Goal: Task Accomplishment & Management: Use online tool/utility

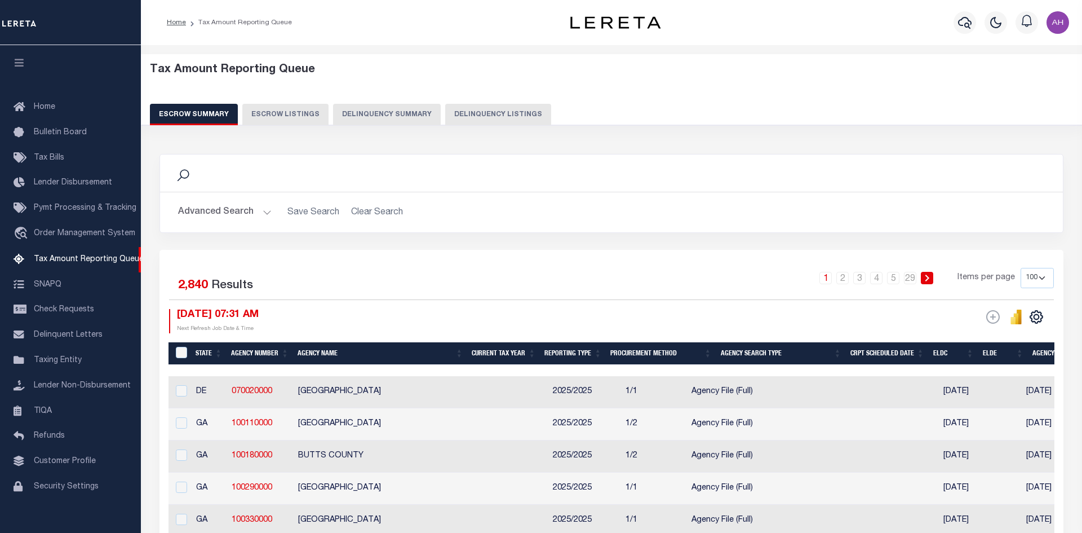
select select
select select "100"
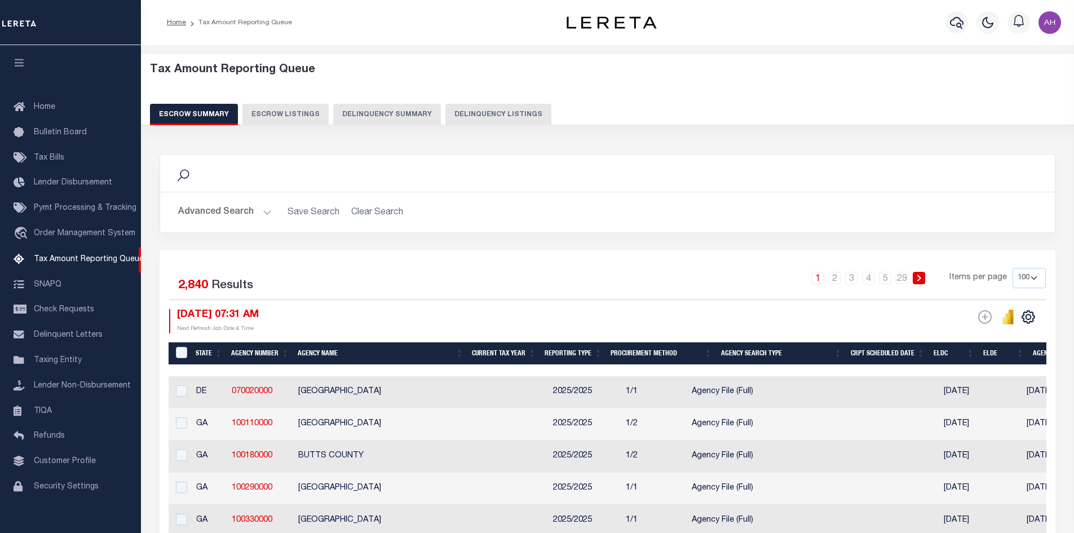
scroll to position [16, 0]
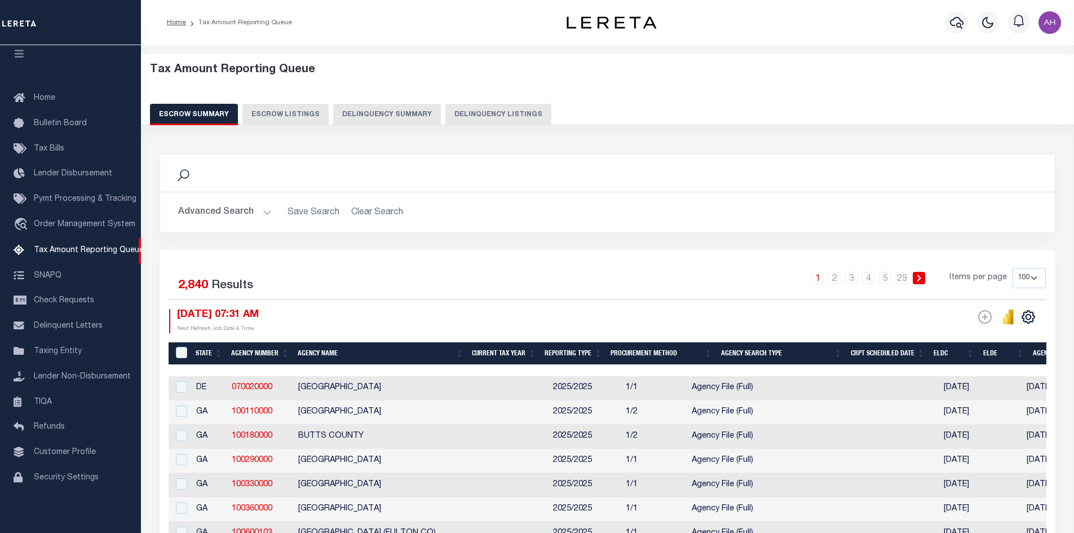
click at [265, 210] on button "Advanced Search" at bounding box center [225, 212] width 94 height 22
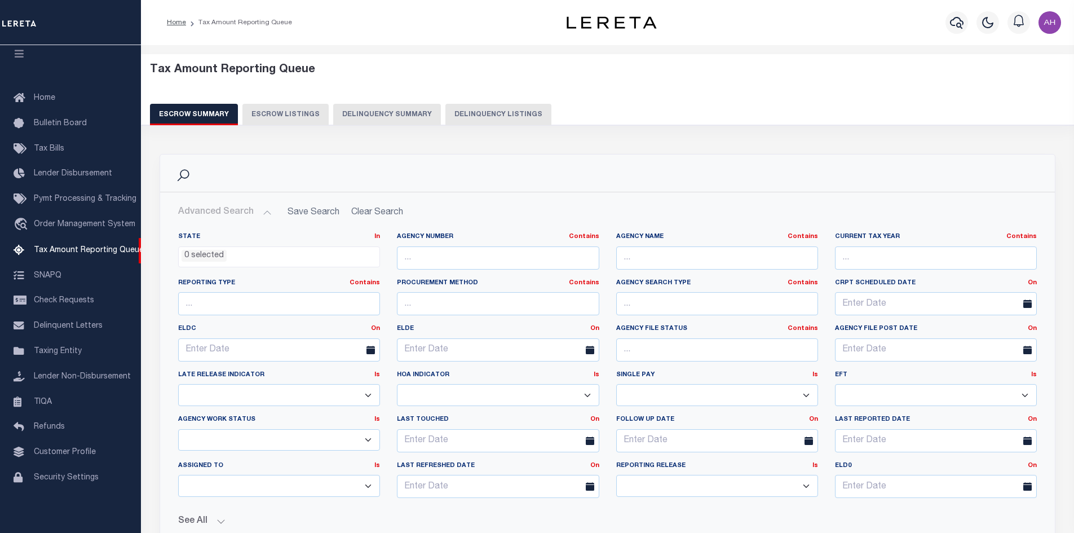
click at [227, 259] on ul "0 selected" at bounding box center [279, 254] width 201 height 15
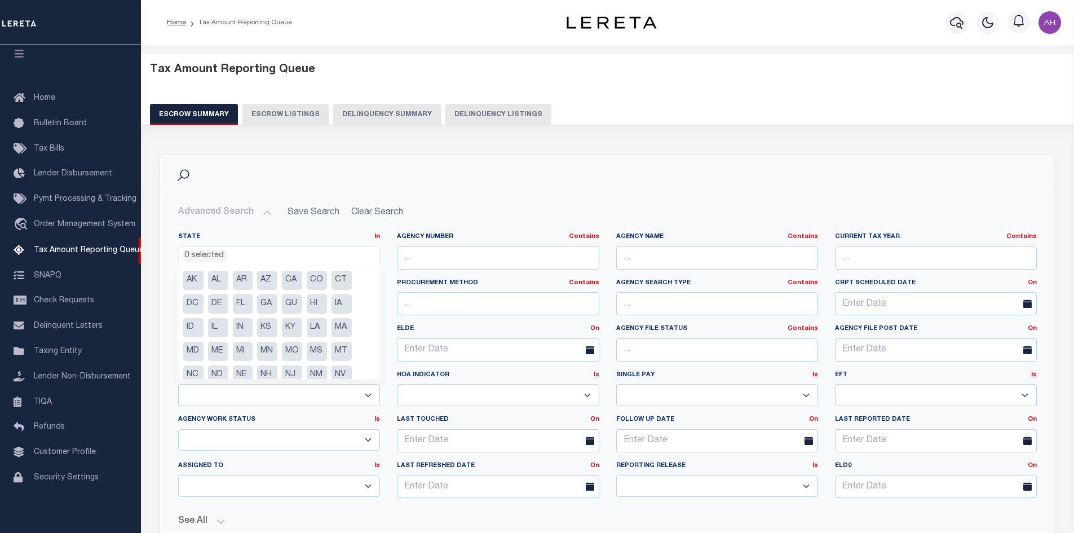
scroll to position [56, 0]
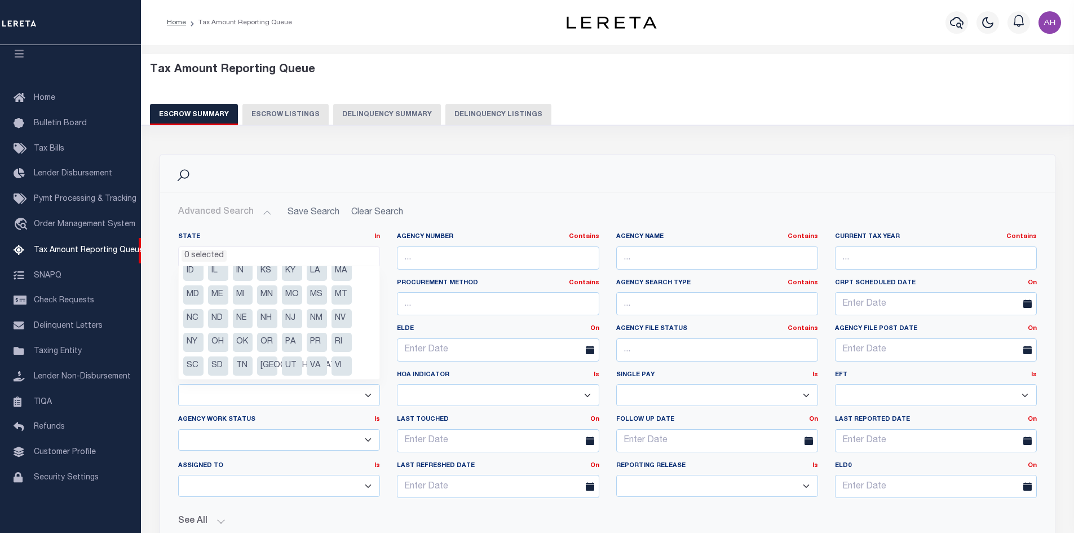
click at [265, 366] on li "[GEOGRAPHIC_DATA]" at bounding box center [267, 365] width 20 height 19
select select "[GEOGRAPHIC_DATA]"
click at [721, 255] on input "text" at bounding box center [717, 257] width 202 height 23
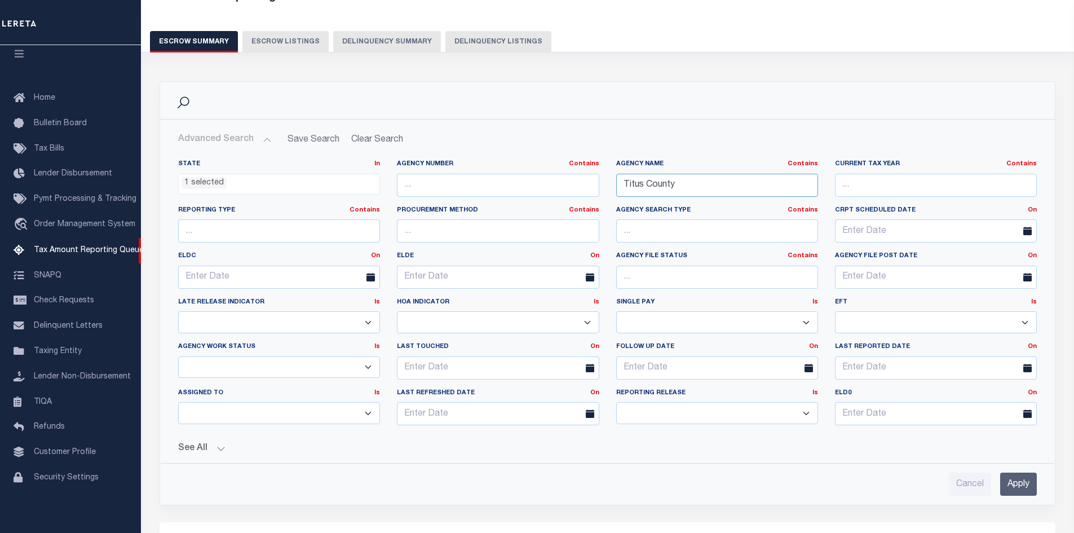
scroll to position [225, 0]
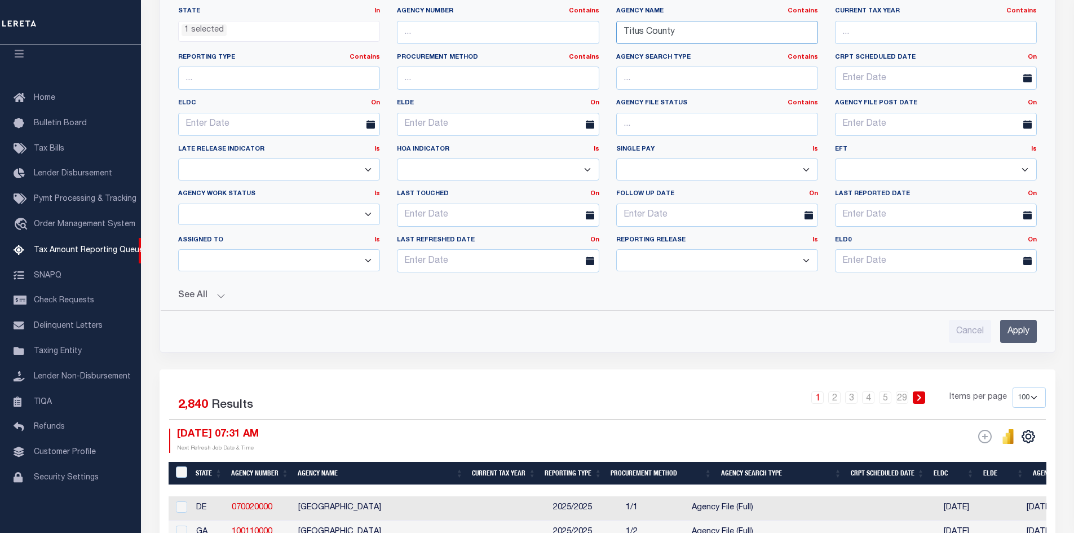
type input "Titus County"
click at [1016, 333] on input "Apply" at bounding box center [1018, 331] width 37 height 23
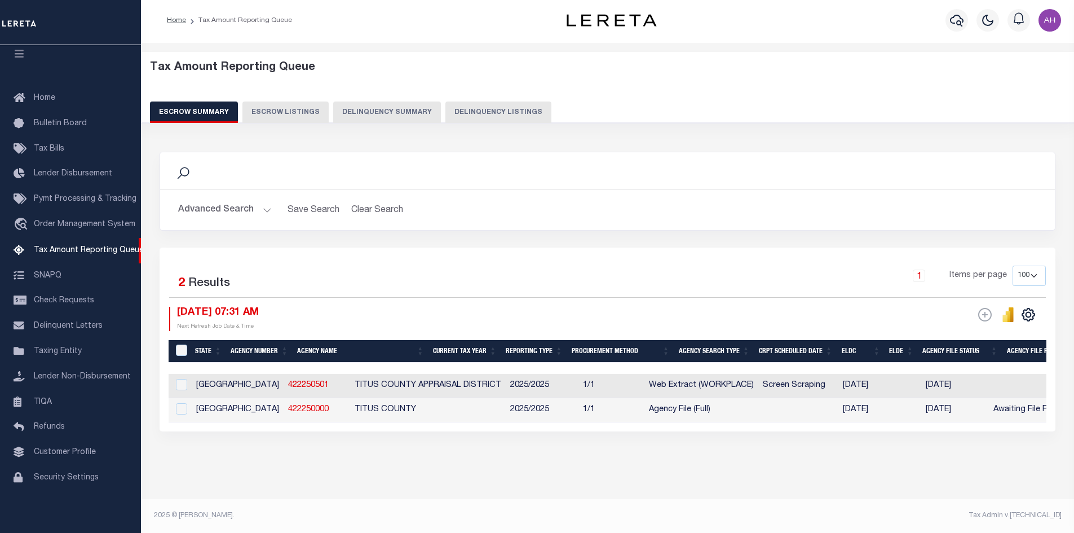
scroll to position [11, 0]
click at [496, 101] on button "Delinquency Listings" at bounding box center [498, 111] width 106 height 21
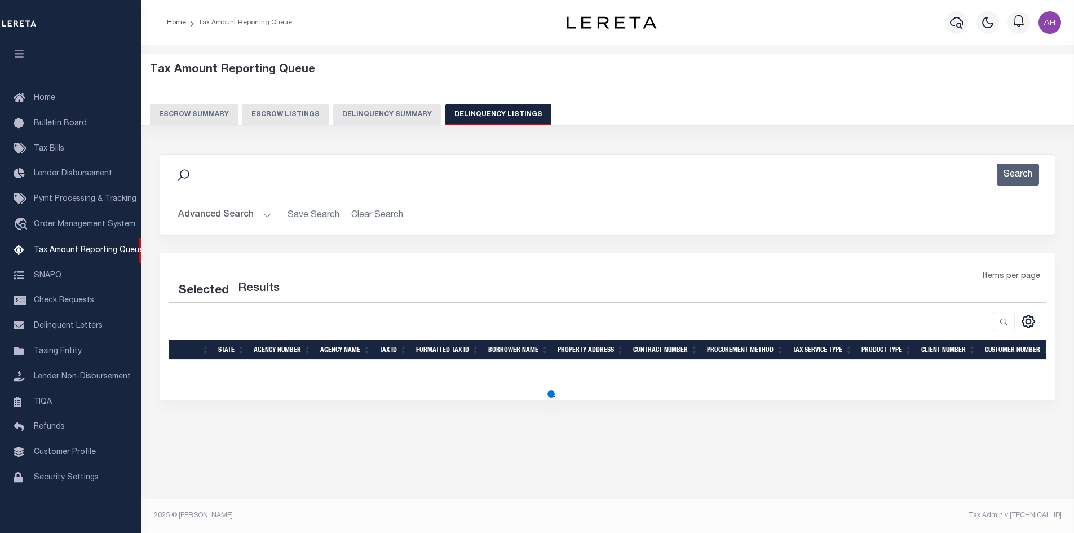
scroll to position [0, 0]
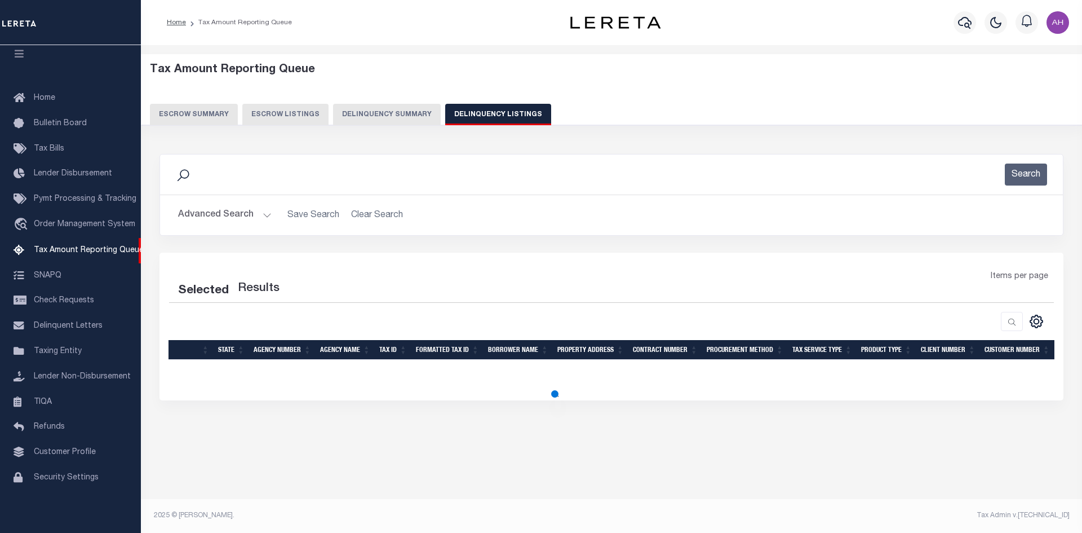
select select "100"
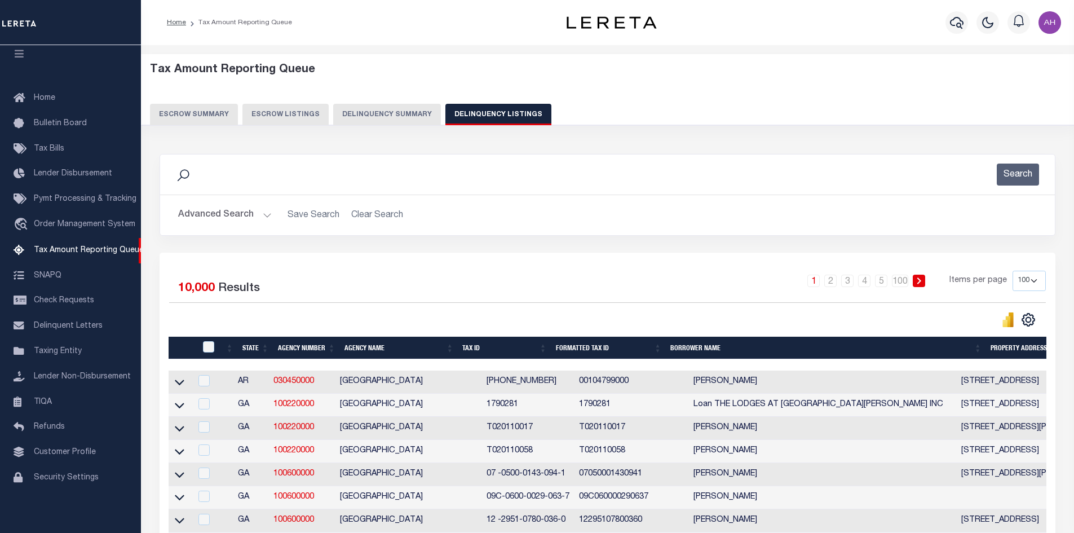
click at [268, 214] on button "Advanced Search" at bounding box center [225, 215] width 94 height 22
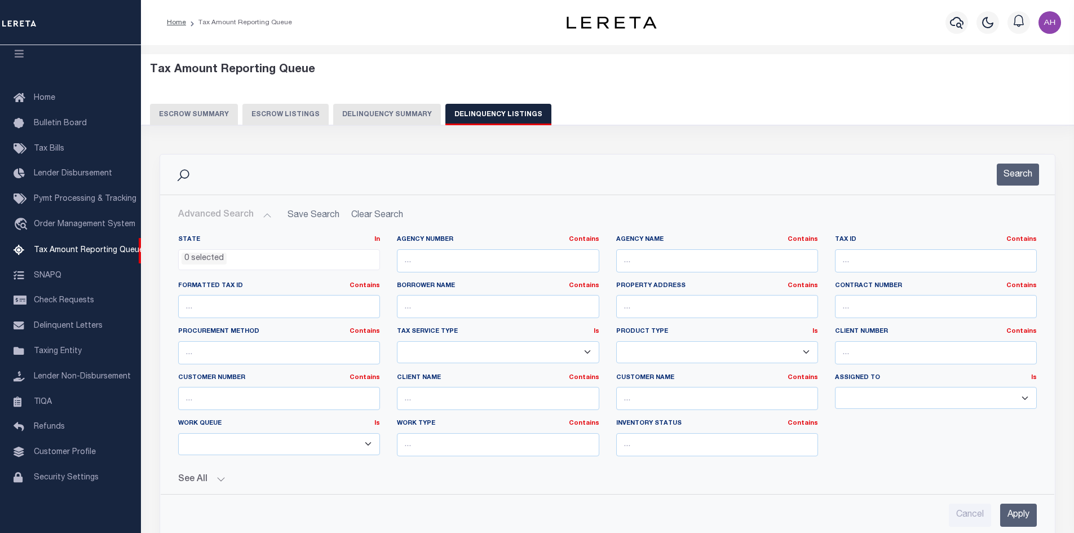
click at [249, 255] on ul "0 selected" at bounding box center [279, 257] width 201 height 15
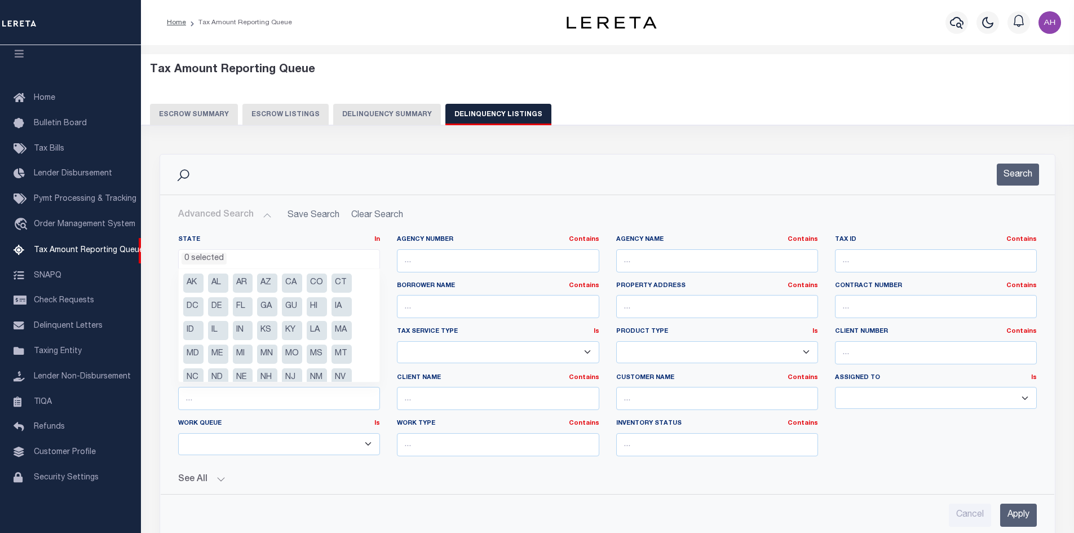
scroll to position [81, 0]
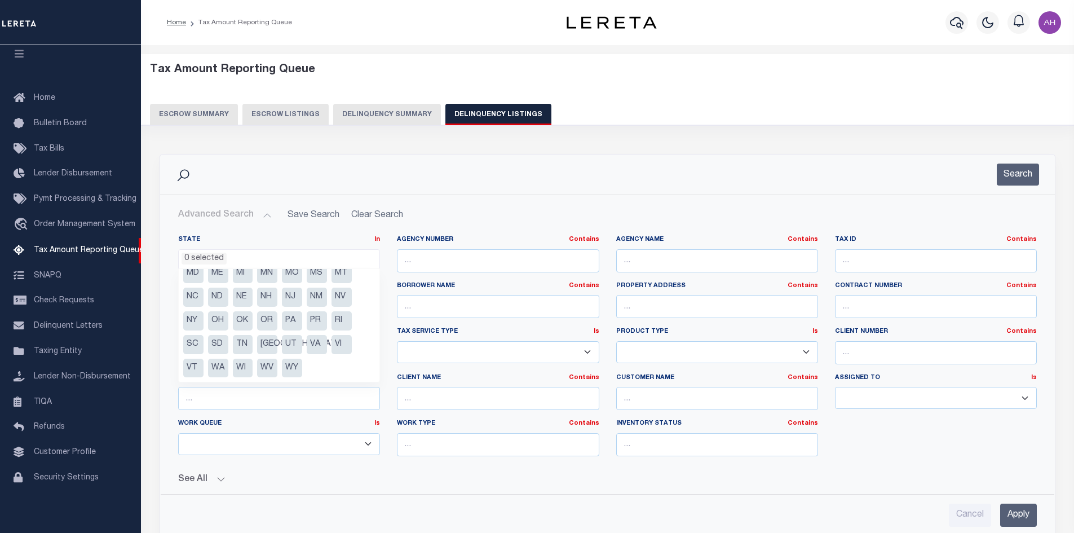
click at [267, 342] on li "[GEOGRAPHIC_DATA]" at bounding box center [267, 344] width 20 height 19
select select "TX"
click at [650, 262] on input "text" at bounding box center [717, 260] width 202 height 23
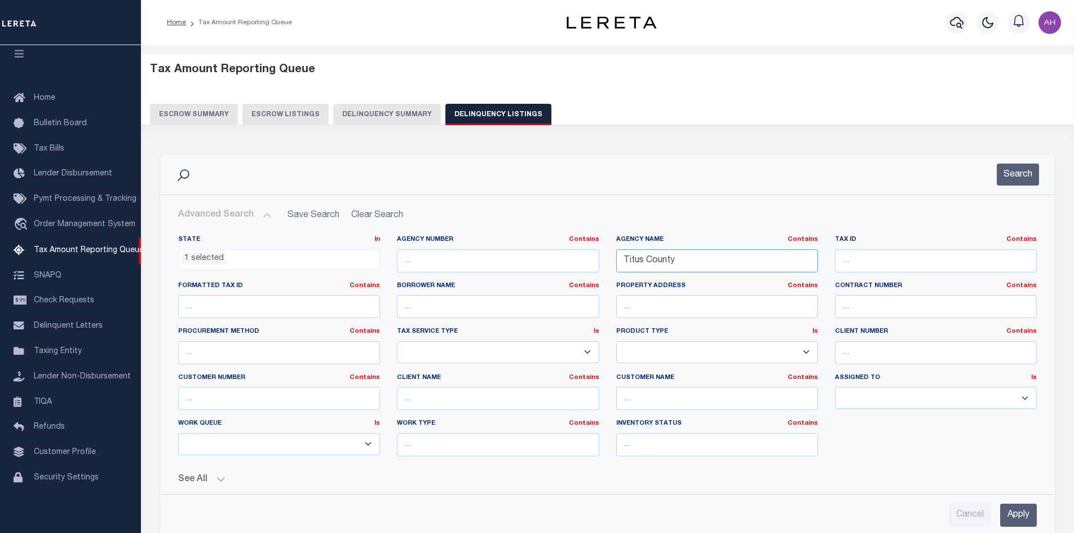
type input "Titus County"
click at [1019, 516] on input "Apply" at bounding box center [1018, 514] width 37 height 23
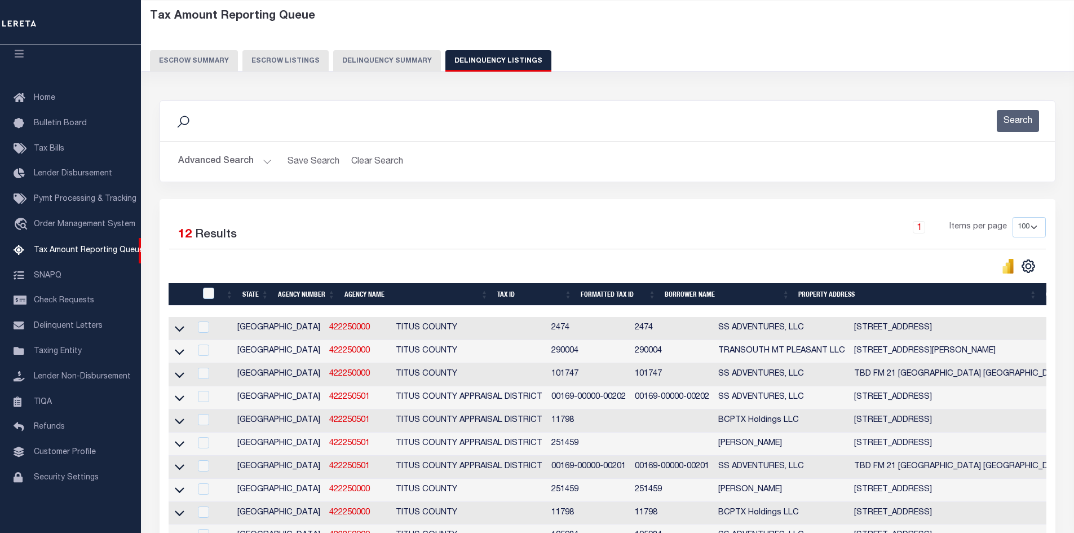
scroll to position [56, 0]
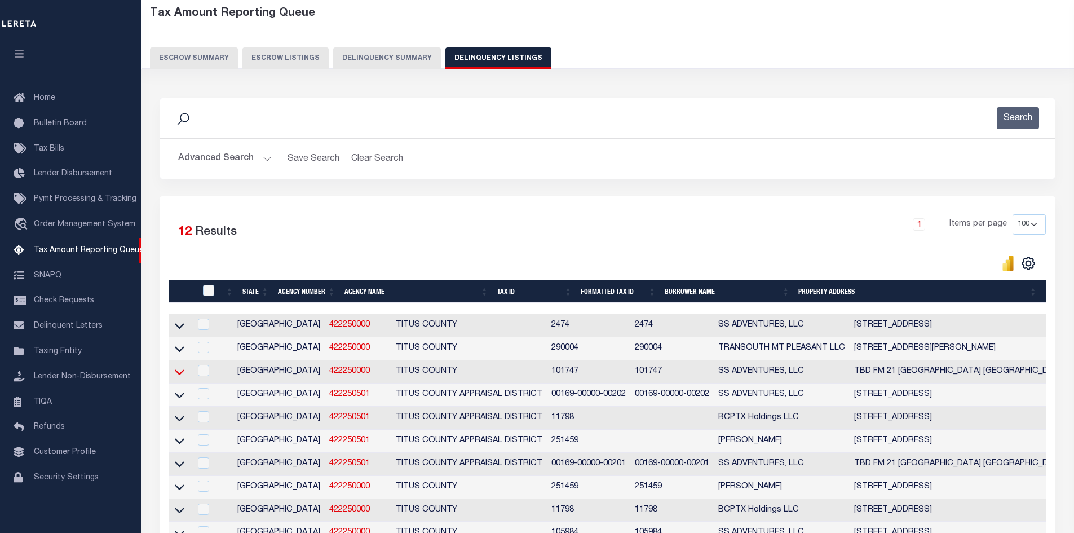
click at [181, 375] on icon at bounding box center [180, 372] width 10 height 6
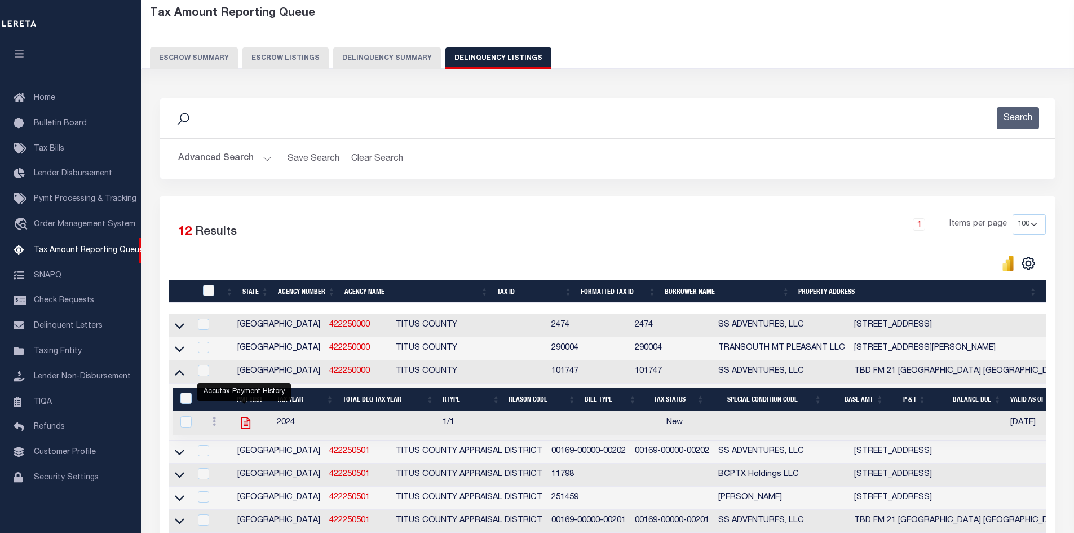
click at [243, 422] on icon "" at bounding box center [245, 422] width 15 height 15
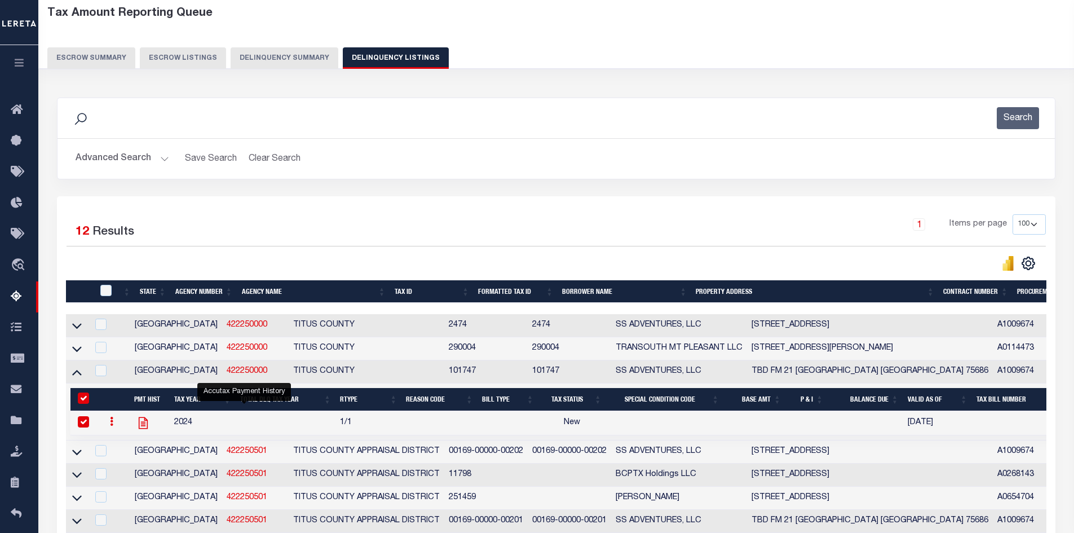
checkbox input "true"
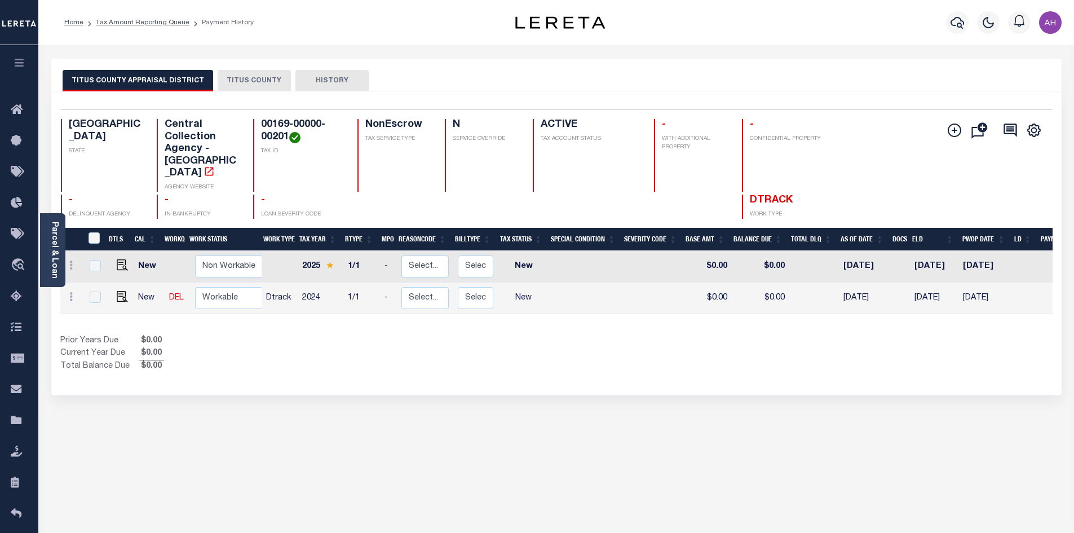
click at [246, 78] on button "TITUS COUNTY" at bounding box center [254, 80] width 73 height 21
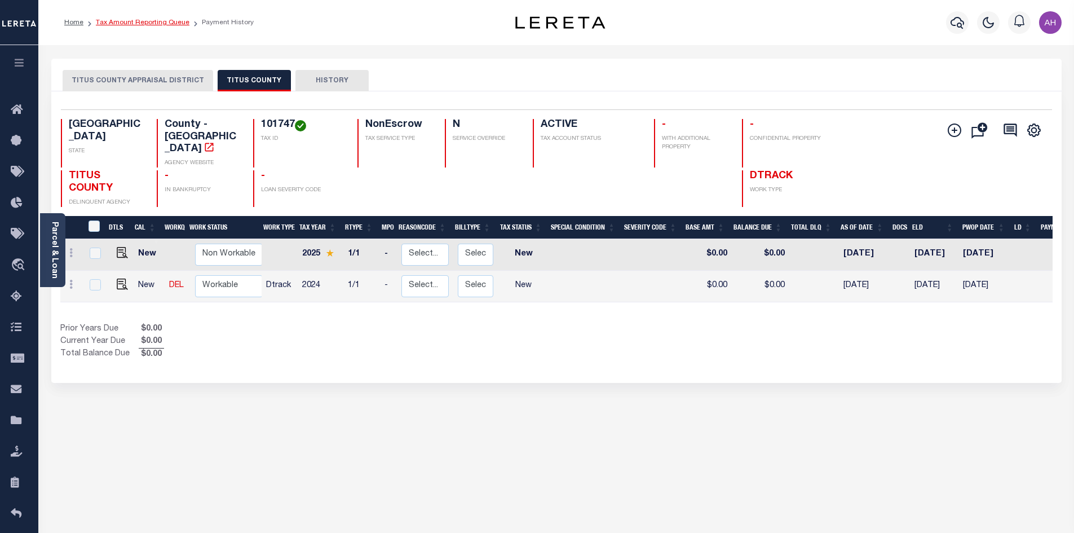
click at [134, 22] on link "Tax Amount Reporting Queue" at bounding box center [143, 22] width 94 height 7
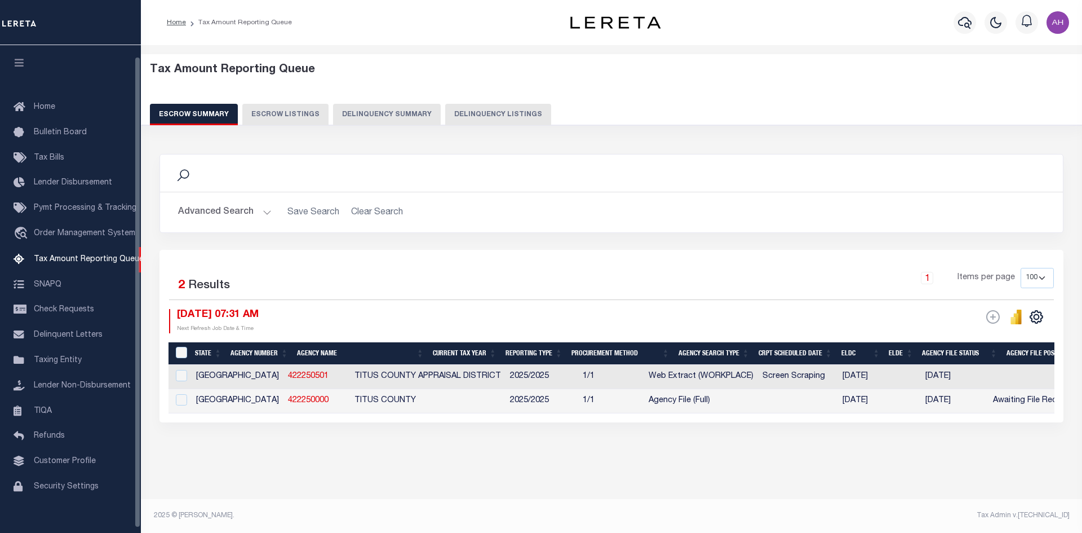
select select "100"
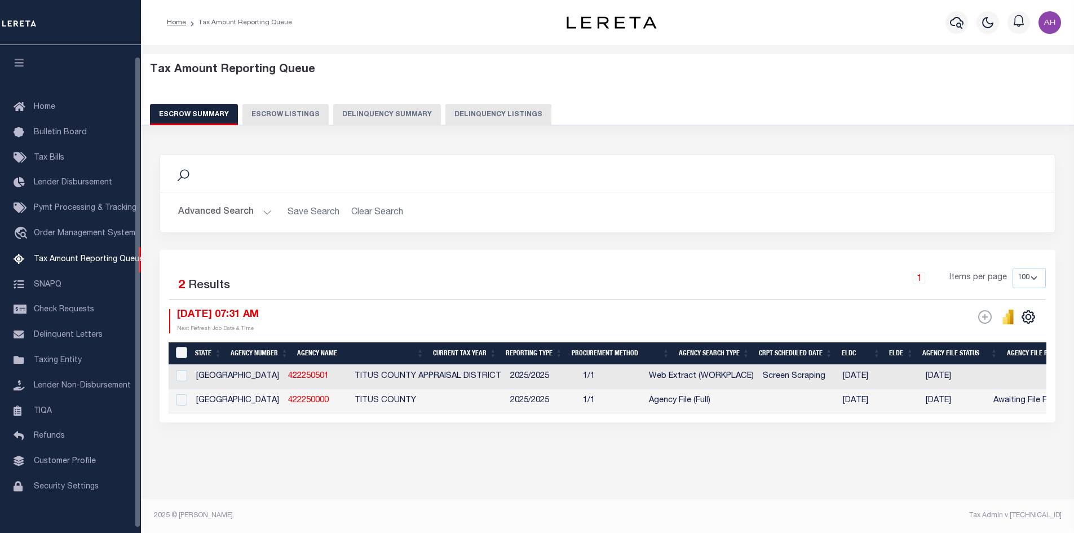
scroll to position [11, 0]
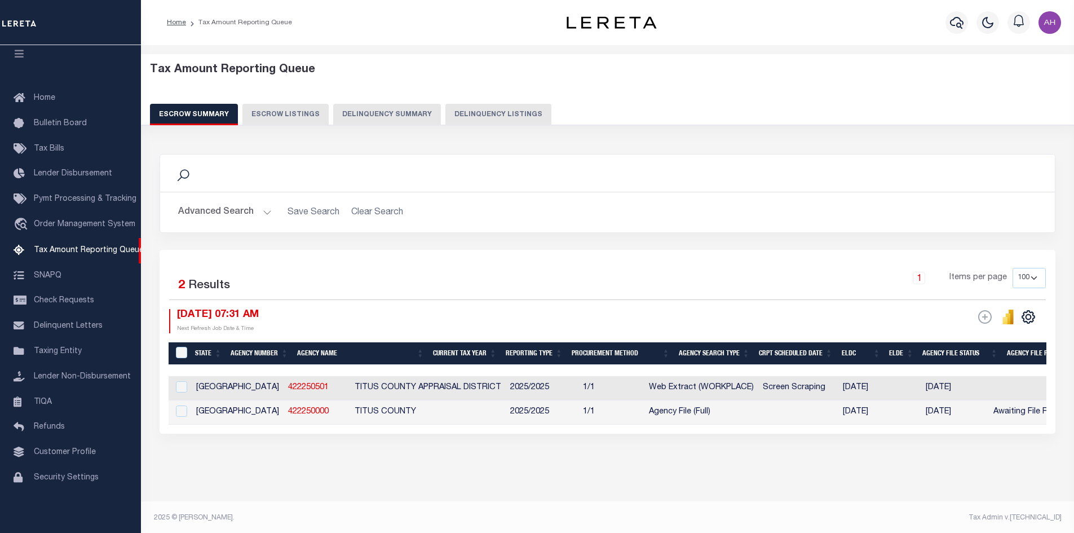
click at [493, 115] on button "Delinquency Listings" at bounding box center [498, 114] width 106 height 21
select select "100"
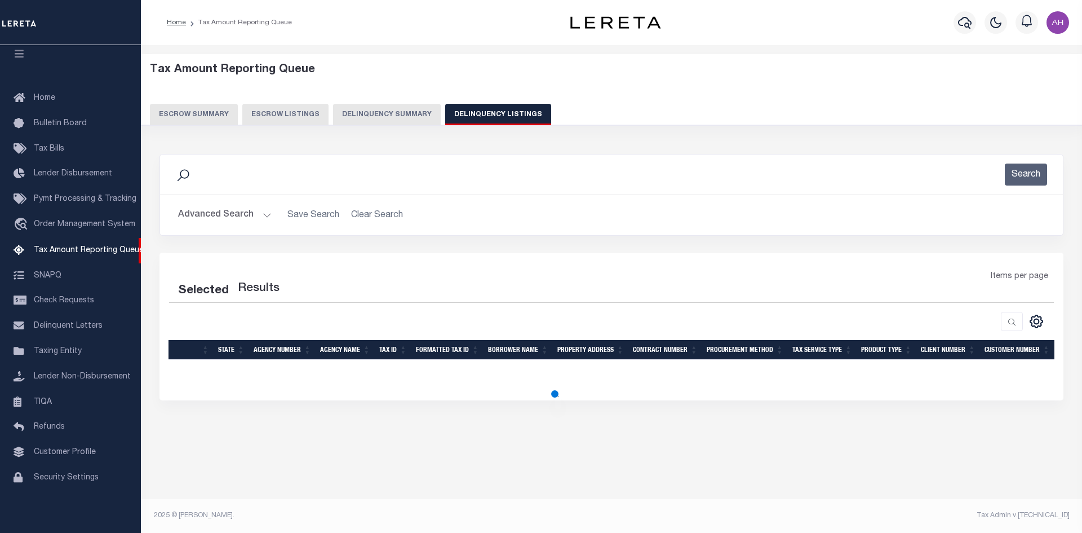
select select "100"
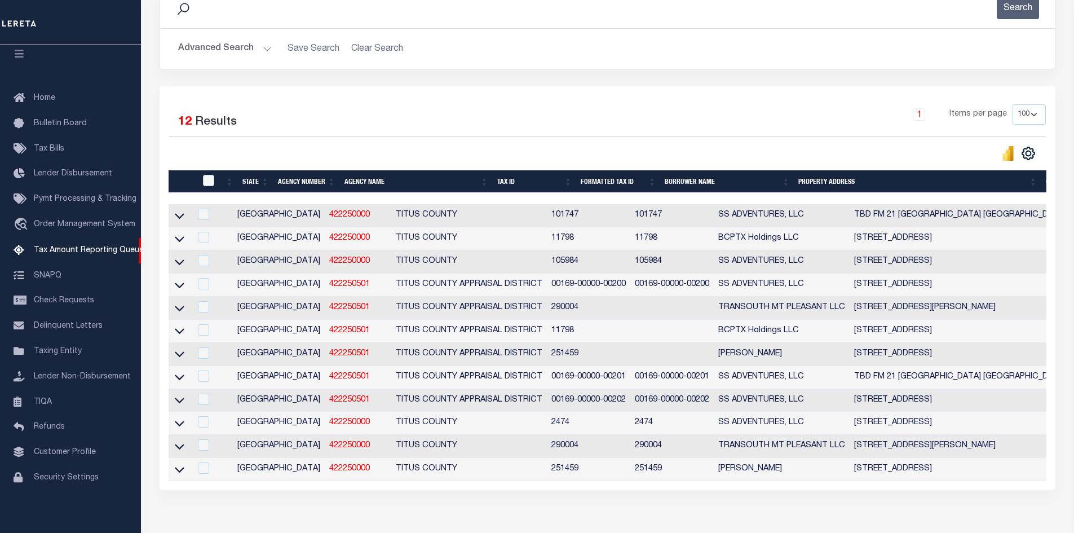
scroll to position [225, 0]
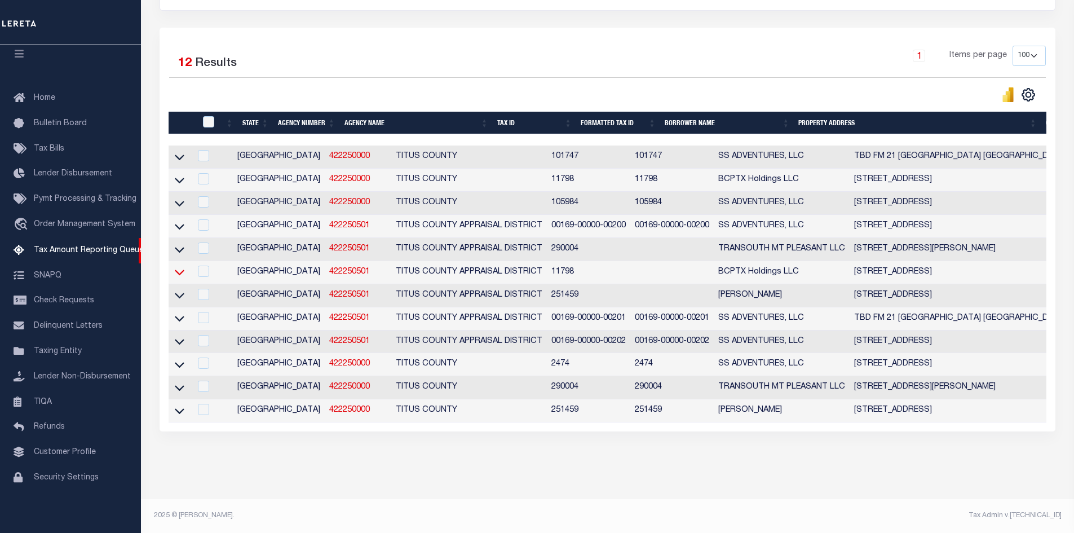
click at [180, 275] on icon at bounding box center [180, 272] width 10 height 12
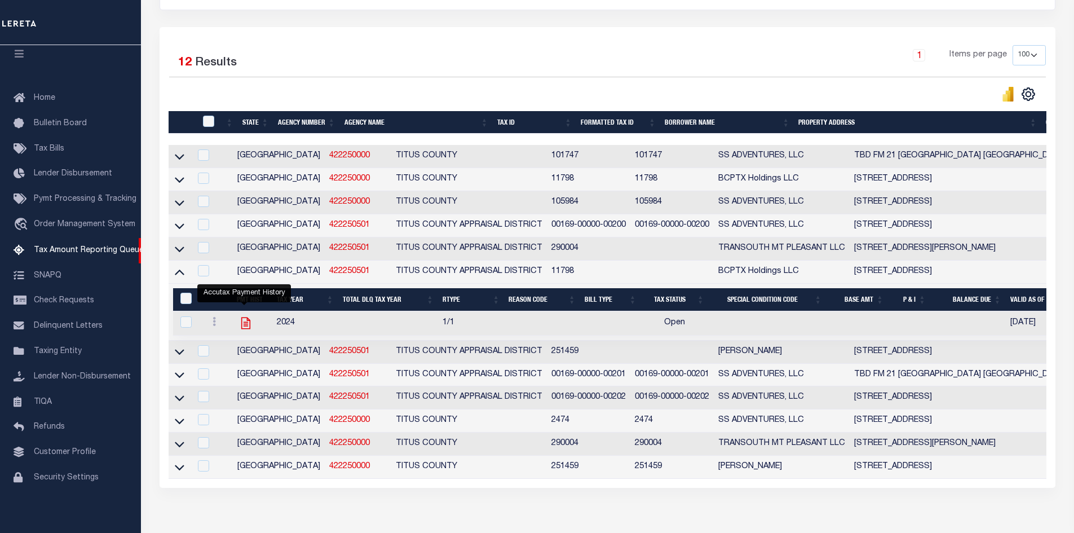
click at [241, 329] on icon "" at bounding box center [245, 323] width 15 height 15
checkbox input "true"
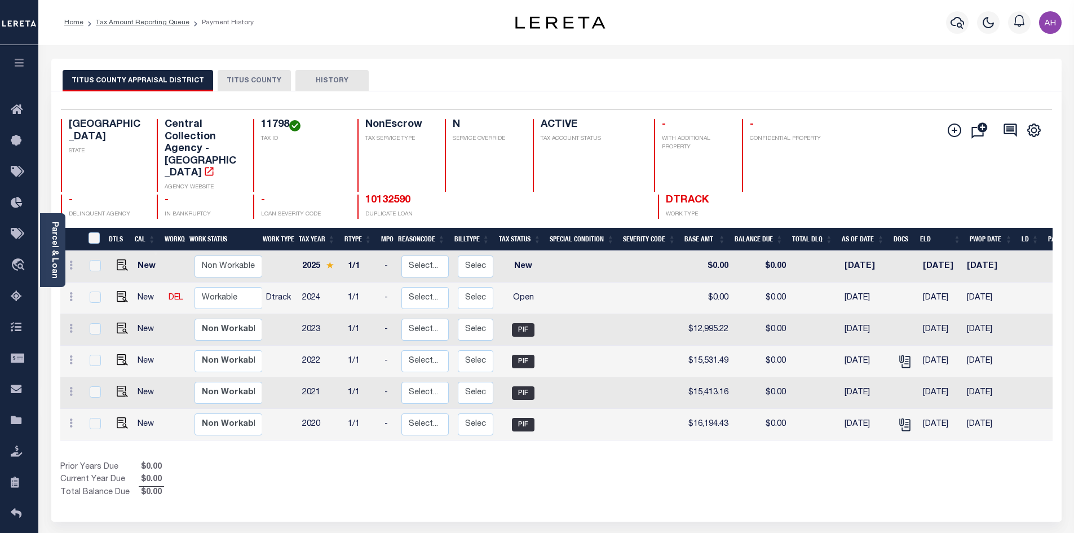
click at [274, 82] on button "TITUS COUNTY" at bounding box center [254, 80] width 73 height 21
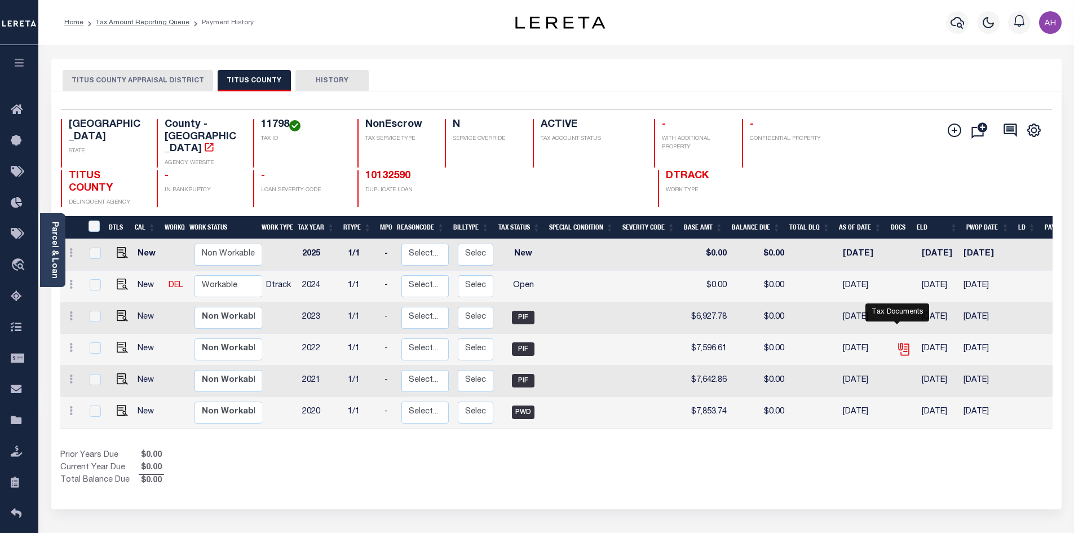
click at [902, 344] on icon "" at bounding box center [904, 350] width 8 height 12
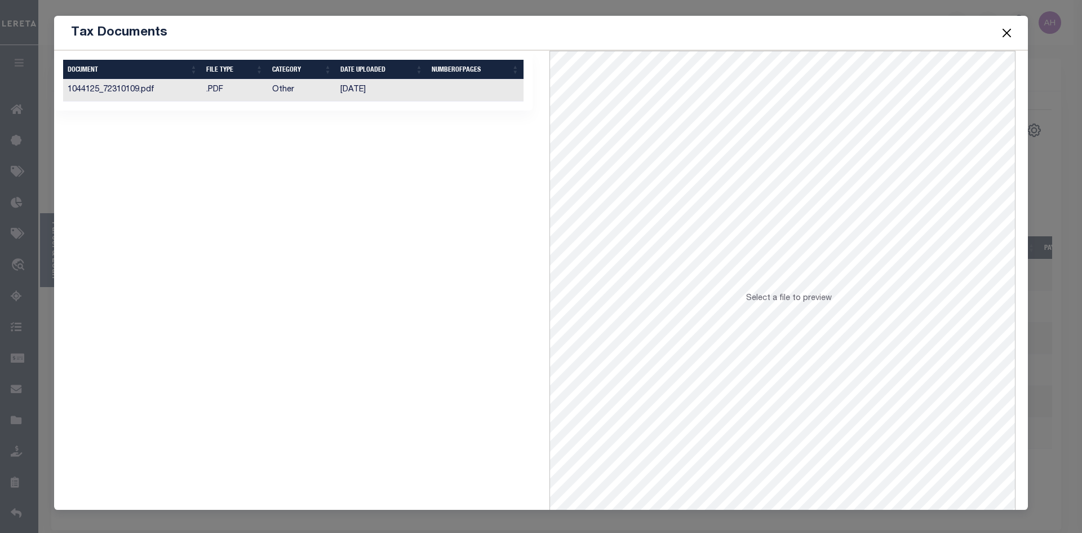
click at [360, 91] on td "03/08/2023" at bounding box center [381, 90] width 91 height 22
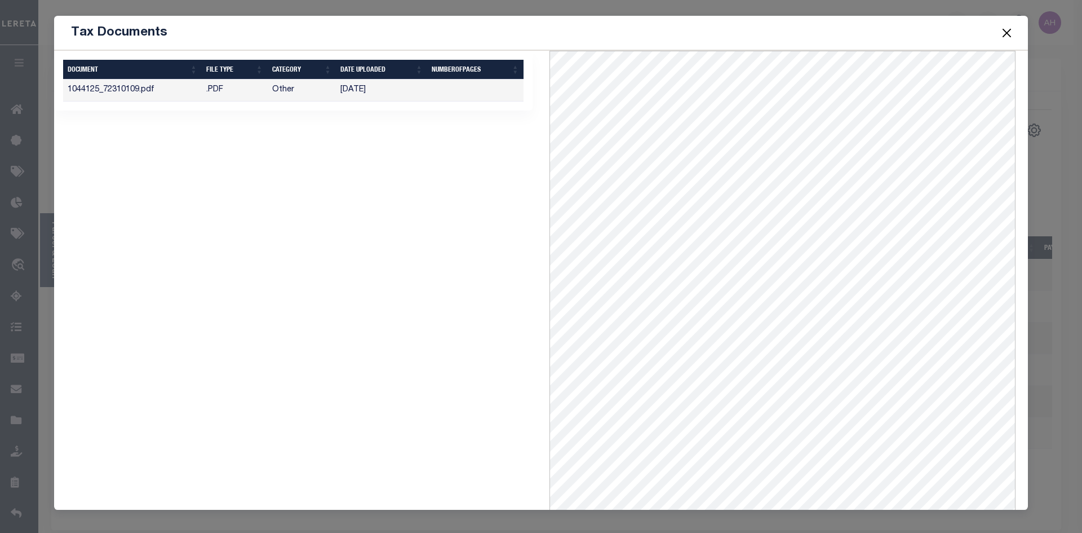
click at [1008, 36] on button "Close" at bounding box center [1007, 32] width 15 height 15
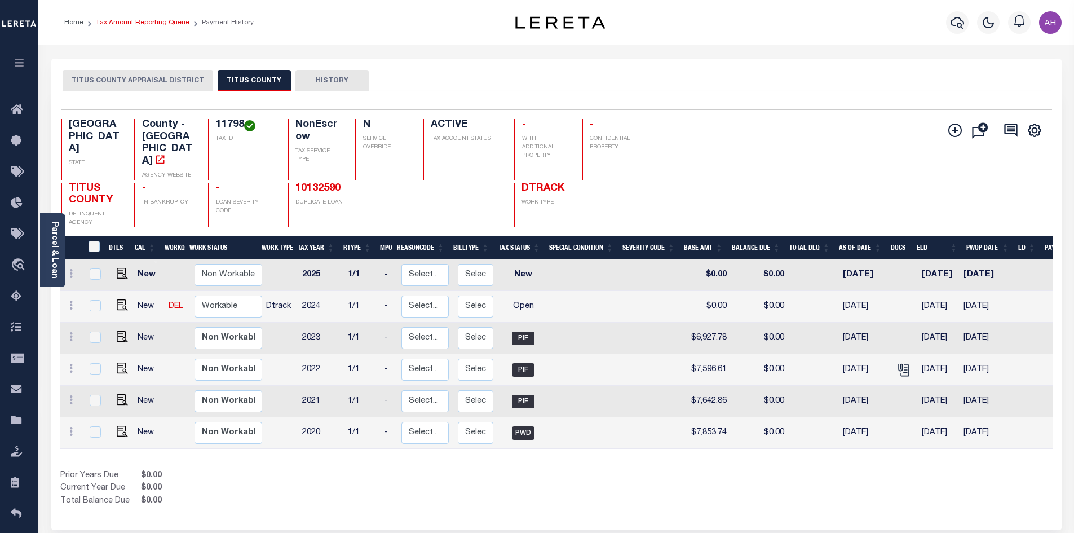
click at [125, 22] on link "Tax Amount Reporting Queue" at bounding box center [143, 22] width 94 height 7
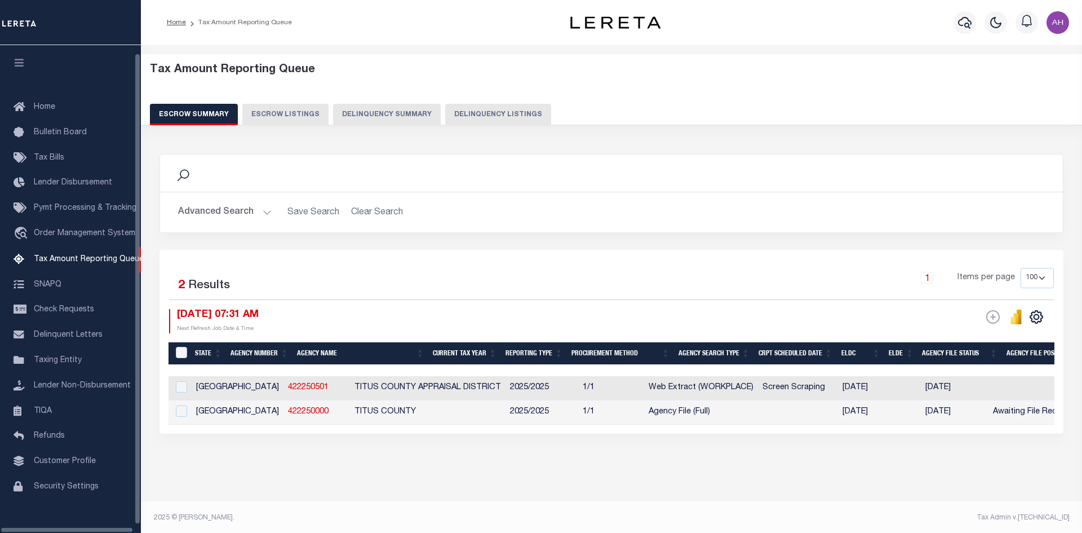
select select "100"
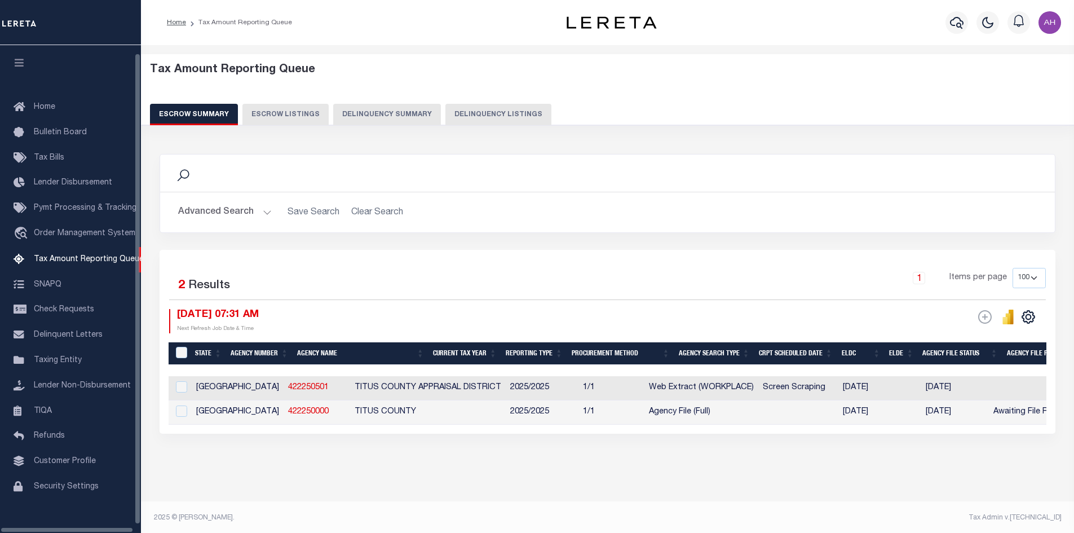
scroll to position [11, 0]
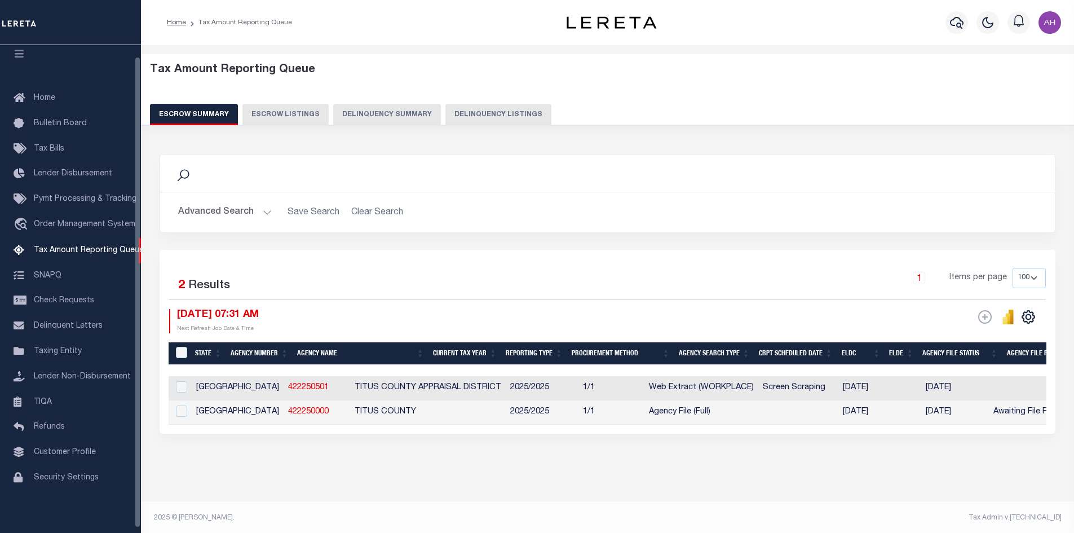
click at [463, 117] on button "Delinquency Listings" at bounding box center [498, 114] width 106 height 21
select select "100"
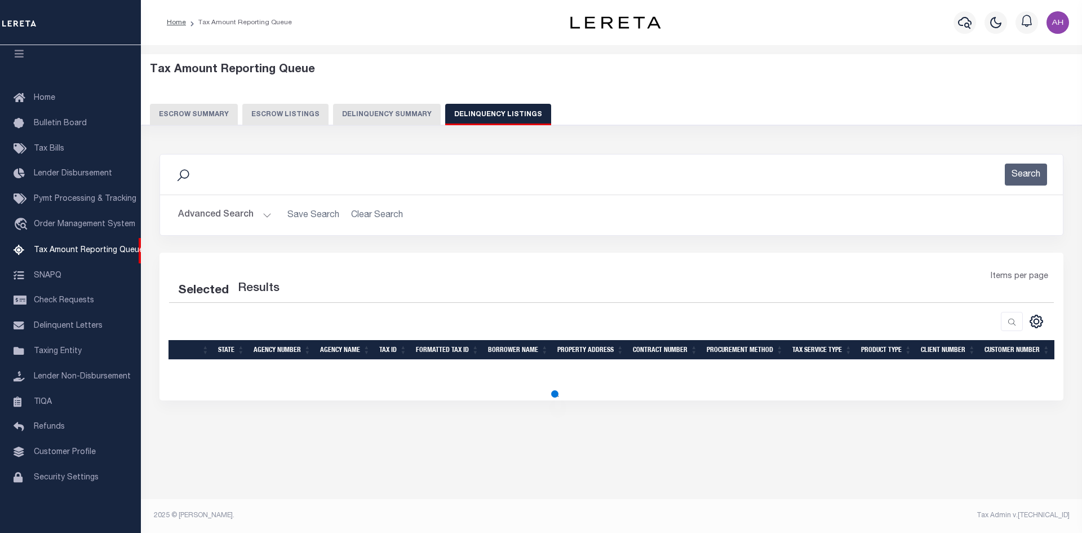
select select "100"
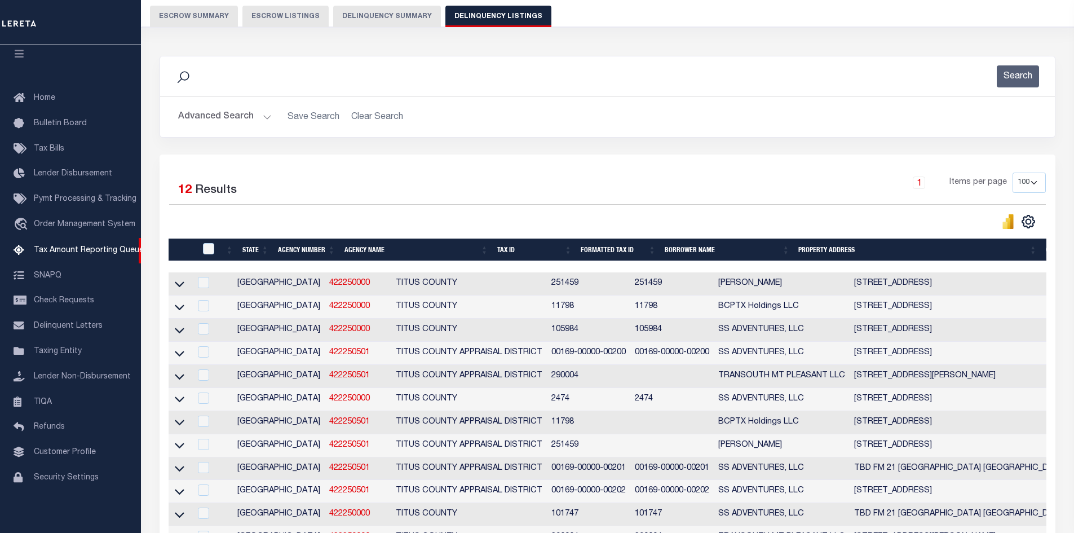
scroll to position [225, 0]
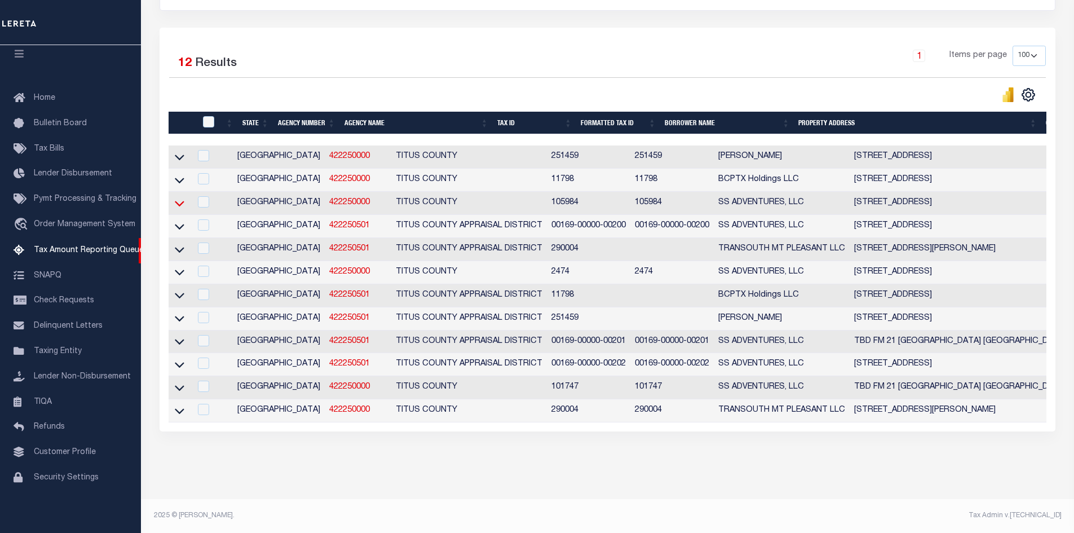
click at [177, 205] on icon at bounding box center [180, 203] width 10 height 12
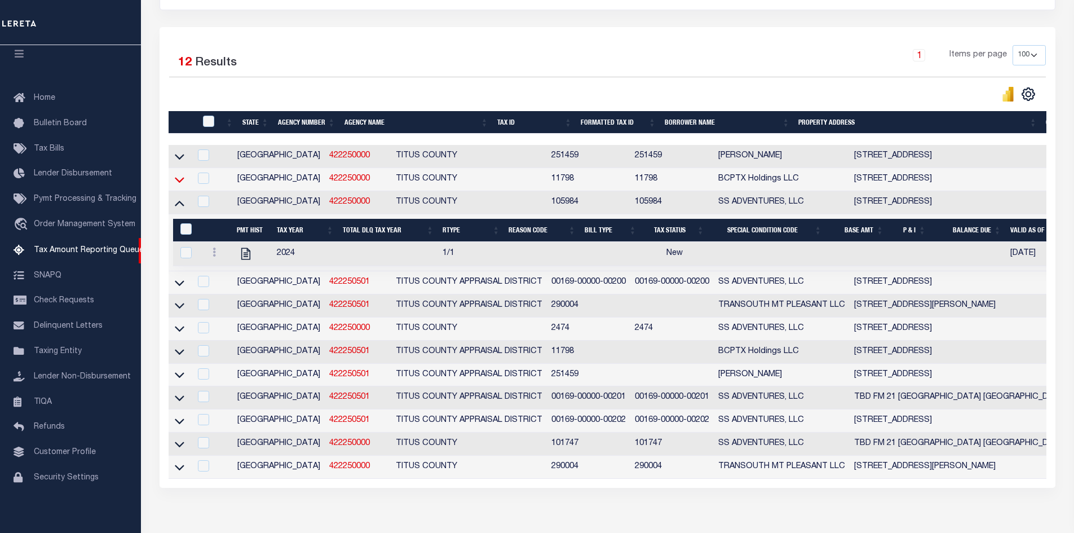
click at [178, 183] on icon at bounding box center [180, 180] width 10 height 6
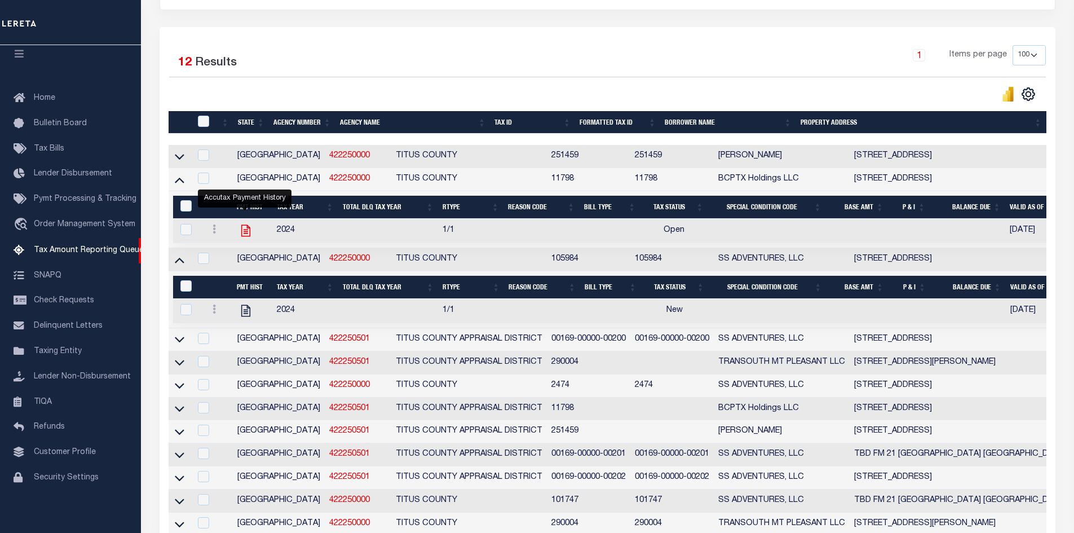
click at [246, 232] on icon "" at bounding box center [245, 230] width 15 height 15
checkbox input "true"
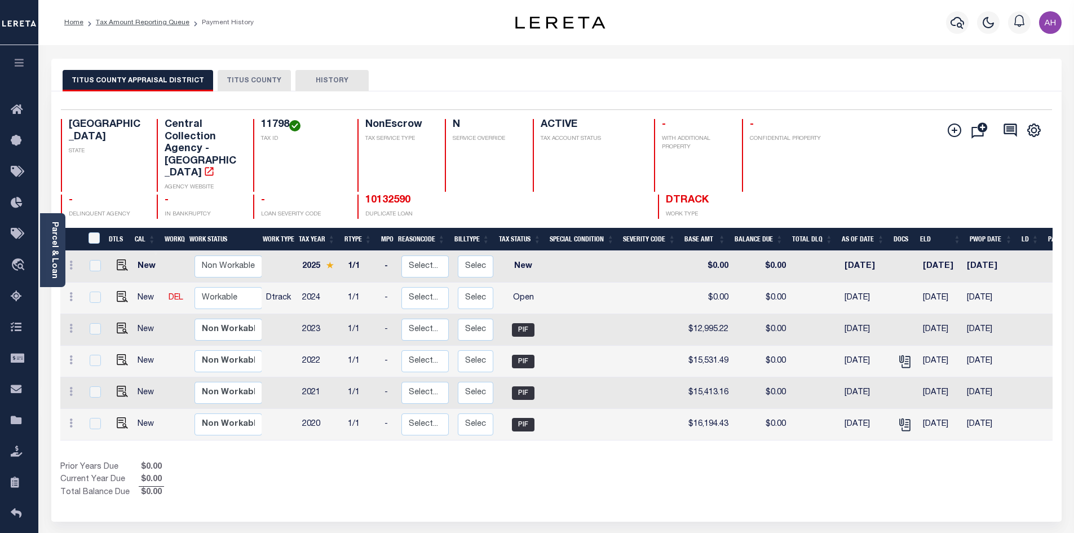
click at [248, 77] on button "TITUS COUNTY" at bounding box center [254, 80] width 73 height 21
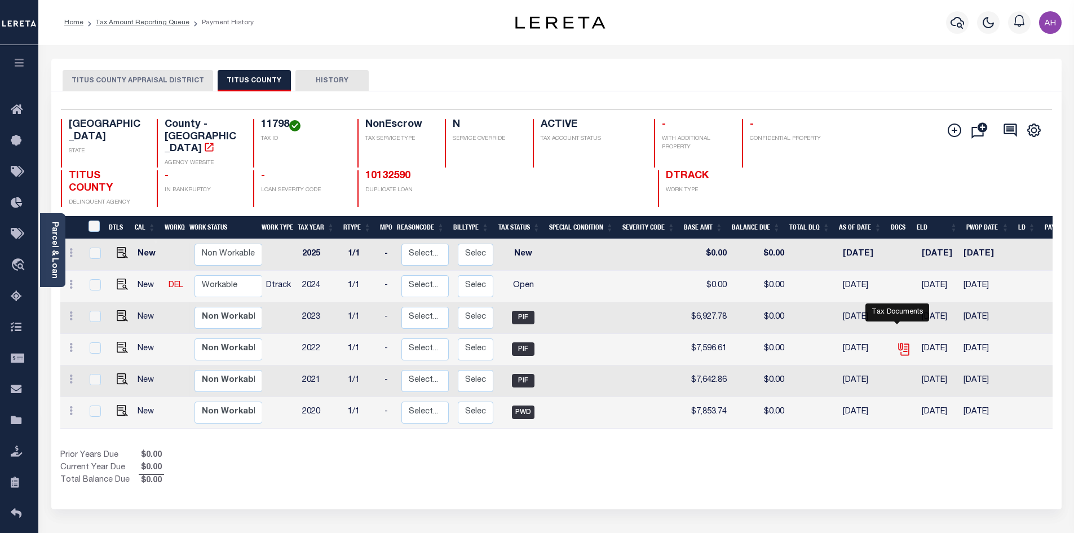
click at [898, 342] on icon "" at bounding box center [903, 349] width 15 height 15
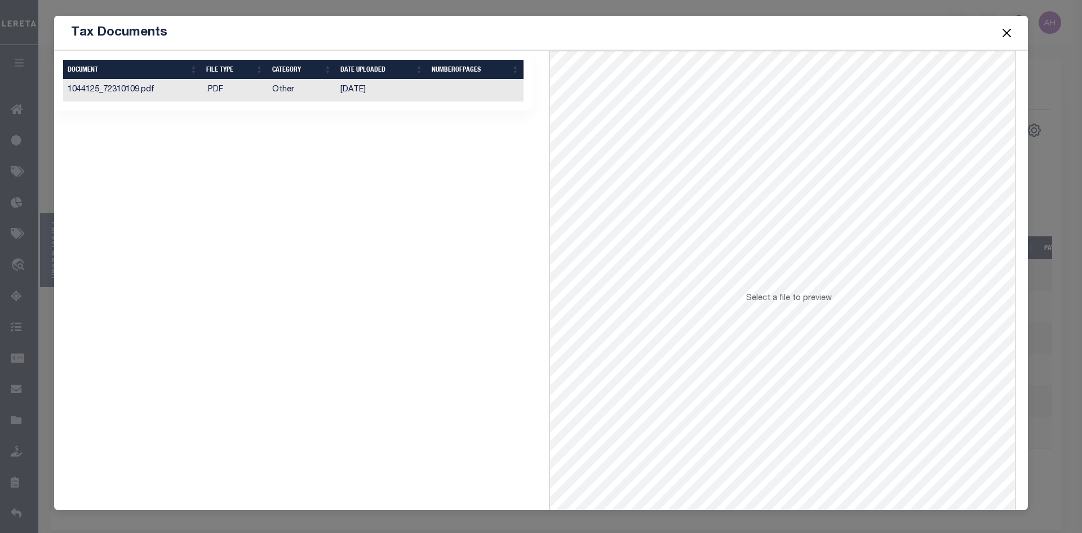
click at [338, 91] on td "03/08/2023" at bounding box center [381, 90] width 91 height 22
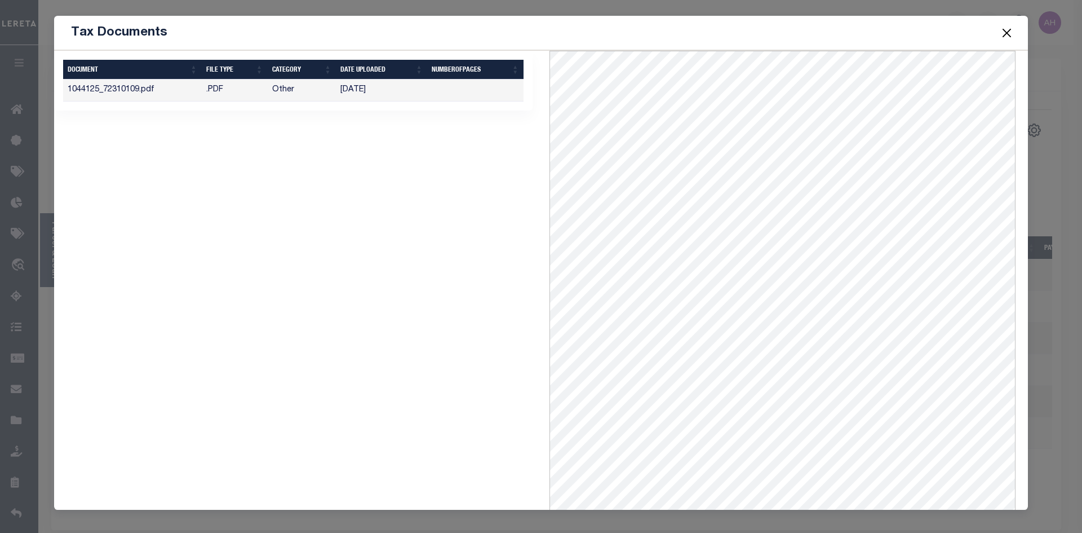
click at [1006, 34] on button "Close" at bounding box center [1007, 32] width 15 height 15
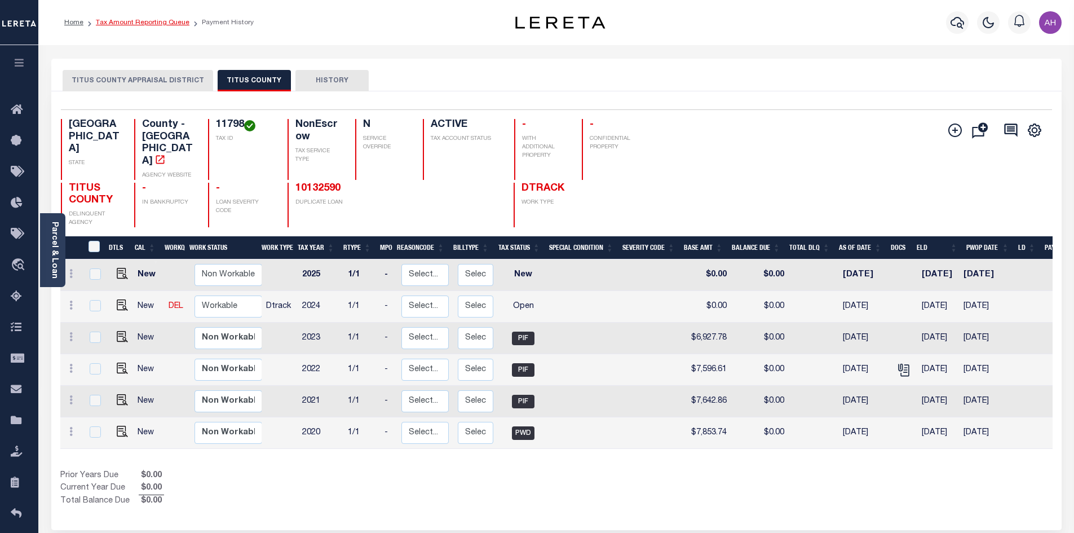
click at [144, 20] on link "Tax Amount Reporting Queue" at bounding box center [143, 22] width 94 height 7
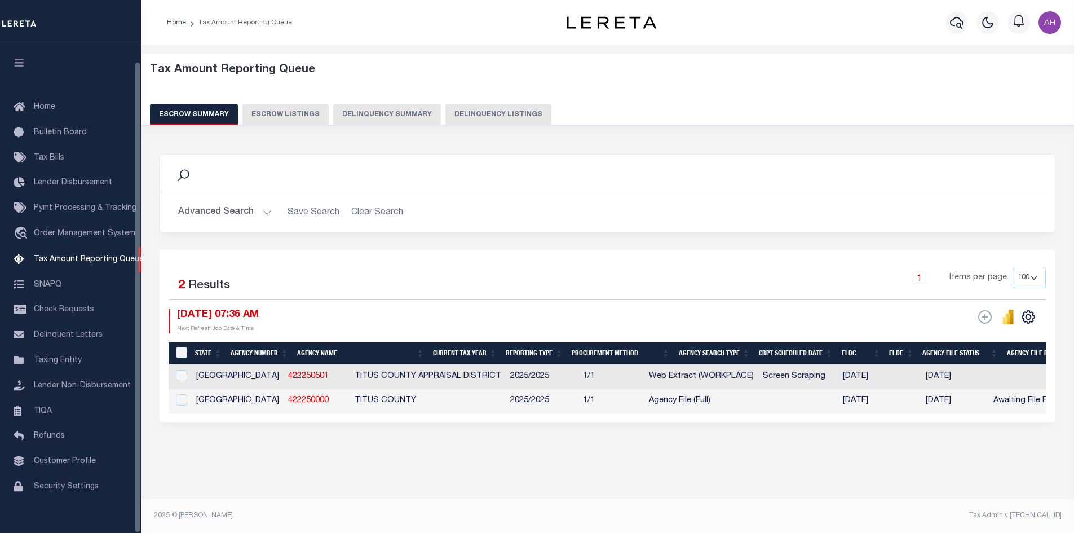
select select "100"
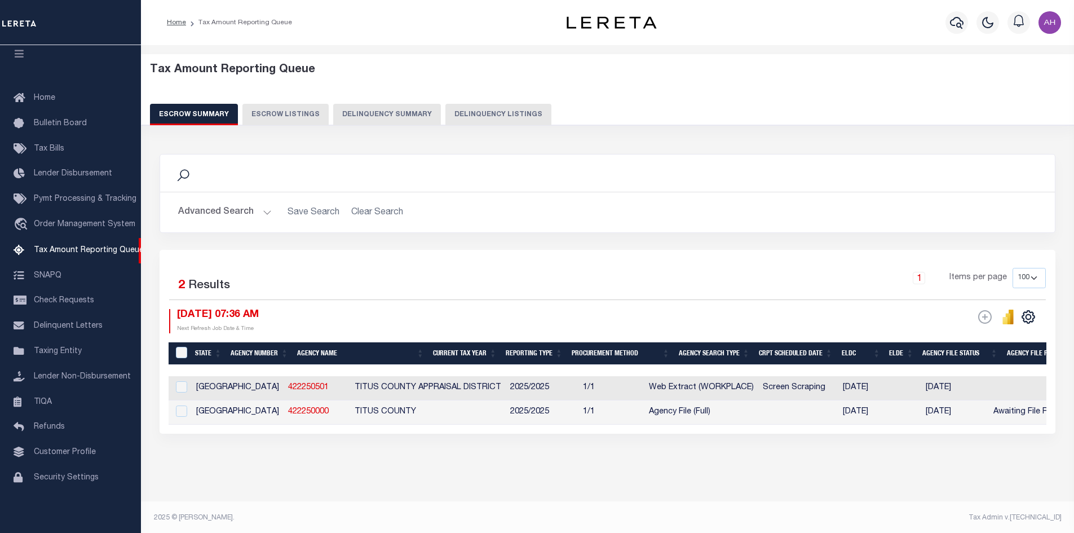
click at [455, 121] on button "Delinquency Listings" at bounding box center [498, 114] width 106 height 21
select select "100"
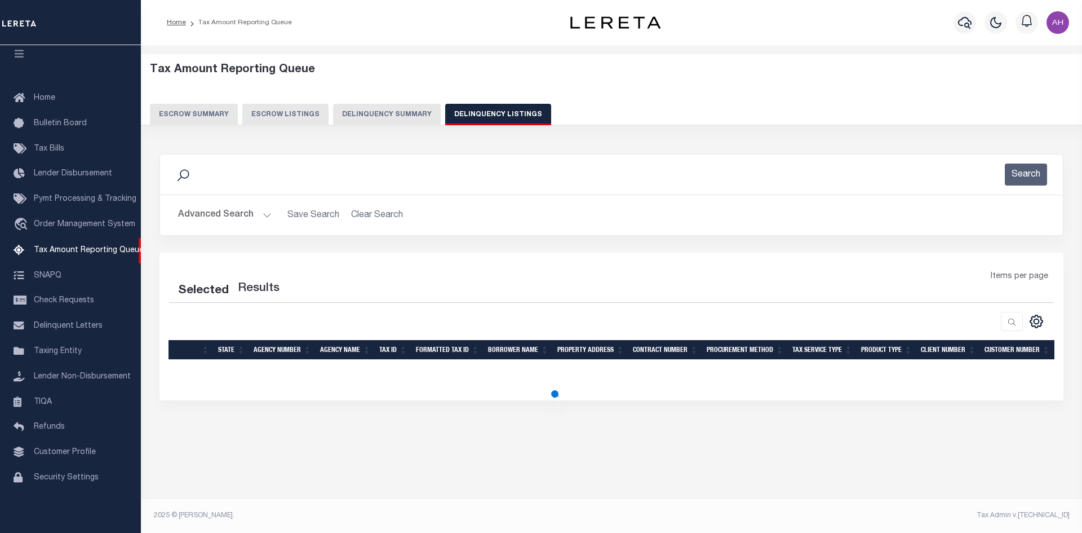
select select "100"
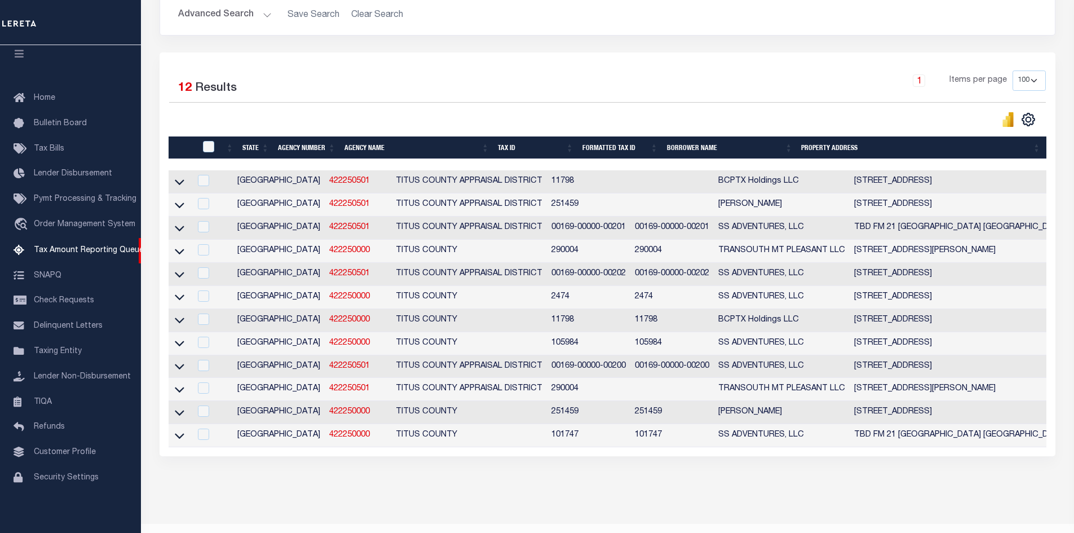
scroll to position [240, 0]
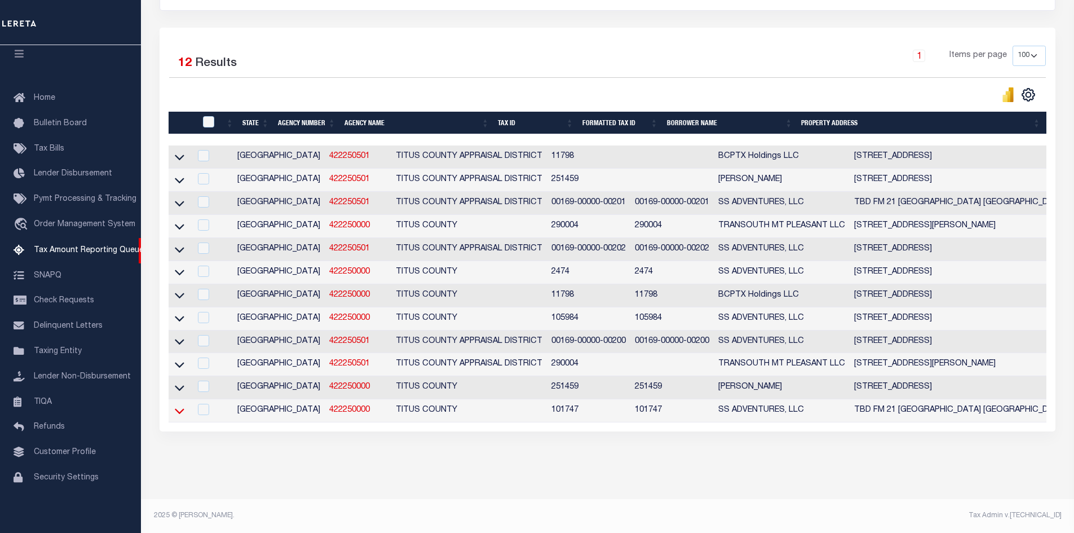
click at [184, 405] on icon at bounding box center [180, 411] width 10 height 12
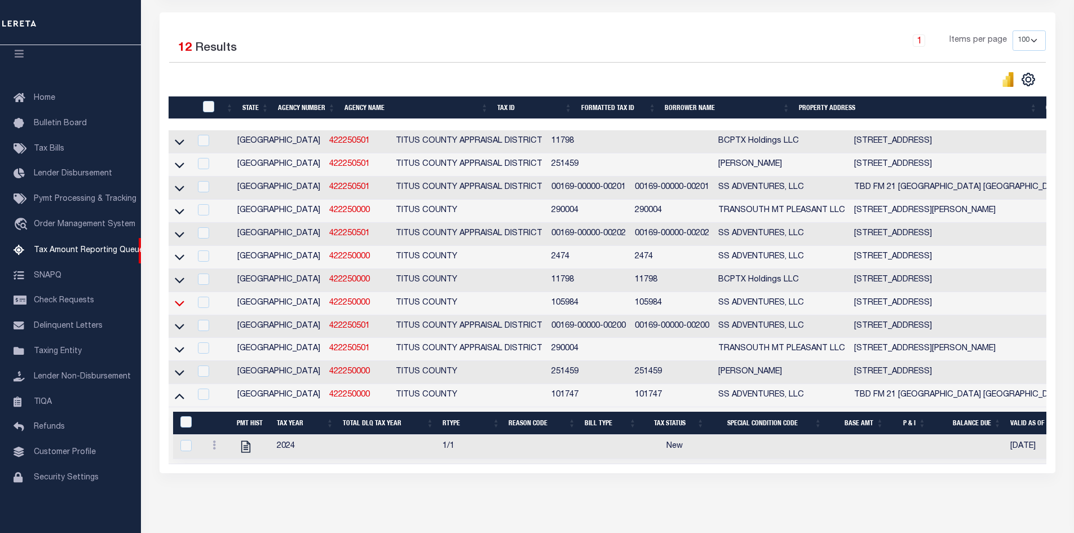
click at [183, 309] on icon at bounding box center [180, 303] width 10 height 12
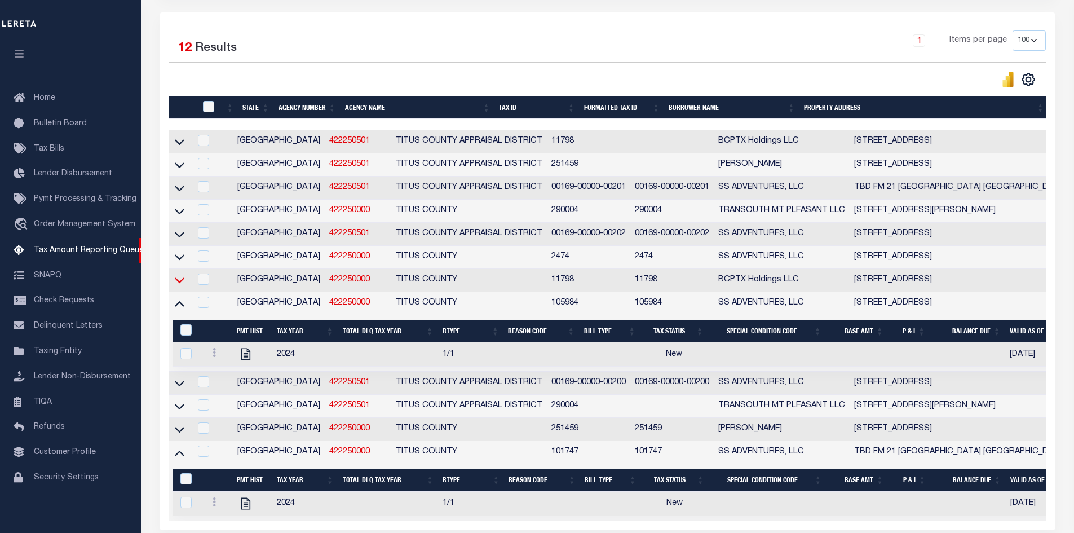
click at [176, 283] on icon at bounding box center [180, 281] width 10 height 6
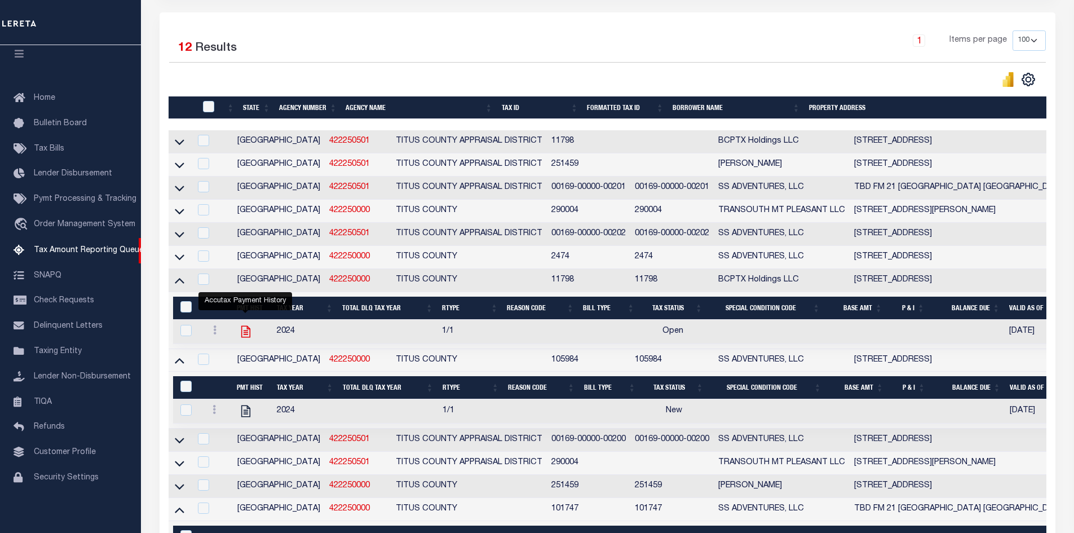
click at [250, 337] on icon "" at bounding box center [245, 331] width 9 height 12
checkbox input "true"
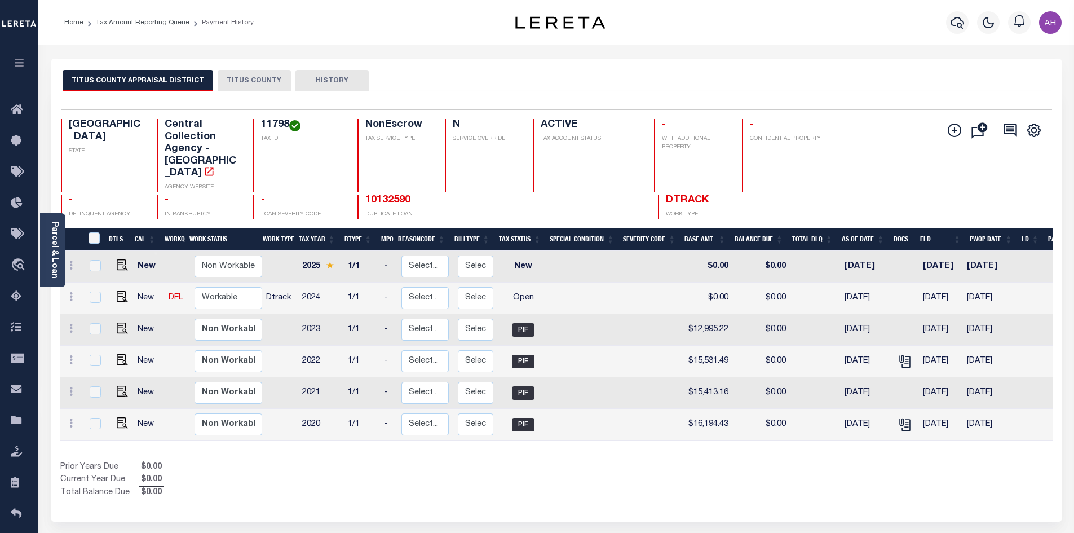
click at [251, 81] on button "TITUS COUNTY" at bounding box center [254, 80] width 73 height 21
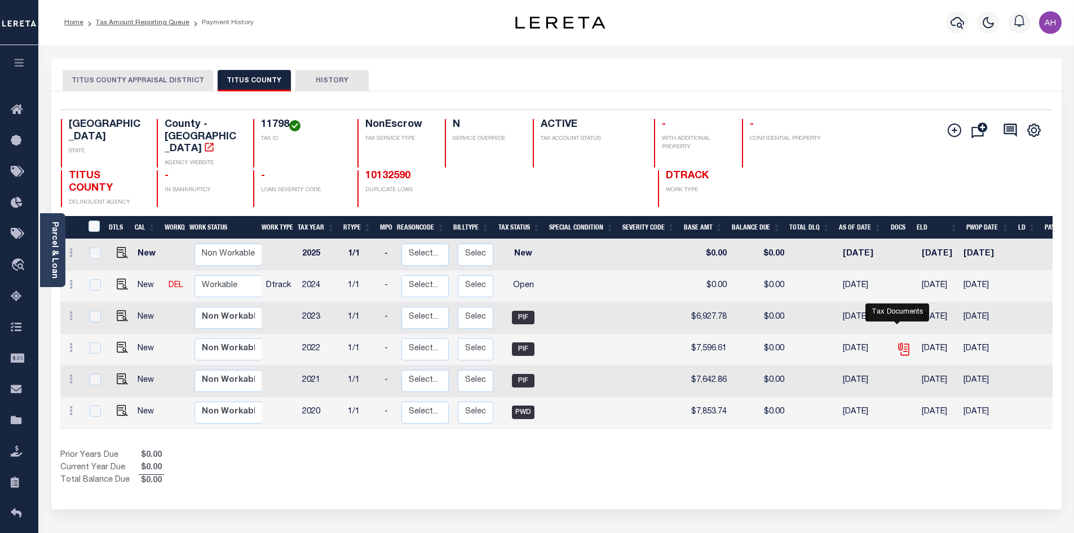
click at [898, 342] on icon "" at bounding box center [903, 349] width 15 height 15
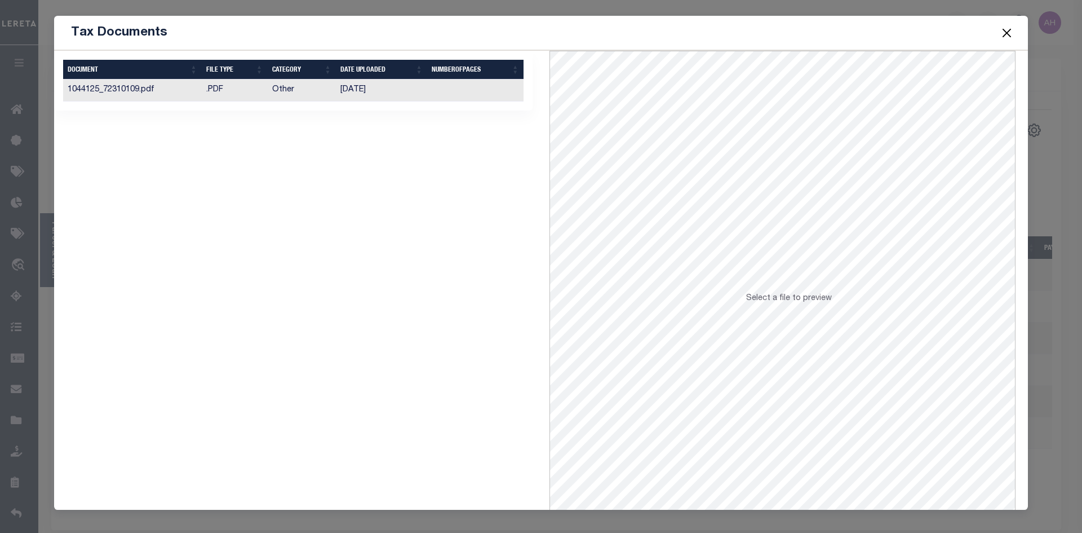
click at [380, 95] on td "[DATE]" at bounding box center [381, 90] width 91 height 22
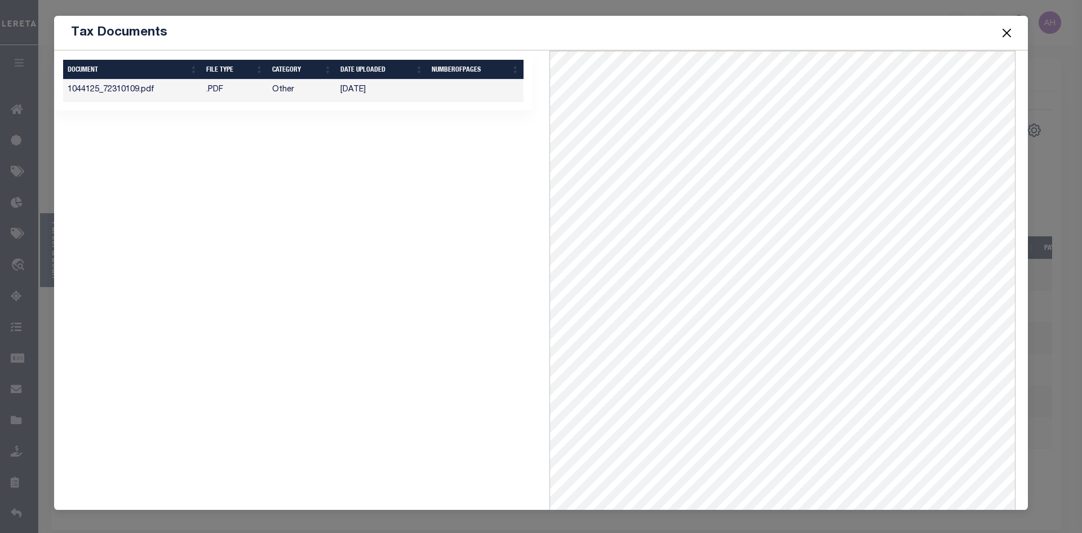
click at [1009, 31] on button "Close" at bounding box center [1007, 32] width 15 height 15
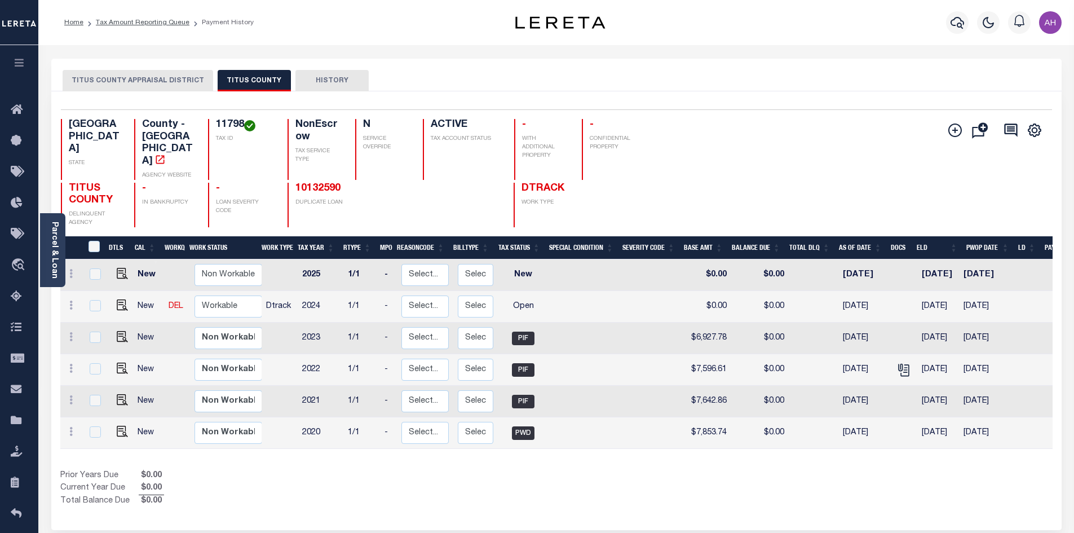
click at [88, 83] on button "TITUS COUNTY APPRAISAL DISTRICT" at bounding box center [138, 80] width 150 height 21
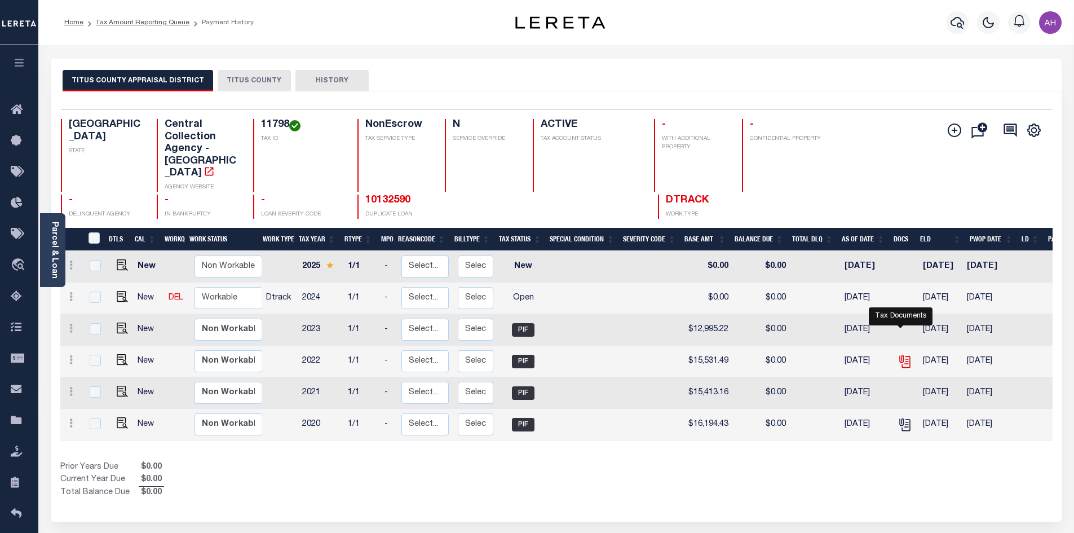
click at [901, 354] on icon "" at bounding box center [903, 358] width 9 height 9
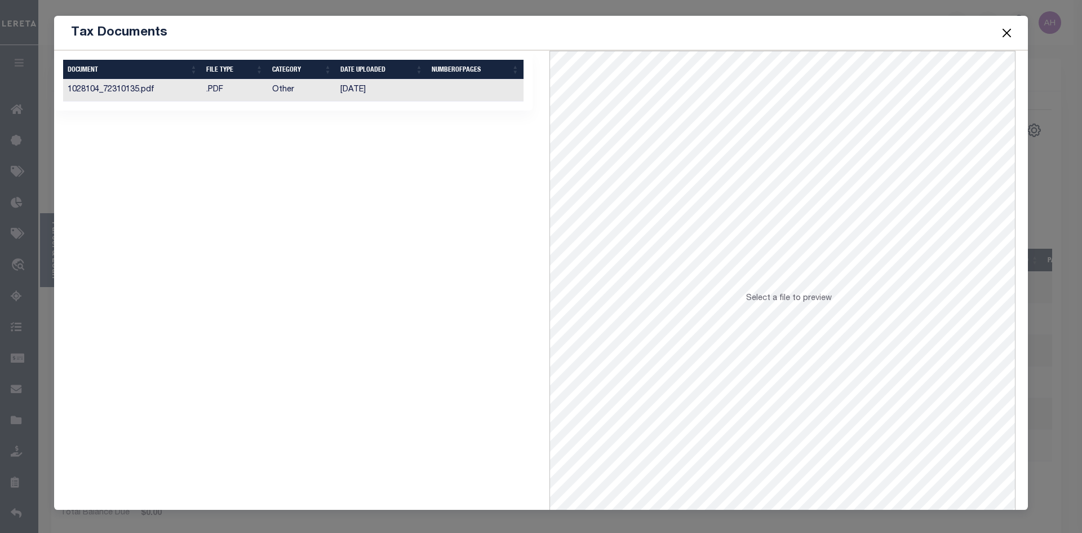
click at [281, 95] on td "Other" at bounding box center [302, 90] width 69 height 22
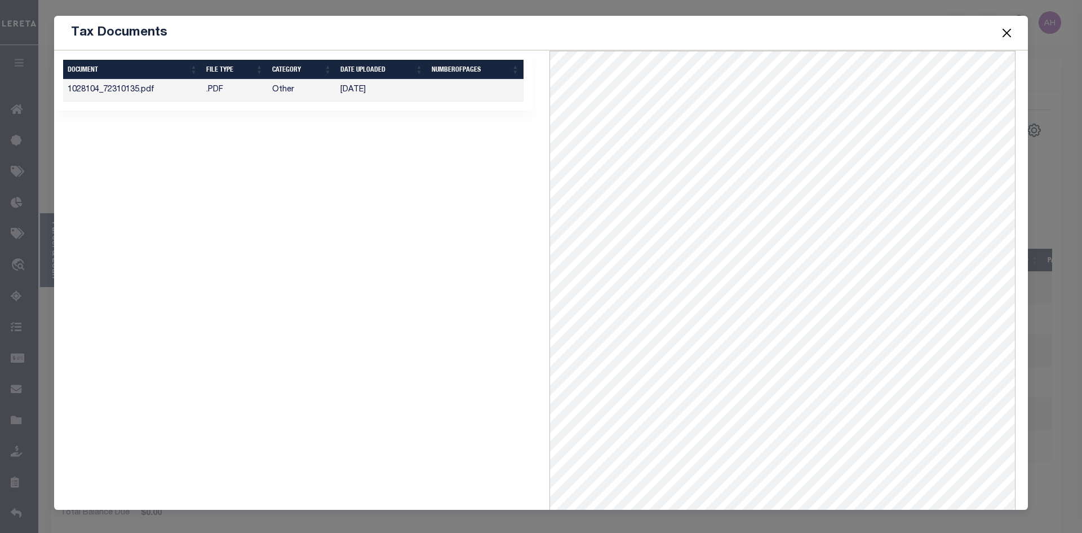
click at [1005, 37] on button "Close" at bounding box center [1007, 32] width 15 height 15
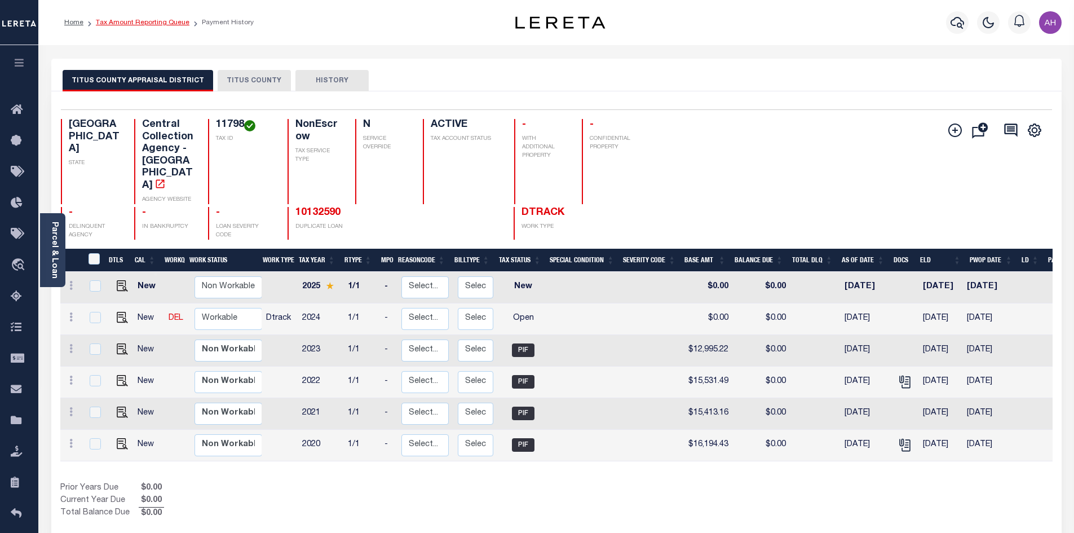
click at [143, 25] on link "Tax Amount Reporting Queue" at bounding box center [143, 22] width 94 height 7
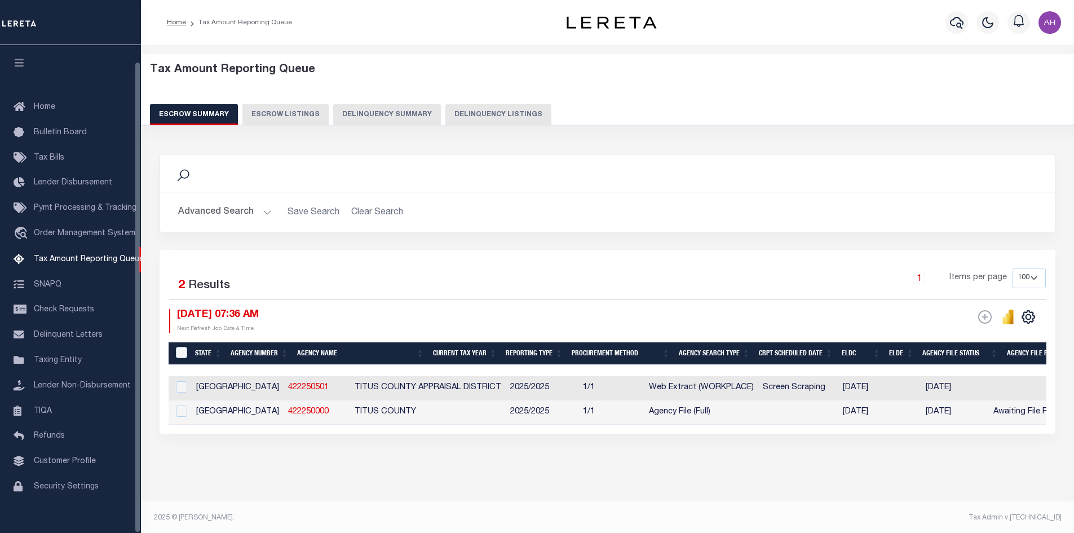
select select "100"
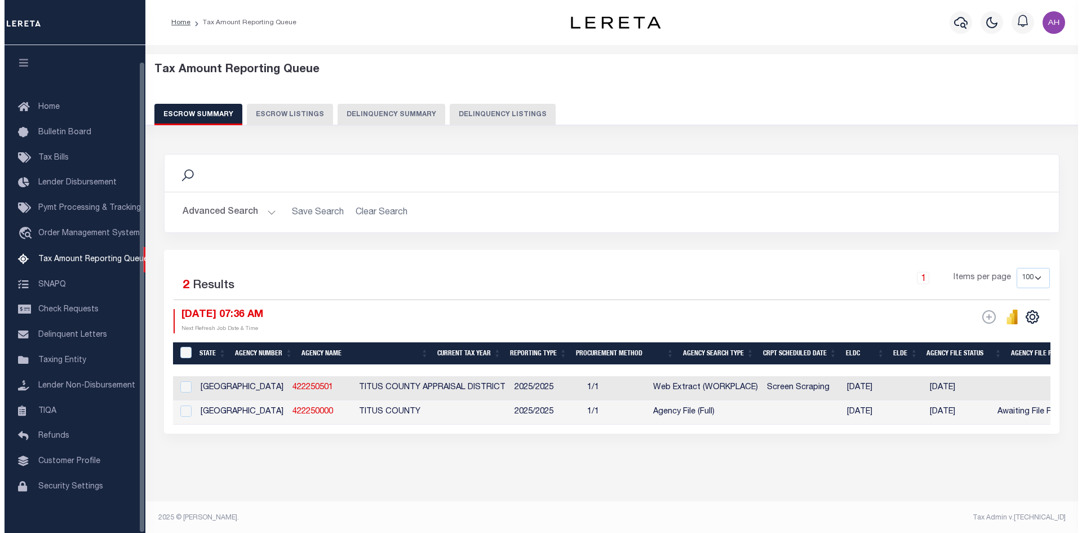
scroll to position [16, 0]
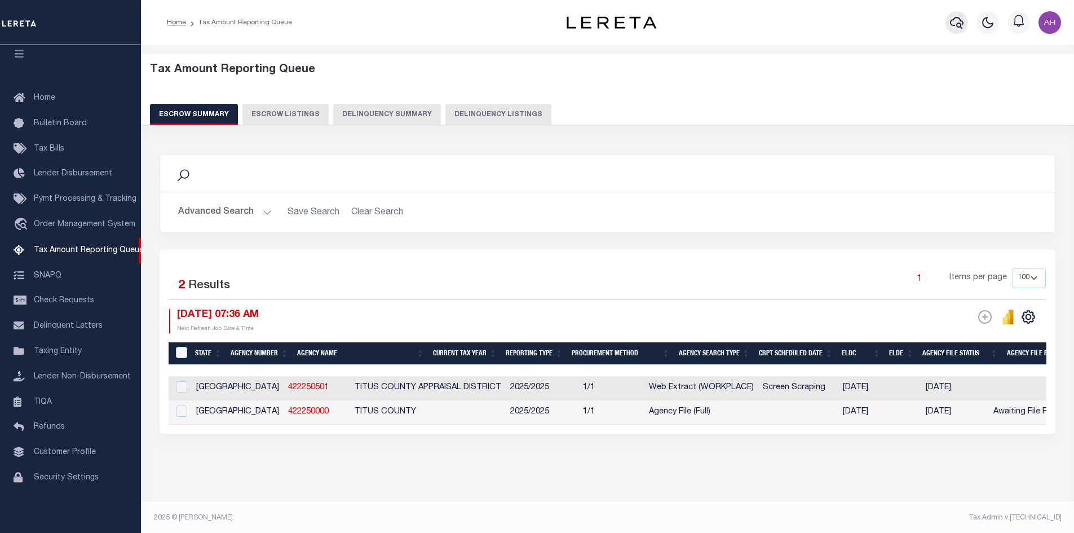
click at [952, 19] on icon "button" at bounding box center [957, 23] width 14 height 14
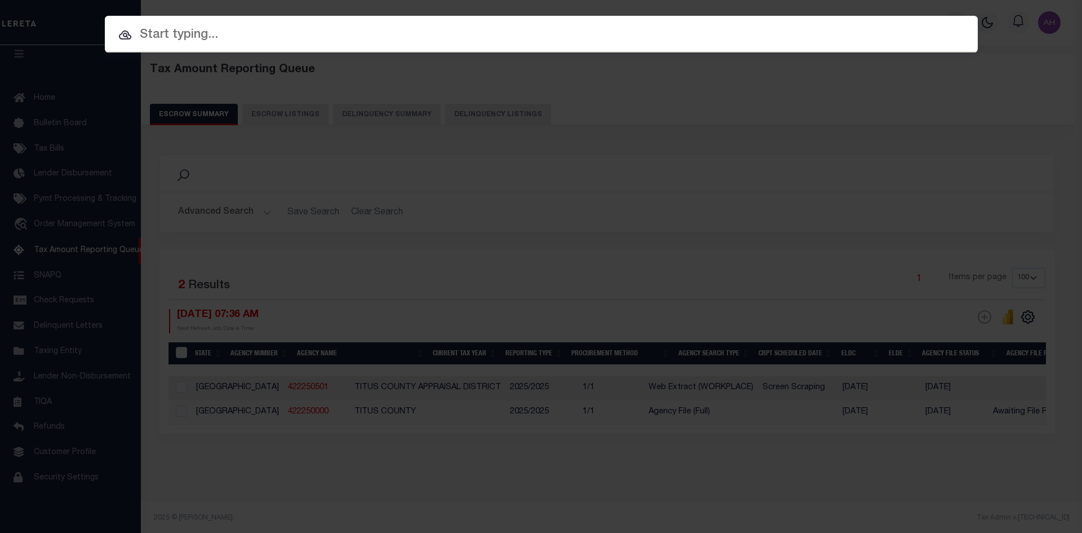
paste input "942100016958"
type input "942100016958"
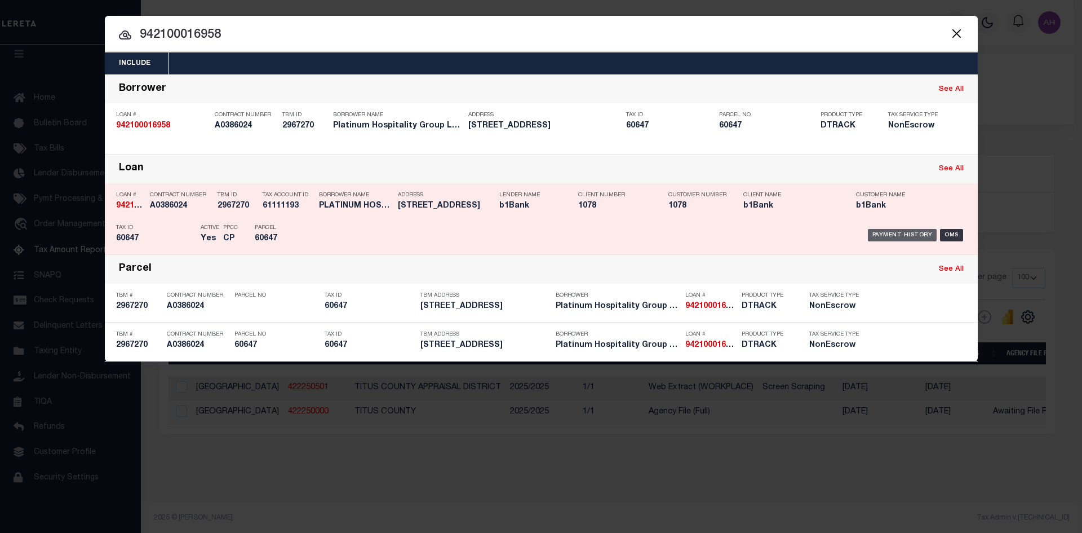
click at [897, 232] on div "Payment History" at bounding box center [902, 235] width 69 height 12
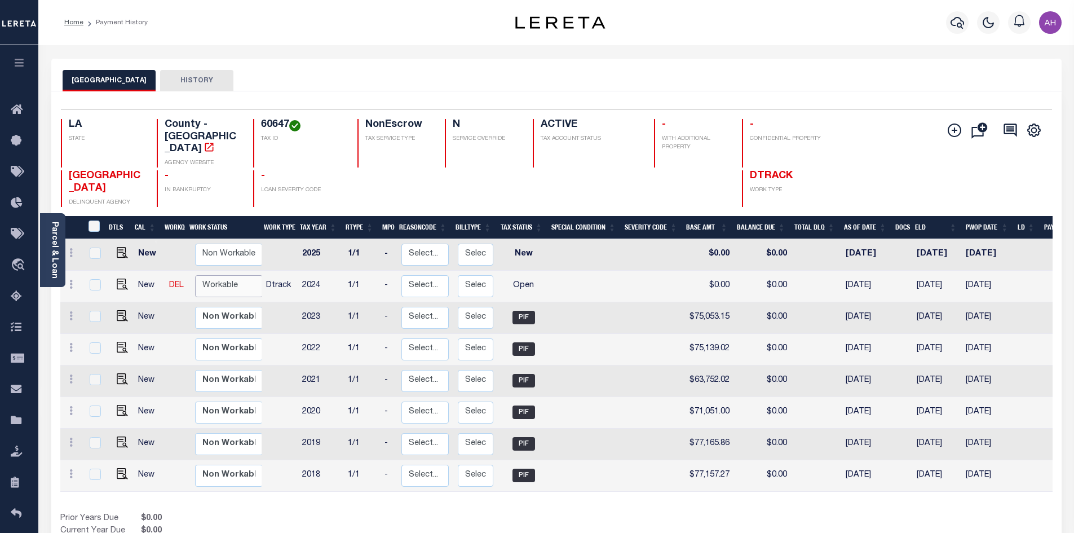
click at [235, 275] on select "Non Workable Workable" at bounding box center [229, 286] width 68 height 22
checkbox input "true"
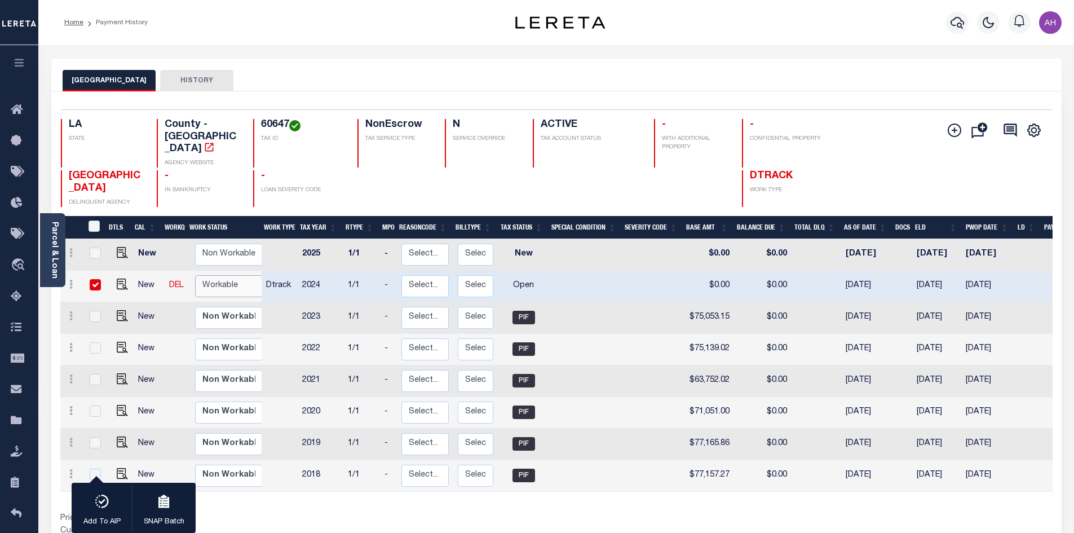
select select "true"
click at [195, 275] on select "Non Workable Workable" at bounding box center [229, 286] width 68 height 22
checkbox input "false"
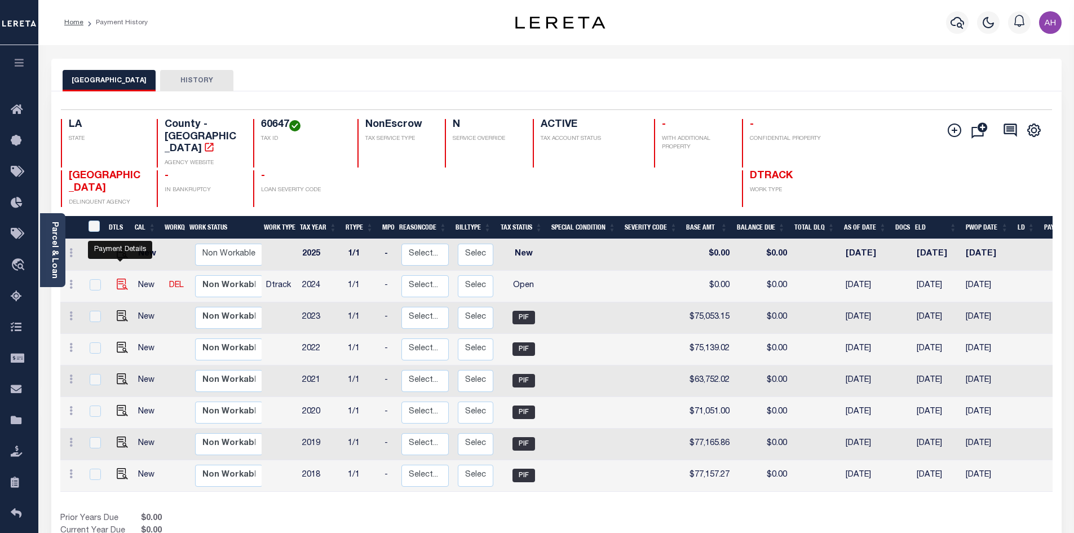
click at [123, 278] on img "" at bounding box center [122, 283] width 11 height 11
checkbox input "true"
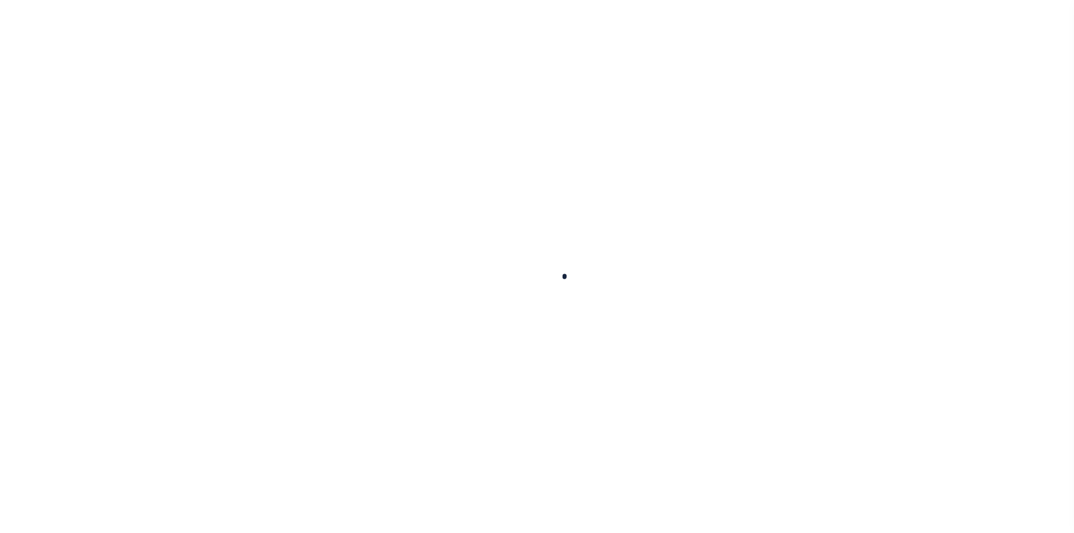
checkbox input "false"
type input "[DATE]"
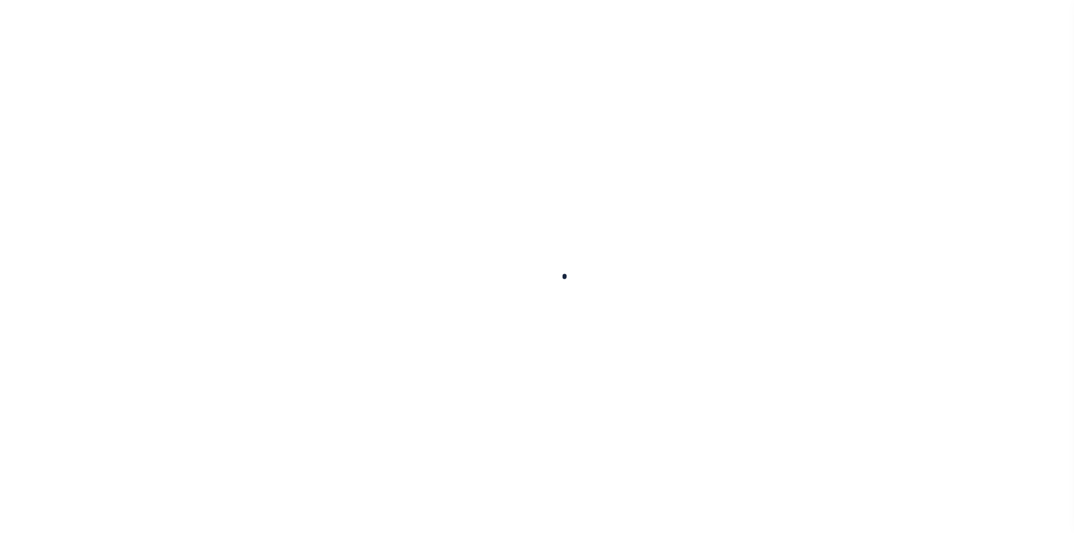
select select "OP2"
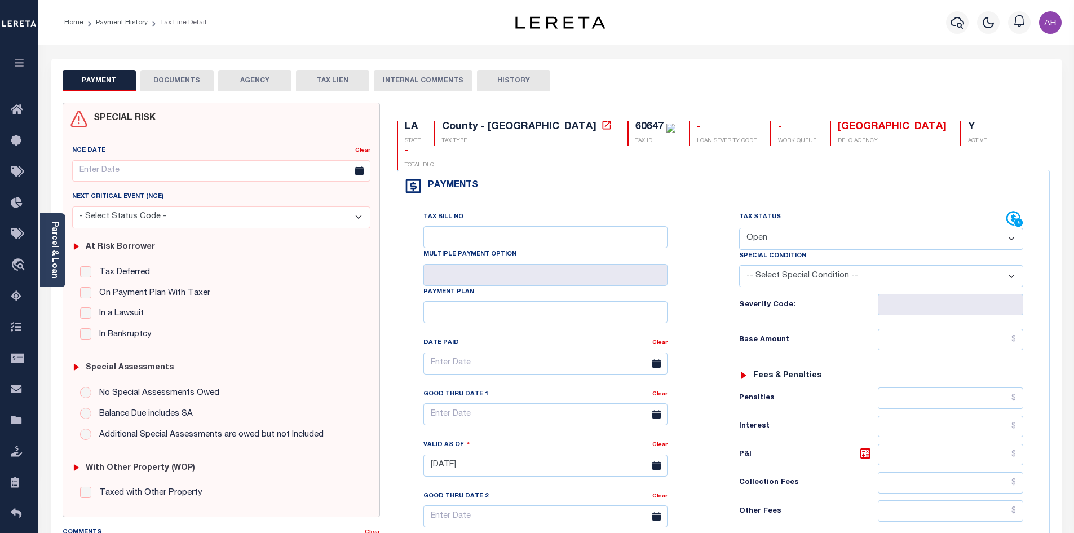
click at [60, 241] on div "Parcel & Loan" at bounding box center [52, 250] width 25 height 74
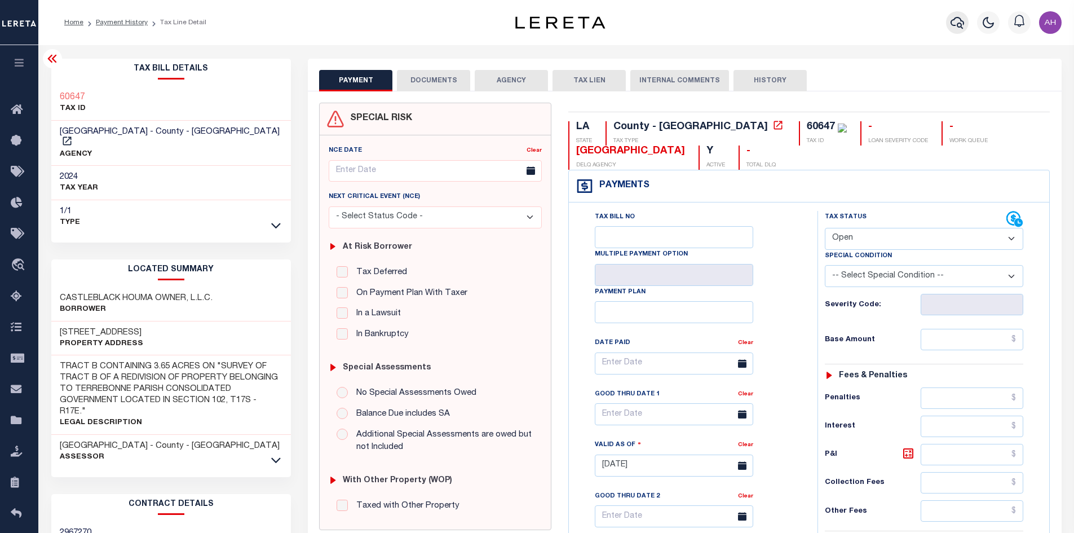
click at [960, 19] on icon "button" at bounding box center [957, 23] width 14 height 14
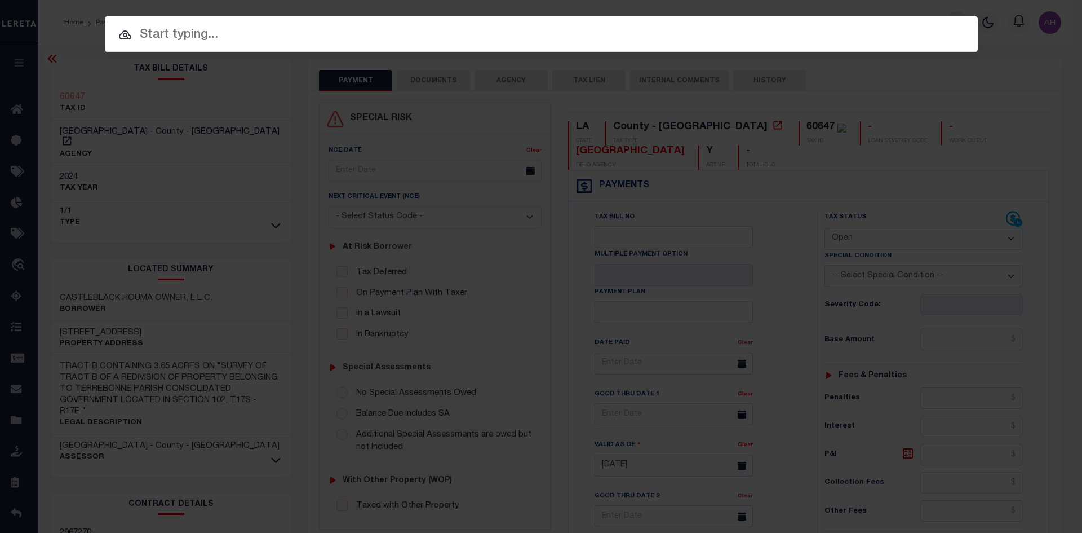
paste input "7512341"
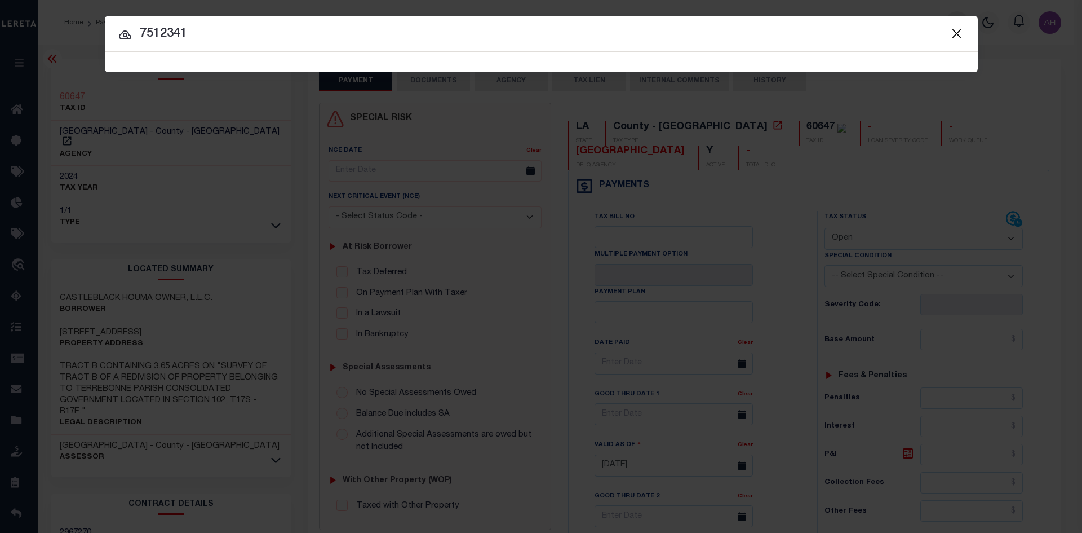
type input "7512341"
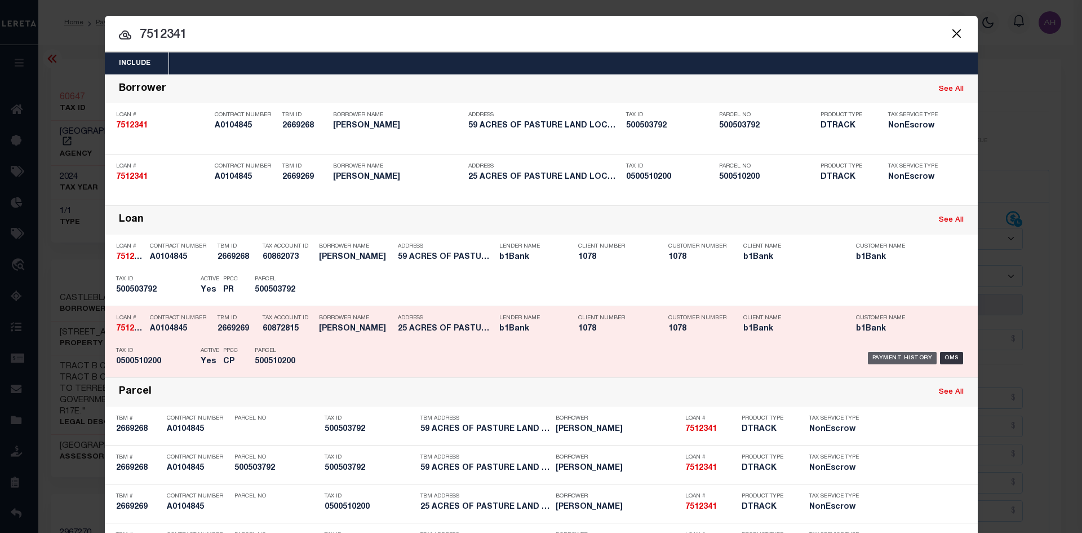
click at [884, 362] on div "Payment History" at bounding box center [902, 358] width 69 height 12
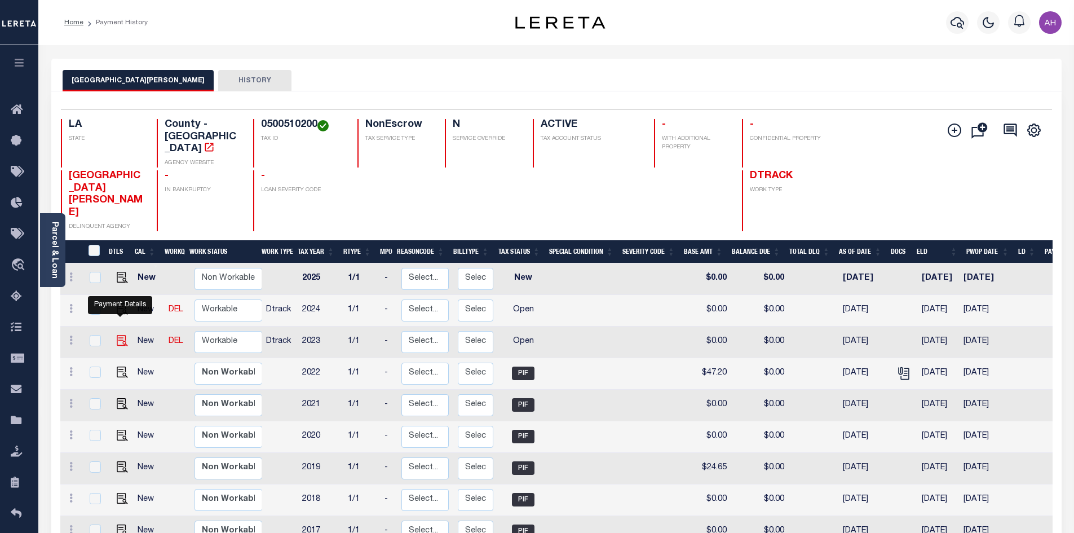
click at [124, 335] on img "" at bounding box center [122, 340] width 11 height 11
checkbox input "true"
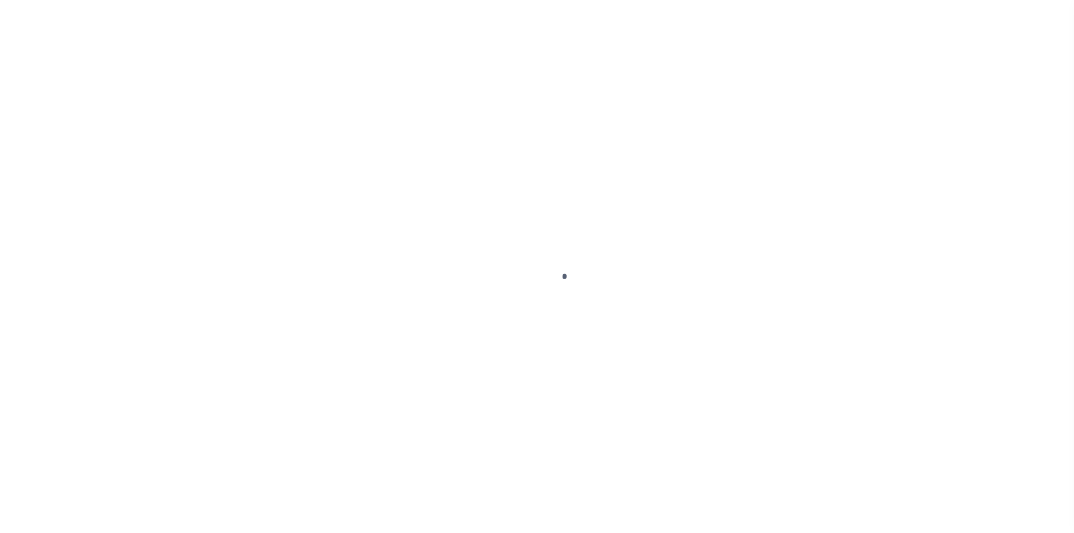
select select "OP2"
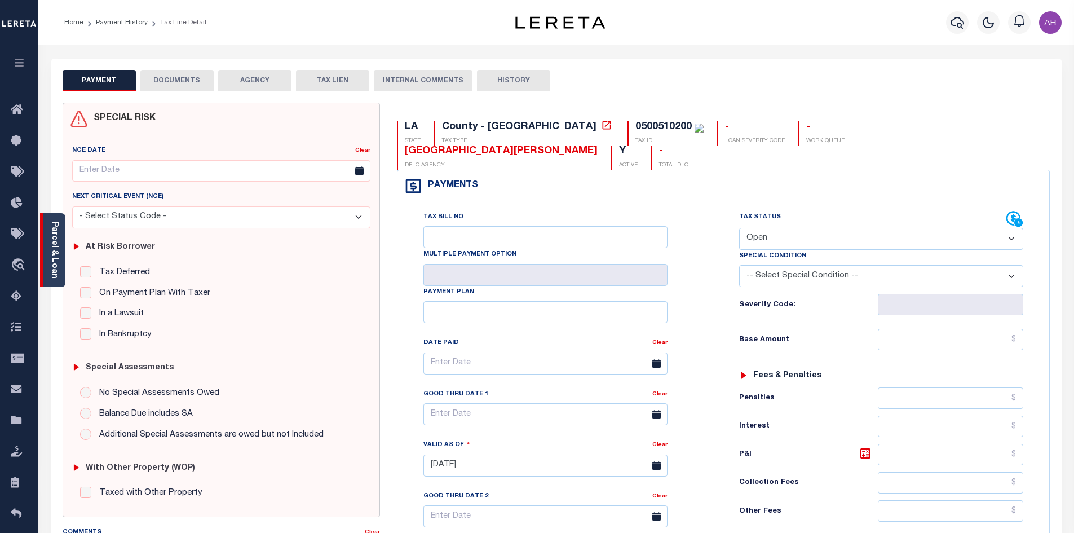
click at [53, 248] on link "Parcel & Loan" at bounding box center [54, 249] width 8 height 57
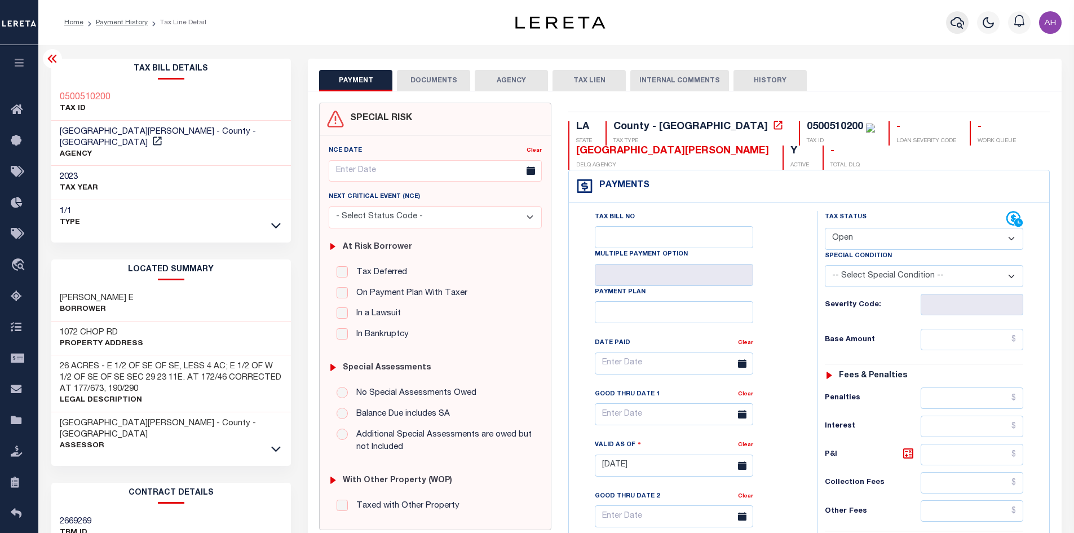
click at [961, 26] on icon "button" at bounding box center [957, 23] width 14 height 14
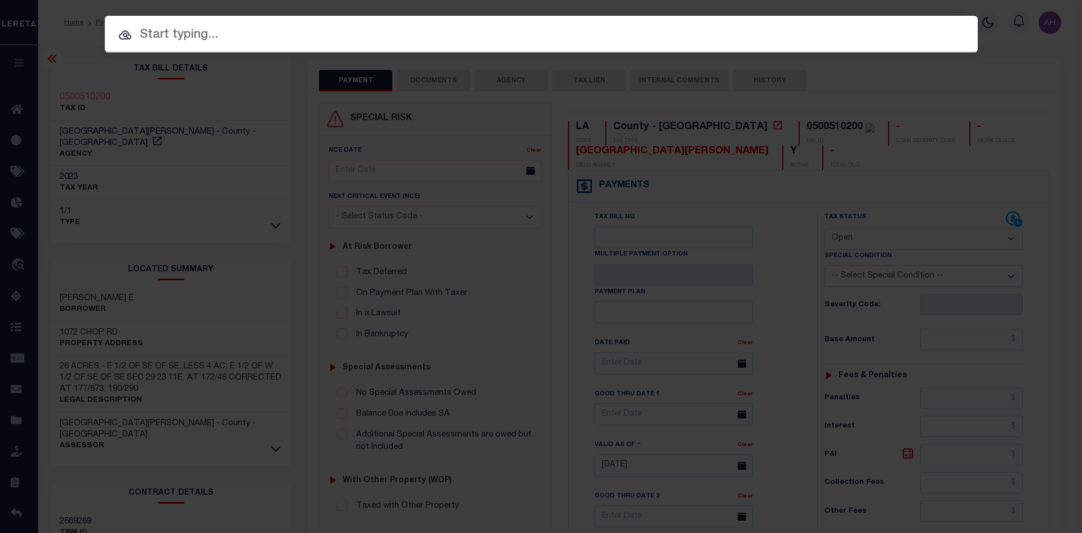
paste input "942100016958"
type input "942100016958"
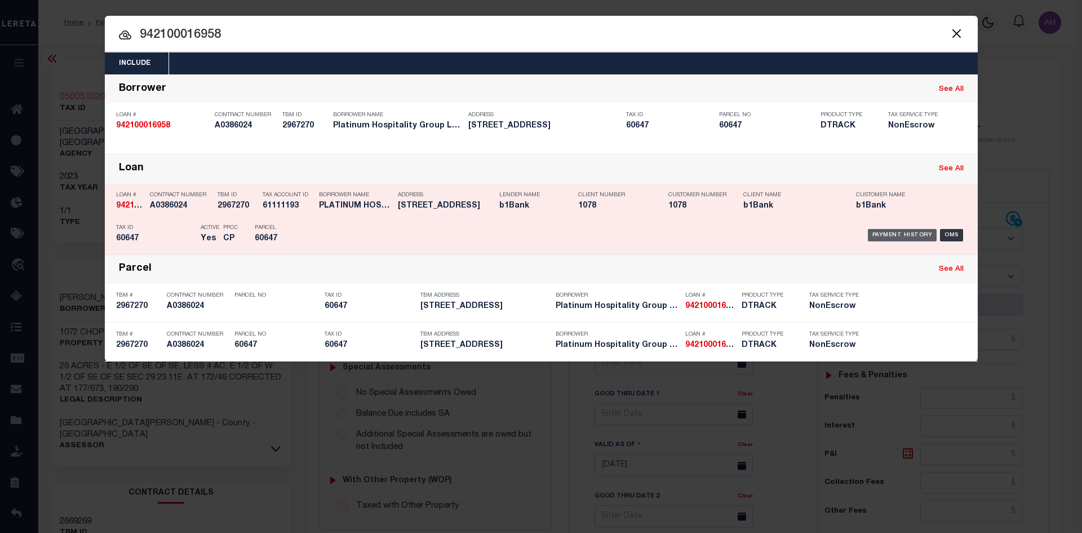
click at [890, 234] on div "Payment History" at bounding box center [902, 235] width 69 height 12
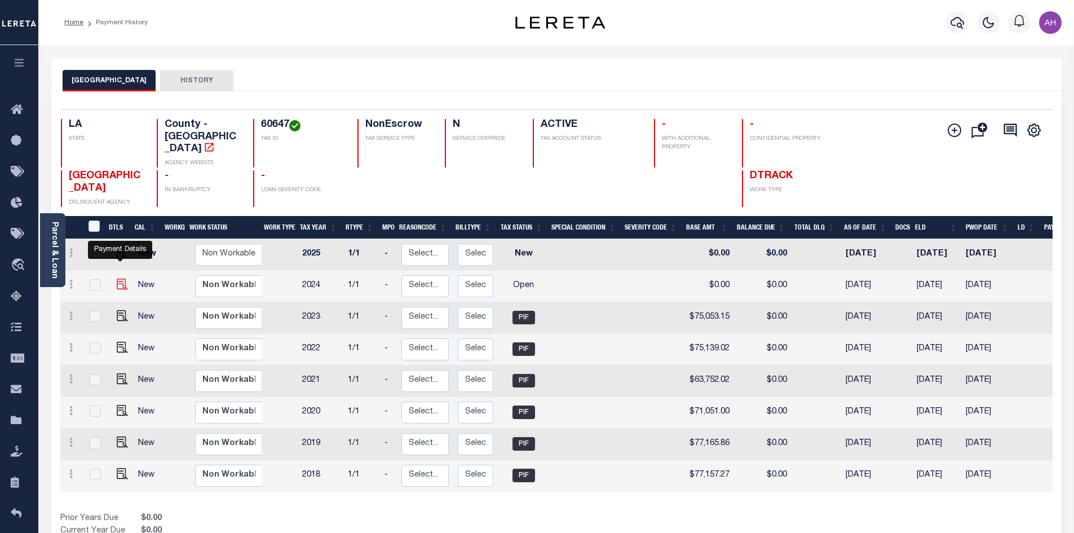
click at [123, 278] on img "" at bounding box center [122, 283] width 11 height 11
checkbox input "true"
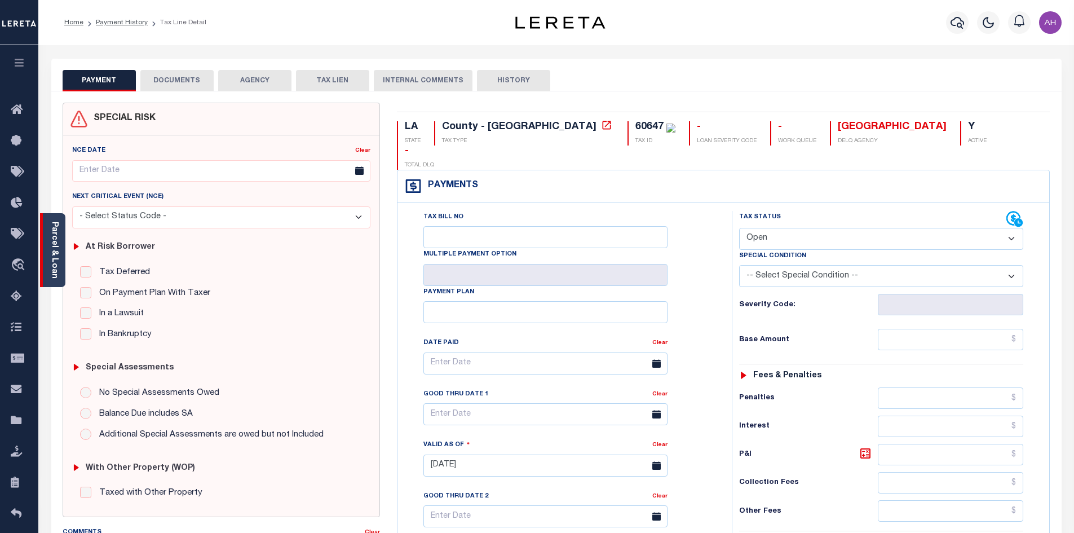
click at [57, 237] on link "Parcel & Loan" at bounding box center [54, 249] width 8 height 57
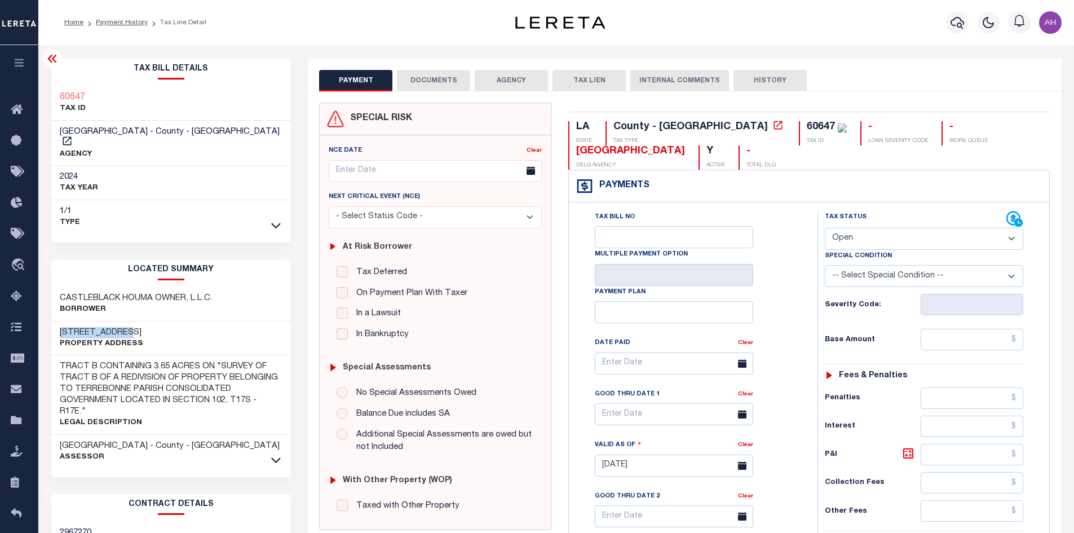
drag, startPoint x: 135, startPoint y: 321, endPoint x: 58, endPoint y: 319, distance: 76.7
click at [58, 321] on div "142 LIBRARY DR Property Address" at bounding box center [171, 338] width 240 height 34
click at [842, 240] on select "- Select Status Code - Open Due/Unpaid Paid Incomplete No Tax Due Internal Refu…" at bounding box center [923, 239] width 198 height 22
select select "PYD"
click at [824, 228] on select "- Select Status Code - Open Due/Unpaid Paid Incomplete No Tax Due Internal Refu…" at bounding box center [923, 239] width 198 height 22
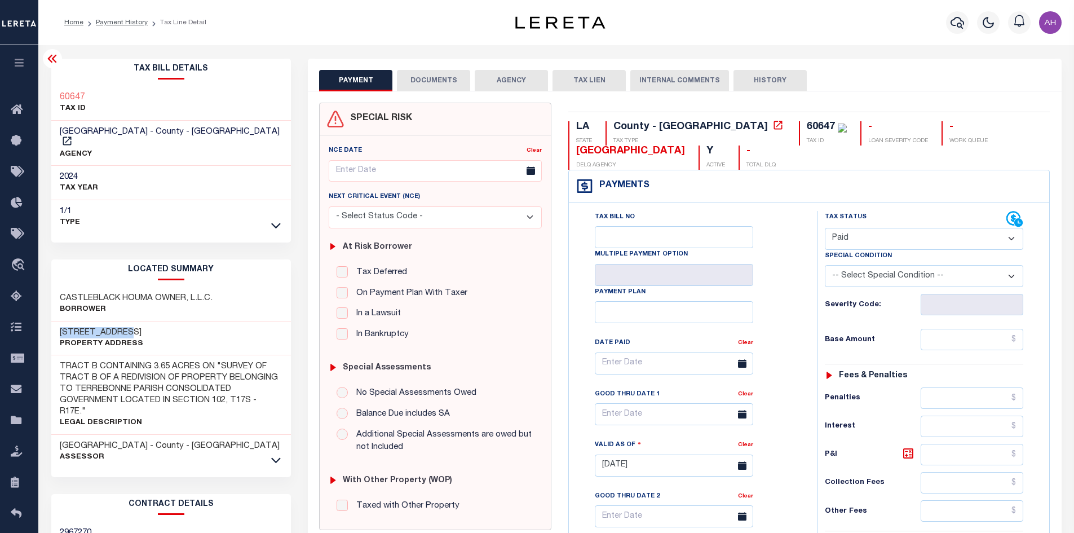
type input "10/03/2025"
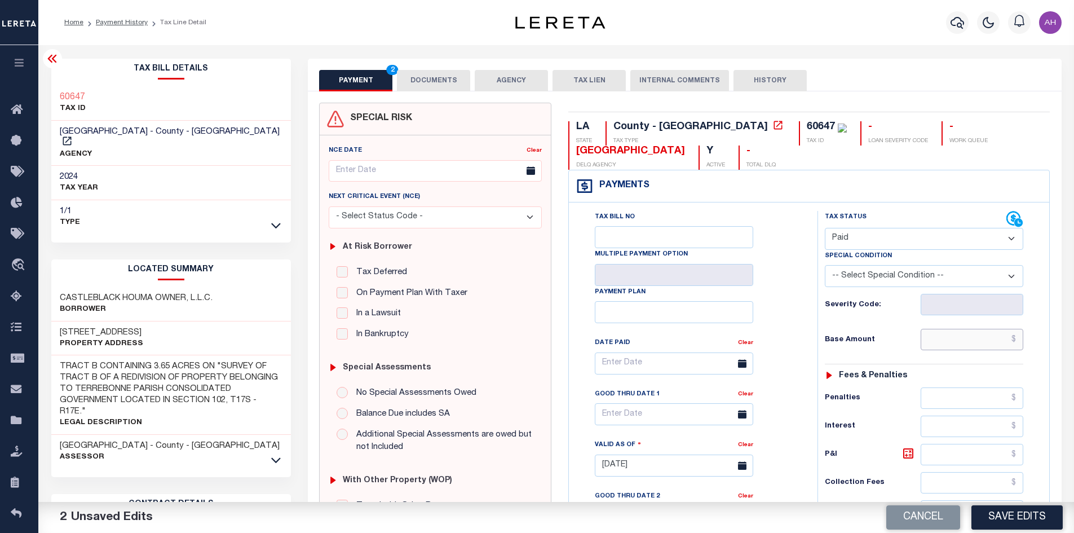
click at [966, 338] on input "text" at bounding box center [971, 339] width 103 height 21
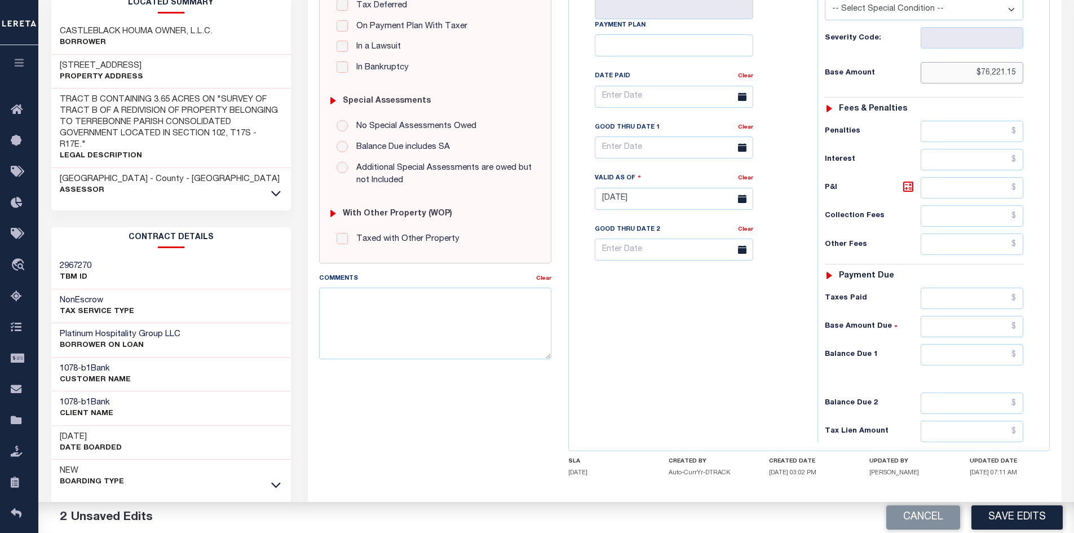
scroll to position [321, 0]
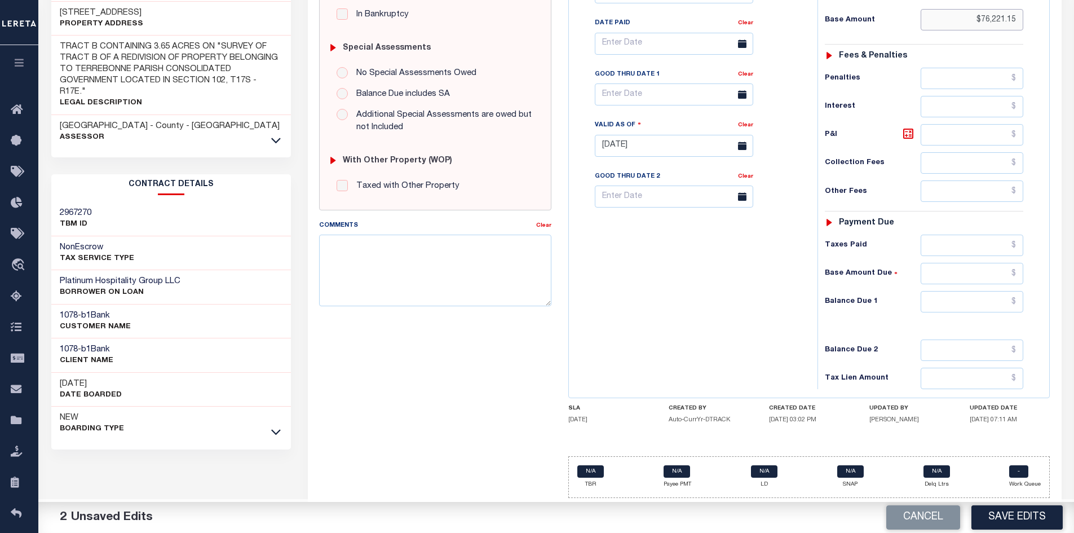
type input "$76,221.15"
click at [977, 302] on input "text" at bounding box center [971, 301] width 103 height 21
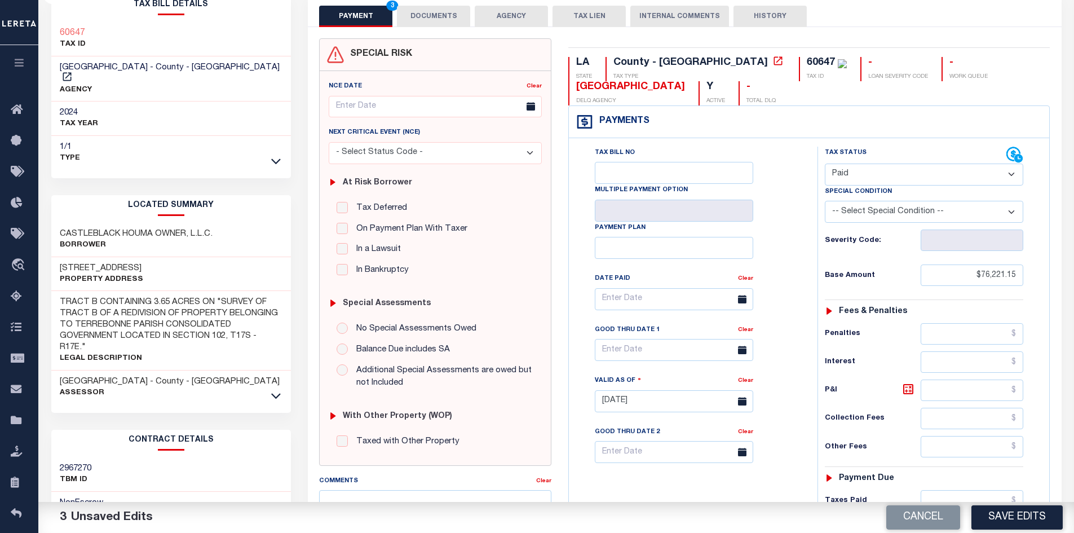
scroll to position [0, 0]
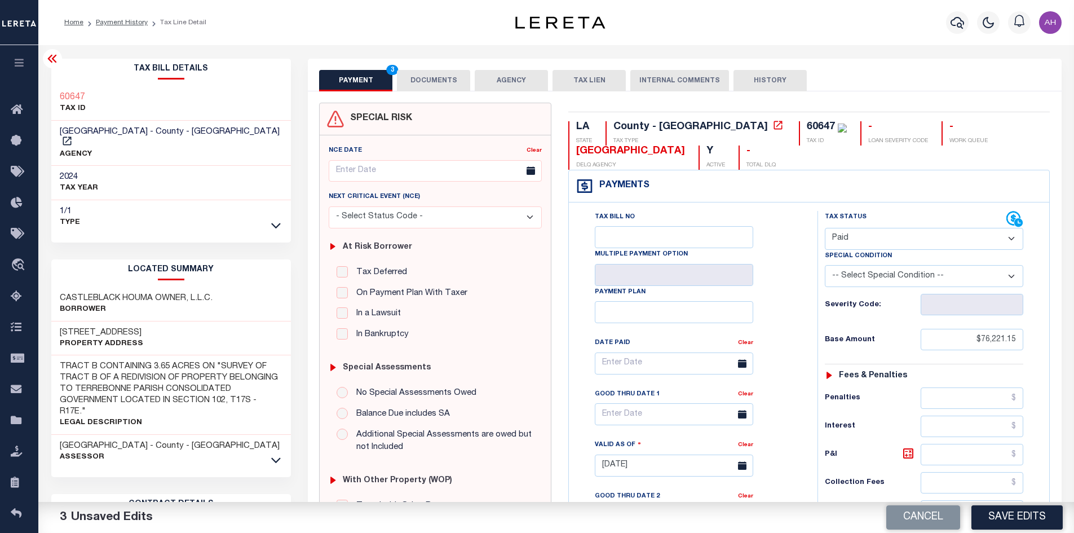
type input "$0.00"
click at [441, 79] on button "DOCUMENTS" at bounding box center [433, 80] width 73 height 21
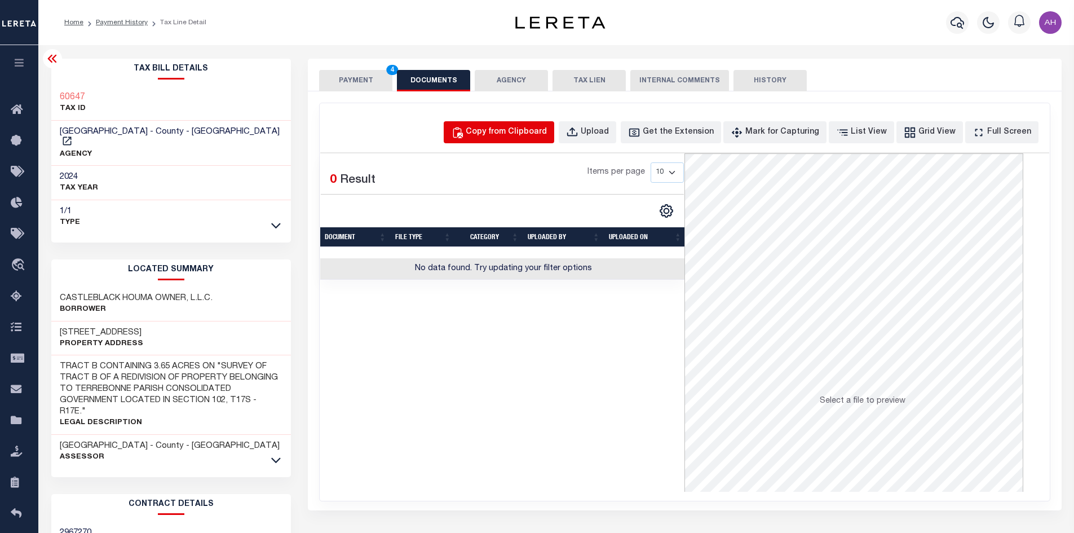
click at [538, 139] on button "Copy from Clipboard" at bounding box center [499, 132] width 110 height 22
select select "POP"
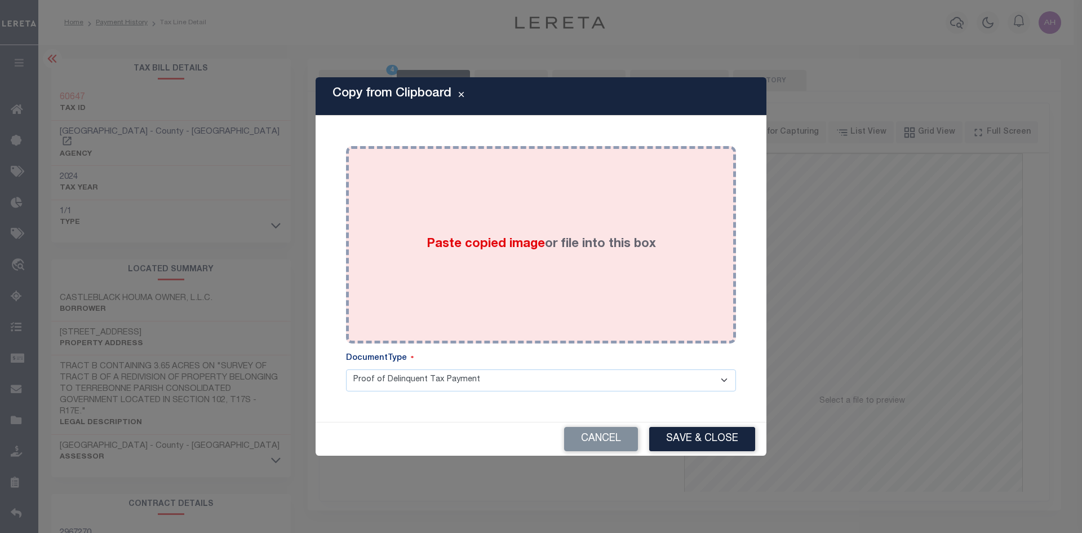
click at [548, 245] on label "Paste copied image or file into this box" at bounding box center [541, 244] width 229 height 19
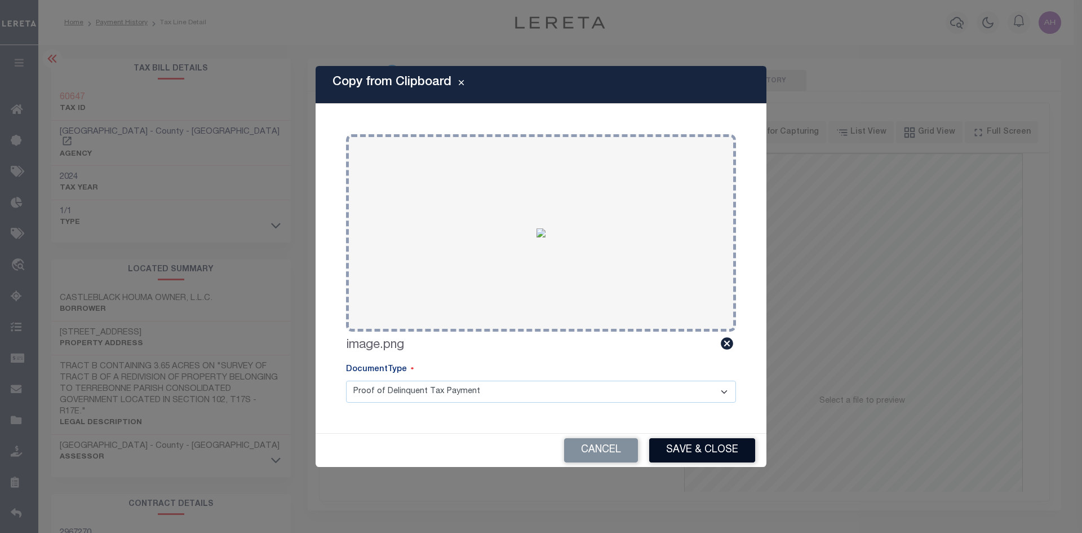
click at [711, 445] on button "Save & Close" at bounding box center [702, 450] width 106 height 24
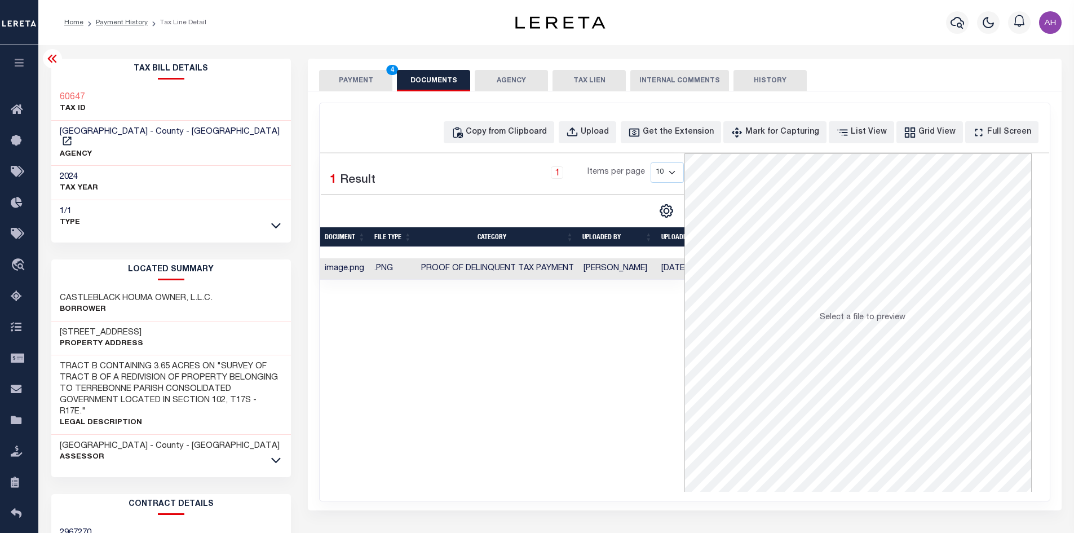
click at [356, 84] on button "PAYMENT 4" at bounding box center [355, 80] width 73 height 21
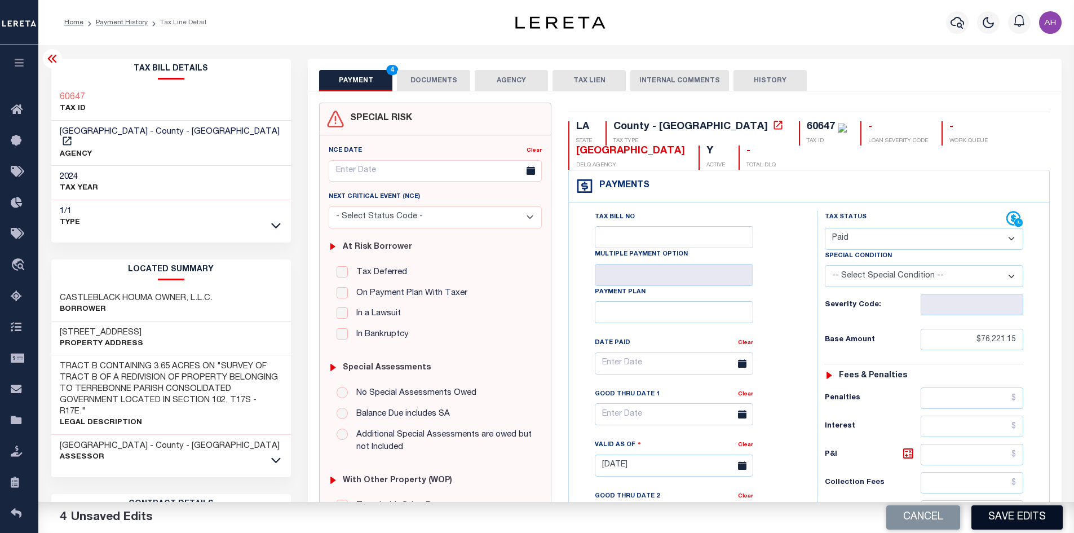
click at [999, 517] on button "Save Edits" at bounding box center [1016, 517] width 91 height 24
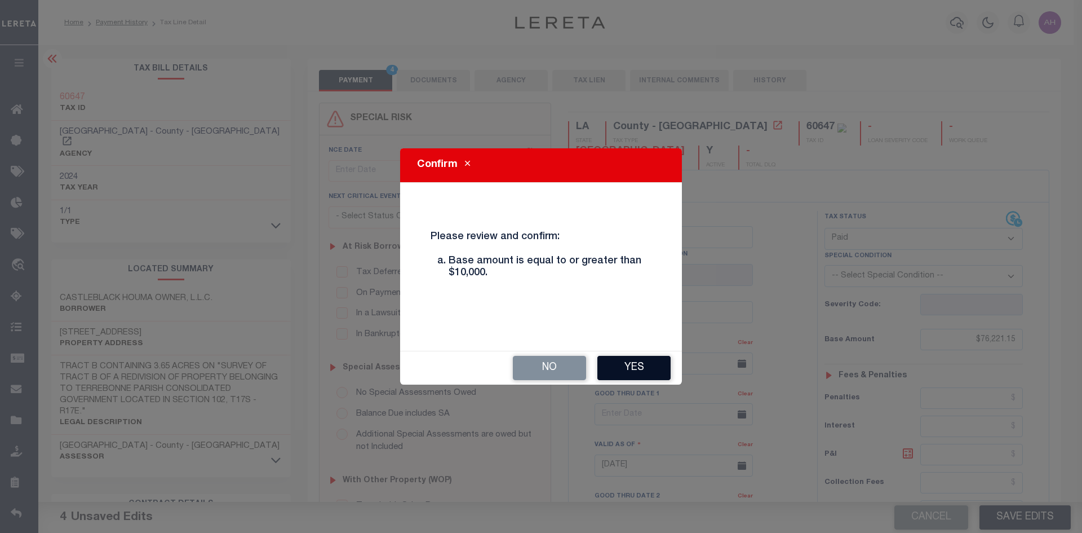
click at [646, 373] on button "Yes" at bounding box center [633, 368] width 73 height 24
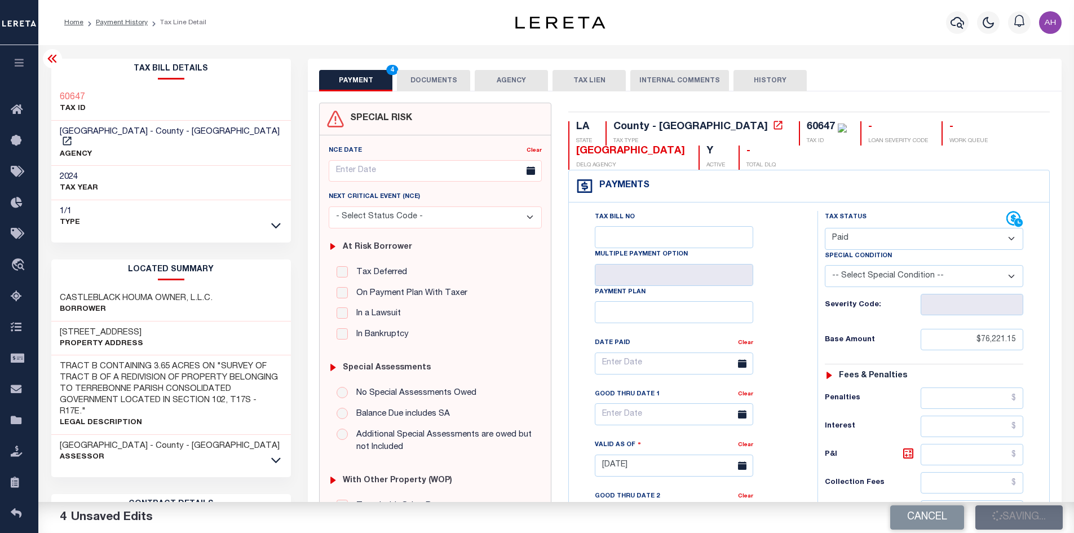
checkbox input "false"
type input "$76,221.15"
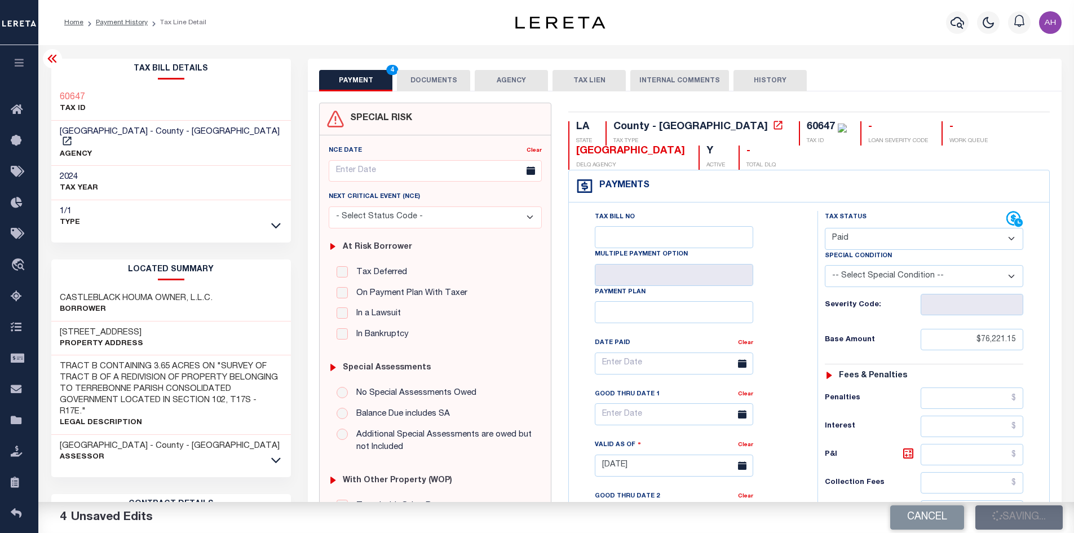
type input "$0"
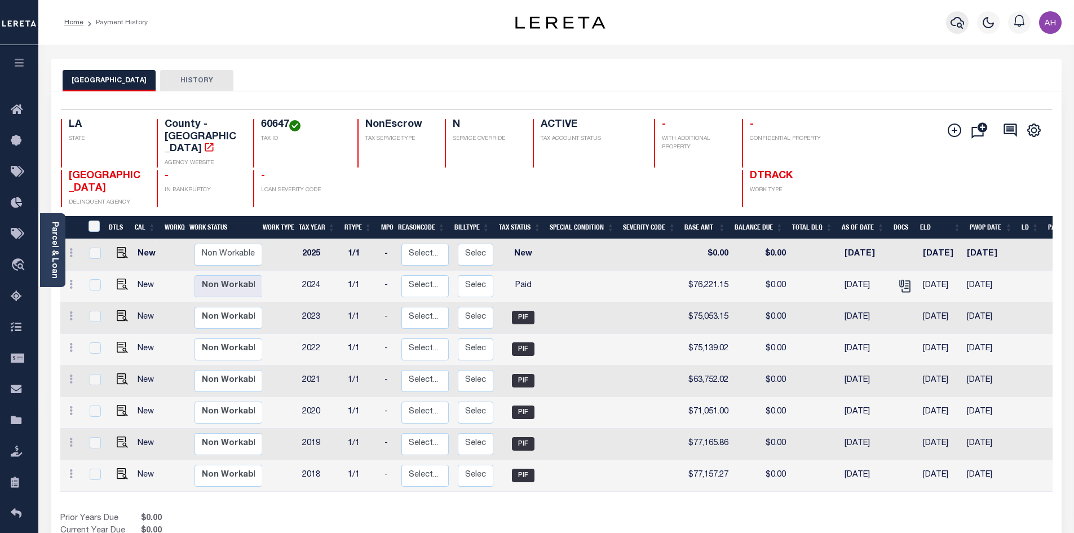
click at [955, 16] on icon "button" at bounding box center [957, 23] width 14 height 14
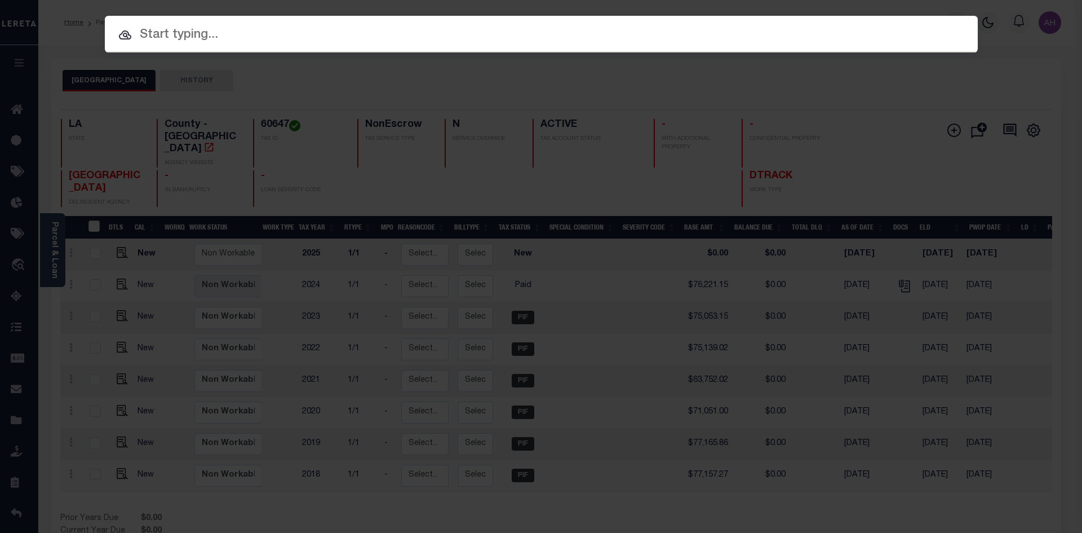
paste input "952100004821"
type input "952100004821"
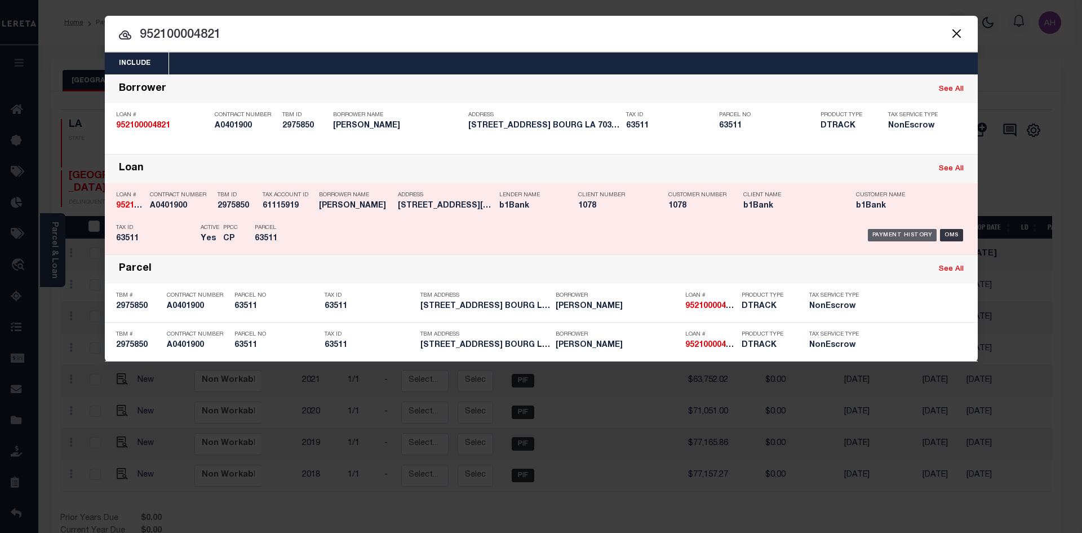
click at [910, 235] on div "Payment History" at bounding box center [902, 235] width 69 height 12
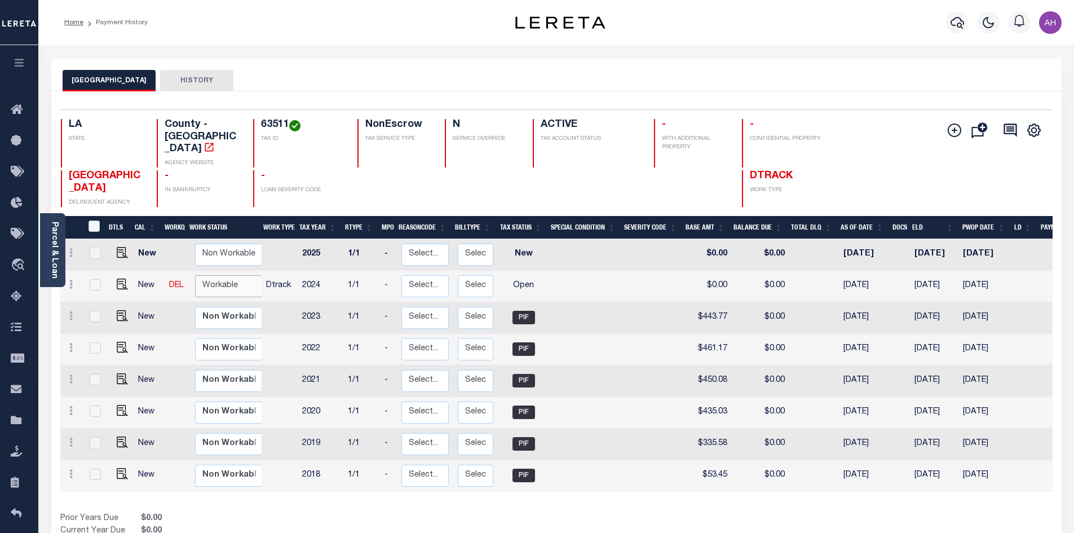
click at [232, 275] on select "Non Workable Workable" at bounding box center [229, 286] width 68 height 22
checkbox input "true"
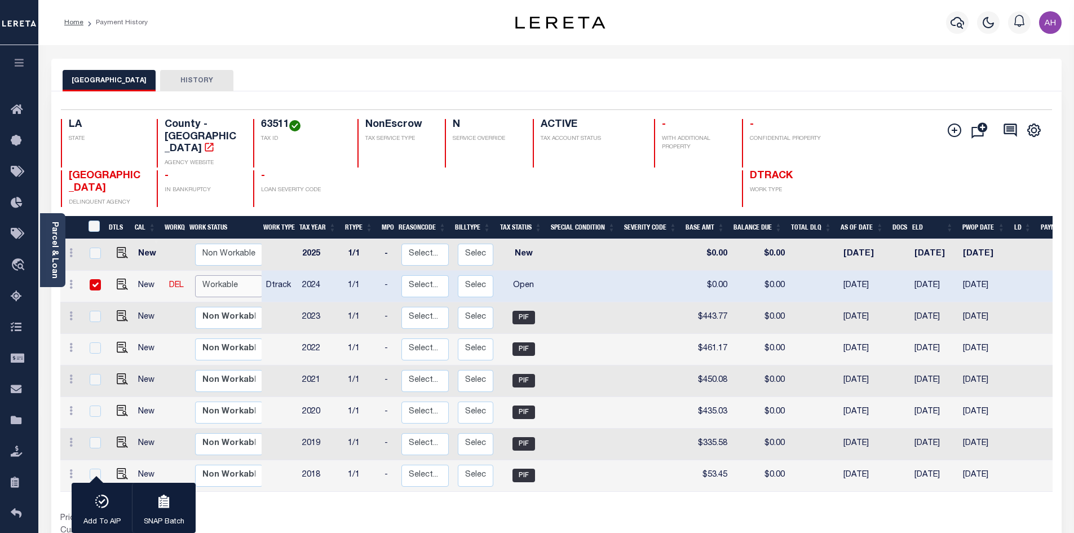
select select "true"
click at [195, 275] on select "Non Workable Workable" at bounding box center [229, 286] width 68 height 22
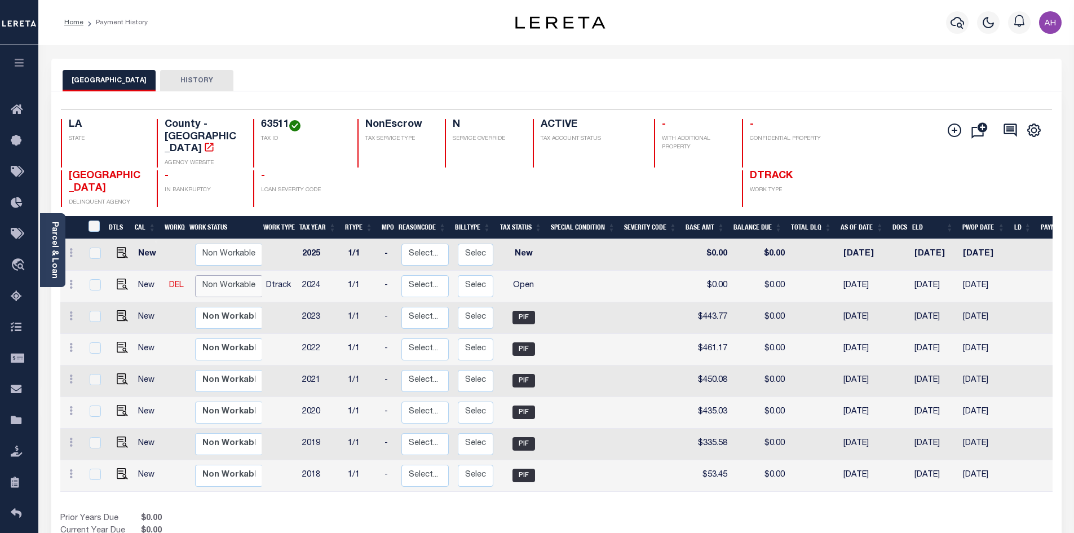
checkbox input "false"
click at [118, 278] on img "" at bounding box center [122, 283] width 11 height 11
checkbox input "true"
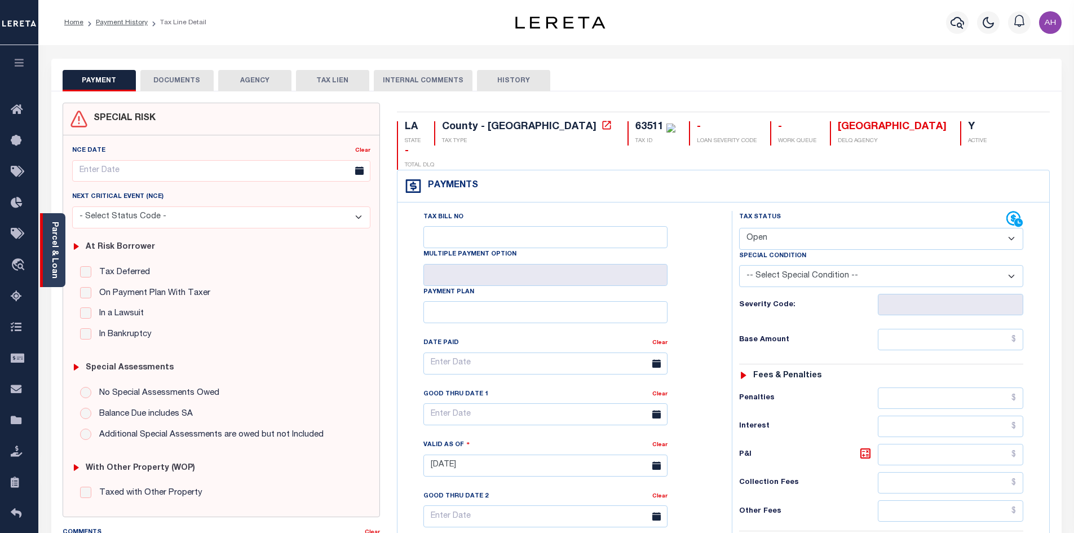
click at [55, 229] on link "Parcel & Loan" at bounding box center [54, 249] width 8 height 57
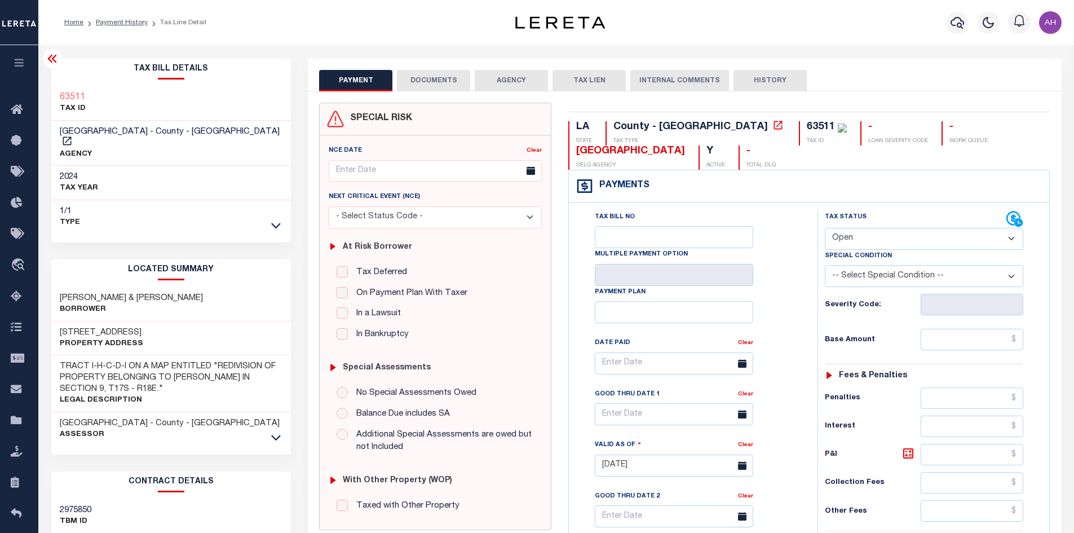
click at [911, 229] on select "- Select Status Code - Open Due/Unpaid Paid Incomplete No Tax Due Internal Refu…" at bounding box center [923, 239] width 198 height 22
select select "PYD"
click at [824, 228] on select "- Select Status Code - Open Due/Unpaid Paid Incomplete No Tax Due Internal Refu…" at bounding box center [923, 239] width 198 height 22
type input "[DATE]"
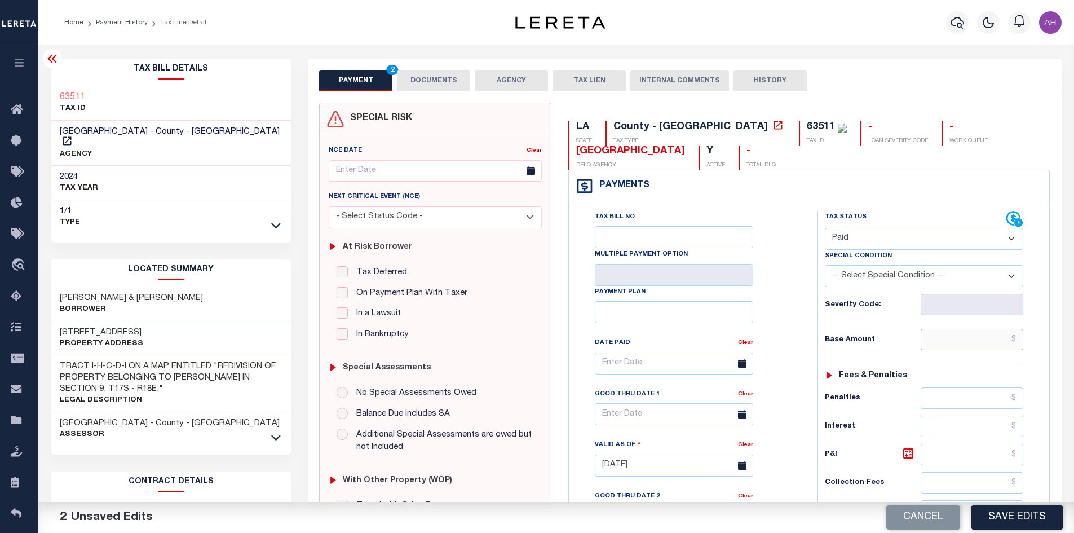
click at [949, 340] on input "text" at bounding box center [971, 339] width 103 height 21
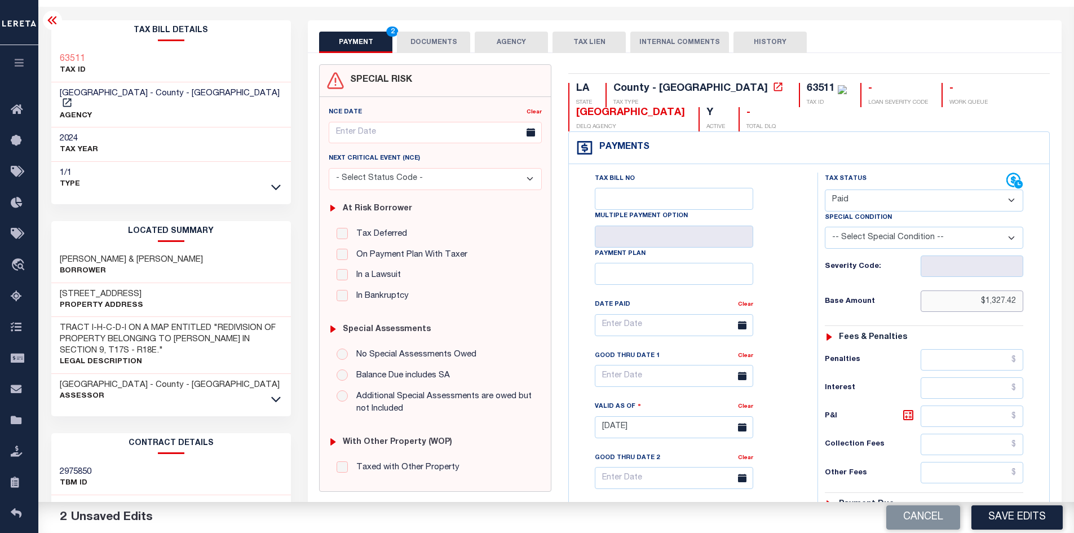
scroll to position [282, 0]
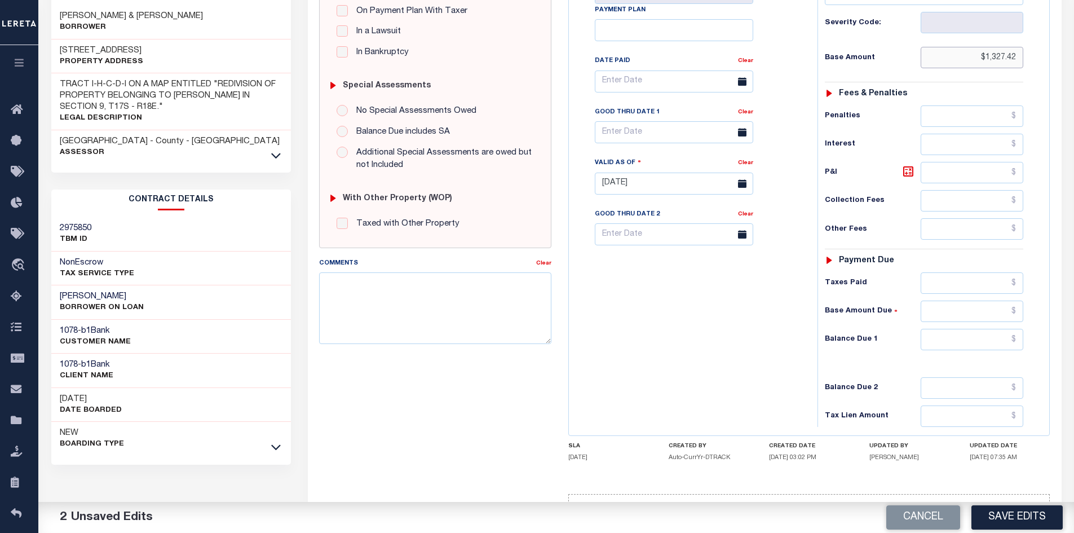
type input "$1,327.42"
click at [974, 349] on input "text" at bounding box center [971, 339] width 103 height 21
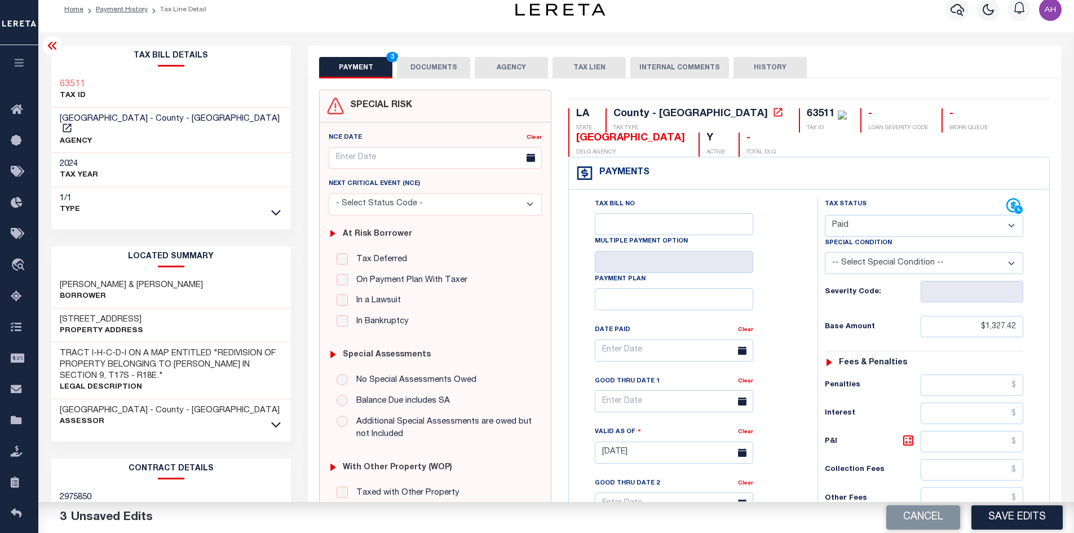
scroll to position [0, 0]
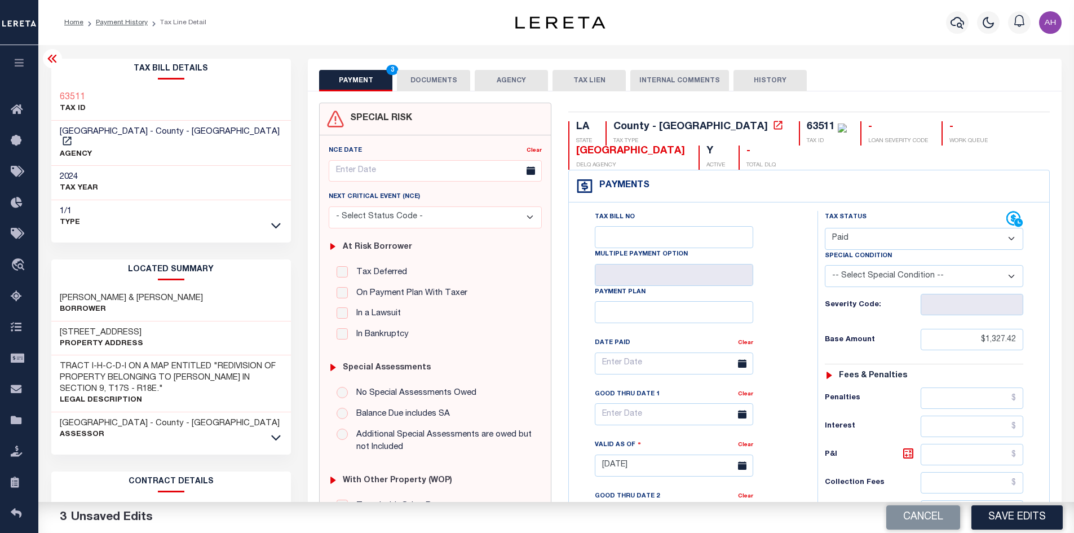
type input "$0.00"
click at [422, 77] on button "DOCUMENTS" at bounding box center [433, 80] width 73 height 21
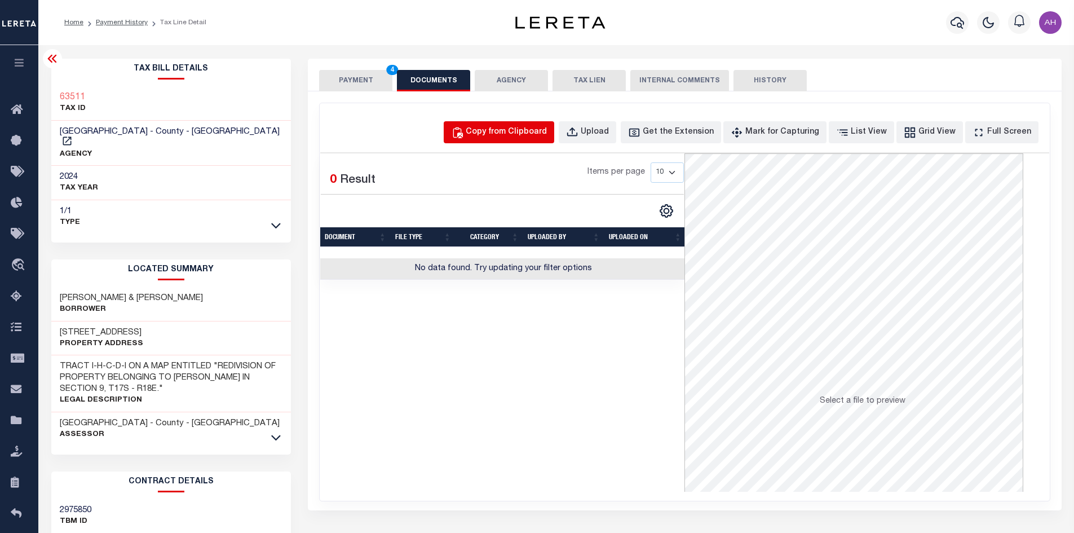
click at [516, 142] on button "Copy from Clipboard" at bounding box center [499, 132] width 110 height 22
select select "POP"
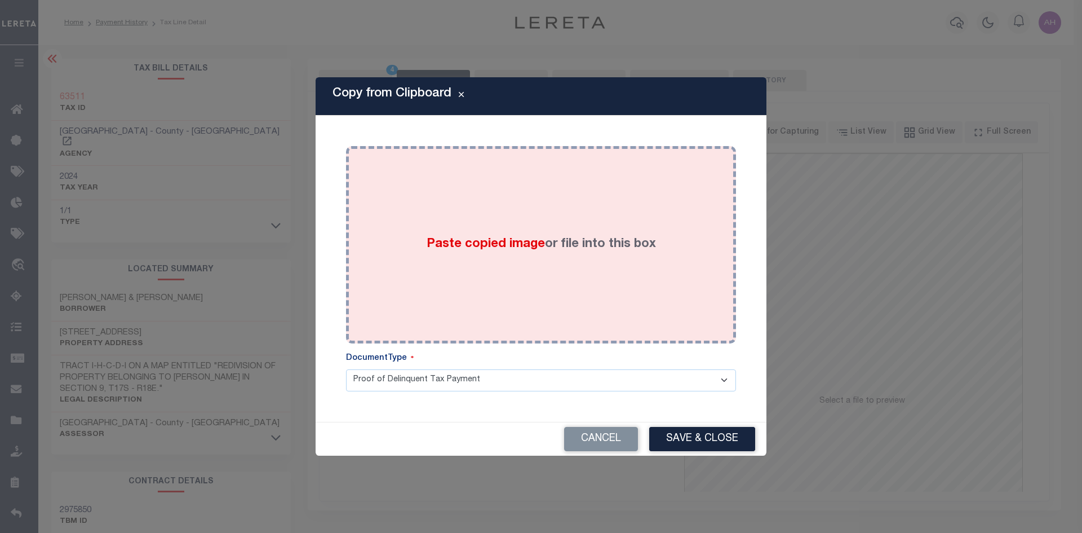
click at [504, 243] on span "Paste copied image" at bounding box center [486, 244] width 118 height 12
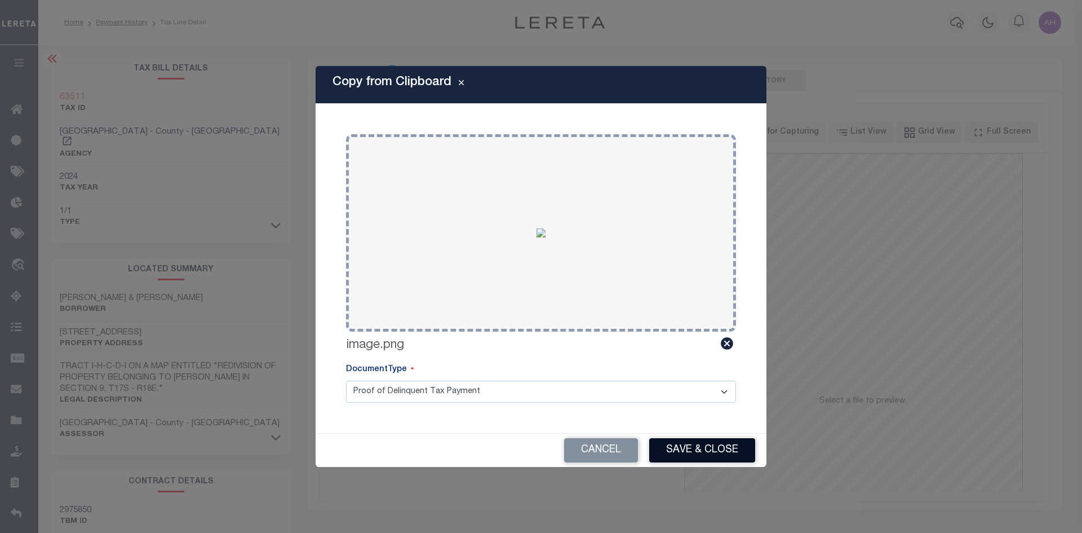
click at [677, 448] on button "Save & Close" at bounding box center [702, 450] width 106 height 24
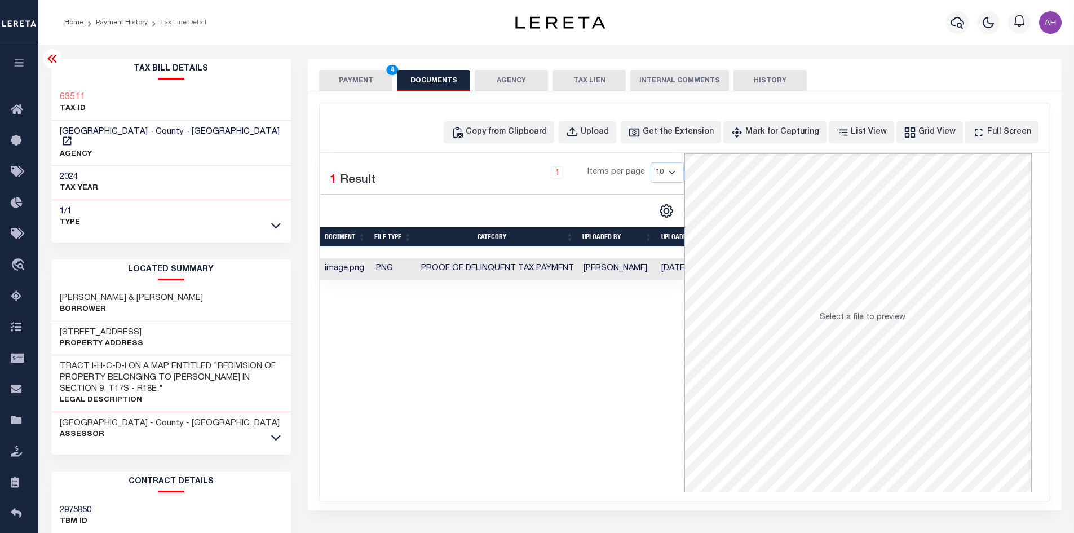
click at [363, 81] on button "PAYMENT 4" at bounding box center [355, 80] width 73 height 21
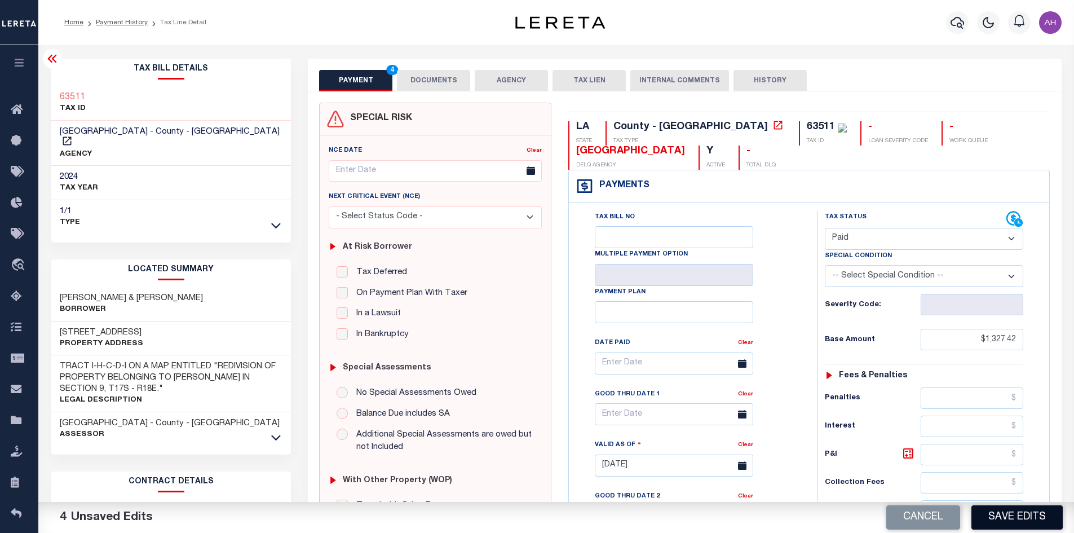
click at [1035, 517] on button "Save Edits" at bounding box center [1016, 517] width 91 height 24
checkbox input "false"
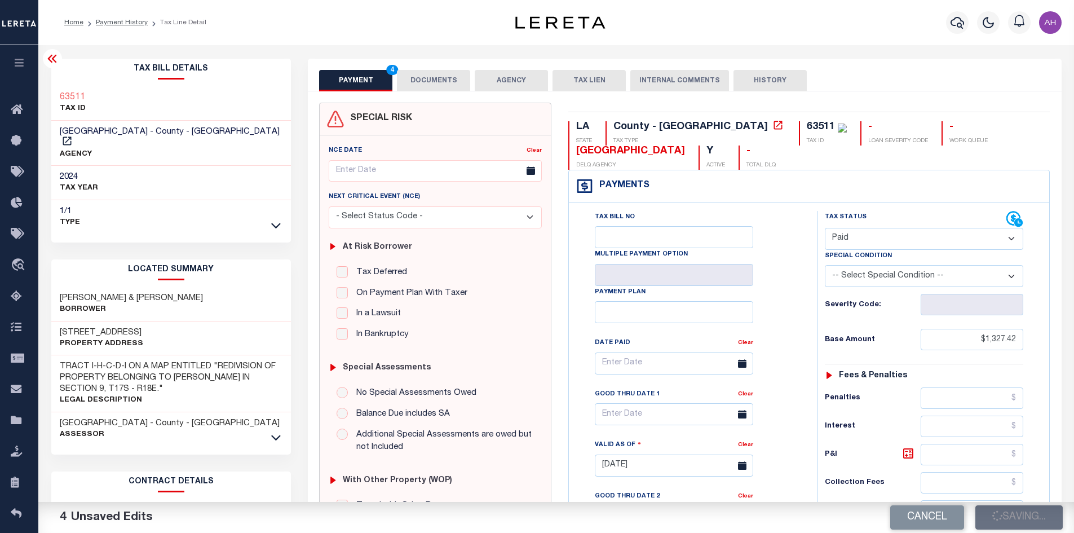
type input "$1,327.42"
type input "$0"
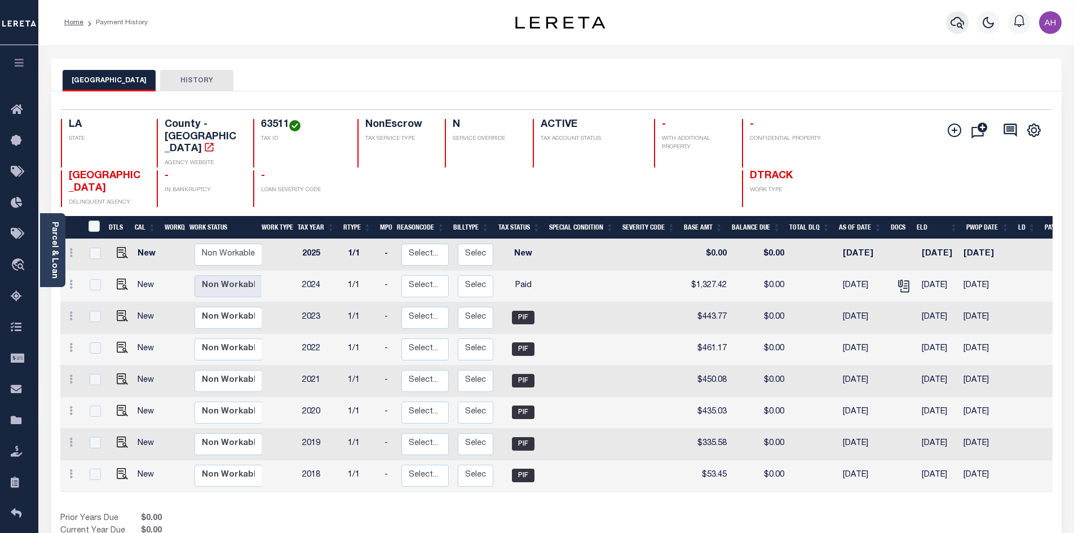
click at [957, 23] on icon "button" at bounding box center [957, 23] width 14 height 14
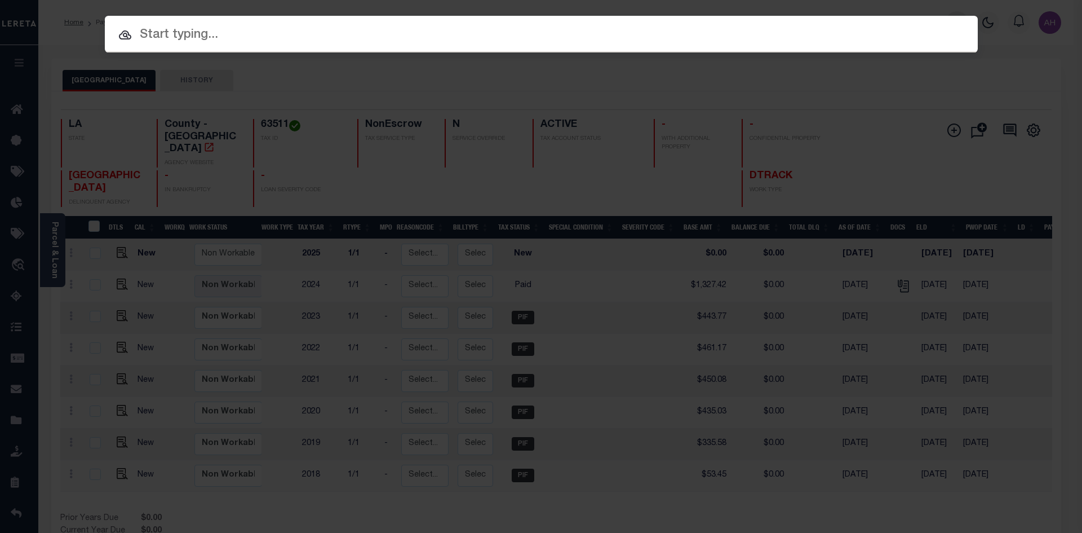
paste input "080030290020"
type input "080030290020"
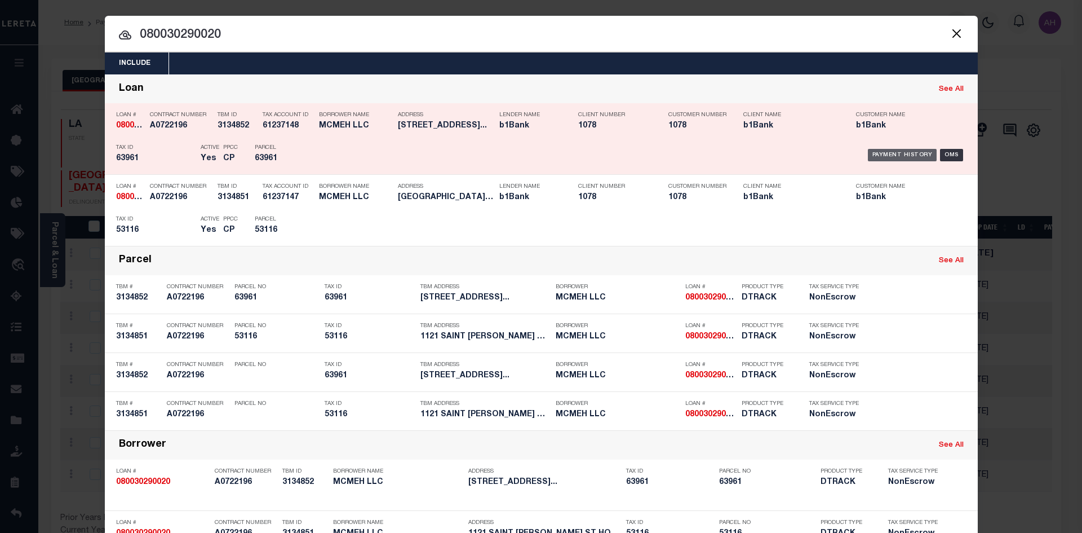
click at [872, 152] on div "Payment History" at bounding box center [902, 155] width 69 height 12
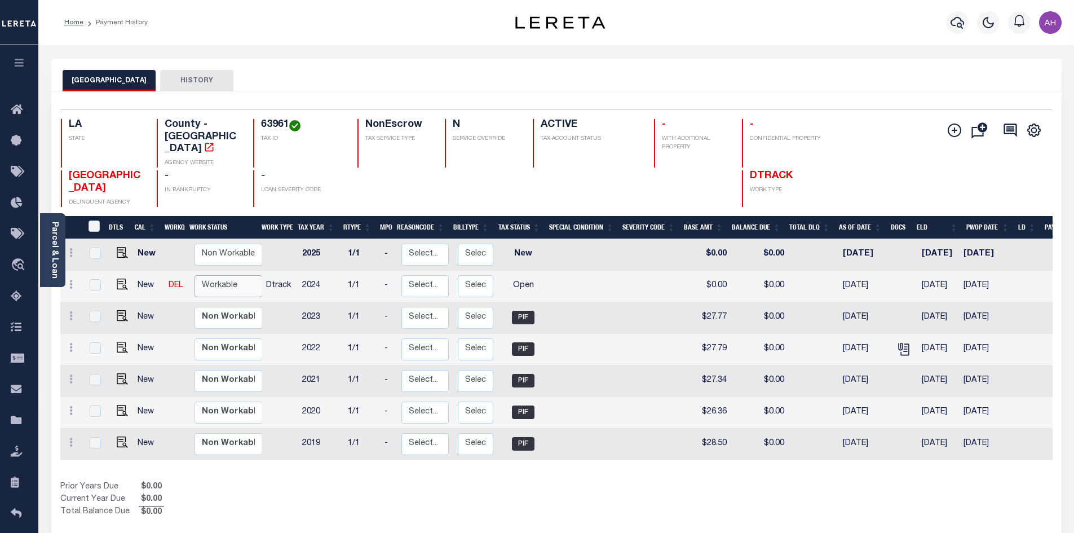
click at [219, 275] on select "Non Workable Workable" at bounding box center [228, 286] width 68 height 22
checkbox input "true"
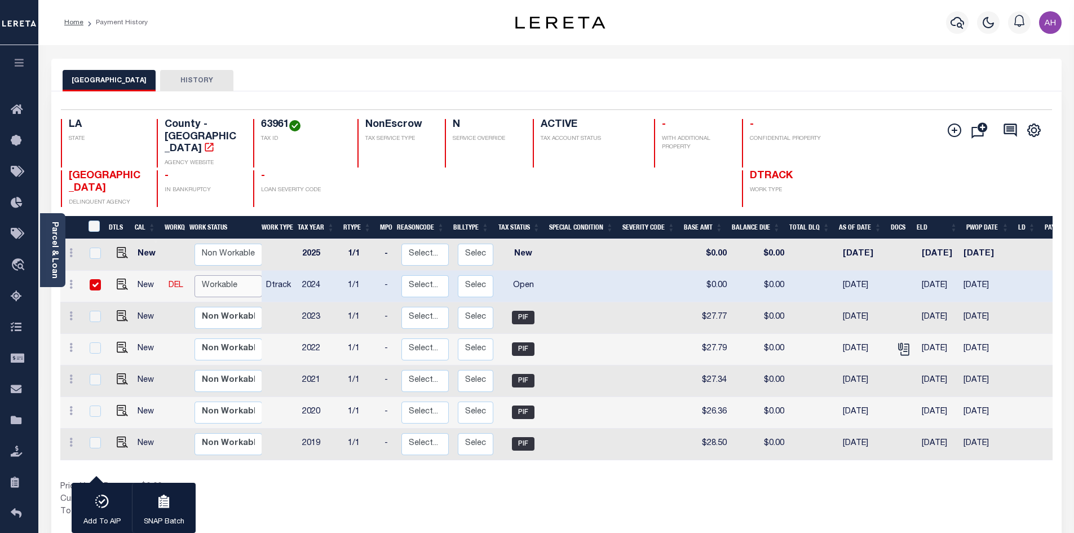
select select "true"
click at [194, 275] on select "Non Workable Workable" at bounding box center [228, 286] width 68 height 22
checkbox input "false"
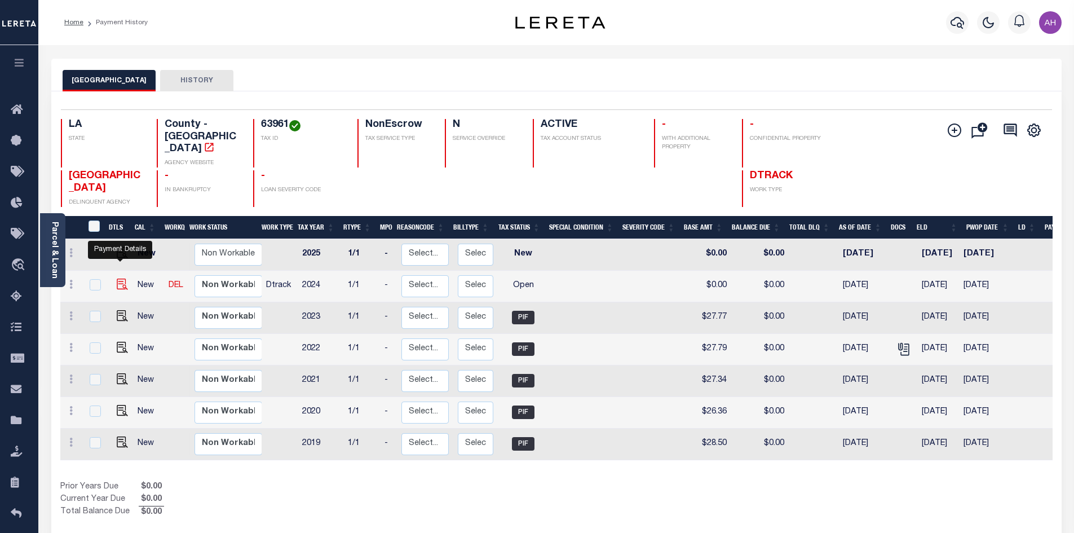
click at [118, 278] on img "" at bounding box center [122, 283] width 11 height 11
checkbox input "true"
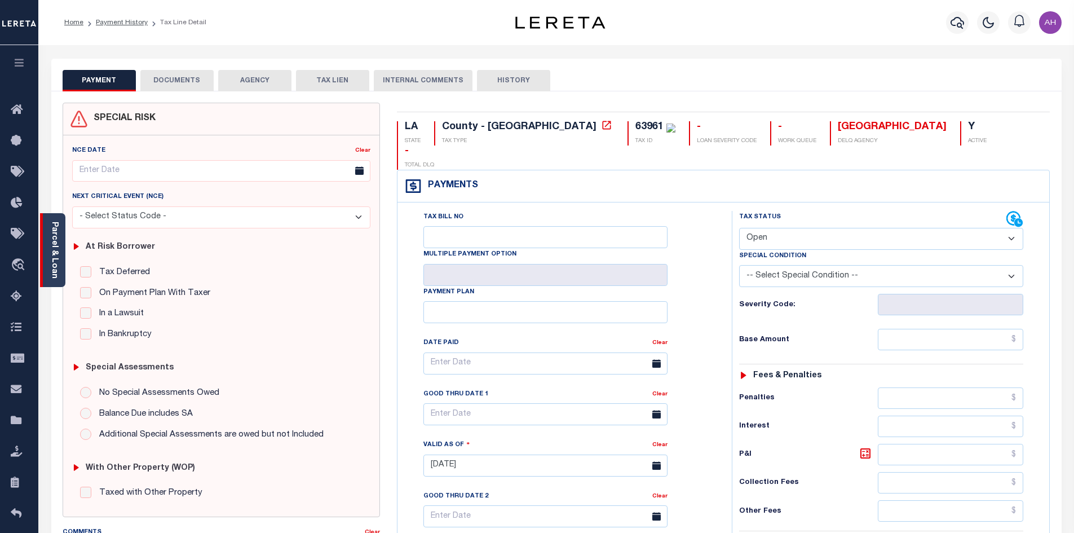
click at [51, 232] on link "Parcel & Loan" at bounding box center [54, 249] width 8 height 57
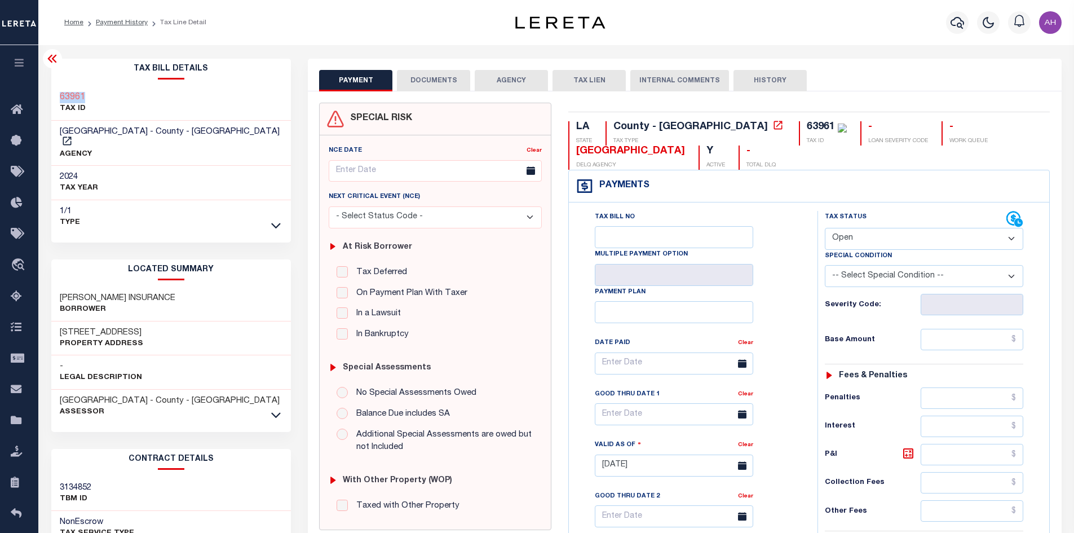
drag, startPoint x: 90, startPoint y: 96, endPoint x: 61, endPoint y: 100, distance: 28.9
click at [61, 100] on div "63961 TAX ID" at bounding box center [171, 103] width 240 height 34
copy h3 "63961"
click at [870, 240] on select "- Select Status Code - Open Due/Unpaid Paid Incomplete No Tax Due Internal Refu…" at bounding box center [923, 239] width 198 height 22
select select "PYD"
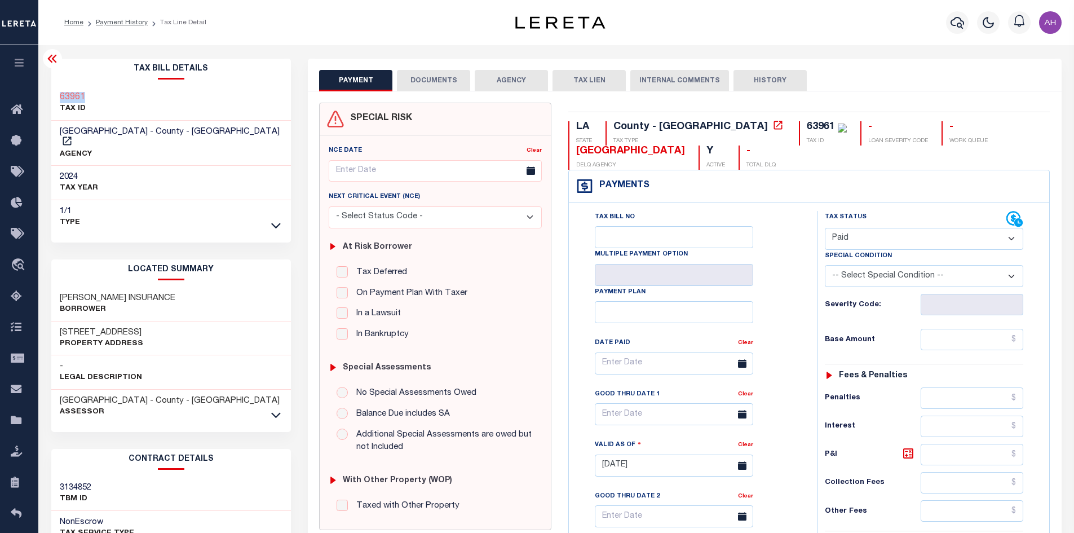
click at [824, 228] on select "- Select Status Code - Open Due/Unpaid Paid Incomplete No Tax Due Internal Refu…" at bounding box center [923, 239] width 198 height 22
type input "[DATE]"
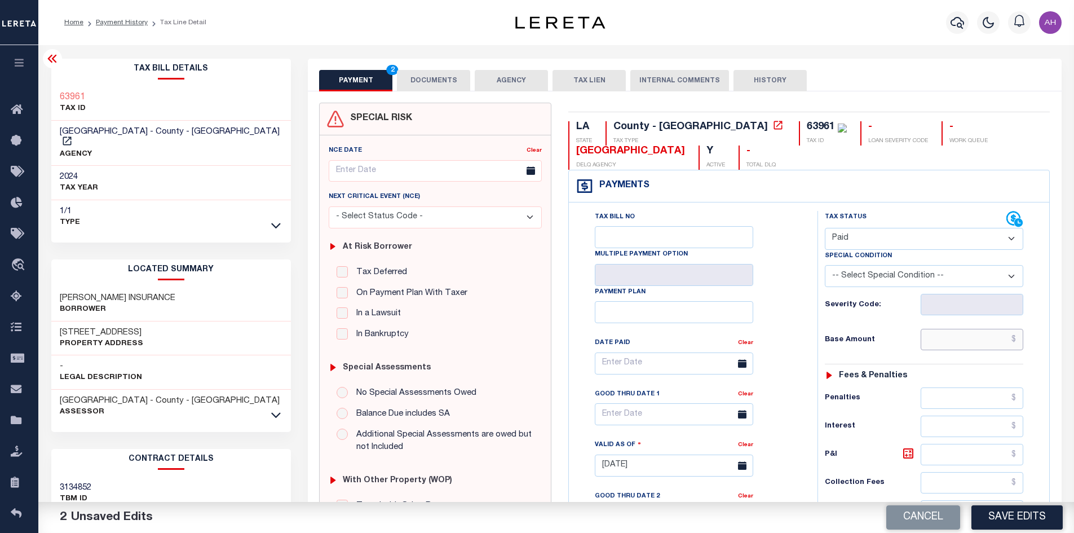
click at [953, 342] on input "text" at bounding box center [971, 339] width 103 height 21
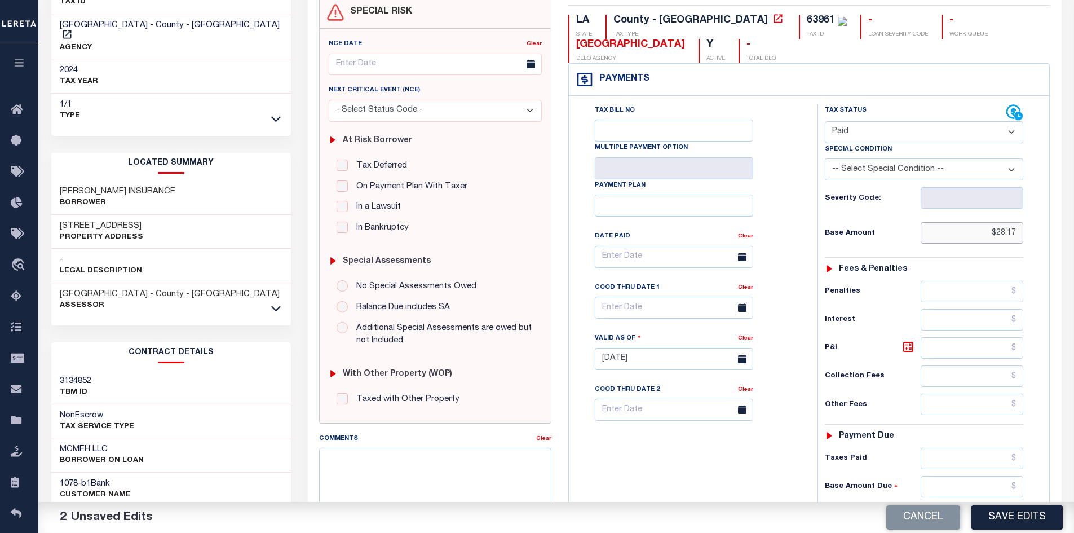
scroll to position [225, 0]
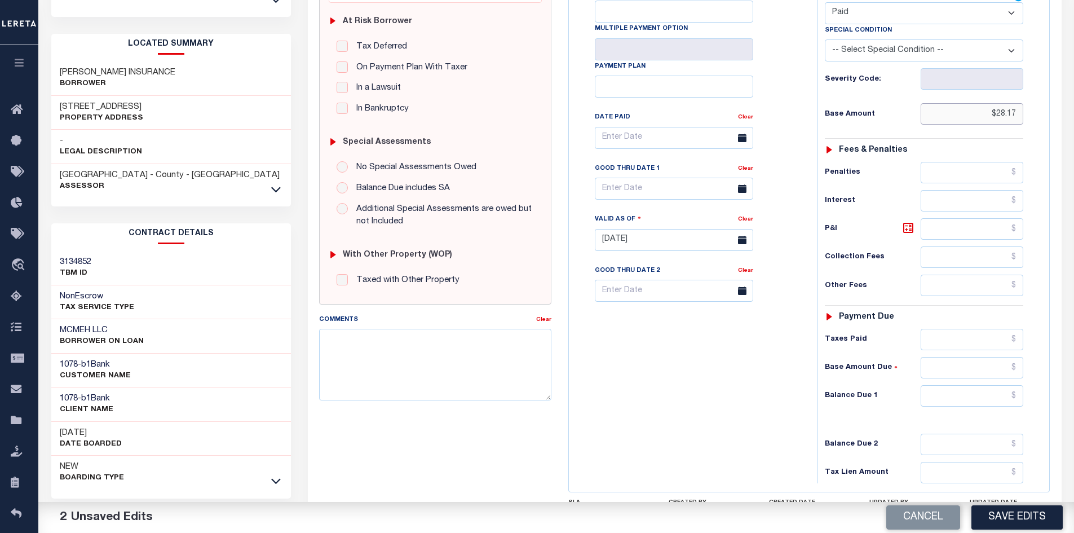
type input "$28.17"
click at [981, 400] on input "text" at bounding box center [971, 395] width 103 height 21
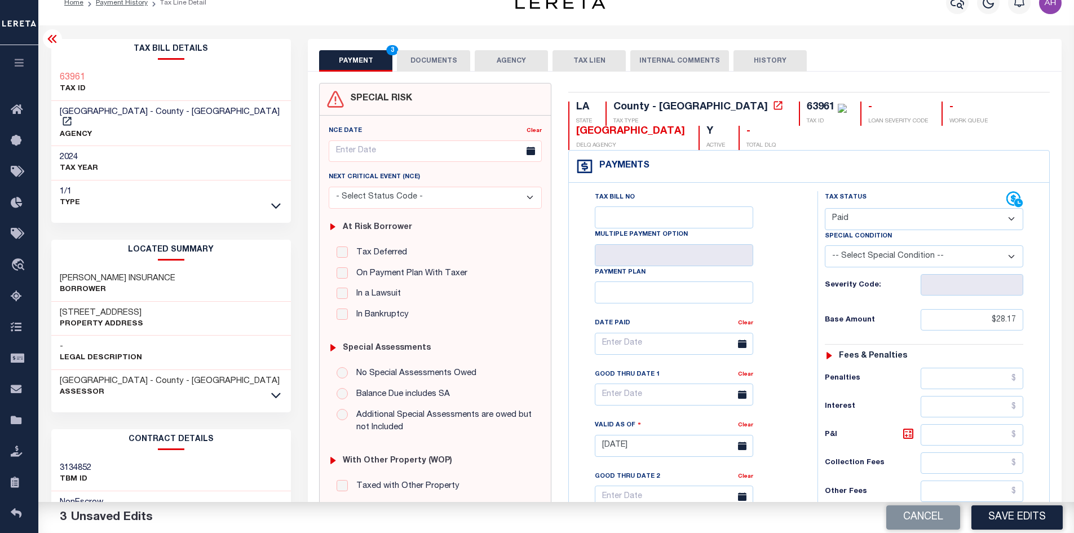
scroll to position [0, 0]
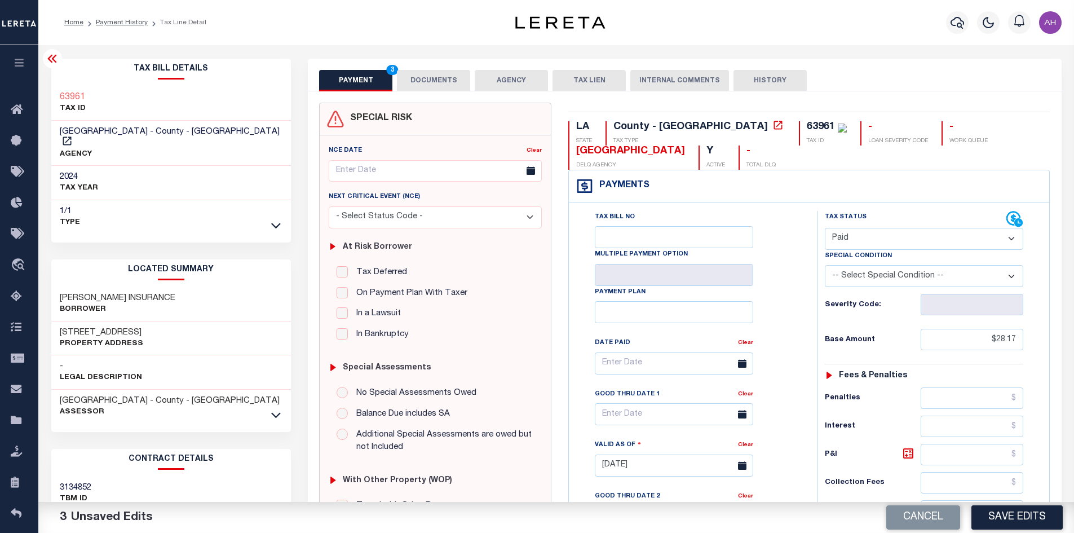
type input "$0.00"
click at [456, 76] on button "DOCUMENTS" at bounding box center [433, 80] width 73 height 21
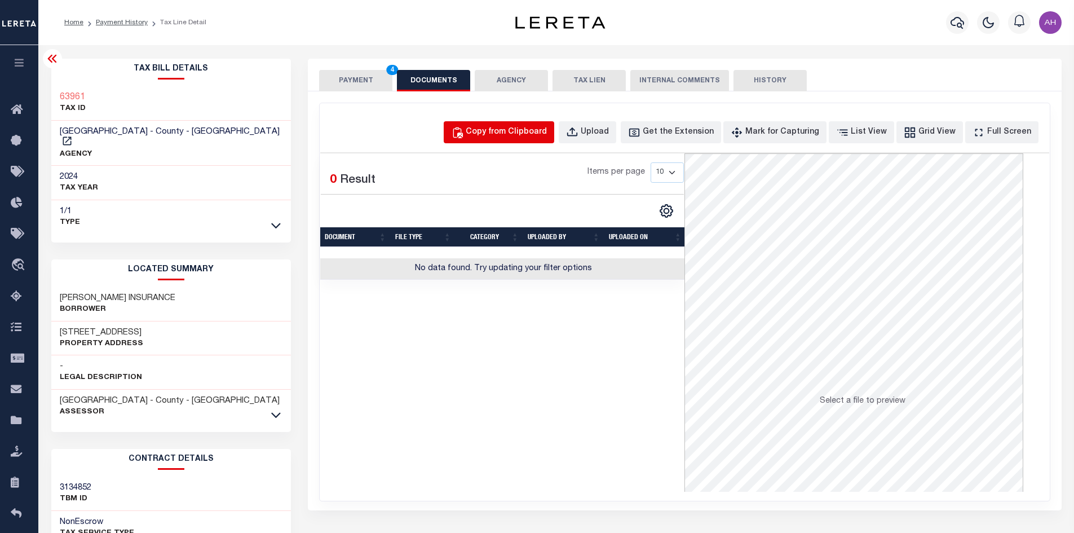
click at [514, 132] on div "Copy from Clipboard" at bounding box center [505, 132] width 81 height 12
select select "POP"
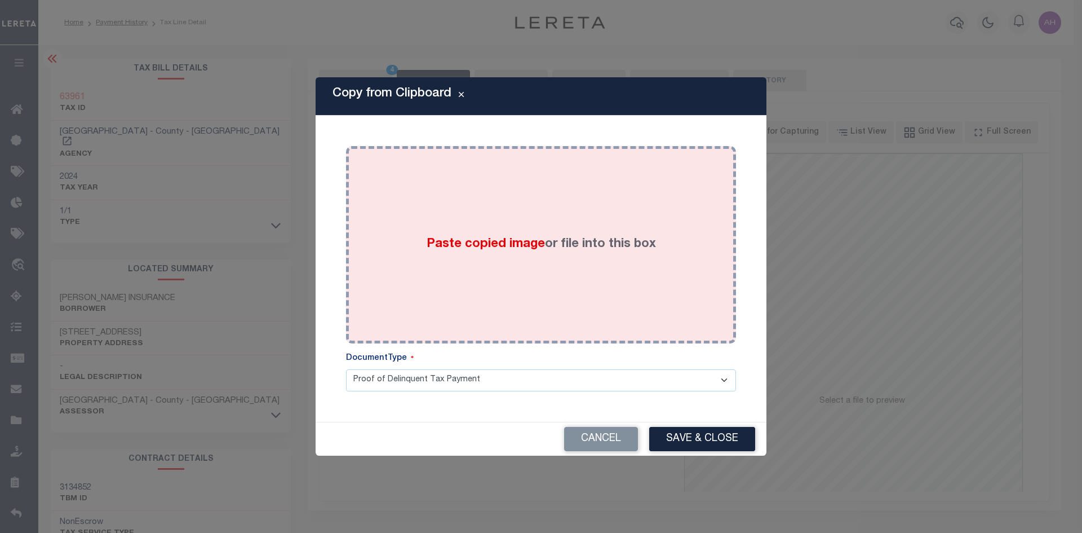
click at [505, 249] on span "Paste copied image" at bounding box center [486, 244] width 118 height 12
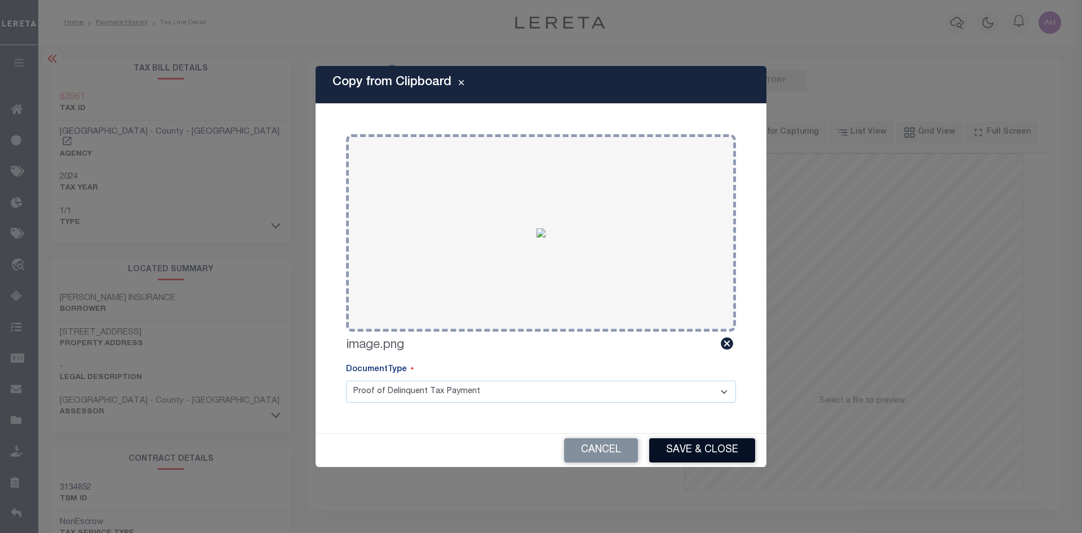
click at [702, 461] on button "Save & Close" at bounding box center [702, 450] width 106 height 24
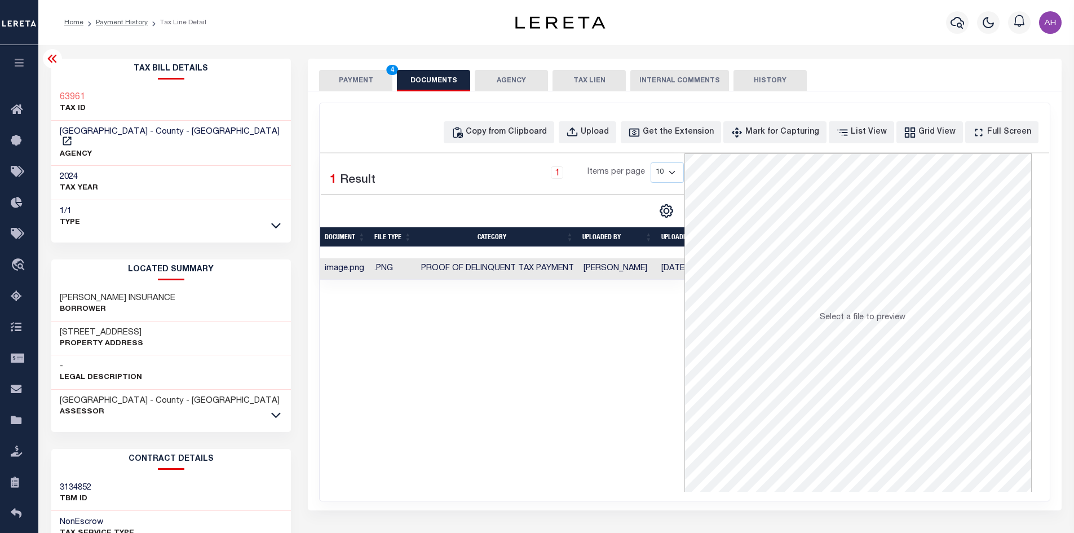
click at [359, 83] on button "PAYMENT 4" at bounding box center [355, 80] width 73 height 21
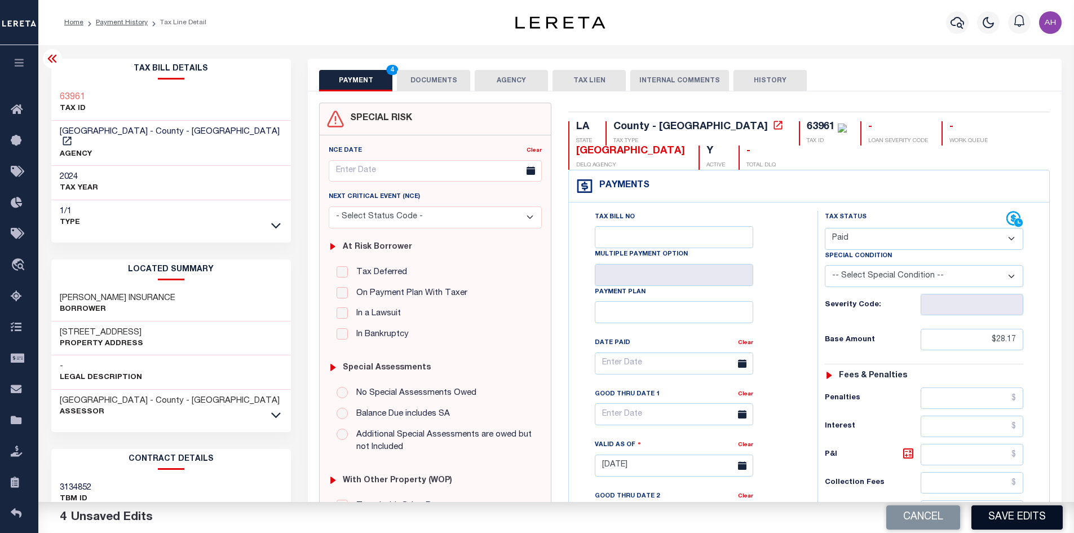
click at [1008, 528] on button "Save Edits" at bounding box center [1016, 517] width 91 height 24
checkbox input "false"
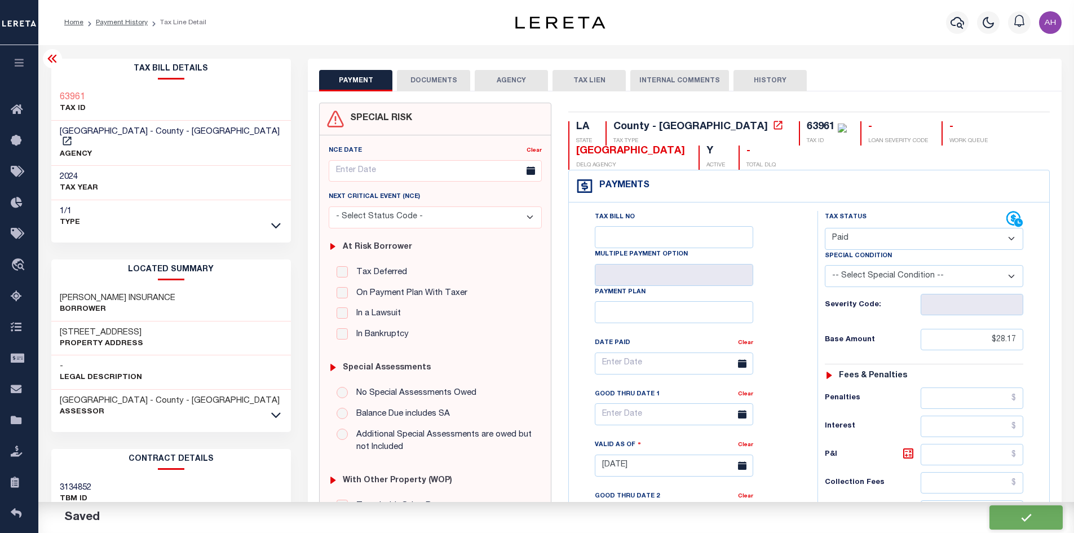
type input "$28.17"
type input "$0"
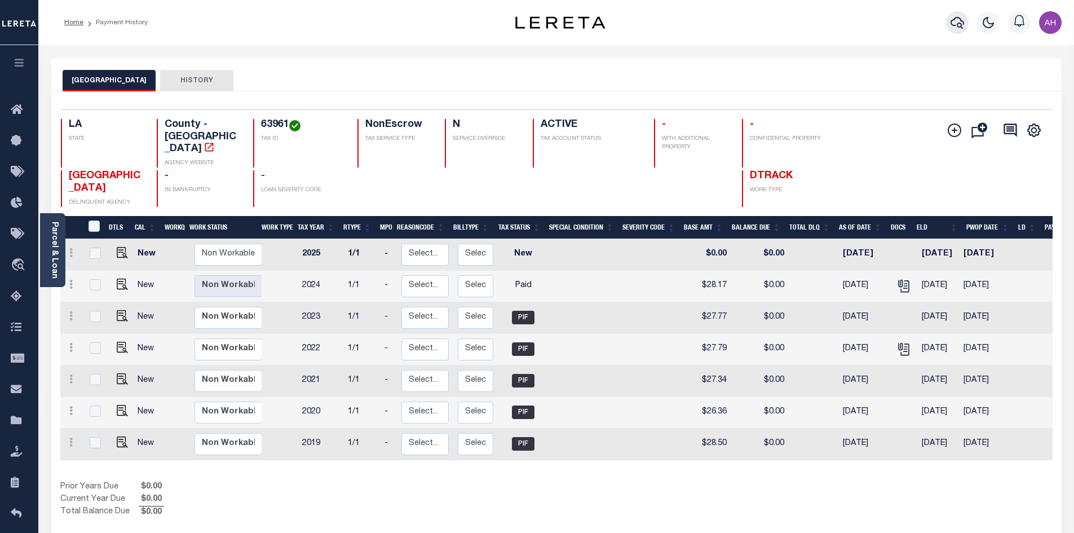
click at [957, 25] on icon "button" at bounding box center [957, 23] width 14 height 14
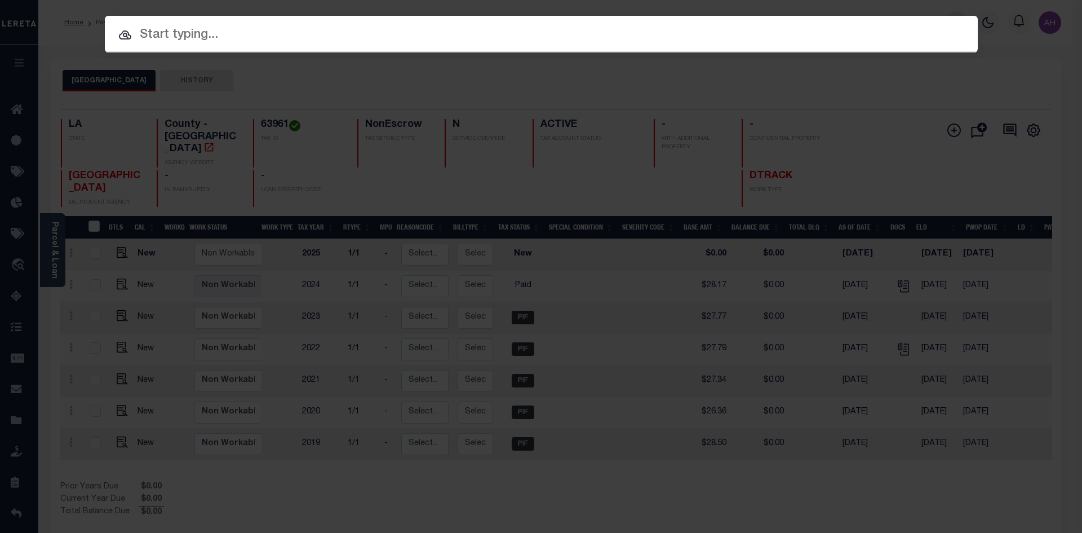
paste input "942200011586"
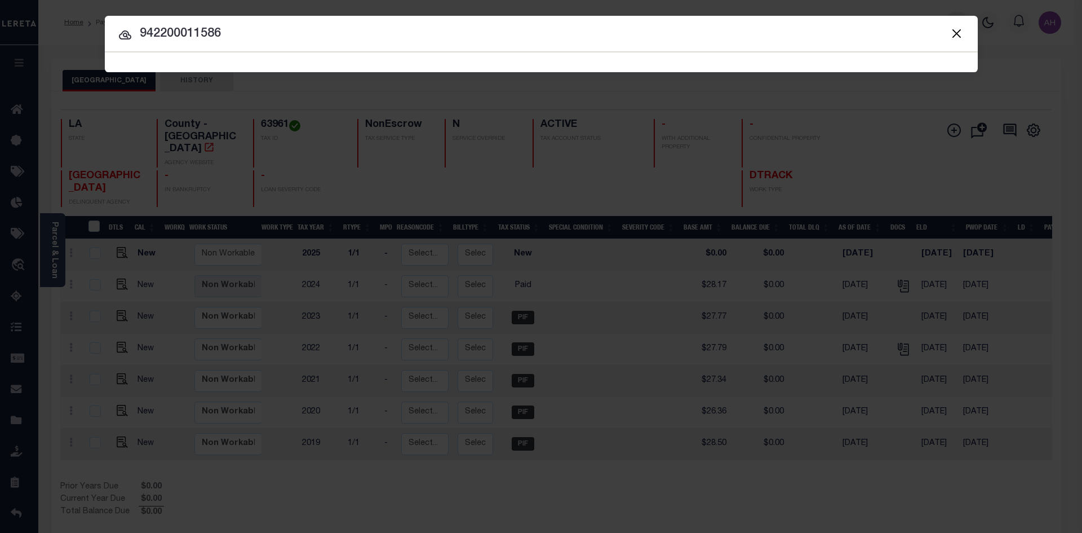
type input "942200011586"
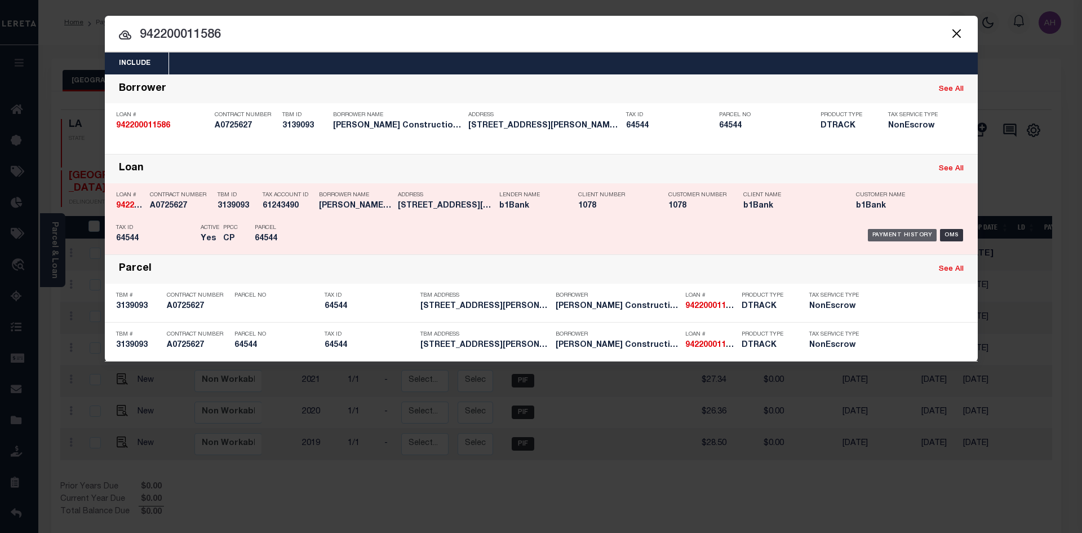
click at [899, 235] on div "Payment History" at bounding box center [902, 235] width 69 height 12
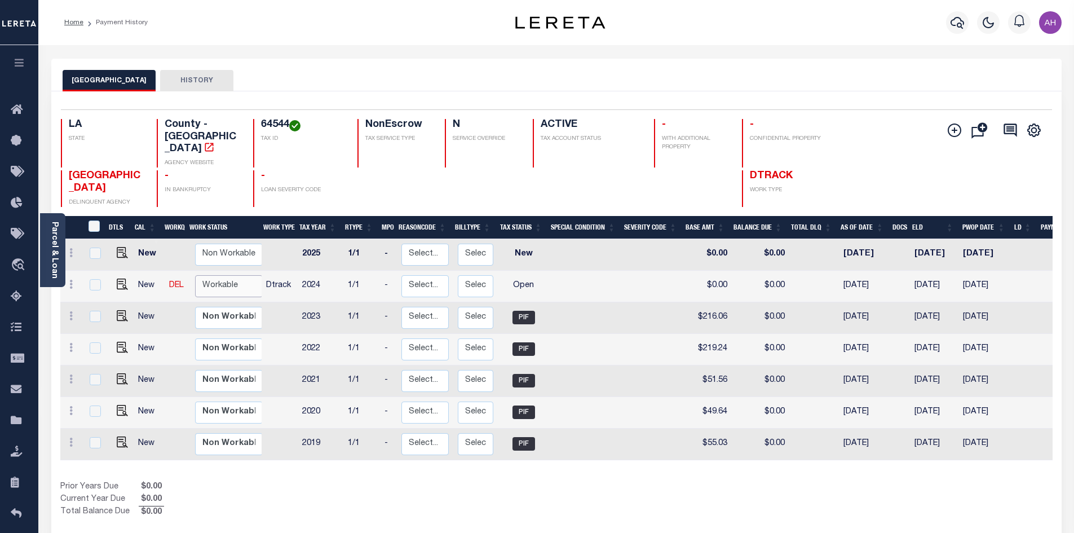
click at [241, 275] on select "Non Workable Workable" at bounding box center [229, 286] width 68 height 22
checkbox input "true"
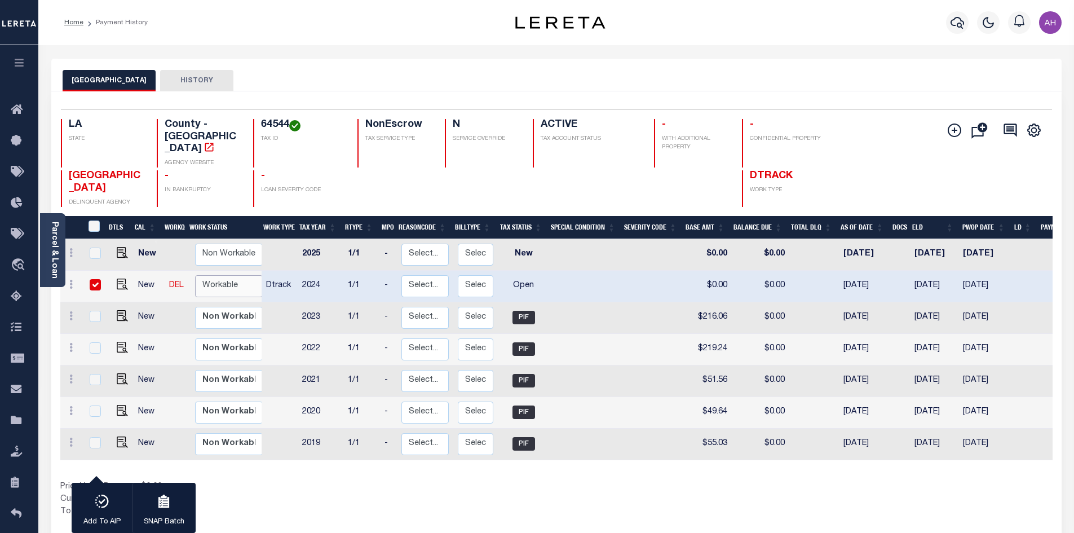
select select "true"
click at [195, 275] on select "Non Workable Workable" at bounding box center [229, 286] width 68 height 22
checkbox input "false"
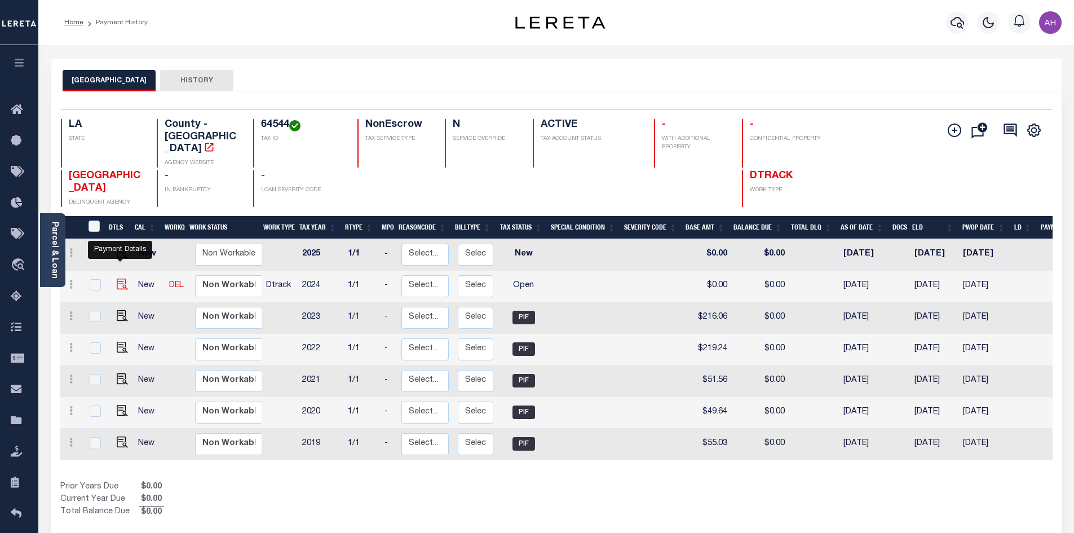
click at [122, 278] on img "" at bounding box center [122, 283] width 11 height 11
checkbox input "true"
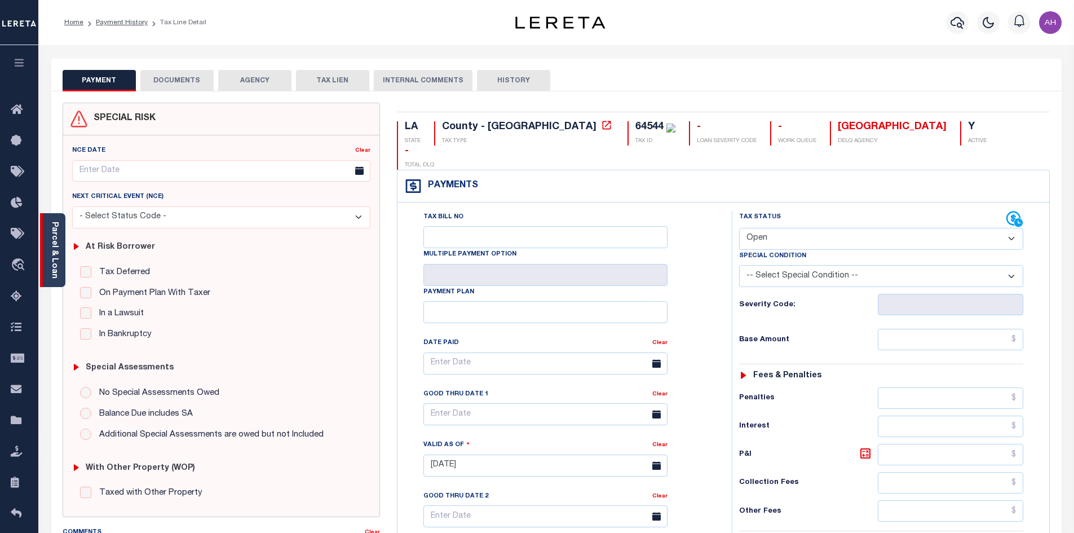
click at [54, 255] on link "Parcel & Loan" at bounding box center [54, 249] width 8 height 57
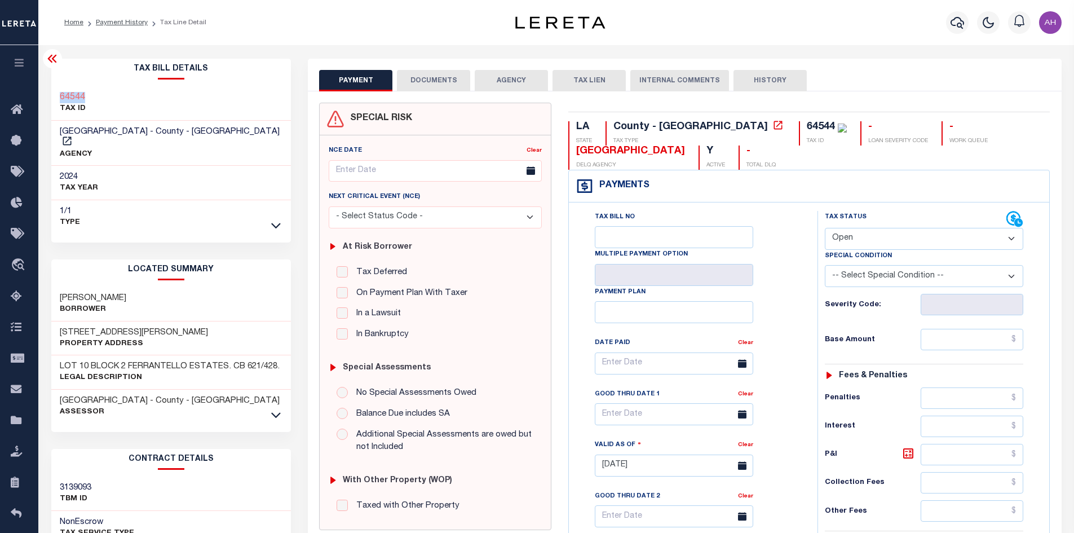
drag, startPoint x: 99, startPoint y: 103, endPoint x: 57, endPoint y: 101, distance: 41.7
click at [57, 101] on div "64544 TAX ID" at bounding box center [171, 103] width 240 height 34
copy h3 "64544"
click at [849, 234] on select "- Select Status Code - Open Due/Unpaid Paid Incomplete No Tax Due Internal Refu…" at bounding box center [923, 239] width 198 height 22
select select "PYD"
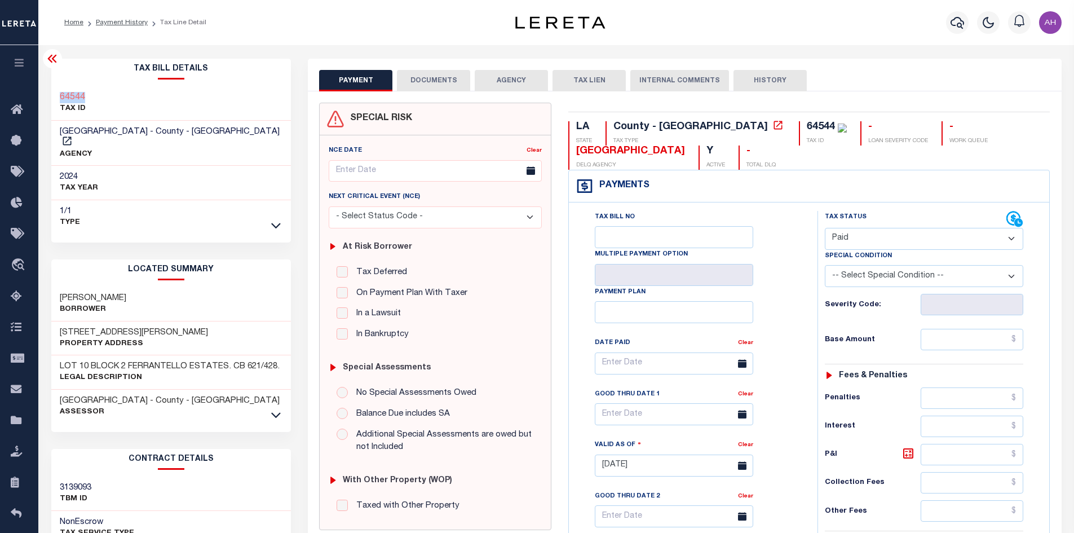
click at [824, 228] on select "- Select Status Code - Open Due/Unpaid Paid Incomplete No Tax Due Internal Refu…" at bounding box center [923, 239] width 198 height 22
type input "[DATE]"
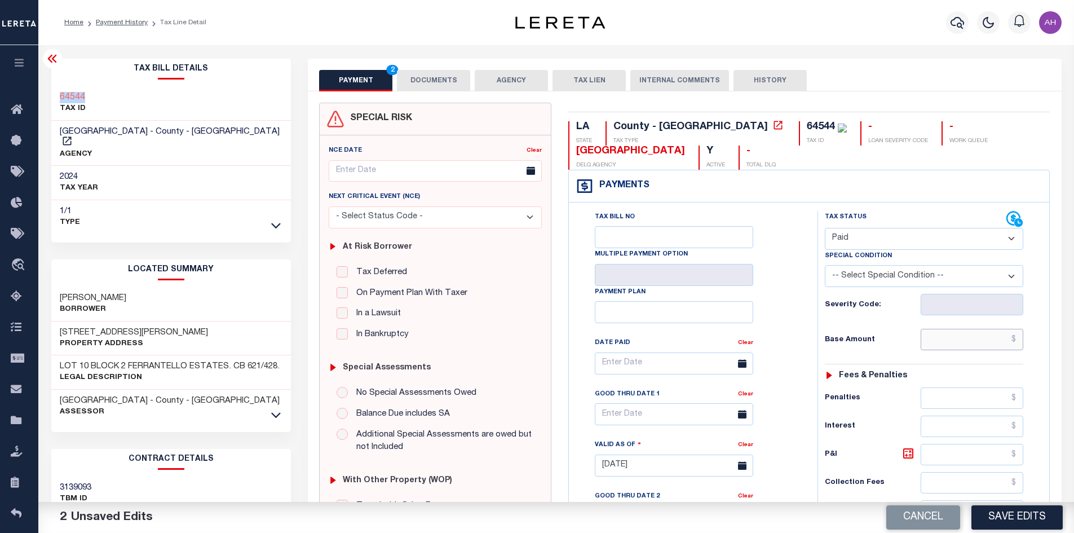
click at [956, 345] on input "text" at bounding box center [971, 339] width 103 height 21
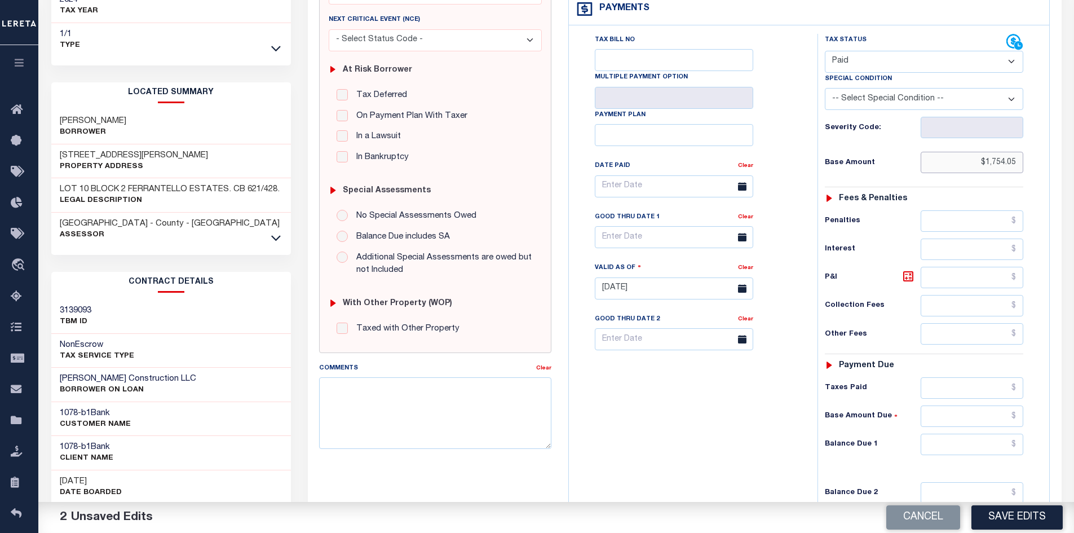
scroll to position [225, 0]
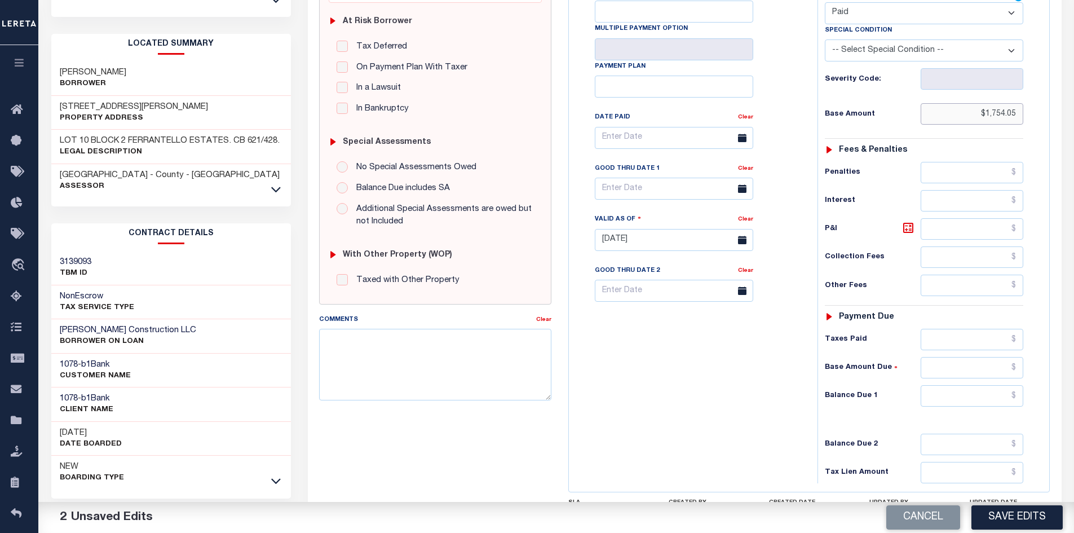
type input "$1,754.05"
click at [973, 398] on input "text" at bounding box center [971, 395] width 103 height 21
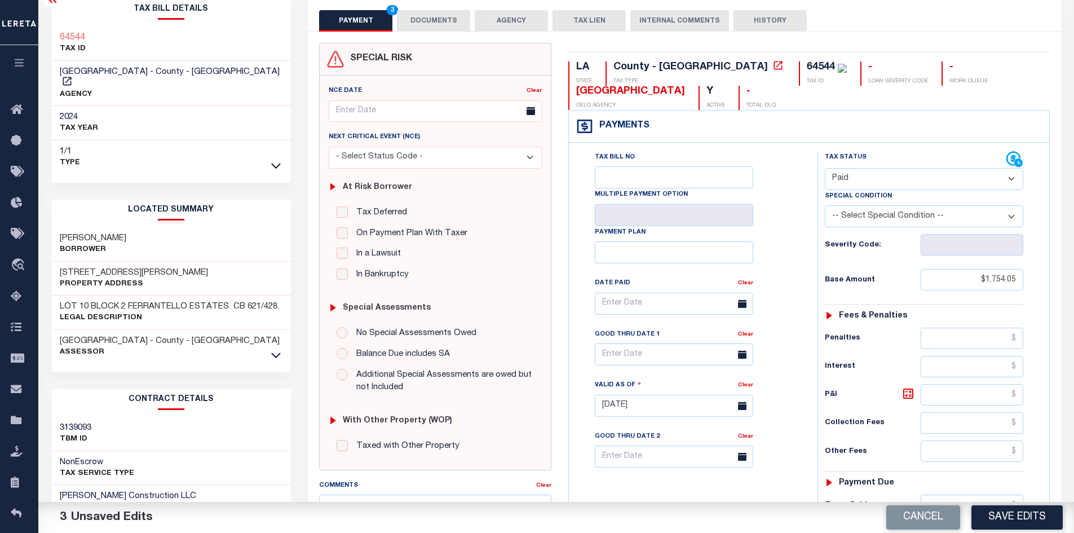
scroll to position [0, 0]
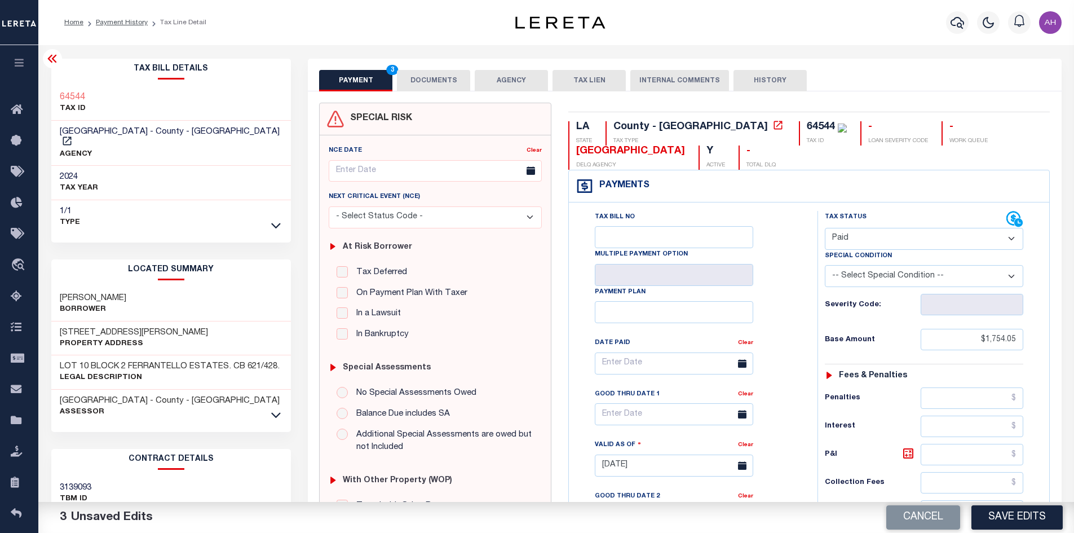
type input "$0.00"
click at [421, 83] on button "DOCUMENTS" at bounding box center [433, 80] width 73 height 21
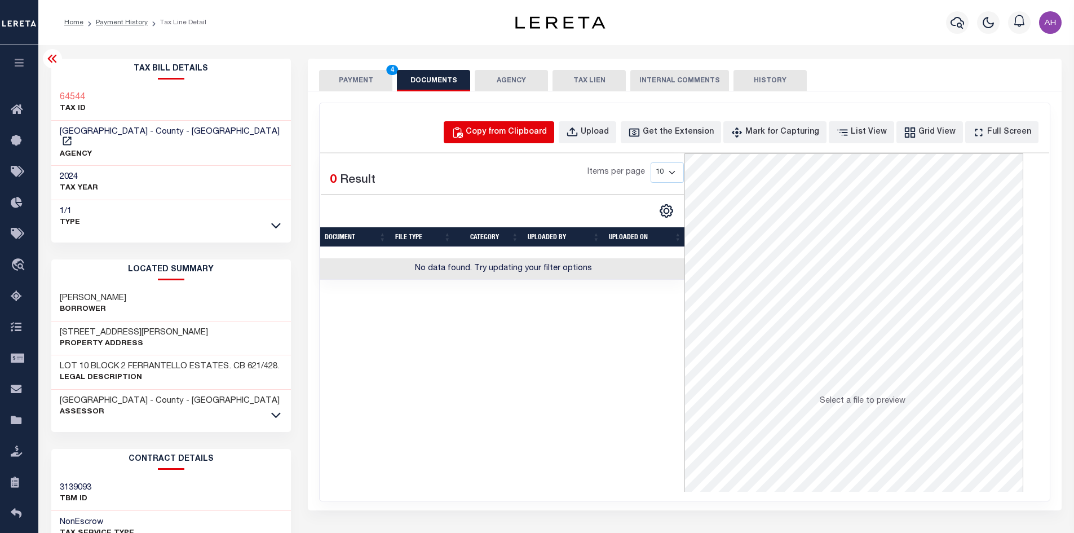
click at [502, 128] on div "Copy from Clipboard" at bounding box center [505, 132] width 81 height 12
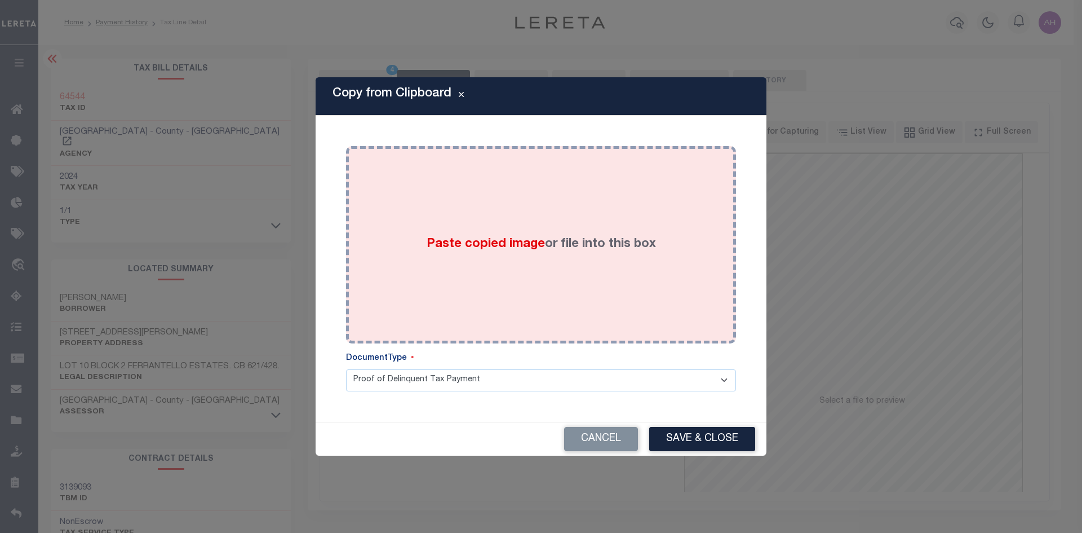
click at [476, 243] on span "Paste copied image" at bounding box center [486, 244] width 118 height 12
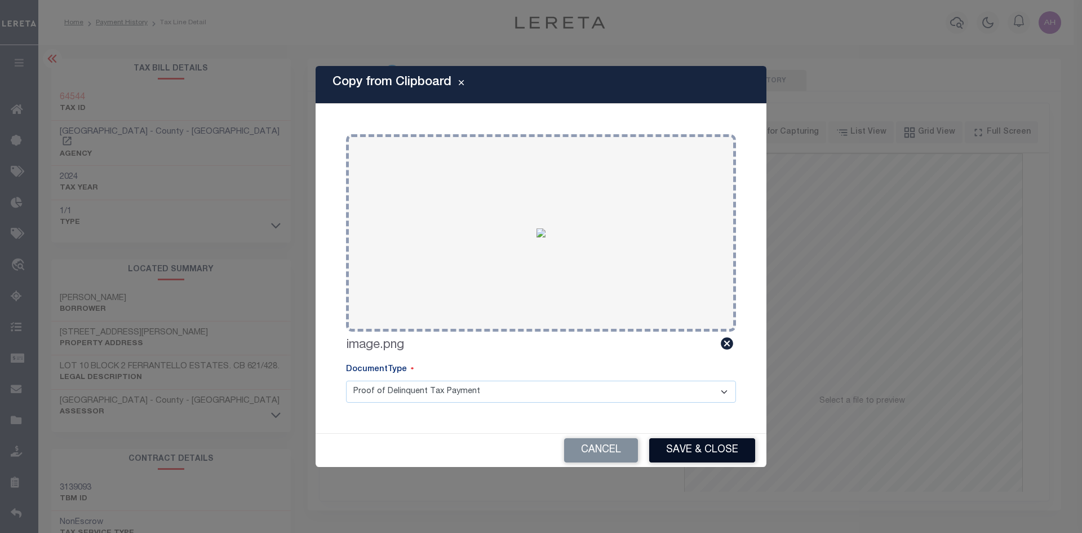
click at [723, 446] on button "Save & Close" at bounding box center [702, 450] width 106 height 24
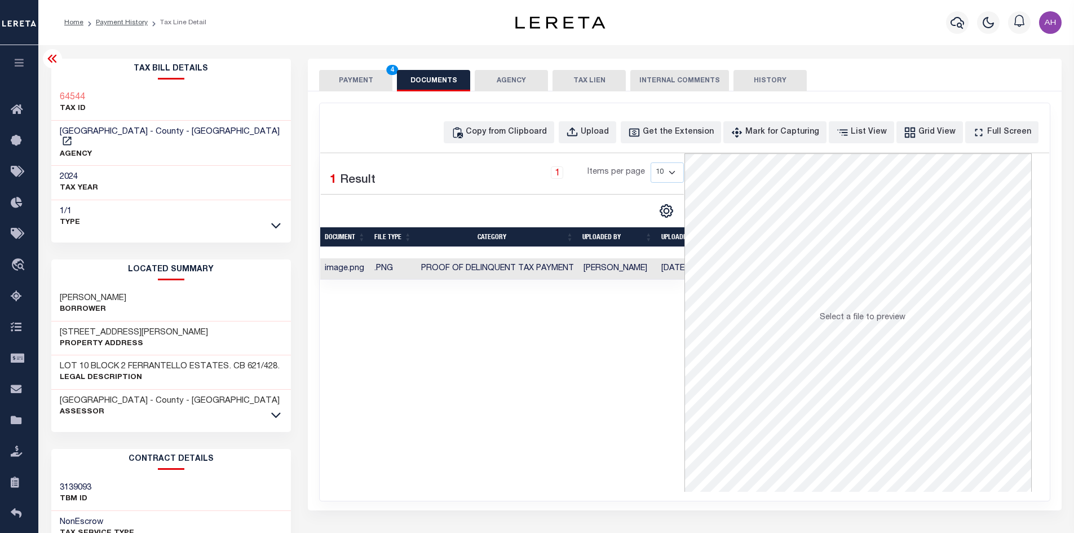
click at [362, 82] on button "PAYMENT 4" at bounding box center [355, 80] width 73 height 21
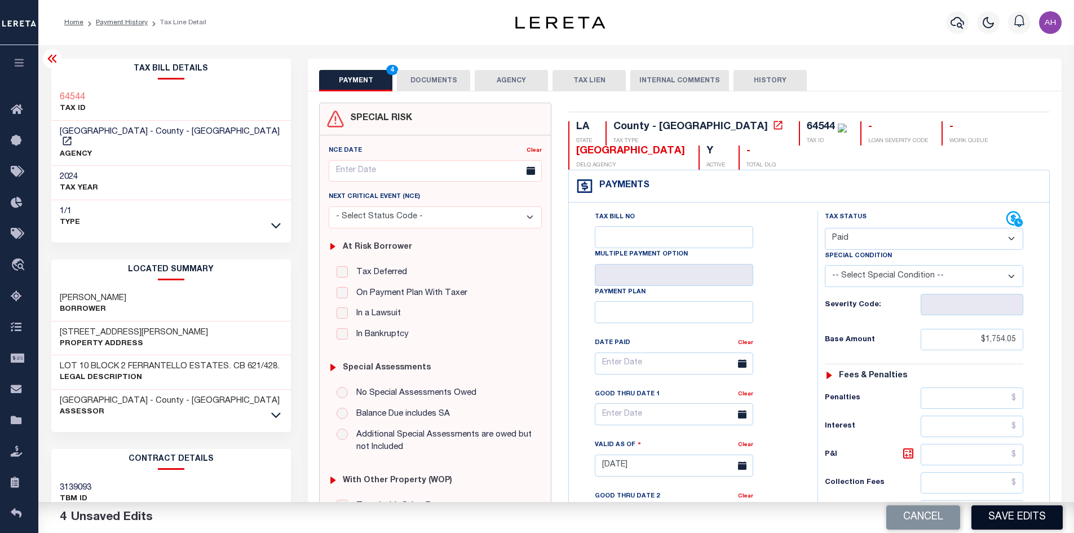
click at [1000, 521] on button "Save Edits" at bounding box center [1016, 517] width 91 height 24
checkbox input "false"
type input "$1,754.05"
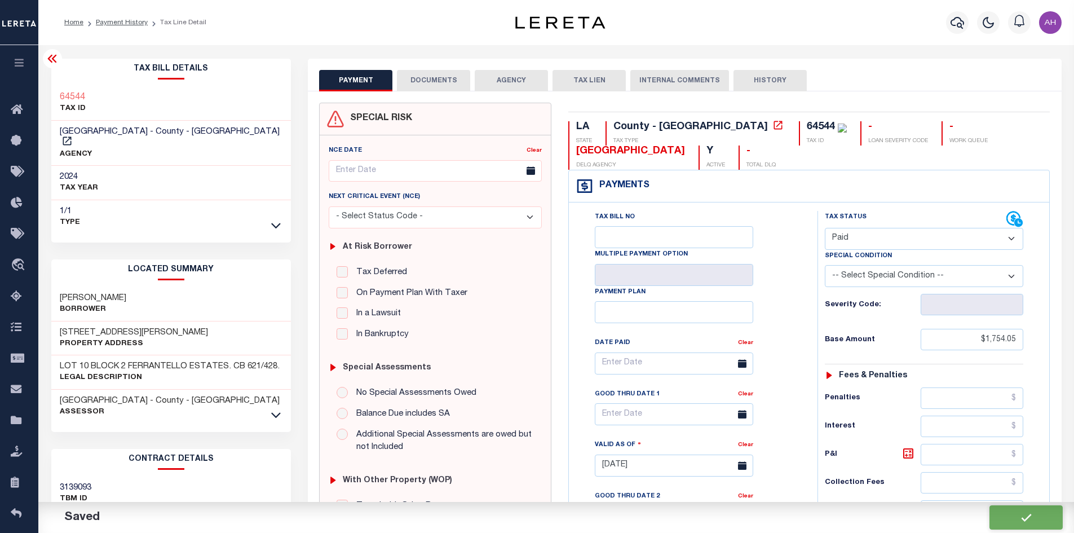
type input "$0"
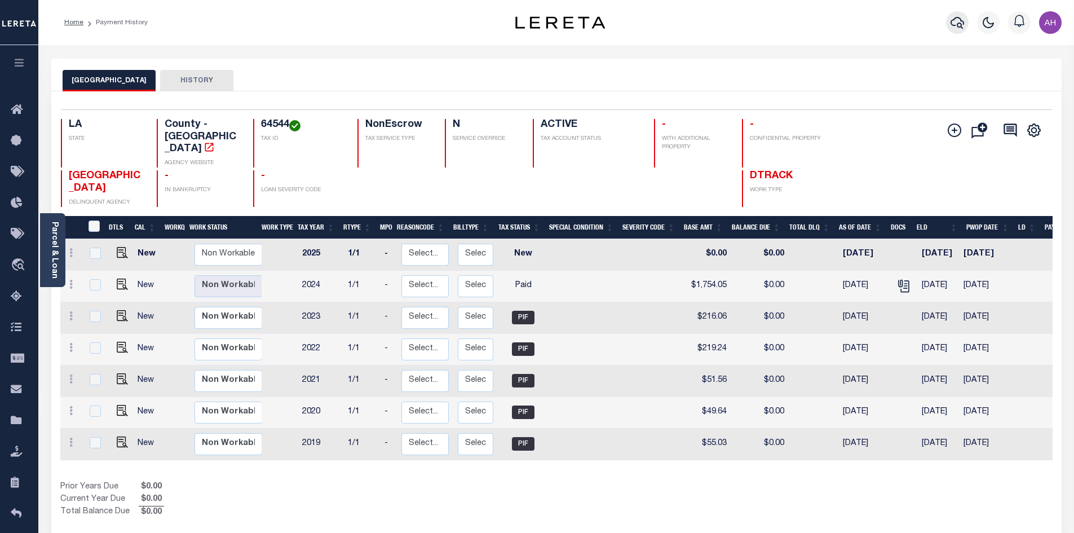
click at [955, 23] on icon "button" at bounding box center [957, 23] width 14 height 14
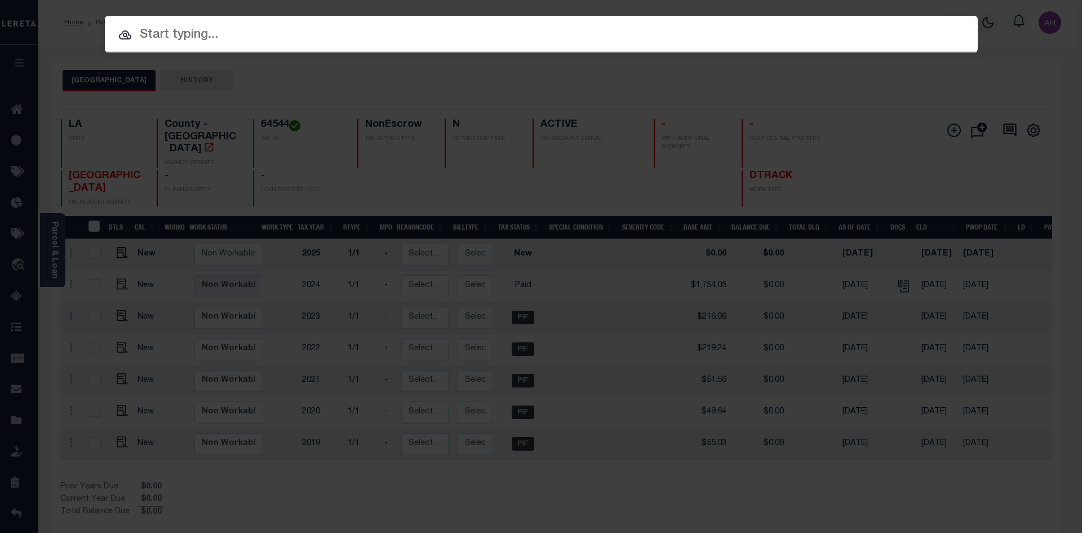
paste input "952200011239"
type input "952200011239"
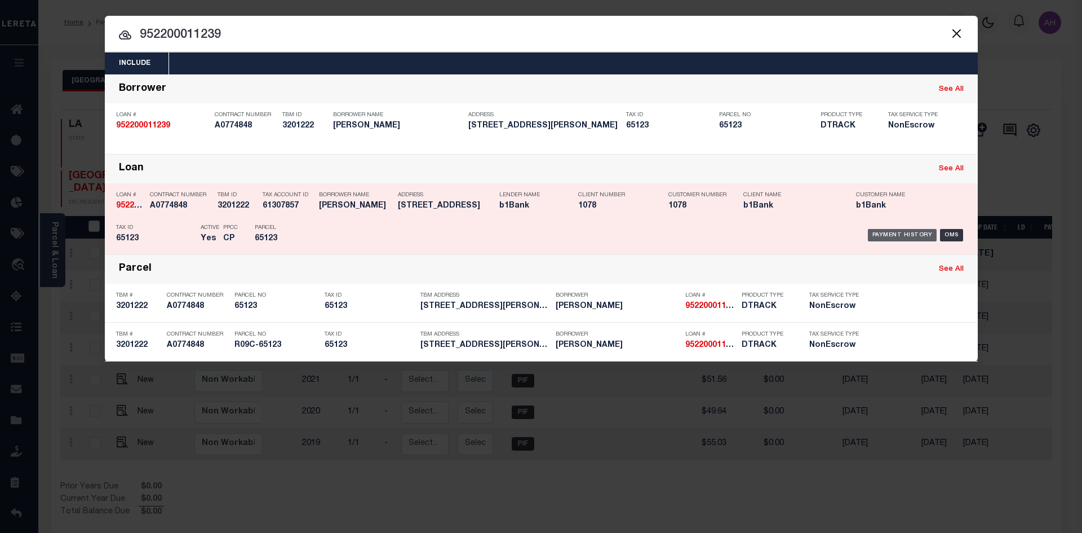
click at [905, 234] on div "Payment History" at bounding box center [902, 235] width 69 height 12
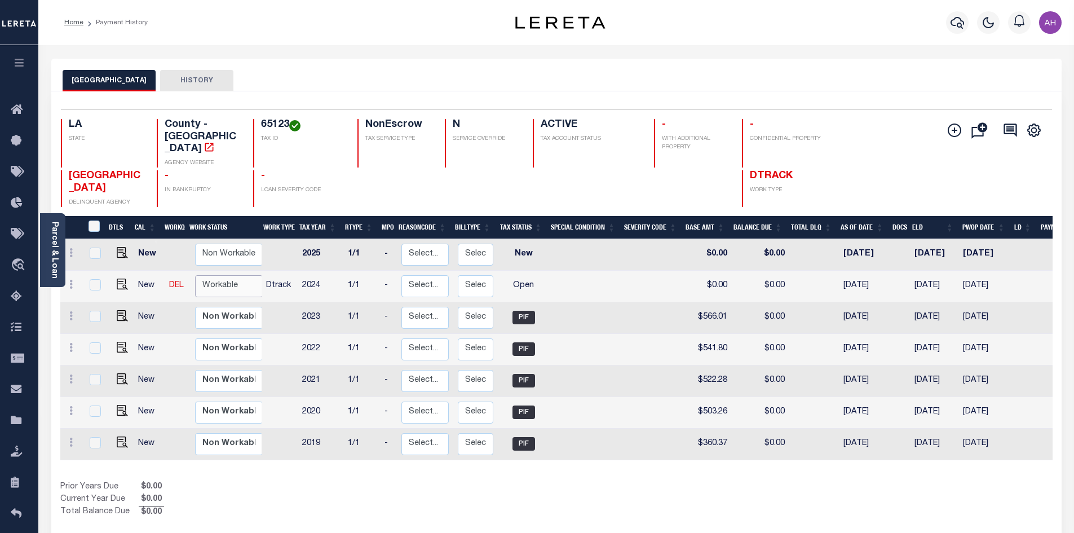
click at [227, 275] on select "Non Workable Workable" at bounding box center [229, 286] width 68 height 22
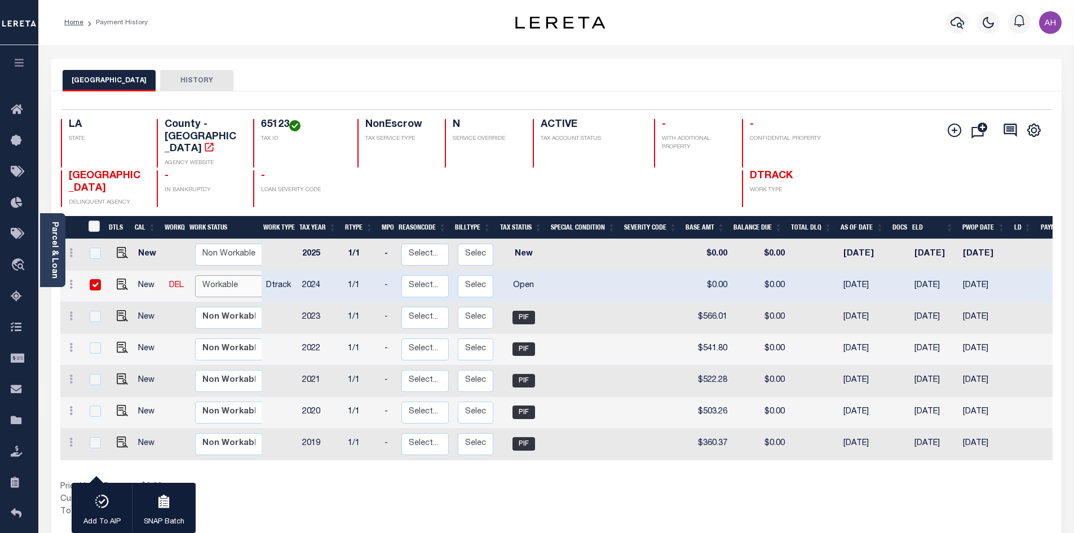
checkbox input "true"
select select "true"
click at [195, 275] on select "Non Workable Workable" at bounding box center [229, 286] width 68 height 22
checkbox input "false"
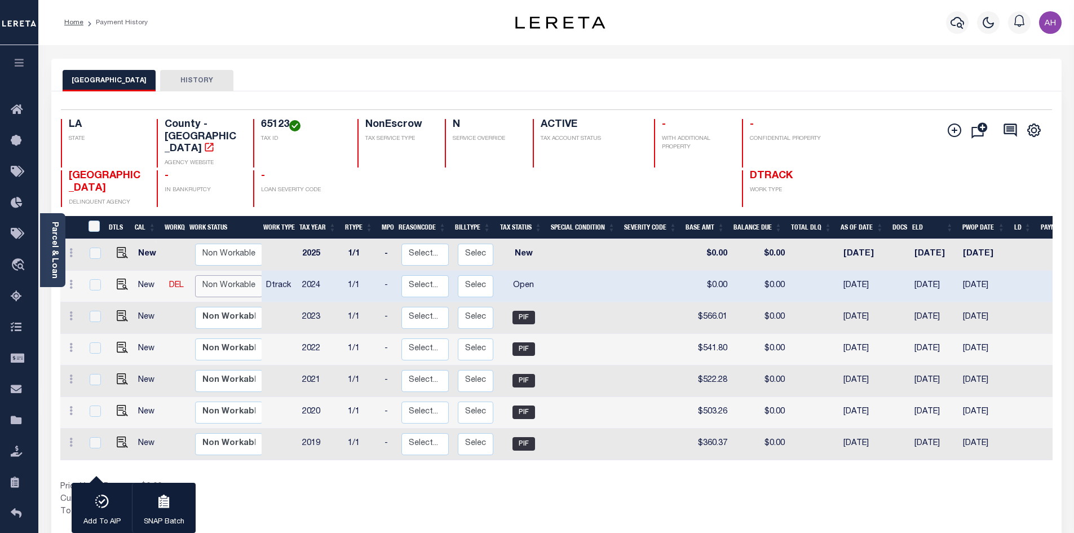
checkbox input "false"
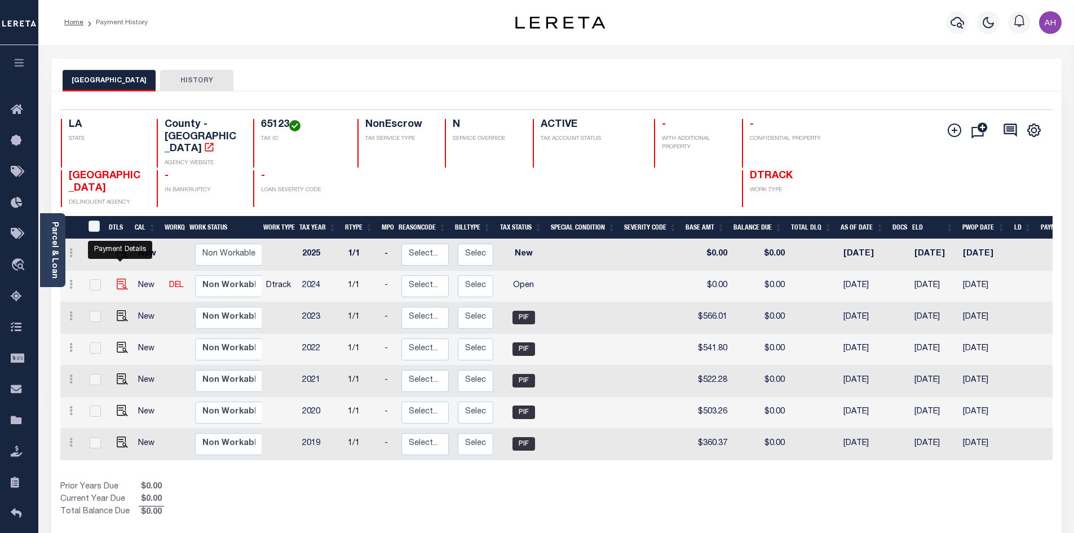
click at [124, 278] on img "" at bounding box center [122, 283] width 11 height 11
checkbox input "true"
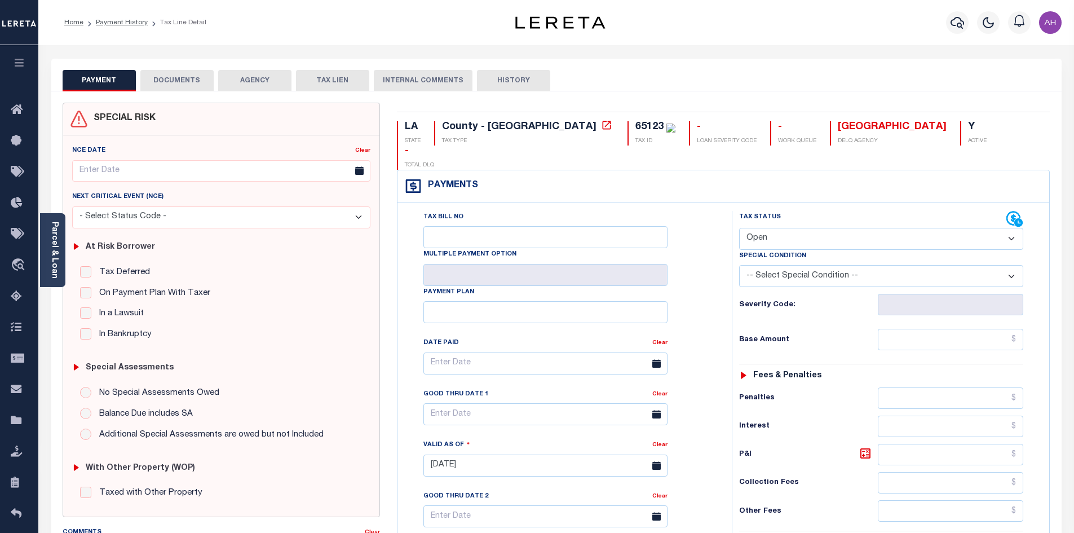
click at [53, 259] on link "Parcel & Loan" at bounding box center [54, 249] width 8 height 57
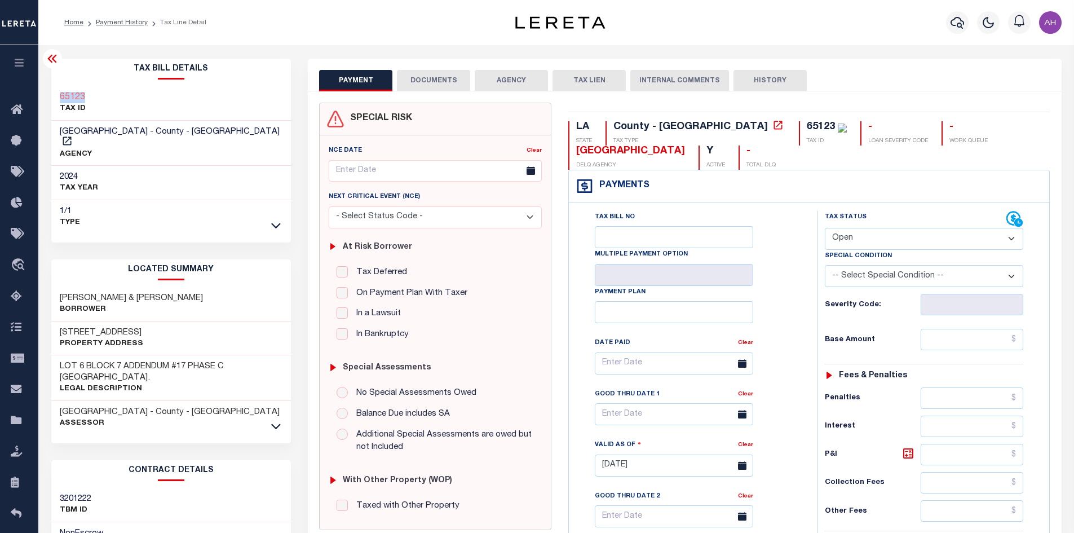
drag, startPoint x: 90, startPoint y: 98, endPoint x: 59, endPoint y: 98, distance: 31.0
click at [59, 98] on div "65123 TAX ID" at bounding box center [171, 103] width 240 height 34
copy h3 "65123"
drag, startPoint x: 835, startPoint y: 237, endPoint x: 843, endPoint y: 243, distance: 10.2
click at [835, 237] on select "- Select Status Code - Open Due/Unpaid Paid Incomplete No Tax Due Internal Refu…" at bounding box center [923, 239] width 198 height 22
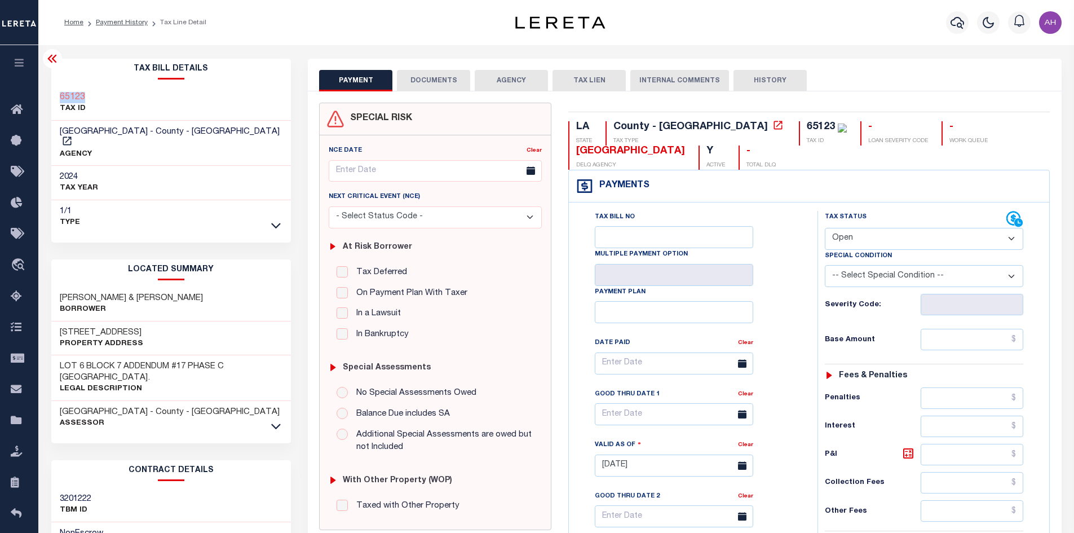
select select "PYD"
click at [824, 228] on select "- Select Status Code - Open Due/Unpaid Paid Incomplete No Tax Due Internal Refu…" at bounding box center [923, 239] width 198 height 22
type input "10/03/2025"
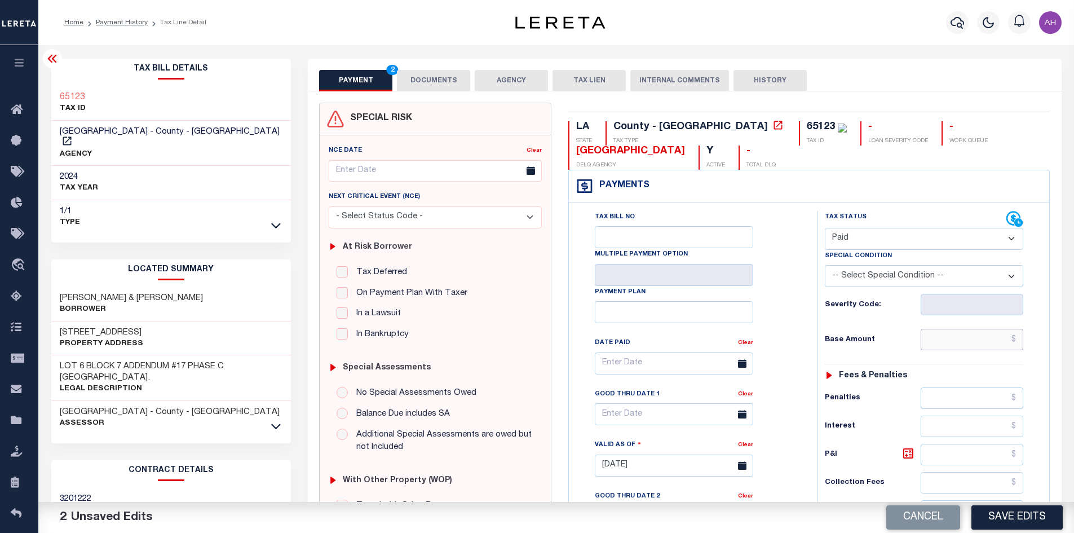
click at [954, 340] on input "text" at bounding box center [971, 339] width 103 height 21
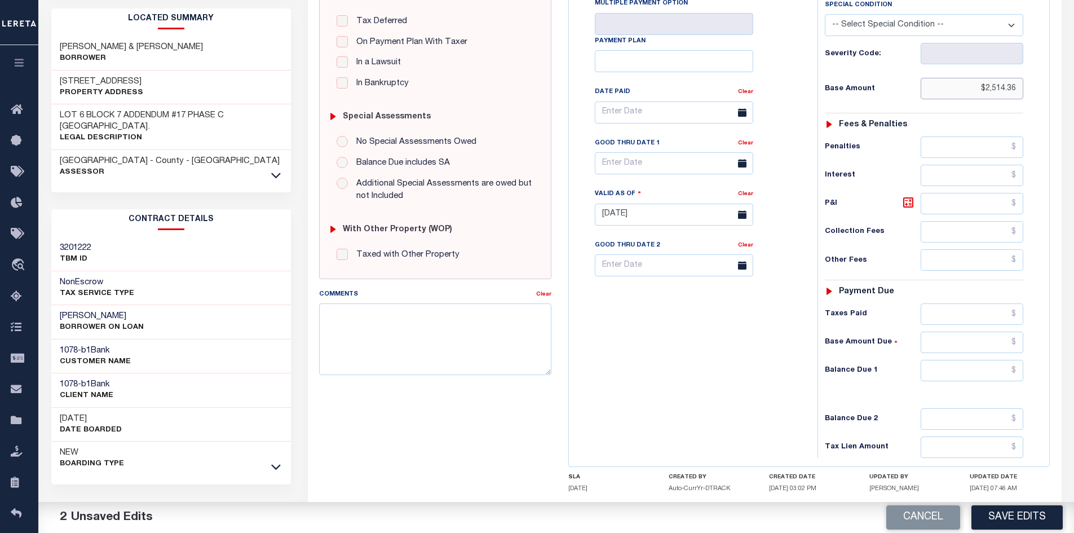
scroll to position [321, 0]
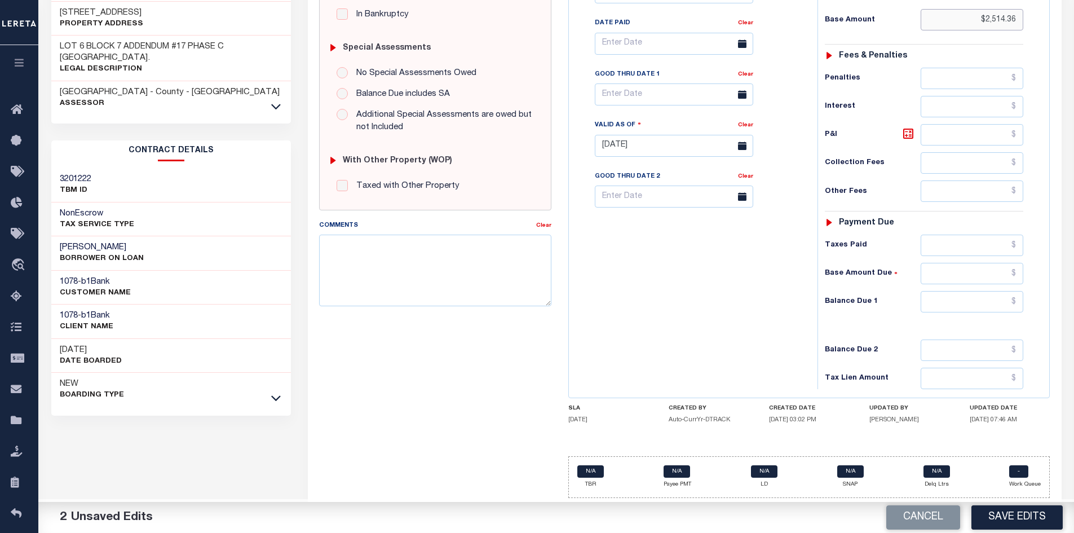
type input "$2,514.36"
click at [984, 307] on input "text" at bounding box center [971, 301] width 103 height 21
type input "$0"
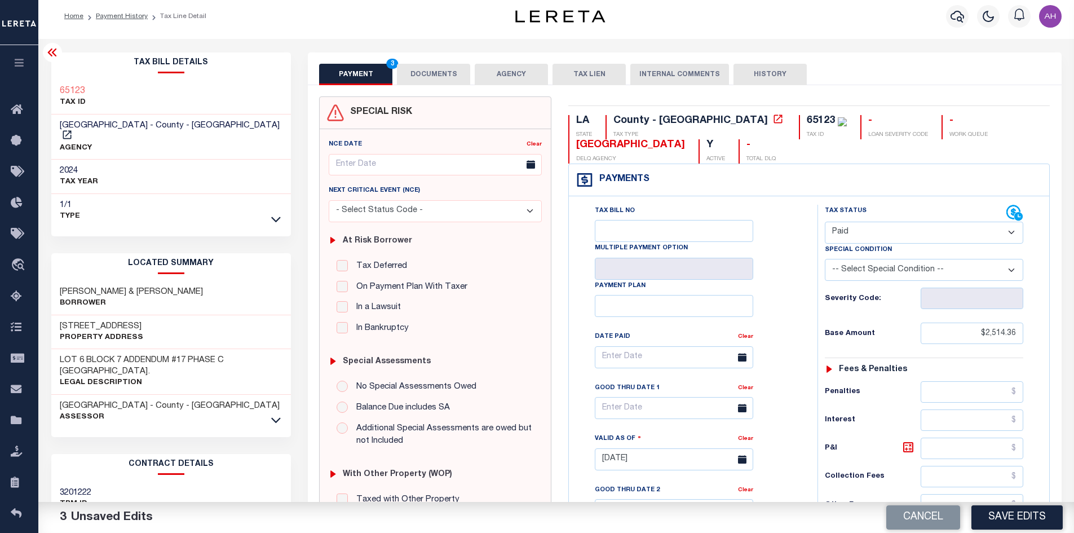
scroll to position [0, 0]
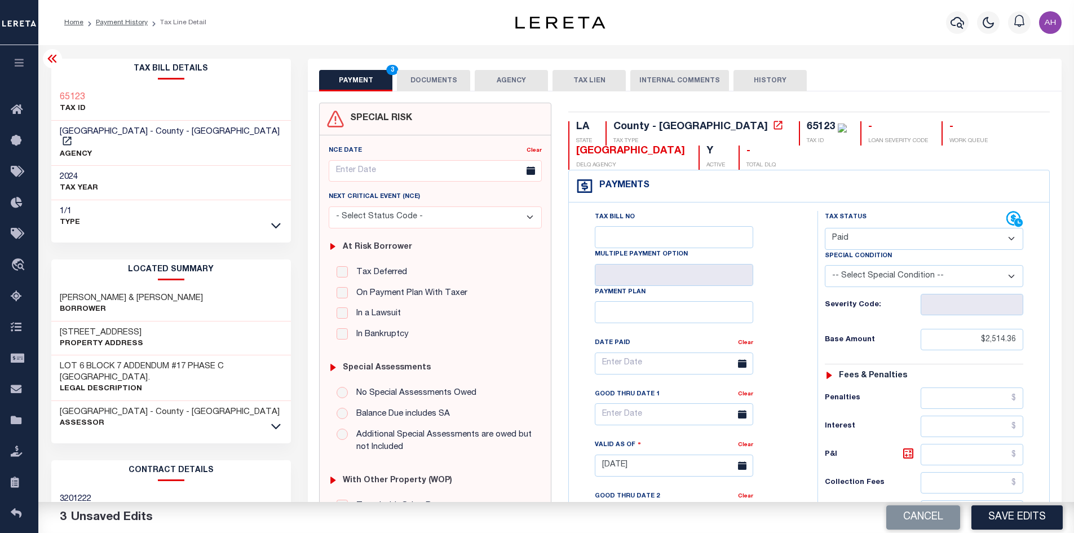
click at [446, 82] on button "DOCUMENTS" at bounding box center [433, 80] width 73 height 21
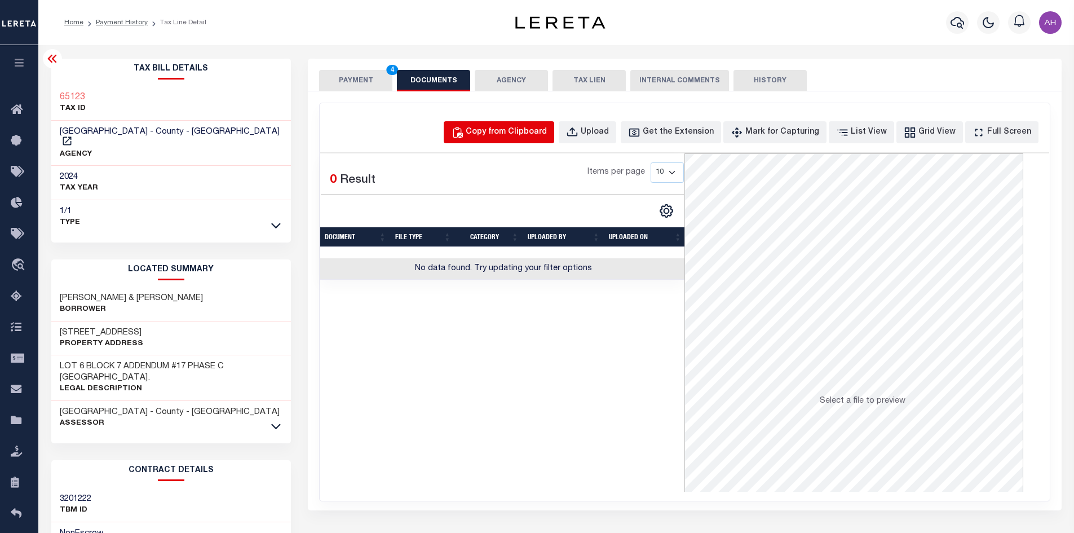
click at [516, 138] on div "Copy from Clipboard" at bounding box center [505, 132] width 81 height 12
select select "POP"
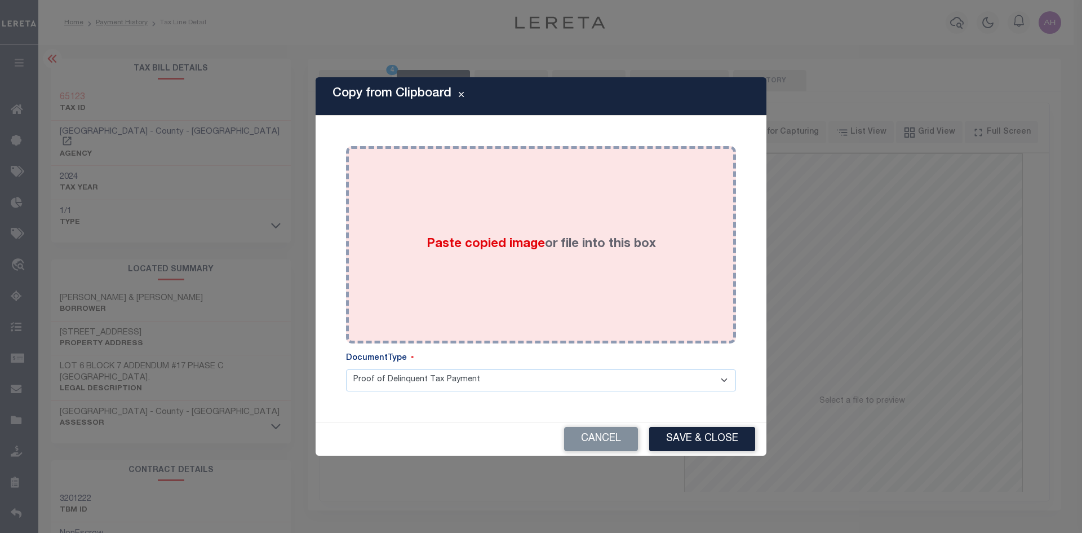
click at [498, 244] on span "Paste copied image" at bounding box center [486, 244] width 118 height 12
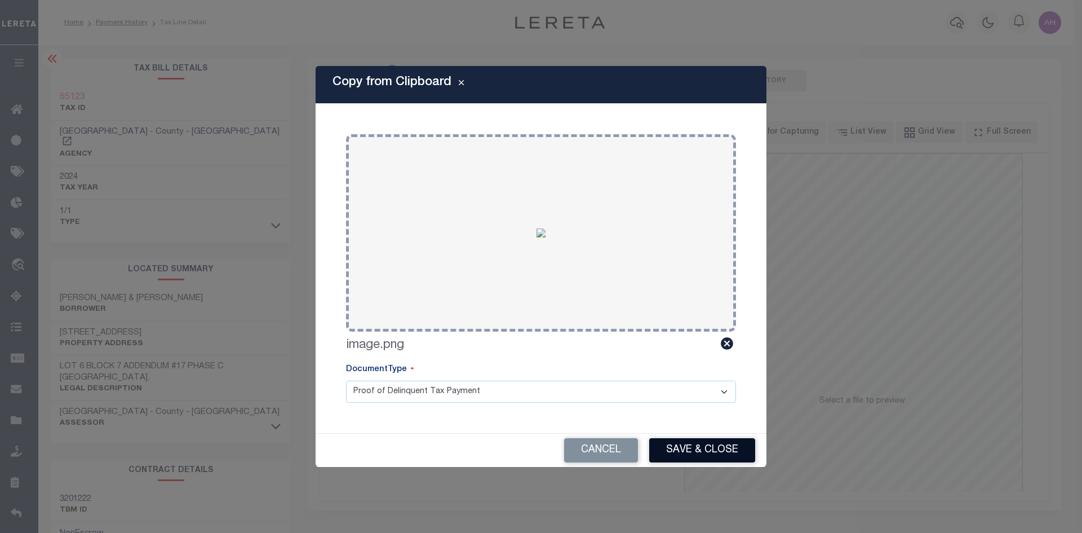
click at [734, 451] on button "Save & Close" at bounding box center [702, 450] width 106 height 24
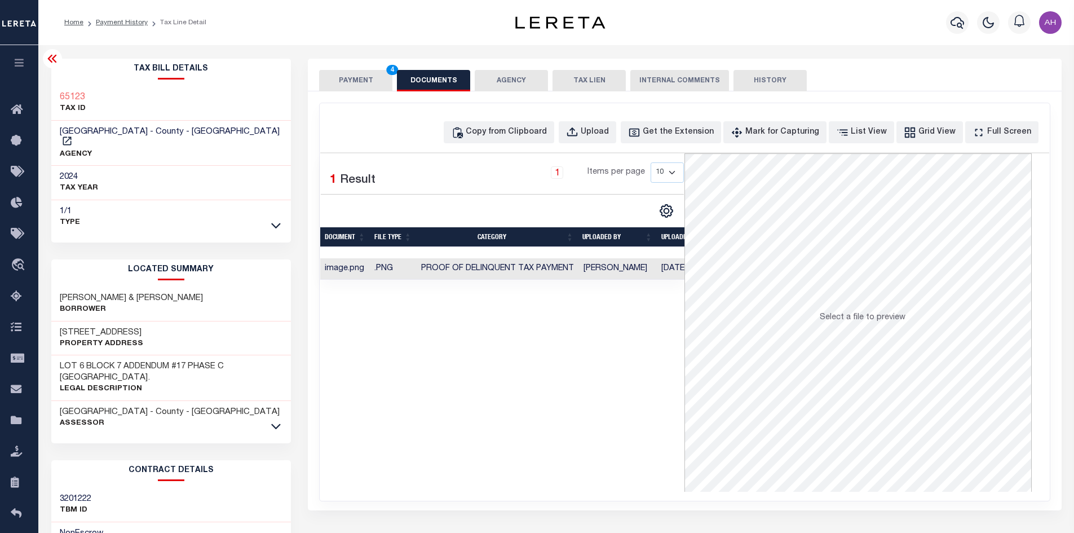
click at [364, 79] on button "PAYMENT 4" at bounding box center [355, 80] width 73 height 21
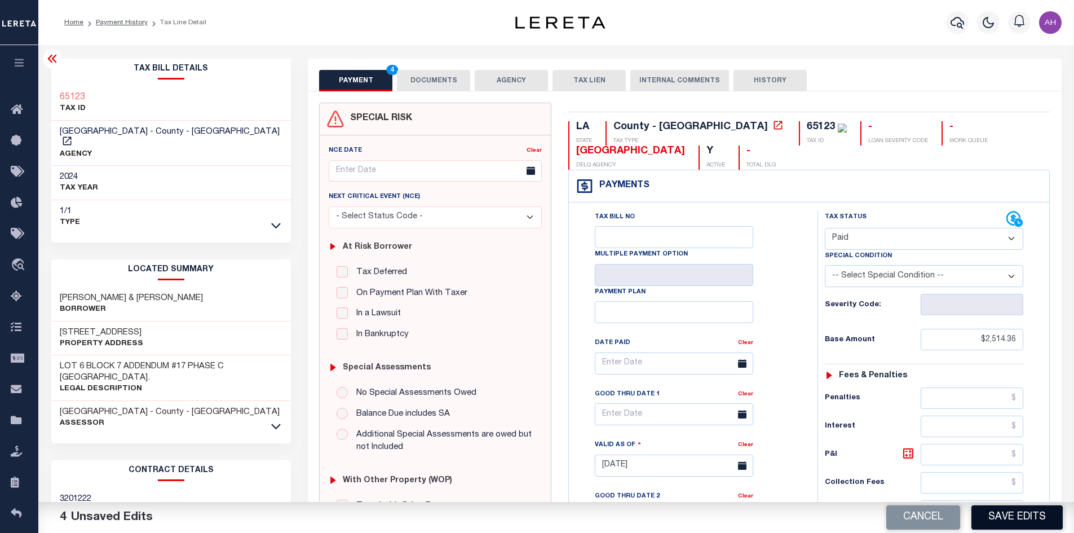
click at [1004, 514] on button "Save Edits" at bounding box center [1016, 517] width 91 height 24
checkbox input "false"
type input "$2,514.36"
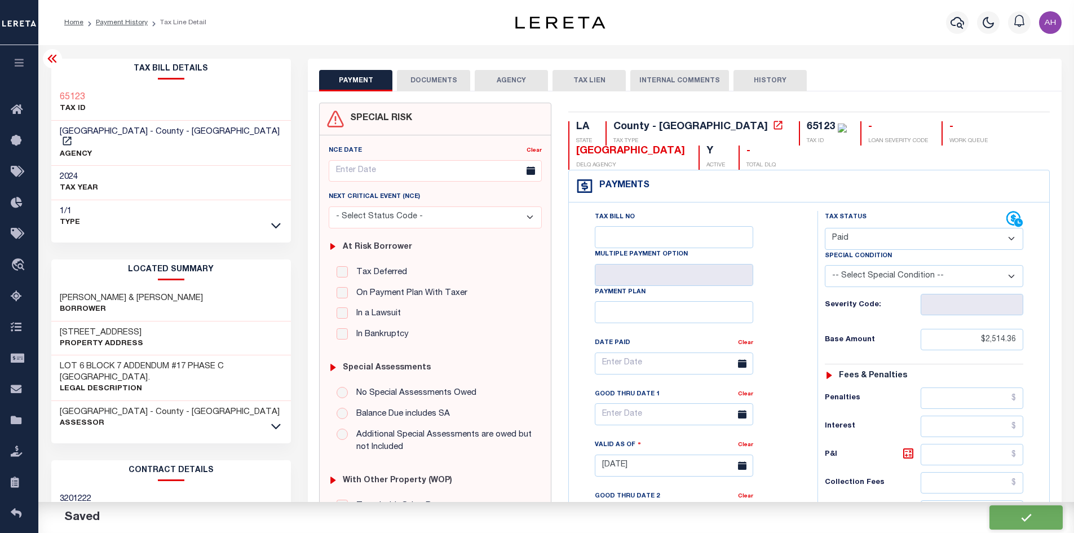
type input "$0"
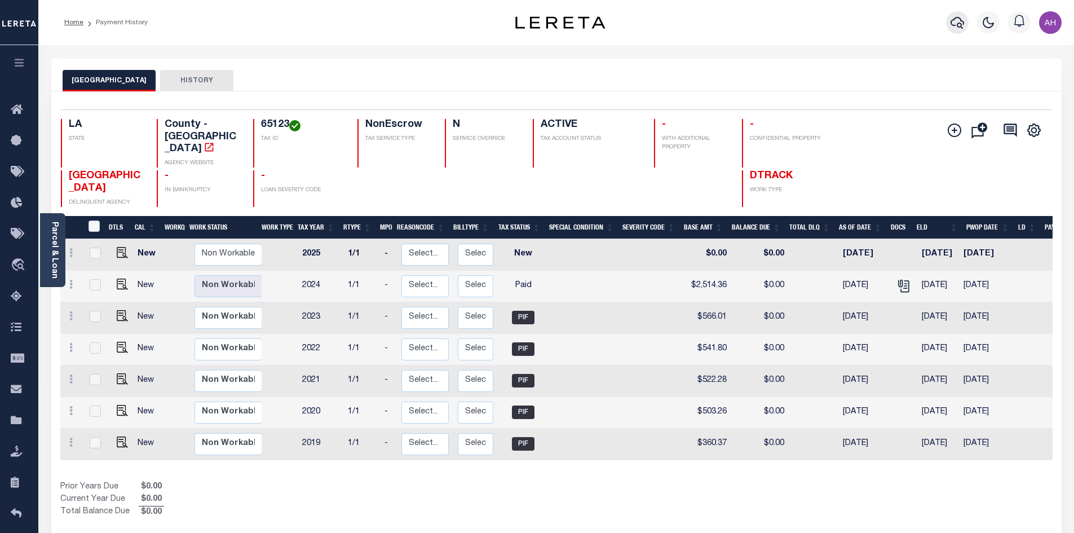
click at [957, 29] on icon "button" at bounding box center [957, 23] width 14 height 14
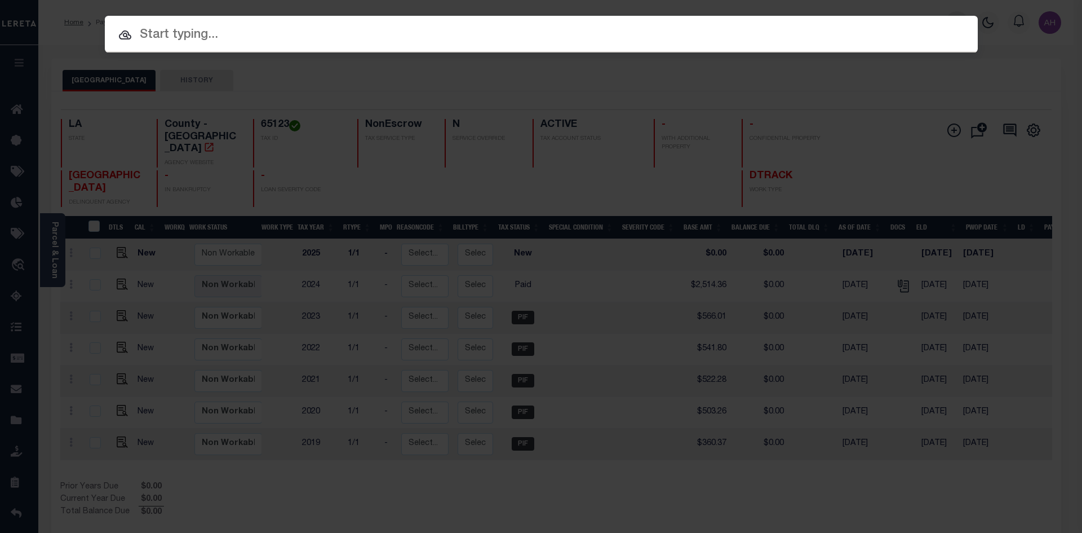
paste input "942200000548"
type input "942200000548"
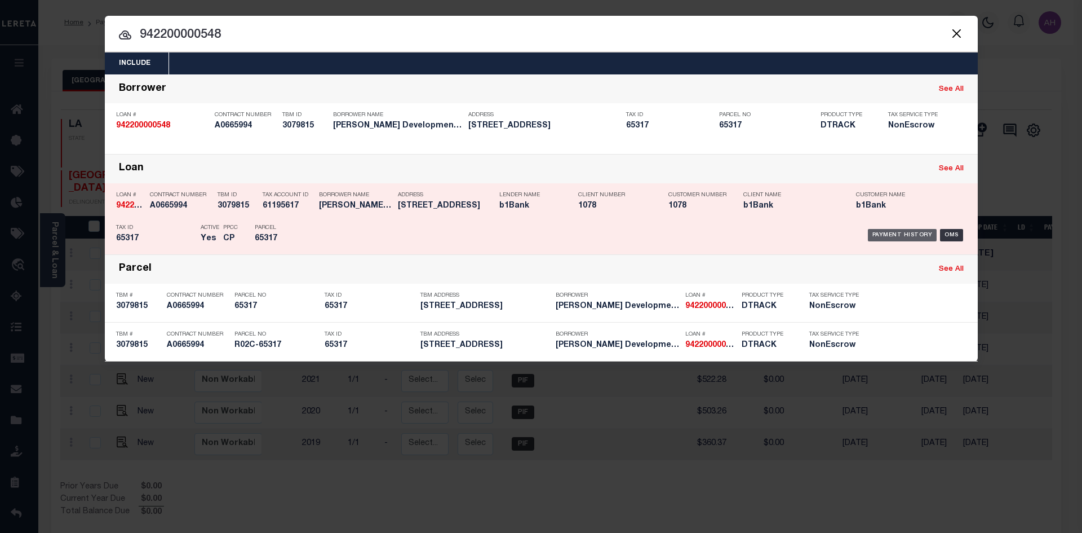
click at [897, 238] on div "Payment History" at bounding box center [902, 235] width 69 height 12
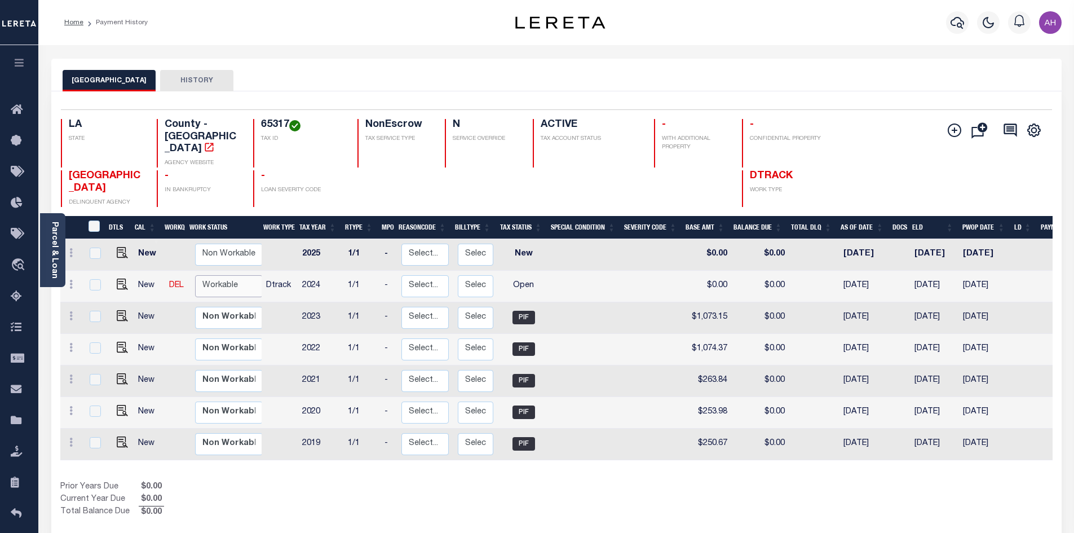
click at [215, 275] on select "Non Workable Workable" at bounding box center [229, 286] width 68 height 22
checkbox input "true"
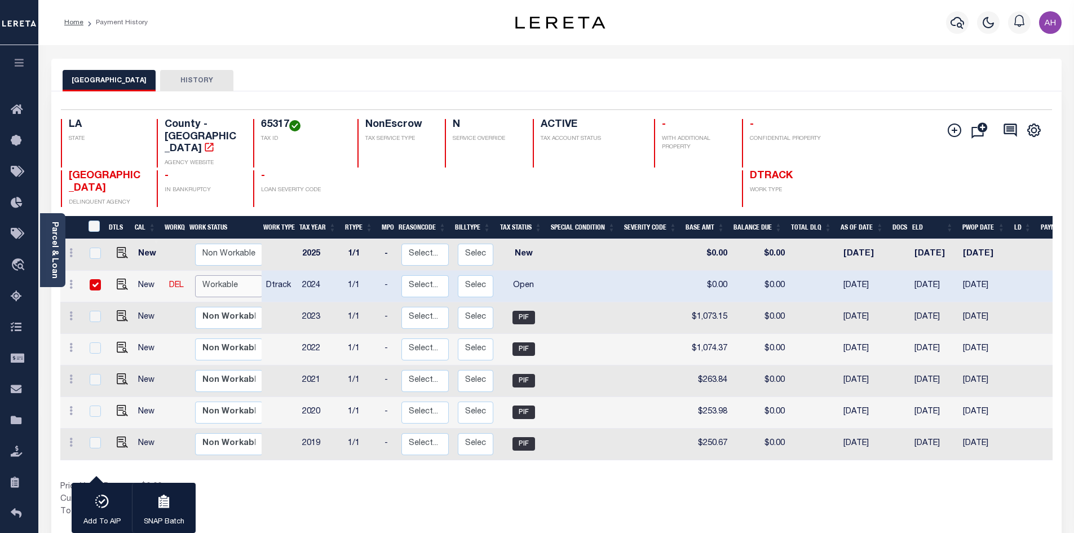
select select "true"
click at [195, 275] on select "Non Workable Workable" at bounding box center [229, 286] width 68 height 22
checkbox input "false"
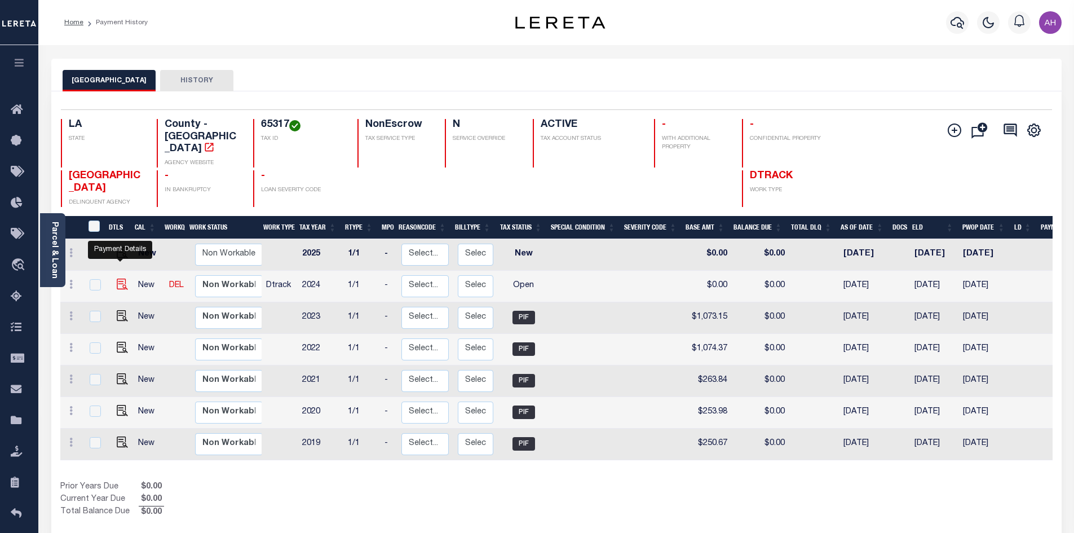
click at [117, 278] on img "" at bounding box center [122, 283] width 11 height 11
checkbox input "true"
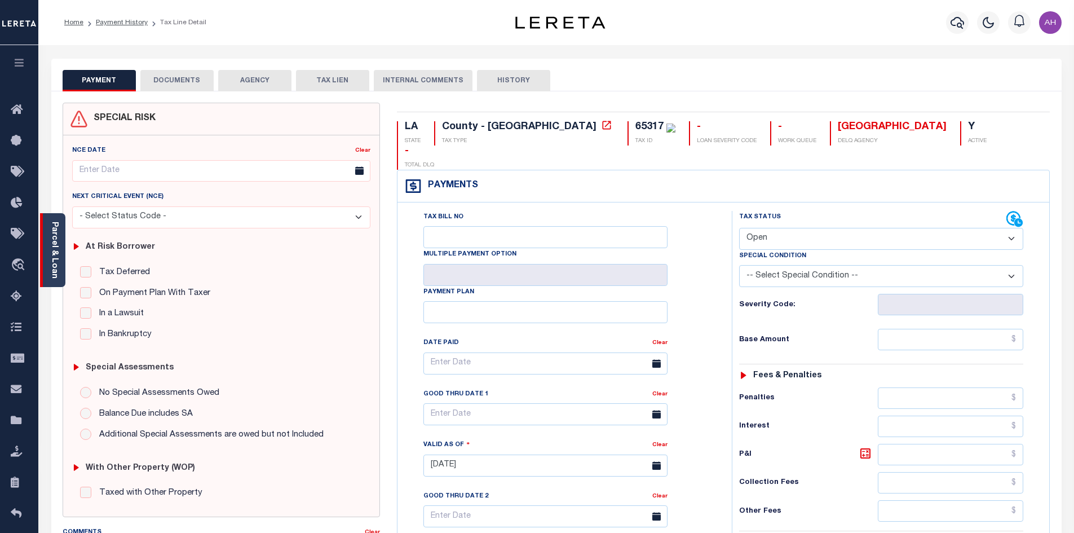
click at [61, 255] on div "Parcel & Loan" at bounding box center [52, 250] width 25 height 74
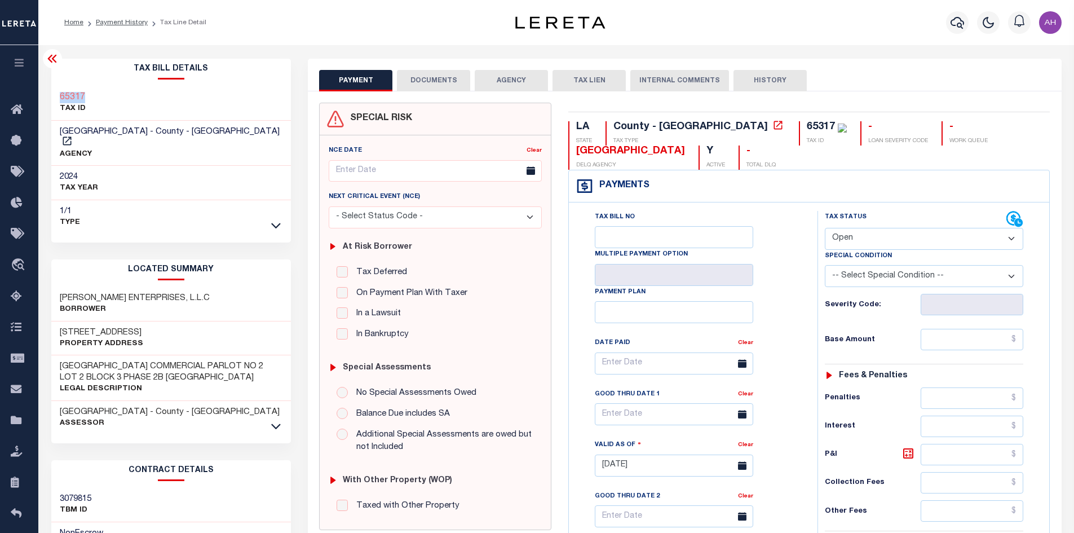
drag, startPoint x: 89, startPoint y: 101, endPoint x: 56, endPoint y: 100, distance: 33.3
click at [56, 100] on div "65317 TAX ID" at bounding box center [171, 103] width 240 height 34
copy h3 "65317"
click at [862, 234] on select "- Select Status Code - Open Due/Unpaid Paid Incomplete No Tax Due Internal Refu…" at bounding box center [923, 239] width 198 height 22
select select "PYD"
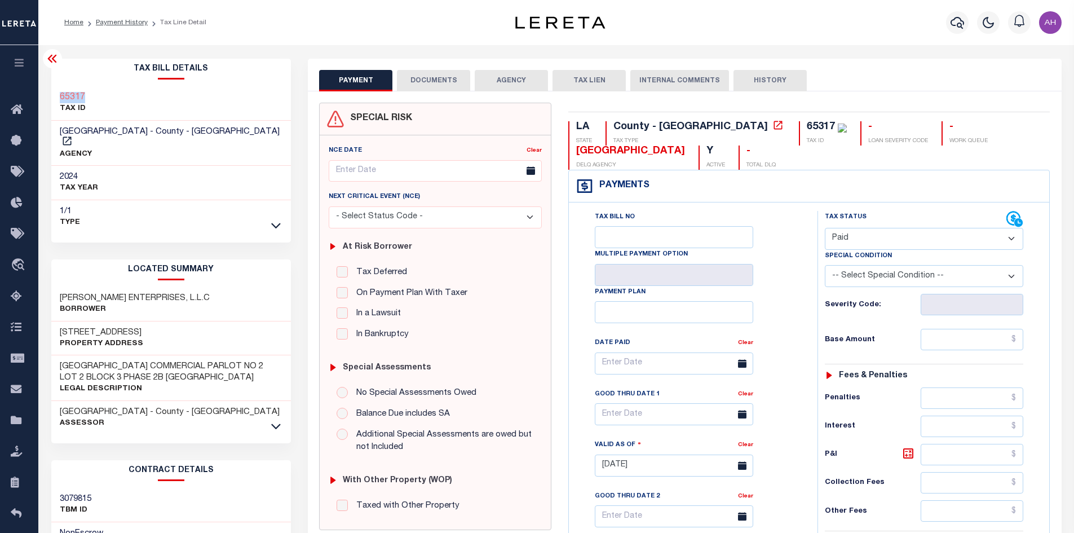
click at [824, 228] on select "- Select Status Code - Open Due/Unpaid Paid Incomplete No Tax Due Internal Refu…" at bounding box center [923, 239] width 198 height 22
type input "[DATE]"
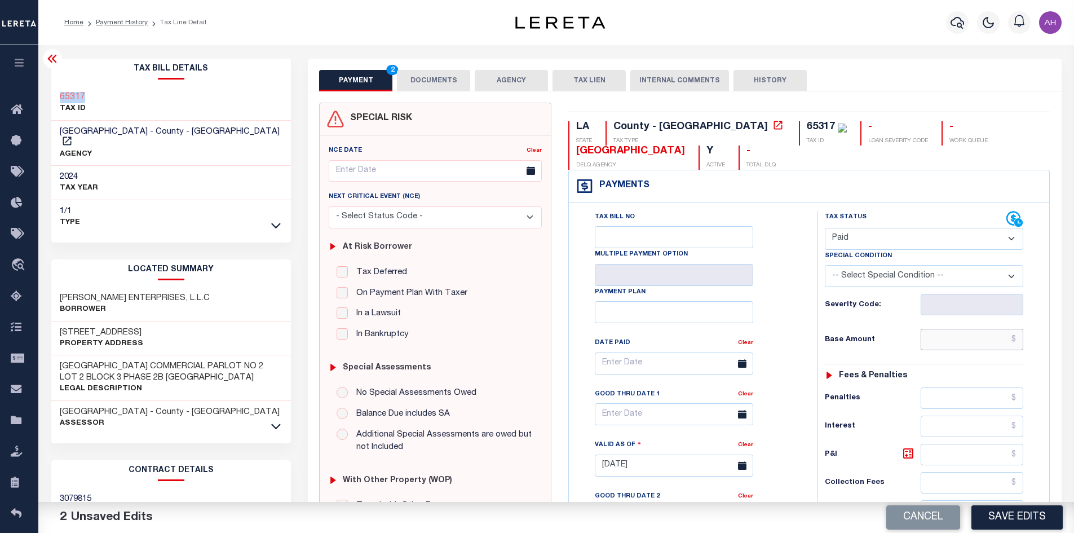
click at [950, 336] on input "text" at bounding box center [971, 339] width 103 height 21
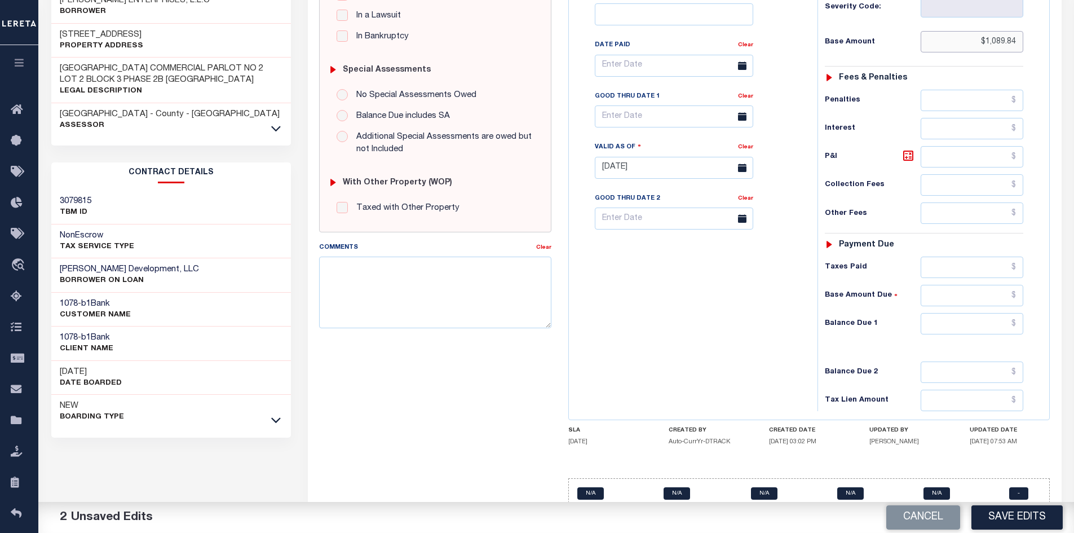
scroll to position [321, 0]
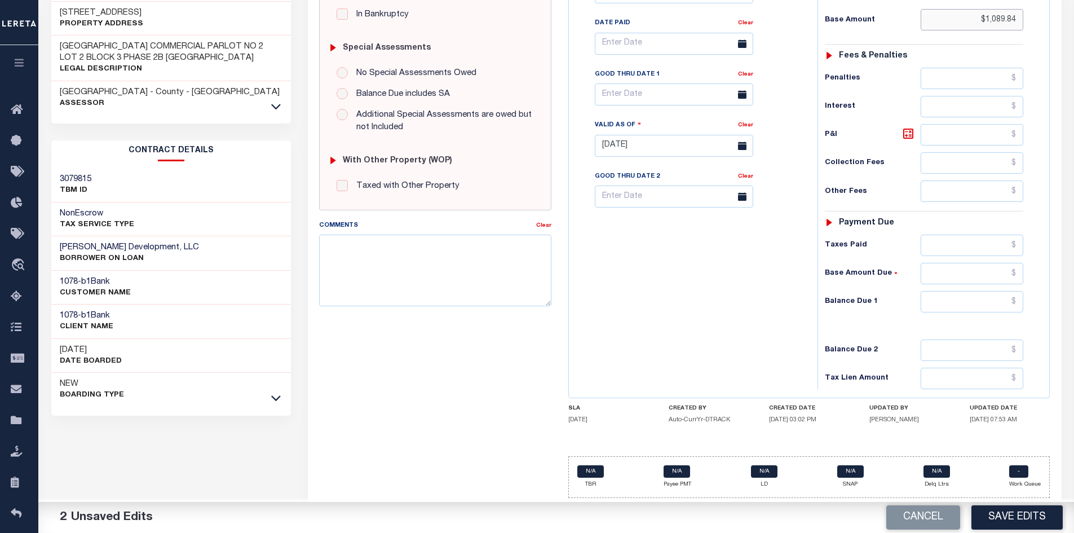
type input "$1,089.84"
click at [974, 299] on input "text" at bounding box center [971, 301] width 103 height 21
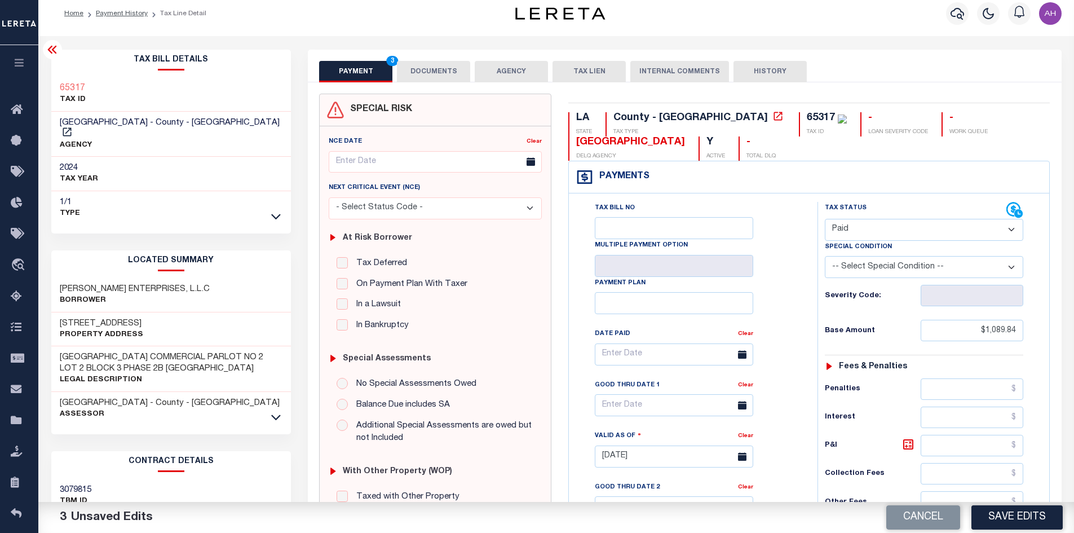
scroll to position [0, 0]
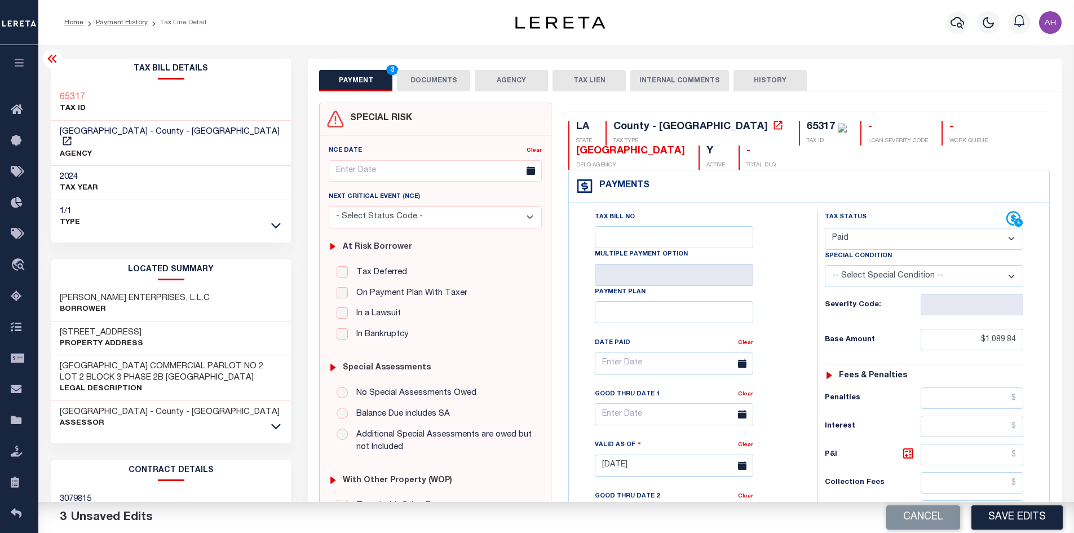
type input "$0.00"
click at [423, 83] on button "DOCUMENTS" at bounding box center [433, 80] width 73 height 21
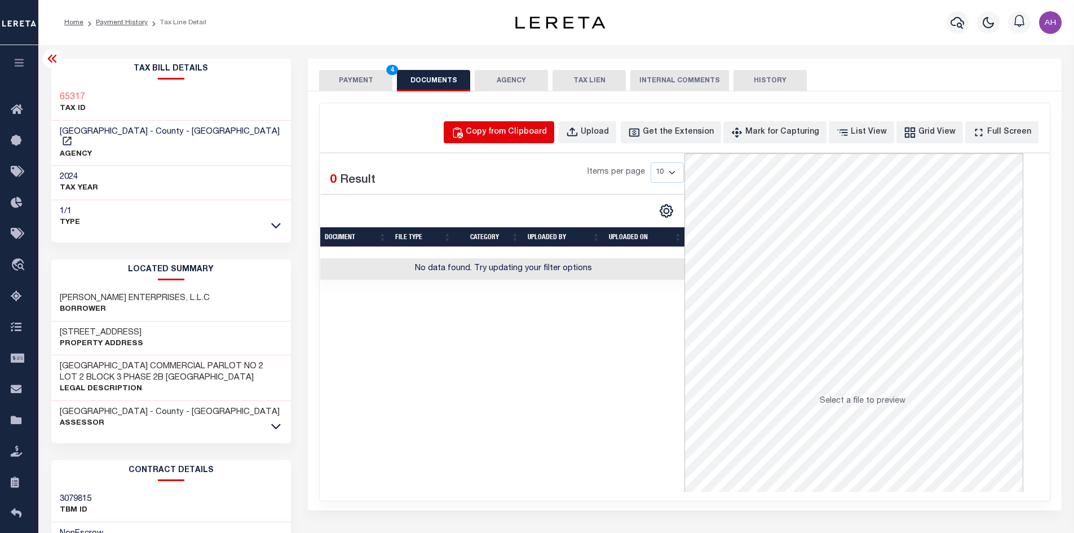
click at [506, 134] on div "Copy from Clipboard" at bounding box center [505, 132] width 81 height 12
select select "POP"
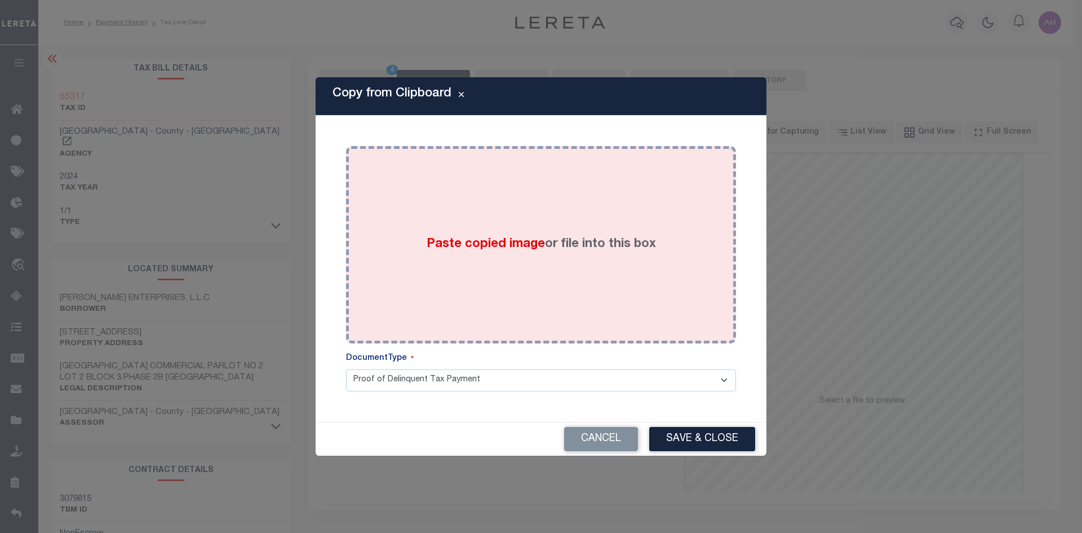
click at [508, 243] on span "Paste copied image" at bounding box center [486, 244] width 118 height 12
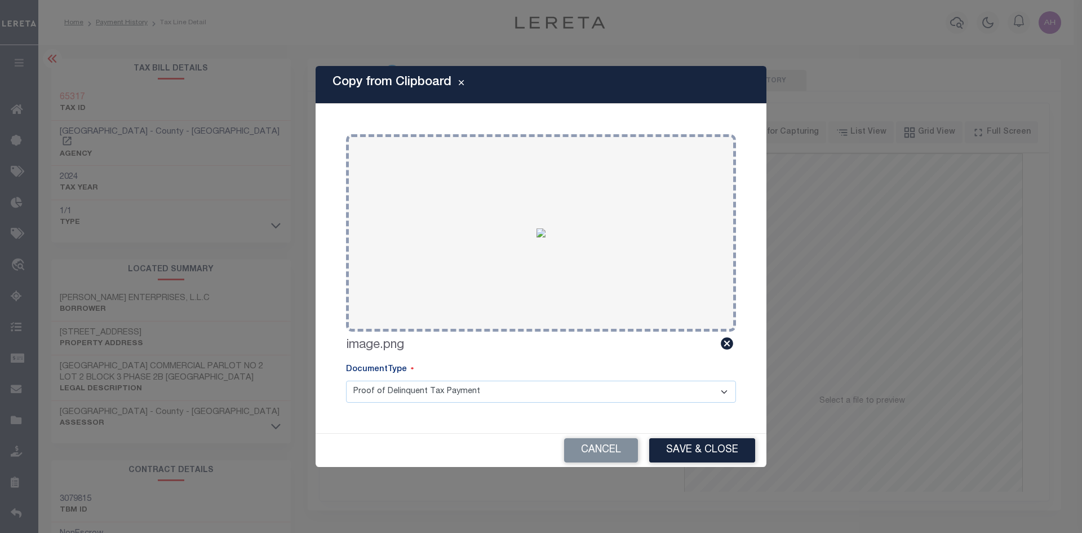
click at [705, 446] on button "Save & Close" at bounding box center [702, 450] width 106 height 24
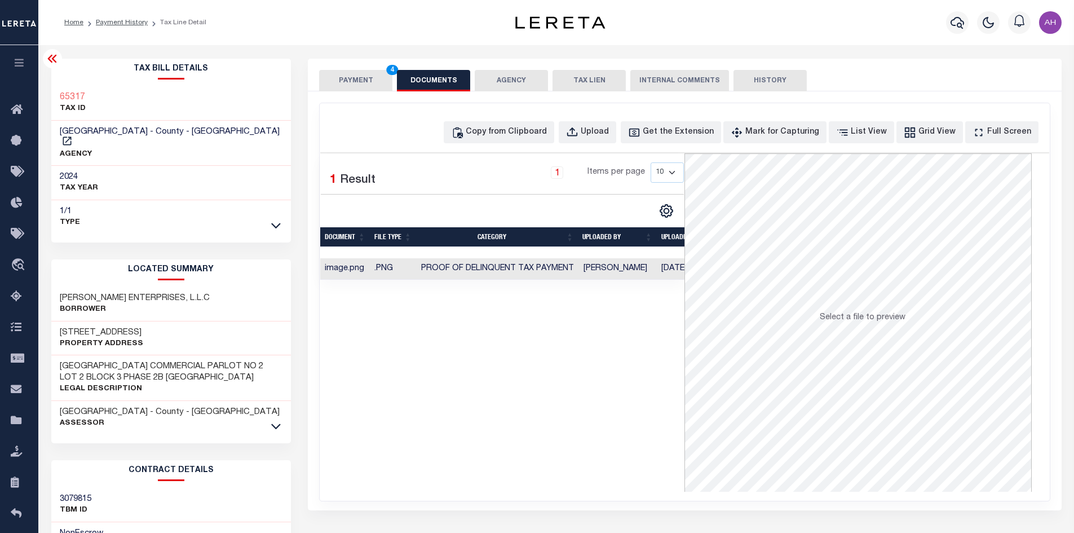
click at [355, 78] on button "PAYMENT 4" at bounding box center [355, 80] width 73 height 21
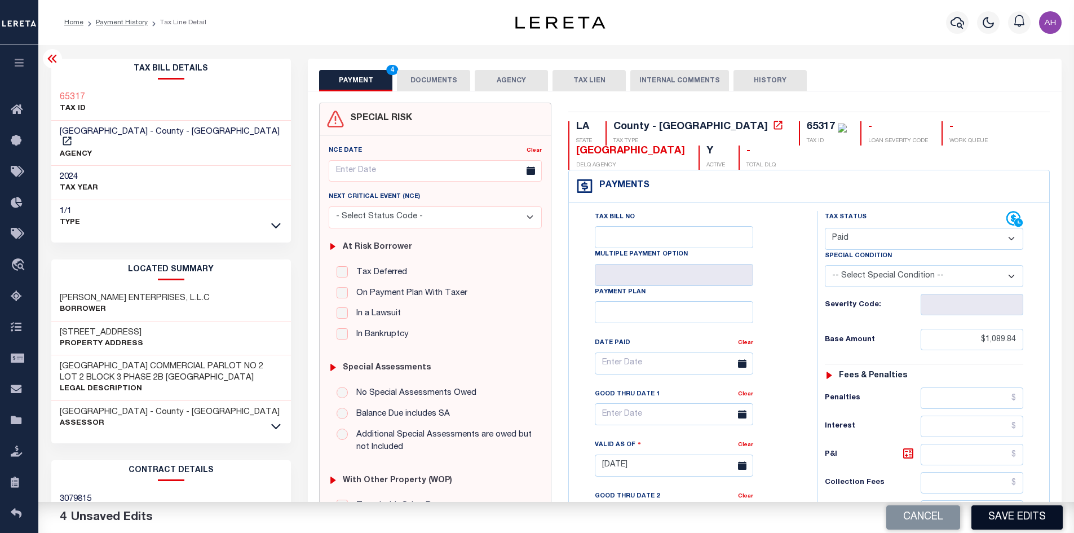
click at [1022, 516] on button "Save Edits" at bounding box center [1016, 517] width 91 height 24
checkbox input "false"
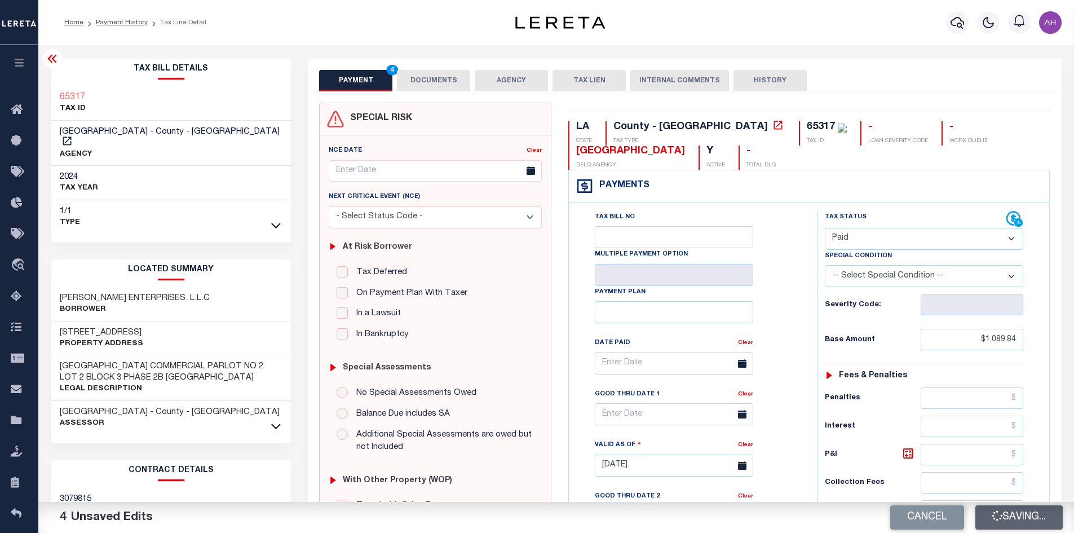
type input "$1,089.84"
type input "$0"
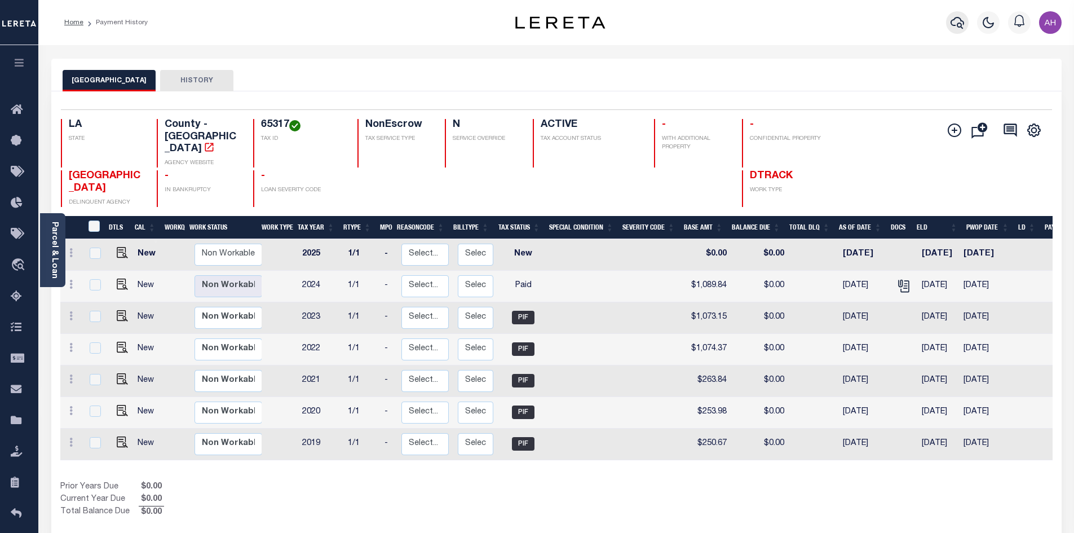
click at [960, 20] on icon "button" at bounding box center [957, 23] width 14 height 12
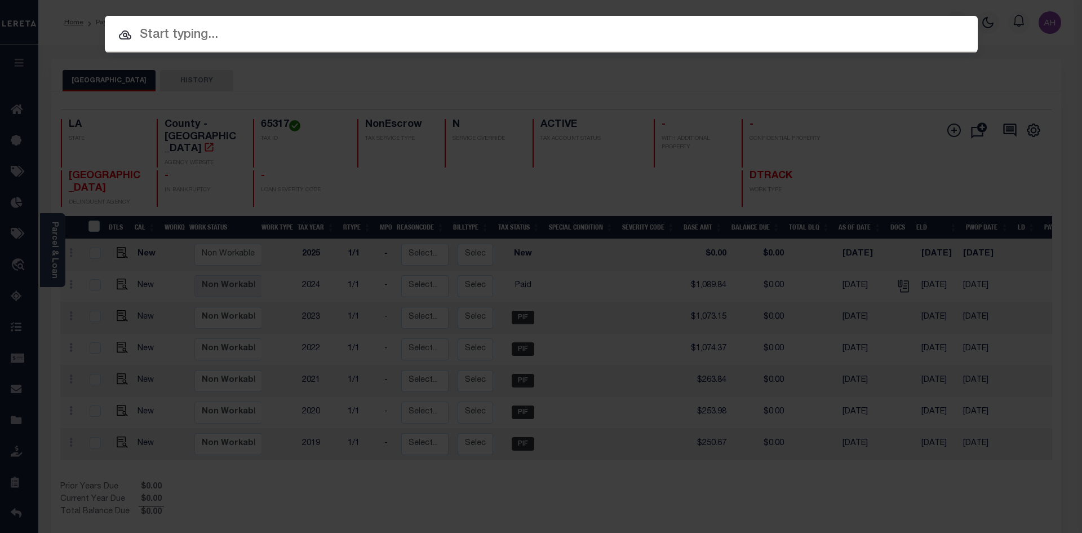
paste input "942100028292"
type input "942100028292"
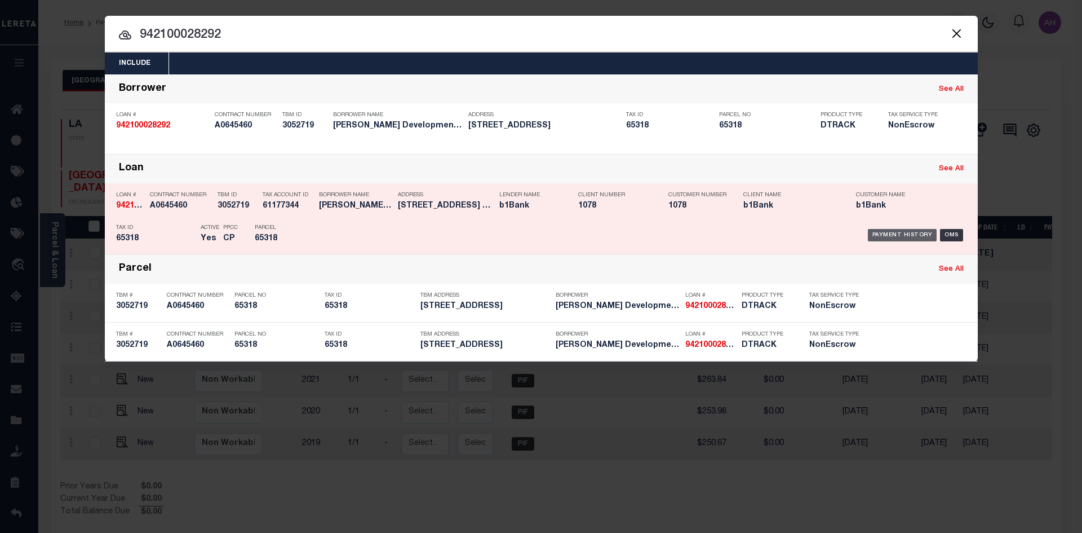
click at [884, 237] on div "Payment History" at bounding box center [902, 235] width 69 height 12
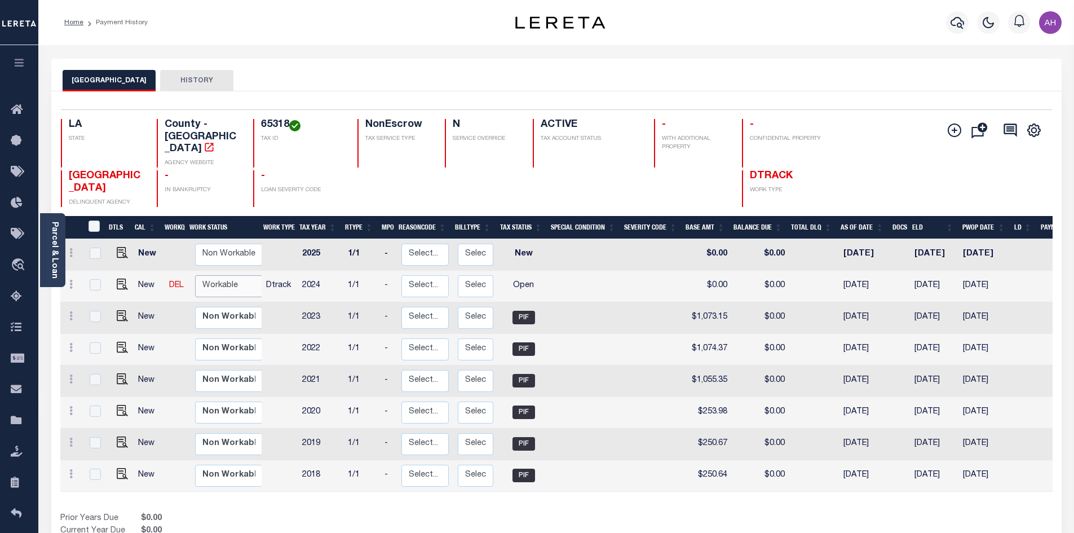
click at [224, 275] on select "Non Workable Workable" at bounding box center [229, 286] width 68 height 22
checkbox input "true"
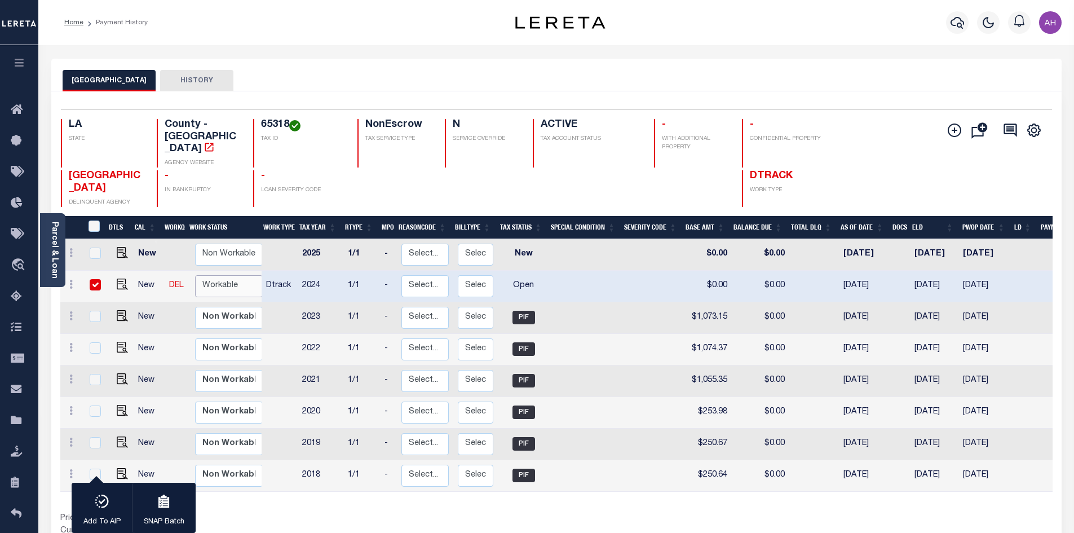
select select "true"
click at [195, 275] on select "Non Workable Workable" at bounding box center [229, 286] width 68 height 22
checkbox input "false"
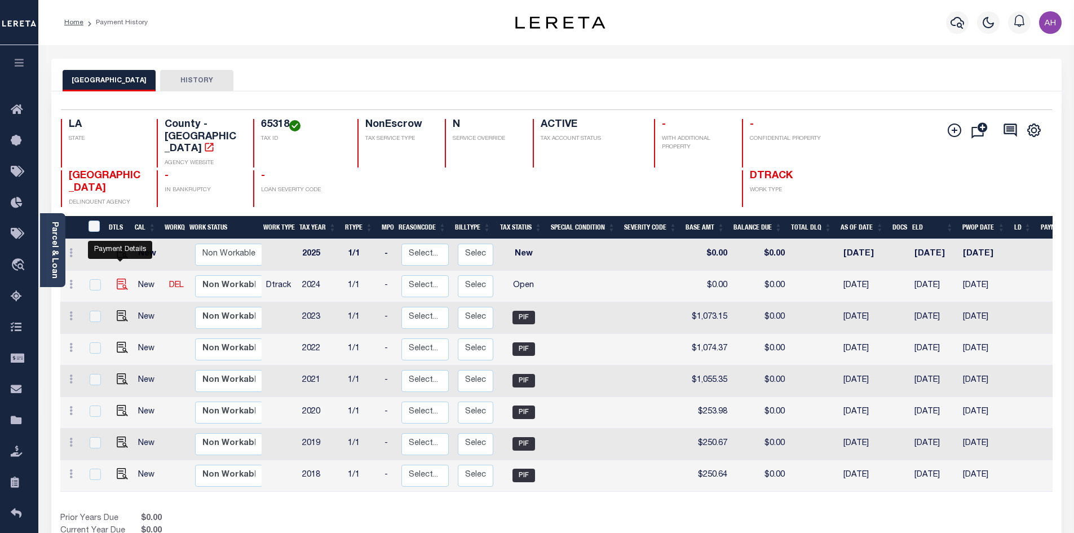
click at [118, 278] on img "" at bounding box center [122, 283] width 11 height 11
checkbox input "true"
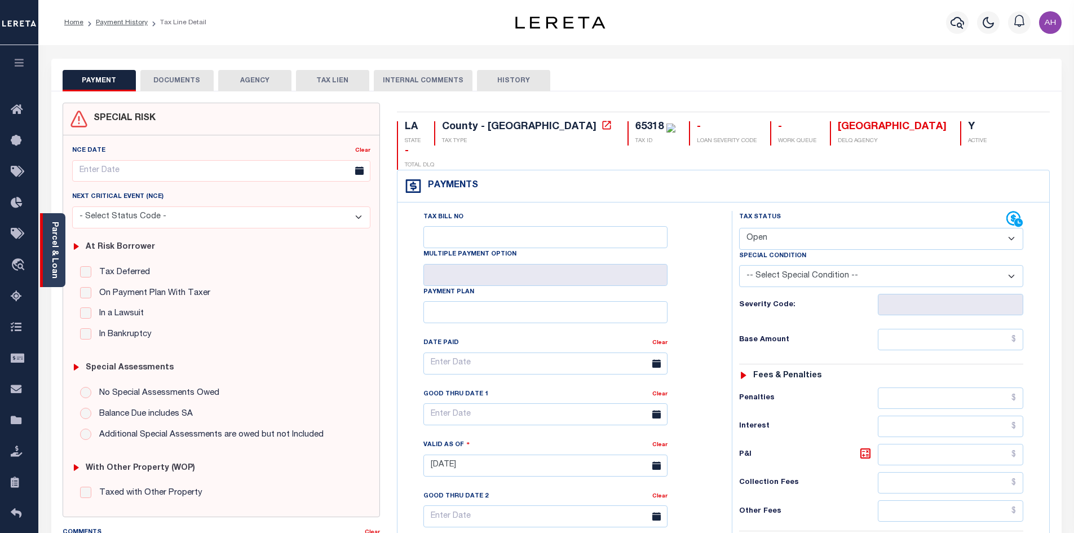
click at [57, 256] on link "Parcel & Loan" at bounding box center [54, 249] width 8 height 57
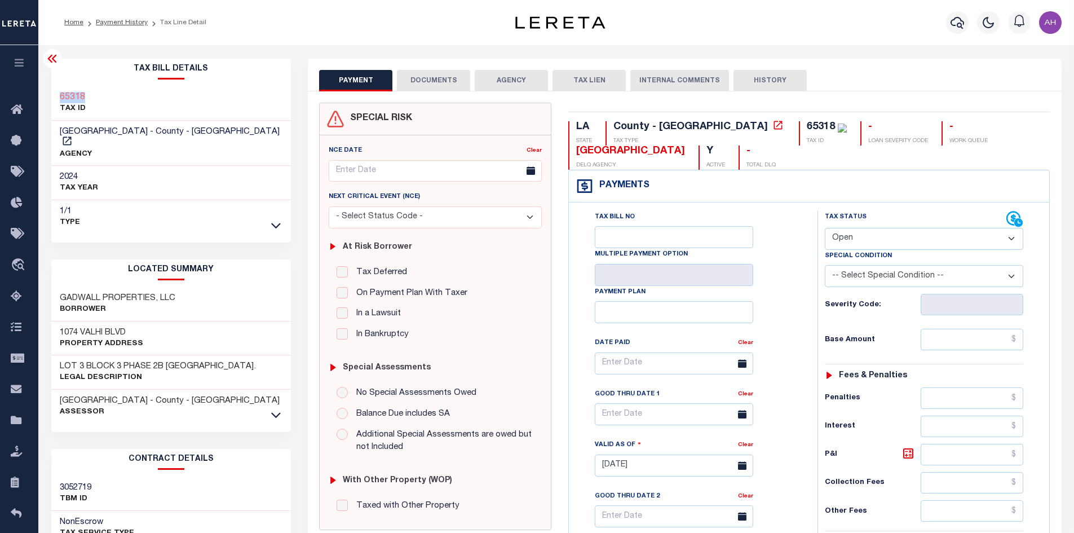
drag, startPoint x: 93, startPoint y: 96, endPoint x: 60, endPoint y: 97, distance: 32.7
click at [55, 97] on div "65318 TAX ID" at bounding box center [171, 103] width 240 height 34
copy h3 "65318"
click at [880, 236] on select "- Select Status Code - Open Due/Unpaid Paid Incomplete No Tax Due Internal Refu…" at bounding box center [923, 239] width 198 height 22
select select "PYD"
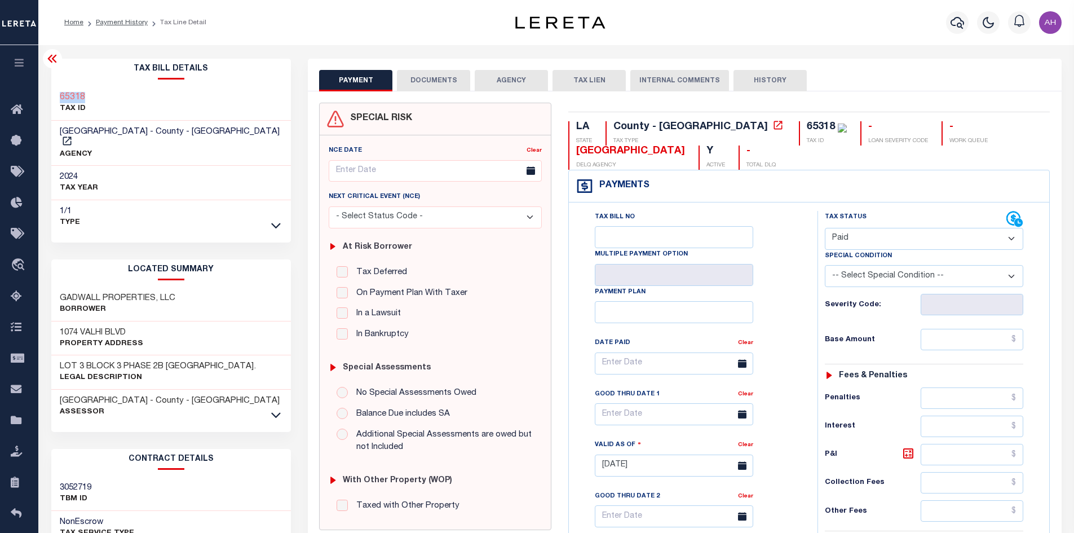
click at [824, 228] on select "- Select Status Code - Open Due/Unpaid Paid Incomplete No Tax Due Internal Refu…" at bounding box center [923, 239] width 198 height 22
type input "10/03/2025"
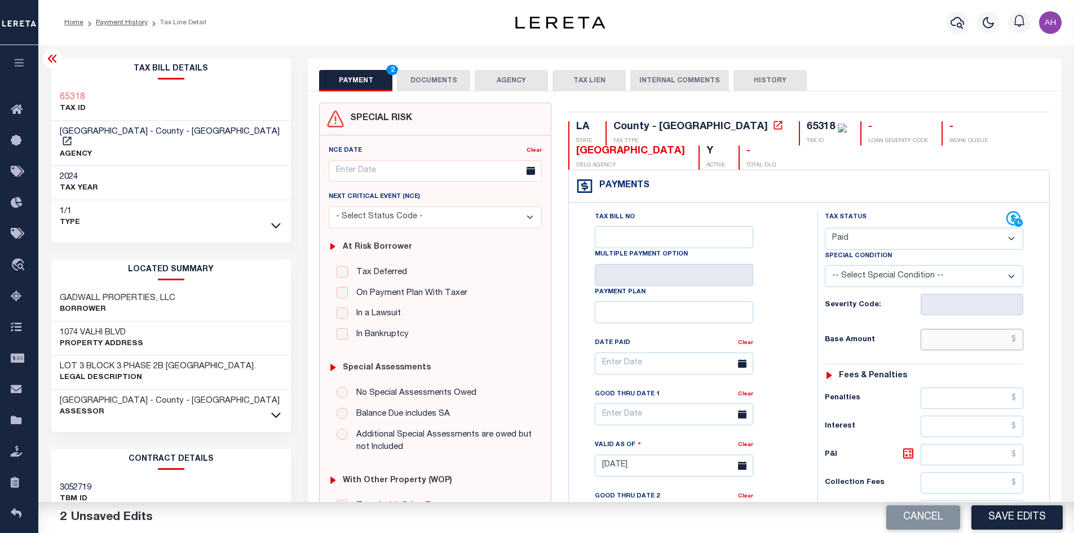
click at [954, 345] on input "text" at bounding box center [971, 339] width 103 height 21
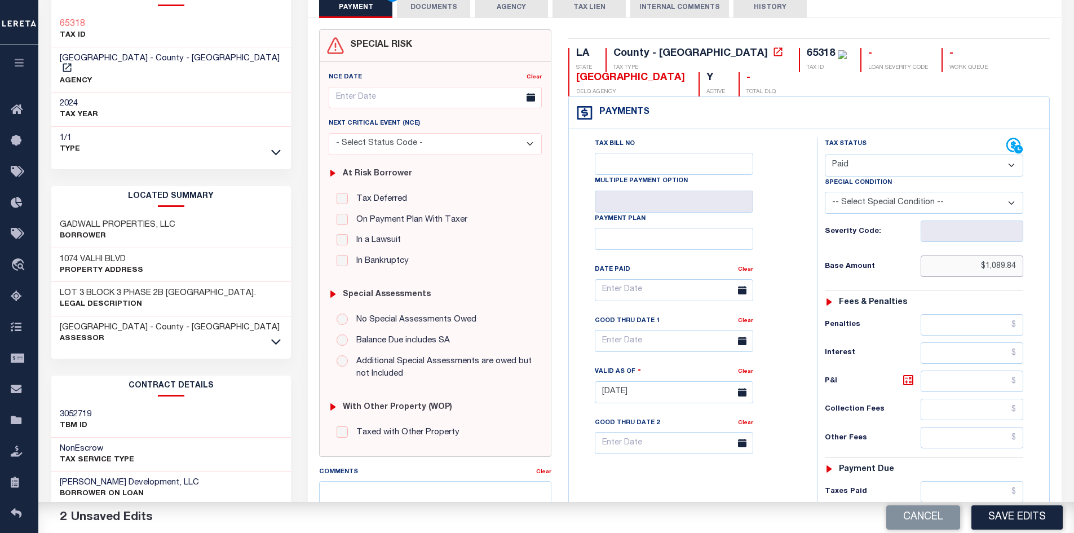
scroll to position [282, 0]
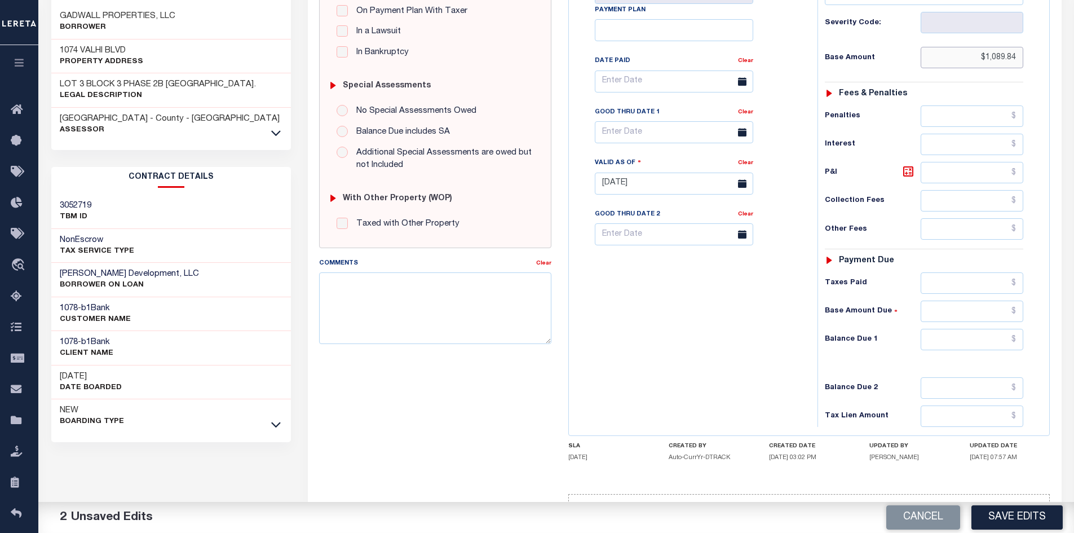
type input "$1,089.84"
click at [967, 344] on input "text" at bounding box center [971, 339] width 103 height 21
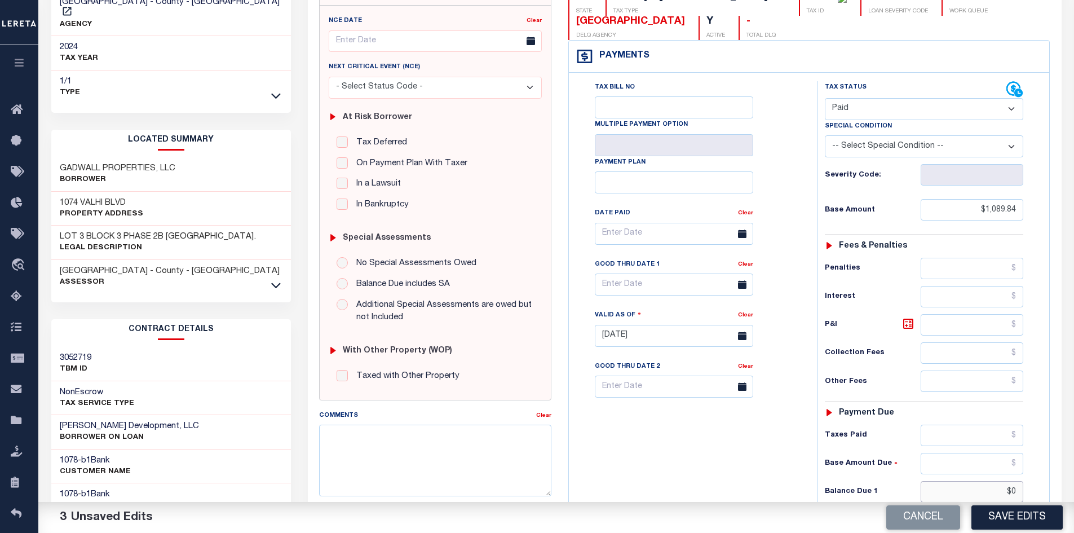
scroll to position [56, 0]
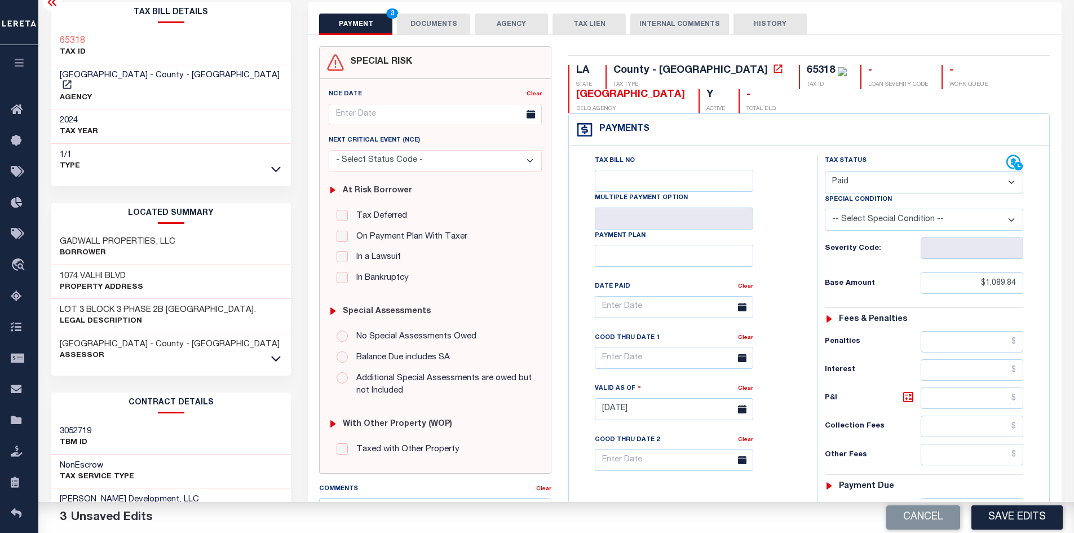
type input "$0.00"
click at [430, 24] on button "DOCUMENTS" at bounding box center [433, 24] width 73 height 21
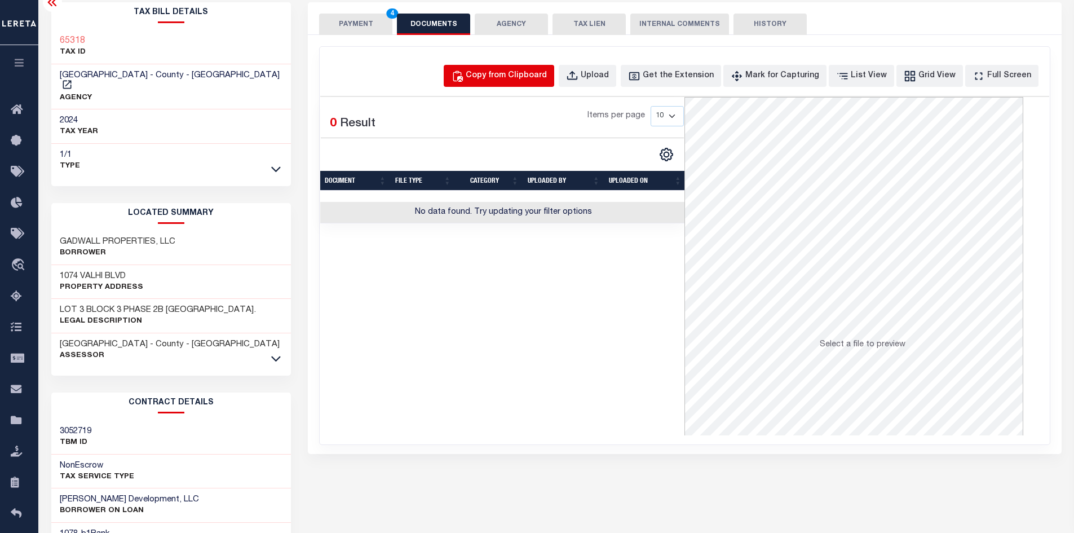
click at [495, 78] on div "Copy from Clipboard" at bounding box center [505, 76] width 81 height 12
select select "POP"
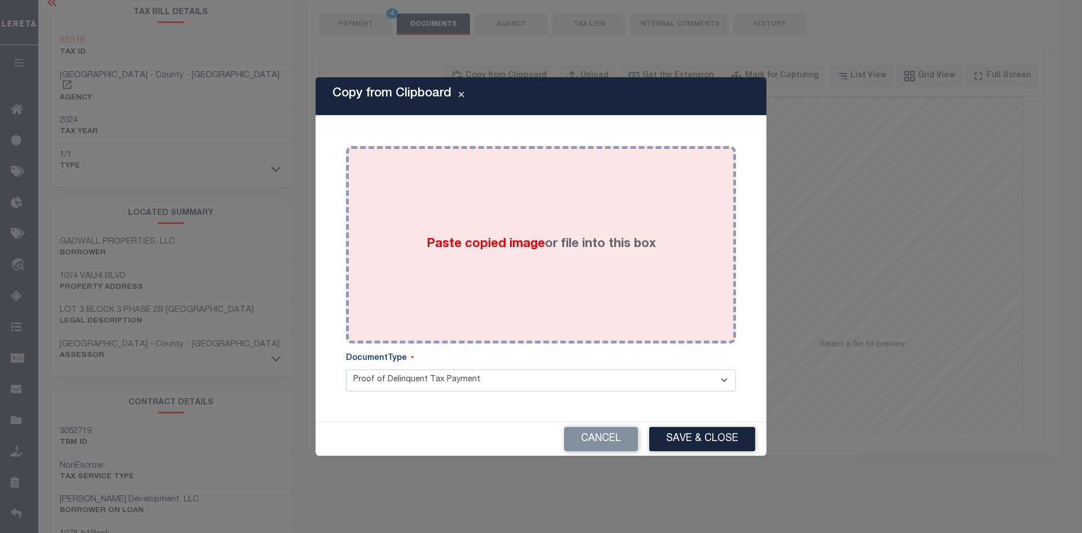
click at [486, 240] on span "Paste copied image" at bounding box center [486, 244] width 118 height 12
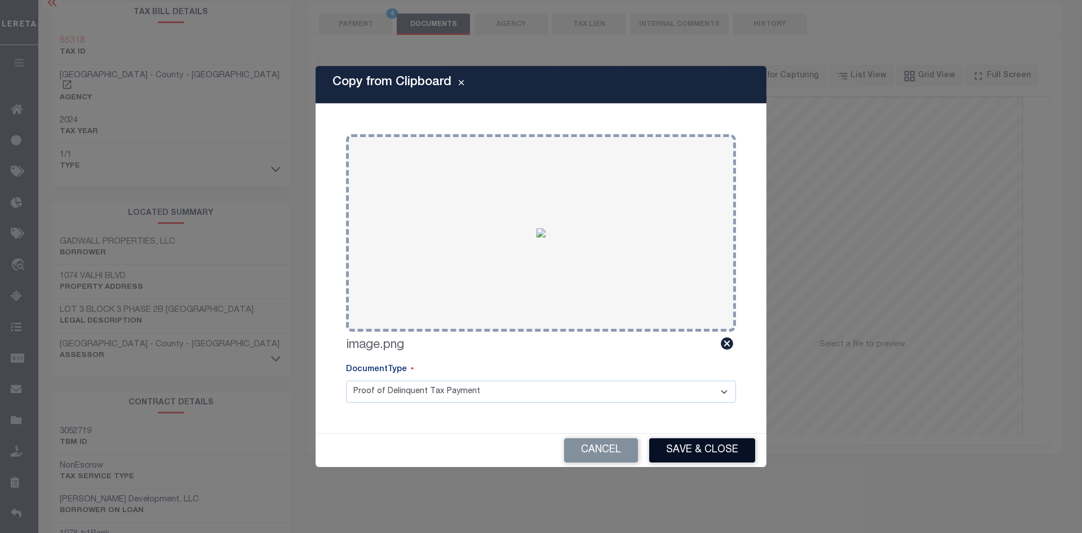
click at [686, 457] on button "Save & Close" at bounding box center [702, 450] width 106 height 24
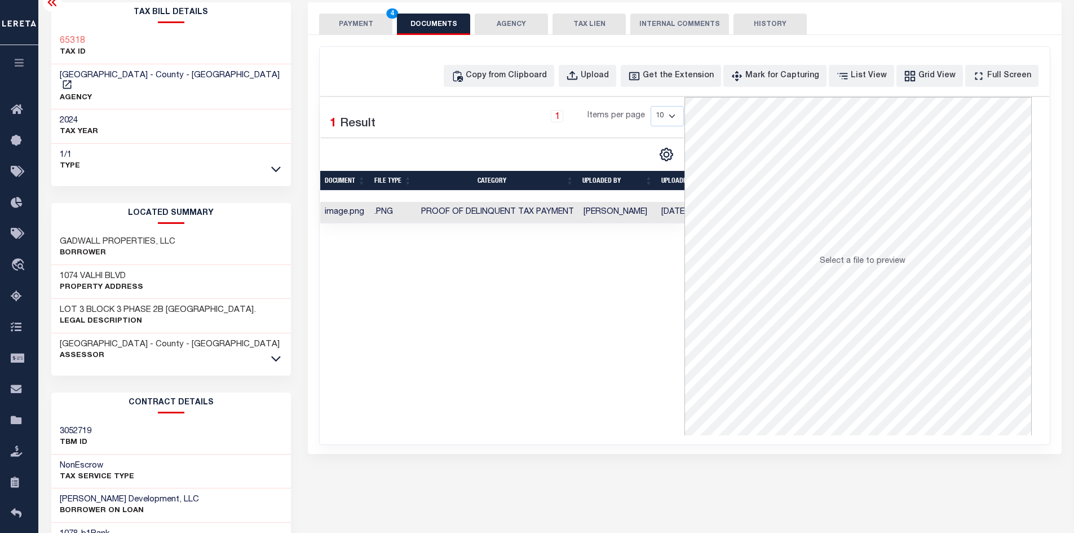
click at [365, 23] on button "PAYMENT 4" at bounding box center [355, 24] width 73 height 21
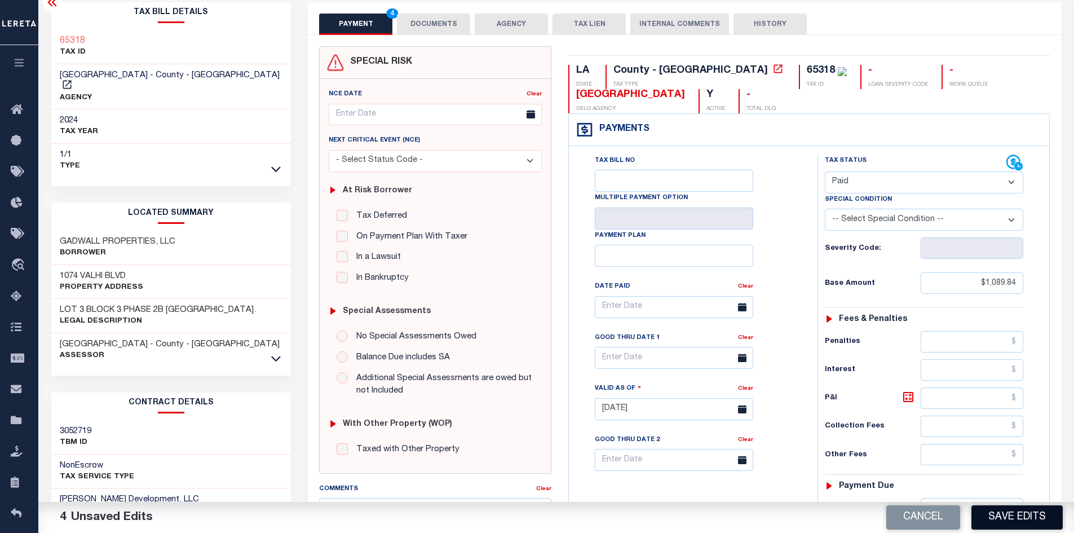
click at [1005, 517] on button "Save Edits" at bounding box center [1016, 517] width 91 height 24
checkbox input "false"
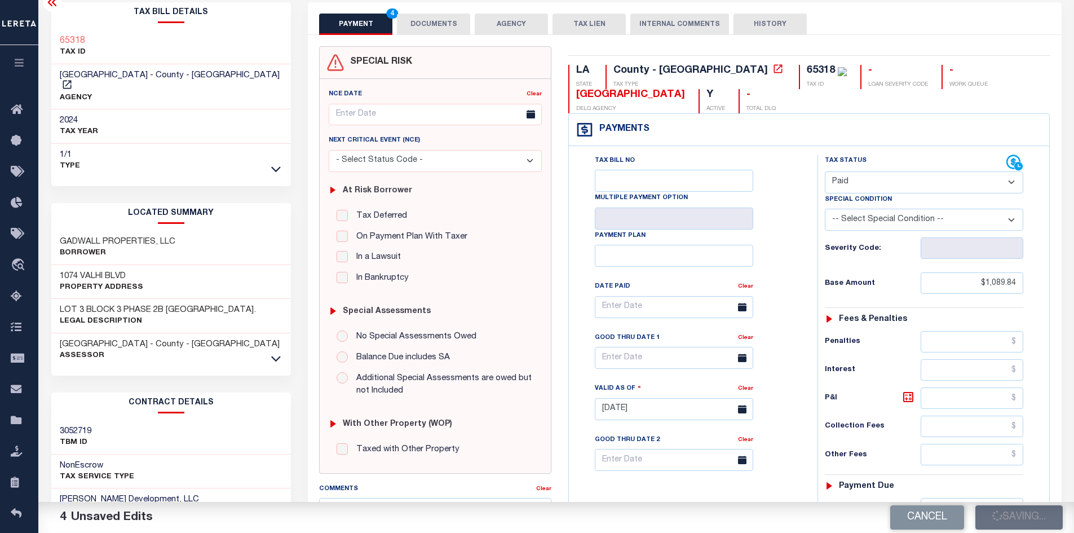
type input "$1,089.84"
type input "$0"
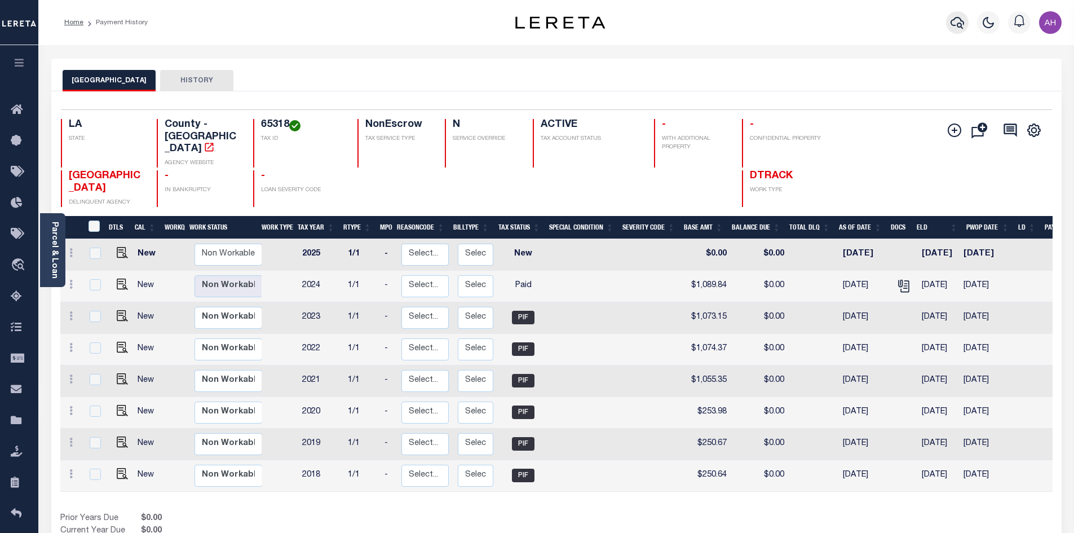
click at [961, 26] on icon "button" at bounding box center [957, 23] width 14 height 12
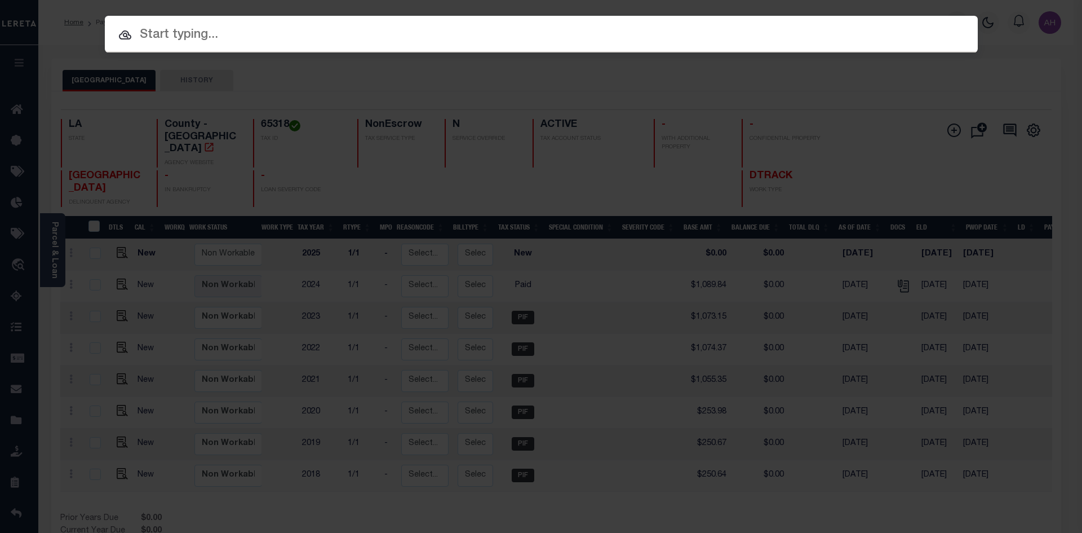
paste input "942100028284"
type input "942100028284"
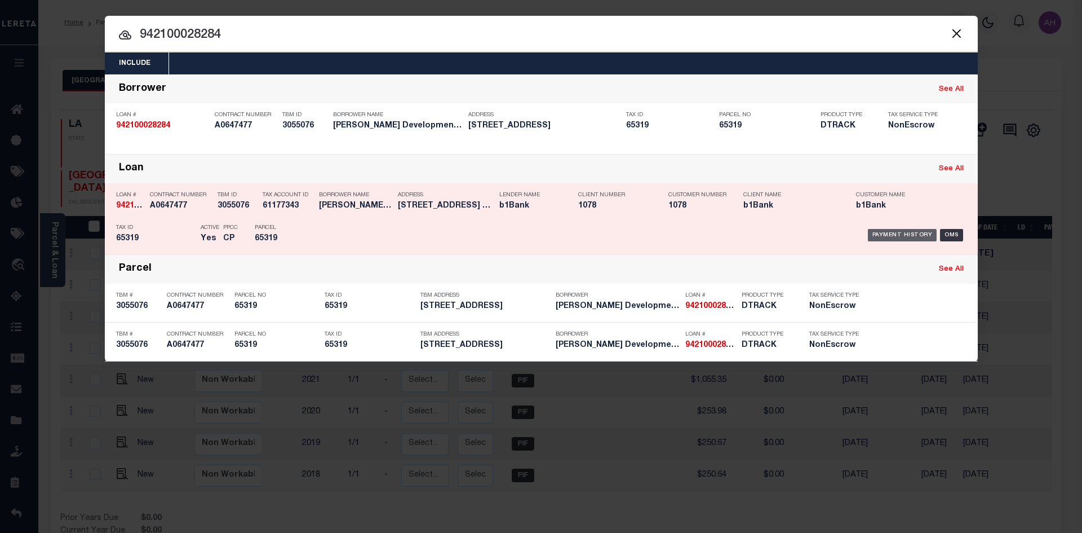
click at [908, 238] on div "Payment History" at bounding box center [902, 235] width 69 height 12
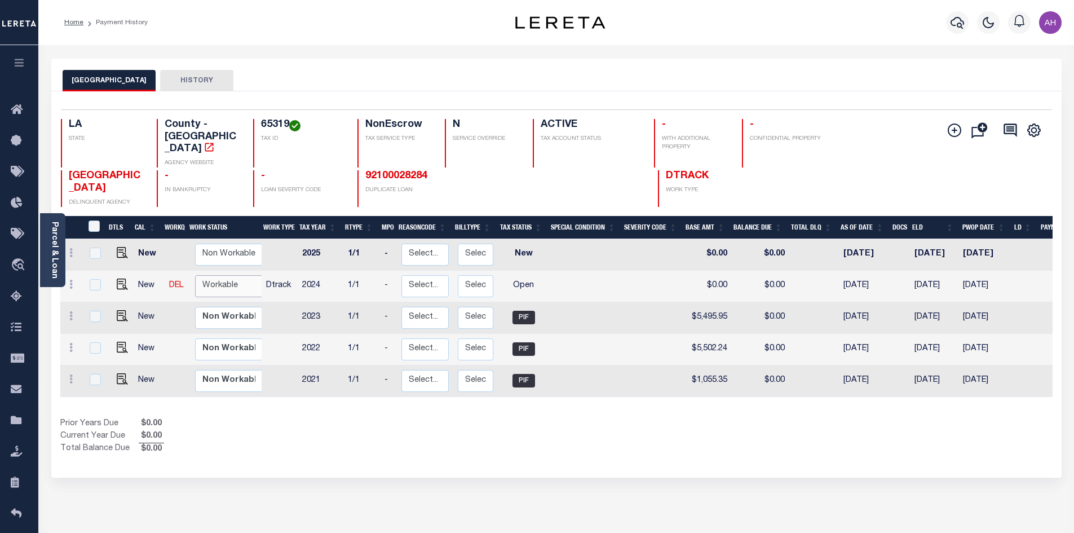
click at [221, 275] on select "Non Workable Workable" at bounding box center [229, 286] width 68 height 22
checkbox input "true"
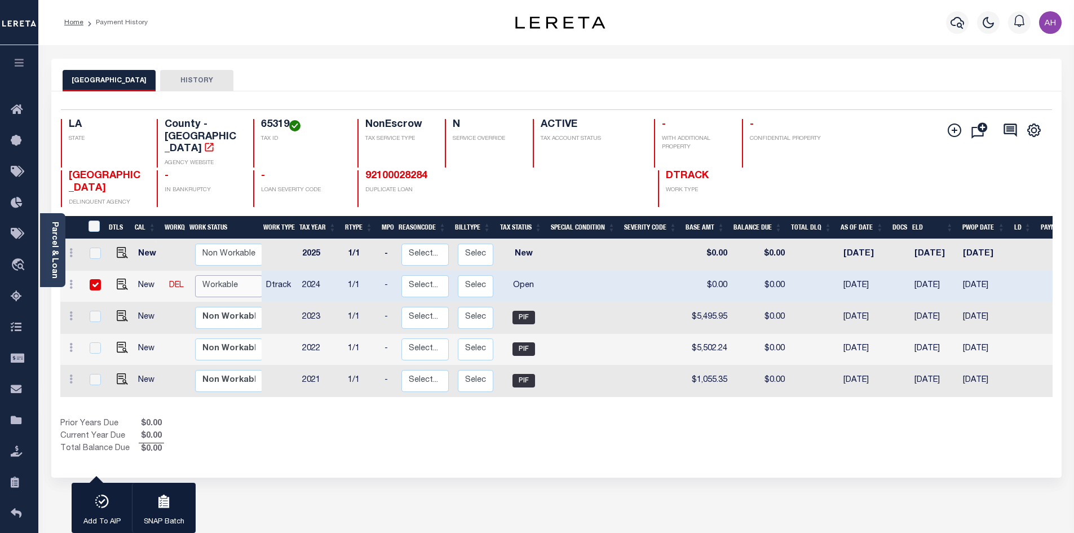
select select "true"
click at [195, 275] on select "Non Workable Workable" at bounding box center [229, 286] width 68 height 22
checkbox input "false"
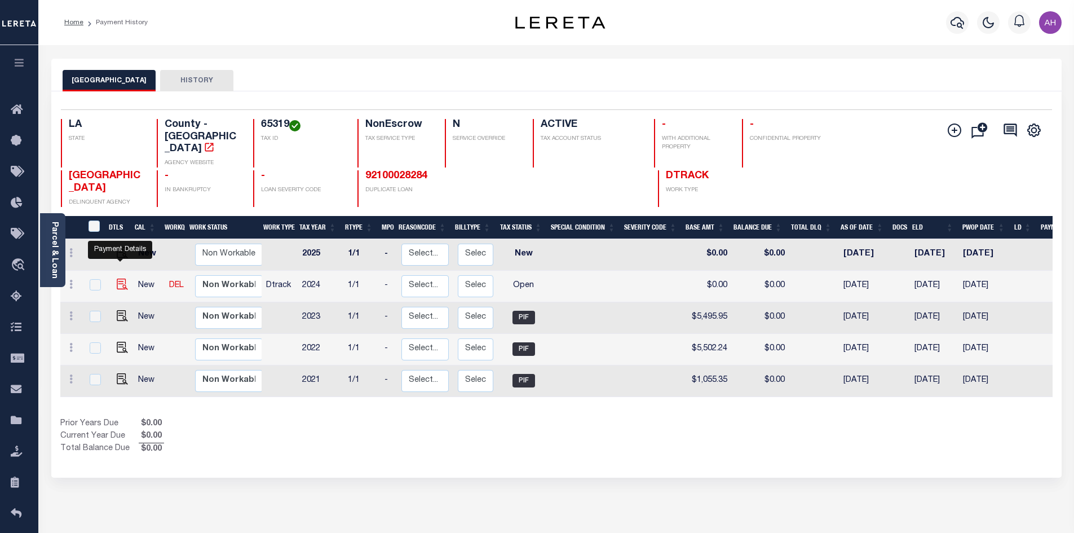
click at [122, 278] on img "" at bounding box center [122, 283] width 11 height 11
checkbox input "true"
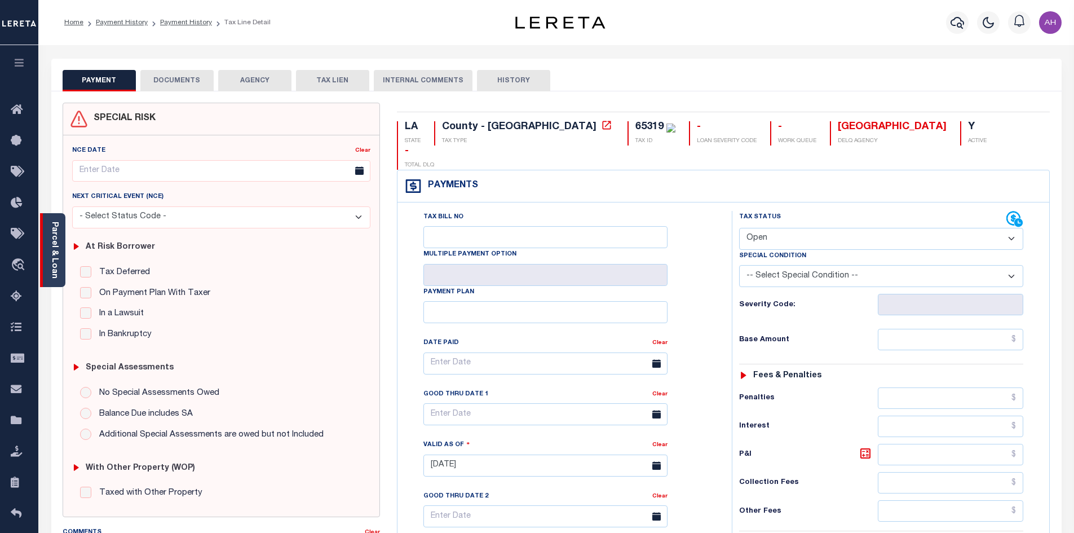
click at [50, 229] on link "Parcel & Loan" at bounding box center [54, 249] width 8 height 57
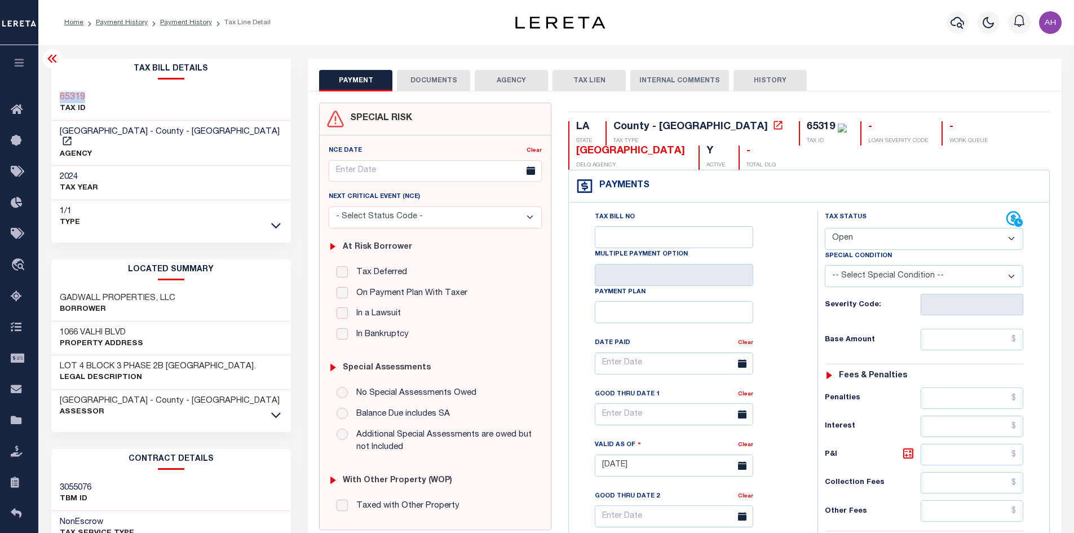
drag, startPoint x: 92, startPoint y: 96, endPoint x: 54, endPoint y: 96, distance: 38.3
click at [54, 96] on div "65319 TAX ID" at bounding box center [171, 103] width 240 height 34
copy h3 "65319"
click at [868, 237] on select "- Select Status Code - Open Due/Unpaid Paid Incomplete No Tax Due Internal Refu…" at bounding box center [923, 239] width 198 height 22
select select "PYD"
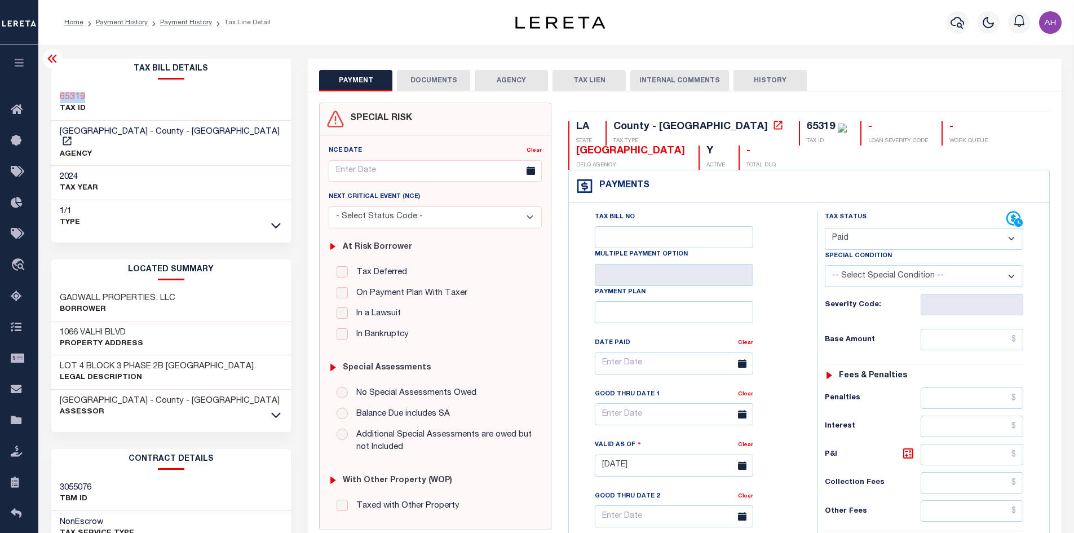
click at [824, 228] on select "- Select Status Code - Open Due/Unpaid Paid Incomplete No Tax Due Internal Refu…" at bounding box center [923, 239] width 198 height 22
type input "[DATE]"
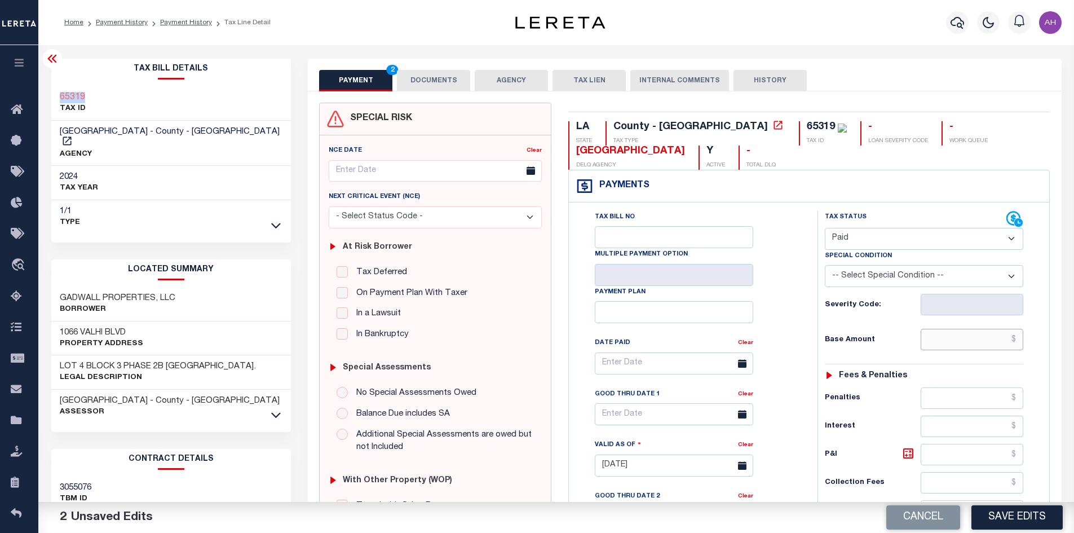
click at [956, 344] on input "text" at bounding box center [971, 339] width 103 height 21
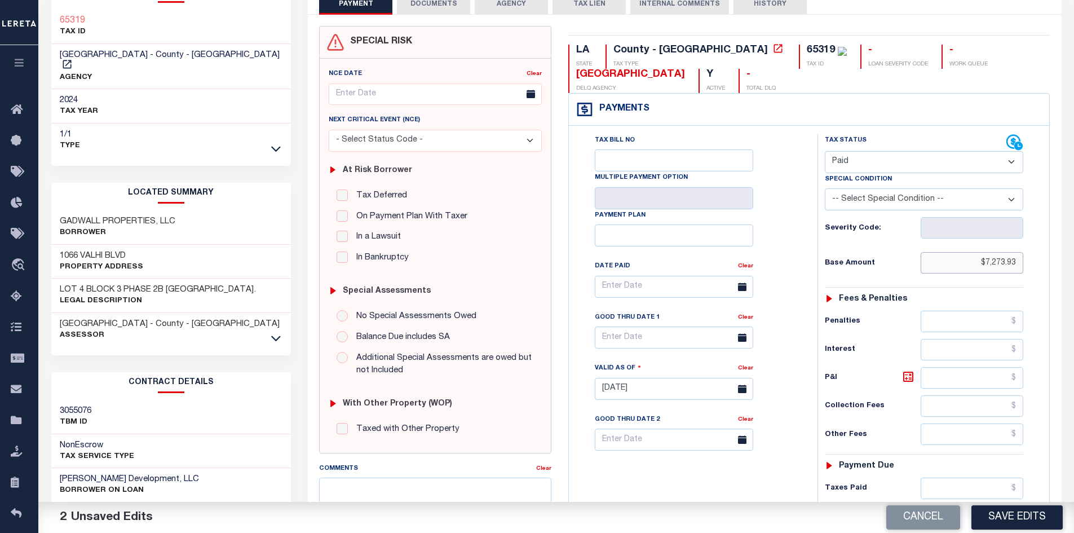
scroll to position [282, 0]
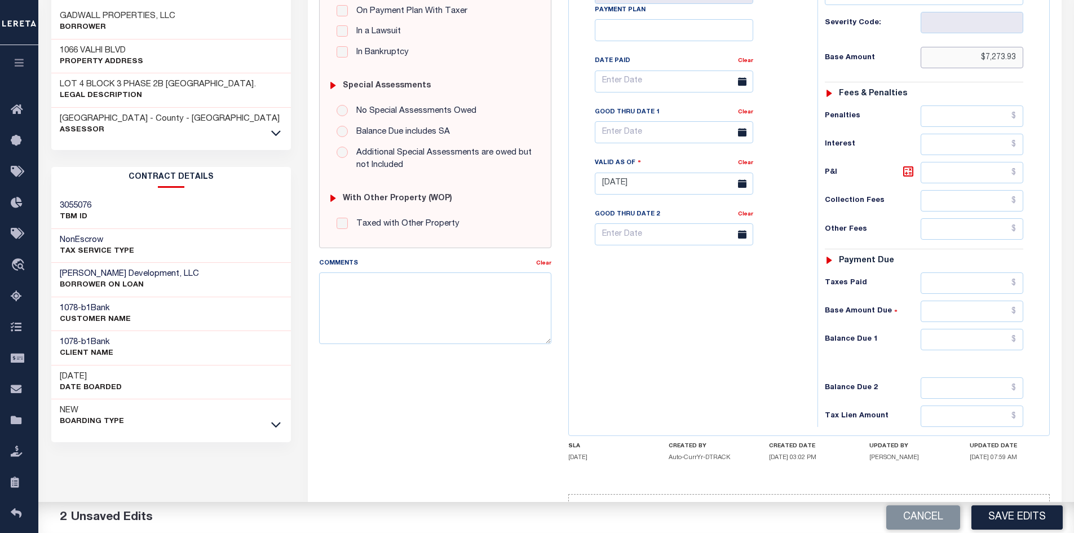
type input "$7,273.93"
click at [957, 337] on input "text" at bounding box center [971, 339] width 103 height 21
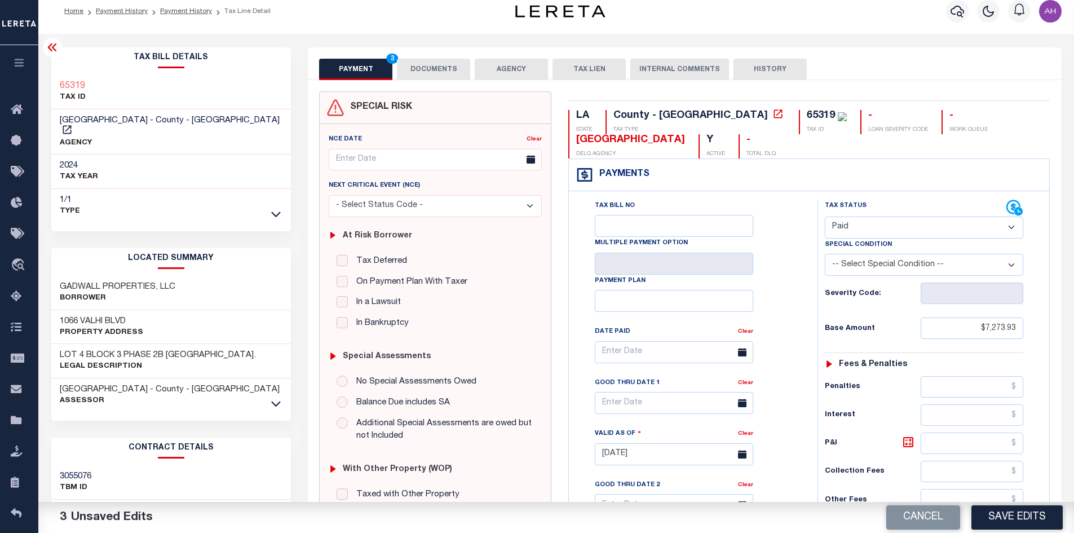
scroll to position [0, 0]
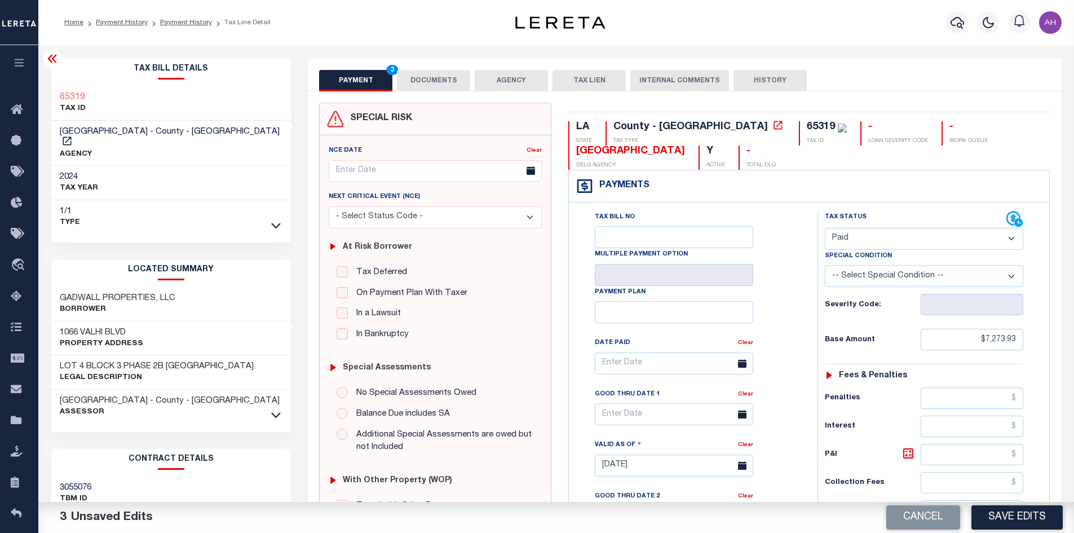
type input "$0.00"
click at [437, 80] on button "DOCUMENTS" at bounding box center [433, 80] width 73 height 21
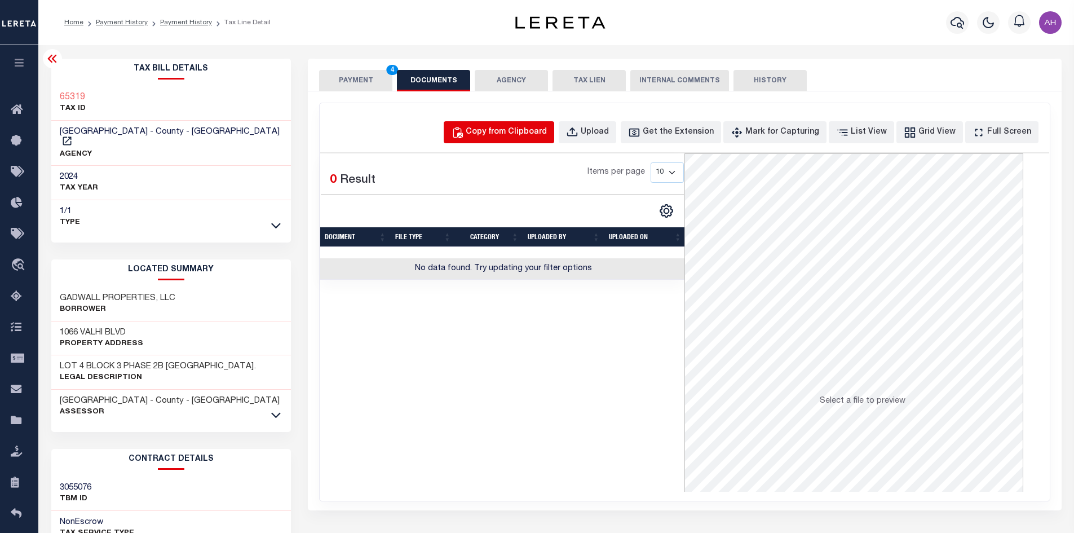
click at [504, 129] on div "Copy from Clipboard" at bounding box center [505, 132] width 81 height 12
select select "POP"
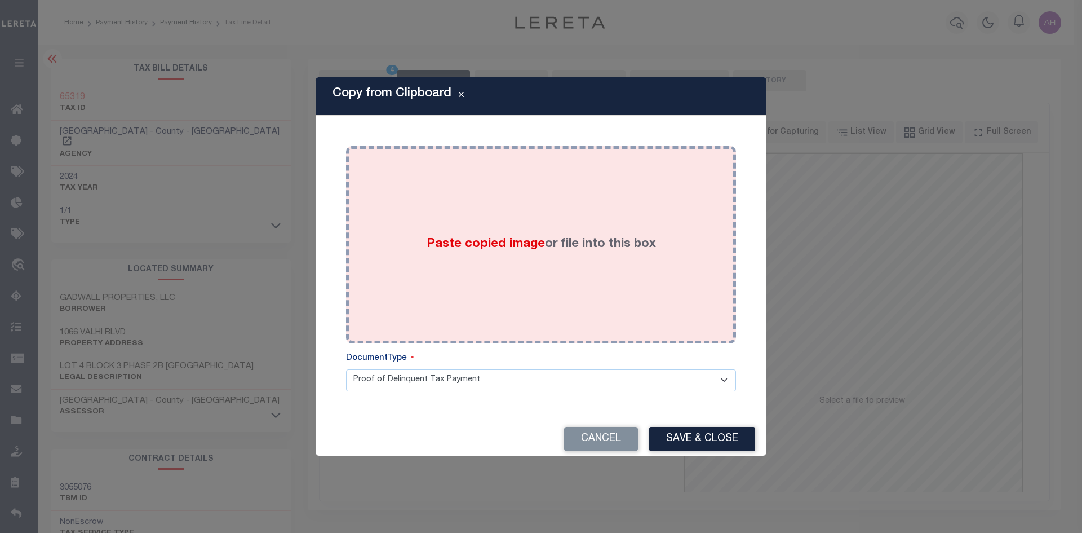
click at [540, 252] on label "Paste copied image or file into this box" at bounding box center [541, 244] width 229 height 19
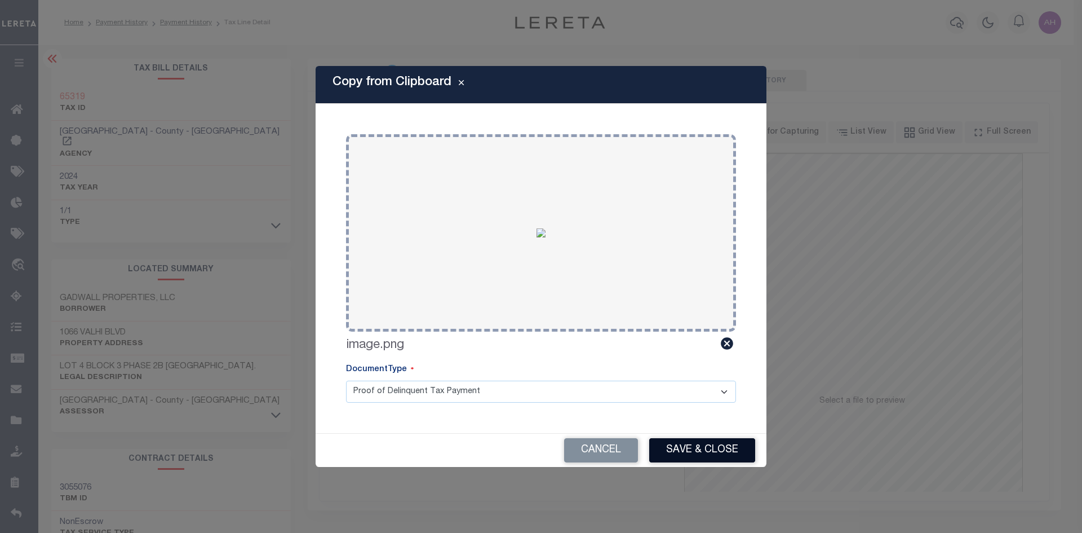
click at [704, 447] on button "Save & Close" at bounding box center [702, 450] width 106 height 24
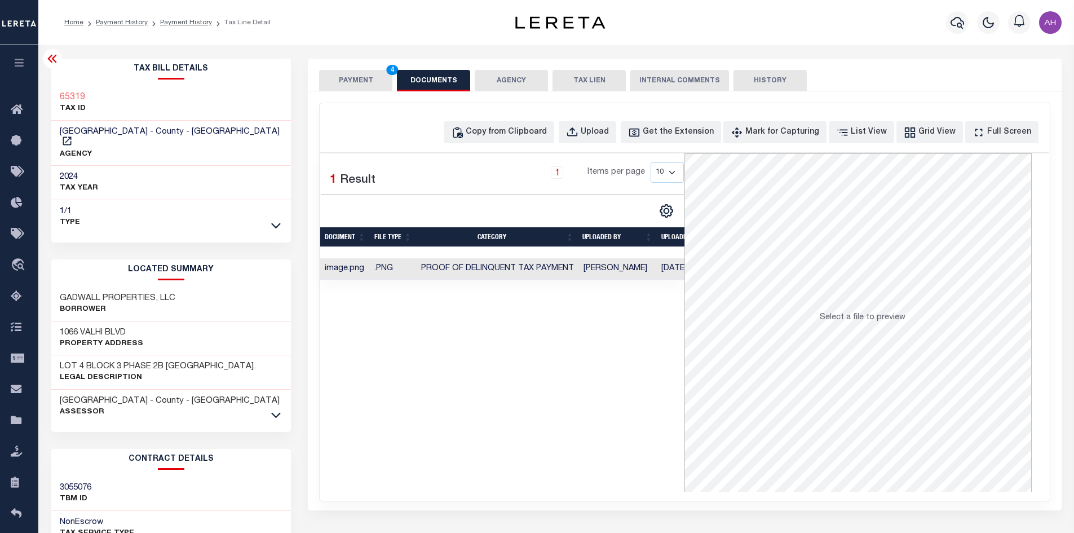
click at [337, 78] on button "PAYMENT 4" at bounding box center [355, 80] width 73 height 21
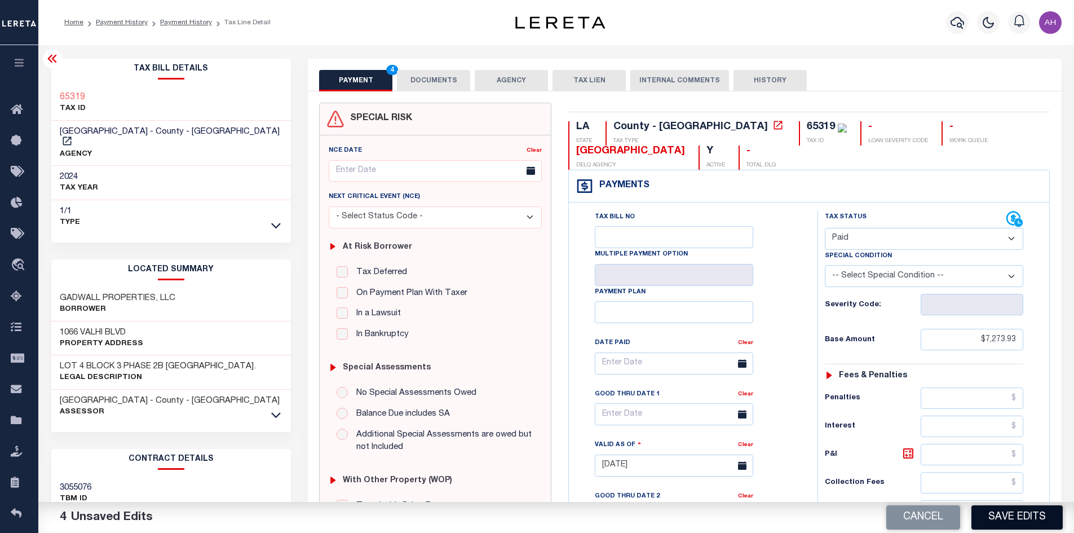
click at [1017, 518] on button "Save Edits" at bounding box center [1016, 517] width 91 height 24
checkbox input "false"
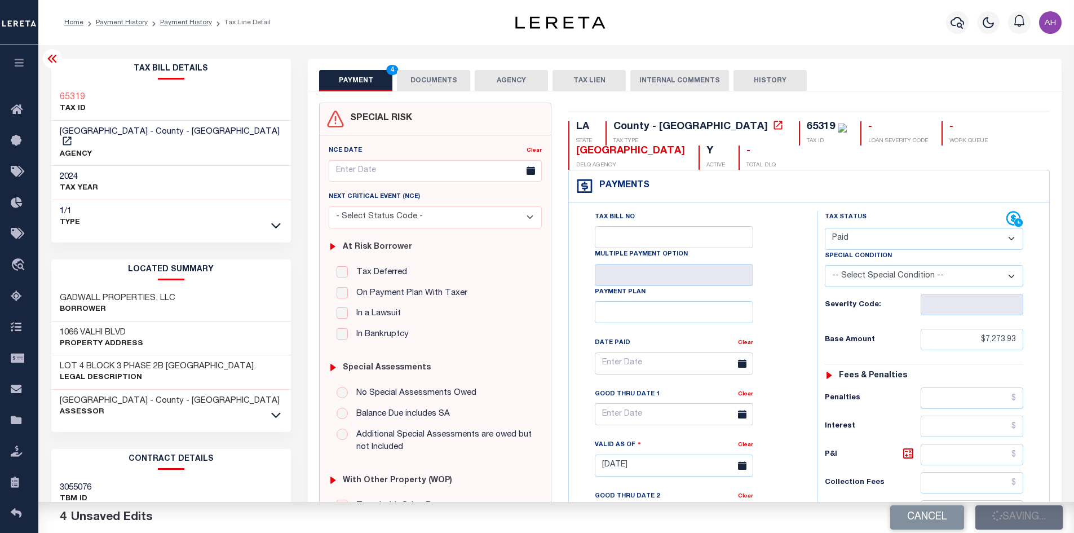
type input "$7,273.93"
type input "$0"
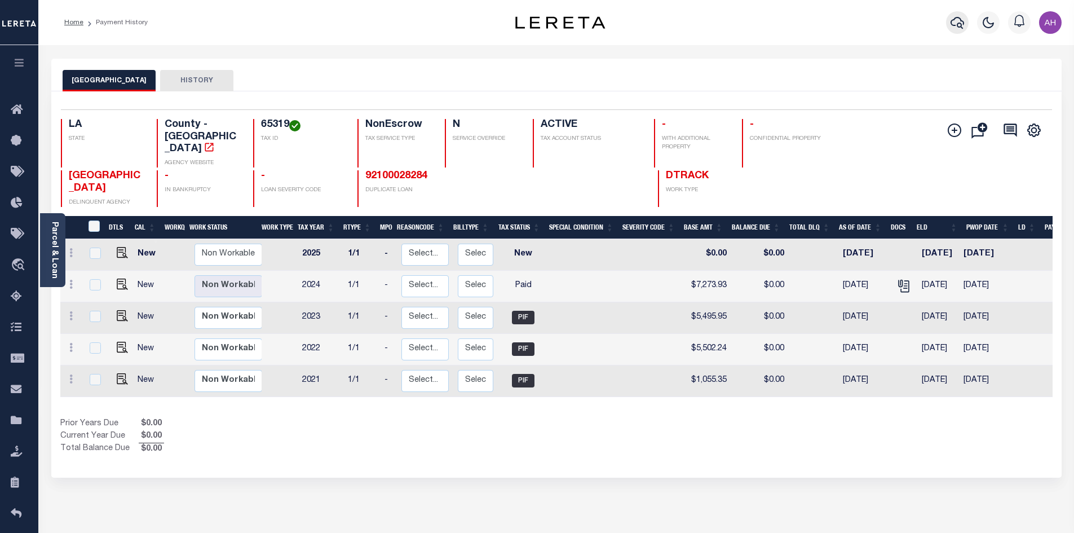
click at [960, 24] on icon "button" at bounding box center [957, 23] width 14 height 12
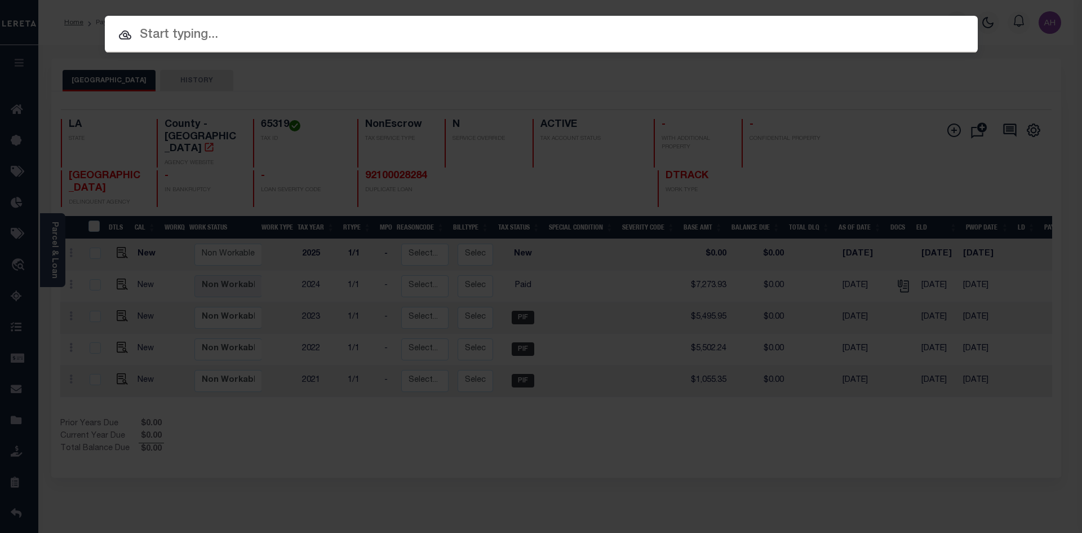
paste input "942100001497"
type input "942100001497"
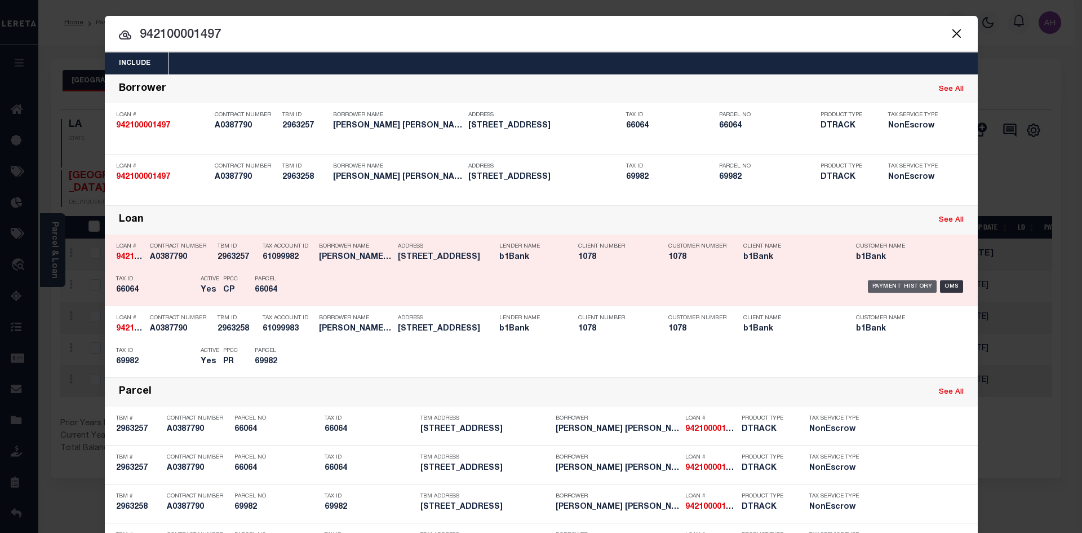
click at [869, 292] on div "Payment History" at bounding box center [902, 286] width 69 height 12
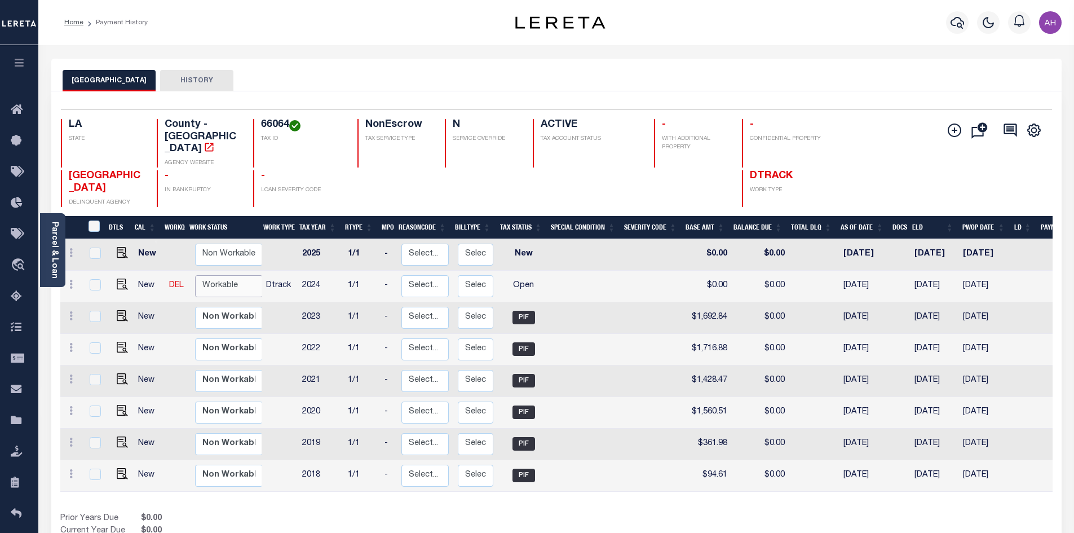
click at [223, 275] on select "Non Workable Workable" at bounding box center [229, 286] width 68 height 22
checkbox input "true"
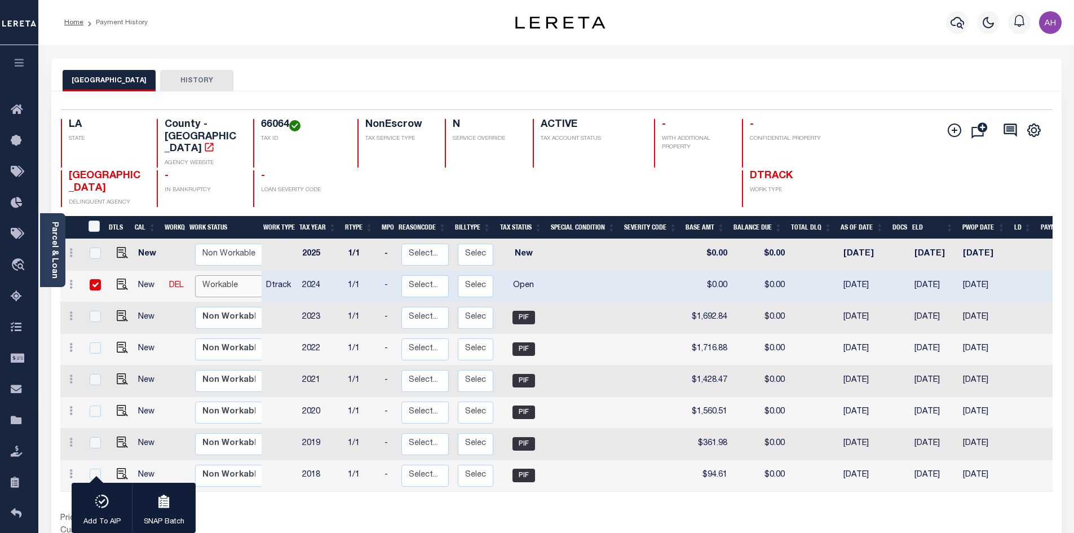
select select "true"
click at [195, 275] on select "Non Workable Workable" at bounding box center [229, 286] width 68 height 22
checkbox input "false"
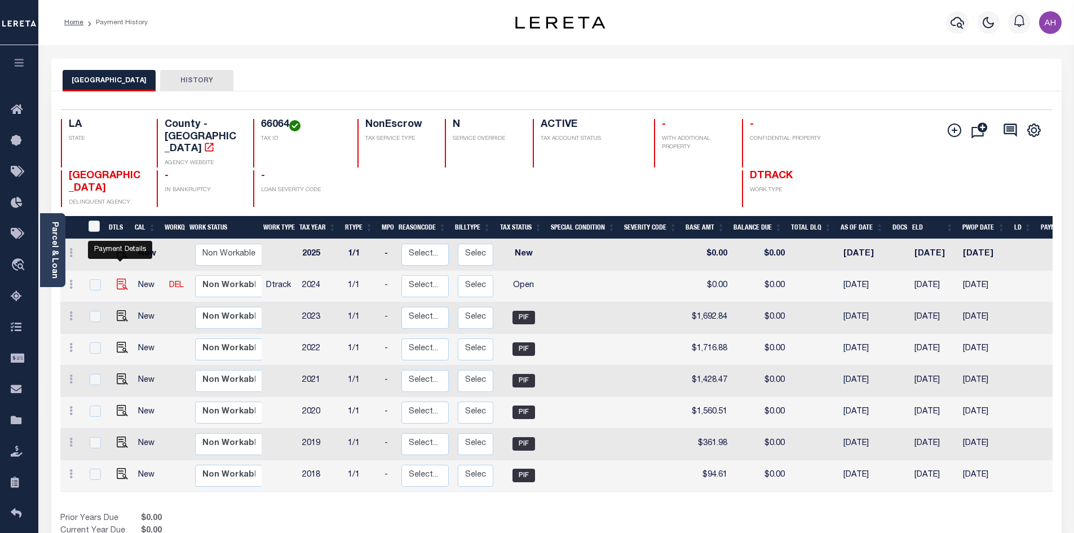
click at [117, 278] on img "" at bounding box center [122, 283] width 11 height 11
checkbox input "true"
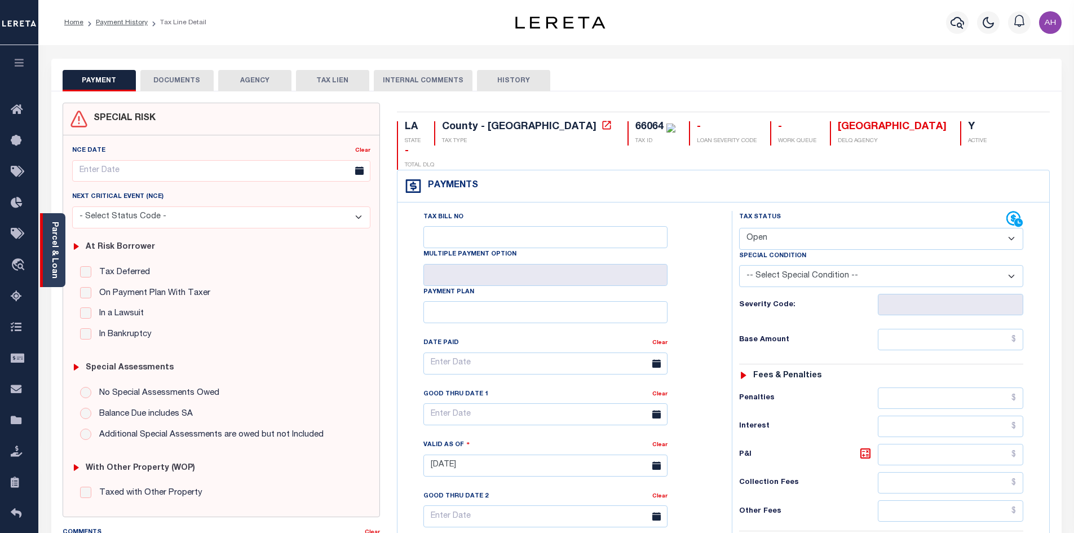
click at [50, 251] on link "Parcel & Loan" at bounding box center [54, 249] width 8 height 57
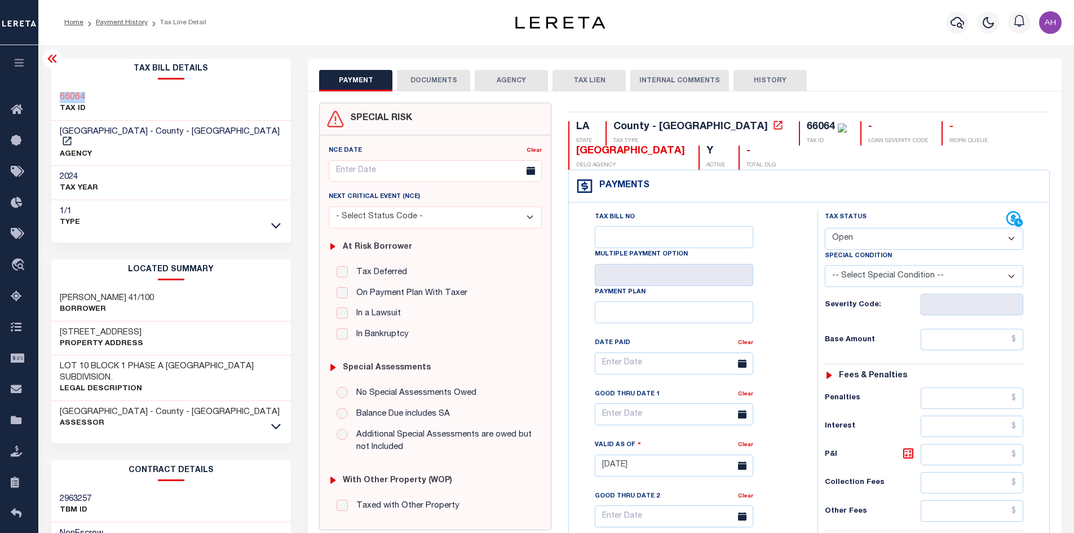
drag, startPoint x: 96, startPoint y: 99, endPoint x: 60, endPoint y: 99, distance: 36.1
click at [60, 99] on div "66064 TAX ID" at bounding box center [171, 103] width 240 height 34
click at [845, 237] on select "- Select Status Code - Open Due/Unpaid Paid Incomplete No Tax Due Internal Refu…" at bounding box center [923, 239] width 198 height 22
select select "PYD"
click at [824, 228] on select "- Select Status Code - Open Due/Unpaid Paid Incomplete No Tax Due Internal Refu…" at bounding box center [923, 239] width 198 height 22
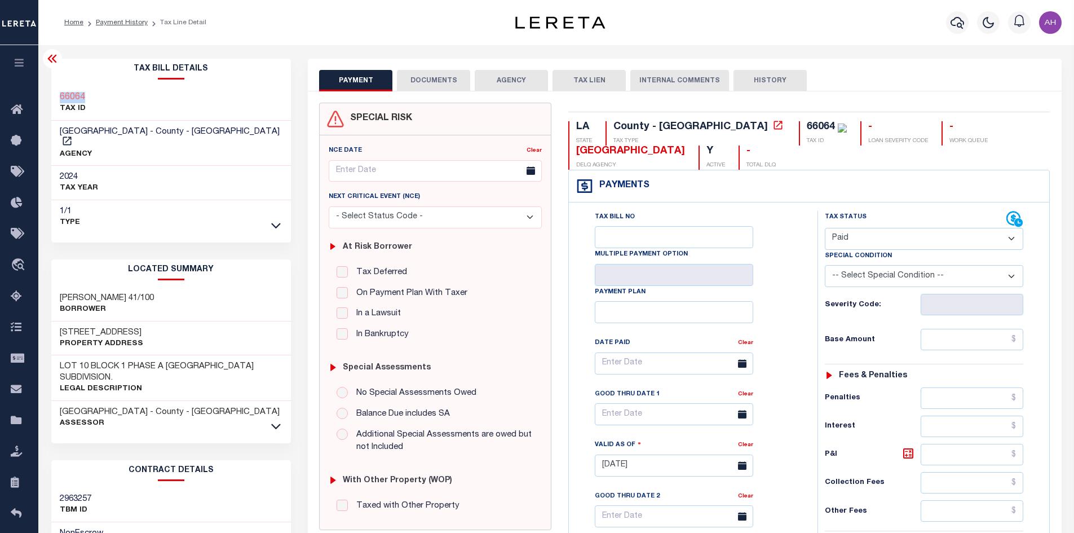
type input "[DATE]"
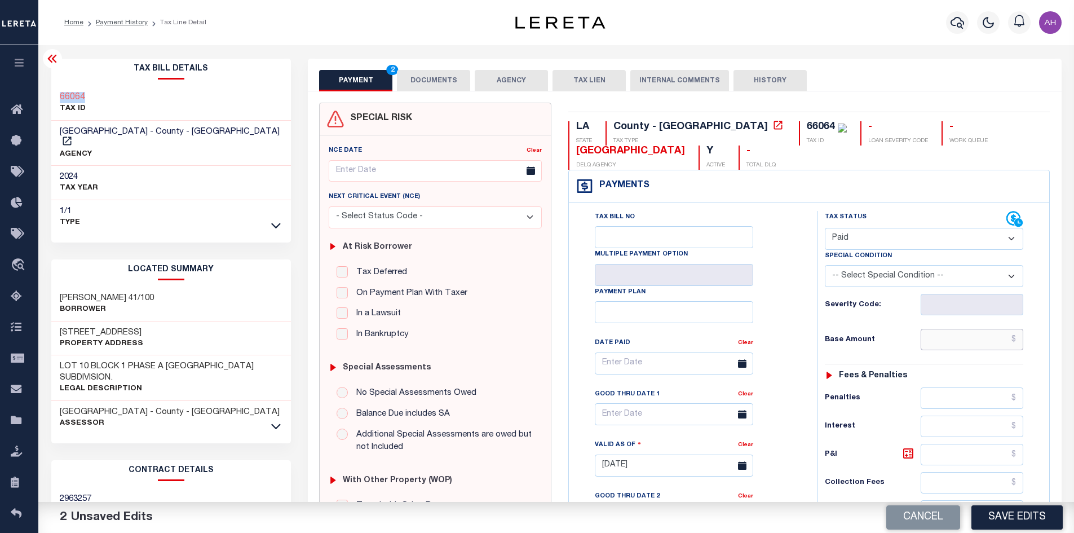
click at [962, 342] on input "text" at bounding box center [971, 339] width 103 height 21
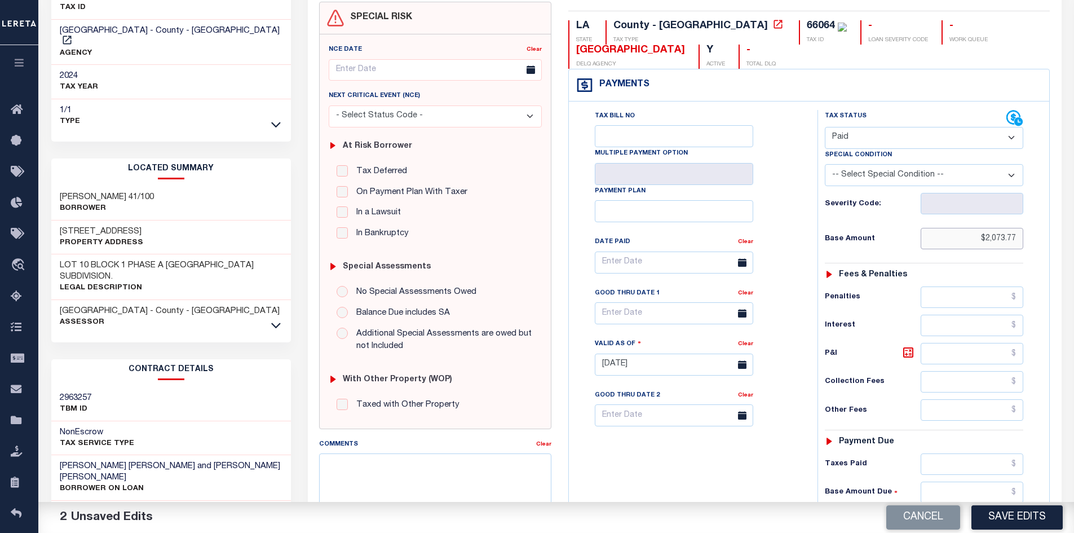
scroll to position [282, 0]
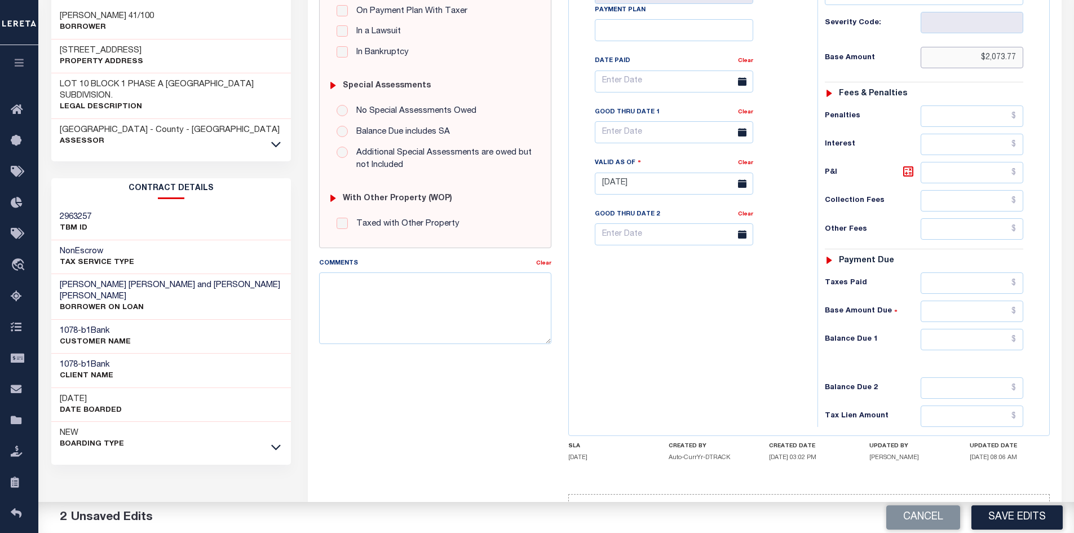
type input "$2,073.77"
click at [964, 345] on input "text" at bounding box center [971, 339] width 103 height 21
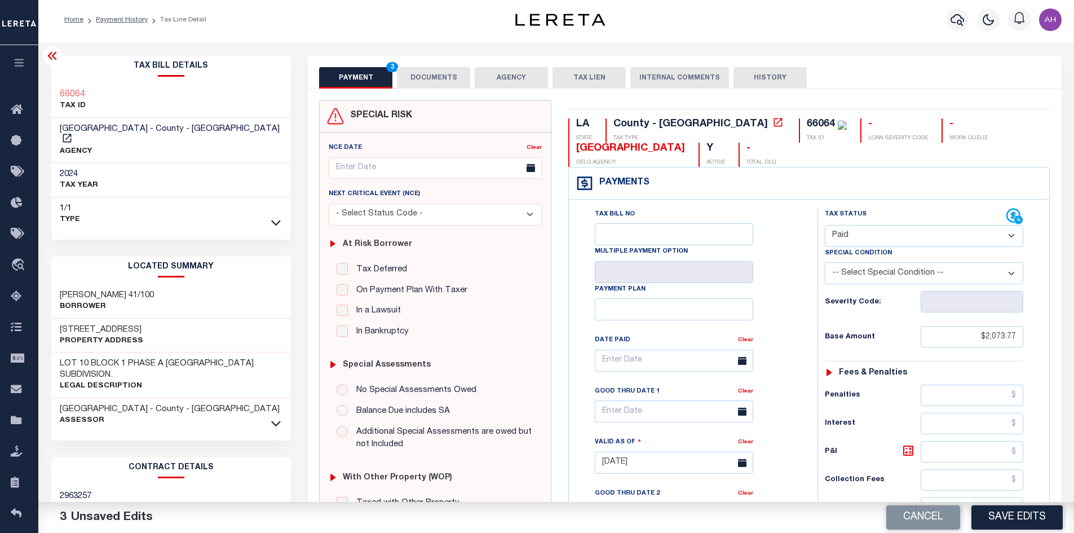
scroll to position [0, 0]
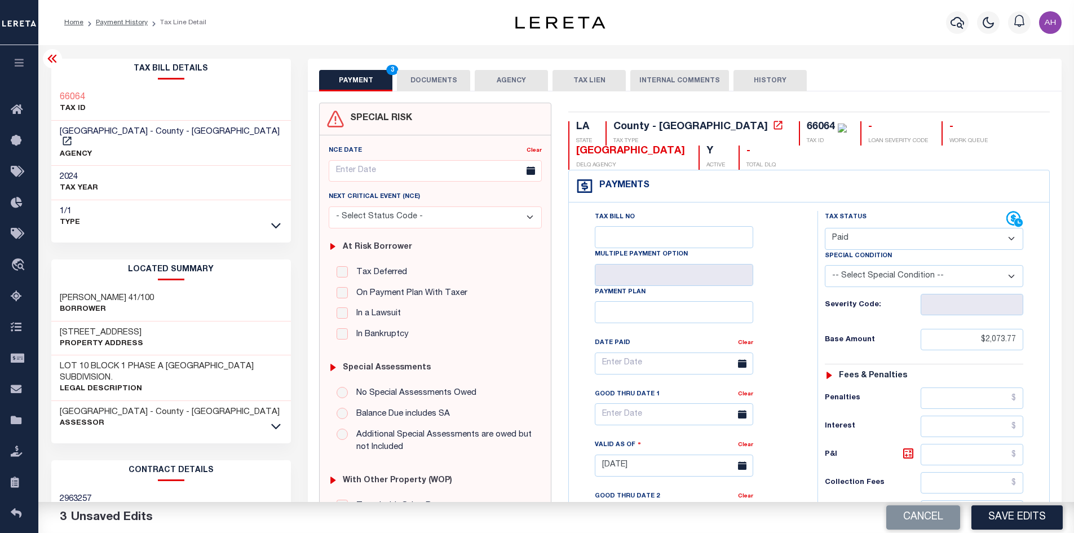
type input "$0.00"
click at [432, 78] on button "DOCUMENTS" at bounding box center [433, 80] width 73 height 21
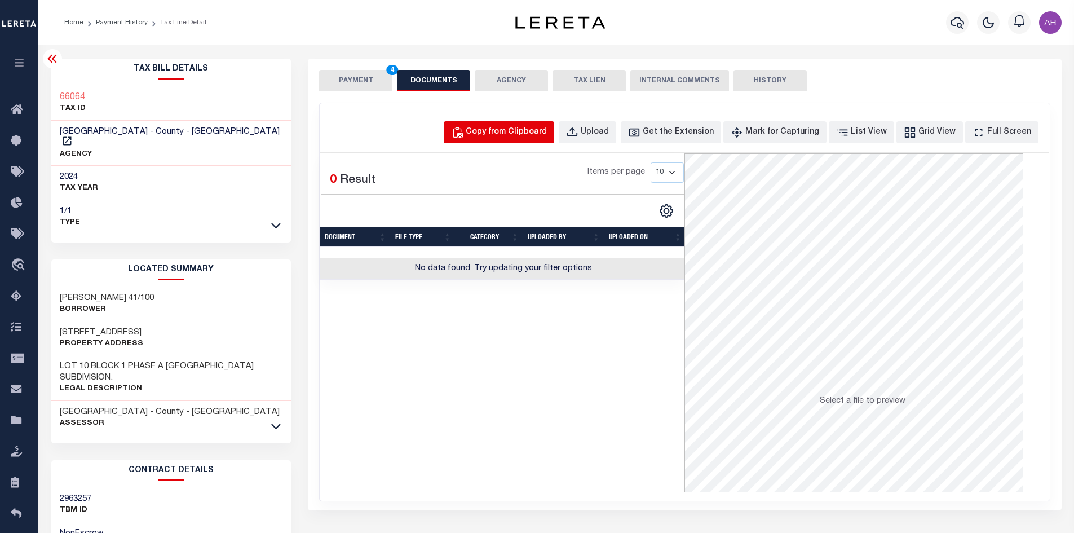
click at [499, 134] on div "Copy from Clipboard" at bounding box center [505, 132] width 81 height 12
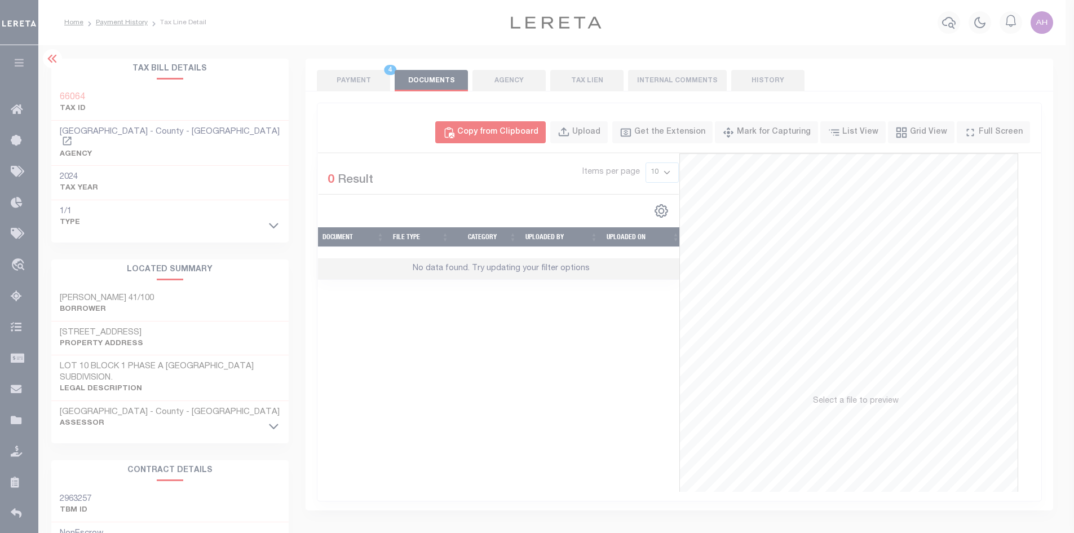
select select "POP"
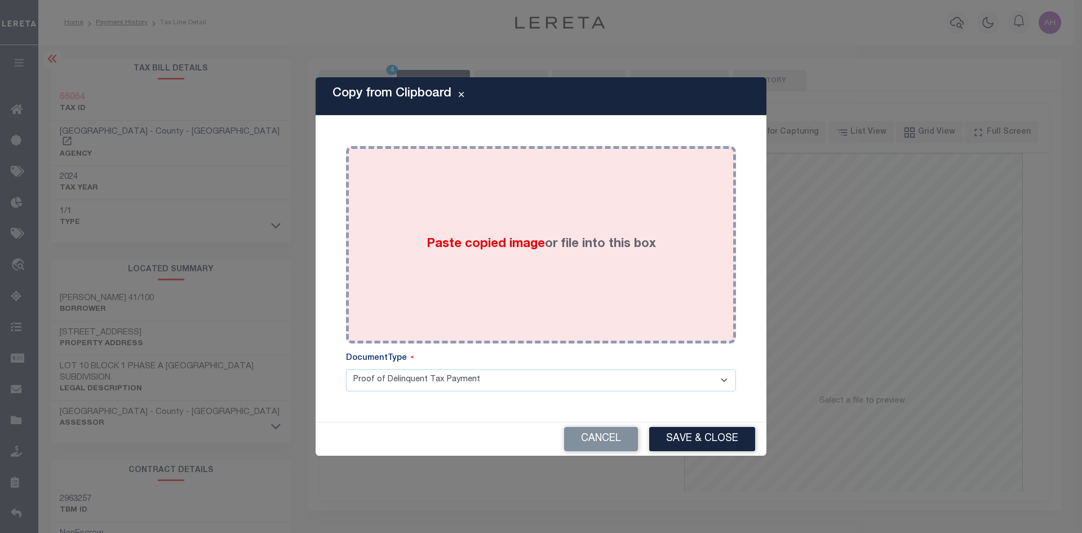
click at [491, 245] on span "Paste copied image" at bounding box center [486, 244] width 118 height 12
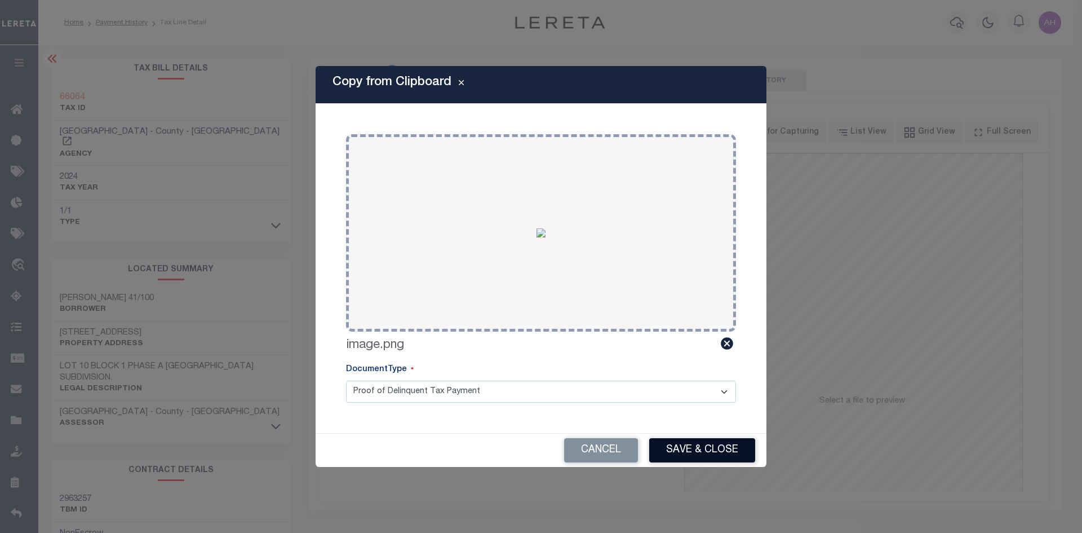
click at [693, 445] on button "Save & Close" at bounding box center [702, 450] width 106 height 24
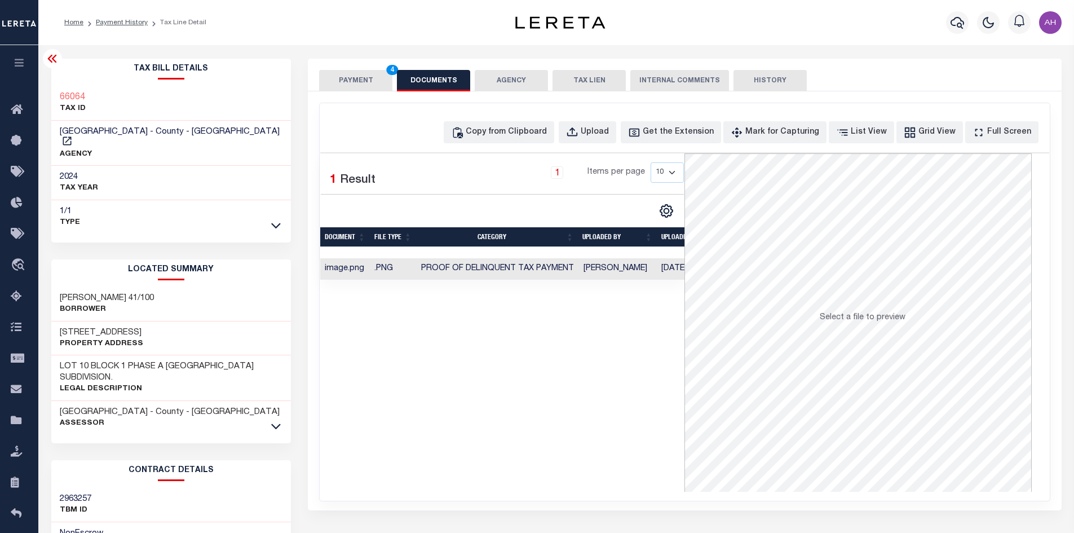
click at [357, 83] on button "PAYMENT 4" at bounding box center [355, 80] width 73 height 21
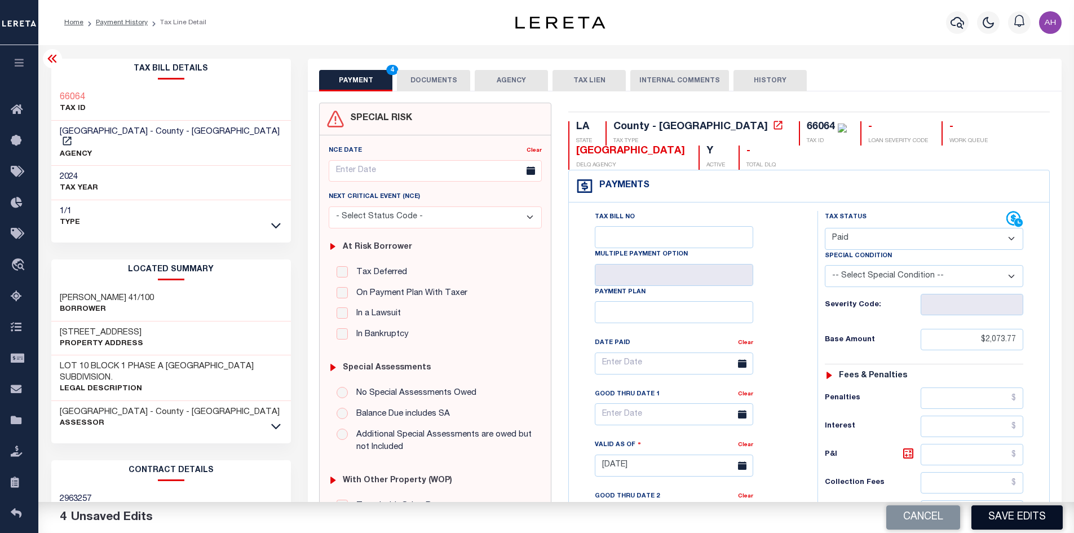
click at [997, 520] on button "Save Edits" at bounding box center [1016, 517] width 91 height 24
checkbox input "false"
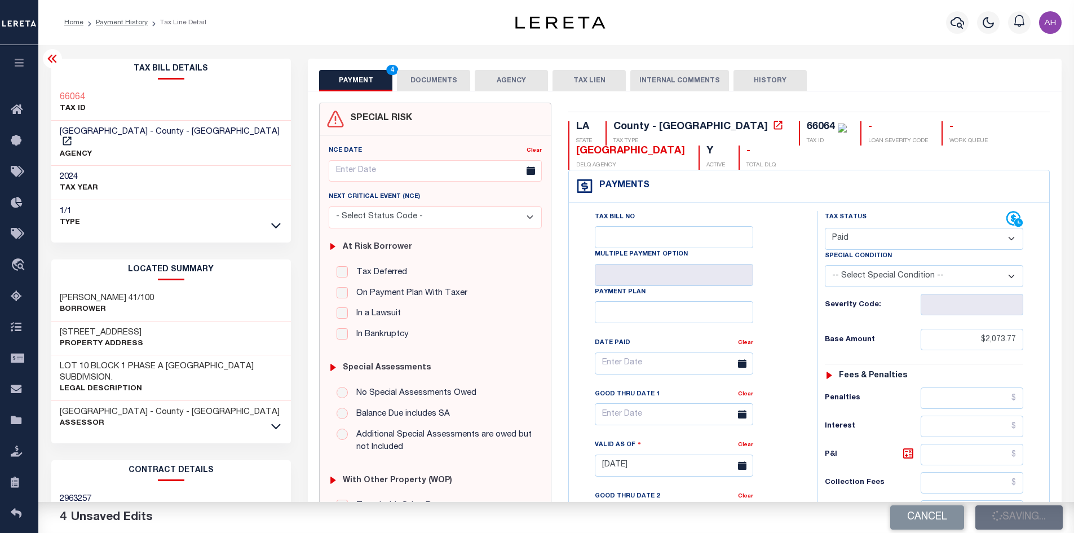
type input "$2,073.77"
type input "$0"
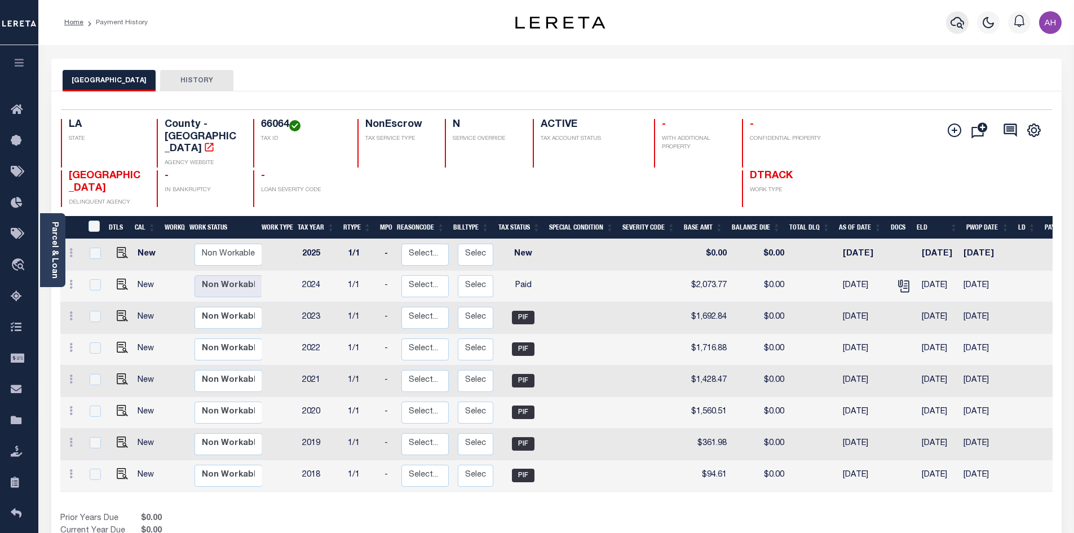
click at [957, 25] on icon "button" at bounding box center [957, 23] width 14 height 12
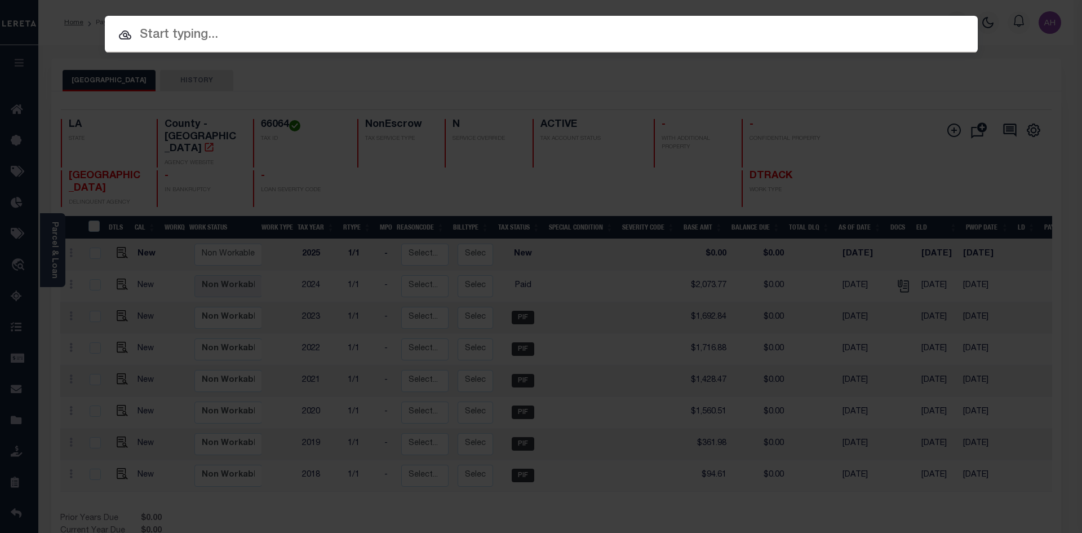
paste input "952200001040"
type input "952200001040"
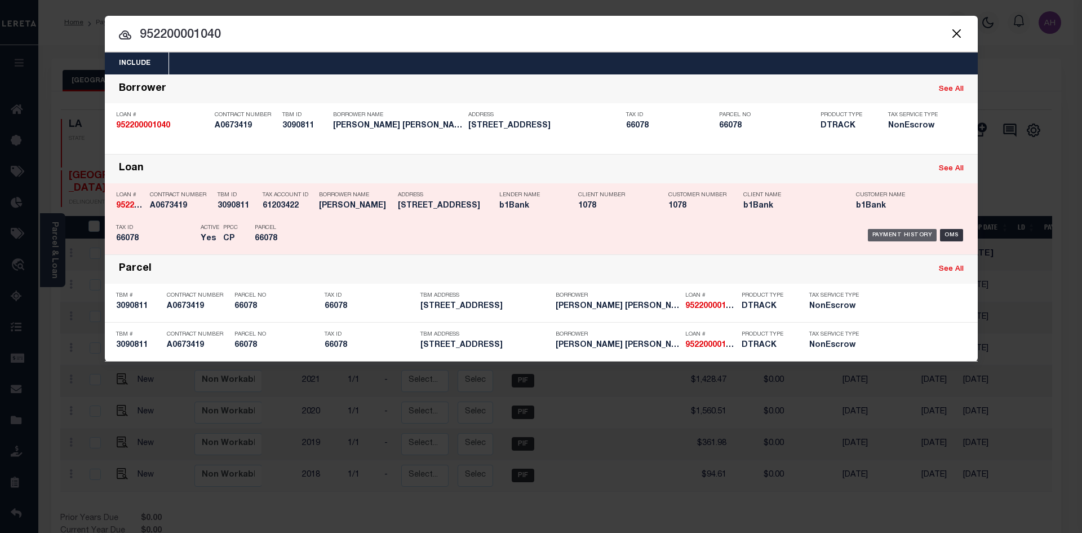
click at [909, 237] on div "Payment History" at bounding box center [902, 235] width 69 height 12
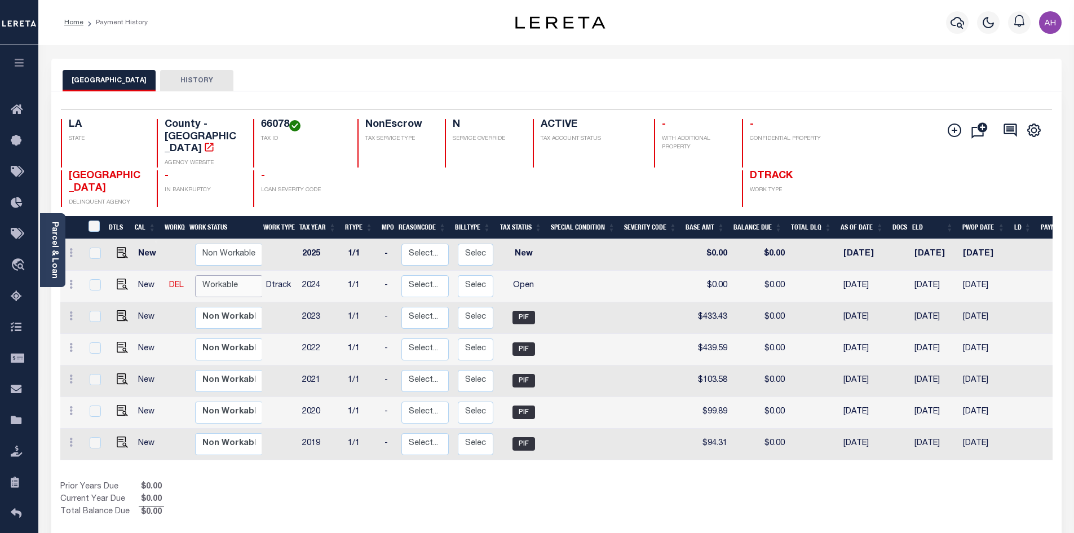
click at [220, 275] on select "Non Workable Workable" at bounding box center [229, 286] width 68 height 22
checkbox input "true"
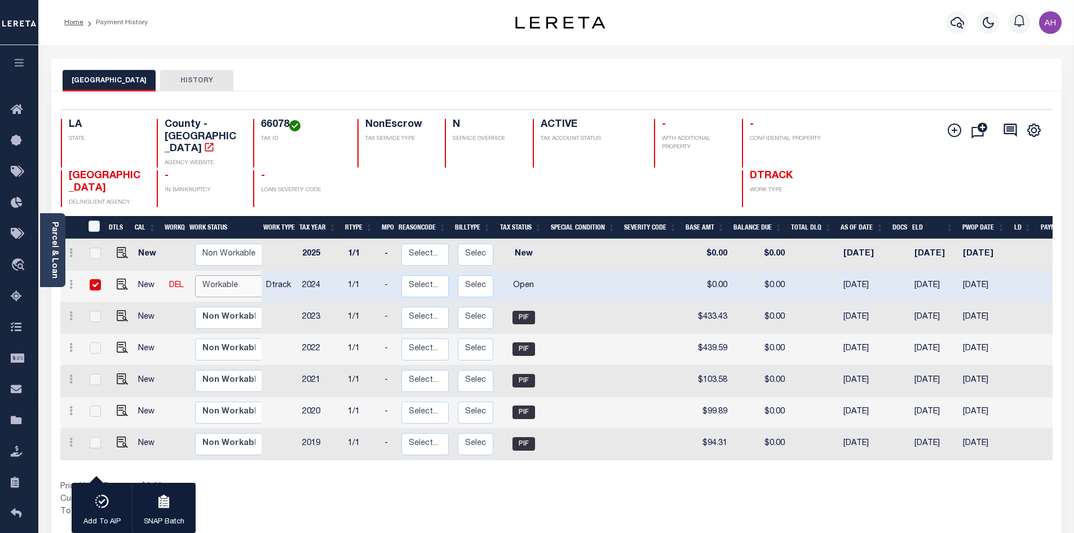
select select "true"
click at [195, 275] on select "Non Workable Workable" at bounding box center [229, 286] width 68 height 22
checkbox input "false"
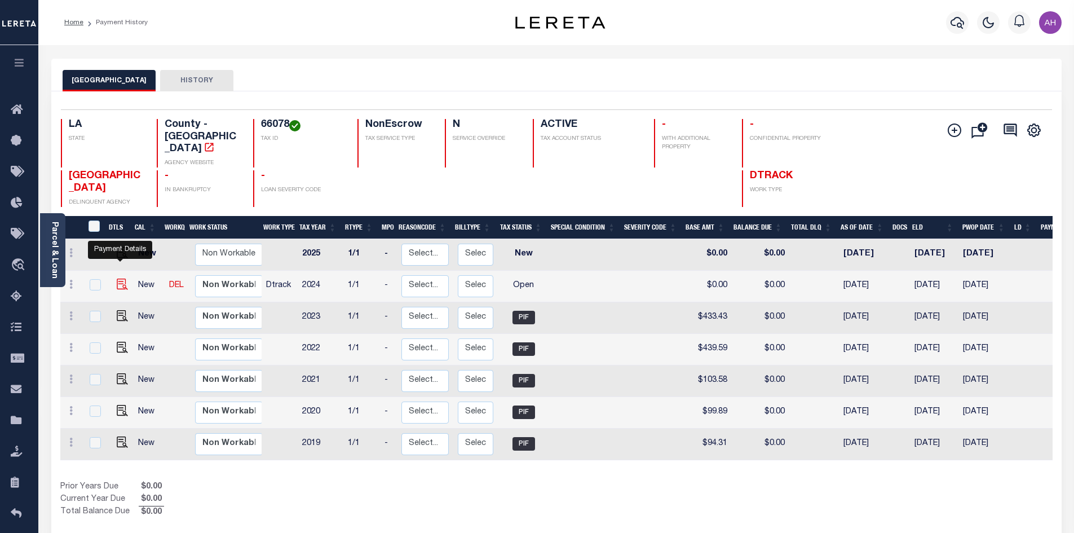
click at [120, 278] on img "" at bounding box center [122, 283] width 11 height 11
checkbox input "true"
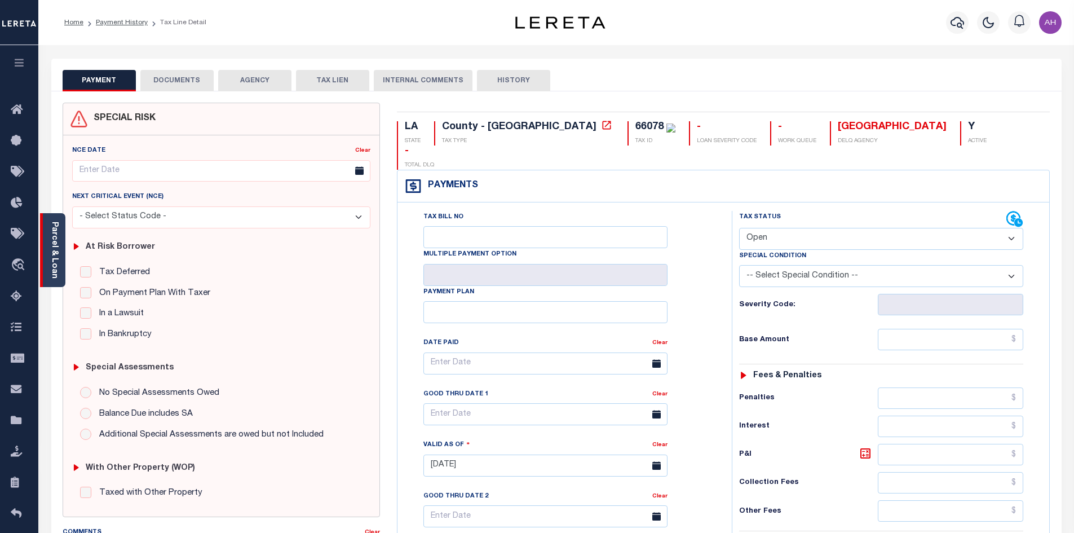
click at [57, 245] on link "Parcel & Loan" at bounding box center [54, 249] width 8 height 57
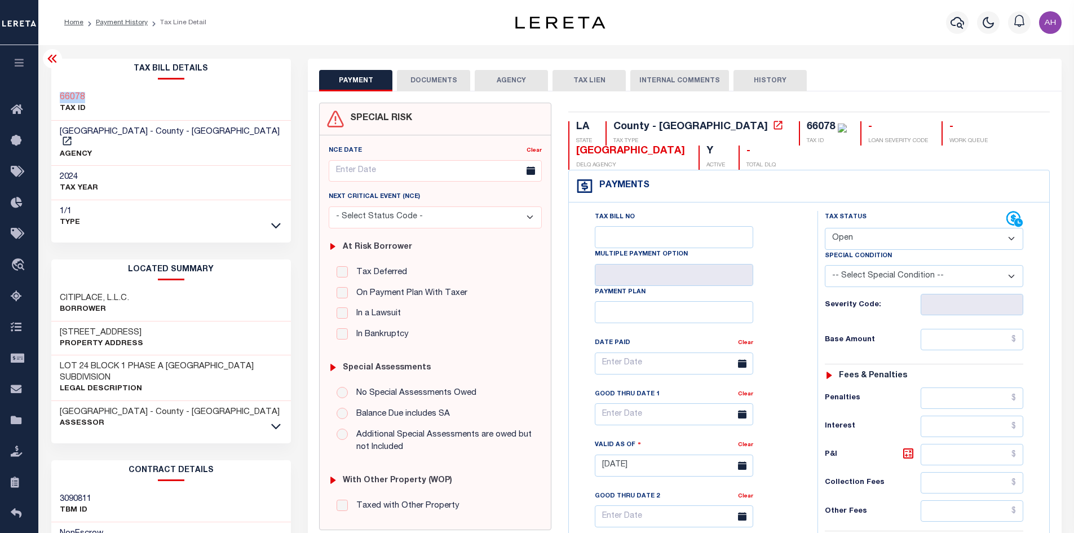
drag, startPoint x: 87, startPoint y: 98, endPoint x: 57, endPoint y: 94, distance: 30.7
click at [57, 94] on div "66078 TAX ID" at bounding box center [171, 103] width 240 height 34
click at [857, 240] on select "- Select Status Code - Open Due/Unpaid Paid Incomplete No Tax Due Internal Refu…" at bounding box center [923, 239] width 198 height 22
select select "PYD"
click at [824, 228] on select "- Select Status Code - Open Due/Unpaid Paid Incomplete No Tax Due Internal Refu…" at bounding box center [923, 239] width 198 height 22
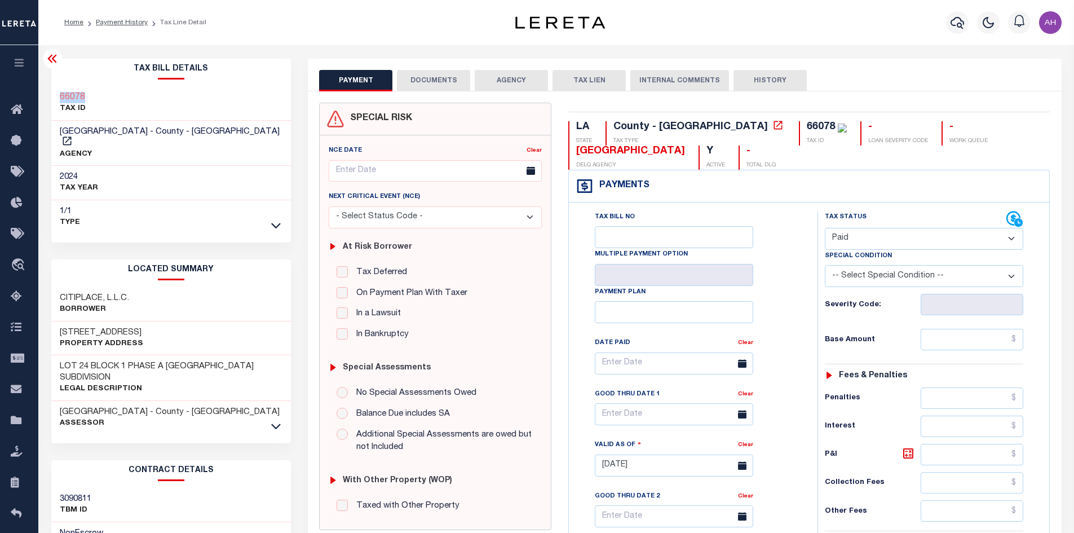
type input "[DATE]"
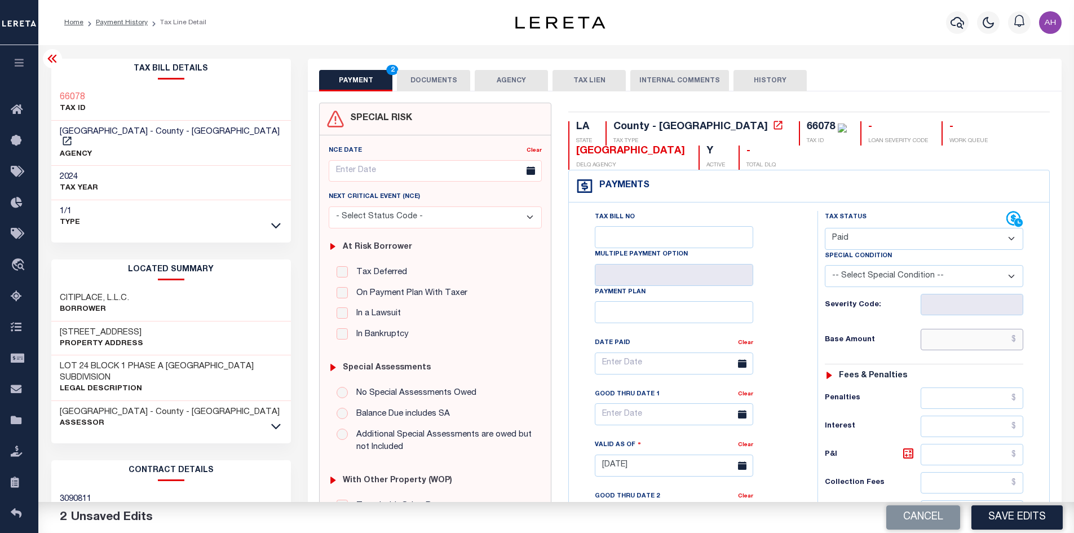
click at [963, 337] on input "text" at bounding box center [971, 339] width 103 height 21
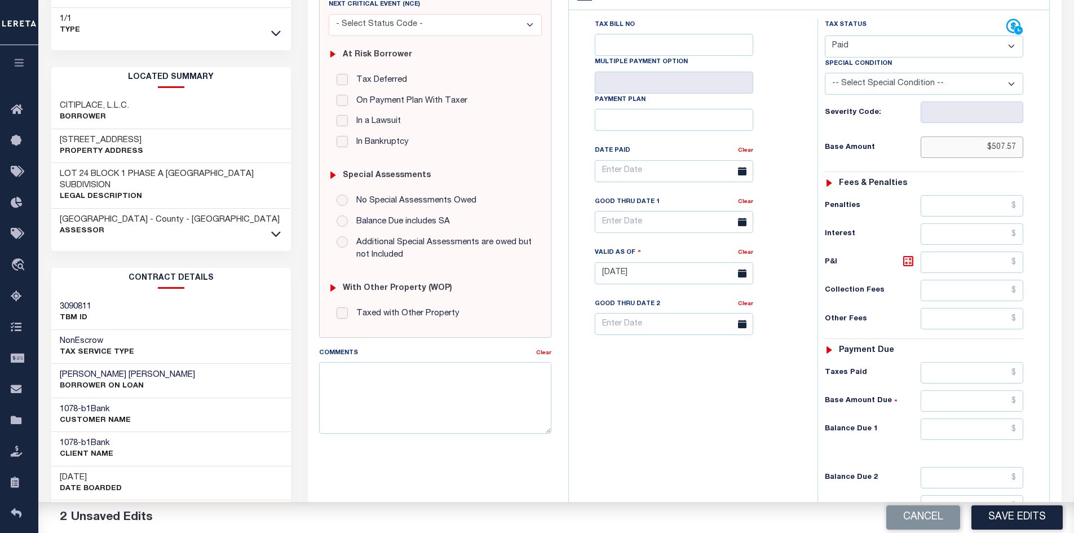
scroll to position [321, 0]
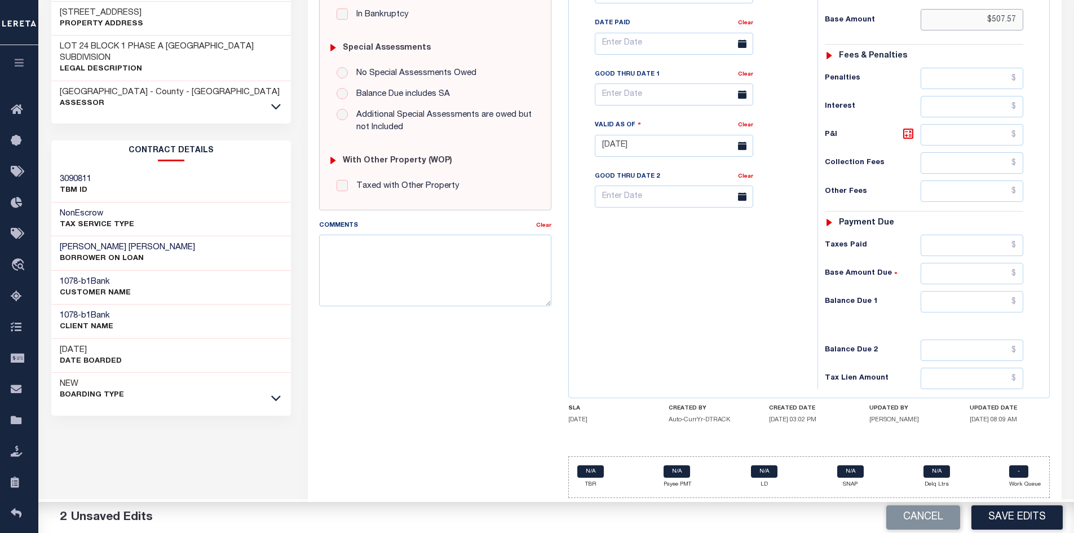
type input "$507.57"
click at [960, 305] on input "text" at bounding box center [971, 301] width 103 height 21
type input "$0"
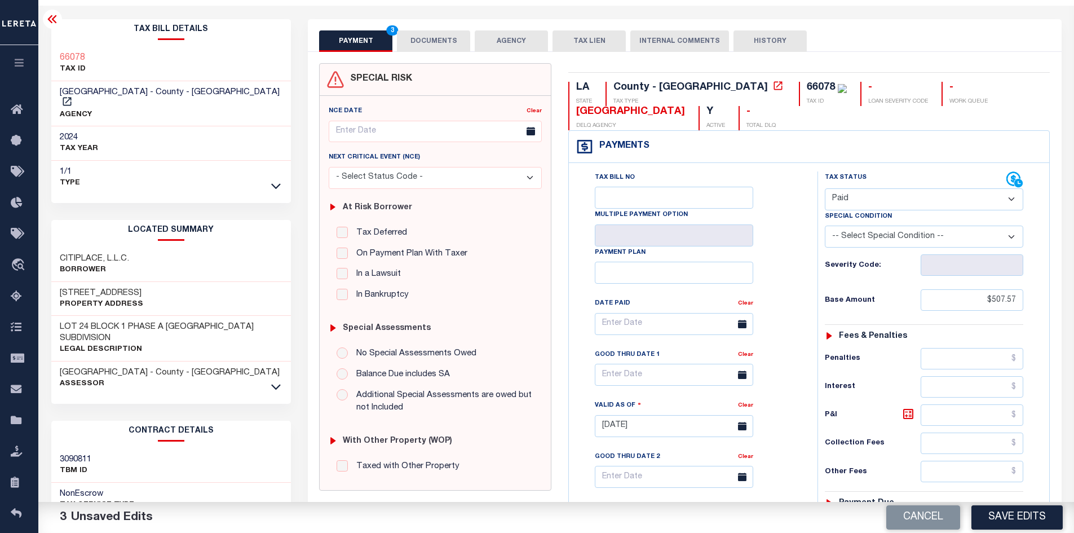
scroll to position [0, 0]
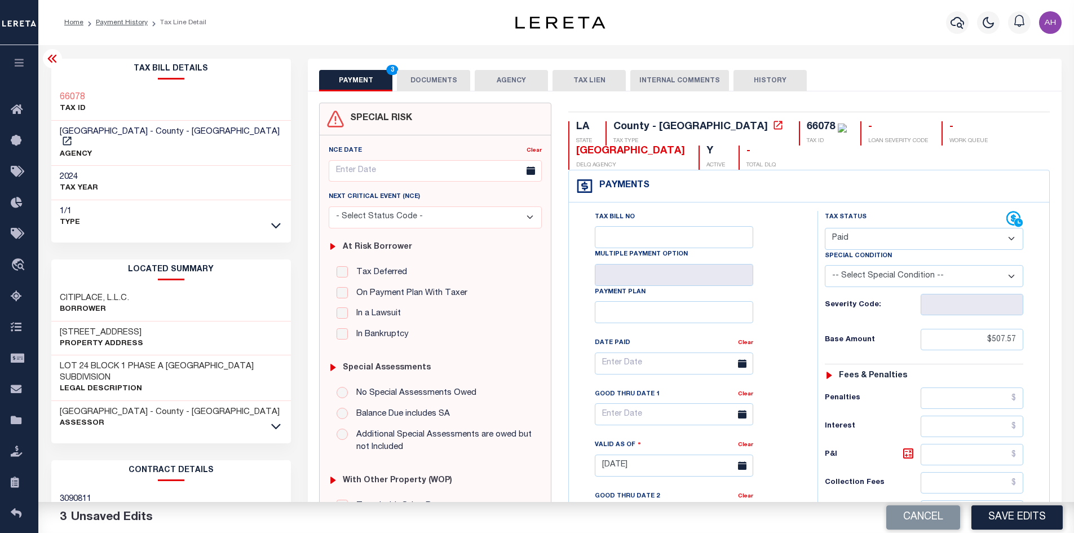
click at [442, 81] on button "DOCUMENTS" at bounding box center [433, 80] width 73 height 21
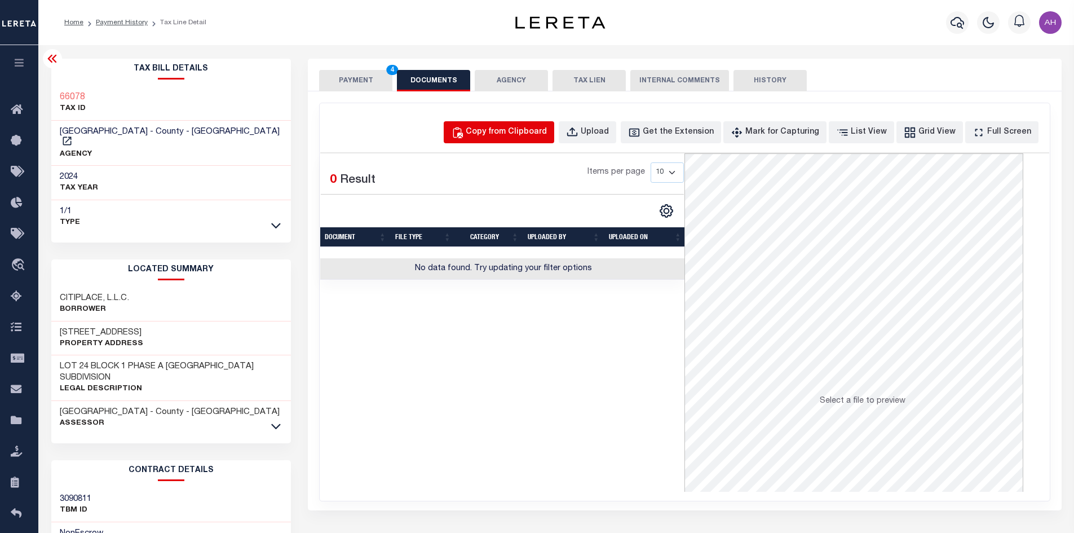
click at [519, 136] on div "Copy from Clipboard" at bounding box center [505, 132] width 81 height 12
select select "POP"
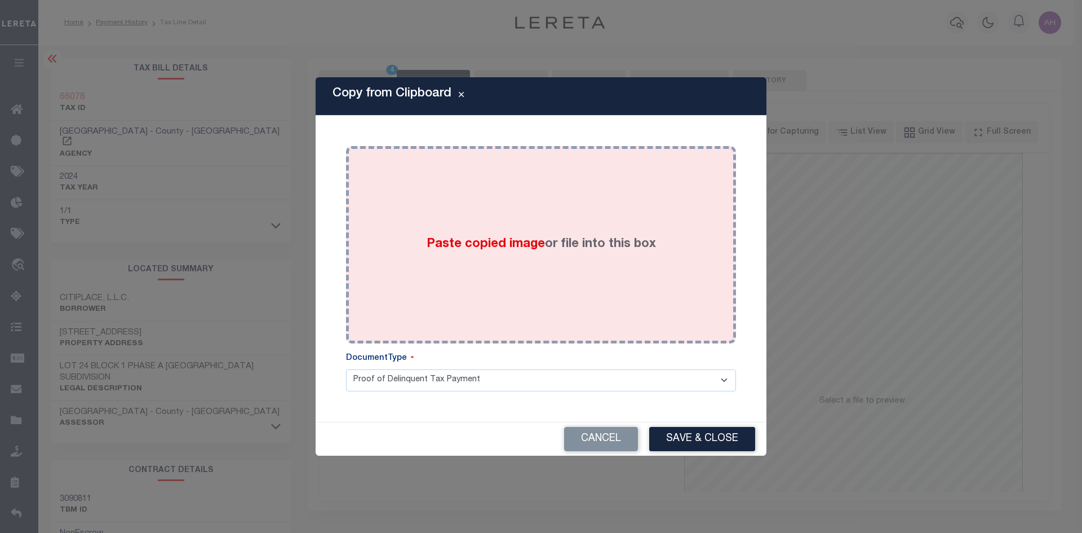
click at [473, 246] on span "Paste copied image" at bounding box center [486, 244] width 118 height 12
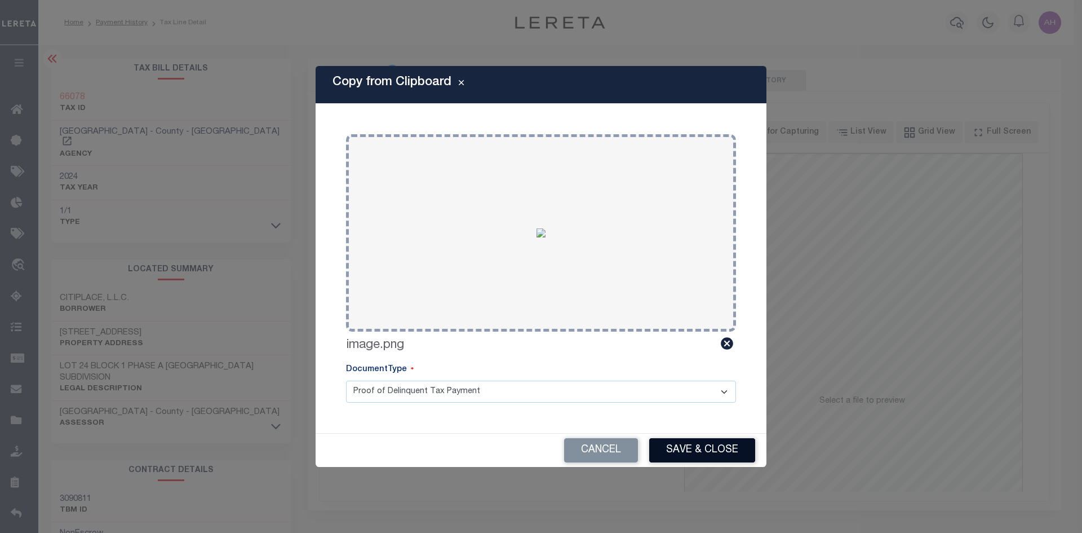
click at [733, 455] on button "Save & Close" at bounding box center [702, 450] width 106 height 24
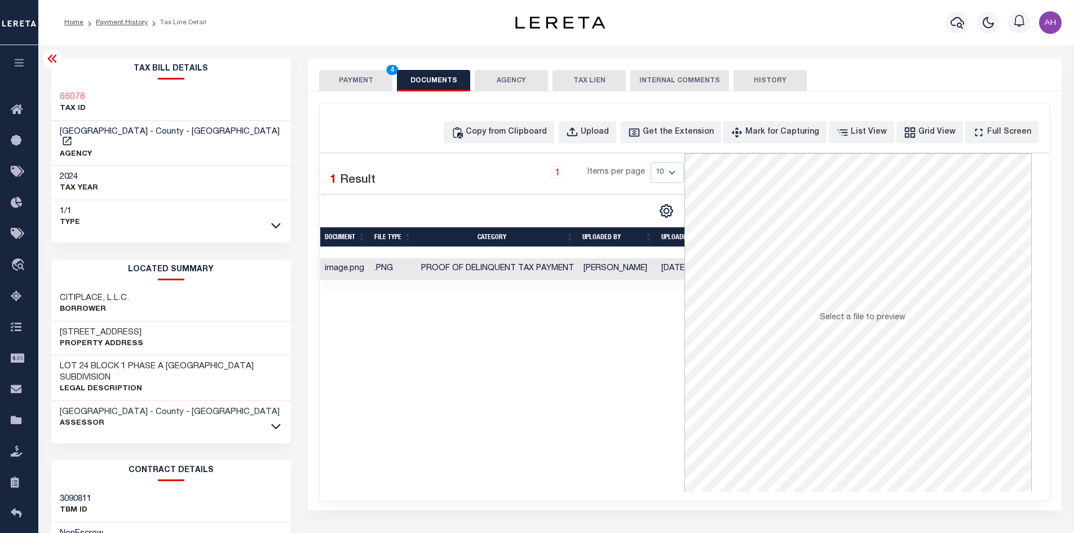
click at [361, 81] on button "PAYMENT 4" at bounding box center [355, 80] width 73 height 21
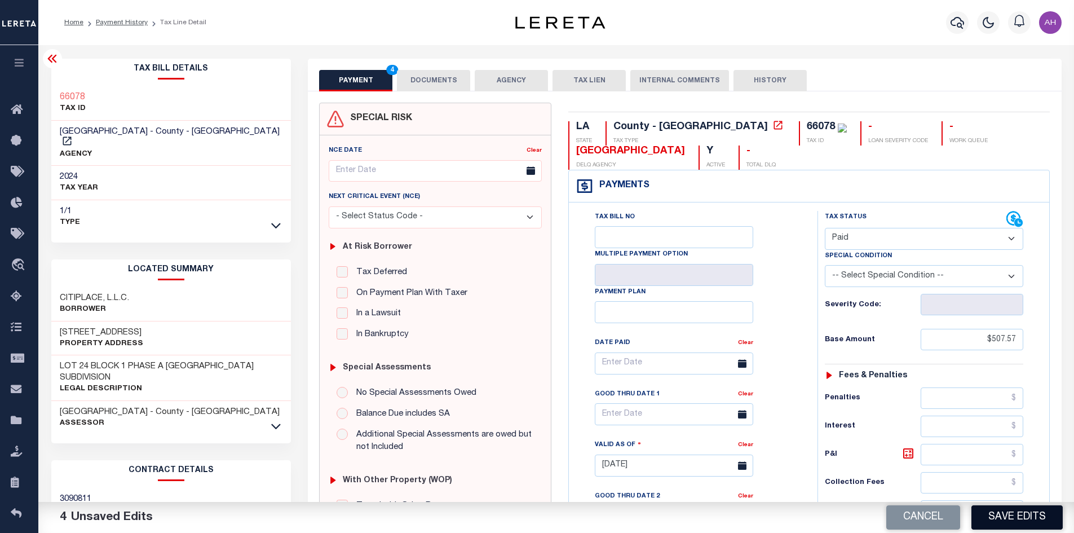
click at [1009, 516] on button "Save Edits" at bounding box center [1016, 517] width 91 height 24
checkbox input "false"
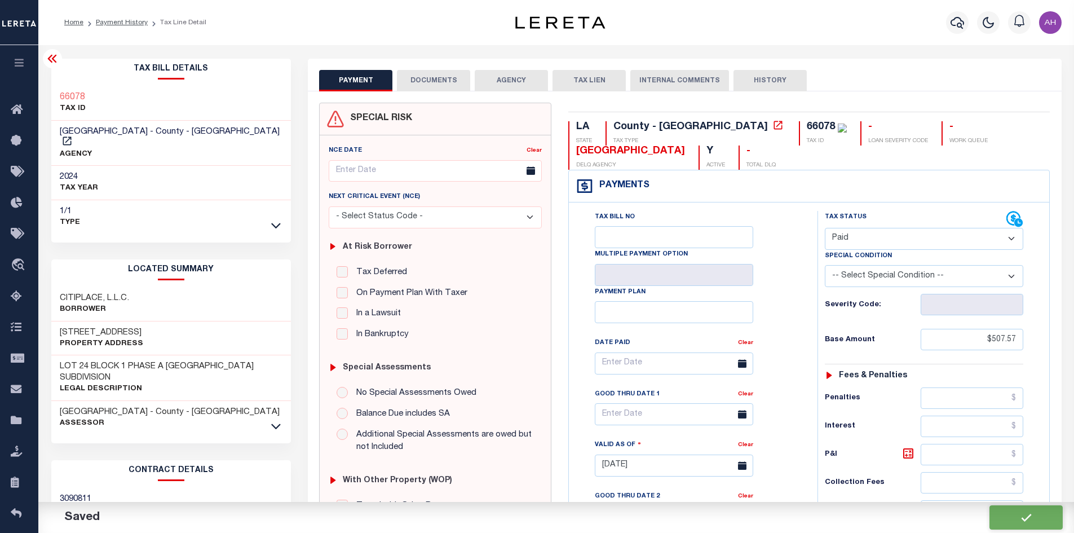
type input "$507.57"
type input "$0"
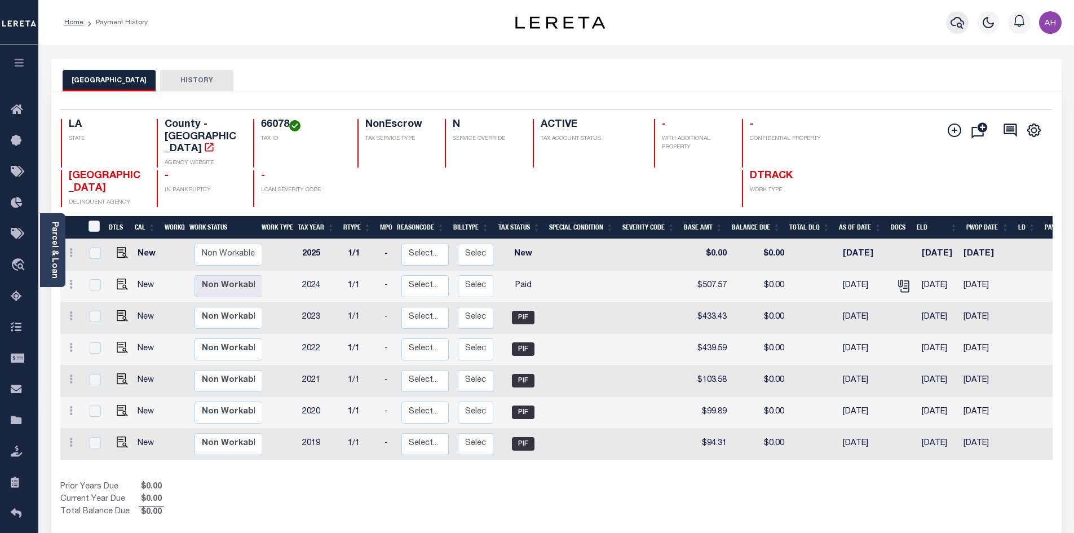
click at [955, 29] on icon "button" at bounding box center [957, 23] width 14 height 14
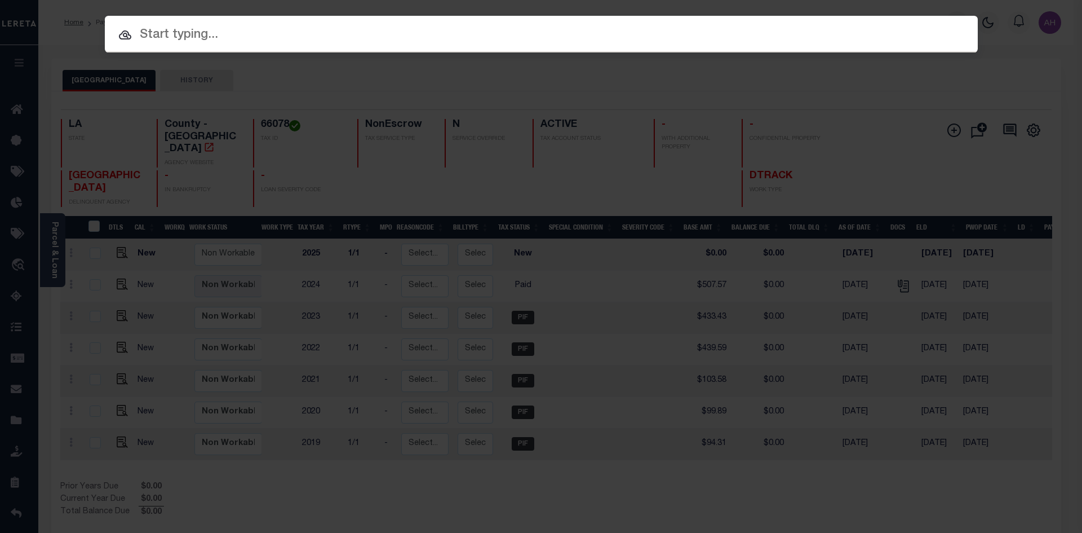
paste input "17012685"
type input "17012685"
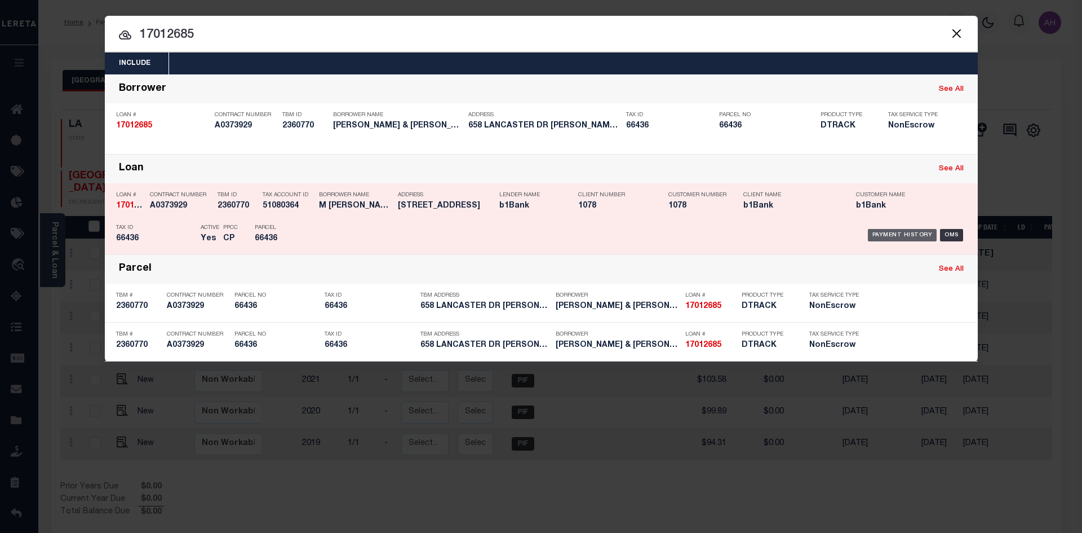
click at [901, 236] on div "Payment History" at bounding box center [902, 235] width 69 height 12
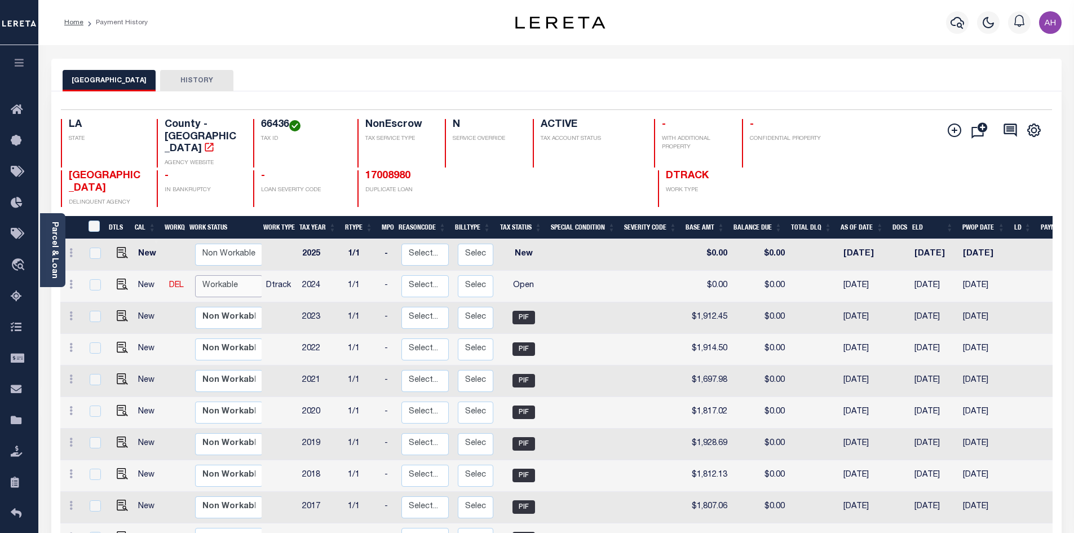
drag, startPoint x: 212, startPoint y: 270, endPoint x: 223, endPoint y: 270, distance: 10.7
click at [212, 275] on select "Non Workable Workable" at bounding box center [229, 286] width 68 height 22
checkbox input "true"
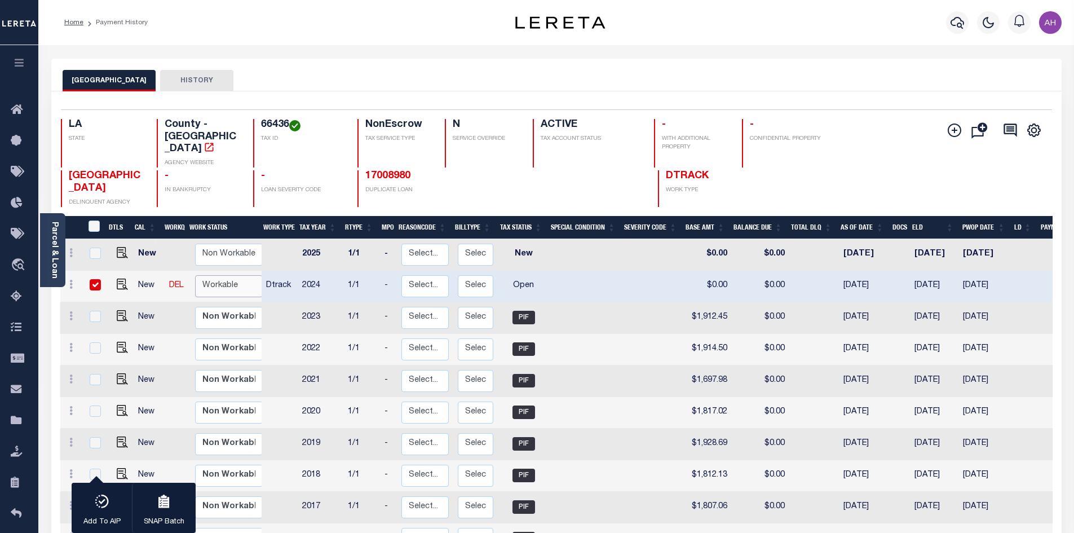
select select "true"
click at [195, 275] on select "Non Workable Workable" at bounding box center [229, 286] width 68 height 22
checkbox input "false"
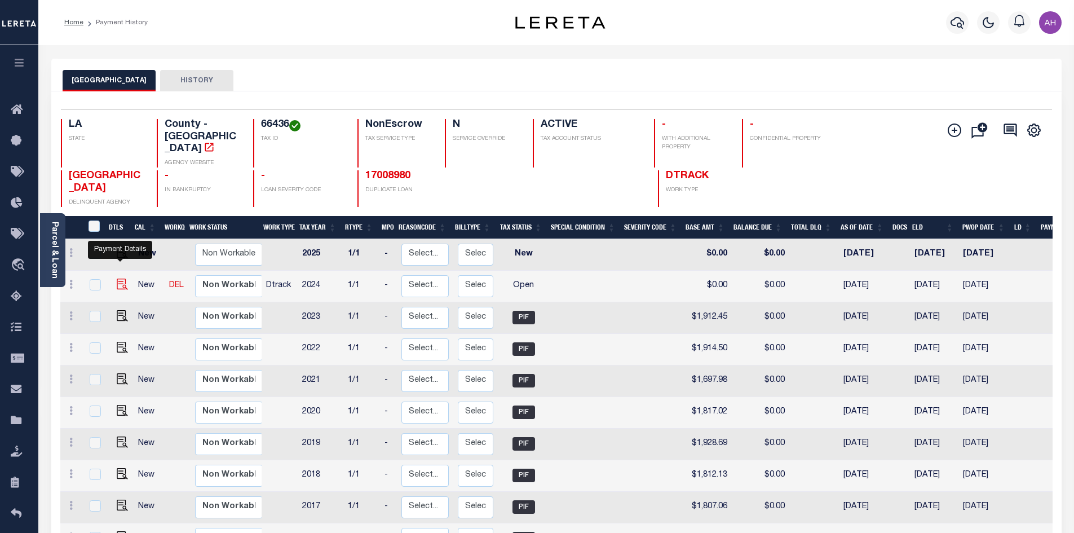
click at [119, 278] on img "" at bounding box center [122, 283] width 11 height 11
checkbox input "true"
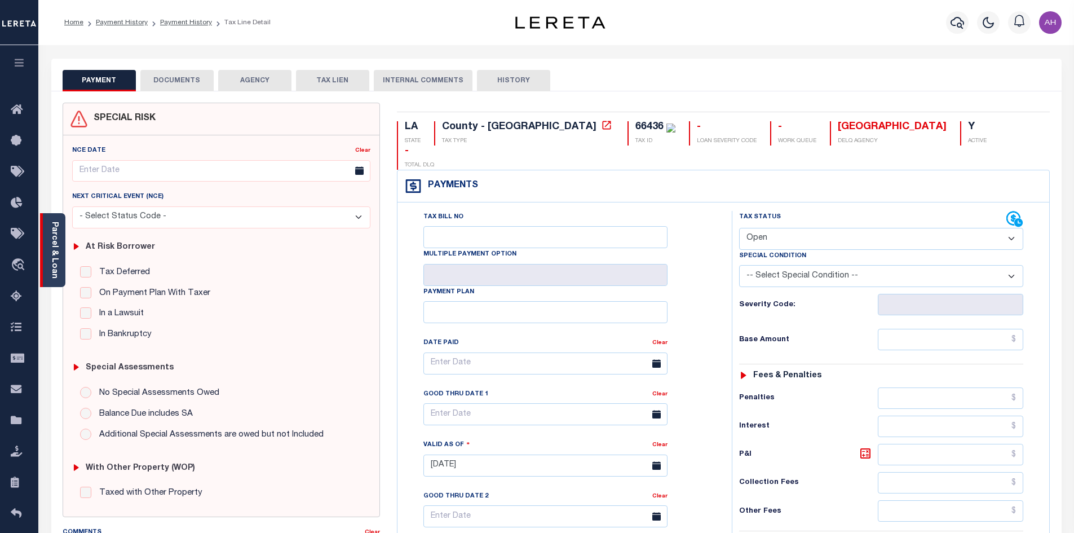
click at [52, 245] on link "Parcel & Loan" at bounding box center [54, 249] width 8 height 57
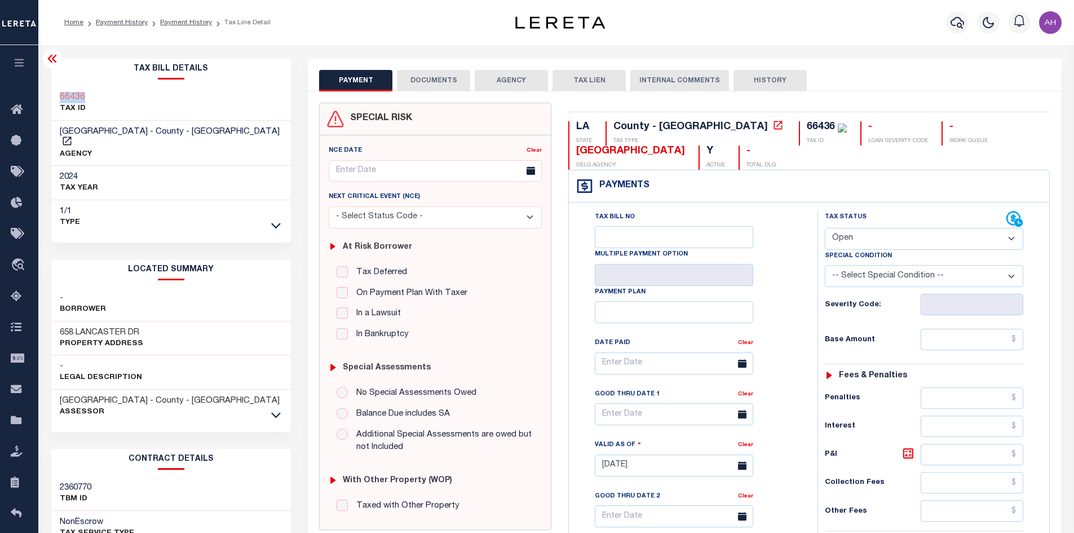
drag, startPoint x: 91, startPoint y: 96, endPoint x: 59, endPoint y: 101, distance: 33.0
click at [59, 101] on div "66436 TAX ID" at bounding box center [171, 103] width 240 height 34
copy h3 "66436"
click at [881, 234] on select "- Select Status Code - Open Due/Unpaid Paid Incomplete No Tax Due Internal Refu…" at bounding box center [923, 239] width 198 height 22
select select "PYD"
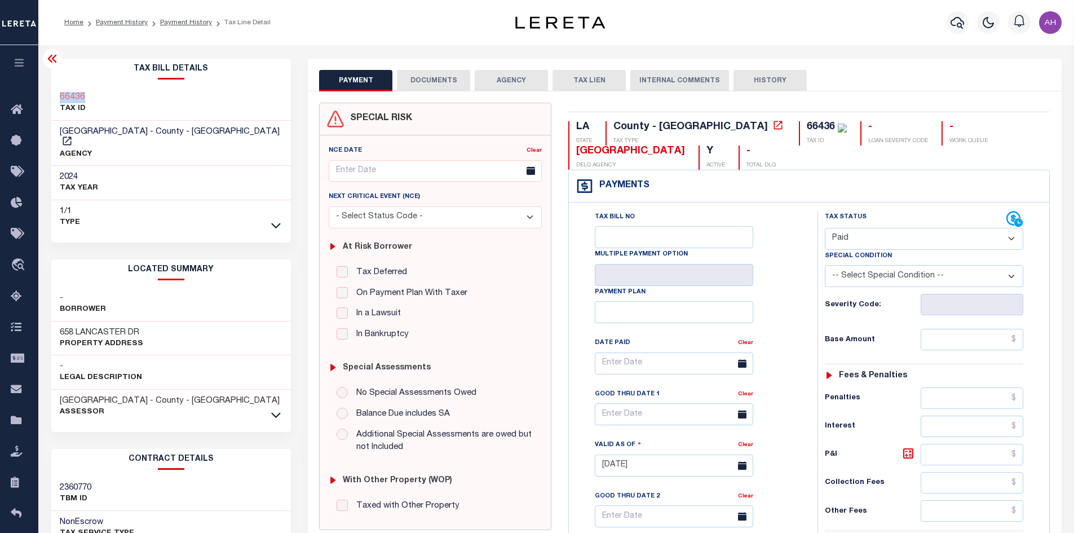
click at [824, 228] on select "- Select Status Code - Open Due/Unpaid Paid Incomplete No Tax Due Internal Refu…" at bounding box center [923, 239] width 198 height 22
type input "10/03/2025"
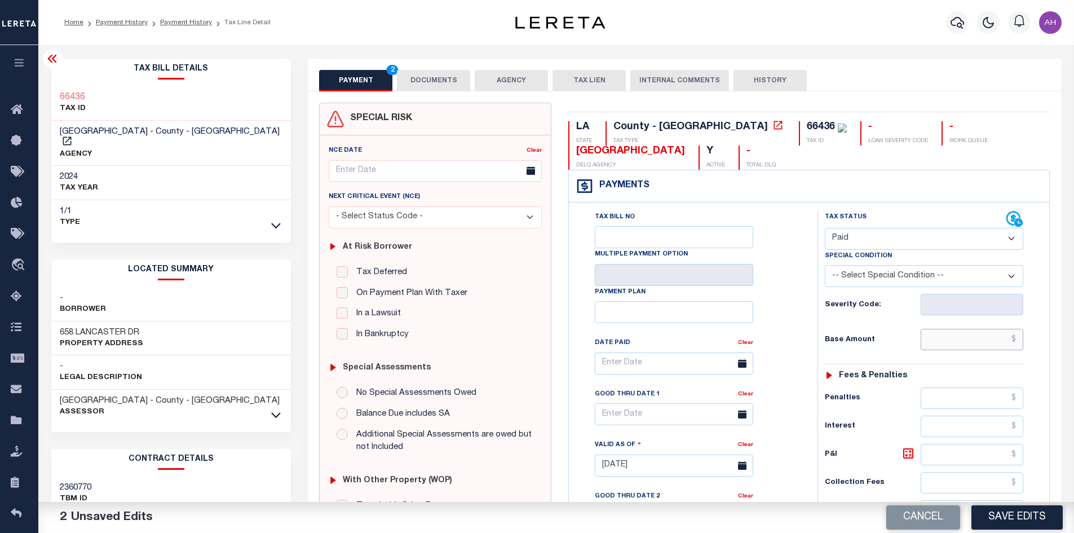
click at [962, 340] on input "text" at bounding box center [971, 339] width 103 height 21
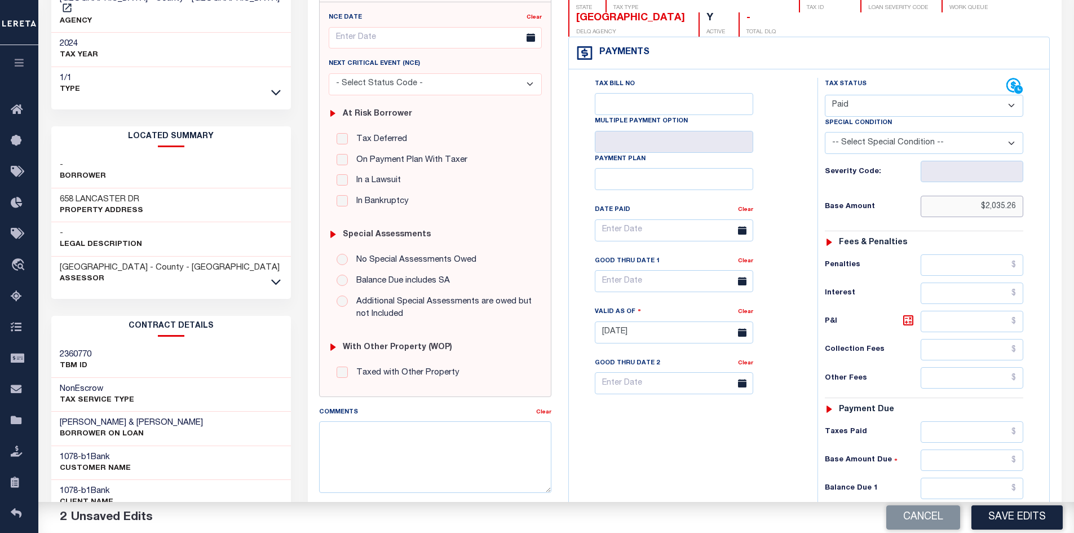
scroll to position [282, 0]
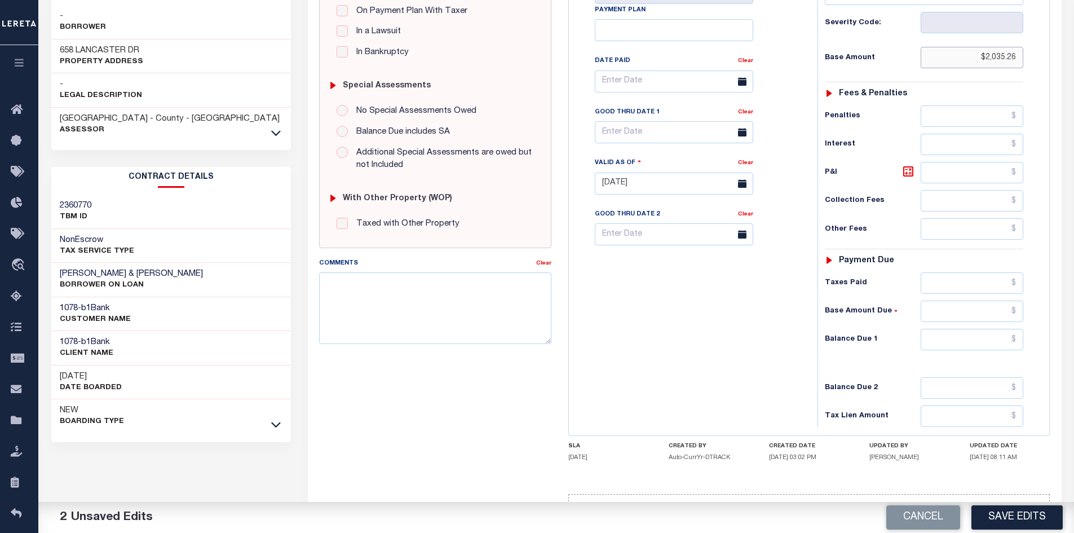
type input "$2,035.26"
click at [964, 347] on input "text" at bounding box center [971, 339] width 103 height 21
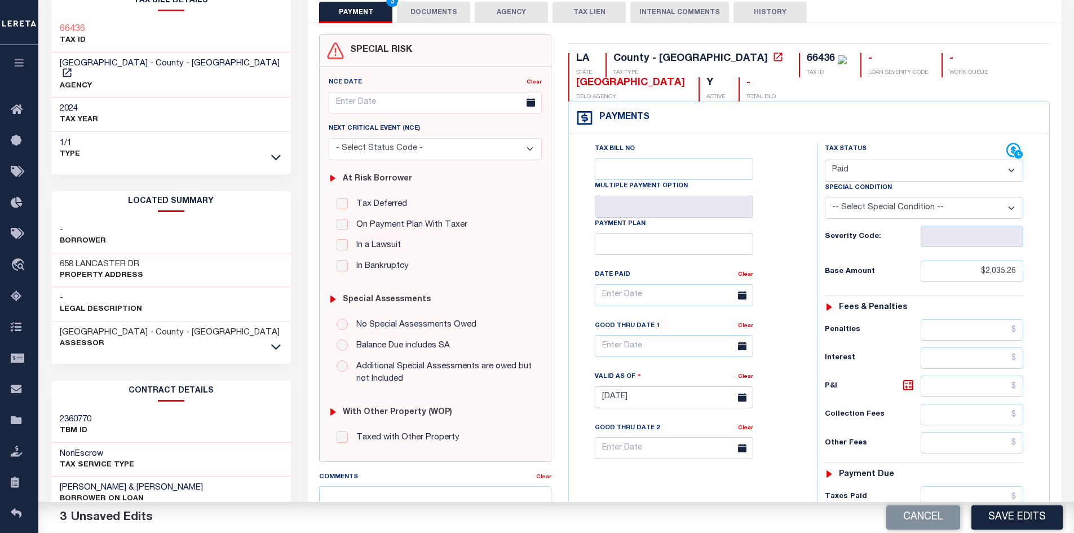
scroll to position [0, 0]
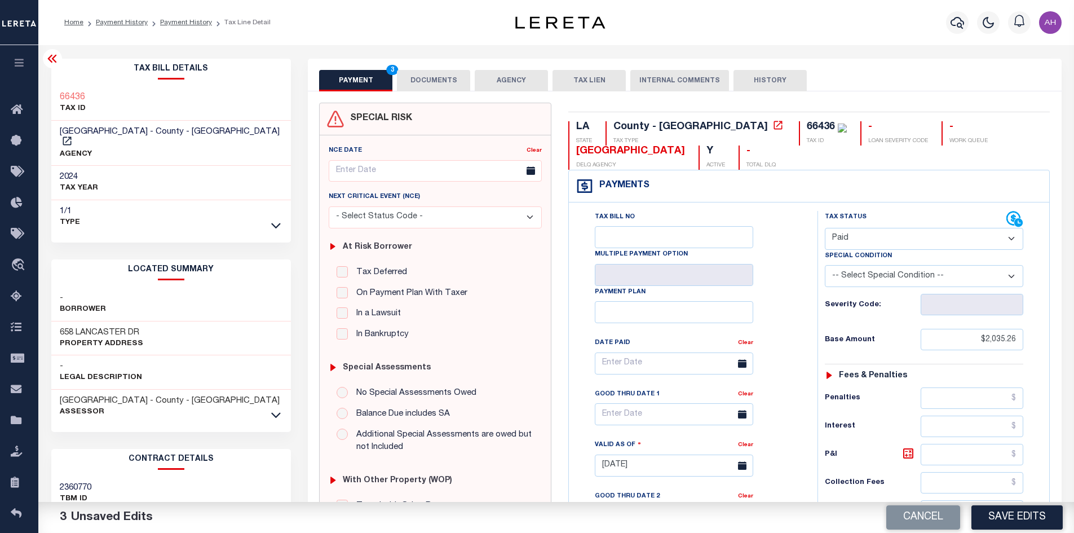
type input "$0.00"
click at [438, 78] on button "DOCUMENTS" at bounding box center [433, 80] width 73 height 21
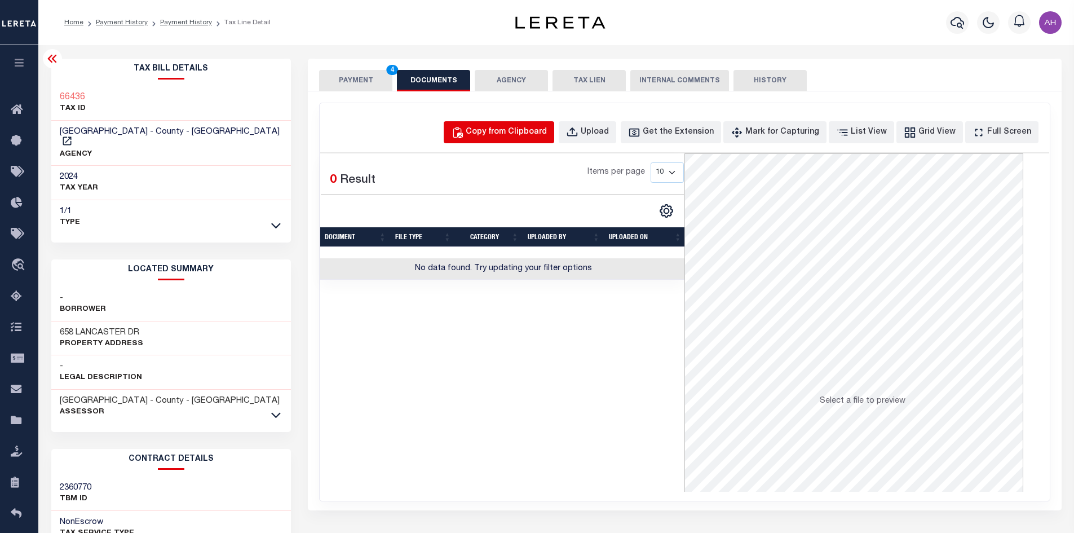
click at [518, 134] on div "Copy from Clipboard" at bounding box center [505, 132] width 81 height 12
select select "POP"
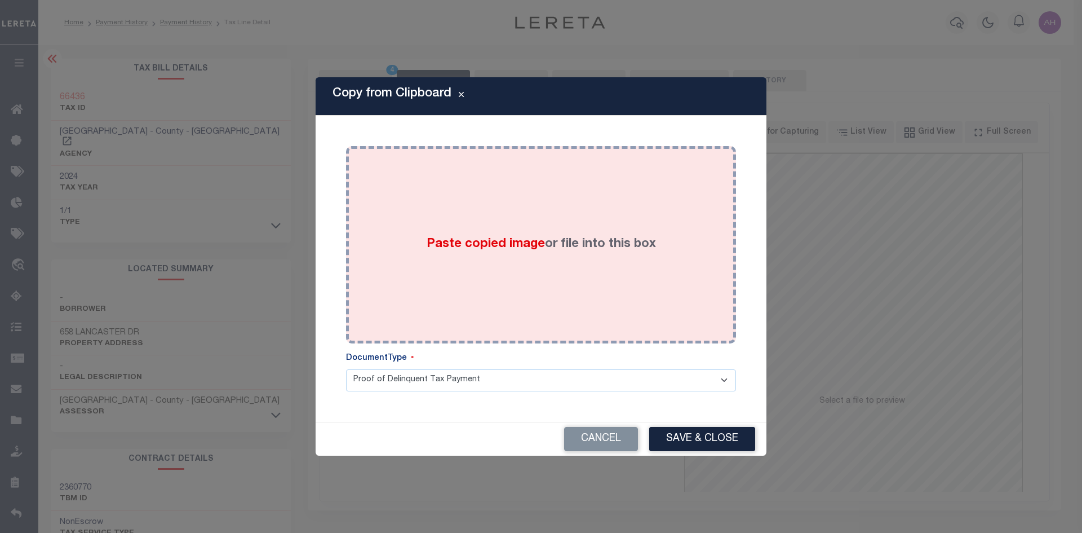
click at [503, 242] on span "Paste copied image" at bounding box center [486, 244] width 118 height 12
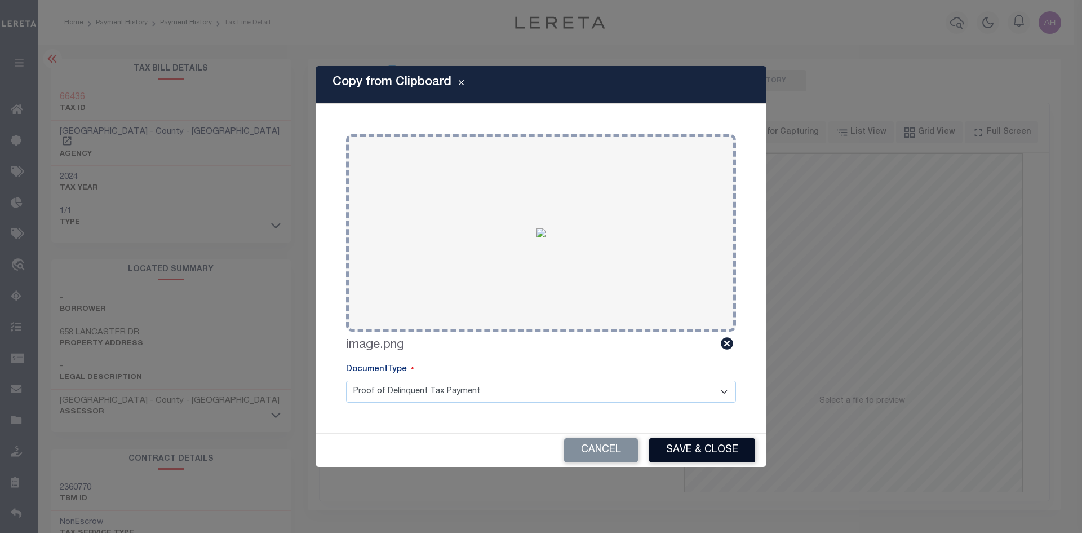
click at [704, 447] on button "Save & Close" at bounding box center [702, 450] width 106 height 24
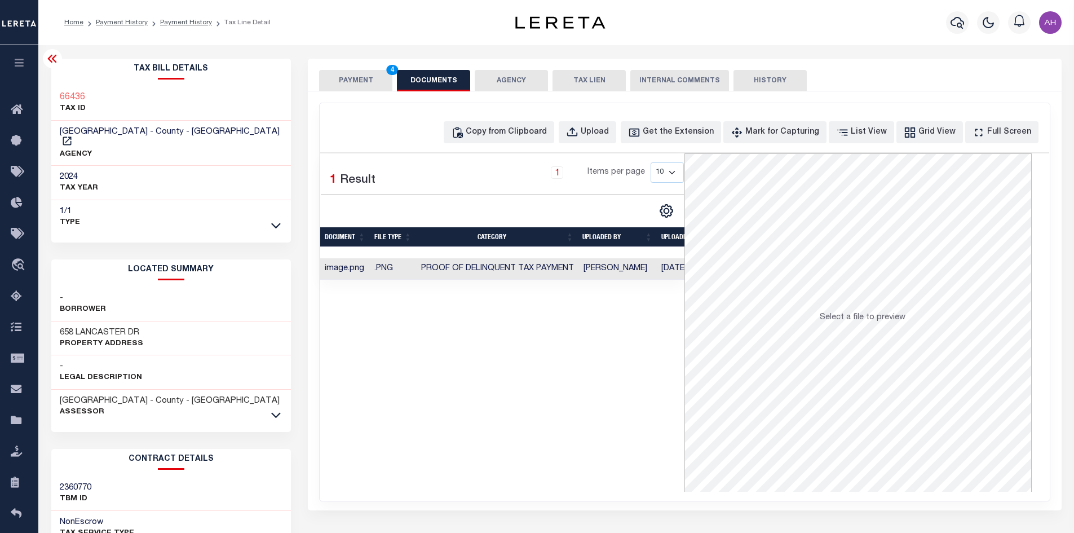
click at [343, 79] on button "PAYMENT 4" at bounding box center [355, 80] width 73 height 21
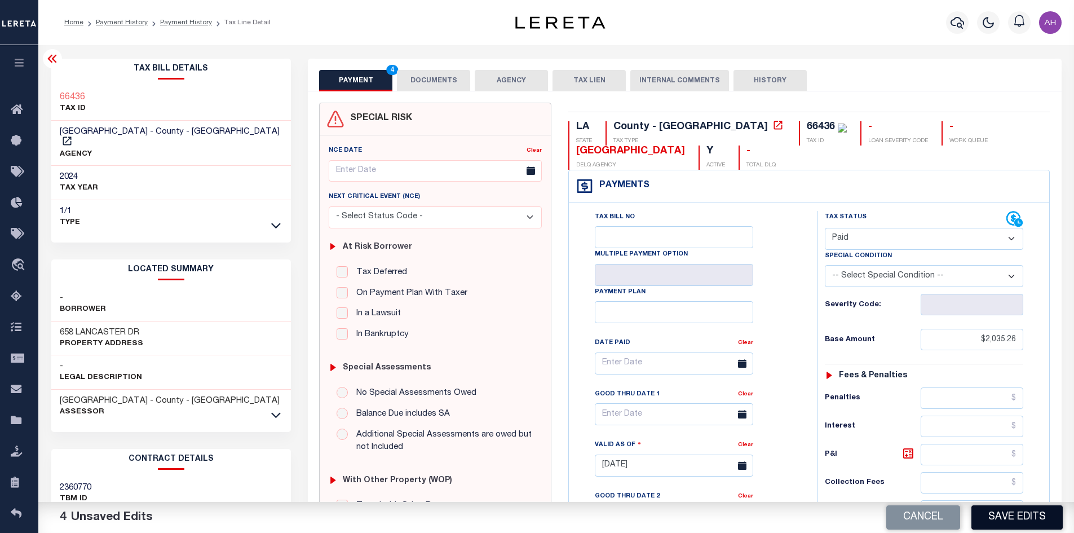
click at [1021, 511] on button "Save Edits" at bounding box center [1016, 517] width 91 height 24
type input "$2,035.26"
type input "$0"
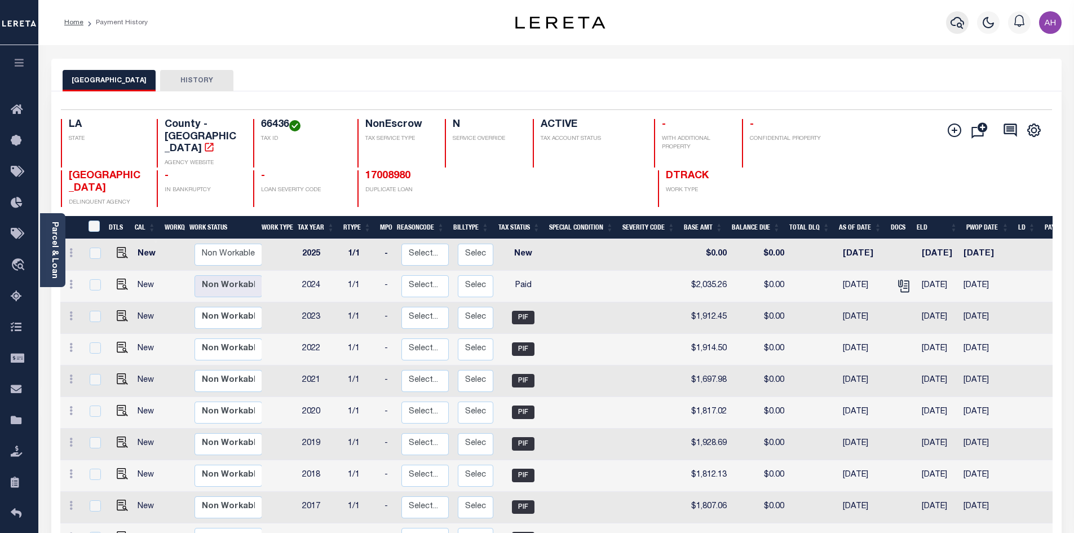
click at [953, 21] on icon "button" at bounding box center [957, 23] width 14 height 14
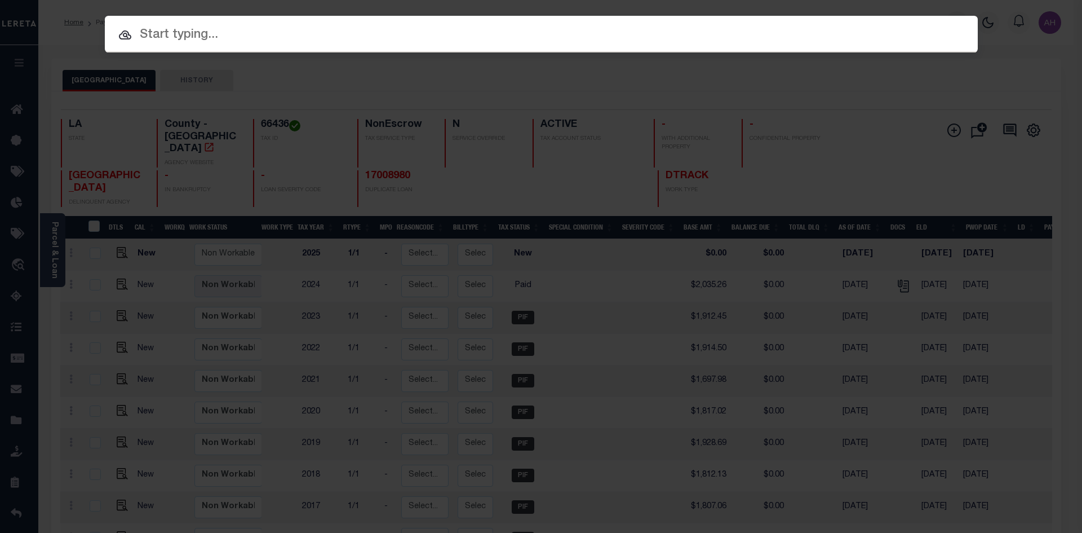
paste input "972400002937"
type input "972400002937"
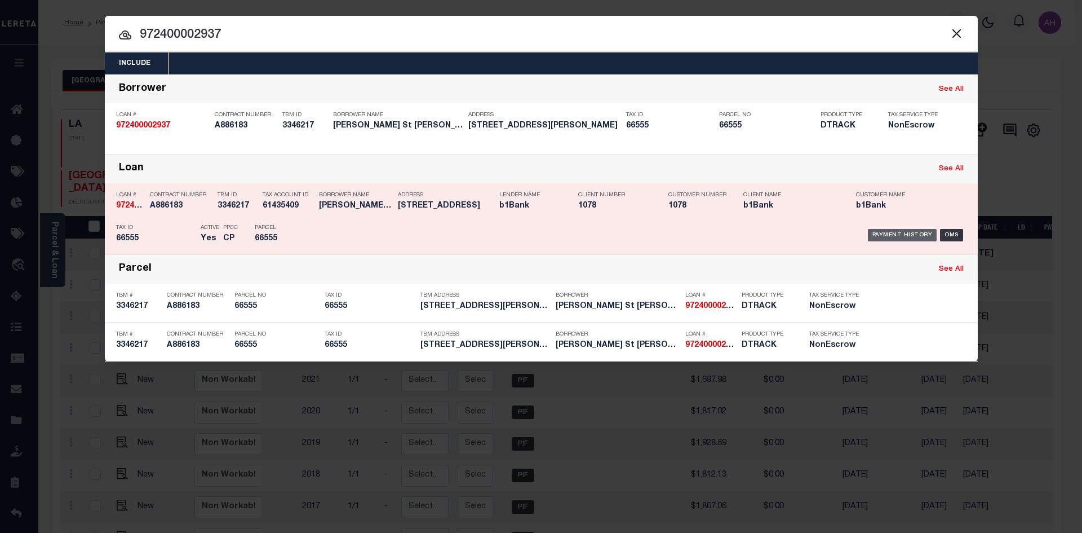
click at [906, 234] on div "Payment History" at bounding box center [902, 235] width 69 height 12
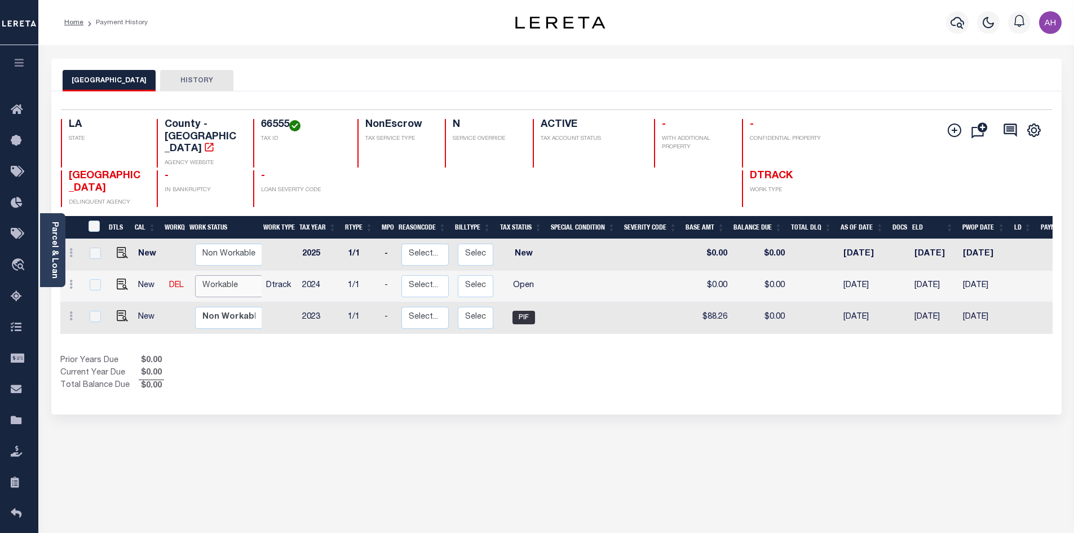
click at [231, 275] on select "Non Workable Workable" at bounding box center [229, 286] width 68 height 22
checkbox input "true"
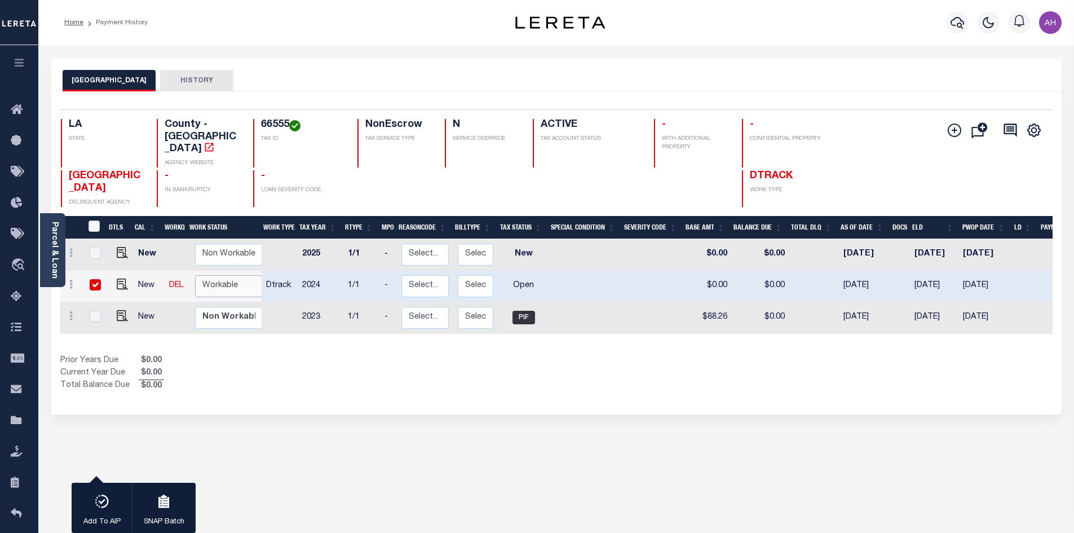
select select "true"
click at [195, 275] on select "Non Workable Workable" at bounding box center [229, 286] width 68 height 22
checkbox input "false"
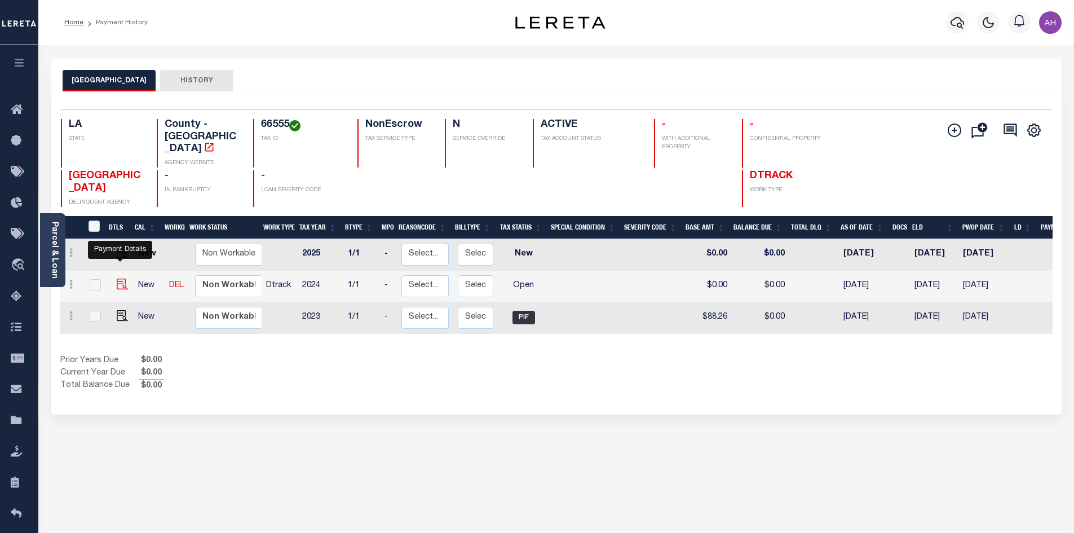
click at [119, 278] on img "" at bounding box center [122, 283] width 11 height 11
checkbox input "true"
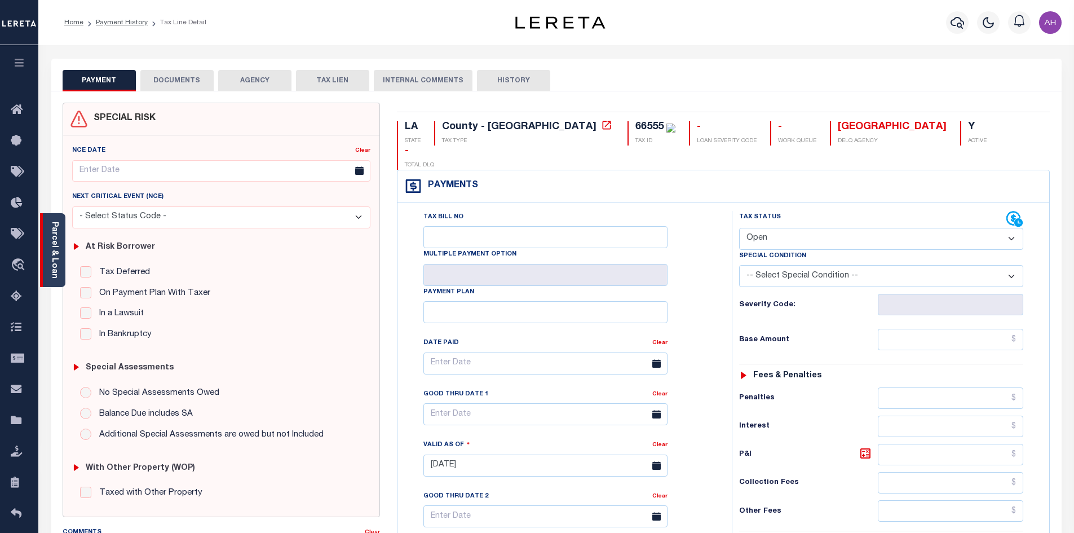
click at [57, 253] on link "Parcel & Loan" at bounding box center [54, 249] width 8 height 57
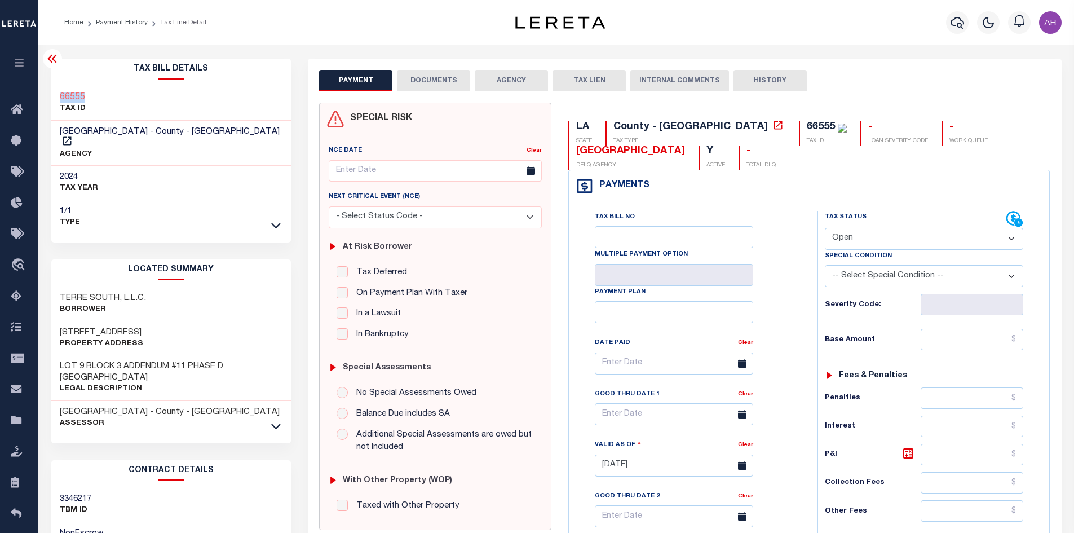
drag, startPoint x: 90, startPoint y: 98, endPoint x: 59, endPoint y: 99, distance: 31.0
click at [59, 99] on div "66555 TAX ID" at bounding box center [171, 103] width 240 height 34
copy h3 "66555"
click at [863, 234] on select "- Select Status Code - Open Due/Unpaid Paid Incomplete No Tax Due Internal Refu…" at bounding box center [923, 239] width 198 height 22
select select "PYD"
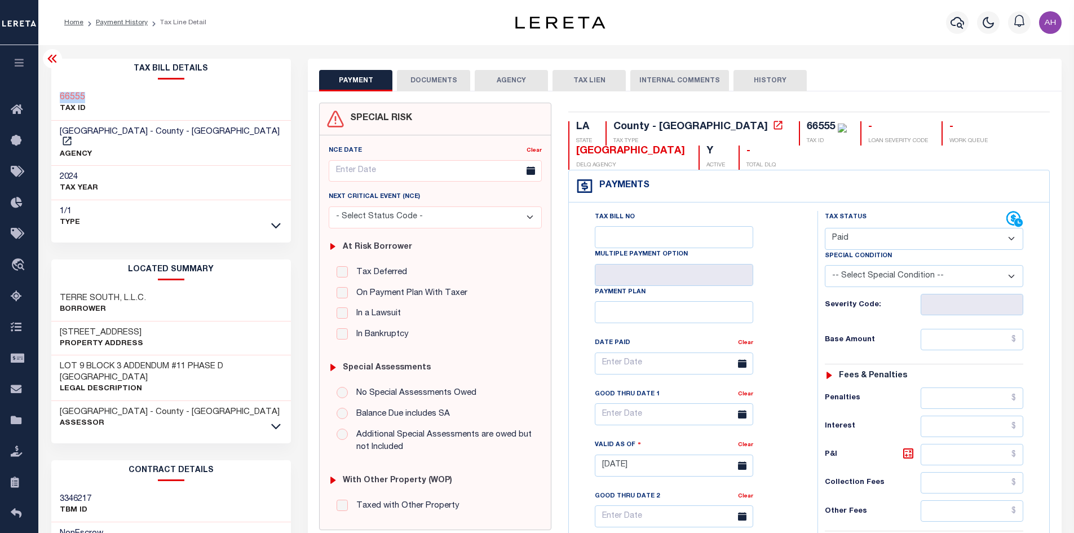
click at [824, 228] on select "- Select Status Code - Open Due/Unpaid Paid Incomplete No Tax Due Internal Refu…" at bounding box center [923, 239] width 198 height 22
type input "[DATE]"
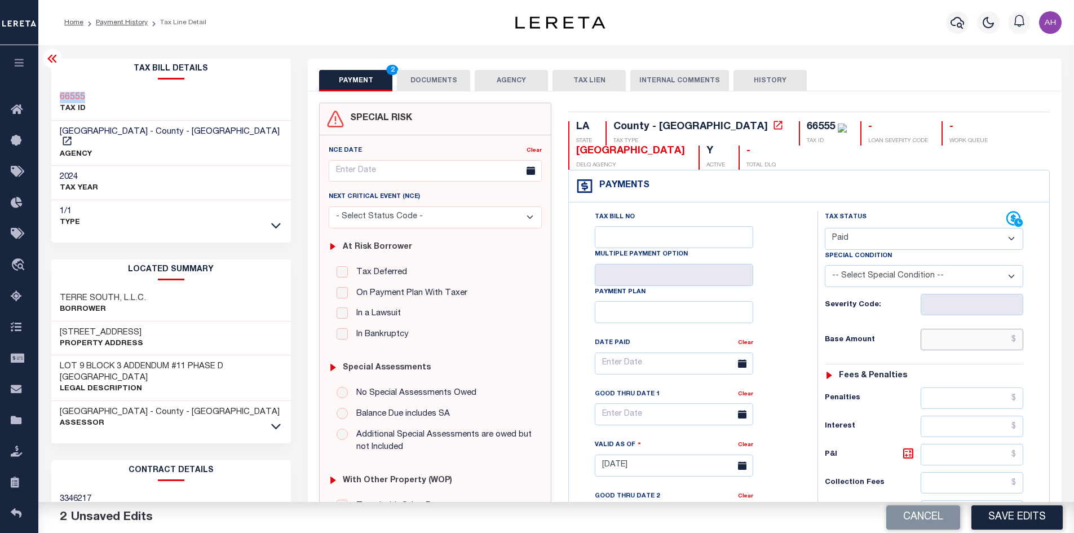
click at [953, 334] on input "text" at bounding box center [971, 339] width 103 height 21
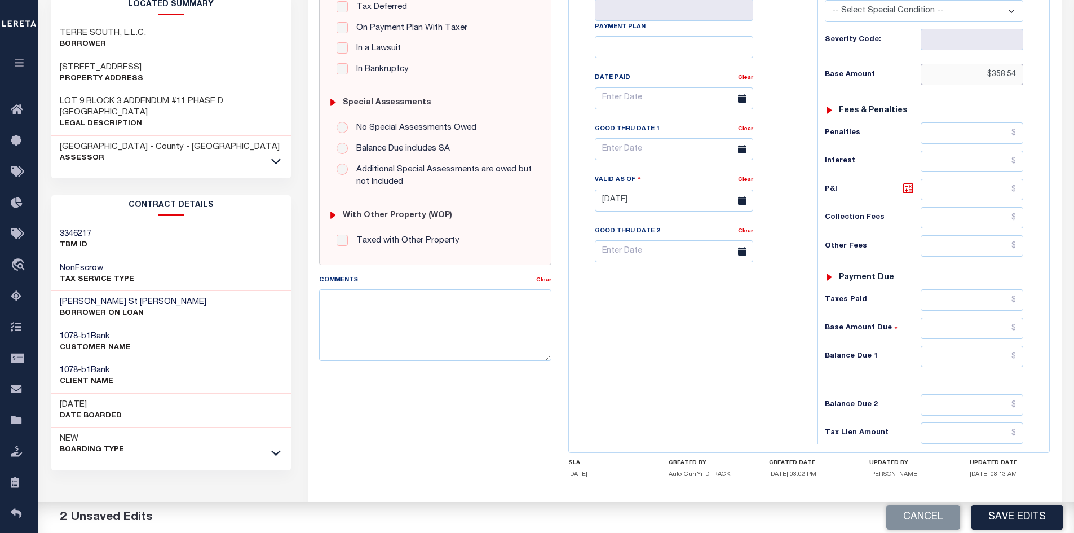
scroll to position [282, 0]
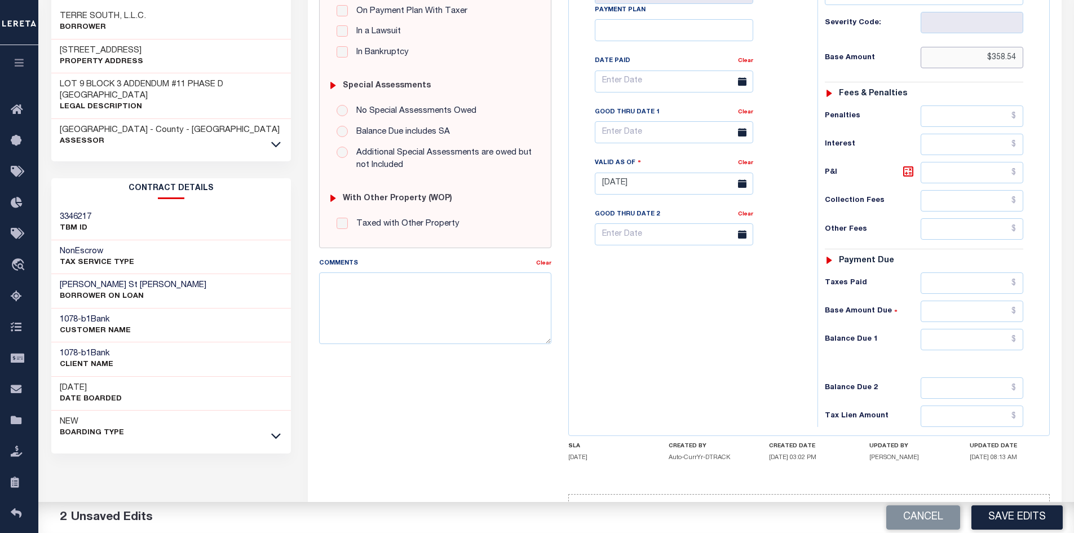
type input "$358.54"
click at [959, 337] on input "text" at bounding box center [971, 339] width 103 height 21
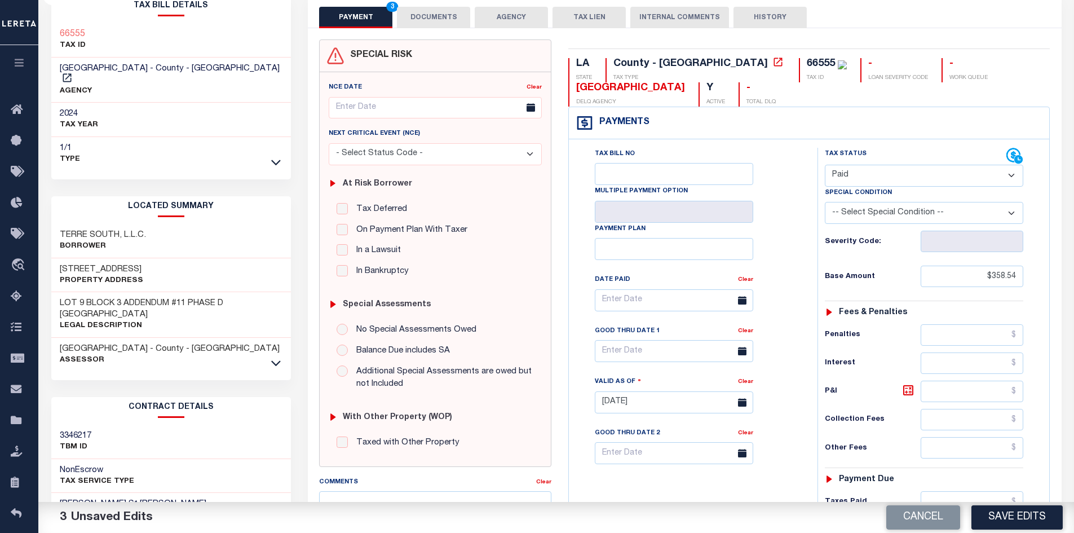
scroll to position [0, 0]
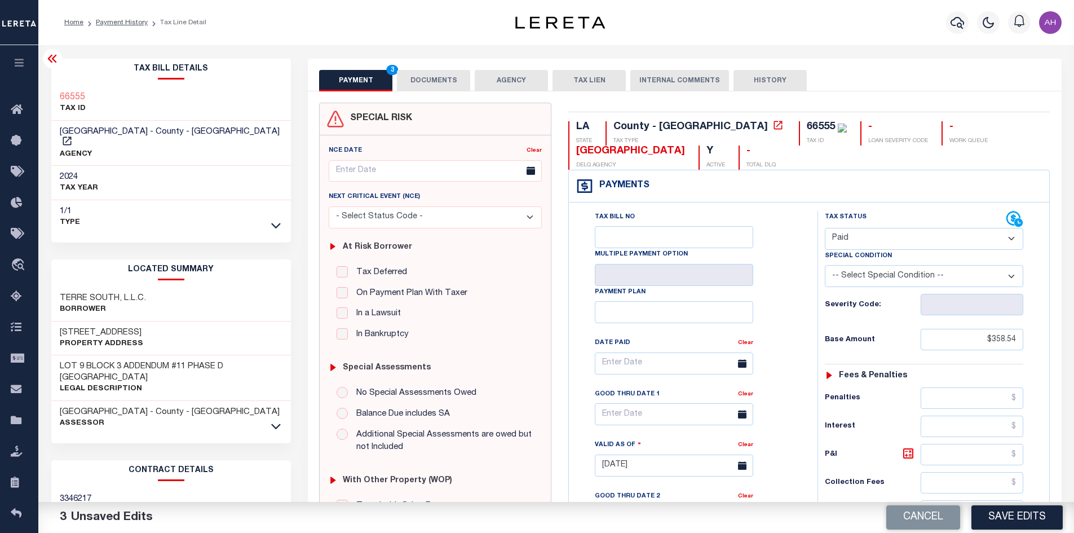
type input "$0.00"
click at [434, 76] on button "DOCUMENTS" at bounding box center [433, 80] width 73 height 21
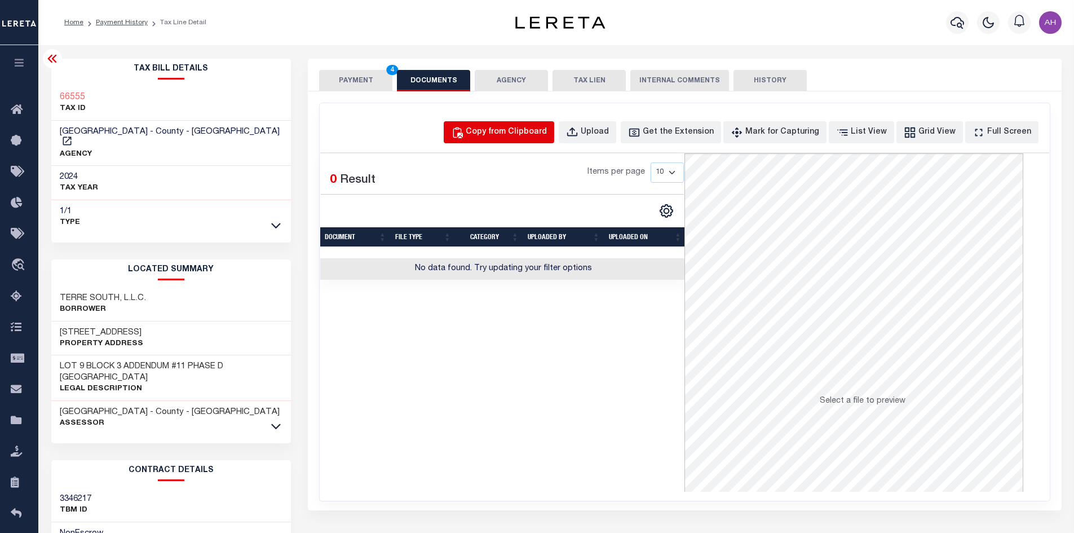
click at [512, 131] on div "Copy from Clipboard" at bounding box center [505, 132] width 81 height 12
select select "POP"
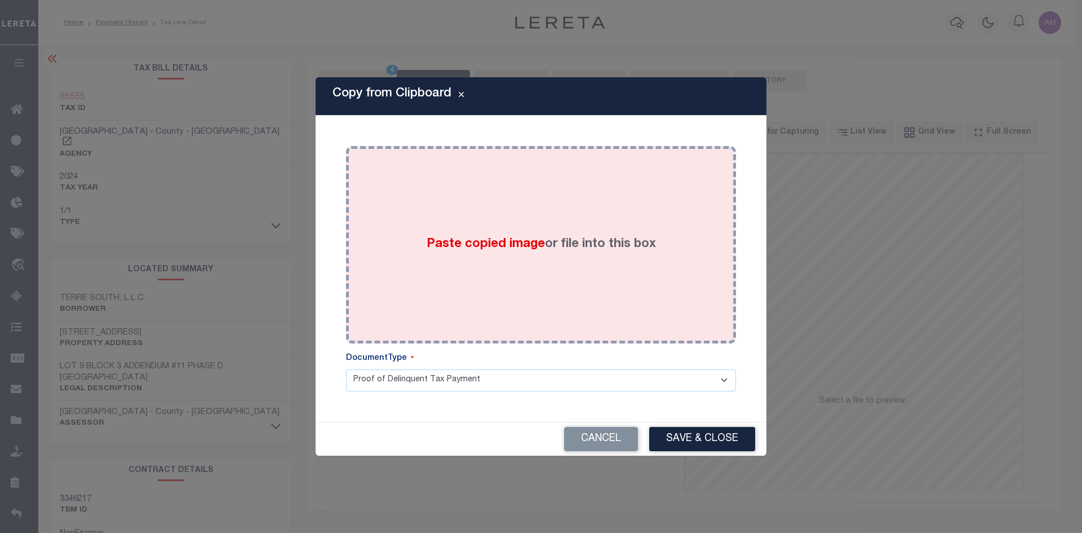
click at [505, 256] on div "Paste copied image or file into this box" at bounding box center [540, 244] width 373 height 180
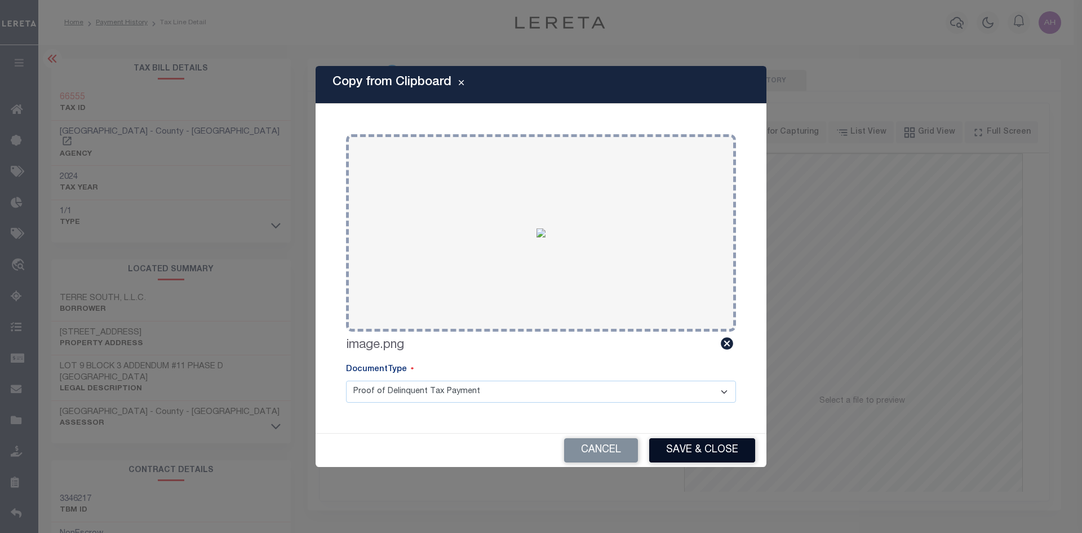
click at [705, 442] on button "Save & Close" at bounding box center [702, 450] width 106 height 24
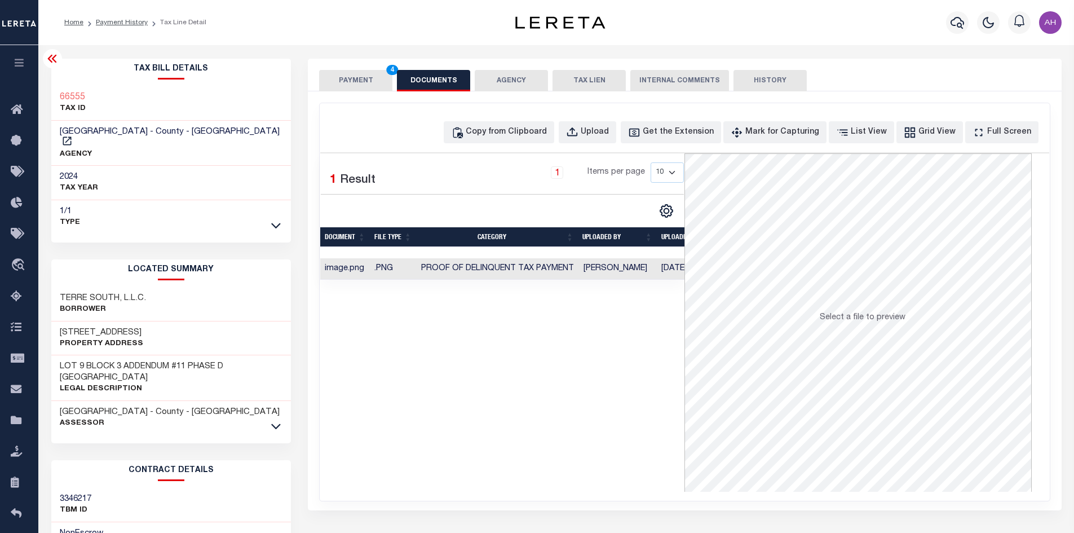
click at [356, 79] on button "PAYMENT 4" at bounding box center [355, 80] width 73 height 21
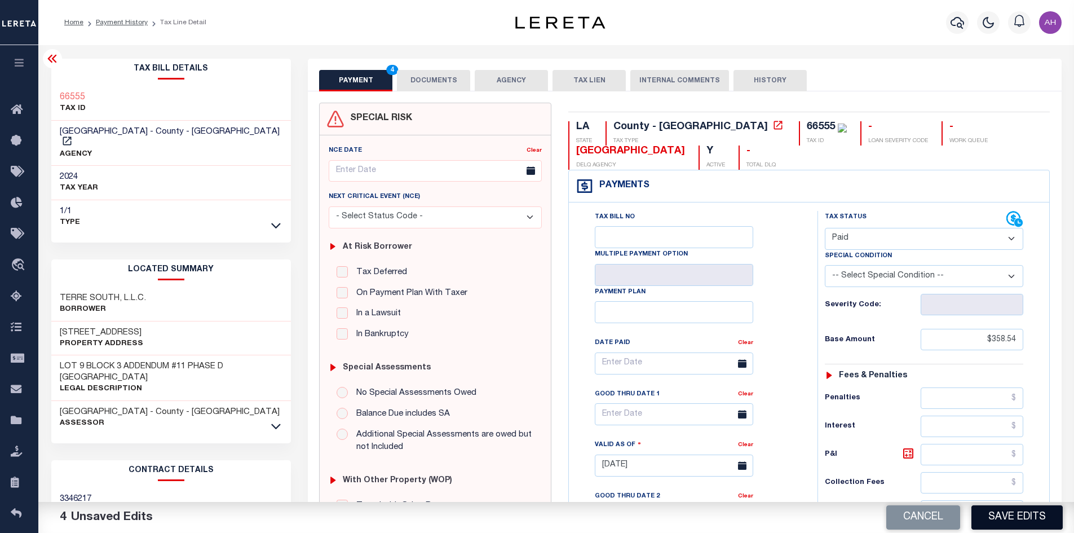
click at [1003, 518] on button "Save Edits" at bounding box center [1016, 517] width 91 height 24
checkbox input "false"
type input "$358.54"
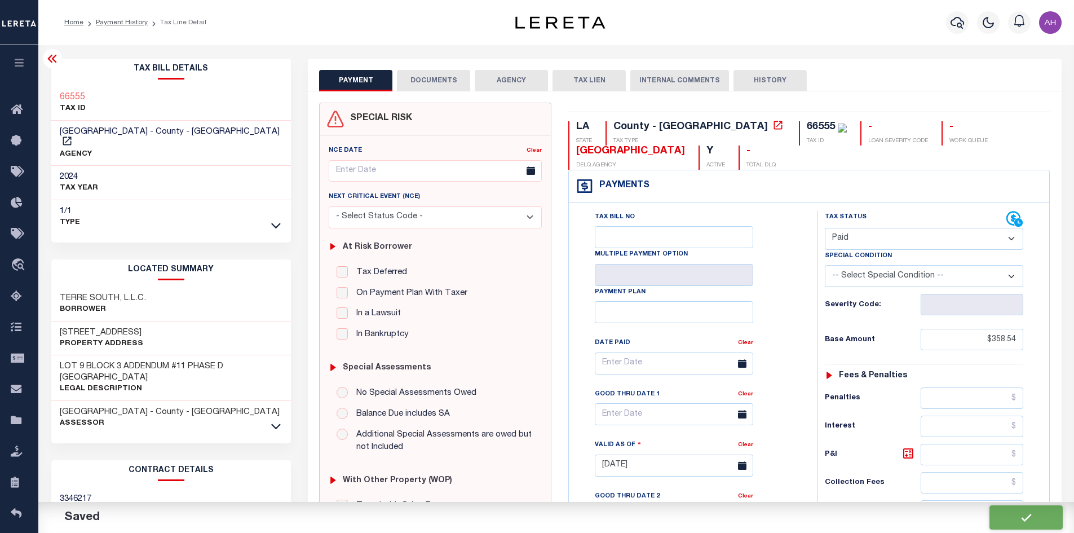
type input "$0"
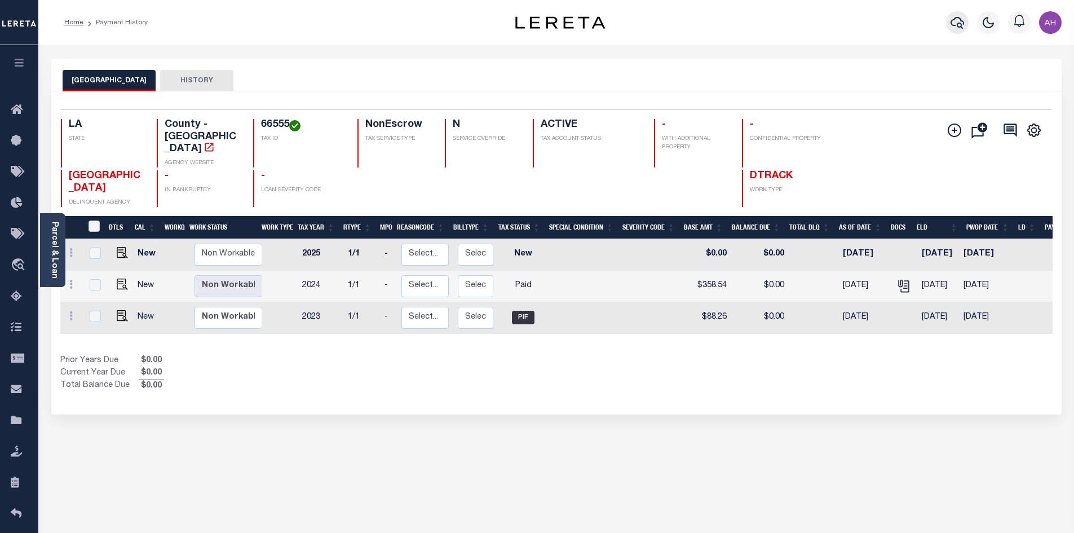
click at [960, 22] on icon "button" at bounding box center [957, 23] width 14 height 14
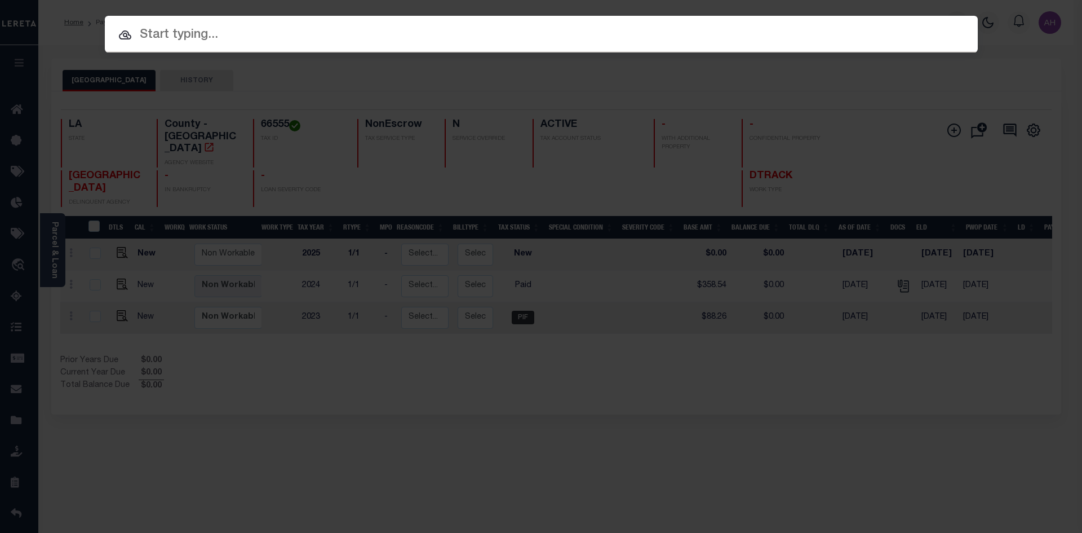
paste input "17020466"
type input "17020466"
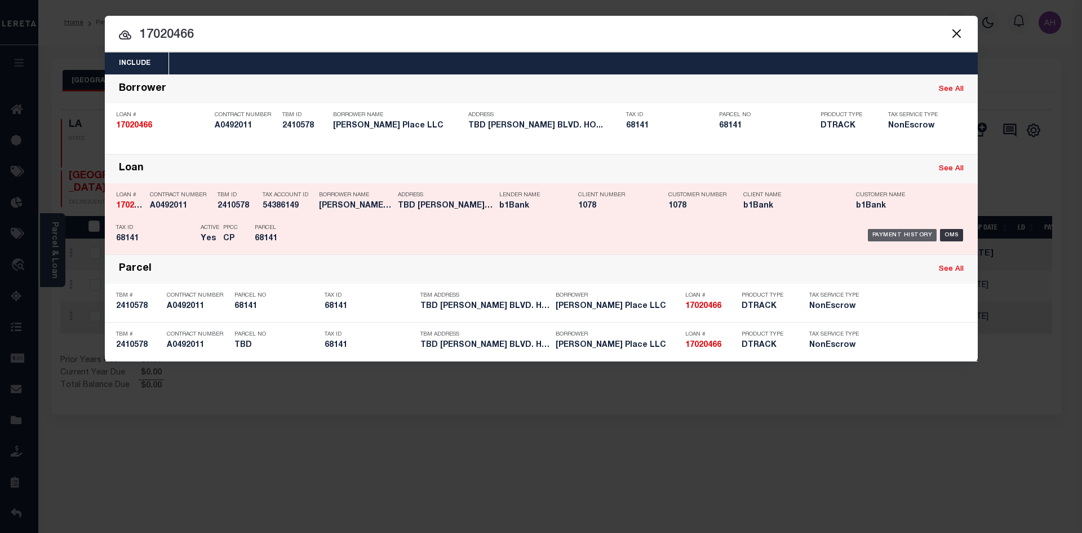
click at [906, 232] on div "Payment History" at bounding box center [902, 235] width 69 height 12
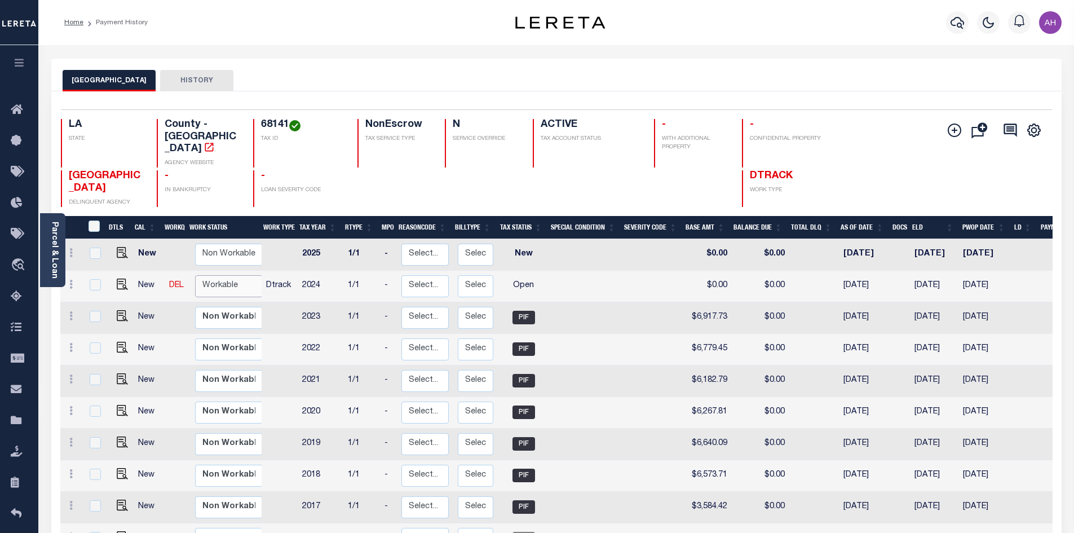
click at [225, 275] on select "Non Workable Workable" at bounding box center [229, 286] width 68 height 22
checkbox input "true"
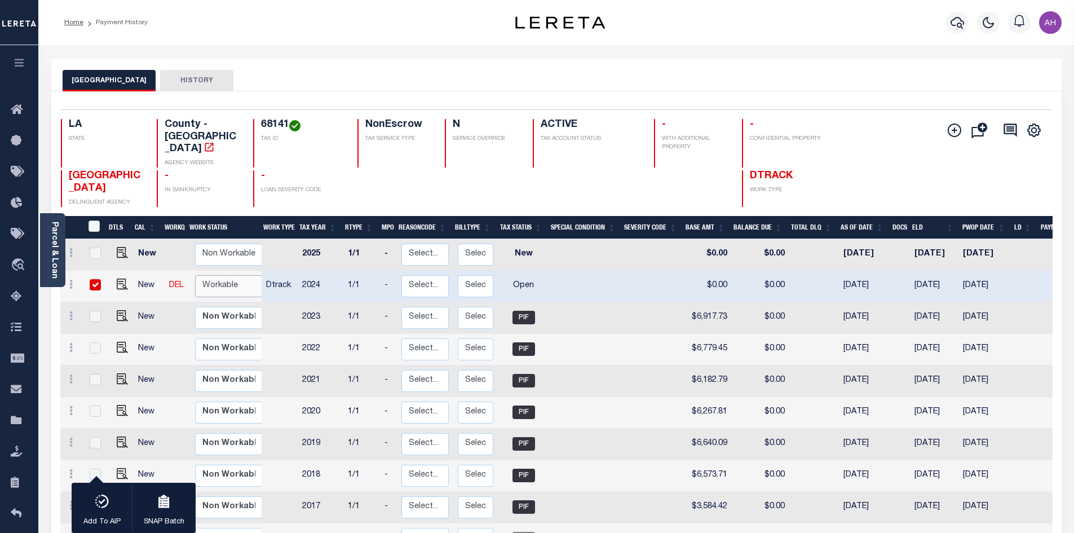
select select "true"
click at [195, 275] on select "Non Workable Workable" at bounding box center [229, 286] width 68 height 22
checkbox input "false"
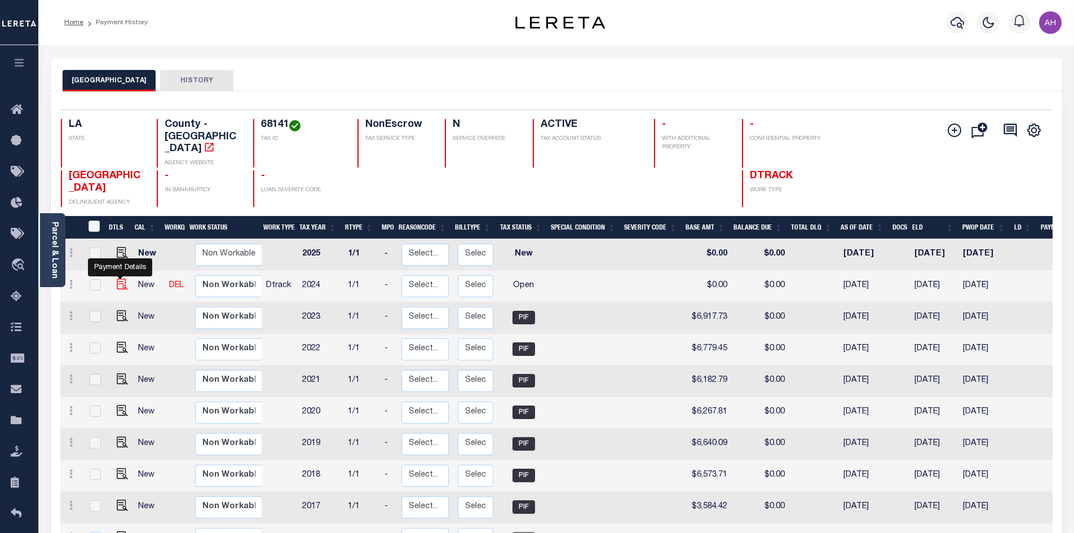
click at [122, 278] on img "" at bounding box center [122, 283] width 11 height 11
checkbox input "true"
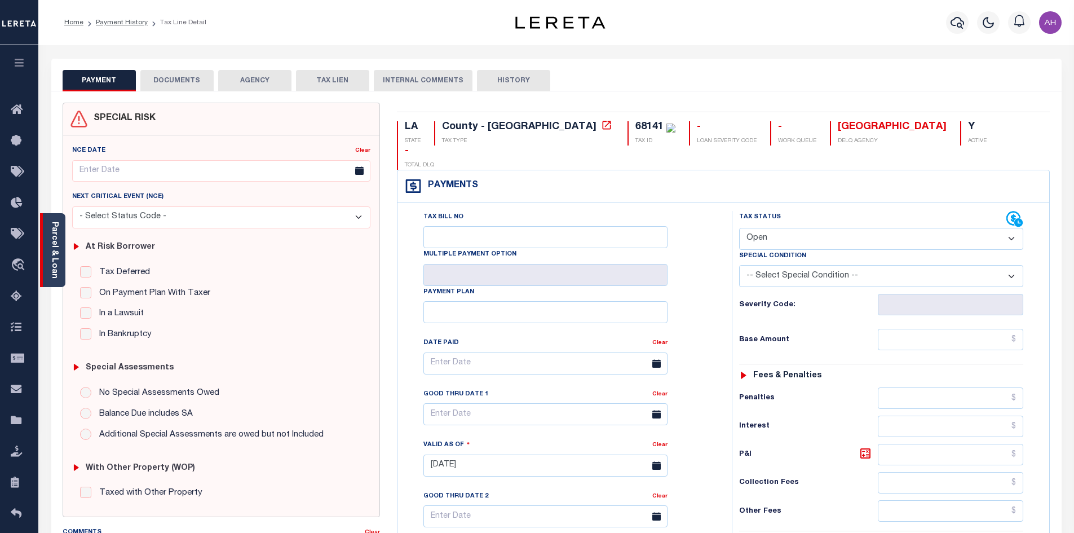
click at [56, 261] on link "Parcel & Loan" at bounding box center [54, 249] width 8 height 57
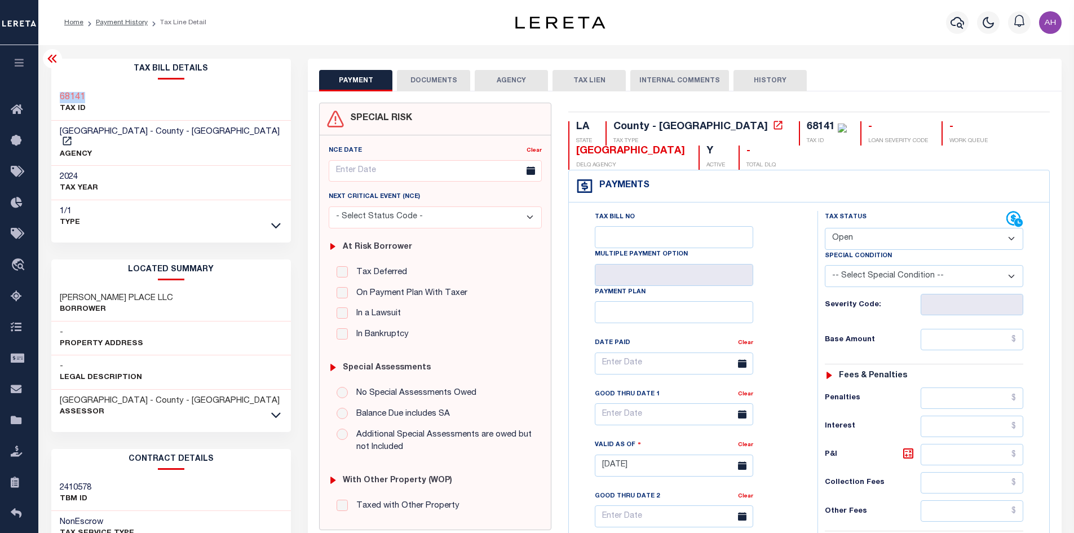
drag, startPoint x: 89, startPoint y: 97, endPoint x: 57, endPoint y: 91, distance: 32.8
click at [57, 91] on div "68141 TAX ID" at bounding box center [171, 103] width 240 height 34
copy h3 "68141"
click at [857, 246] on select "- Select Status Code - Open Due/Unpaid Paid Incomplete No Tax Due Internal Refu…" at bounding box center [923, 239] width 198 height 22
select select "PYD"
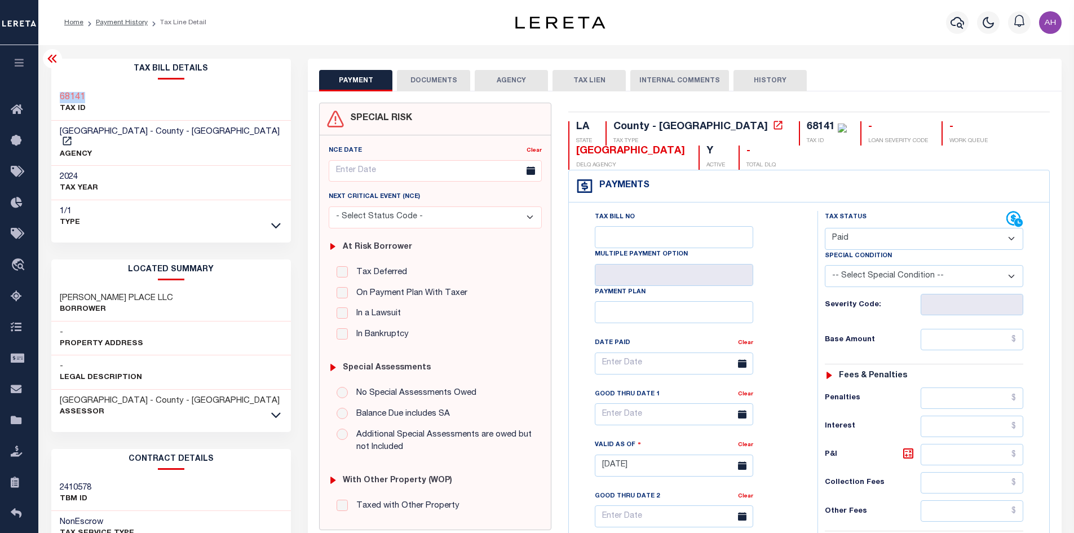
click at [824, 228] on select "- Select Status Code - Open Due/Unpaid Paid Incomplete No Tax Due Internal Refu…" at bounding box center [923, 239] width 198 height 22
type input "[DATE]"
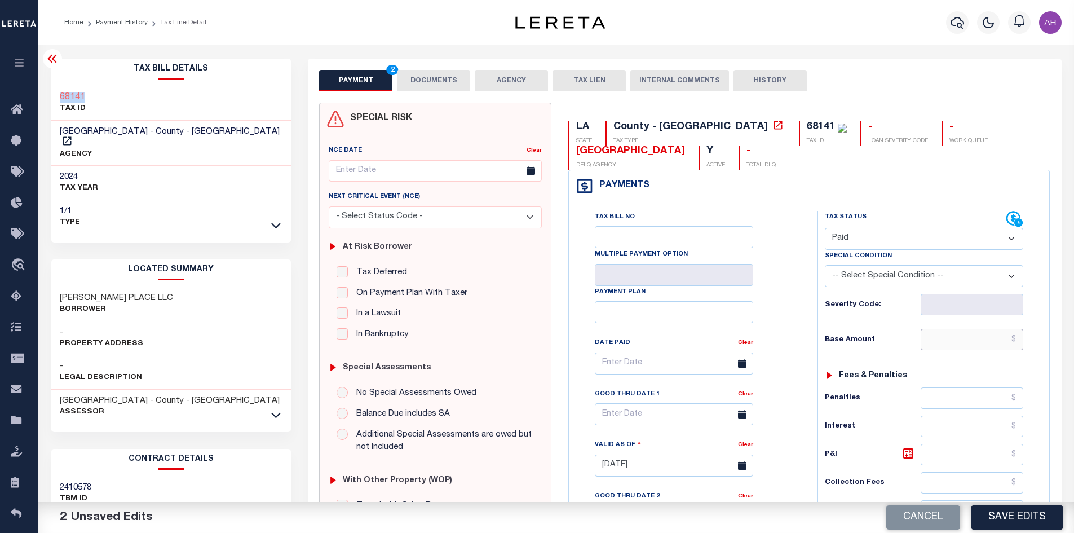
click at [965, 342] on input "text" at bounding box center [971, 339] width 103 height 21
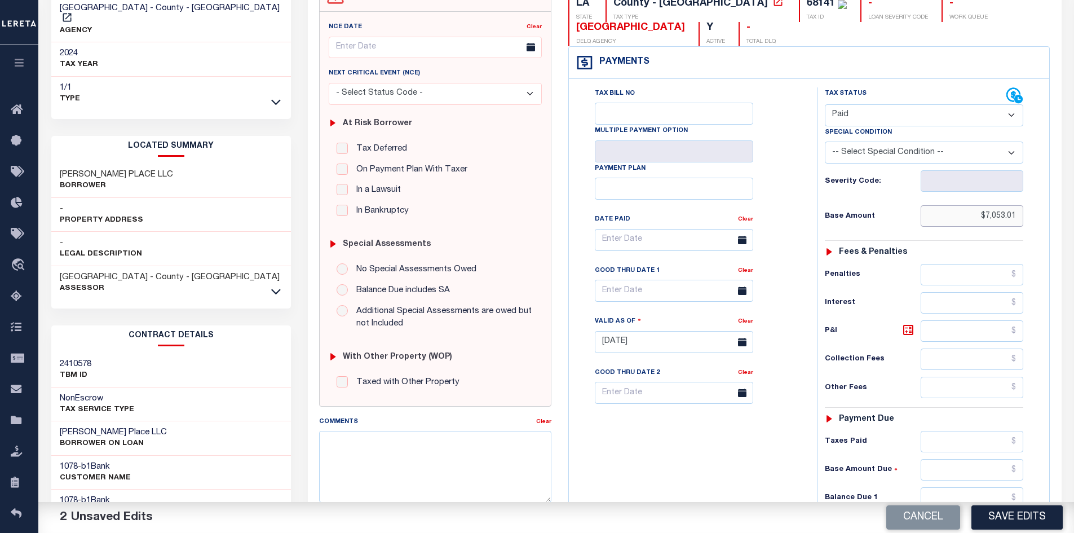
scroll to position [225, 0]
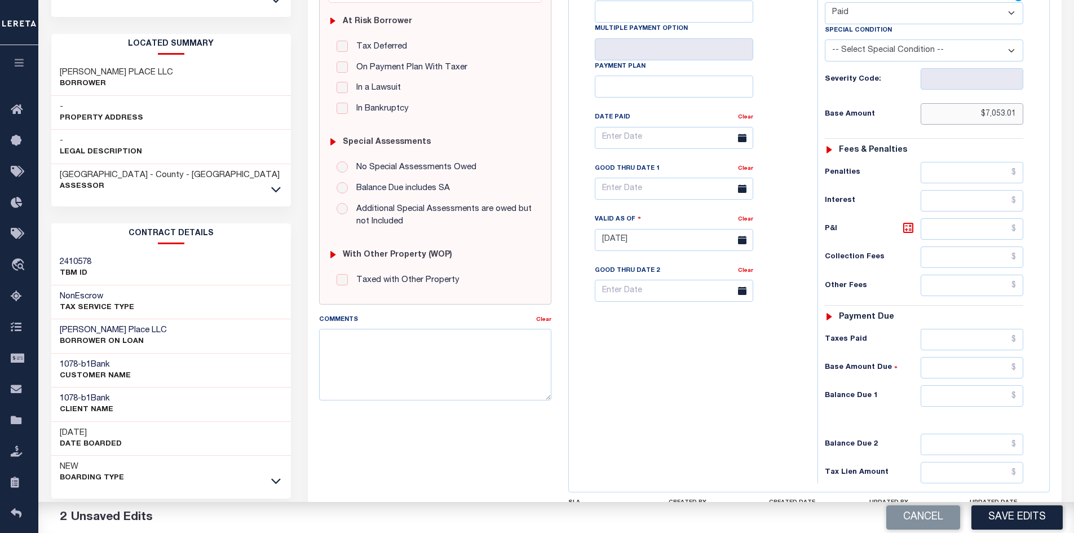
type input "$7,053.01"
click at [965, 400] on input "text" at bounding box center [971, 395] width 103 height 21
type input "$0"
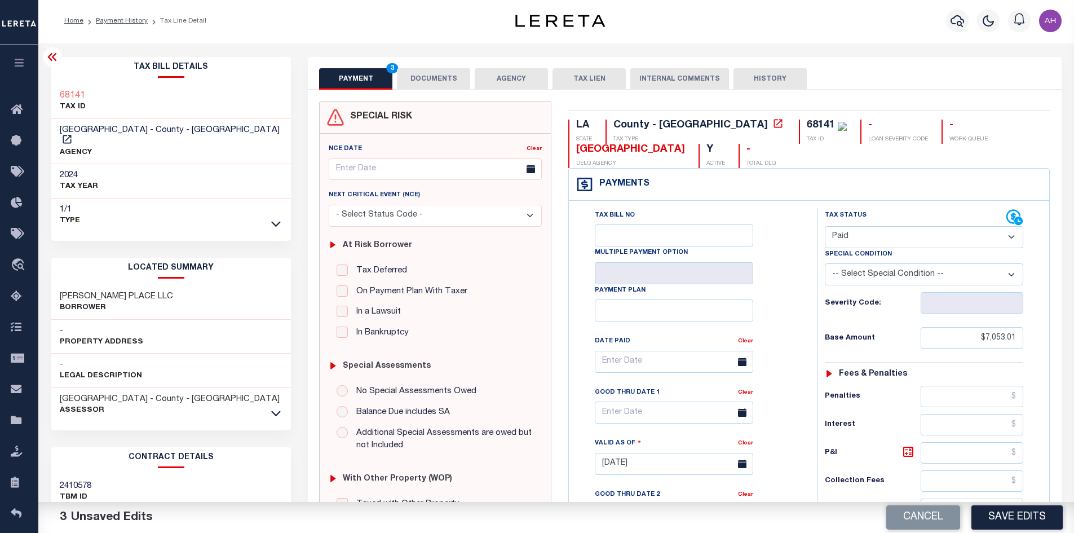
scroll to position [0, 0]
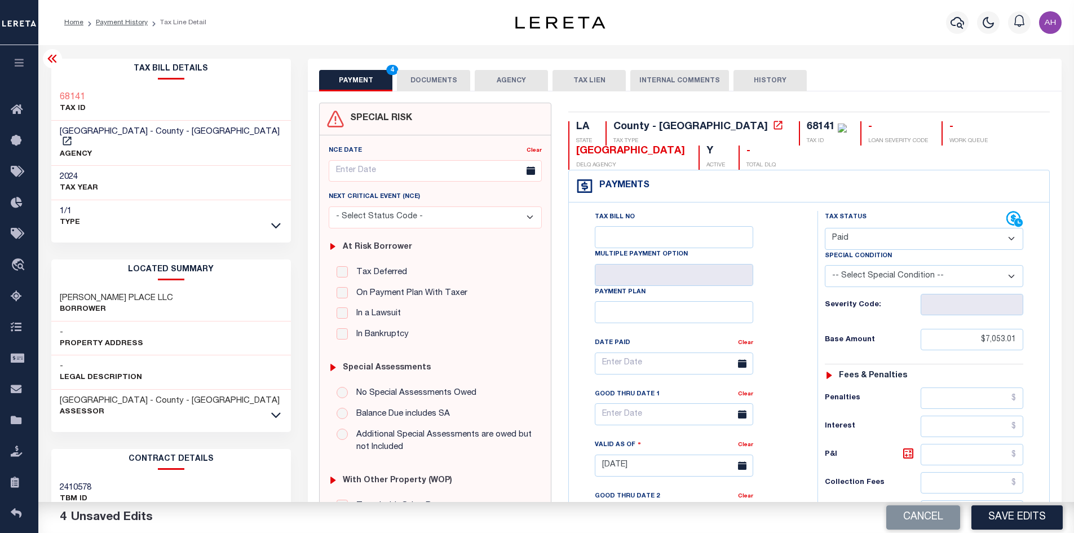
click at [437, 83] on button "DOCUMENTS" at bounding box center [433, 80] width 73 height 21
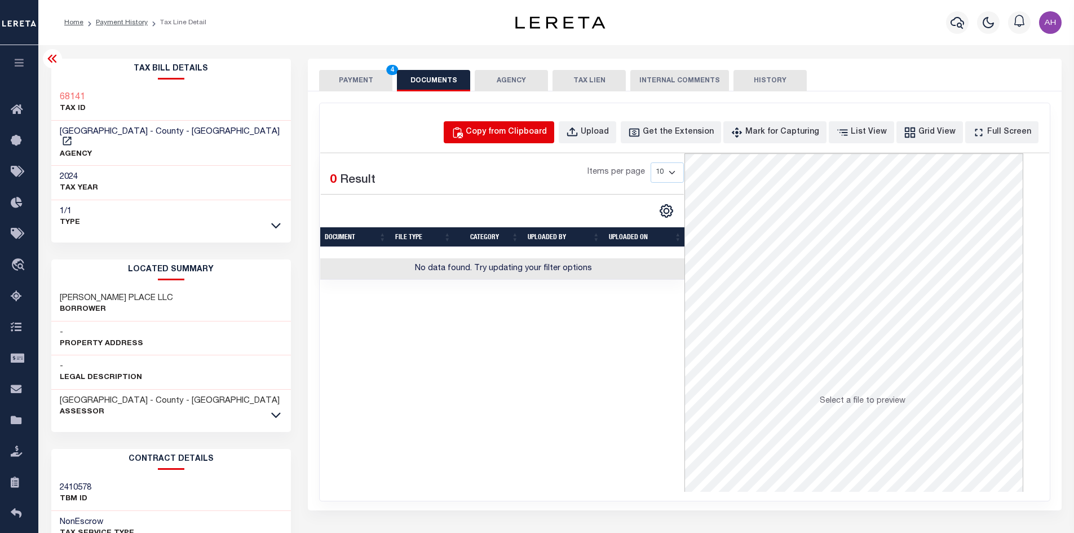
click at [530, 131] on div "Copy from Clipboard" at bounding box center [505, 132] width 81 height 12
select select "POP"
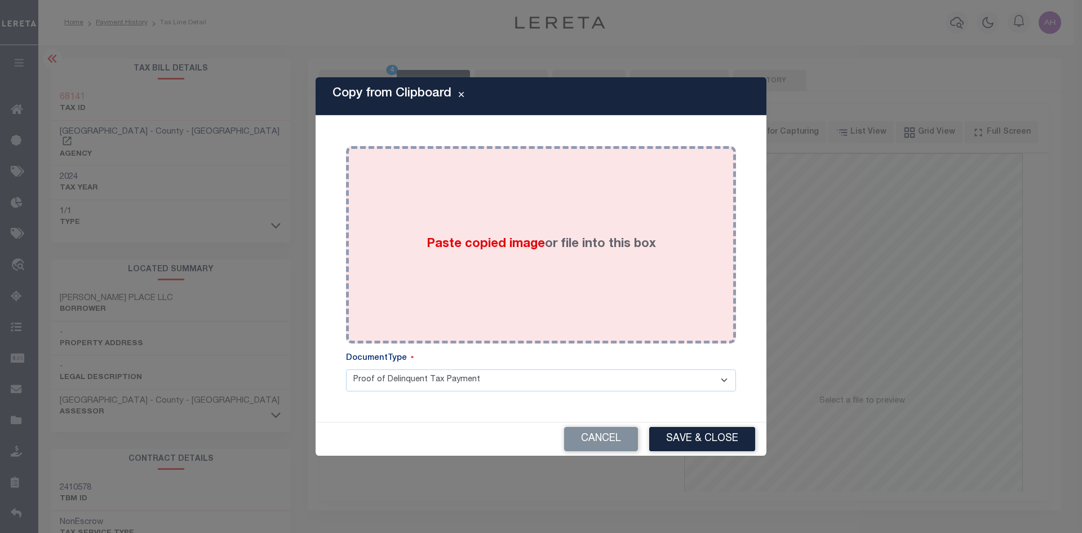
click at [516, 246] on span "Paste copied image" at bounding box center [486, 244] width 118 height 12
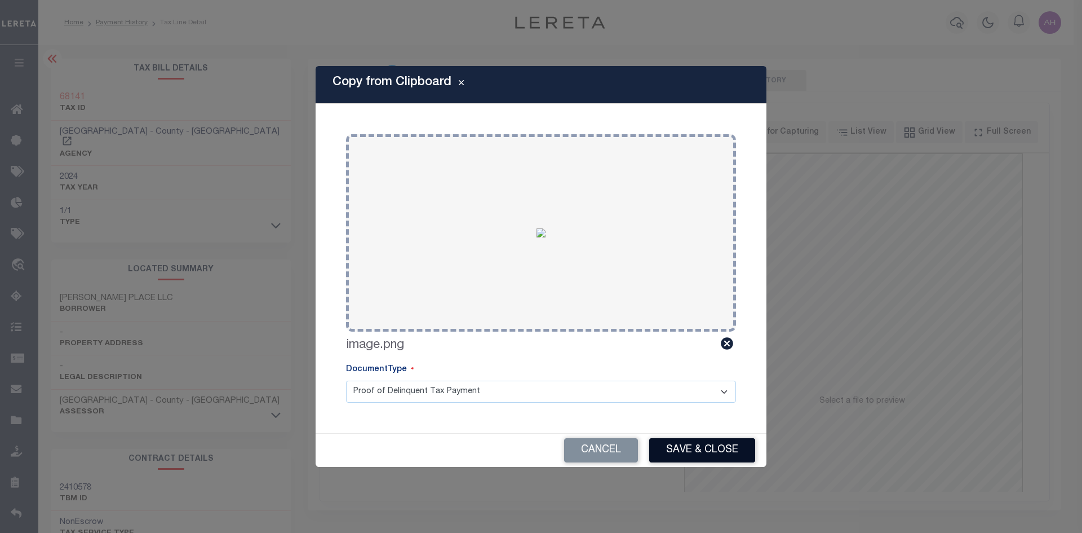
click at [700, 450] on button "Save & Close" at bounding box center [702, 450] width 106 height 24
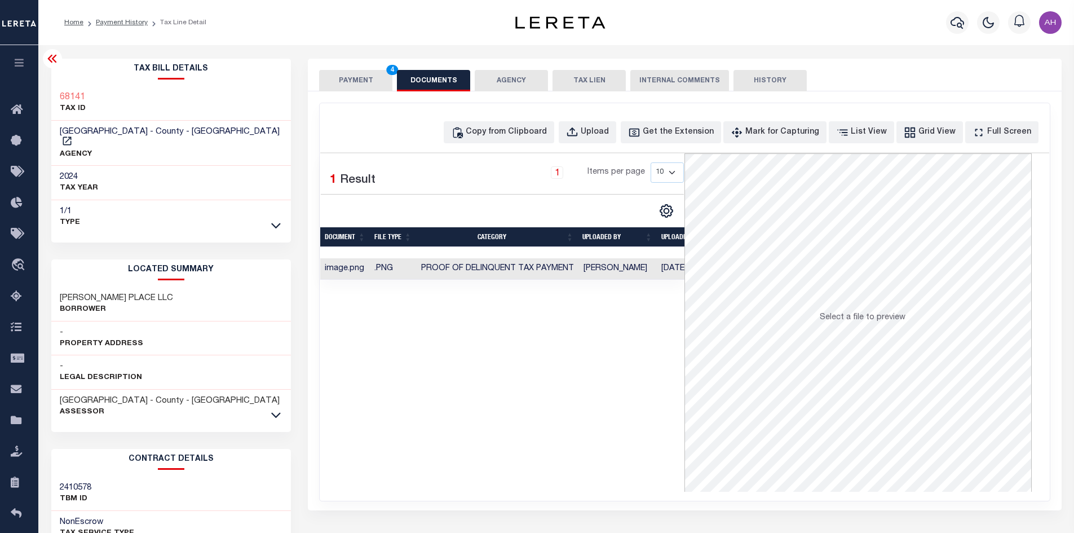
click at [366, 83] on button "PAYMENT 4" at bounding box center [355, 80] width 73 height 21
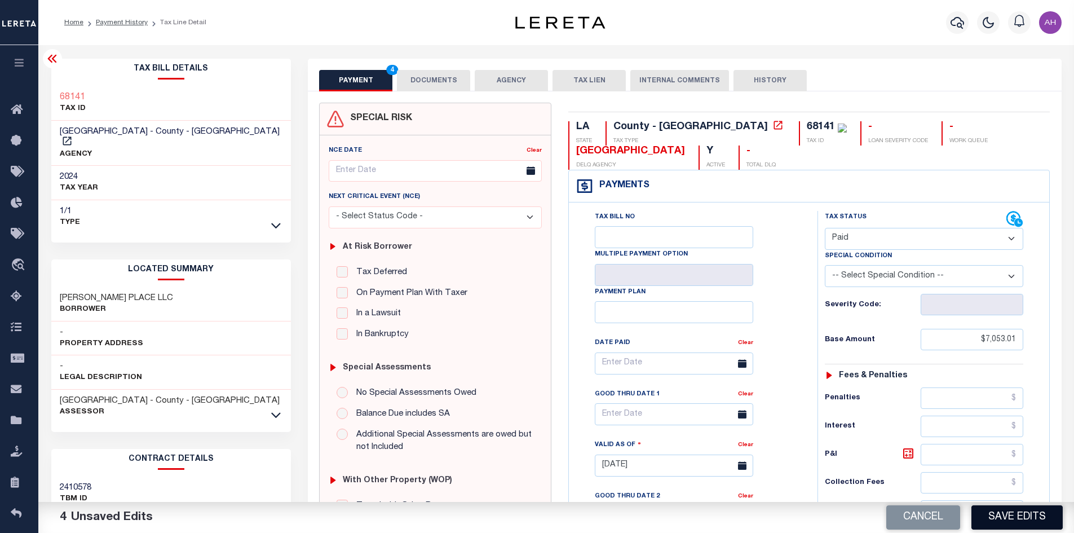
click at [1045, 521] on button "Save Edits" at bounding box center [1016, 517] width 91 height 24
type input "$7,053.01"
type input "$0"
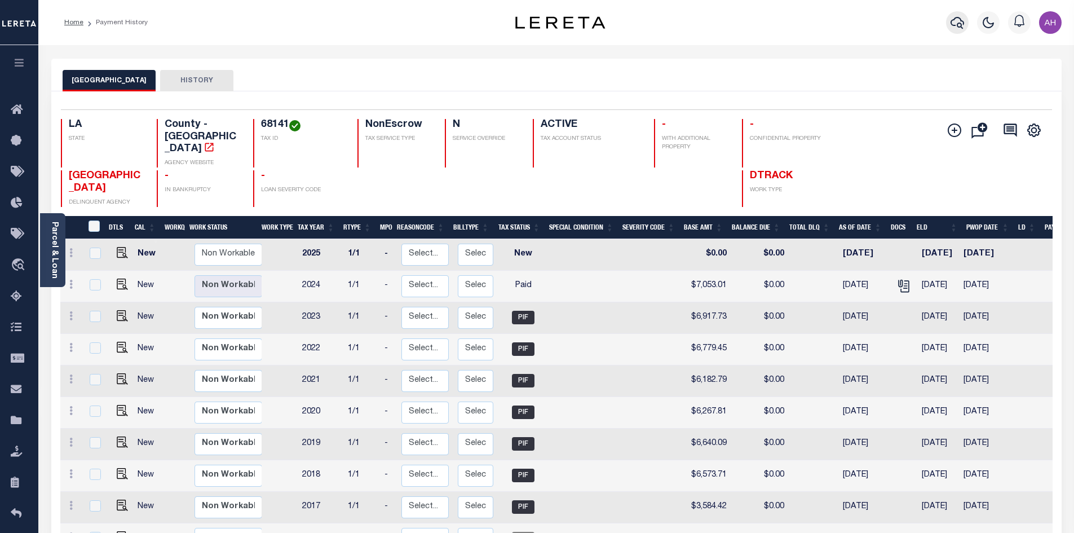
click at [957, 21] on icon "button" at bounding box center [957, 23] width 14 height 14
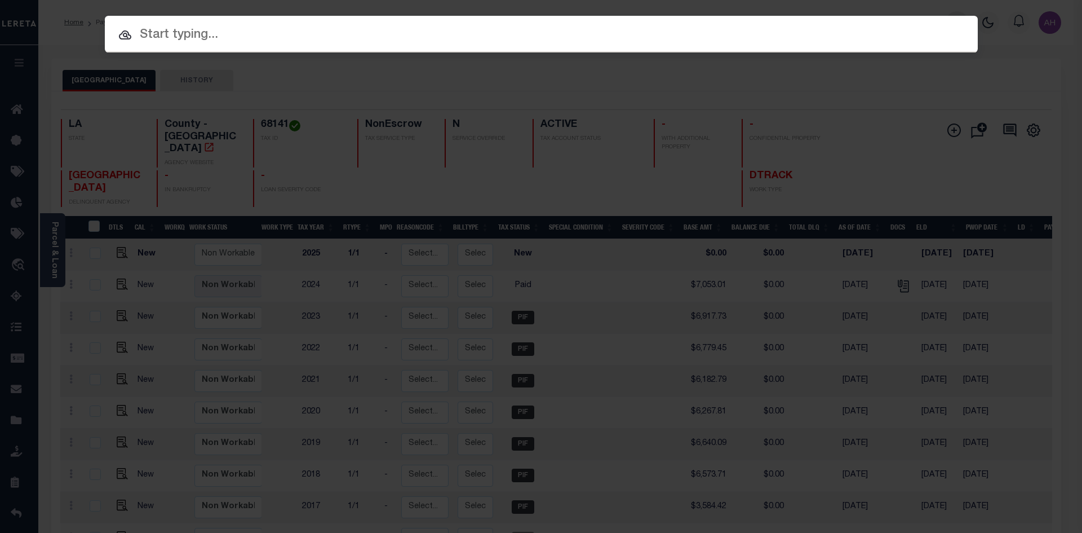
paste input "942200014333"
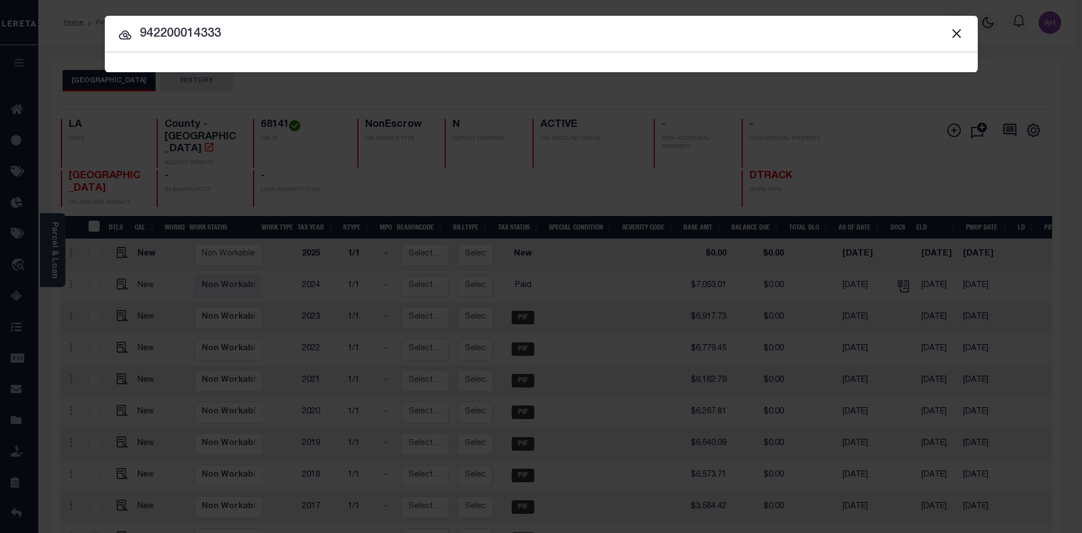
type input "942200014333"
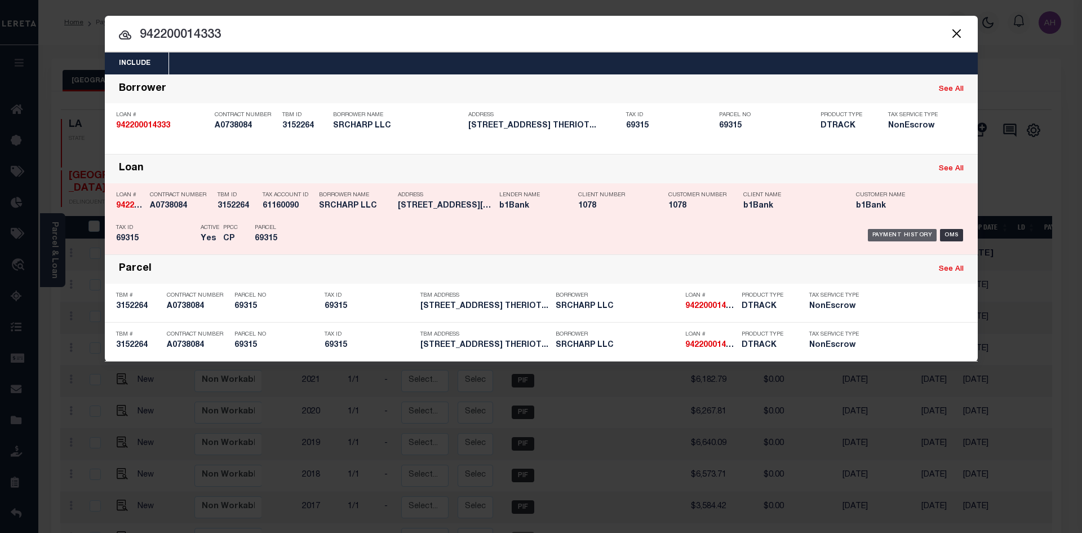
click at [892, 234] on div "Payment History" at bounding box center [902, 235] width 69 height 12
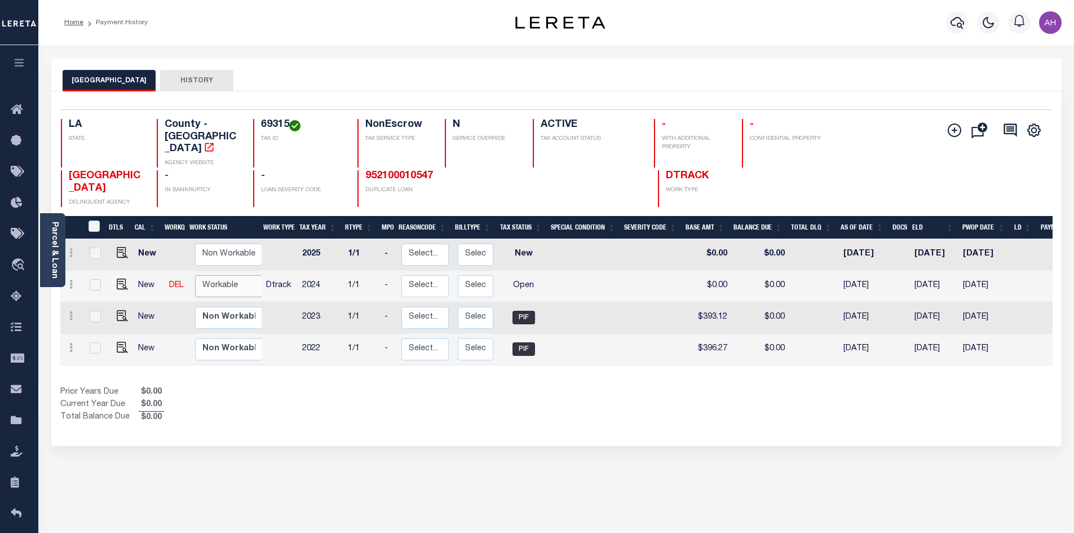
click at [222, 275] on select "Non Workable Workable" at bounding box center [229, 286] width 68 height 22
checkbox input "true"
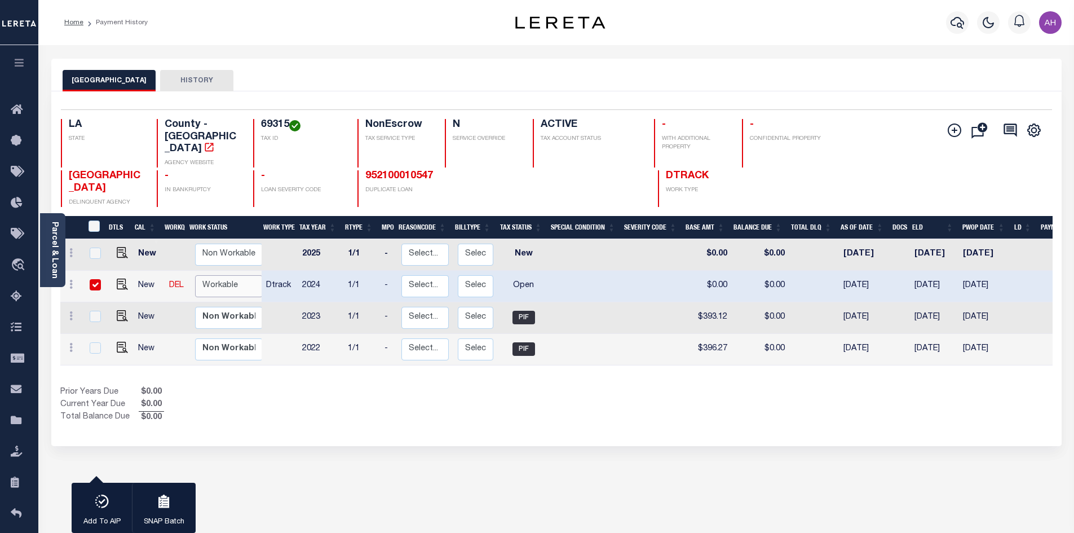
select select "true"
click at [195, 275] on select "Non Workable Workable" at bounding box center [229, 286] width 68 height 22
checkbox input "false"
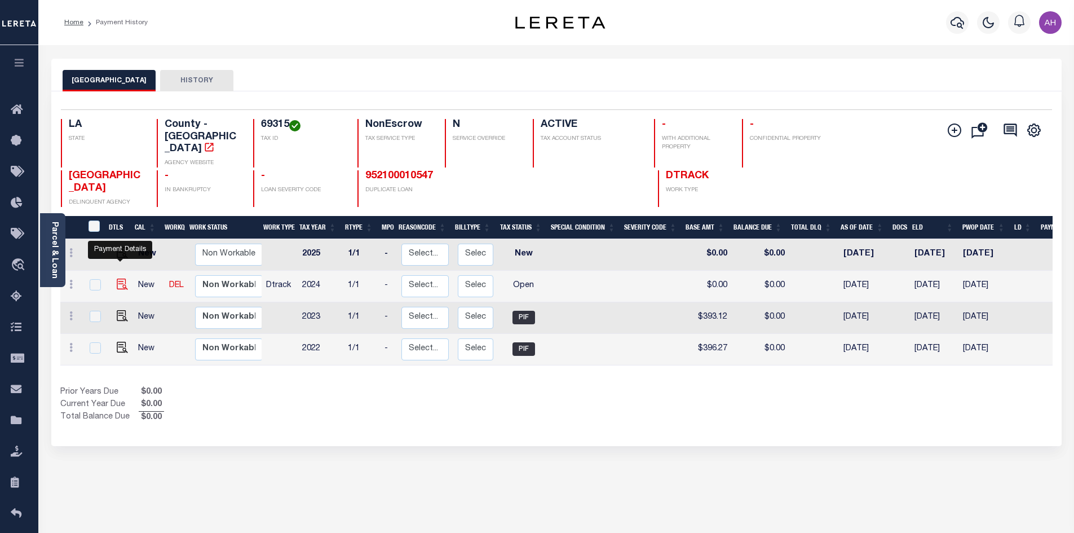
click at [122, 278] on img "" at bounding box center [122, 283] width 11 height 11
checkbox input "true"
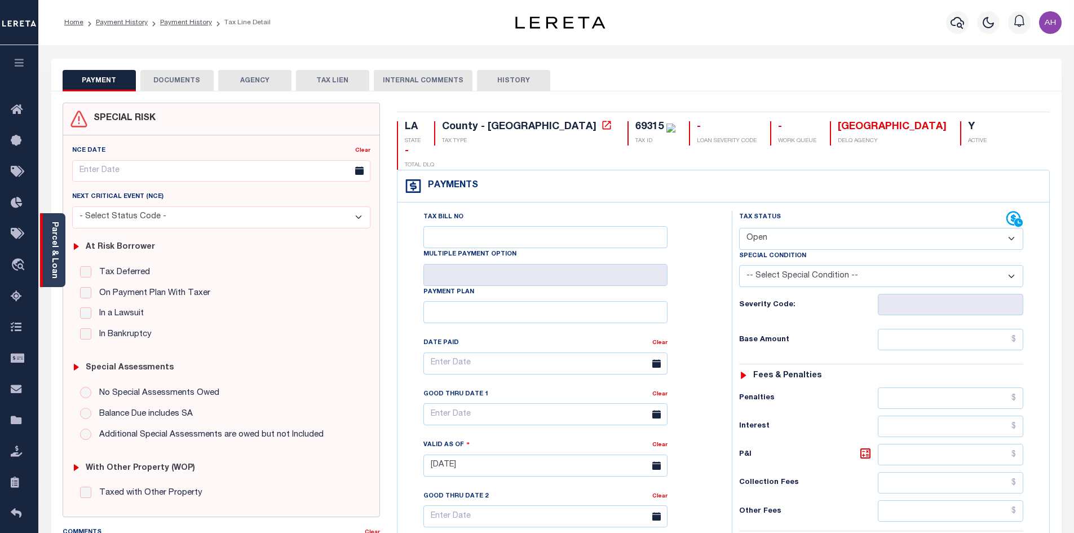
click at [57, 262] on link "Parcel & Loan" at bounding box center [54, 249] width 8 height 57
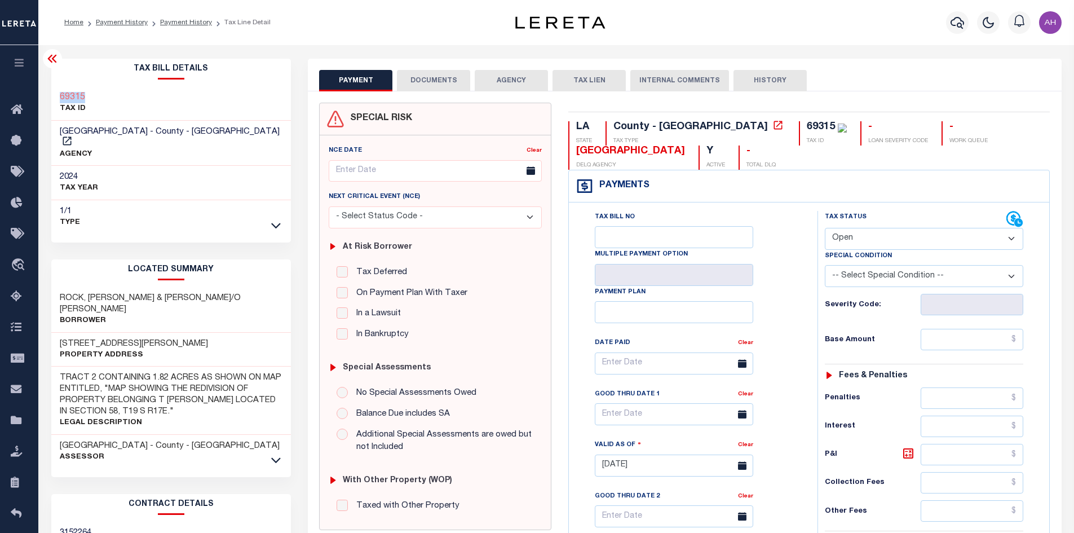
drag, startPoint x: 93, startPoint y: 98, endPoint x: 55, endPoint y: 101, distance: 38.5
click at [55, 101] on div "69315 TAX ID" at bounding box center [171, 103] width 240 height 34
copy h3 "69315"
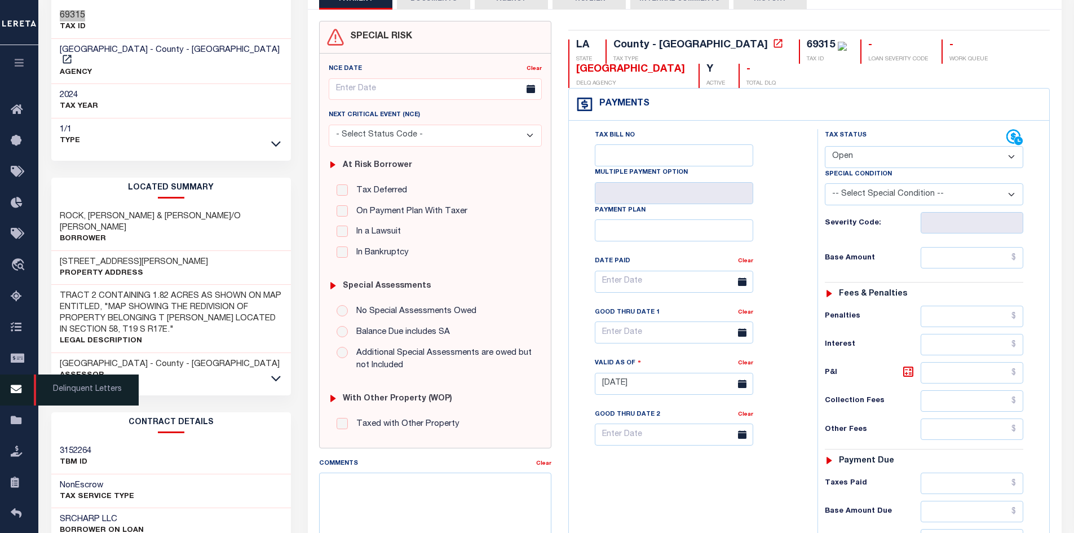
scroll to position [56, 0]
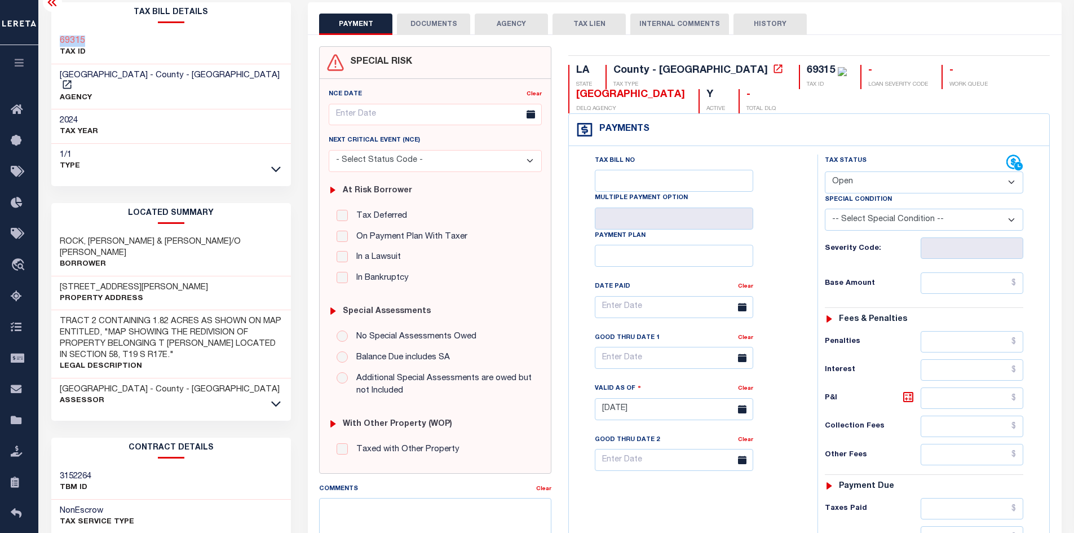
copy h3 "69315"
click at [864, 179] on select "- Select Status Code - Open Due/Unpaid Paid Incomplete No Tax Due Internal Refu…" at bounding box center [923, 182] width 198 height 22
select select "PYD"
click at [824, 172] on select "- Select Status Code - Open Due/Unpaid Paid Incomplete No Tax Due Internal Refu…" at bounding box center [923, 182] width 198 height 22
type input "[DATE]"
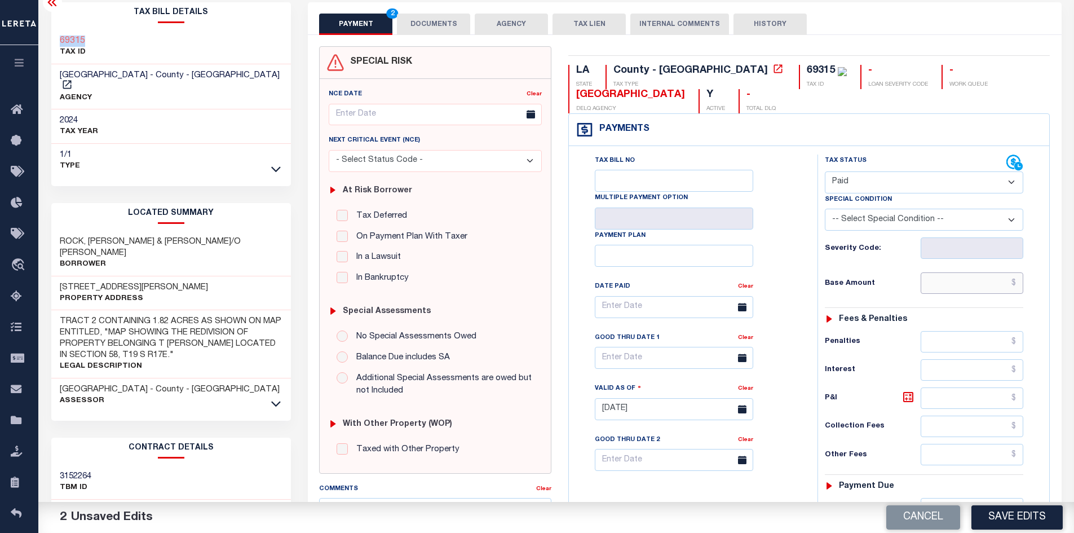
click at [965, 285] on input "text" at bounding box center [971, 282] width 103 height 21
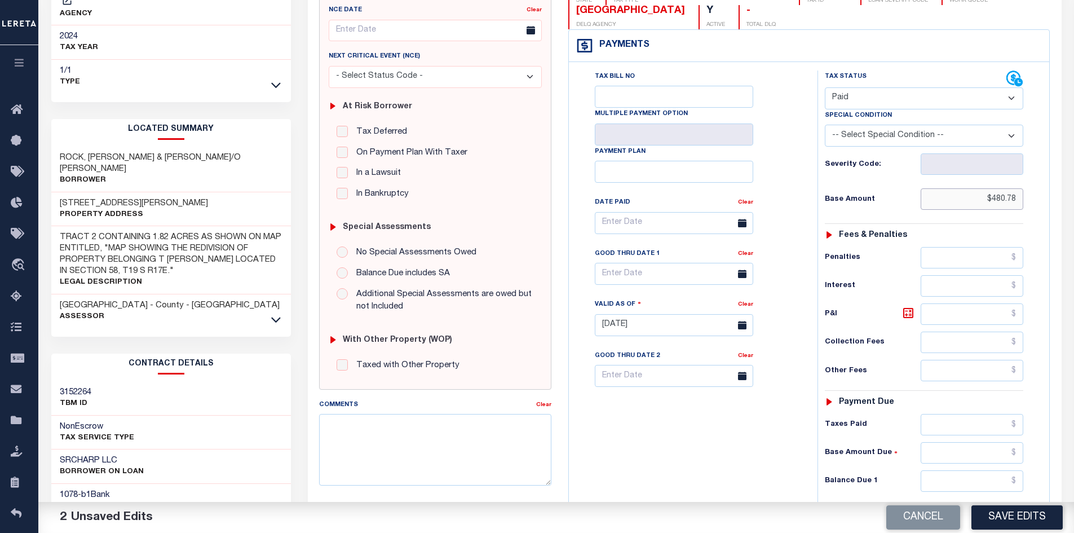
scroll to position [282, 0]
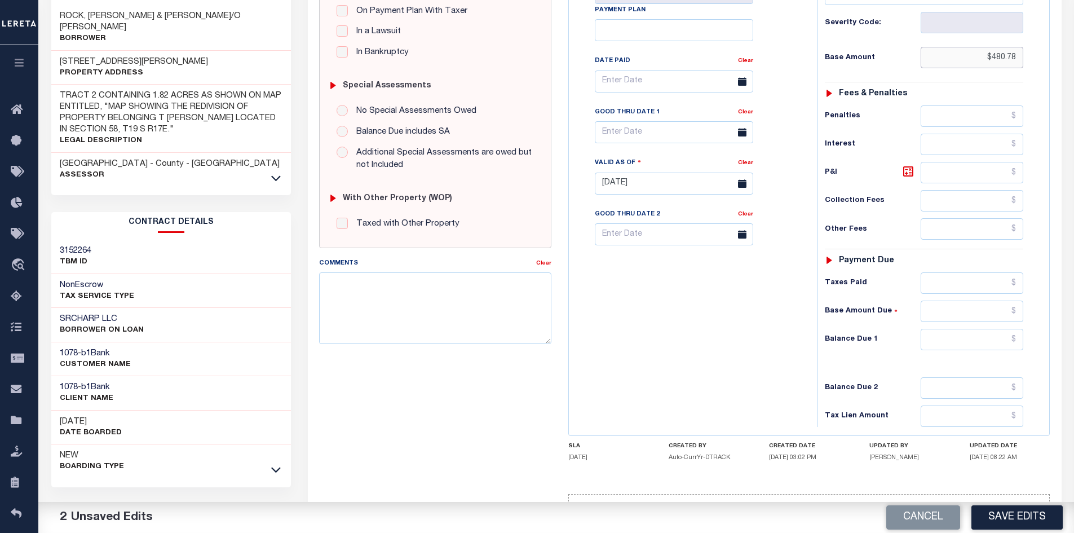
type input "$480.78"
click at [990, 345] on input "text" at bounding box center [971, 339] width 103 height 21
type input "$0"
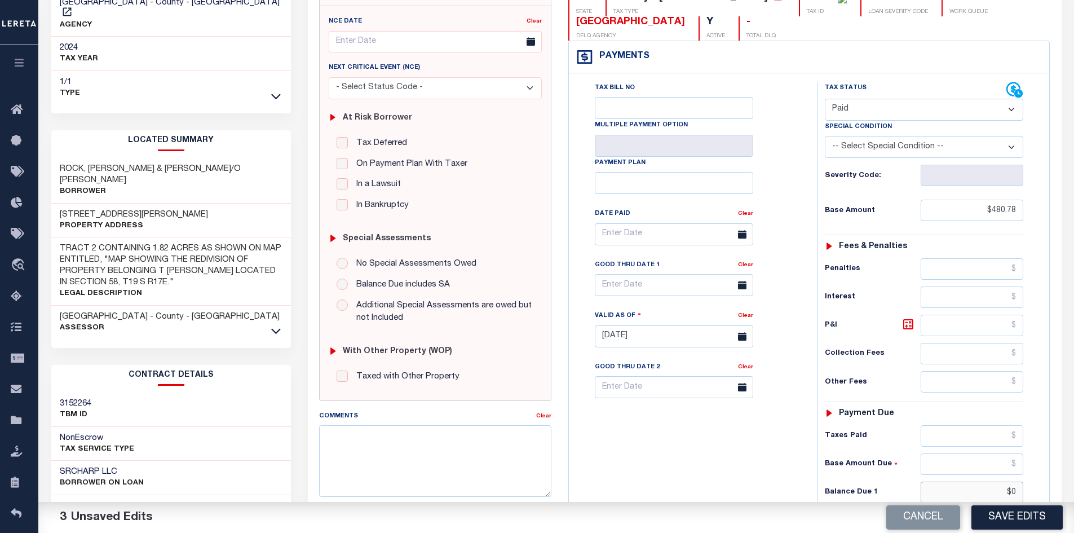
scroll to position [0, 0]
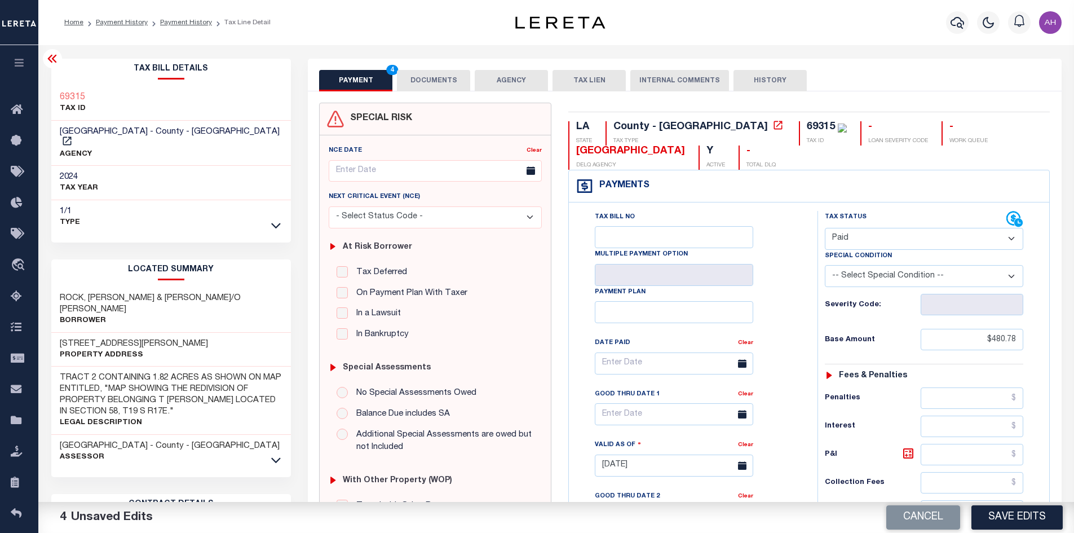
click at [429, 73] on button "DOCUMENTS" at bounding box center [433, 80] width 73 height 21
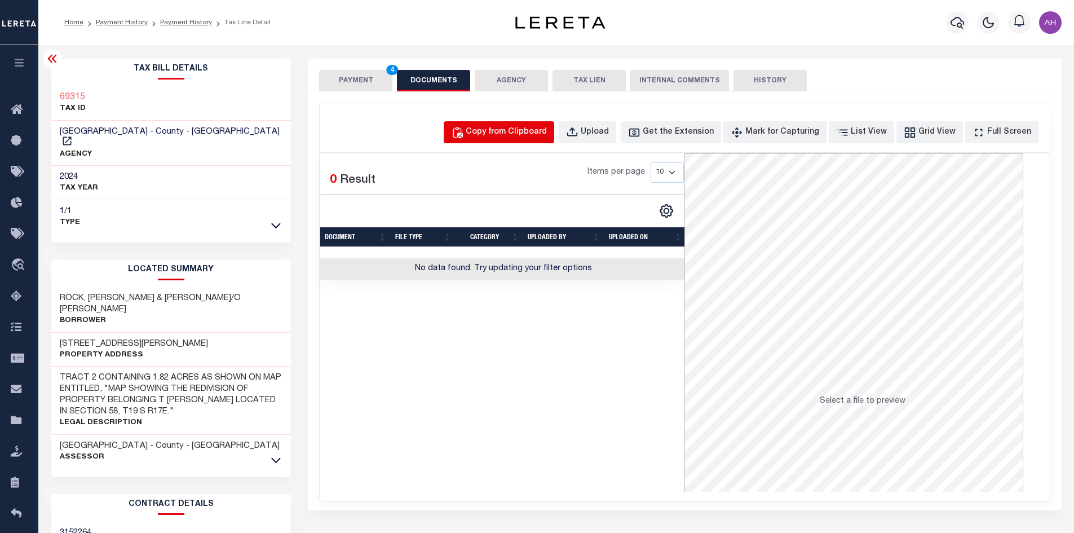
click at [497, 135] on div "Copy from Clipboard" at bounding box center [505, 132] width 81 height 12
select select "POP"
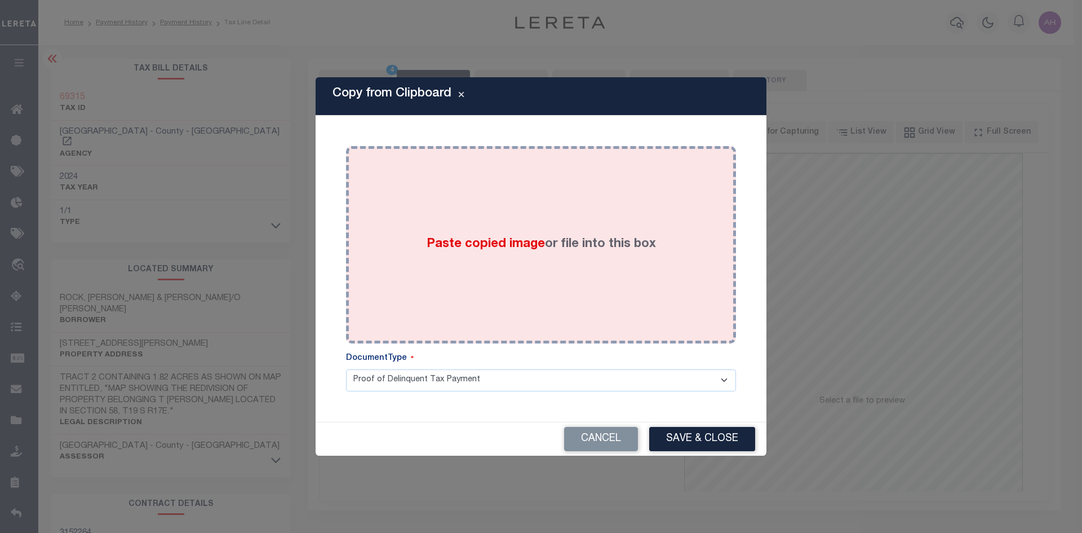
click at [481, 241] on span "Paste copied image" at bounding box center [486, 244] width 118 height 12
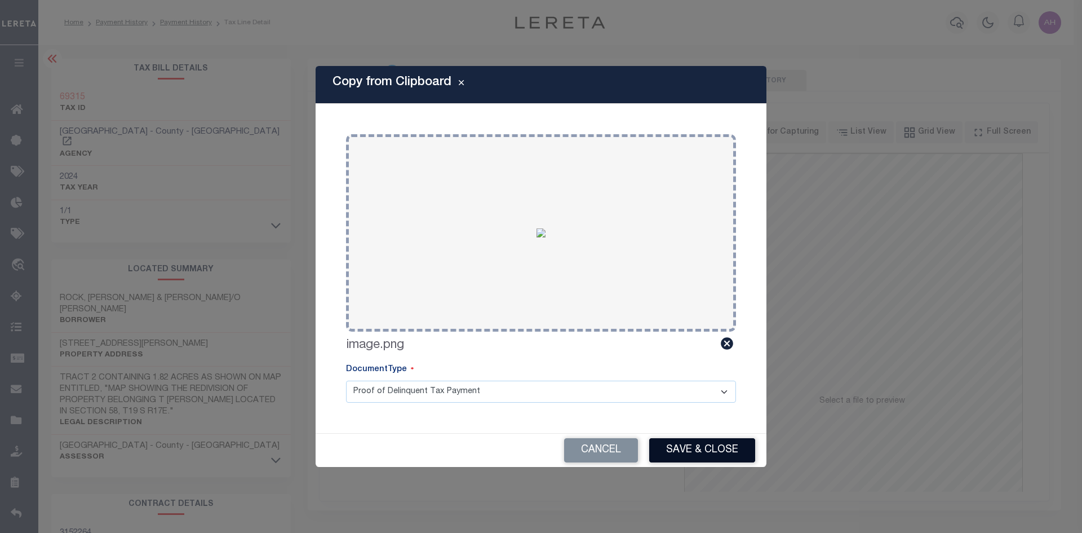
click at [733, 451] on button "Save & Close" at bounding box center [702, 450] width 106 height 24
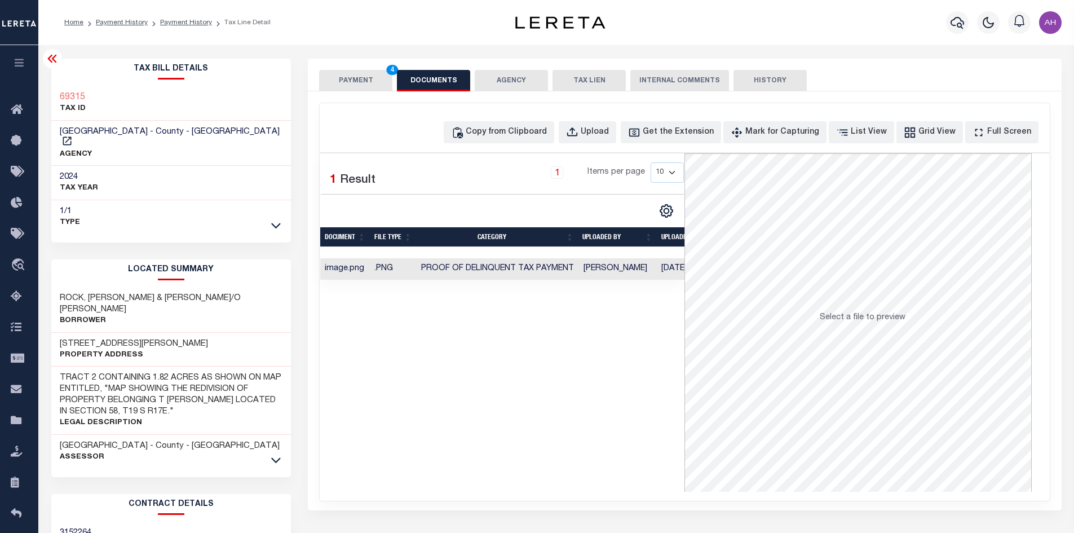
click at [354, 75] on button "PAYMENT 4" at bounding box center [355, 80] width 73 height 21
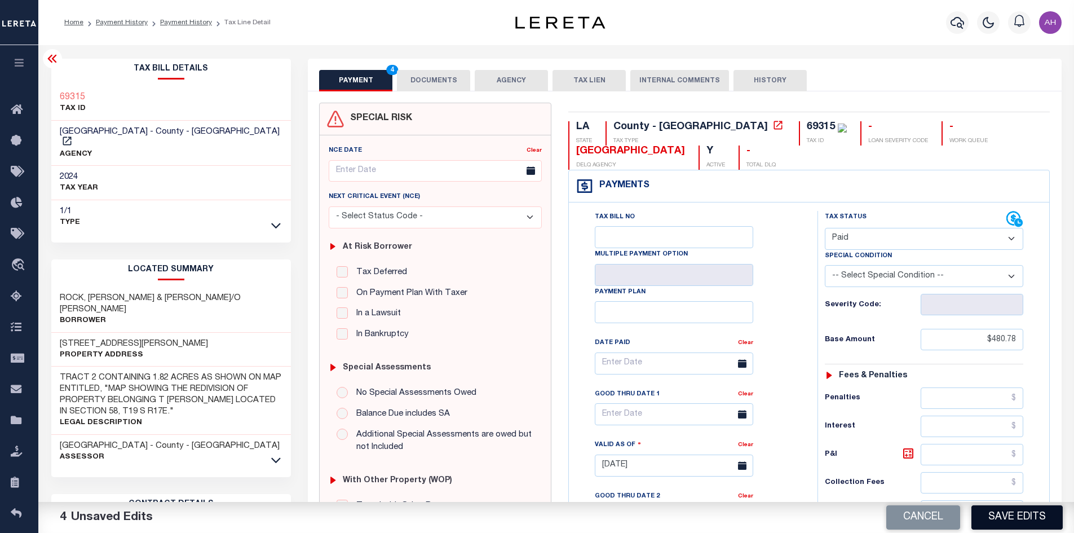
click at [1031, 520] on button "Save Edits" at bounding box center [1016, 517] width 91 height 24
checkbox input "false"
type input "$480.78"
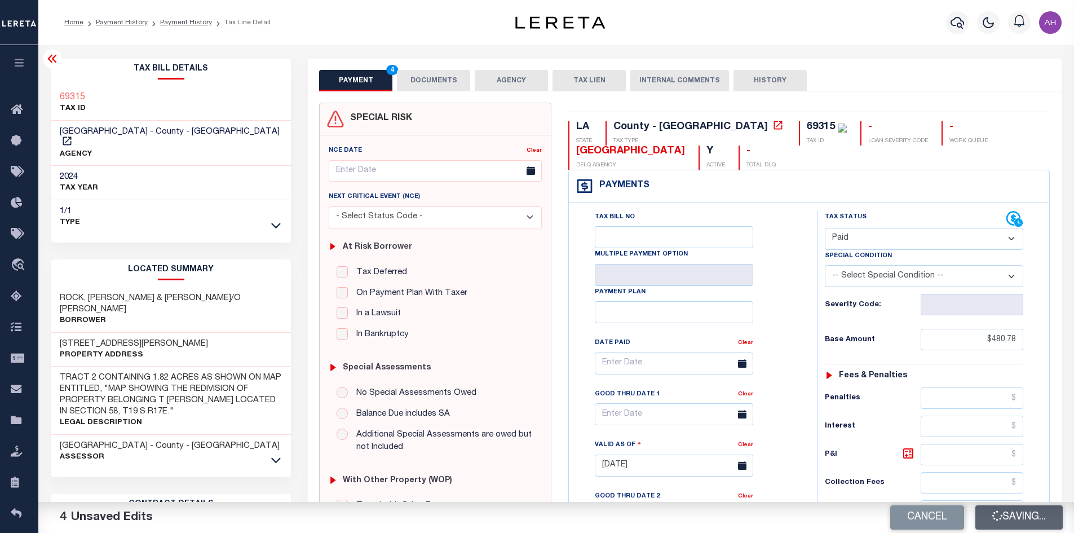
type input "$0"
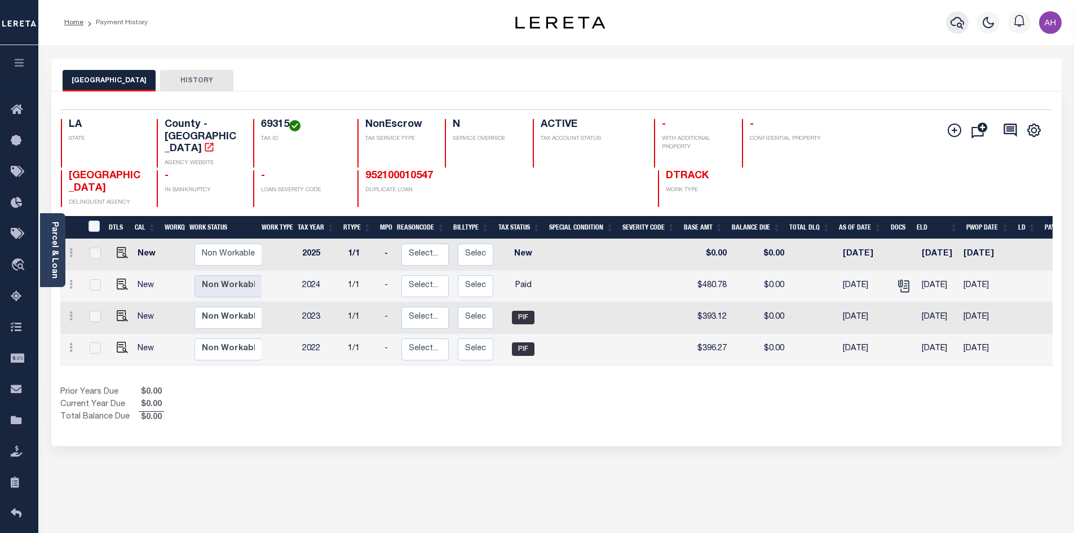
click at [964, 24] on button "button" at bounding box center [957, 22] width 23 height 23
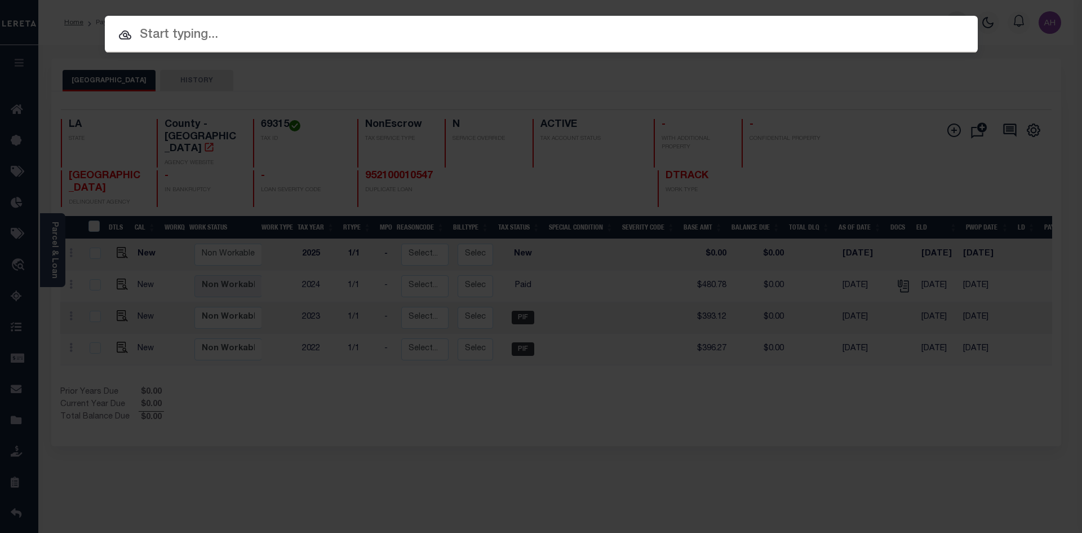
paste input "952100008889"
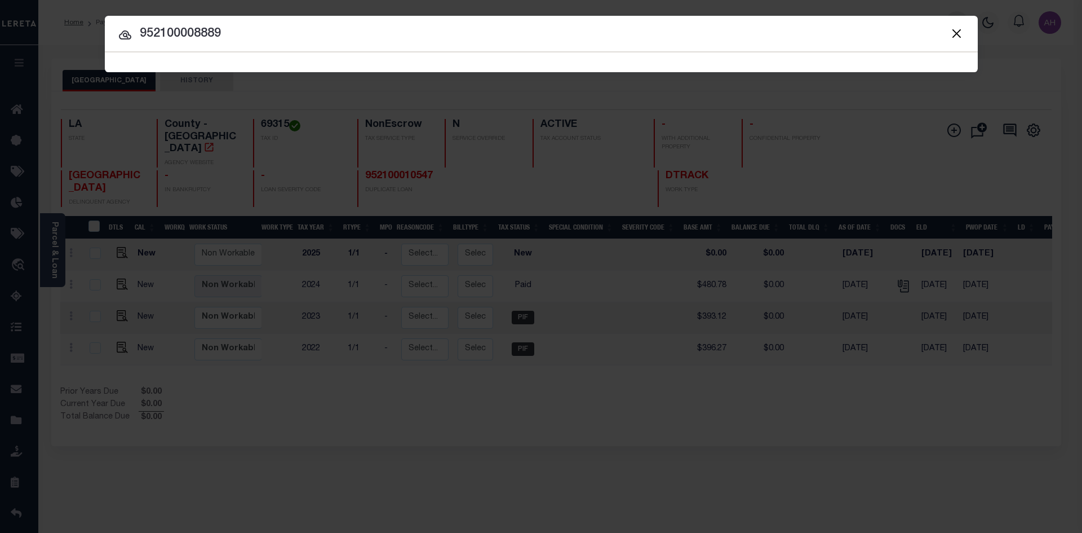
type input "952100008889"
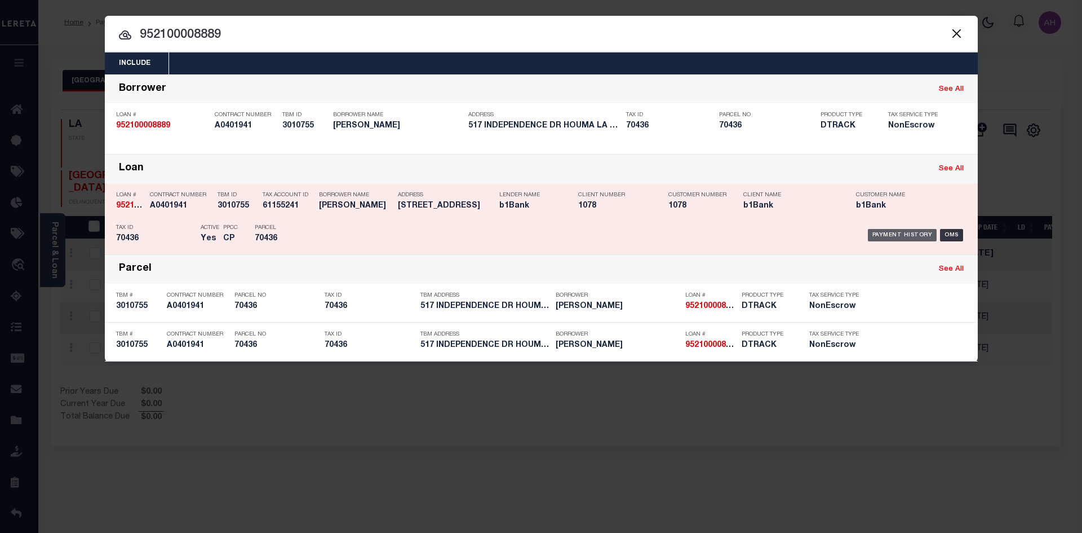
click at [905, 235] on div "Payment History" at bounding box center [902, 235] width 69 height 12
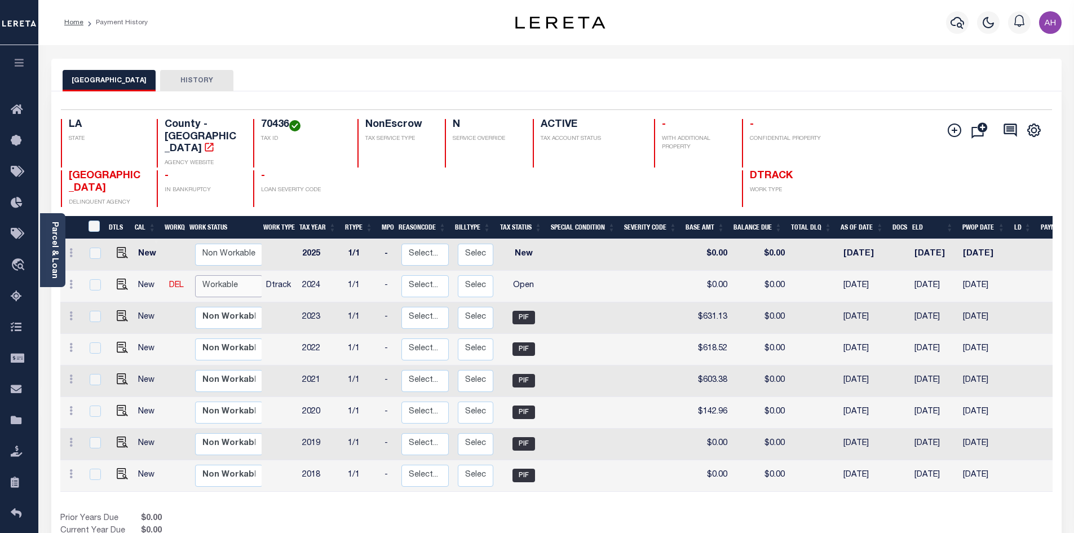
click at [220, 275] on select "Non Workable Workable" at bounding box center [229, 286] width 68 height 22
checkbox input "true"
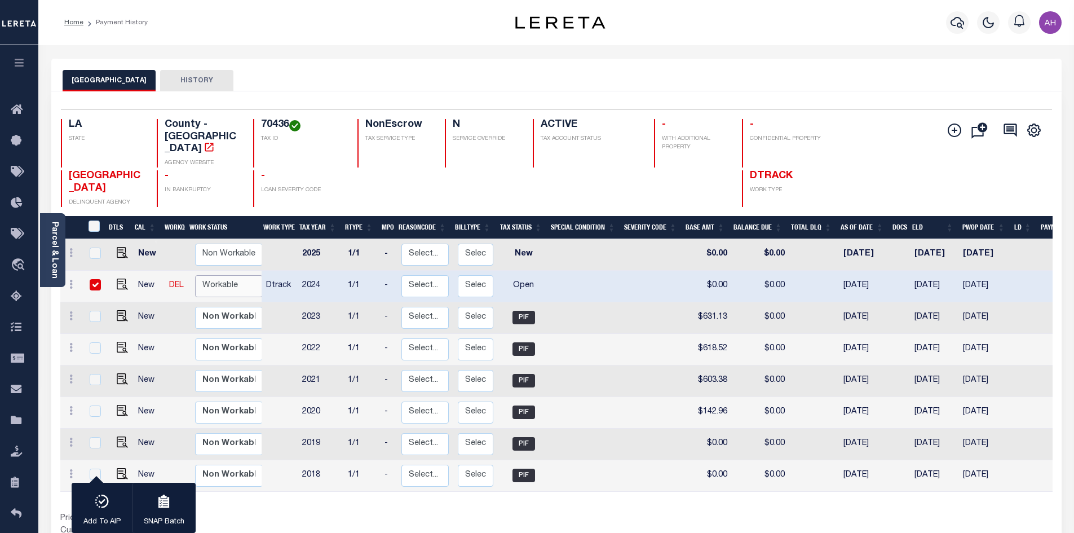
select select "true"
click at [195, 275] on select "Non Workable Workable" at bounding box center [229, 286] width 68 height 22
checkbox input "false"
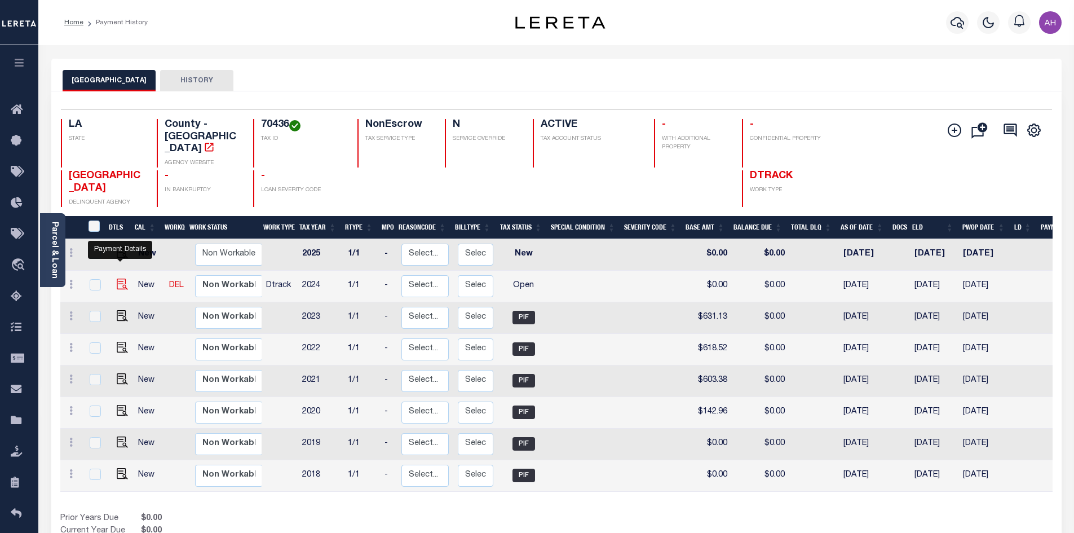
click at [119, 278] on img "" at bounding box center [122, 283] width 11 height 11
checkbox input "true"
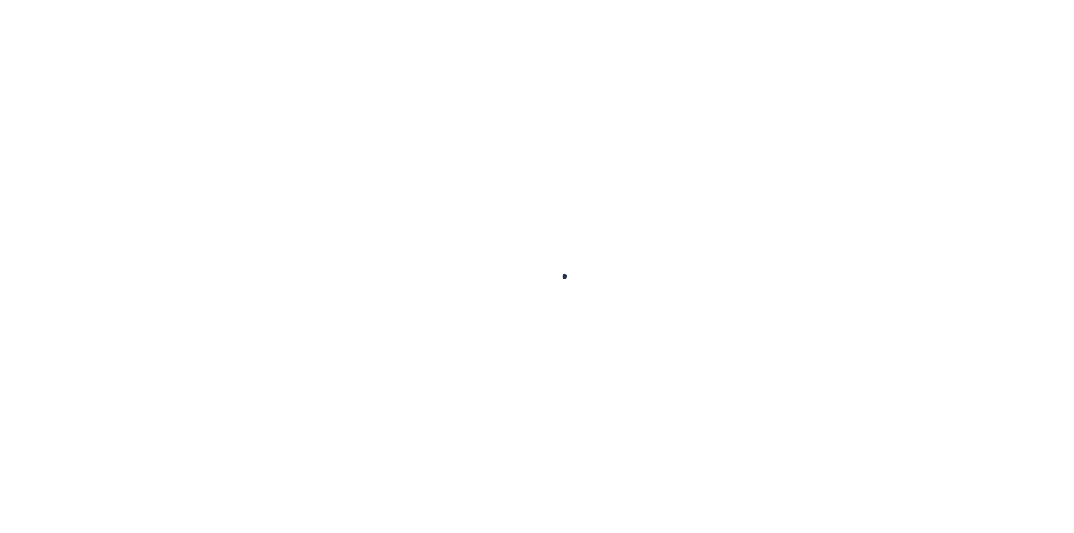
checkbox input "false"
type input "[DATE]"
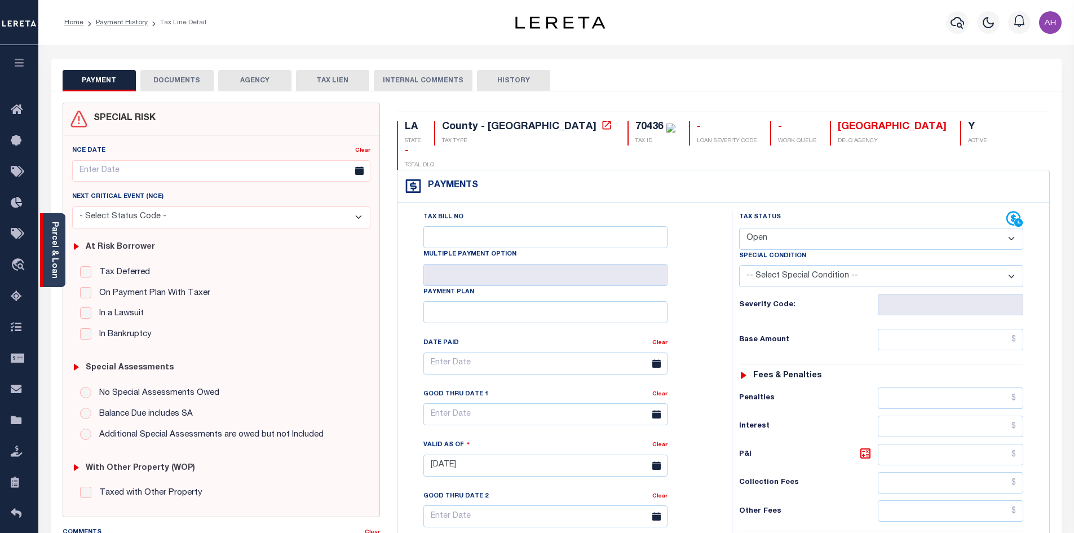
click at [58, 250] on link "Parcel & Loan" at bounding box center [54, 249] width 8 height 57
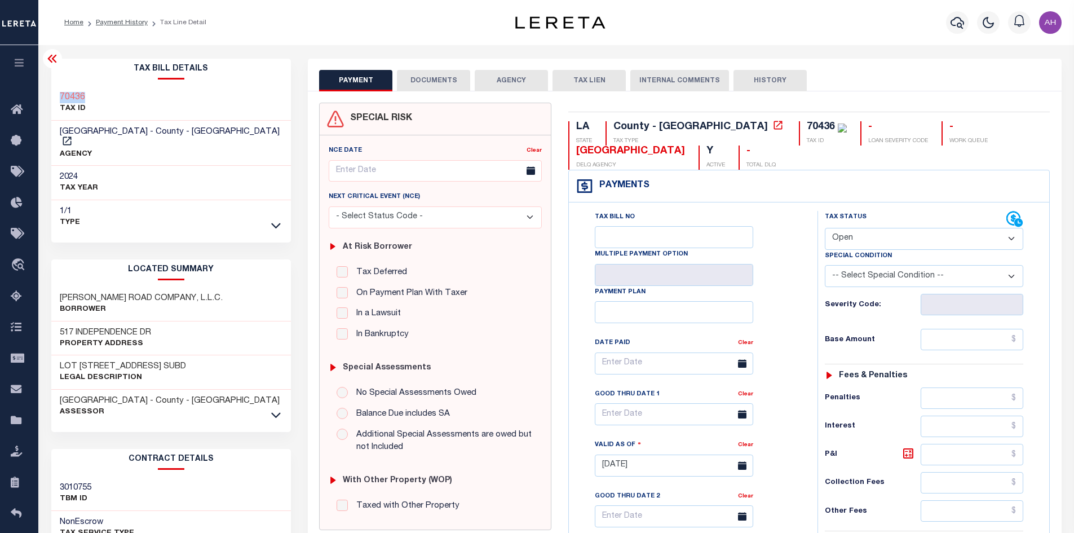
drag, startPoint x: 96, startPoint y: 95, endPoint x: 61, endPoint y: 98, distance: 35.1
click at [61, 98] on div "70436 TAX ID" at bounding box center [171, 103] width 240 height 34
copy h3 "70436"
drag, startPoint x: 155, startPoint y: 321, endPoint x: 76, endPoint y: 323, distance: 79.5
click at [76, 323] on div "517 INDEPENDENCE DR Property Address" at bounding box center [171, 338] width 240 height 34
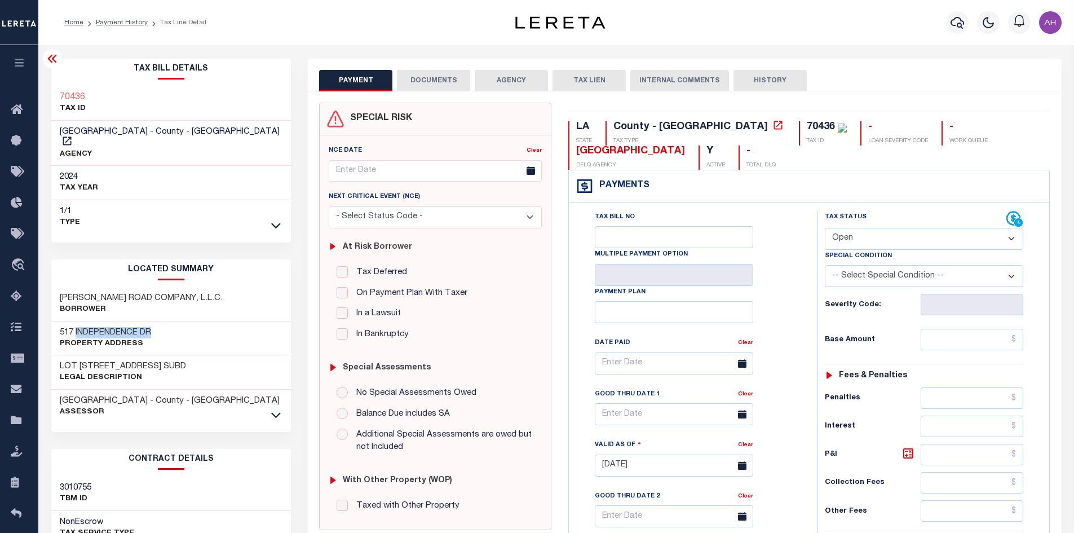
copy h3 "INDEPENDENCE DR"
click at [860, 241] on select "- Select Status Code - Open Due/Unpaid Paid Incomplete No Tax Due Internal Refu…" at bounding box center [923, 239] width 198 height 22
select select "PYD"
click at [824, 228] on select "- Select Status Code - Open Due/Unpaid Paid Incomplete No Tax Due Internal Refu…" at bounding box center [923, 239] width 198 height 22
type input "10/03/2025"
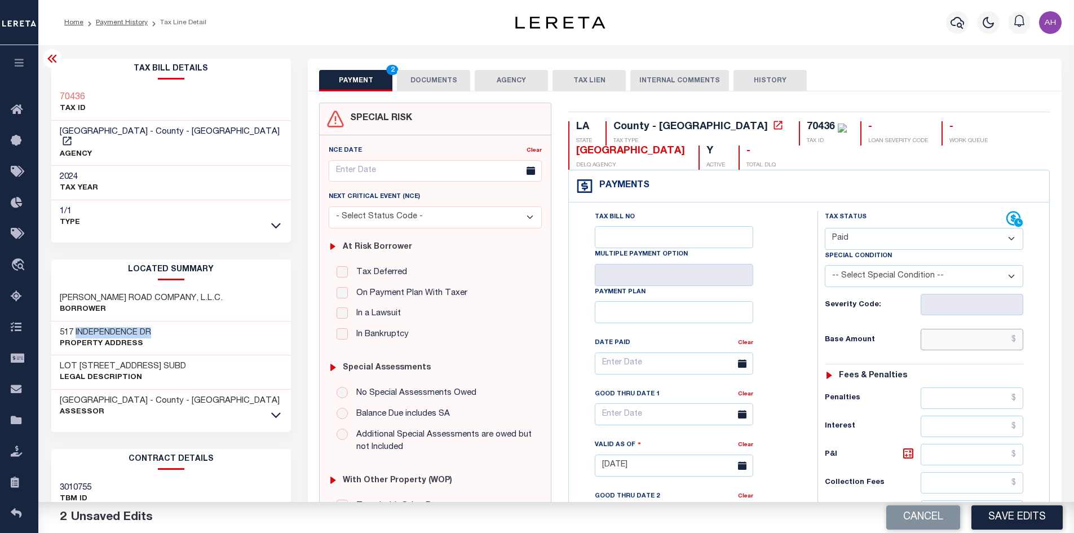
click at [984, 339] on input "text" at bounding box center [971, 339] width 103 height 21
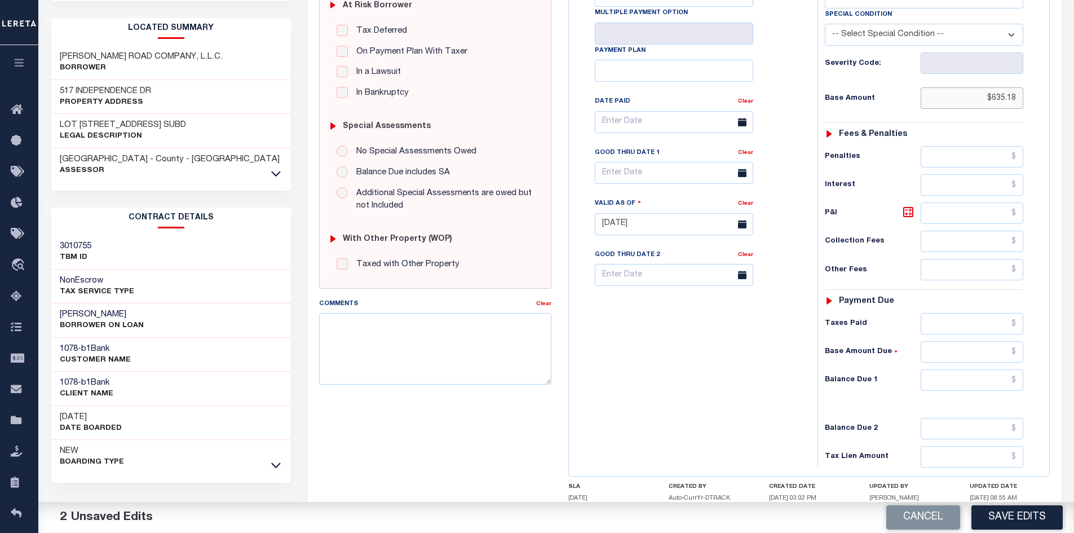
scroll to position [282, 0]
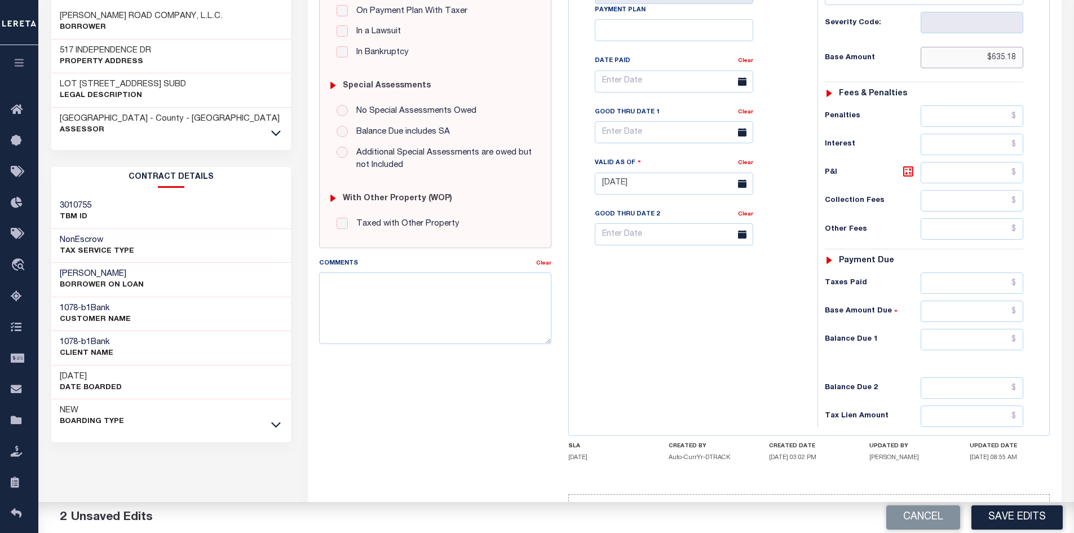
type input "$635.18"
click at [985, 341] on input "text" at bounding box center [971, 339] width 103 height 21
type input "$0.00"
click at [1002, 515] on button "Save Edits" at bounding box center [1016, 517] width 91 height 24
checkbox input "false"
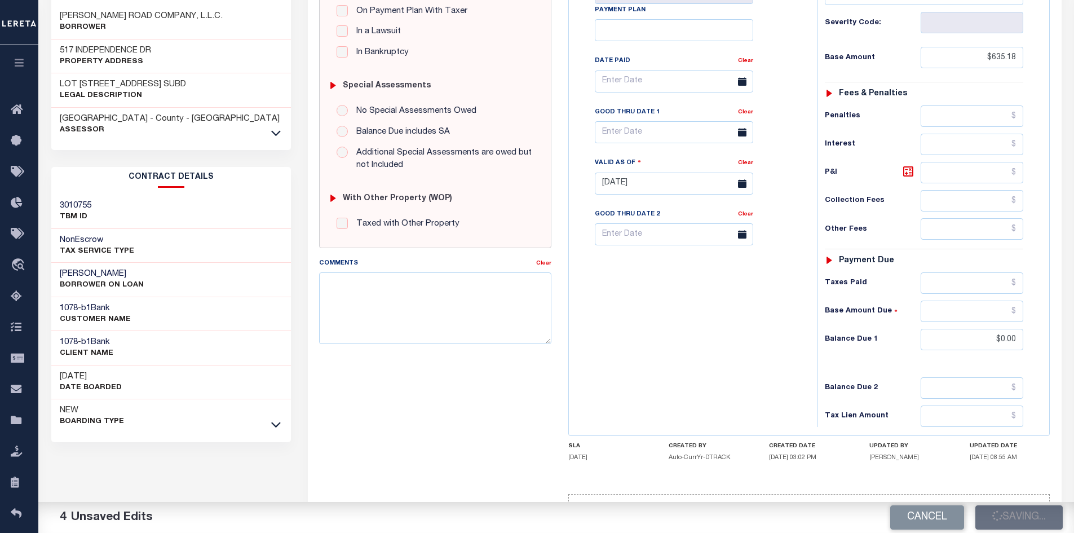
checkbox input "false"
type input "$635.18"
type input "$0"
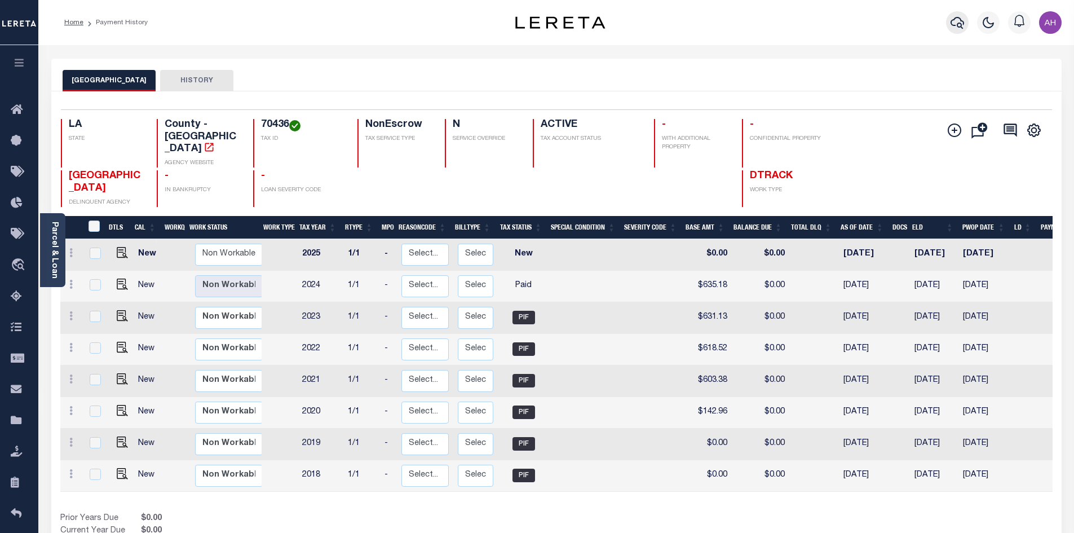
click at [958, 24] on icon "button" at bounding box center [957, 23] width 14 height 12
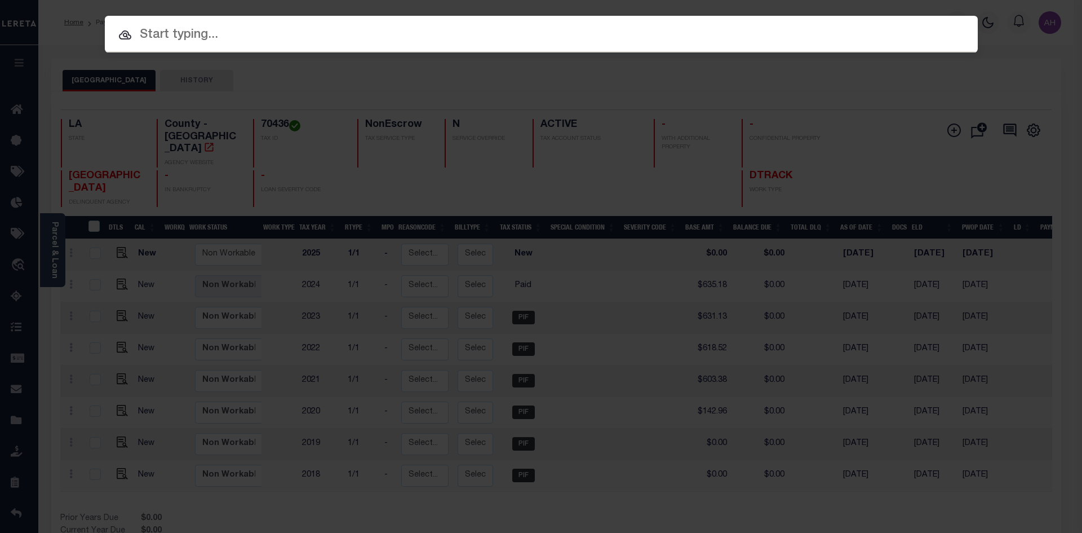
paste input "952100001868"
type input "952100001868"
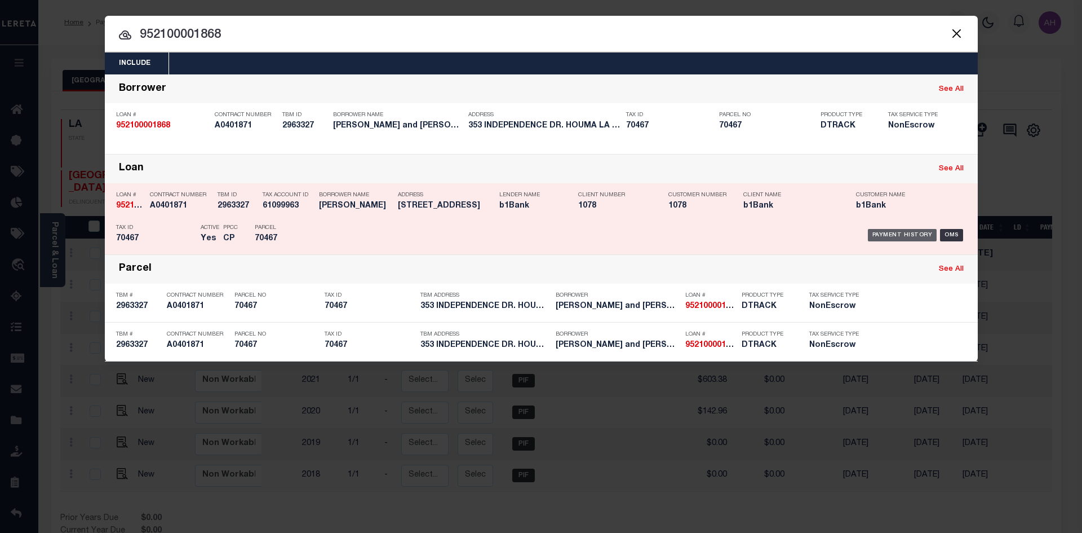
click at [892, 234] on div "Payment History" at bounding box center [902, 235] width 69 height 12
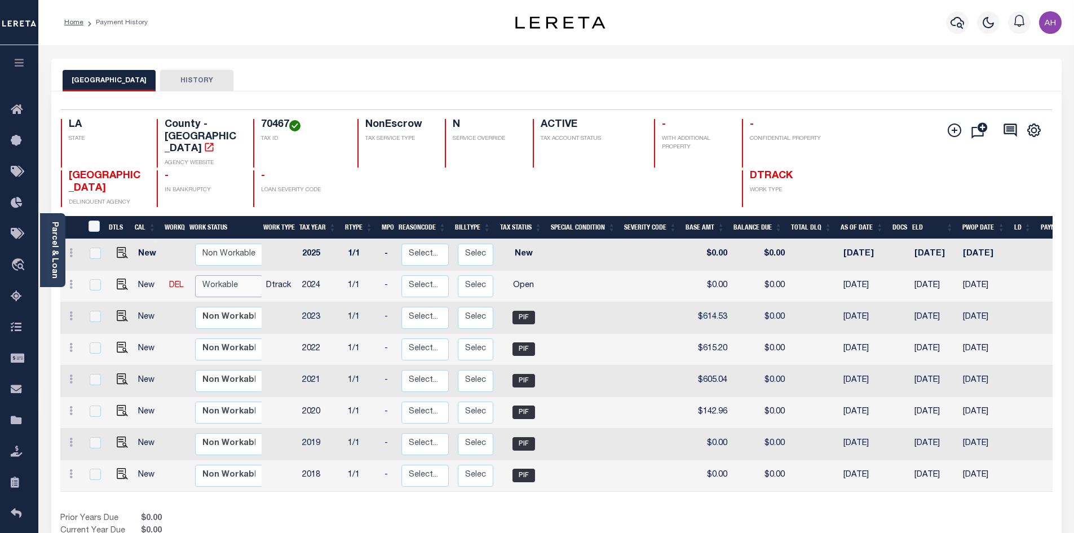
click at [242, 275] on select "Non Workable Workable" at bounding box center [229, 286] width 68 height 22
checkbox input "true"
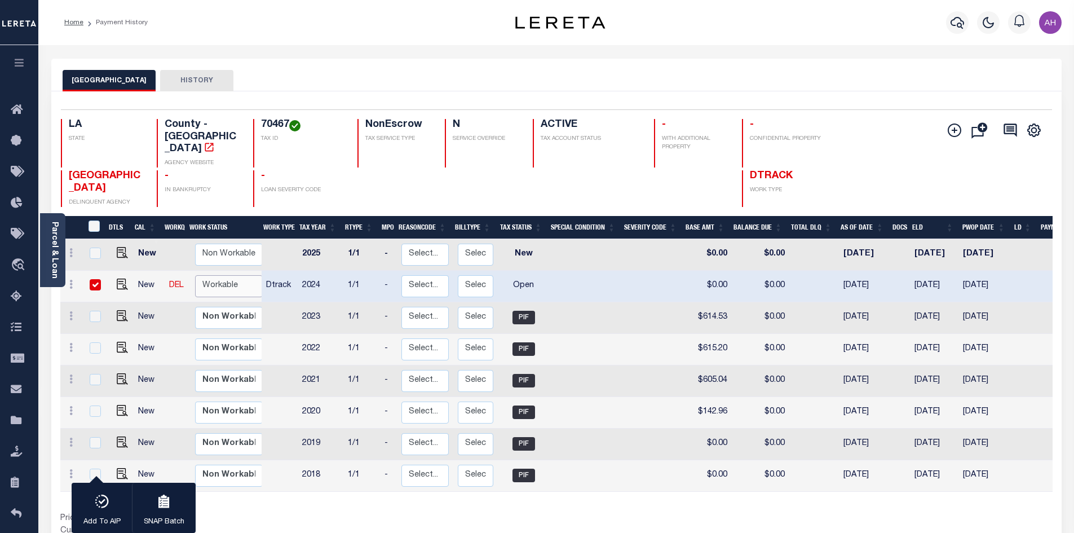
select select "true"
click at [195, 275] on select "Non Workable Workable" at bounding box center [229, 286] width 68 height 22
checkbox input "false"
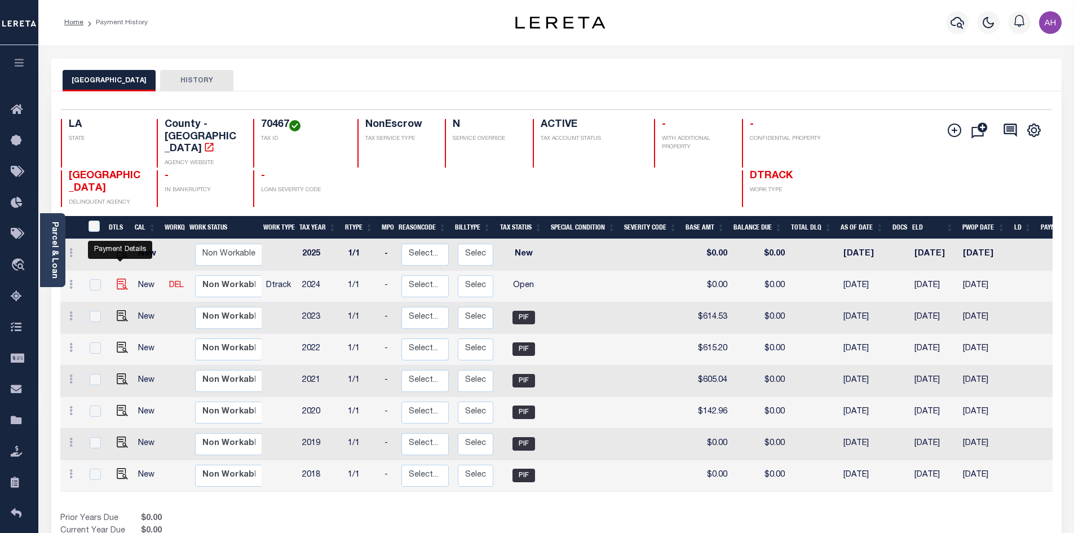
click at [121, 278] on img "" at bounding box center [122, 283] width 11 height 11
checkbox input "true"
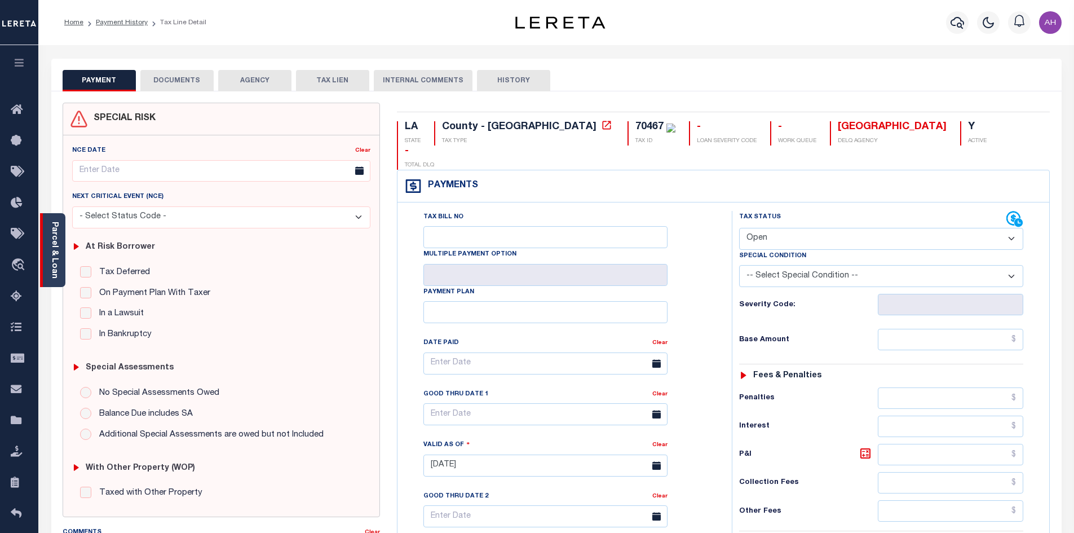
click at [56, 265] on link "Parcel & Loan" at bounding box center [54, 249] width 8 height 57
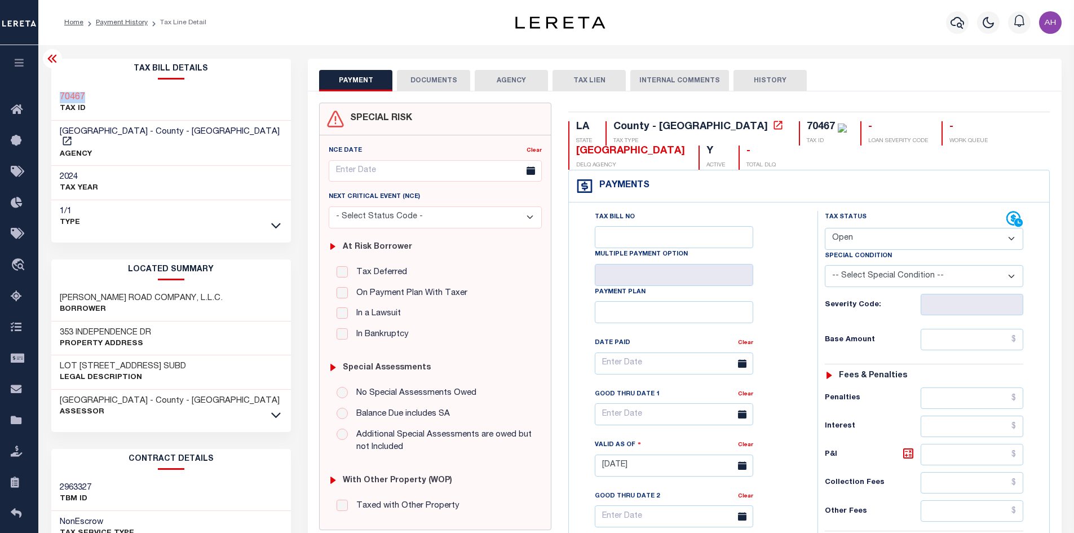
drag, startPoint x: 88, startPoint y: 95, endPoint x: 58, endPoint y: 96, distance: 29.9
click at [58, 96] on div "70467 TAX ID" at bounding box center [171, 103] width 240 height 34
copy h3 "70467"
click at [881, 235] on select "- Select Status Code - Open Due/Unpaid Paid Incomplete No Tax Due Internal Refu…" at bounding box center [923, 239] width 198 height 22
select select "PYD"
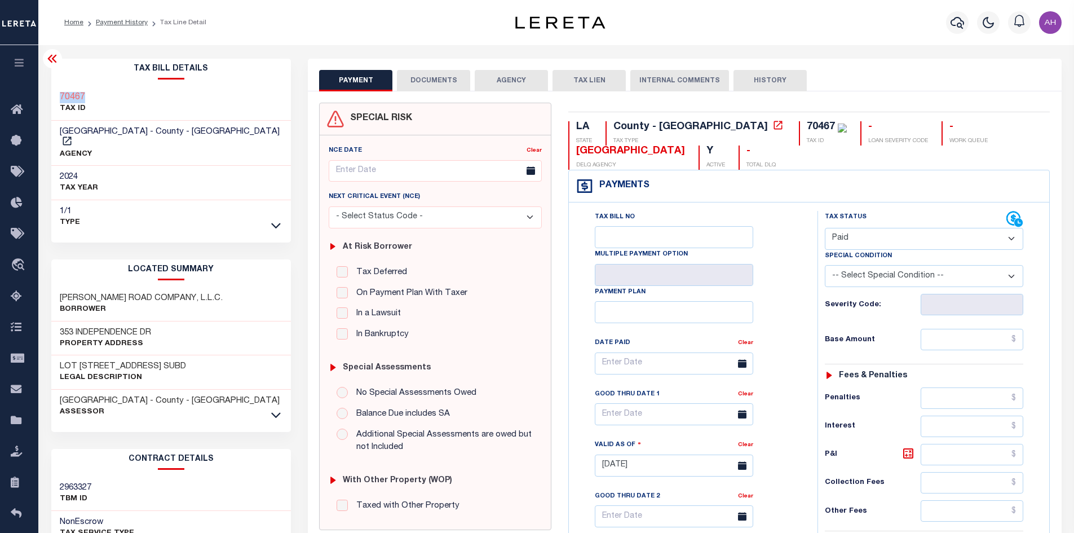
click at [824, 228] on select "- Select Status Code - Open Due/Unpaid Paid Incomplete No Tax Due Internal Refu…" at bounding box center [923, 239] width 198 height 22
type input "10/03/2025"
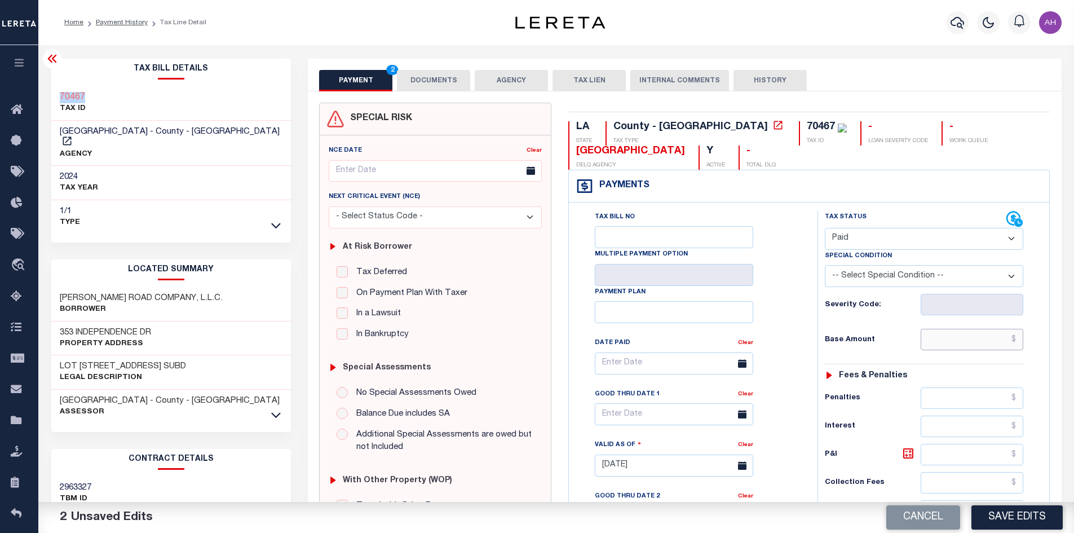
click at [970, 343] on input "text" at bounding box center [971, 339] width 103 height 21
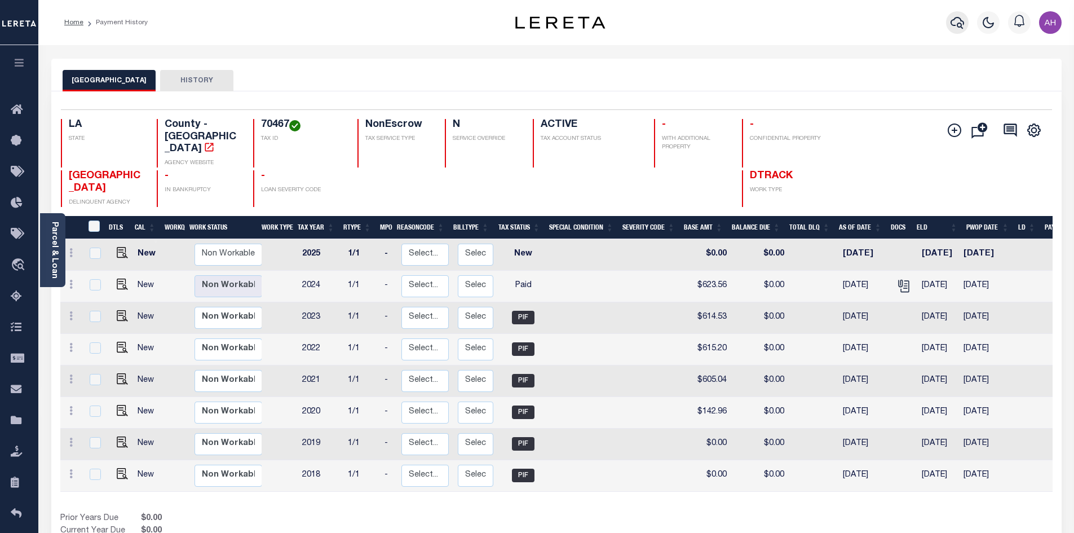
click at [956, 20] on icon "button" at bounding box center [957, 23] width 14 height 14
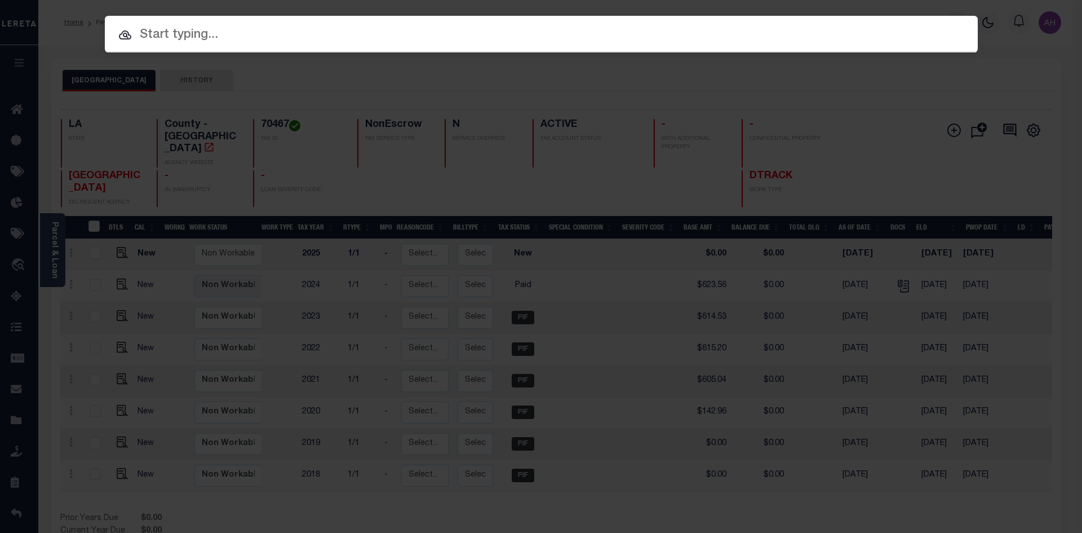
paste input "942300019372"
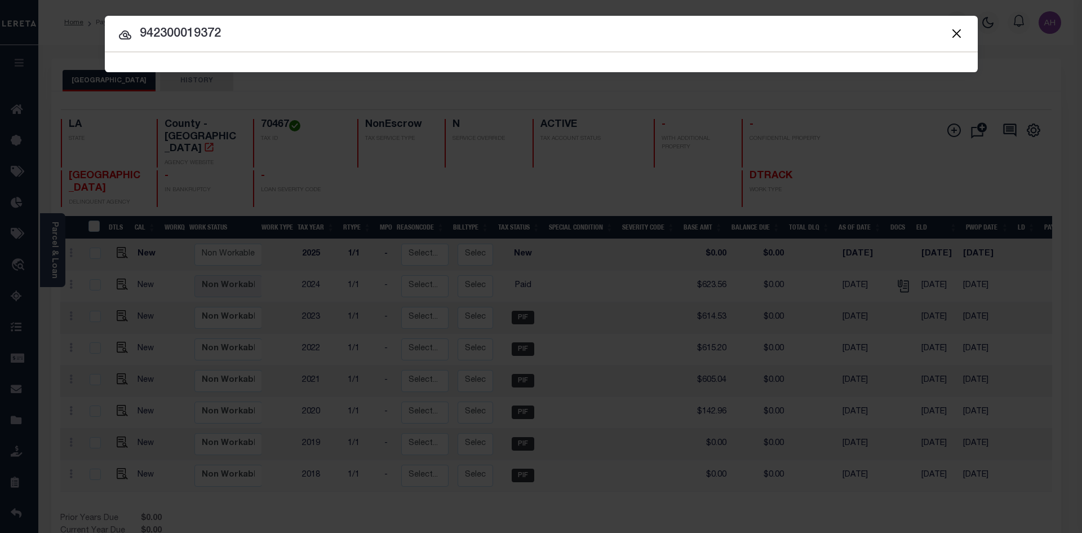
type input "942300019372"
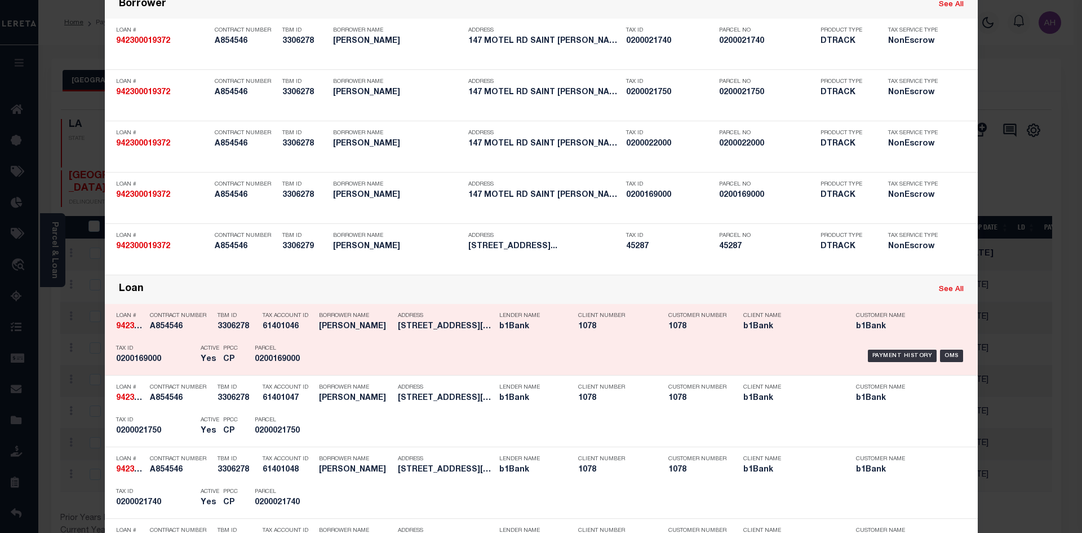
scroll to position [113, 0]
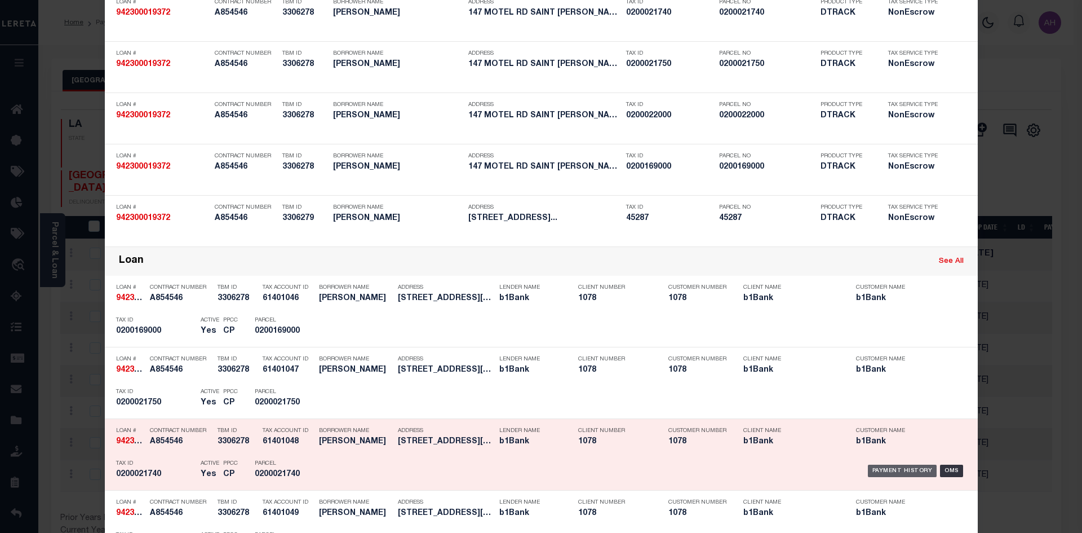
click at [882, 470] on div "Payment History" at bounding box center [902, 470] width 69 height 12
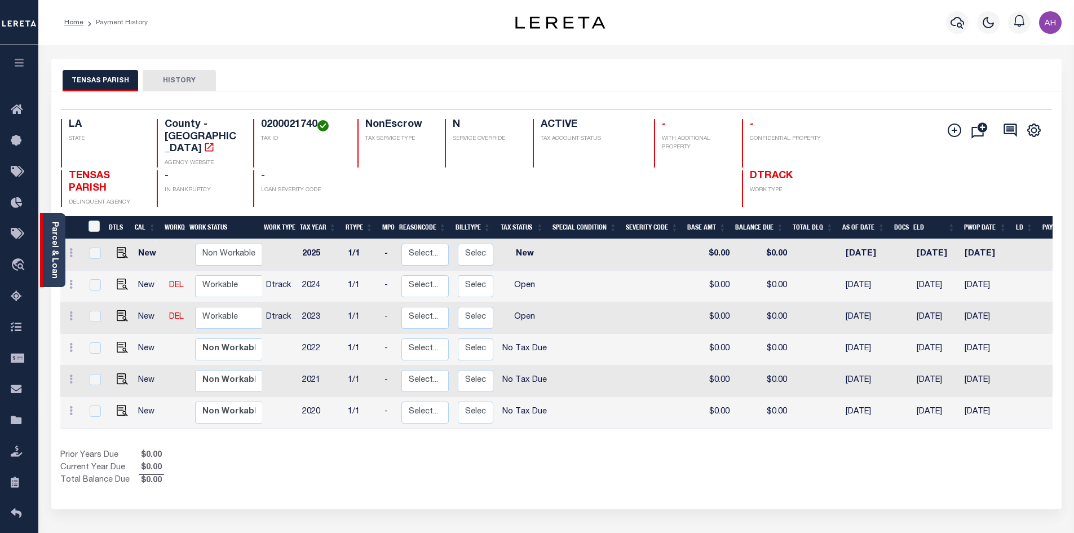
click at [57, 250] on link "Parcel & Loan" at bounding box center [54, 249] width 8 height 57
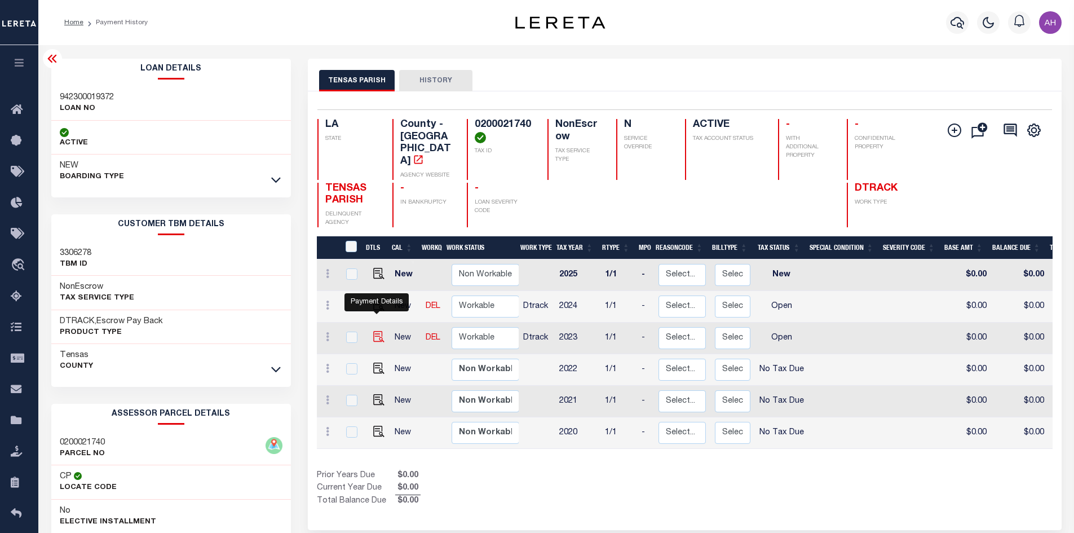
click at [376, 331] on img "" at bounding box center [378, 336] width 11 height 11
checkbox input "true"
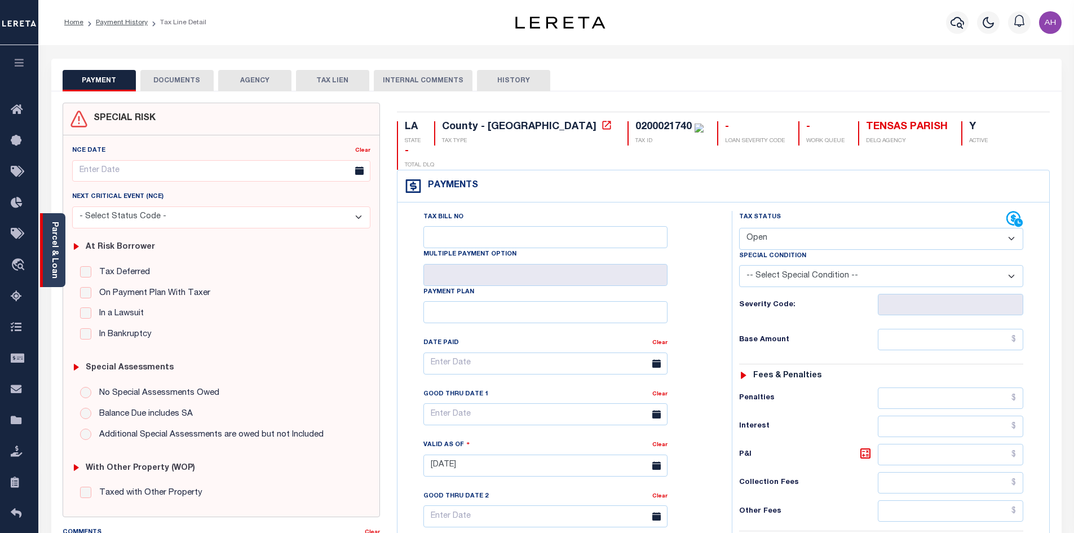
click at [56, 240] on link "Parcel & Loan" at bounding box center [54, 249] width 8 height 57
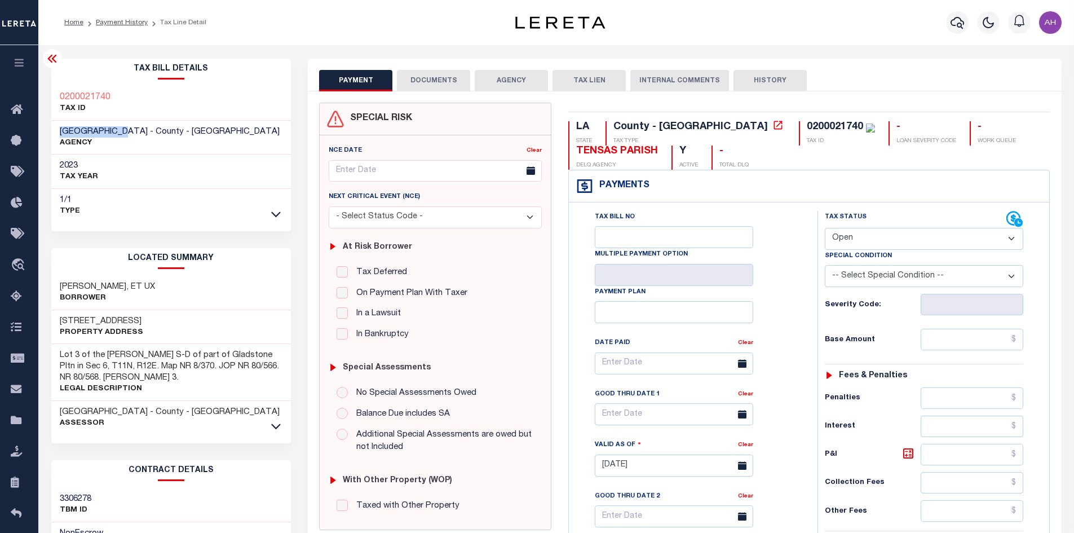
drag, startPoint x: 119, startPoint y: 131, endPoint x: 59, endPoint y: 131, distance: 59.7
click at [60, 131] on h3 "TENSAS PARISH - County - LA" at bounding box center [170, 131] width 220 height 11
drag, startPoint x: 122, startPoint y: 90, endPoint x: 61, endPoint y: 97, distance: 61.8
click at [61, 97] on div "0200021740 TAX ID" at bounding box center [171, 103] width 240 height 34
copy h3 "0200021740"
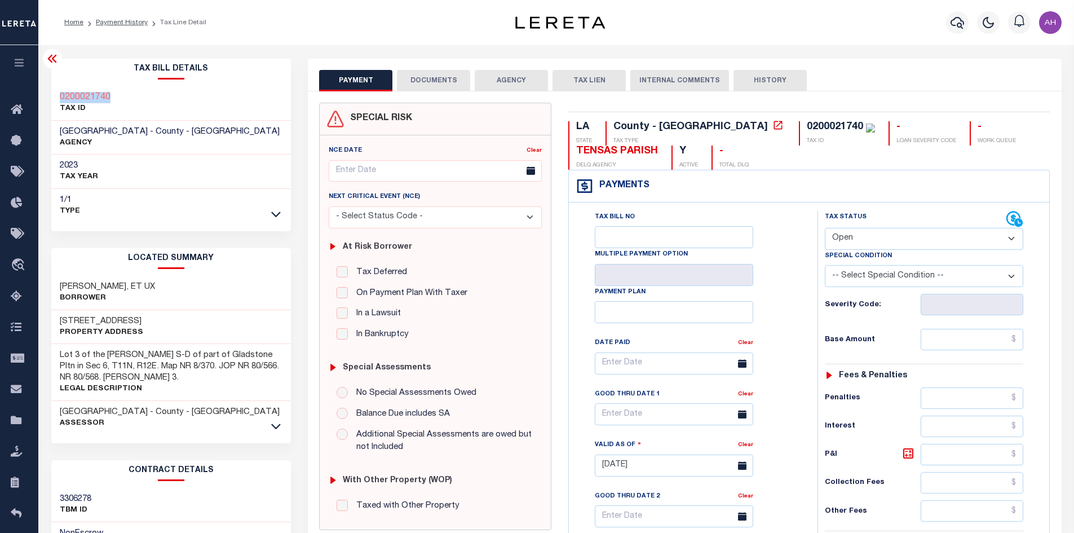
click at [842, 236] on select "- Select Status Code - Open Due/Unpaid Paid Incomplete No Tax Due Internal Refu…" at bounding box center [923, 239] width 198 height 22
select select "PYD"
click at [824, 228] on select "- Select Status Code - Open Due/Unpaid Paid Incomplete No Tax Due Internal Refu…" at bounding box center [923, 239] width 198 height 22
type input "[DATE]"
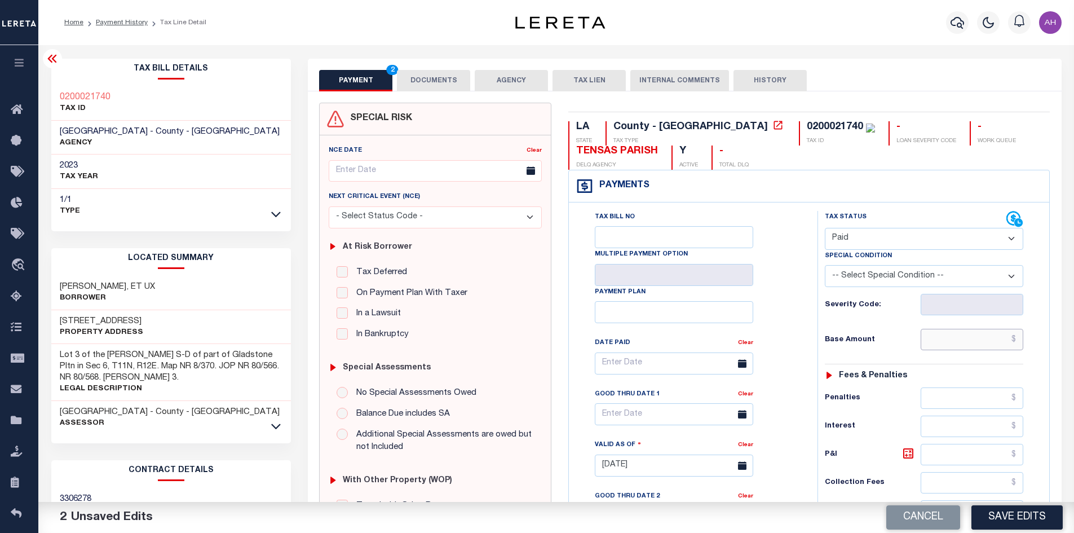
click at [963, 343] on input "text" at bounding box center [971, 339] width 103 height 21
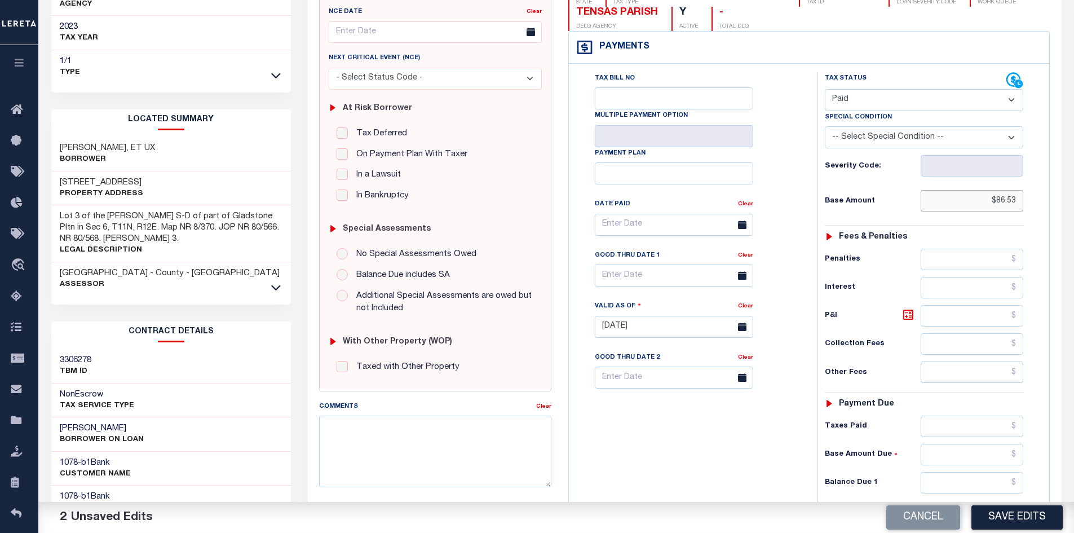
scroll to position [225, 0]
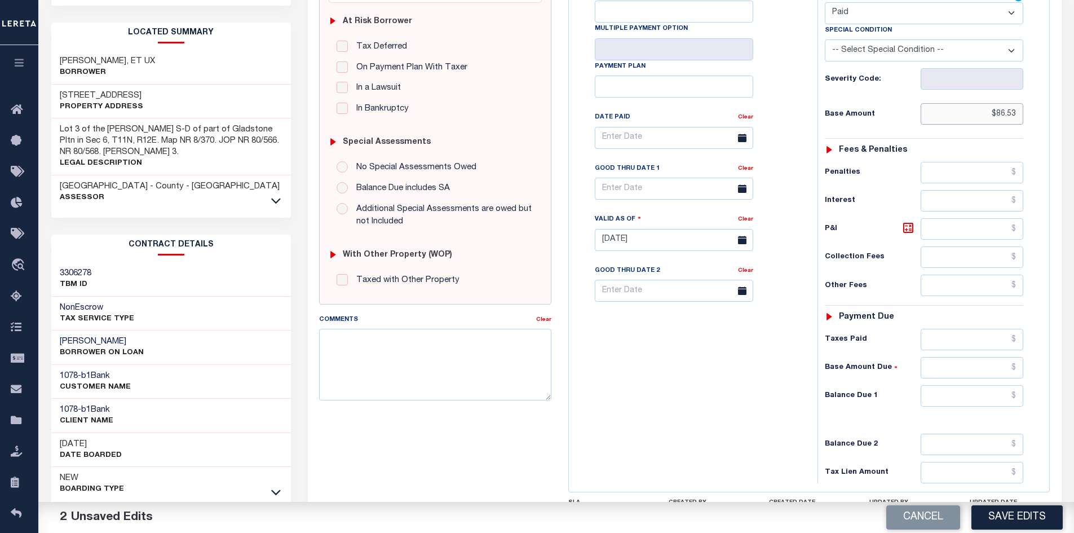
type input "$86.53"
click at [964, 402] on input "text" at bounding box center [971, 395] width 103 height 21
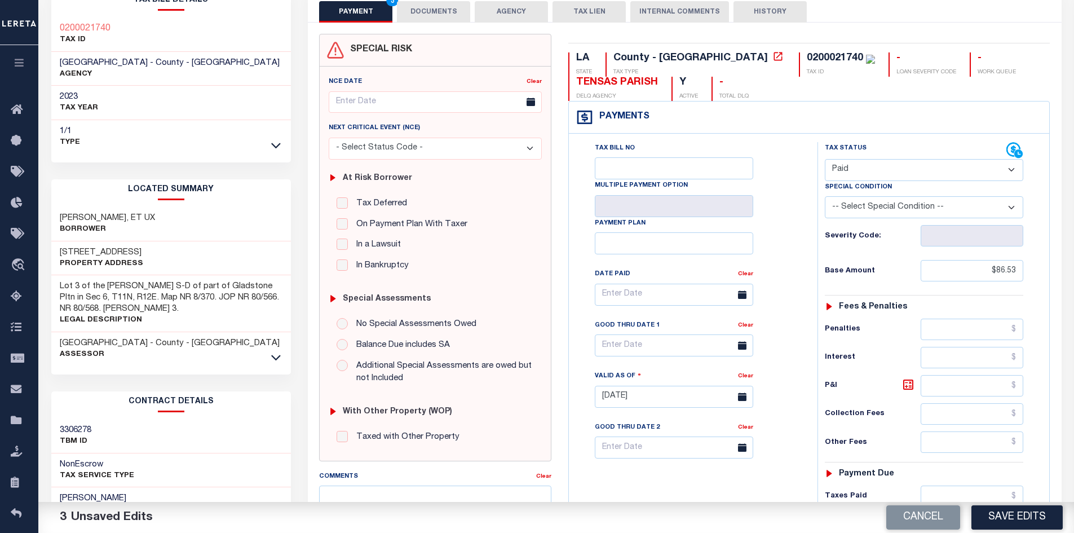
scroll to position [0, 0]
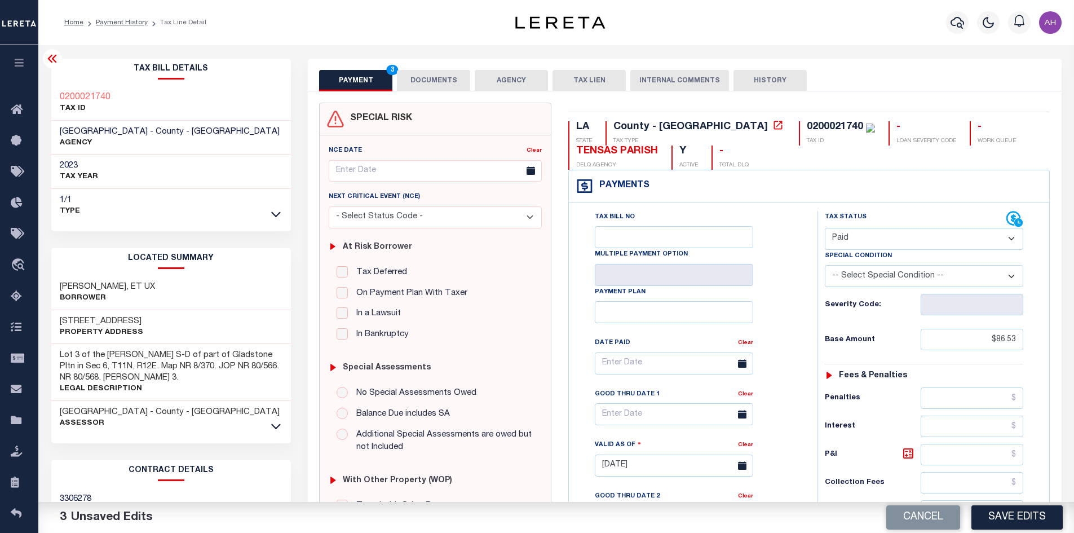
type input "$0.00"
click at [434, 81] on button "DOCUMENTS" at bounding box center [433, 80] width 73 height 21
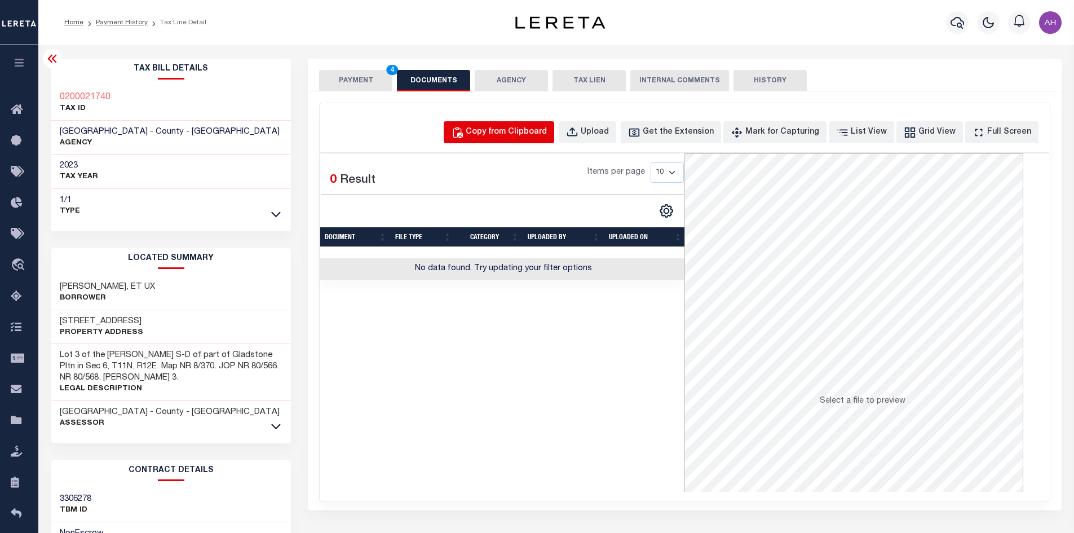
click at [516, 130] on div "Copy from Clipboard" at bounding box center [505, 132] width 81 height 12
select select "POP"
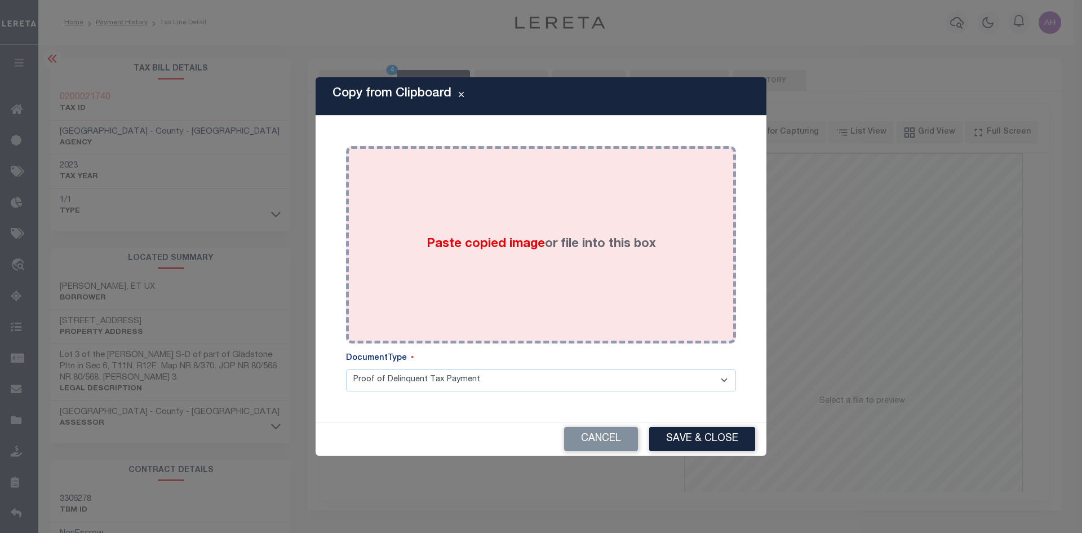
click at [507, 255] on div "Paste copied image or file into this box" at bounding box center [540, 244] width 373 height 180
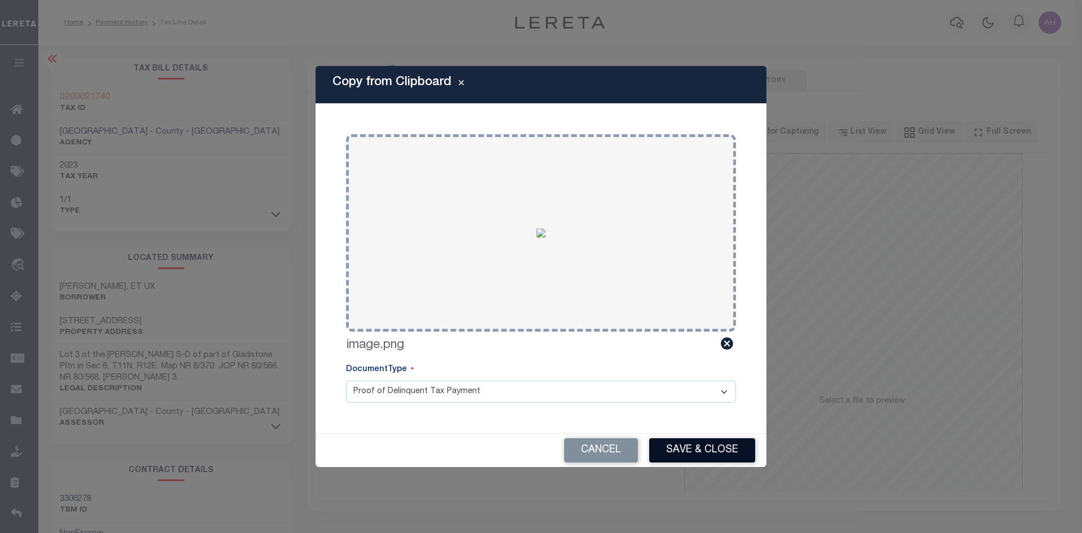
click at [695, 446] on button "Save & Close" at bounding box center [702, 450] width 106 height 24
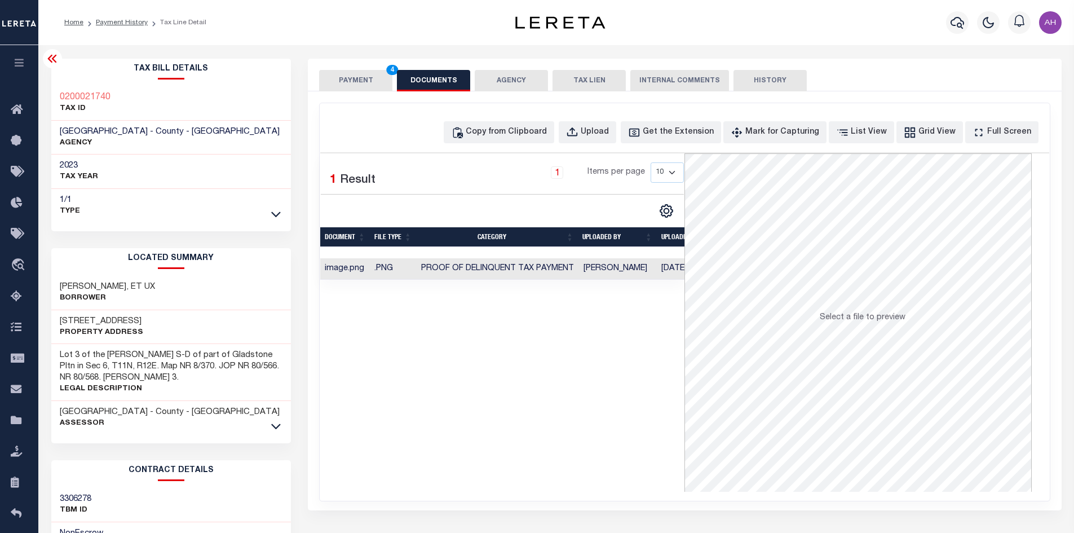
click at [340, 78] on button "PAYMENT 4" at bounding box center [355, 80] width 73 height 21
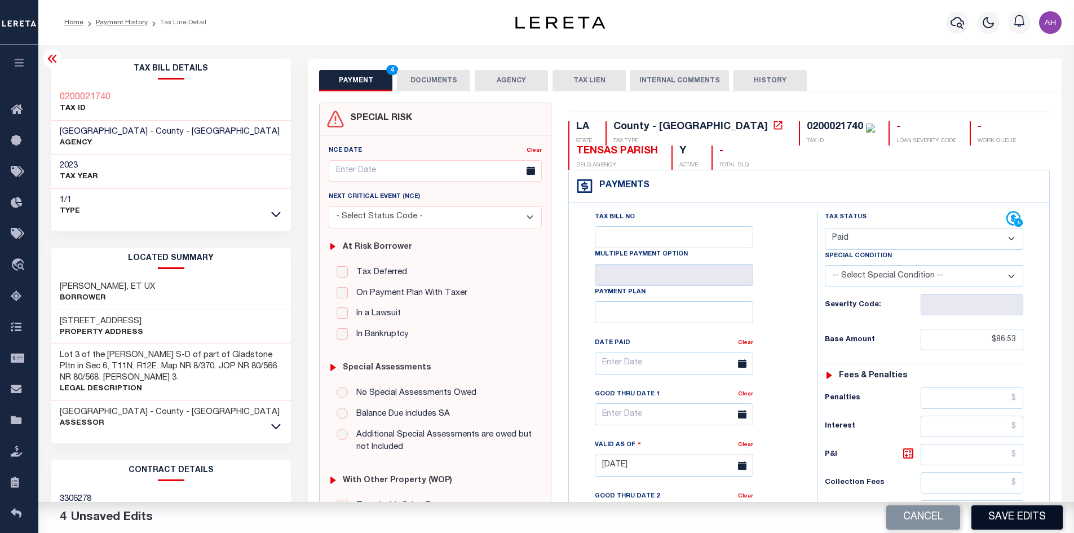
click at [1030, 519] on button "Save Edits" at bounding box center [1016, 517] width 91 height 24
checkbox input "false"
type input "$86.53"
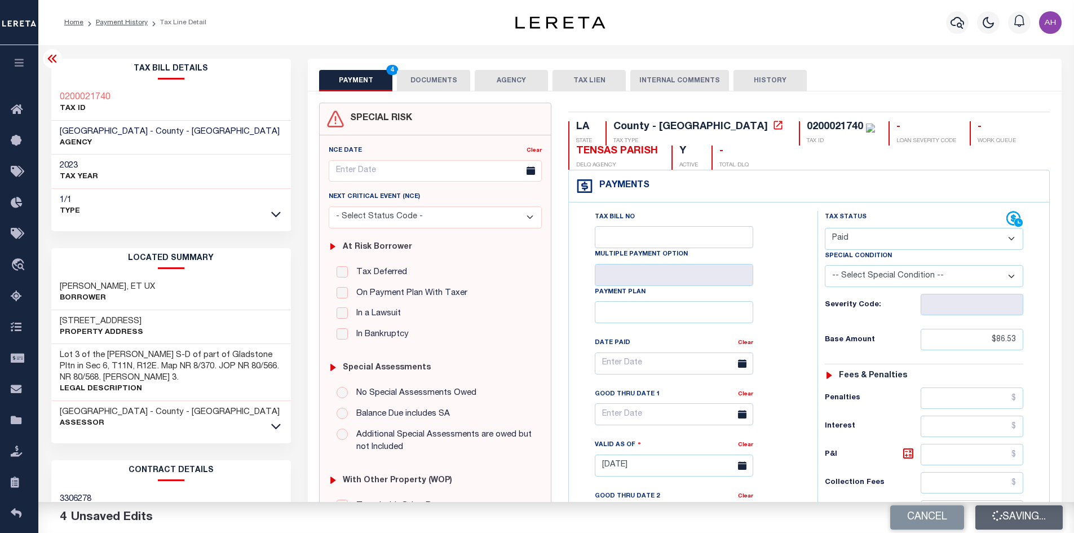
type input "$0"
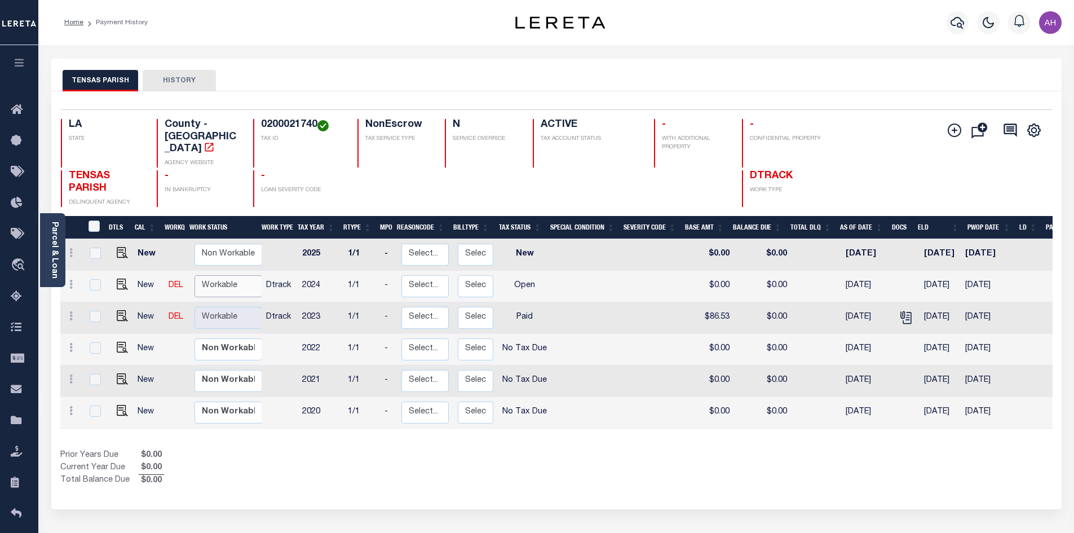
click at [207, 275] on select "Non Workable Workable" at bounding box center [228, 286] width 68 height 22
checkbox input "true"
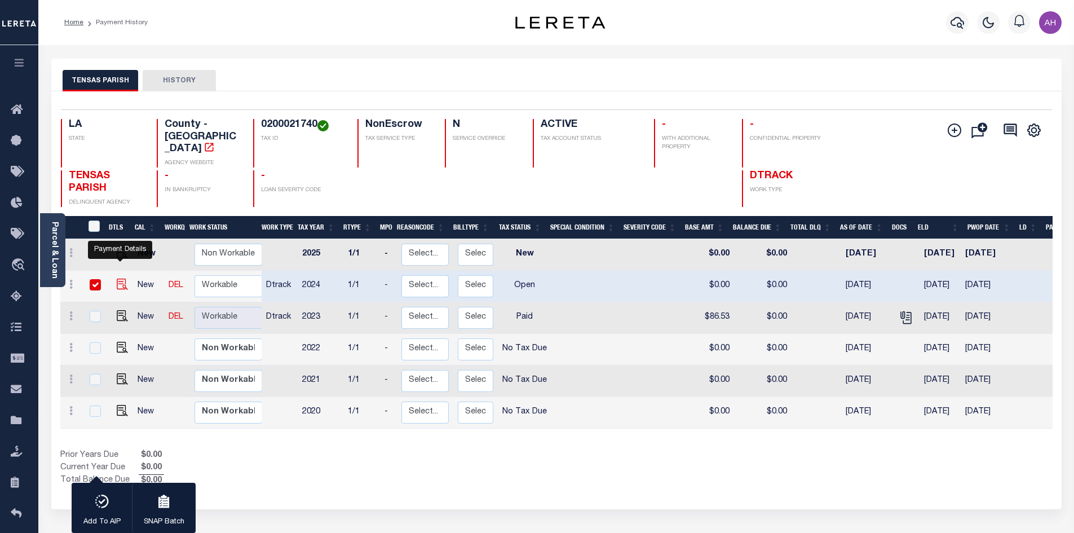
click at [123, 278] on img "" at bounding box center [122, 283] width 11 height 11
checkbox input "false"
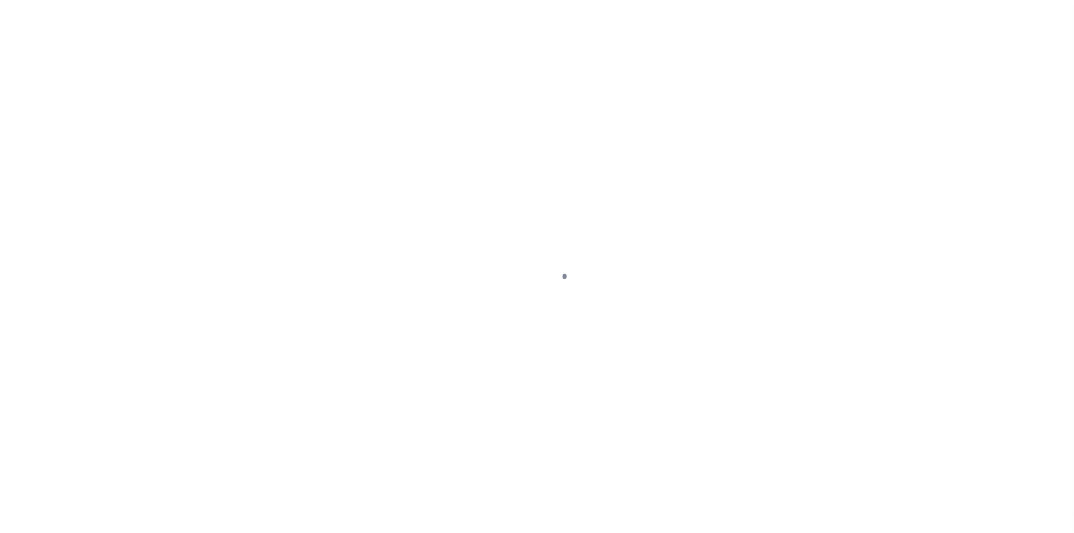
select select "OP2"
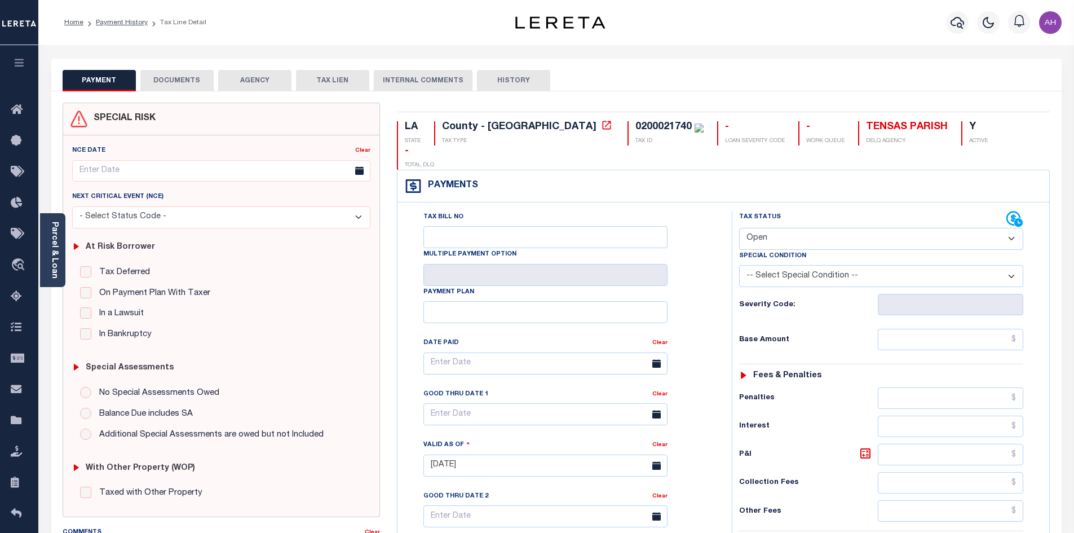
click at [190, 88] on button "DOCUMENTS" at bounding box center [176, 80] width 73 height 21
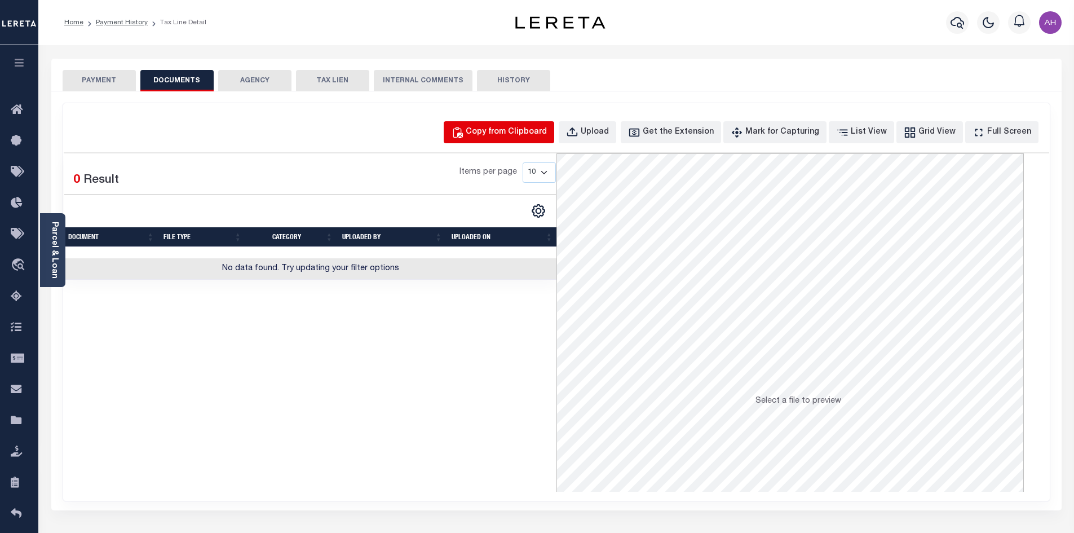
click at [547, 136] on div "Copy from Clipboard" at bounding box center [505, 132] width 81 height 12
select select "POP"
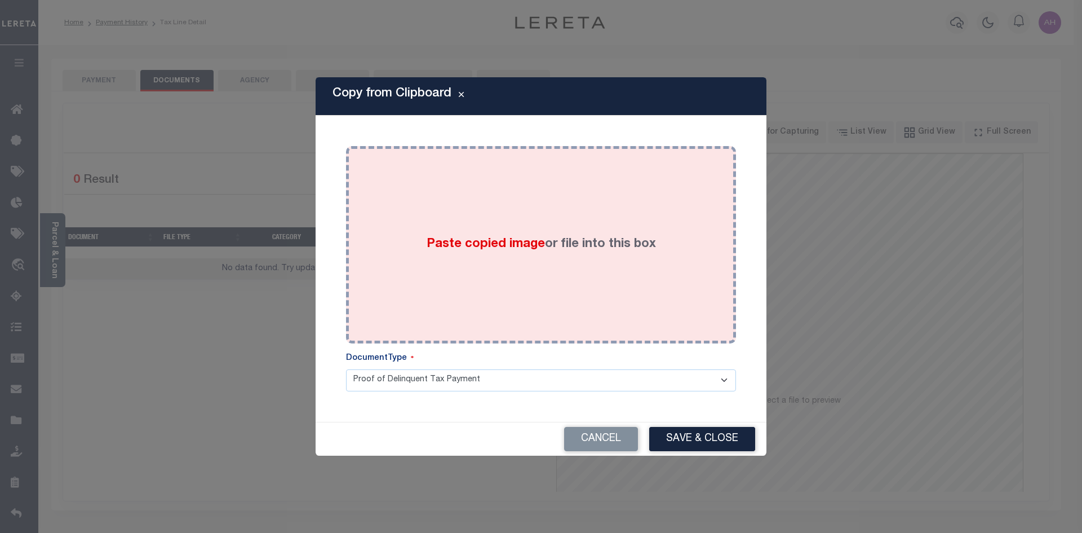
click at [526, 249] on span "Paste copied image" at bounding box center [486, 244] width 118 height 12
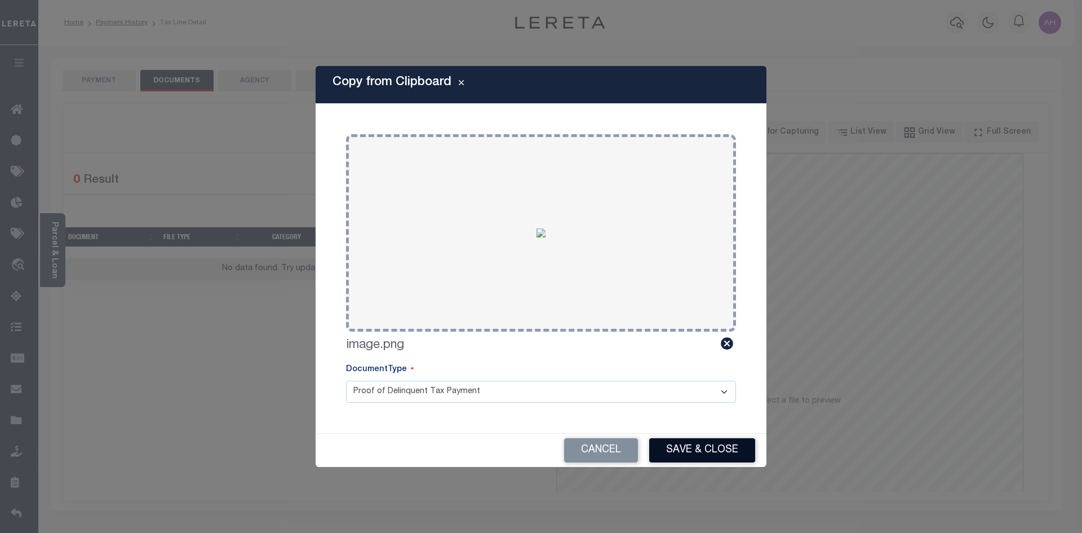
click at [677, 452] on button "Save & Close" at bounding box center [702, 450] width 106 height 24
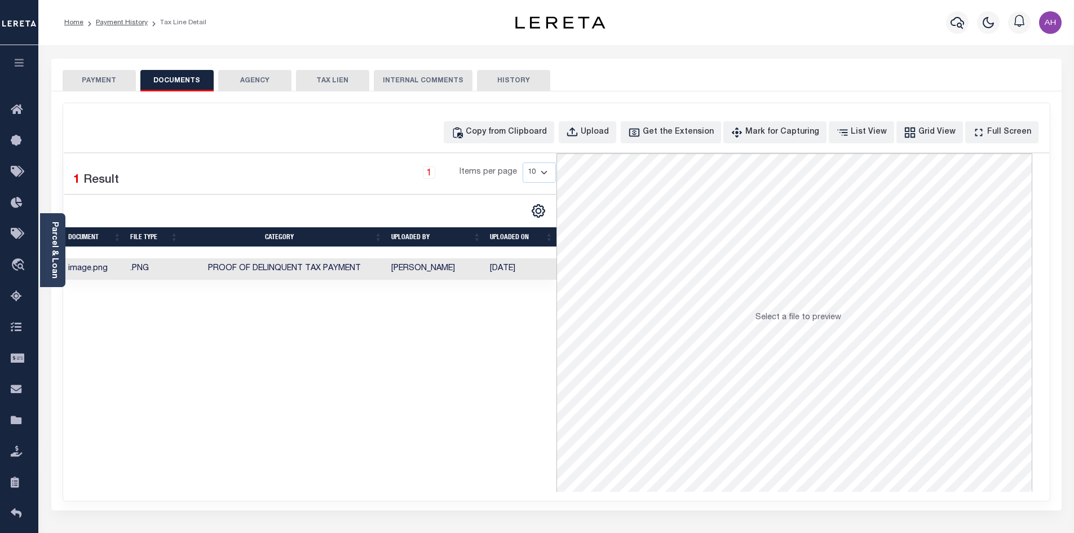
click at [89, 81] on button "PAYMENT" at bounding box center [99, 80] width 73 height 21
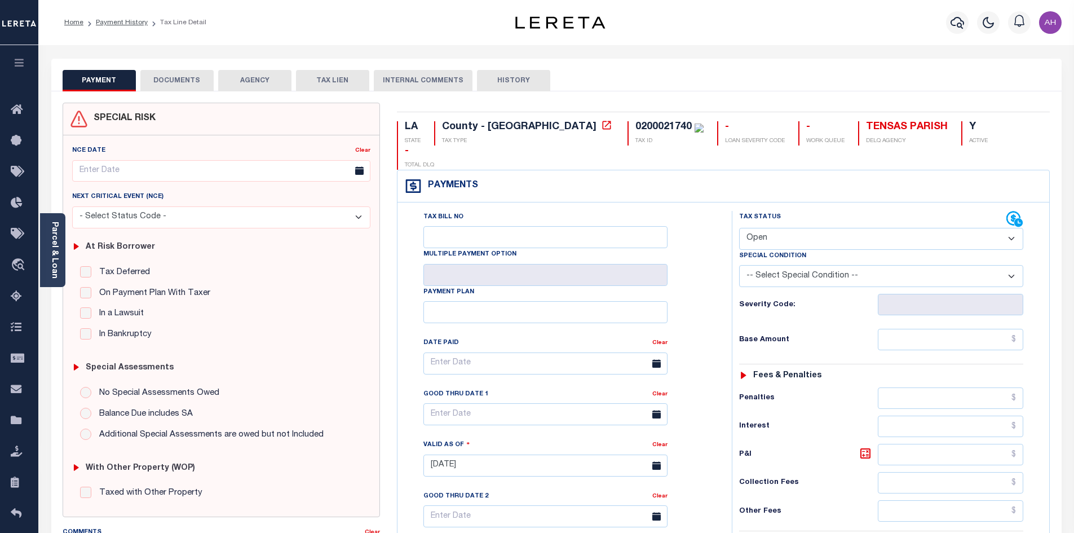
click at [775, 228] on select "- Select Status Code - Open Due/Unpaid Paid Incomplete No Tax Due Internal Refu…" at bounding box center [881, 239] width 284 height 22
select select "PYD"
click at [739, 228] on select "- Select Status Code - Open Due/Unpaid Paid Incomplete No Tax Due Internal Refu…" at bounding box center [881, 239] width 284 height 22
type input "[DATE]"
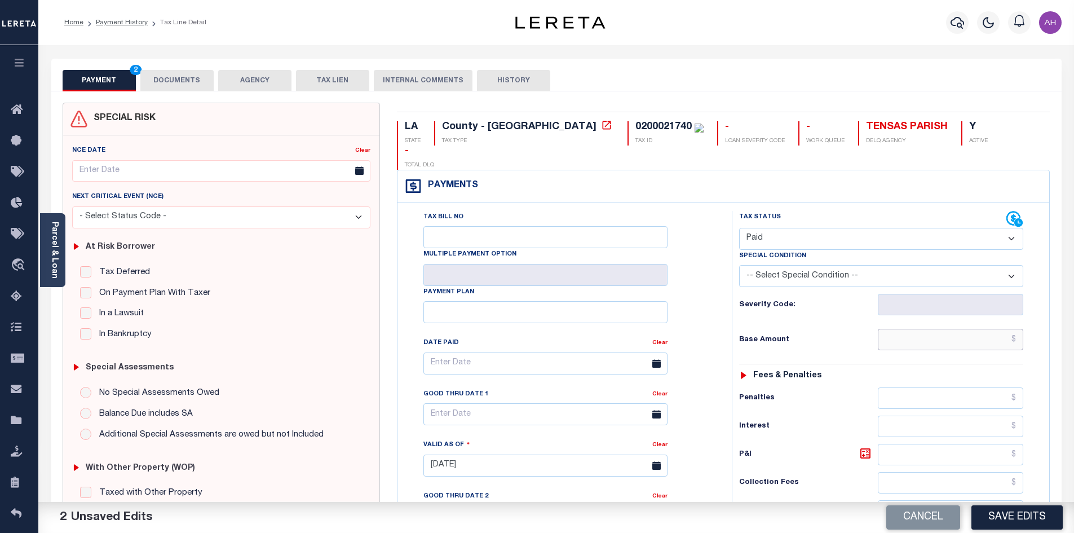
click at [926, 329] on input "text" at bounding box center [950, 339] width 146 height 21
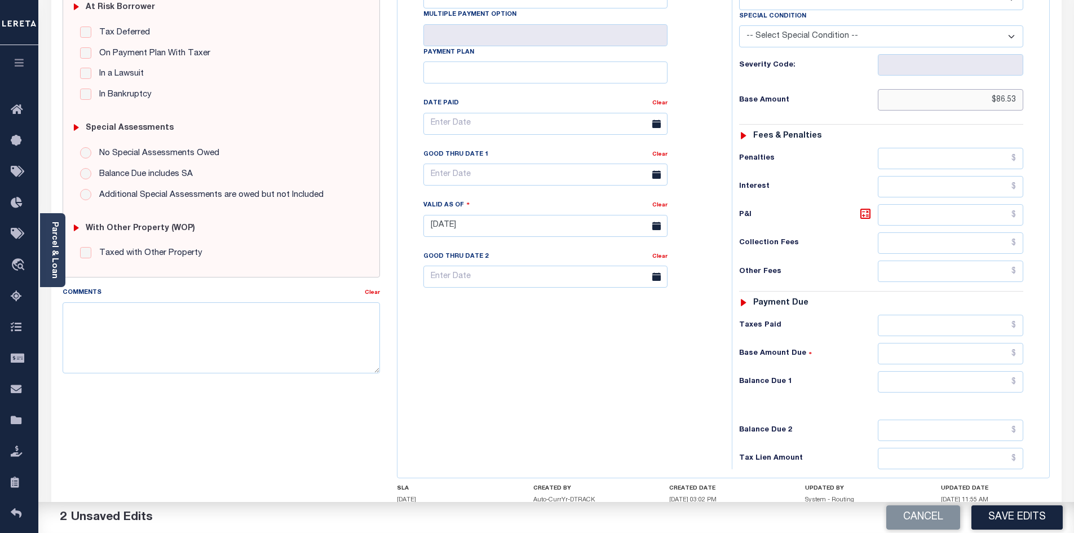
scroll to position [282, 0]
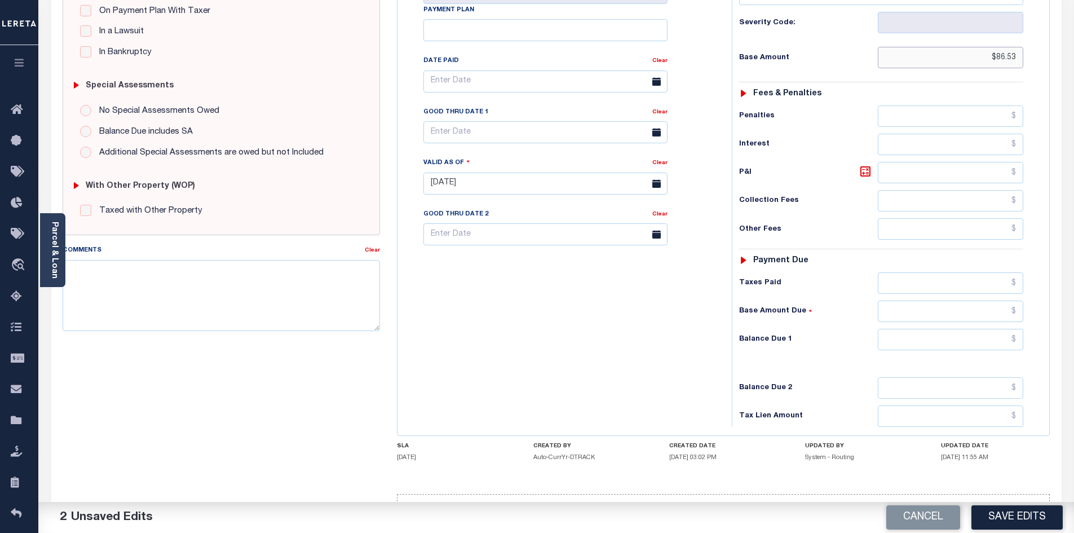
type input "$86.53"
click at [935, 329] on input "text" at bounding box center [950, 339] width 146 height 21
type input "$0.00"
click at [1035, 519] on button "Save Edits" at bounding box center [1016, 517] width 91 height 24
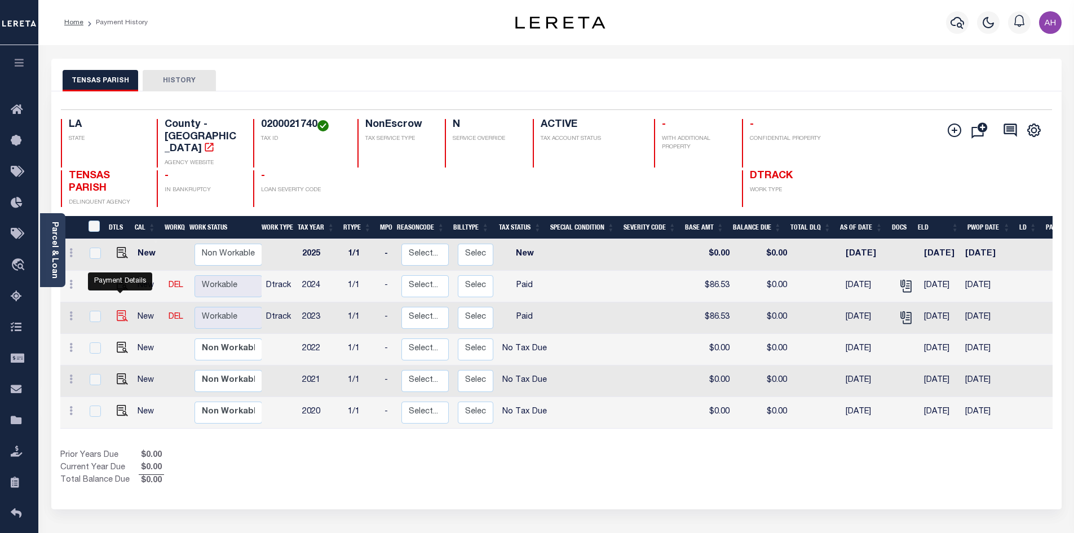
click at [117, 310] on img "" at bounding box center [122, 315] width 11 height 11
checkbox input "true"
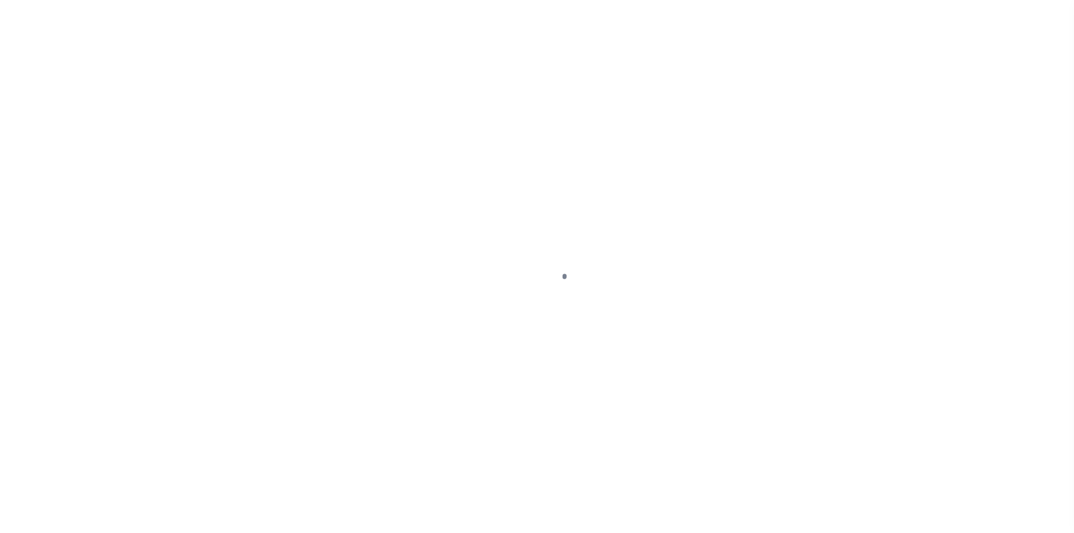
select select "PYD"
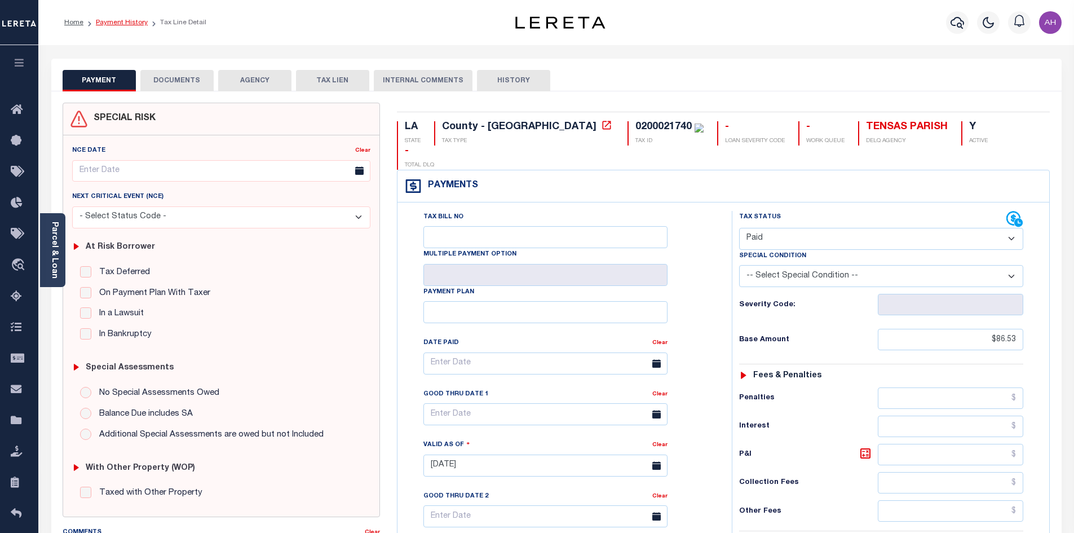
click at [115, 19] on link "Payment History" at bounding box center [122, 22] width 52 height 7
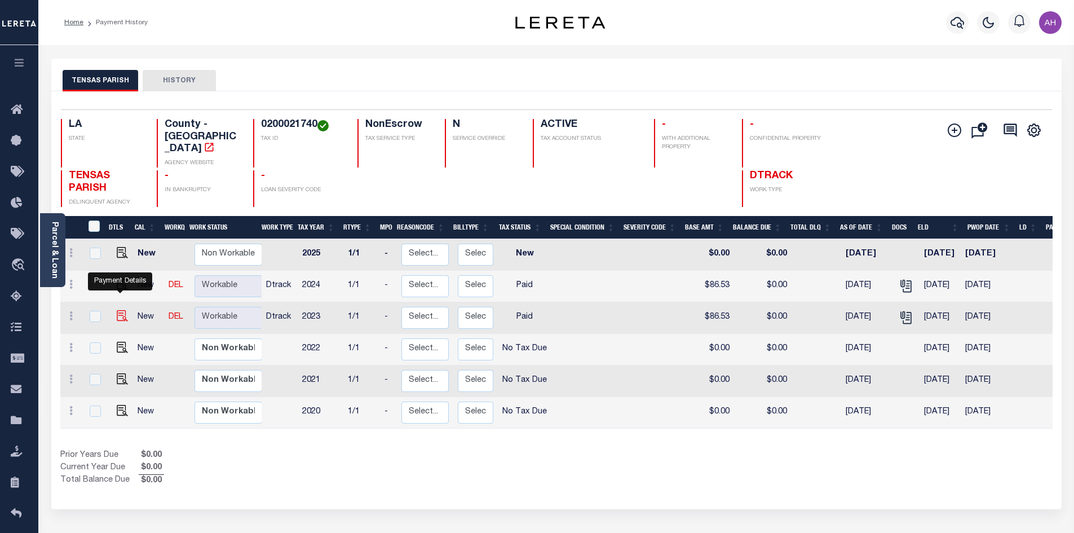
click at [117, 310] on img "" at bounding box center [122, 315] width 11 height 11
checkbox input "true"
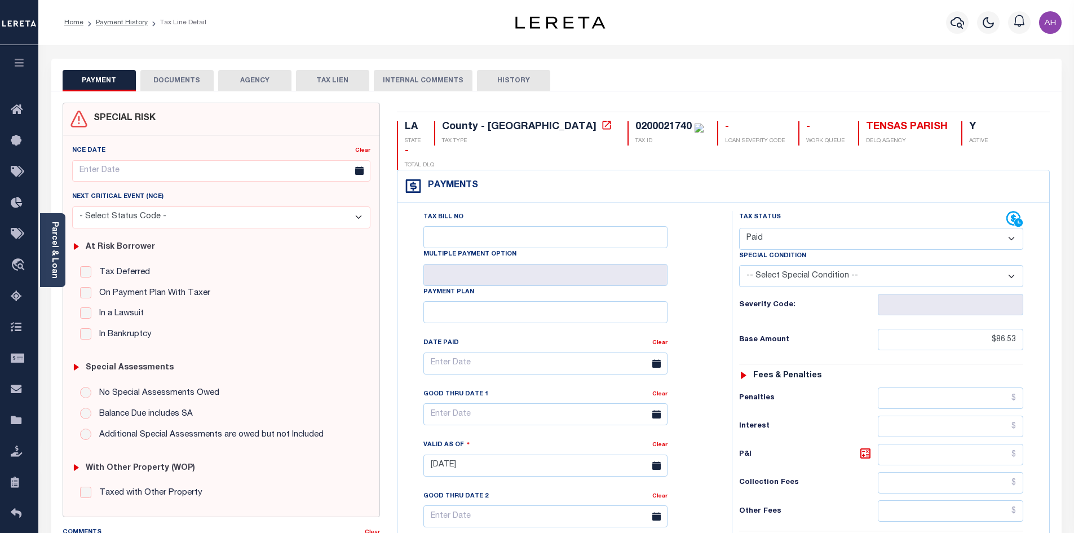
click at [759, 228] on select "- Select Status Code - Open Due/Unpaid Paid Incomplete No Tax Due Internal Refu…" at bounding box center [881, 239] width 284 height 22
select select "NTX"
click at [739, 228] on select "- Select Status Code - Open Due/Unpaid Paid Incomplete No Tax Due Internal Refu…" at bounding box center [881, 239] width 284 height 22
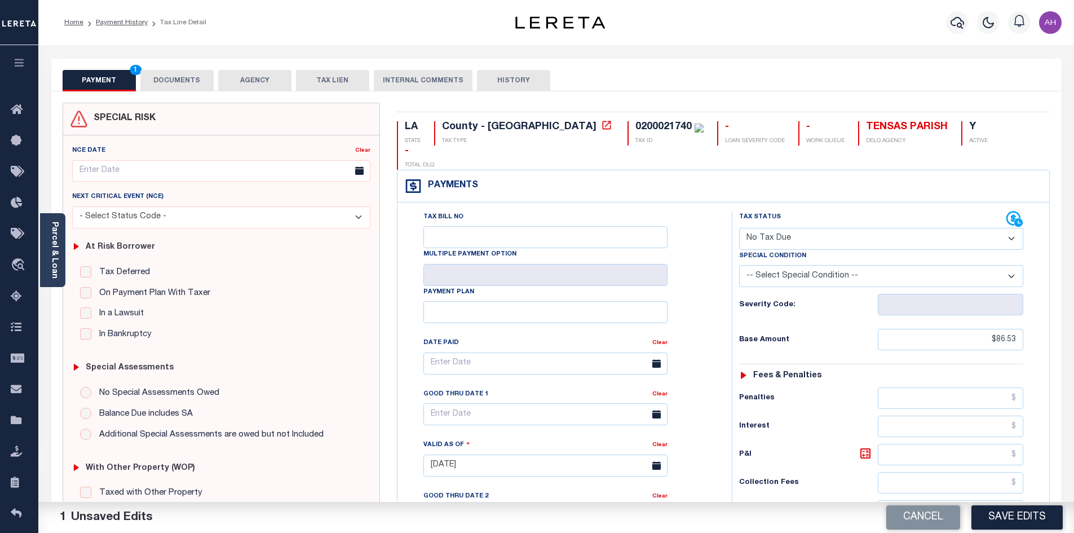
click at [784, 265] on select "-- Select Special Condition -- 3RD PARTY TAX LIEN AGENCY TAX LIEN (A.K.A Inside…" at bounding box center [881, 276] width 284 height 22
select select "7"
click at [739, 265] on select "-- Select Special Condition -- 3RD PARTY TAX LIEN AGENCY TAX LIEN (A.K.A Inside…" at bounding box center [881, 276] width 284 height 22
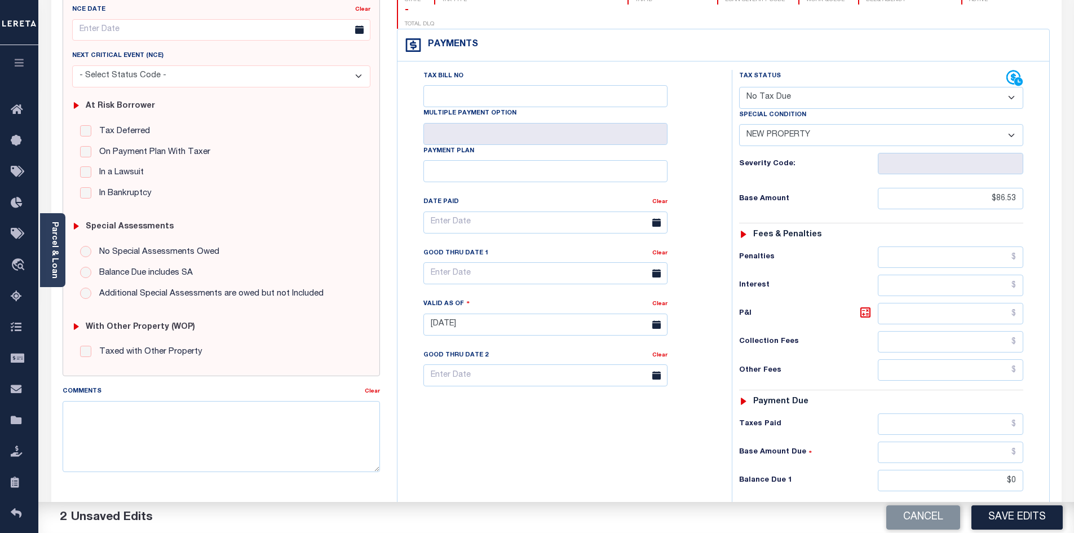
scroll to position [225, 0]
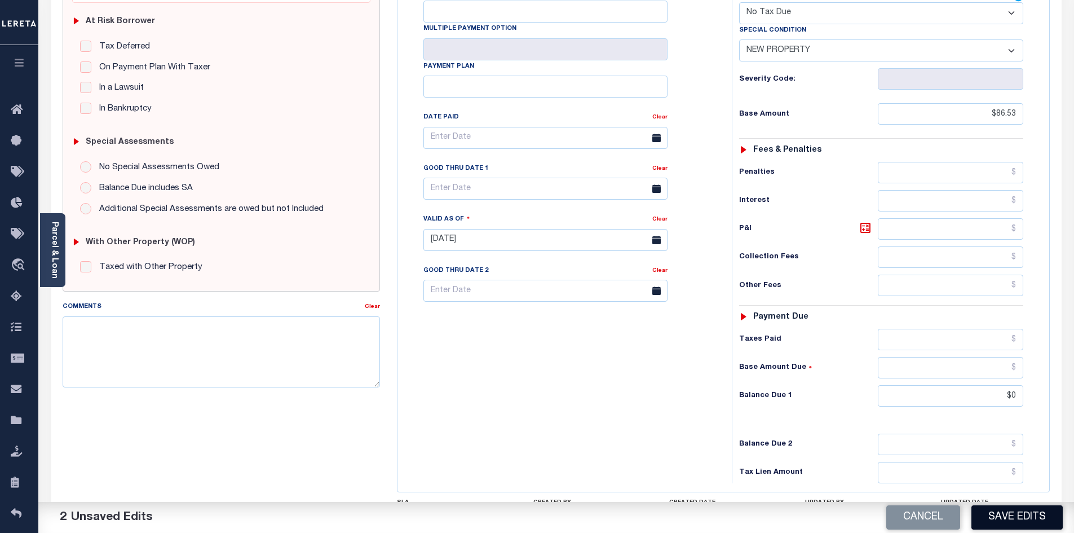
click at [1030, 511] on button "Save Edits" at bounding box center [1016, 517] width 91 height 24
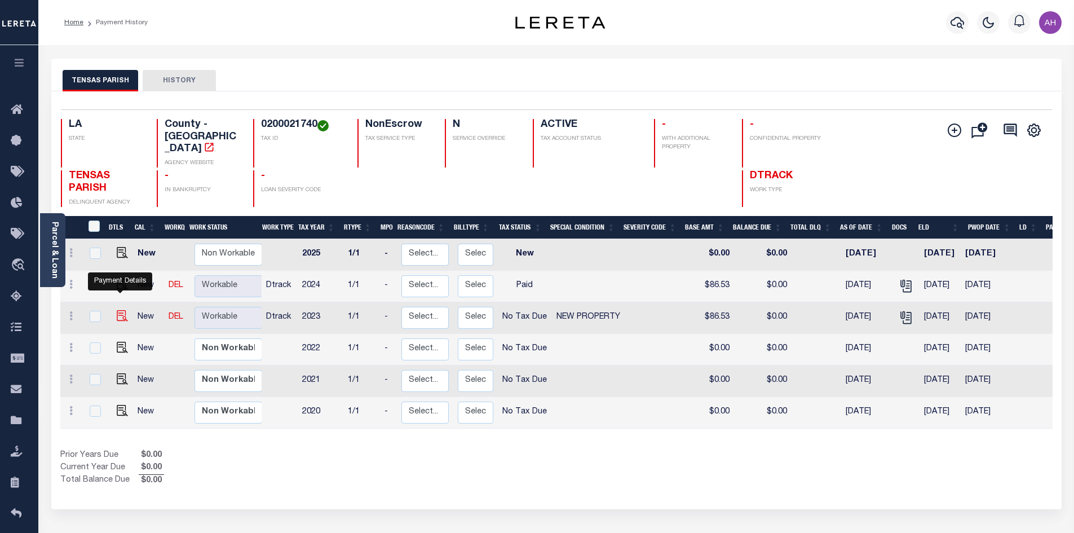
click at [118, 310] on img "" at bounding box center [122, 315] width 11 height 11
checkbox input "true"
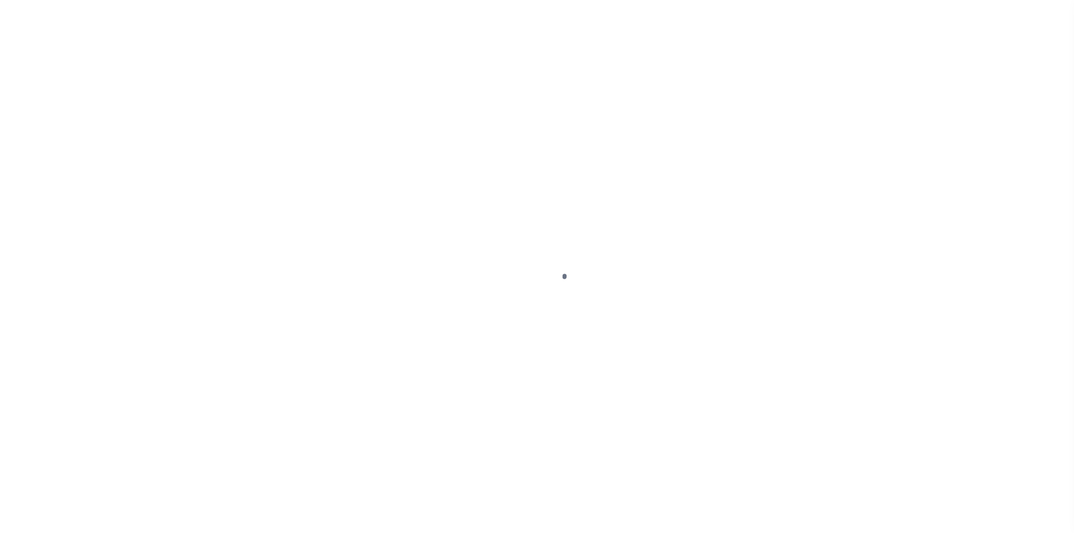
select select "NTX"
select select "7"
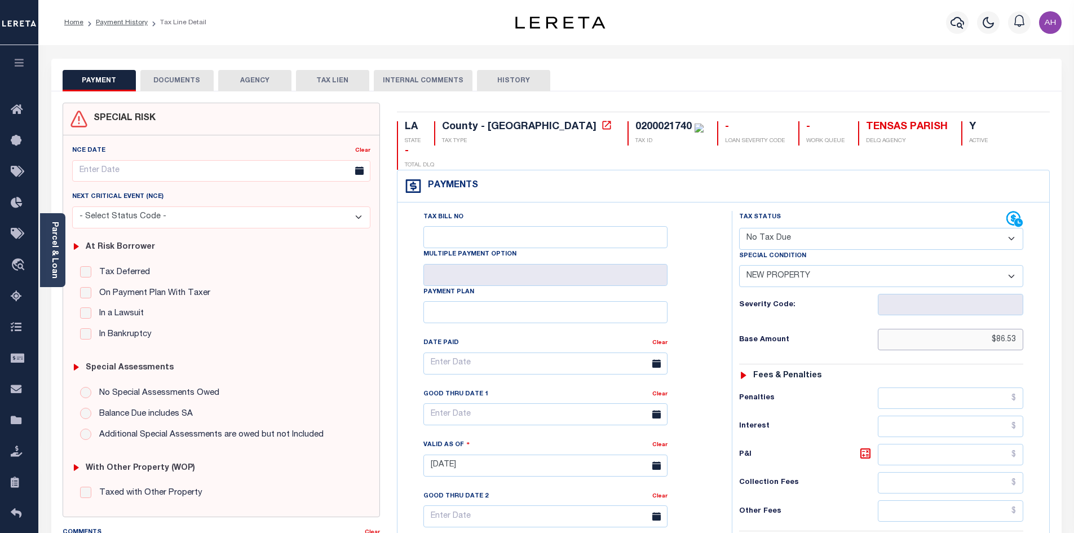
drag, startPoint x: 975, startPoint y: 322, endPoint x: 1081, endPoint y: 317, distance: 106.6
click at [1073, 317] on html "Home Payment History Tax Line Detail" at bounding box center [537, 426] width 1074 height 852
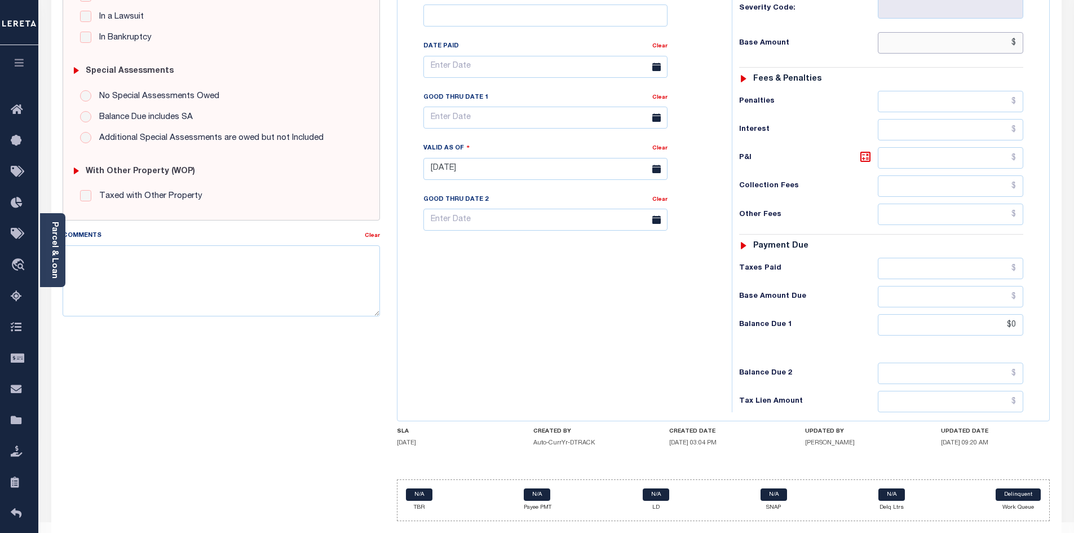
scroll to position [297, 0]
type input "$.00"
click at [602, 336] on div "Tax Bill No Multiple Payment Option Payment Plan Clear" at bounding box center [561, 163] width 323 height 498
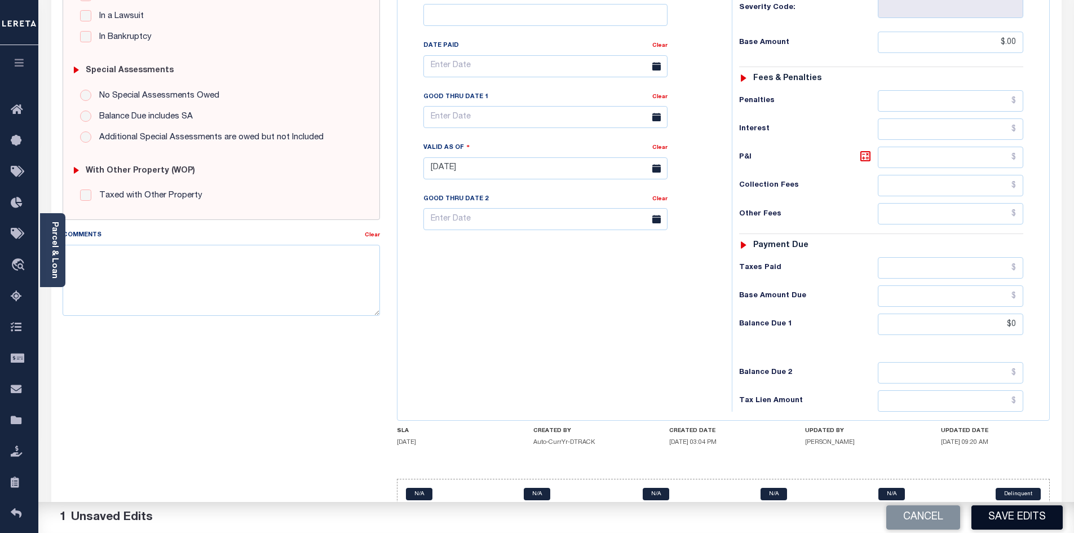
click at [1021, 518] on button "Save Edits" at bounding box center [1016, 517] width 91 height 24
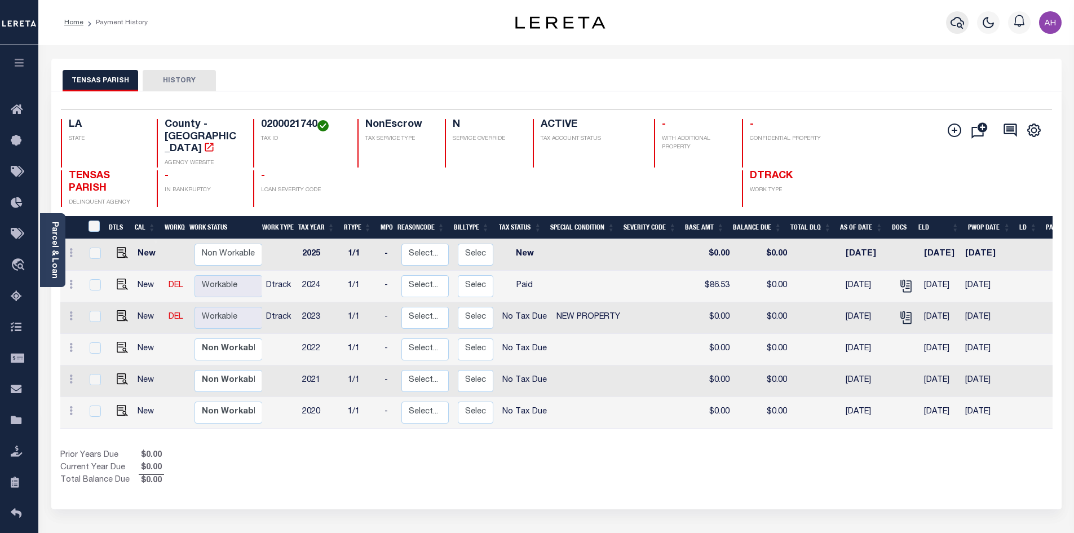
click at [957, 23] on icon "button" at bounding box center [957, 23] width 14 height 14
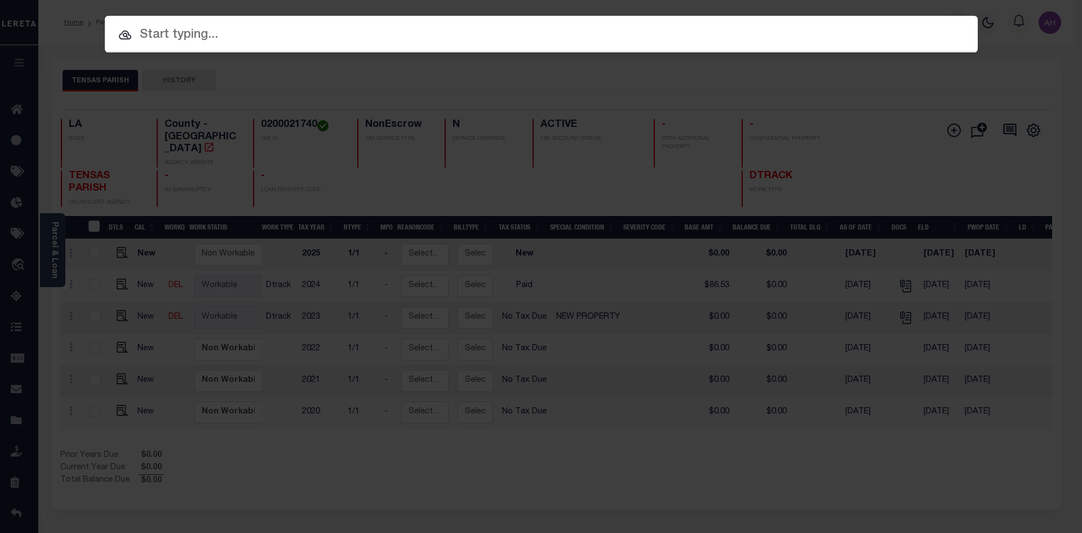
paste input "942300019372"
type input "942300019372"
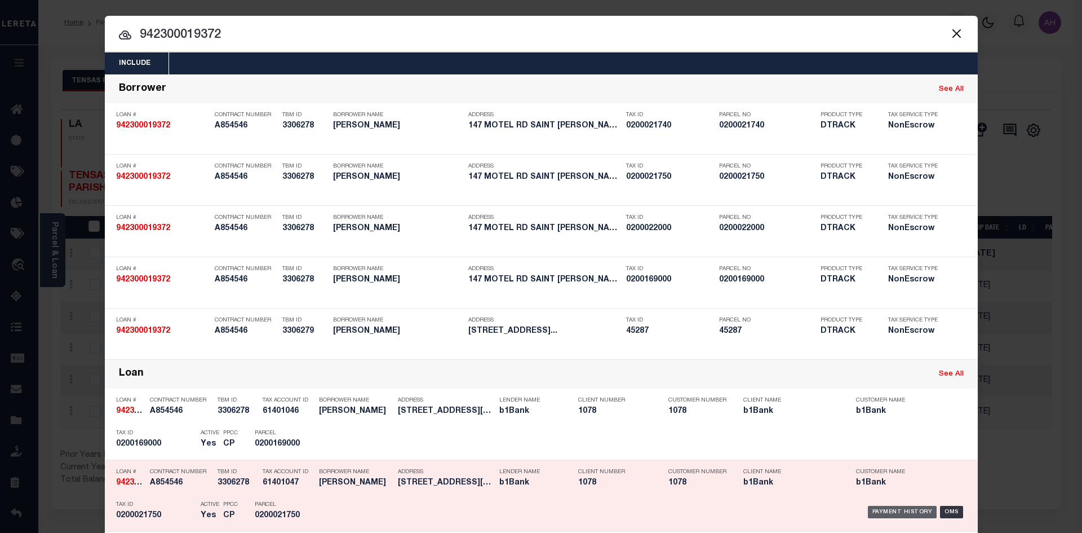
click at [893, 511] on div "Payment History" at bounding box center [902, 511] width 69 height 12
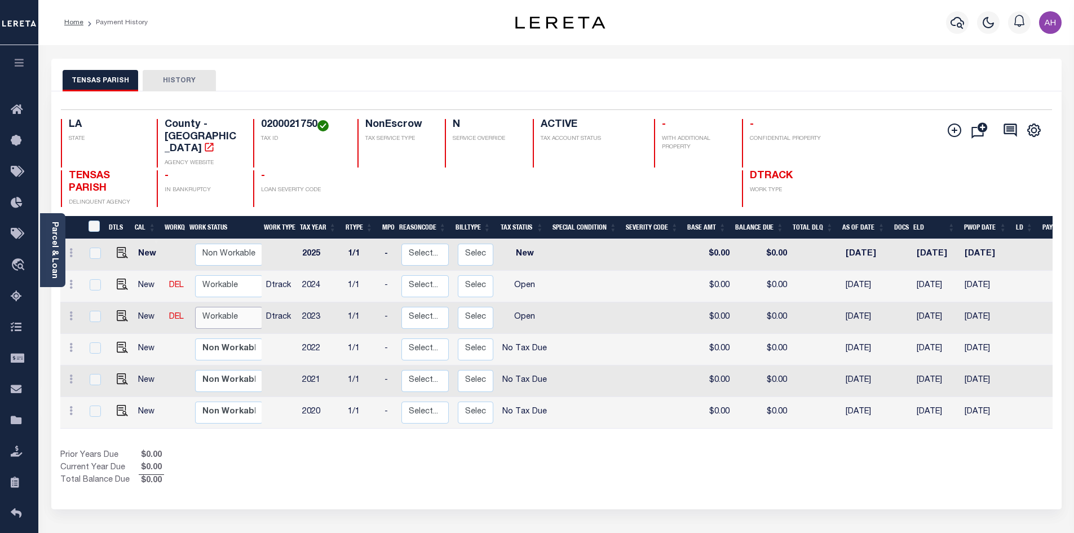
click at [232, 307] on select "Non Workable Workable" at bounding box center [229, 318] width 68 height 22
checkbox input "true"
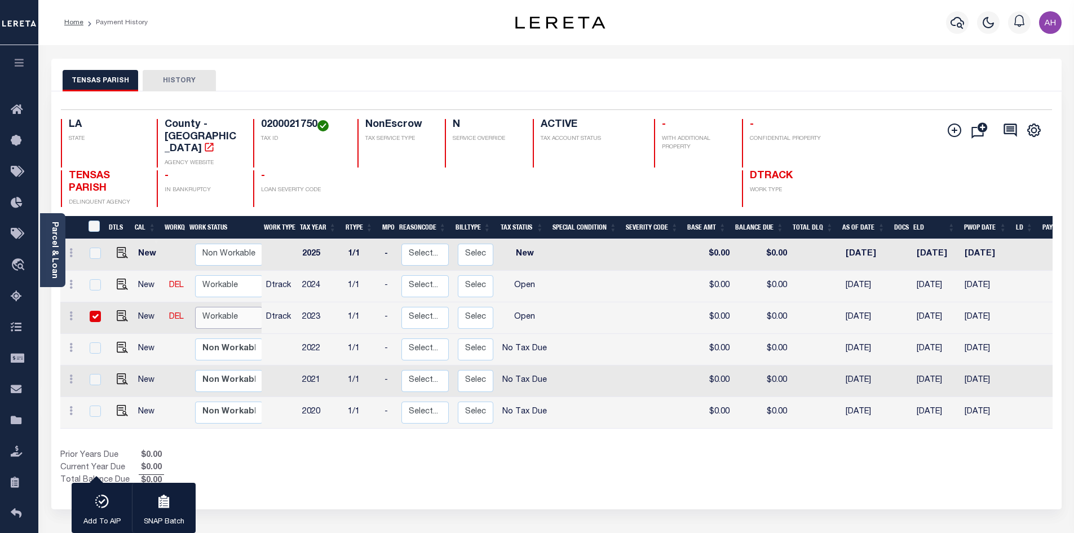
select select "true"
click at [195, 307] on select "Non Workable Workable" at bounding box center [229, 318] width 68 height 22
checkbox input "false"
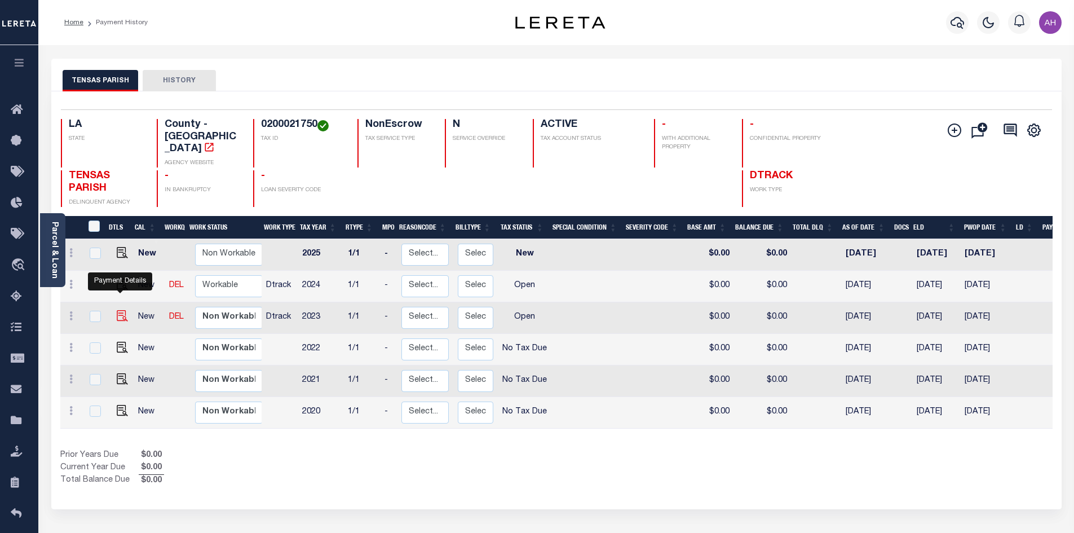
click at [117, 310] on img "" at bounding box center [122, 315] width 11 height 11
checkbox input "true"
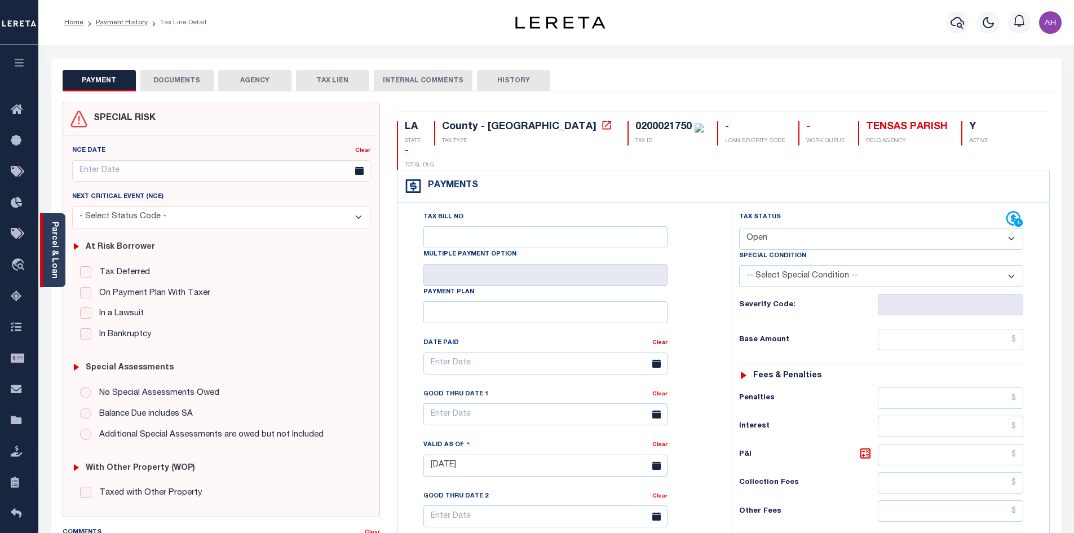
click at [59, 258] on div "Parcel & Loan" at bounding box center [52, 250] width 25 height 74
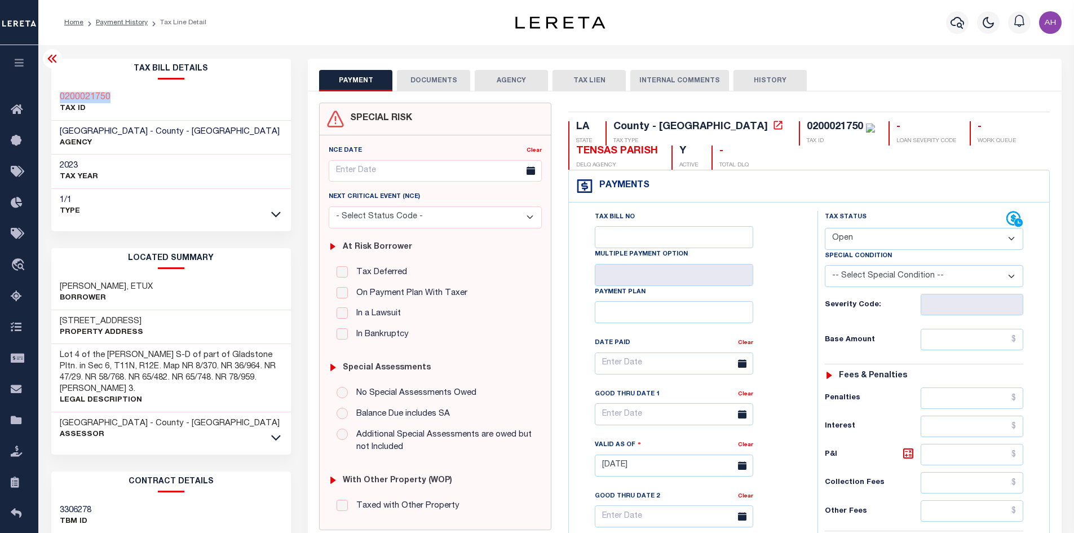
drag, startPoint x: 118, startPoint y: 100, endPoint x: 57, endPoint y: 99, distance: 60.9
click at [57, 99] on div "0200021750 TAX ID" at bounding box center [171, 103] width 240 height 34
copy h3 "0200021750"
click at [845, 243] on select "- Select Status Code - Open Due/Unpaid Paid Incomplete No Tax Due Internal Refu…" at bounding box center [923, 239] width 198 height 22
select select "NTX"
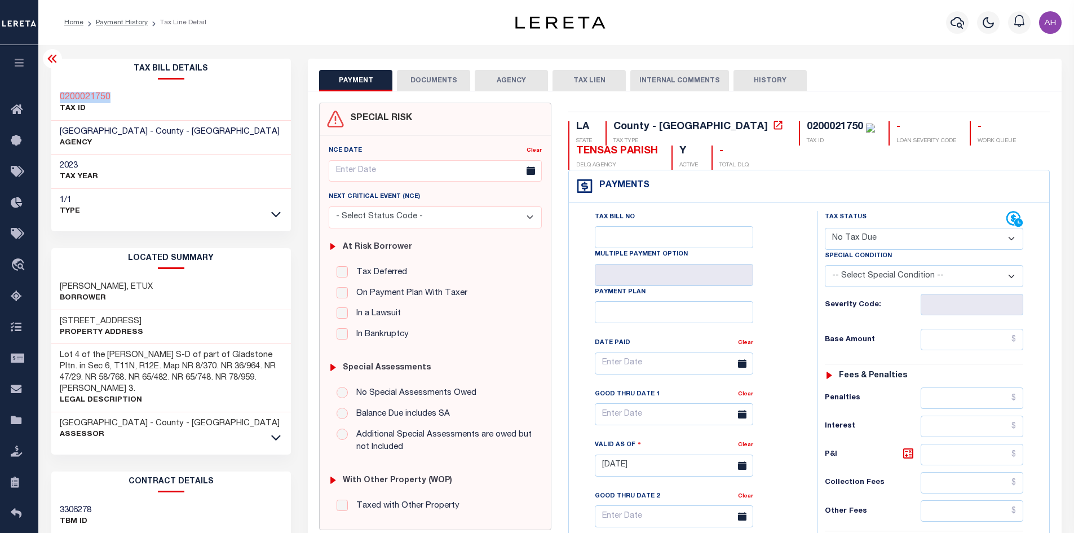
click at [824, 228] on select "- Select Status Code - Open Due/Unpaid Paid Incomplete No Tax Due Internal Refu…" at bounding box center [923, 239] width 198 height 22
type input "[DATE]"
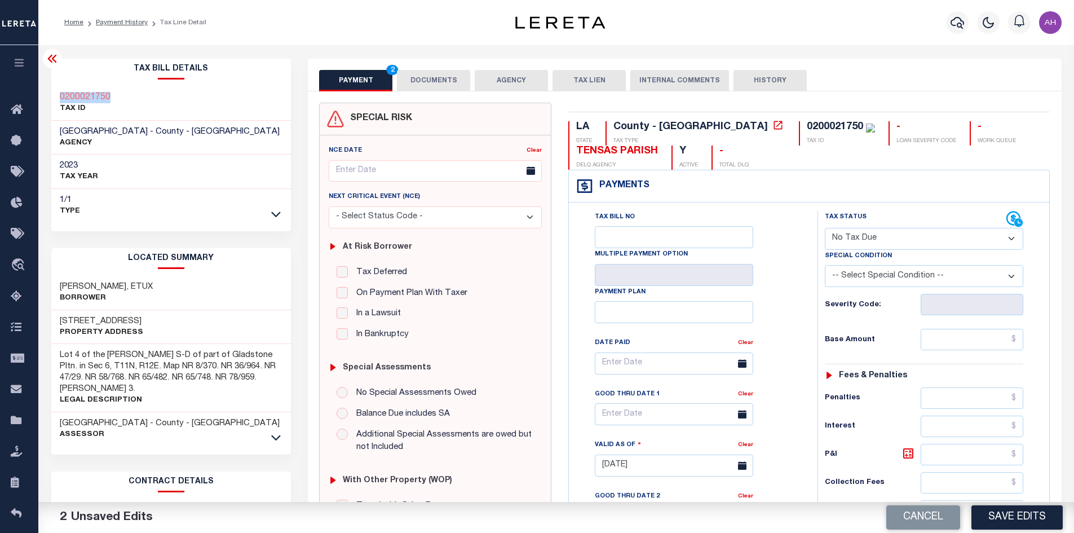
click at [859, 282] on select "-- Select Special Condition -- 3RD PARTY TAX LIEN AGENCY TAX LIEN (A.K.A Inside…" at bounding box center [923, 276] width 198 height 22
select select "7"
click at [824, 266] on select "-- Select Special Condition -- 3RD PARTY TAX LIEN AGENCY TAX LIEN (A.K.A Inside…" at bounding box center [923, 276] width 198 height 22
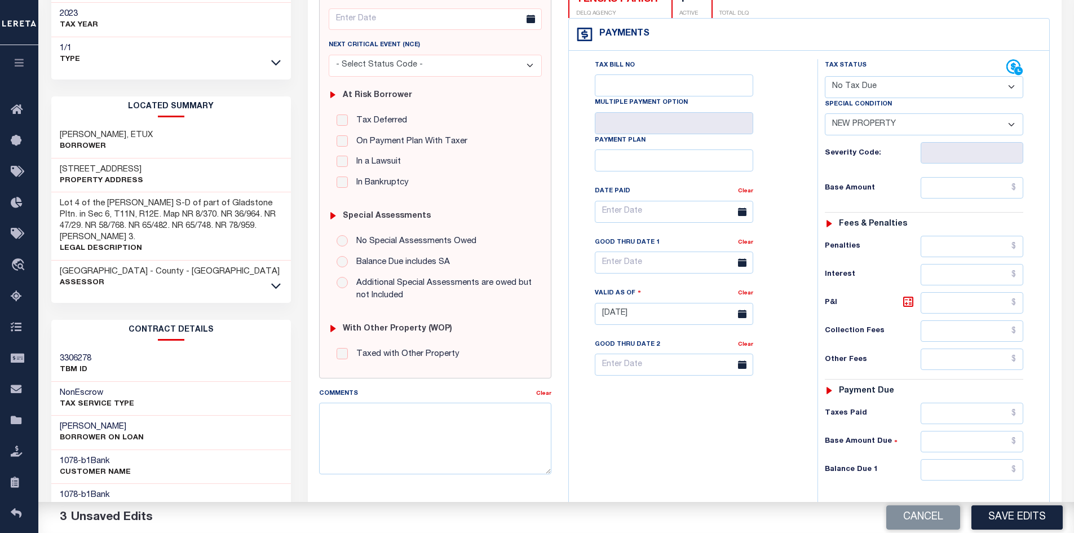
scroll to position [225, 0]
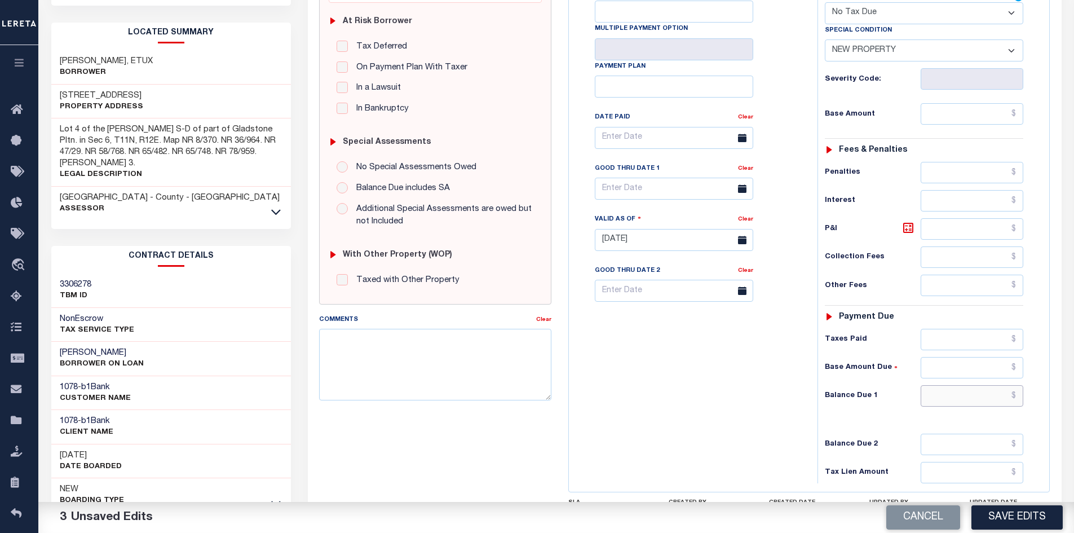
click at [968, 398] on input "text" at bounding box center [971, 395] width 103 height 21
type input "$0.00"
click at [1025, 520] on button "Save Edits" at bounding box center [1016, 517] width 91 height 24
checkbox input "false"
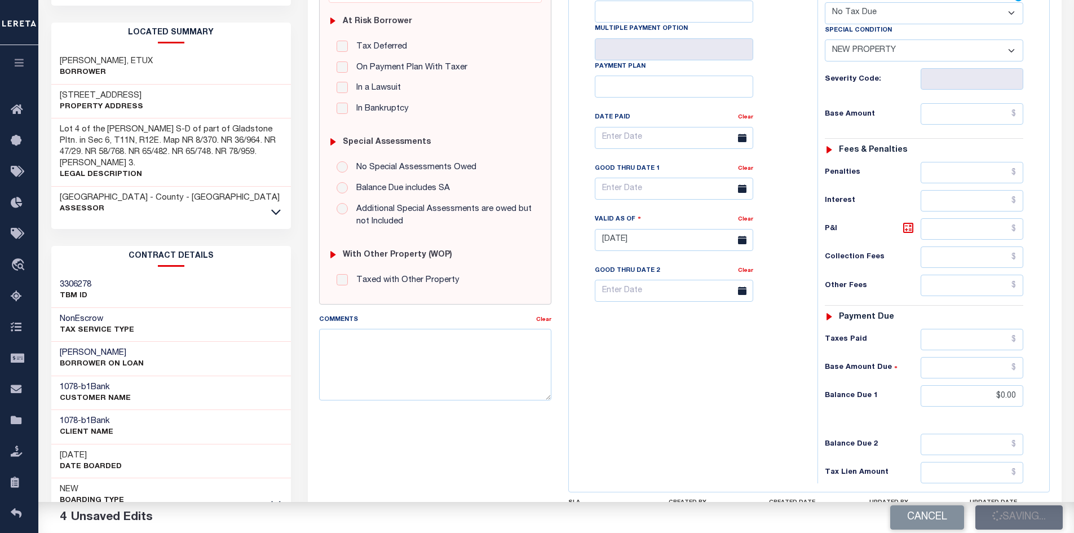
checkbox input "false"
type input "$0"
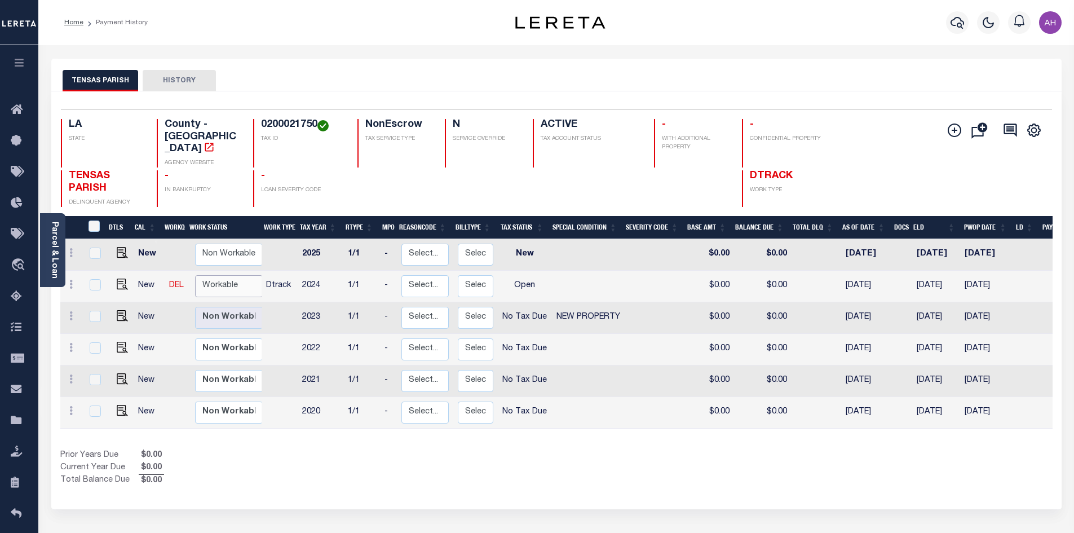
click at [225, 275] on select "Non Workable Workable" at bounding box center [229, 286] width 68 height 22
checkbox input "true"
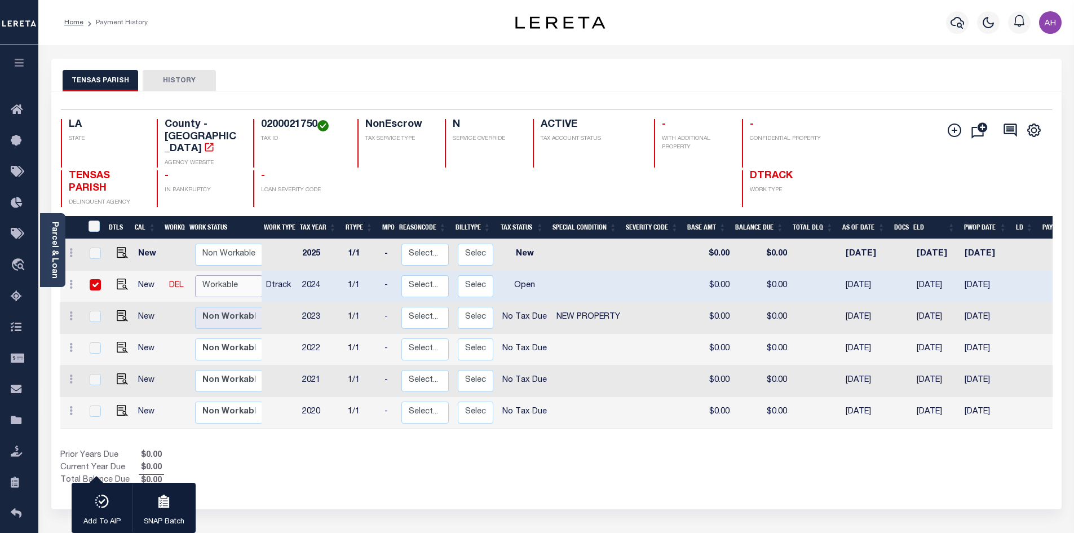
select select "true"
click at [195, 275] on select "Non Workable Workable" at bounding box center [229, 286] width 68 height 22
checkbox input "false"
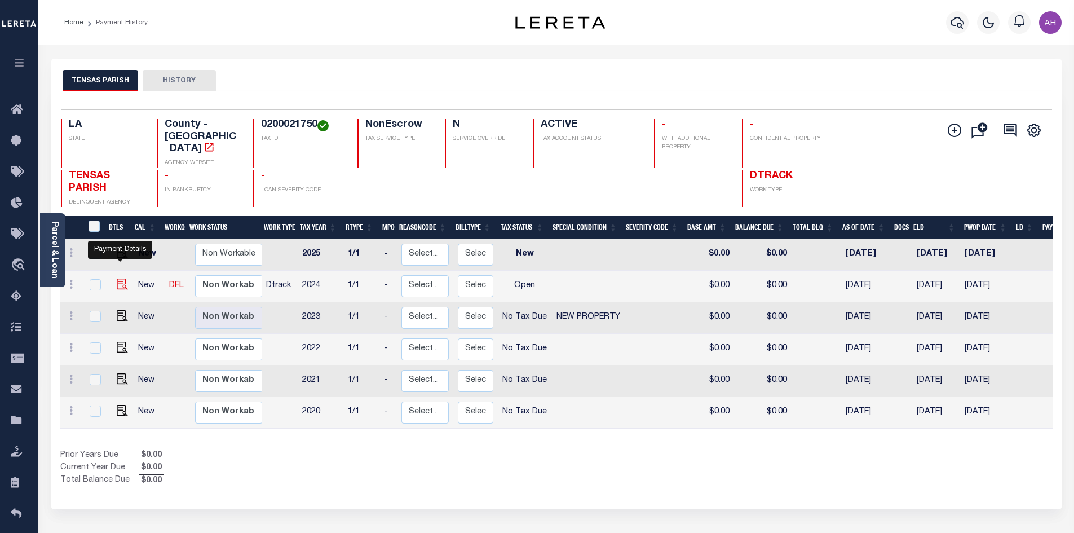
click at [118, 278] on img "" at bounding box center [122, 283] width 11 height 11
checkbox input "true"
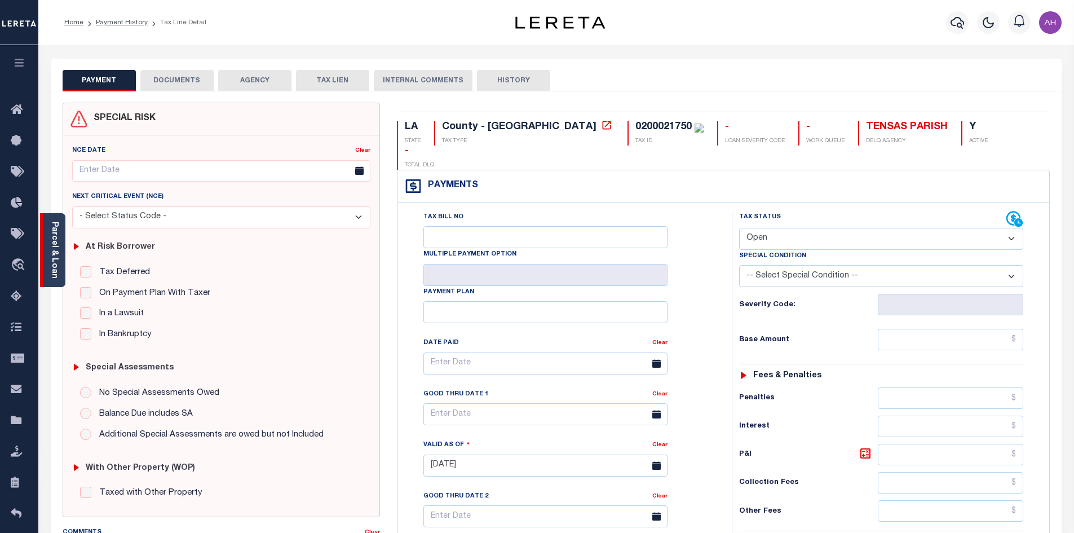
click at [55, 247] on link "Parcel & Loan" at bounding box center [54, 249] width 8 height 57
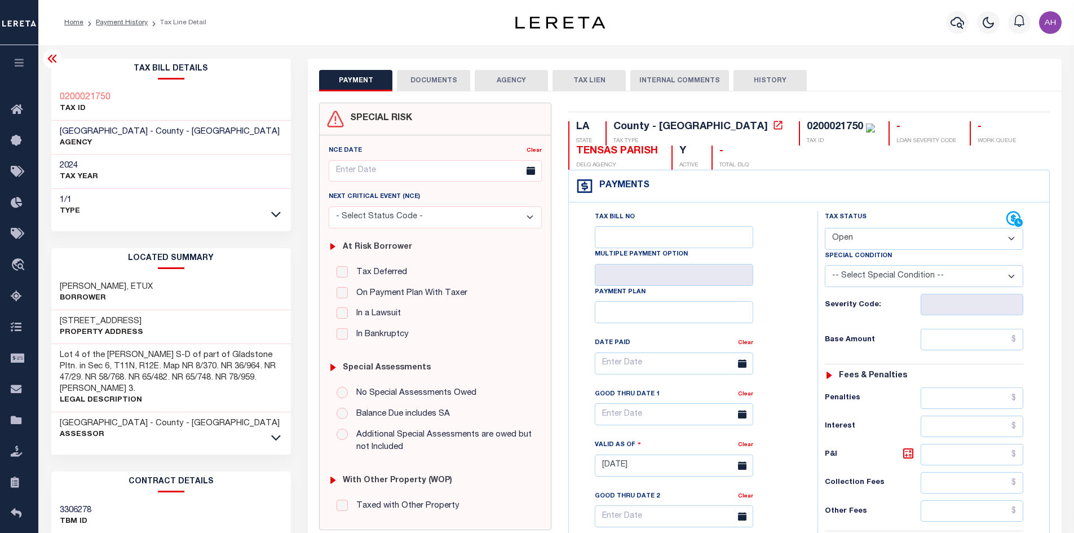
click at [864, 238] on select "- Select Status Code - Open Due/Unpaid Paid Incomplete No Tax Due Internal Refu…" at bounding box center [923, 239] width 198 height 22
select select "PYD"
click at [824, 228] on select "- Select Status Code - Open Due/Unpaid Paid Incomplete No Tax Due Internal Refu…" at bounding box center [923, 239] width 198 height 22
type input "[DATE]"
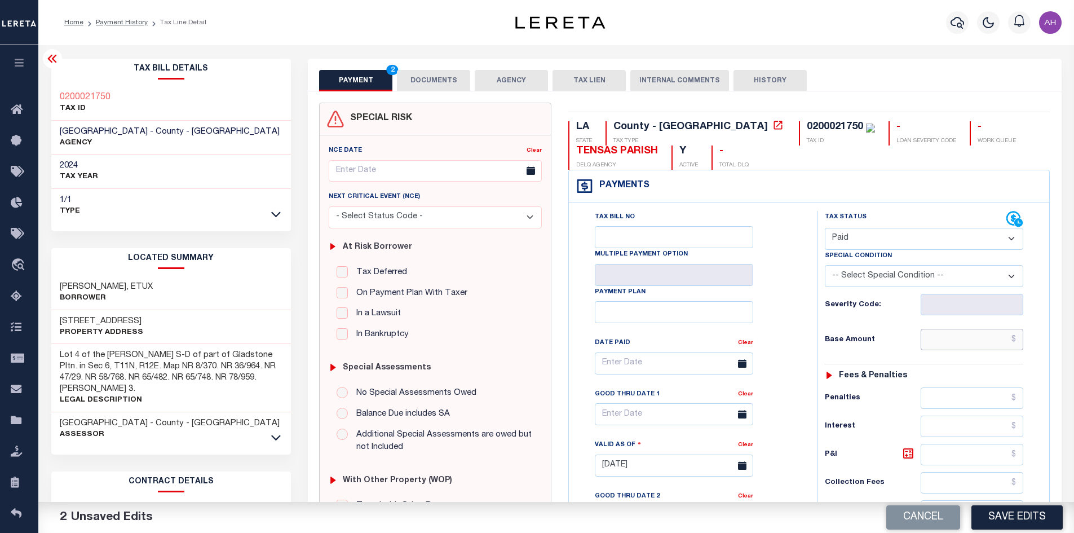
click at [941, 338] on input "text" at bounding box center [971, 339] width 103 height 21
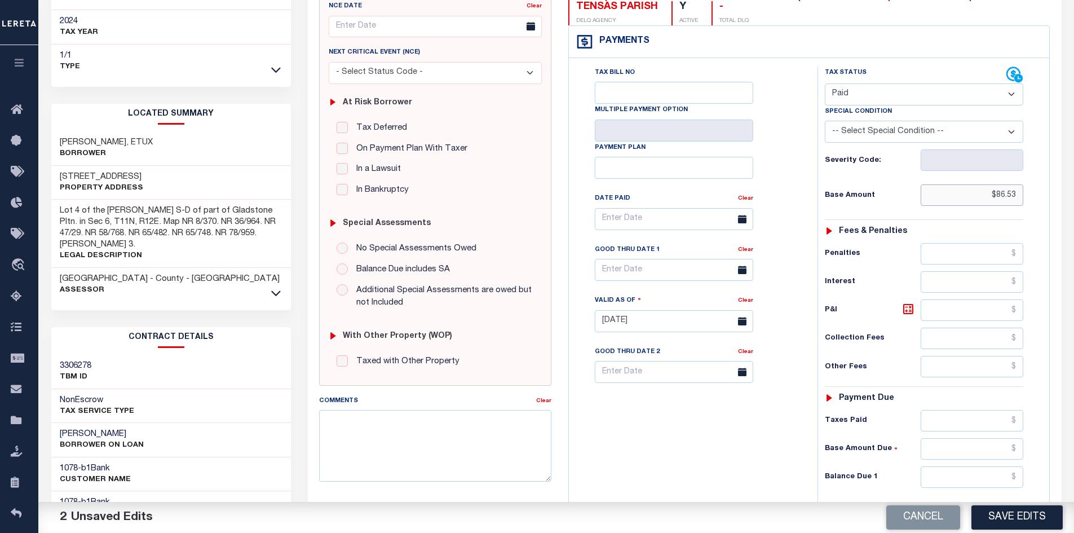
scroll to position [282, 0]
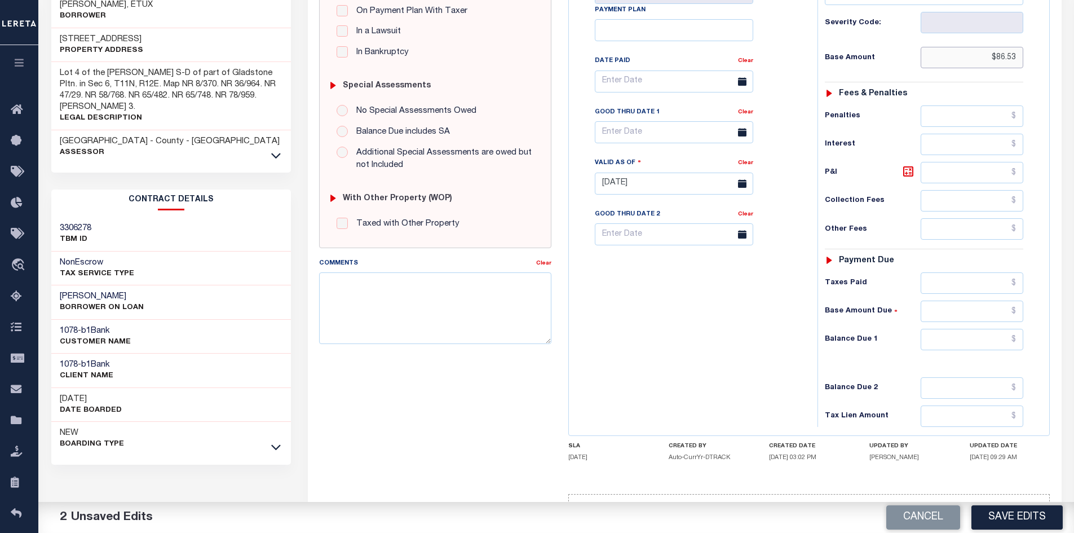
type input "$86.53"
click at [961, 330] on input "text" at bounding box center [971, 339] width 103 height 21
type input "$0"
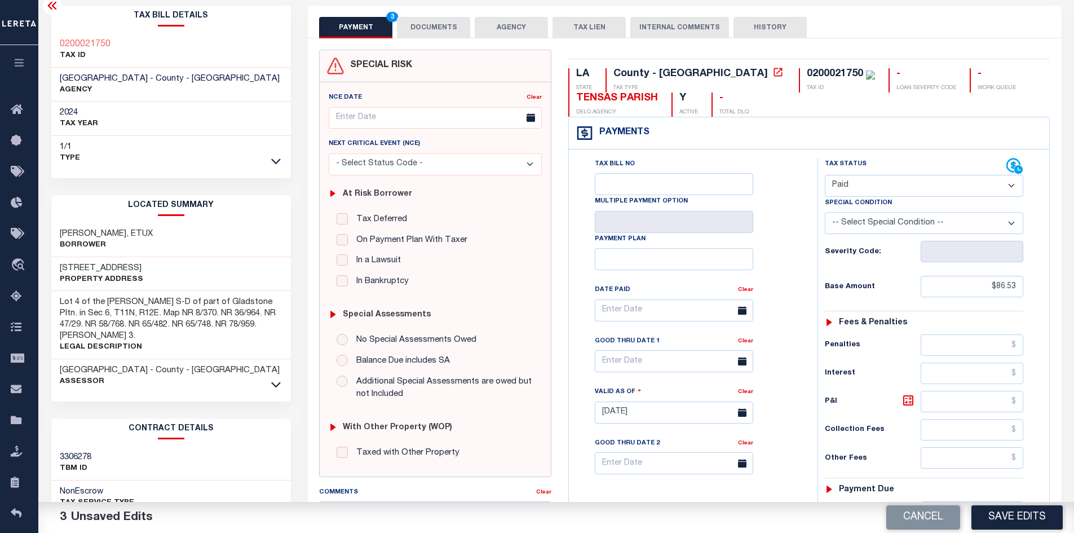
scroll to position [0, 0]
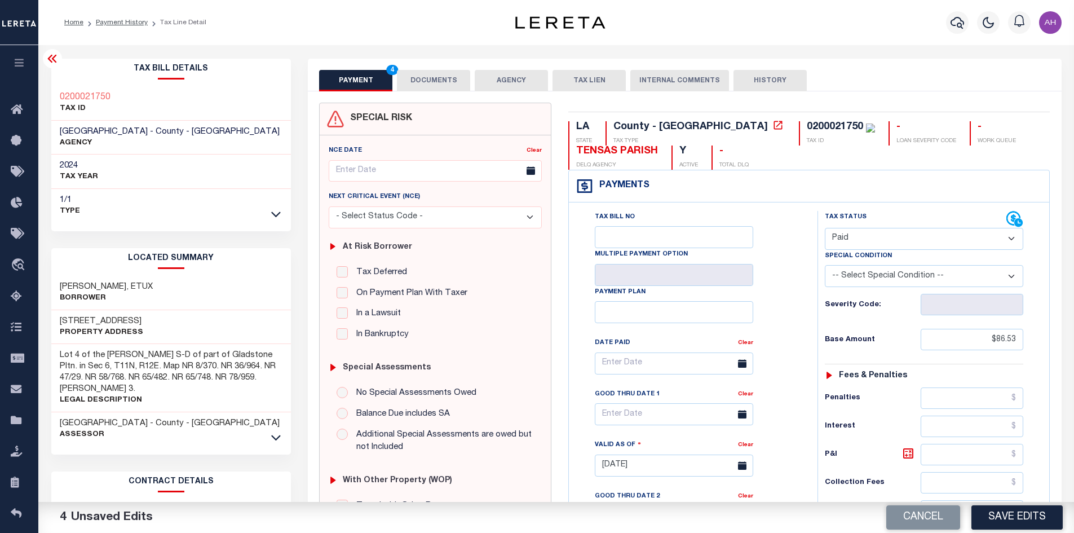
click at [428, 74] on button "DOCUMENTS" at bounding box center [433, 80] width 73 height 21
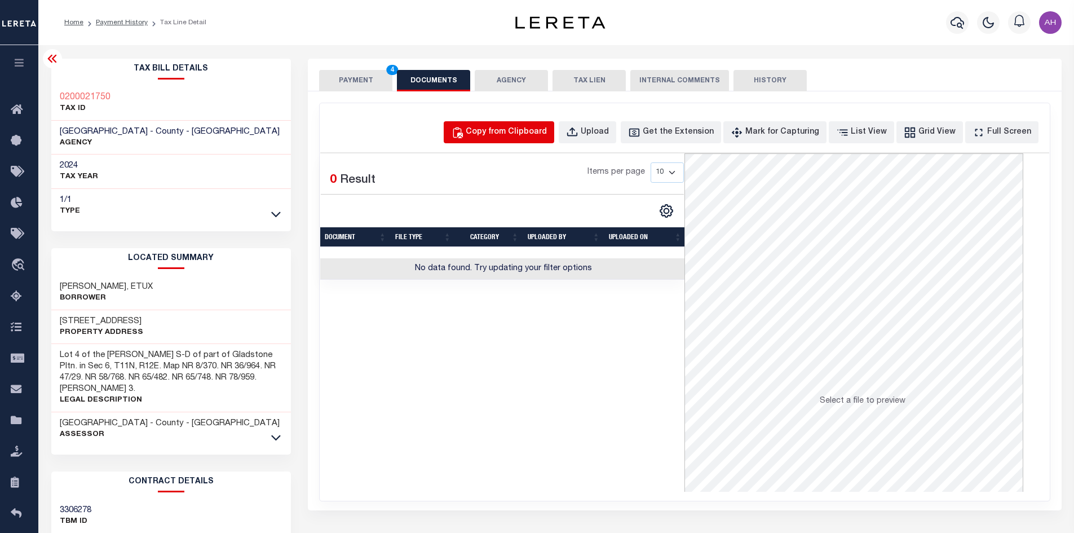
click at [506, 127] on div "Copy from Clipboard" at bounding box center [505, 132] width 81 height 12
select select "POP"
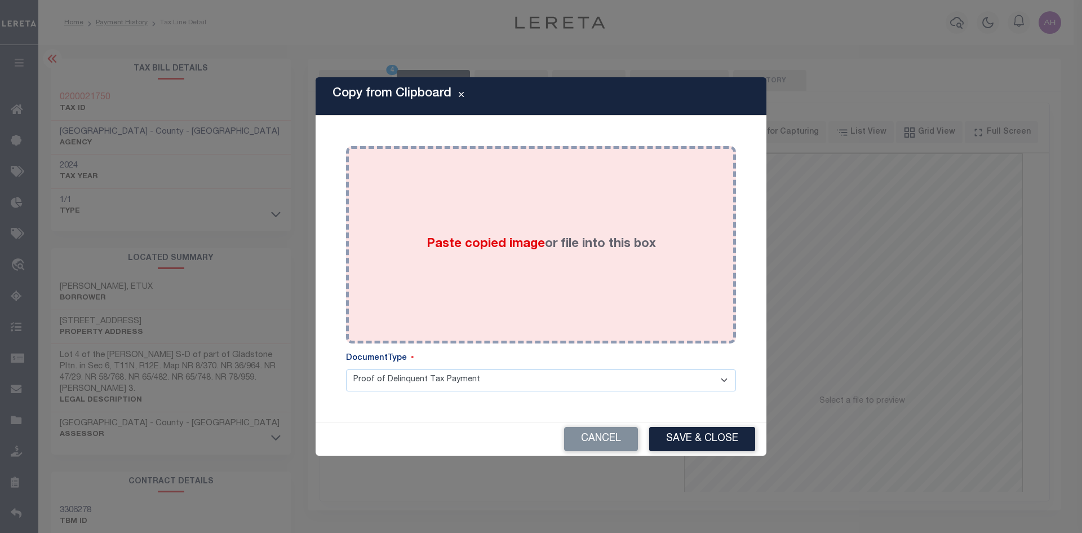
click at [488, 239] on span "Paste copied image" at bounding box center [486, 244] width 118 height 12
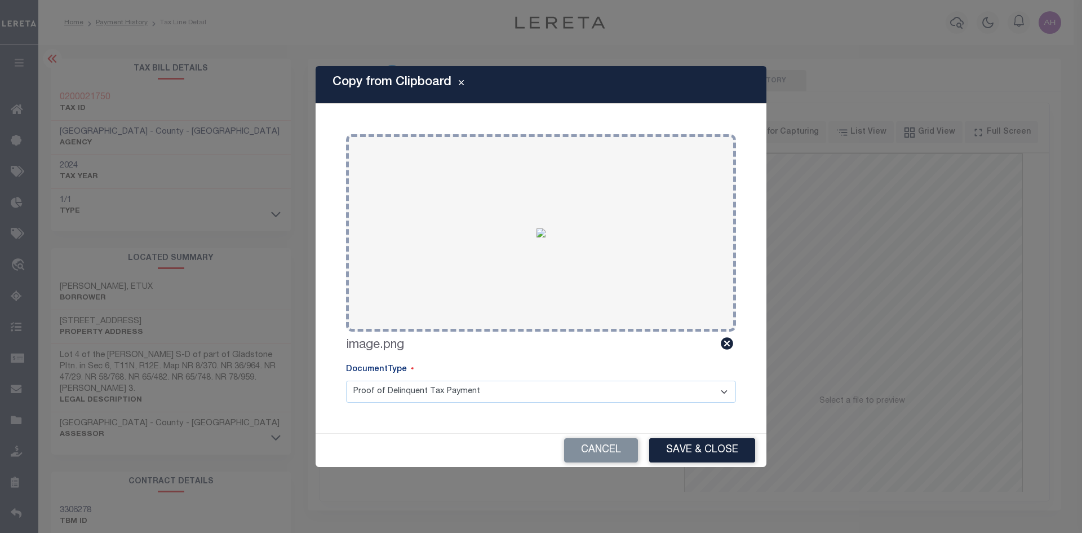
click at [691, 443] on button "Save & Close" at bounding box center [702, 450] width 106 height 24
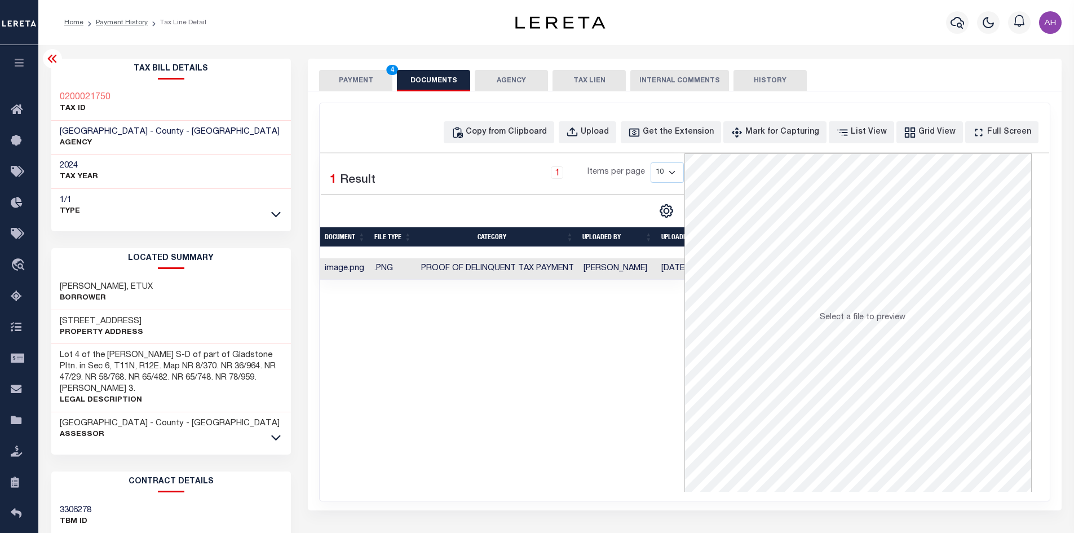
click at [356, 82] on button "PAYMENT 4" at bounding box center [355, 80] width 73 height 21
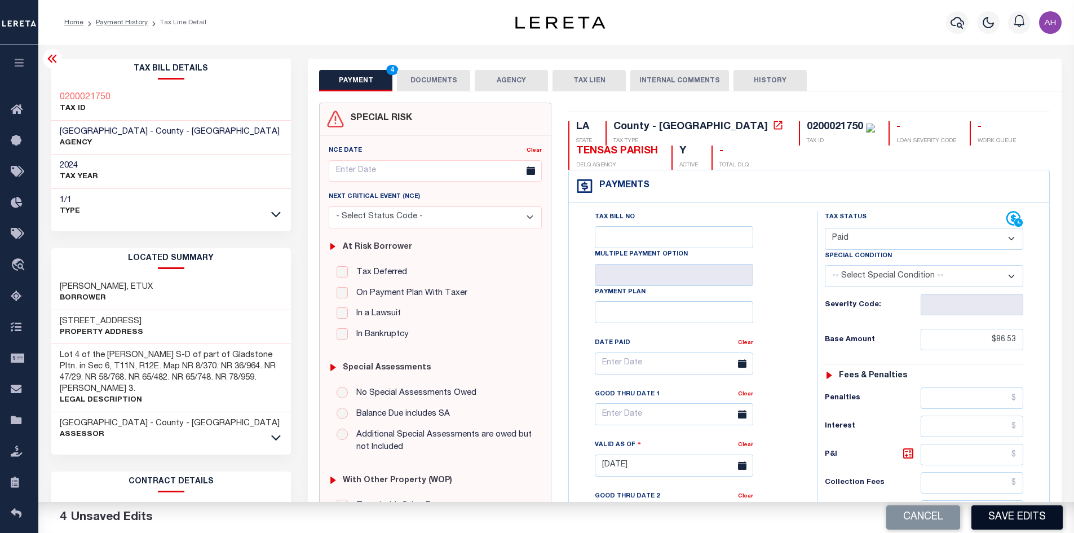
click at [1008, 515] on button "Save Edits" at bounding box center [1016, 517] width 91 height 24
checkbox input "false"
type input "$86.53"
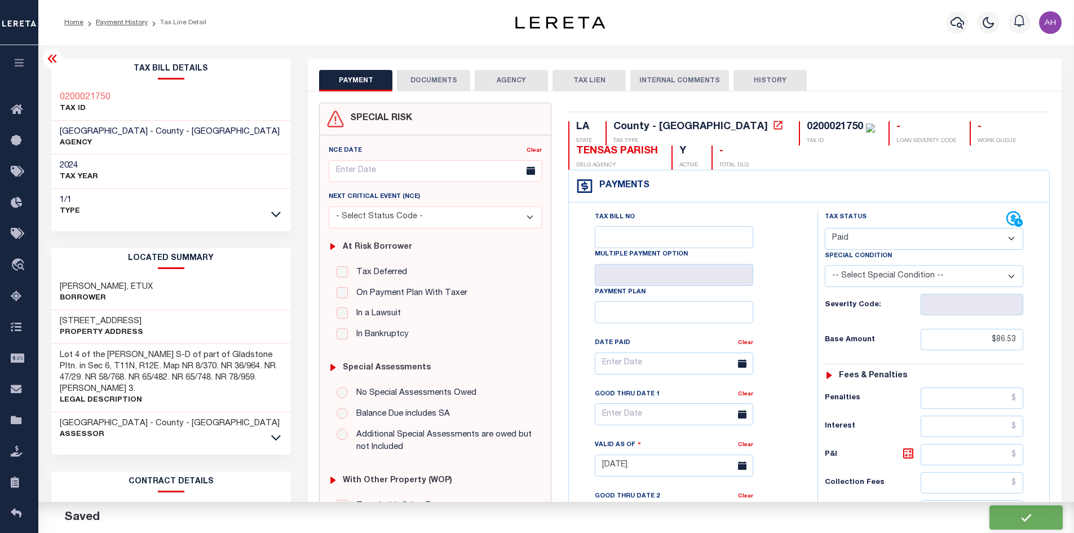
type input "$0"
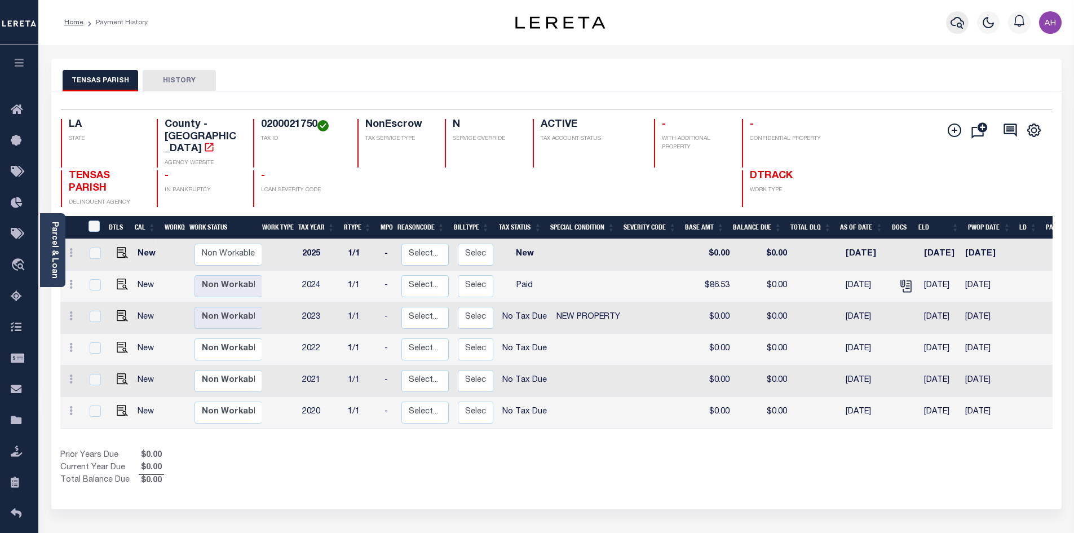
click at [953, 21] on icon "button" at bounding box center [957, 23] width 14 height 14
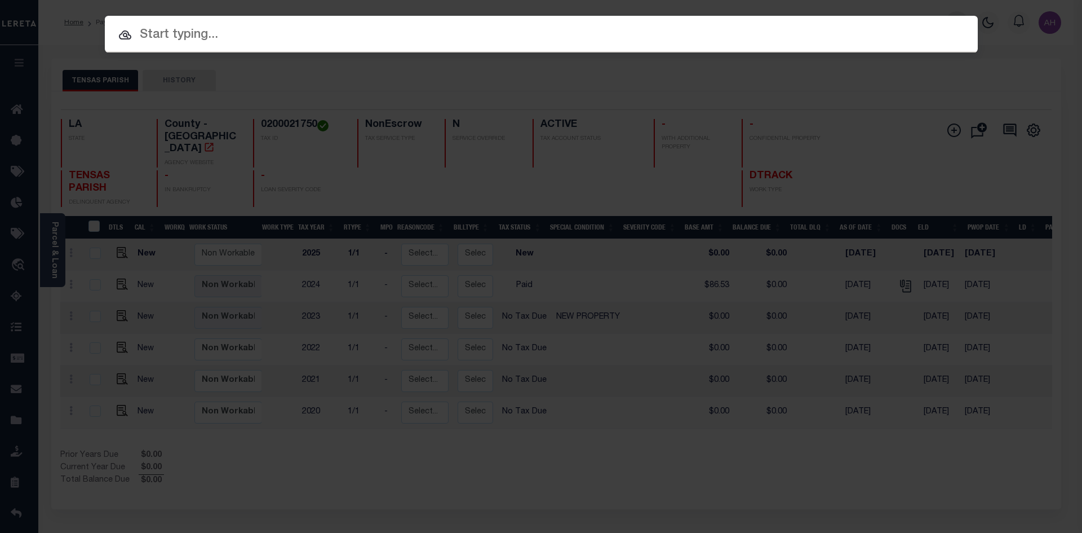
paste input "942300019372"
type input "942300019372"
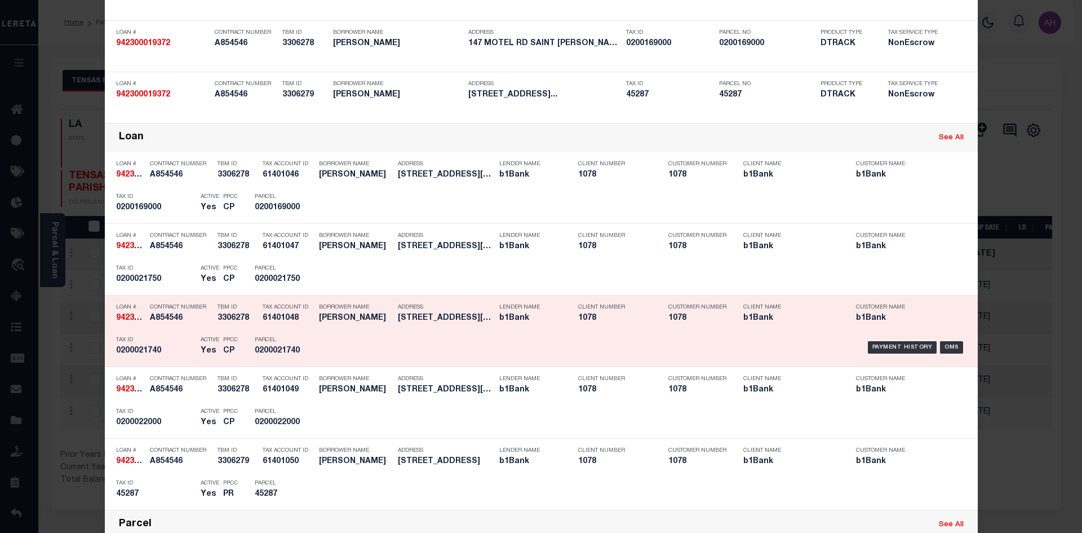
scroll to position [282, 0]
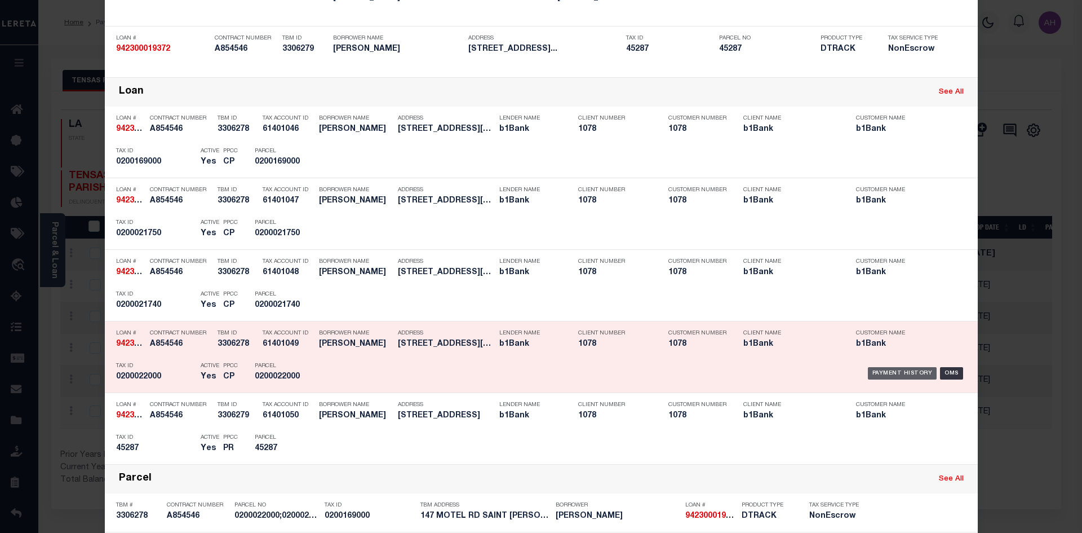
click at [888, 376] on div "Payment History" at bounding box center [902, 373] width 69 height 12
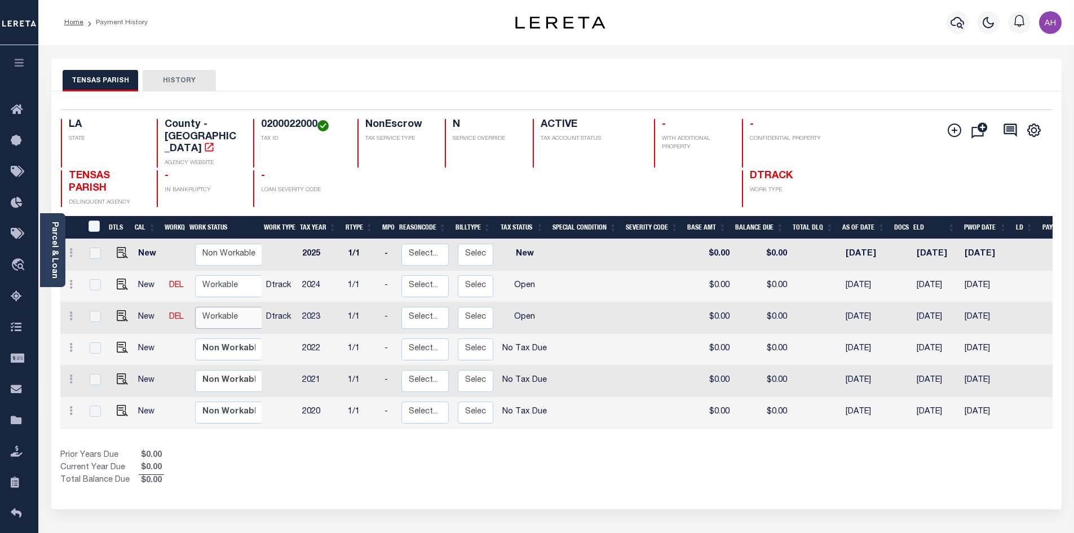
click at [217, 307] on select "Non Workable Workable" at bounding box center [229, 318] width 68 height 22
checkbox input "true"
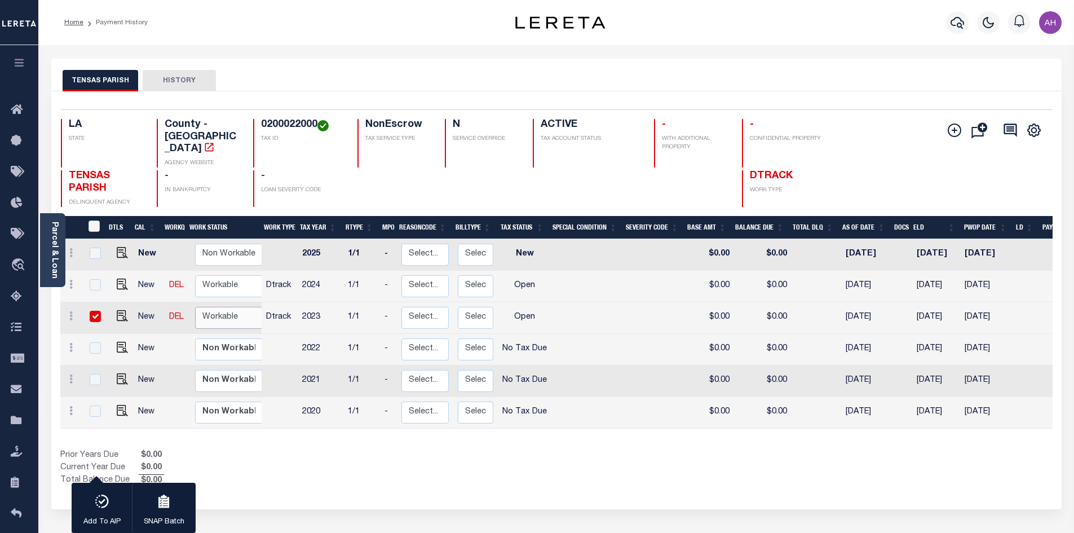
select select "true"
click at [195, 307] on select "Non Workable Workable" at bounding box center [229, 318] width 68 height 22
checkbox input "false"
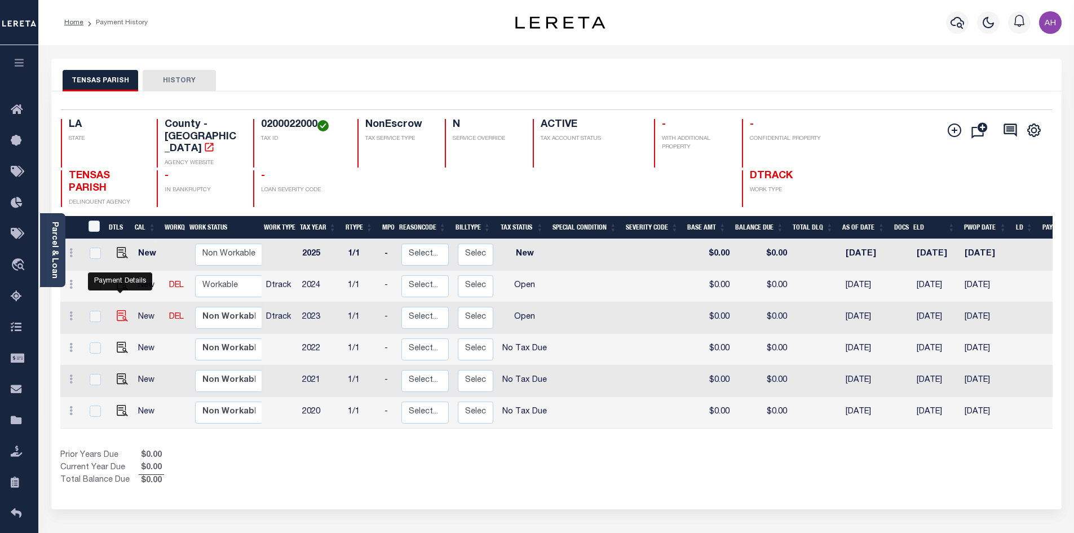
click at [120, 310] on img "" at bounding box center [122, 315] width 11 height 11
checkbox input "true"
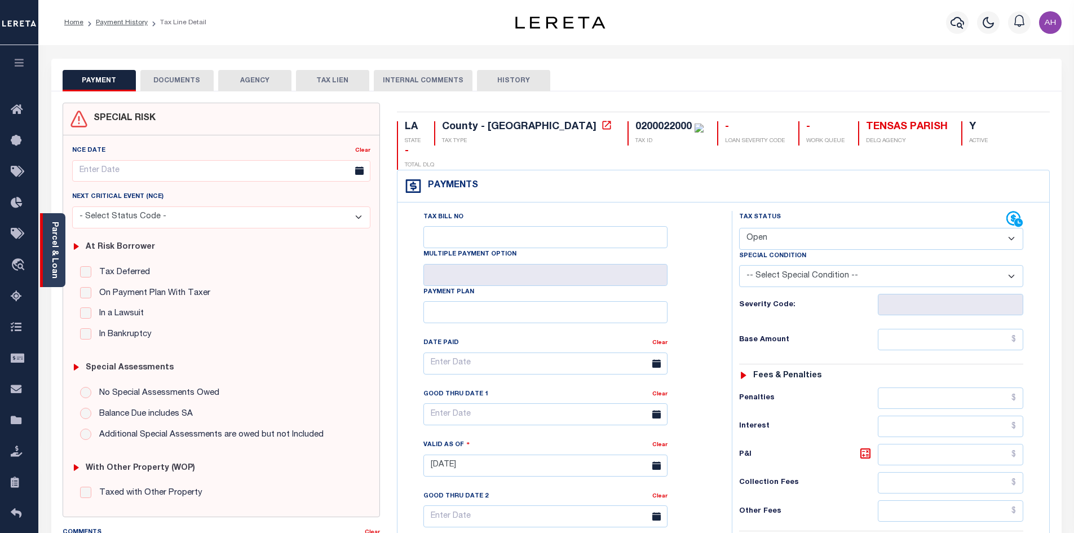
click at [56, 230] on link "Parcel & Loan" at bounding box center [54, 249] width 8 height 57
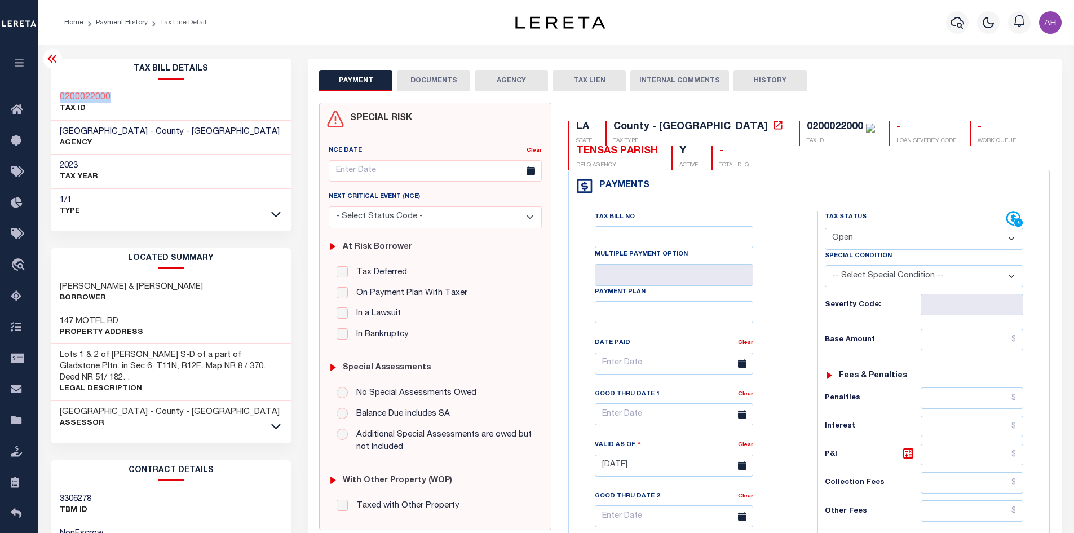
drag, startPoint x: 115, startPoint y: 97, endPoint x: 60, endPoint y: 97, distance: 54.7
click at [60, 97] on div "0200022000 TAX ID" at bounding box center [171, 103] width 240 height 34
copy h3 "0200022000"
click at [895, 232] on select "- Select Status Code - Open Due/Unpaid Paid Incomplete No Tax Due Internal Refu…" at bounding box center [923, 239] width 198 height 22
select select "PYD"
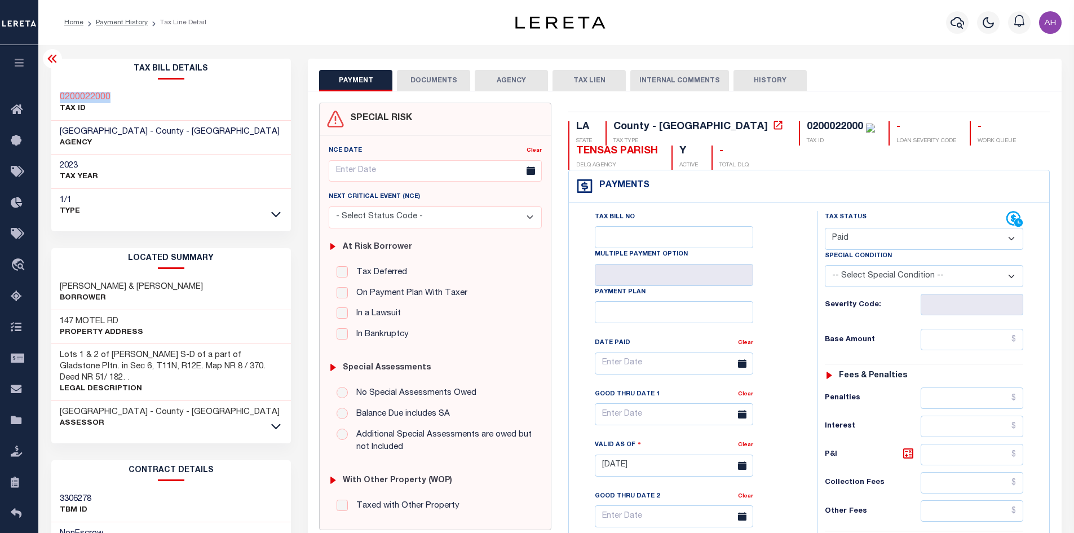
click at [824, 228] on select "- Select Status Code - Open Due/Unpaid Paid Incomplete No Tax Due Internal Refu…" at bounding box center [923, 239] width 198 height 22
type input "[DATE]"
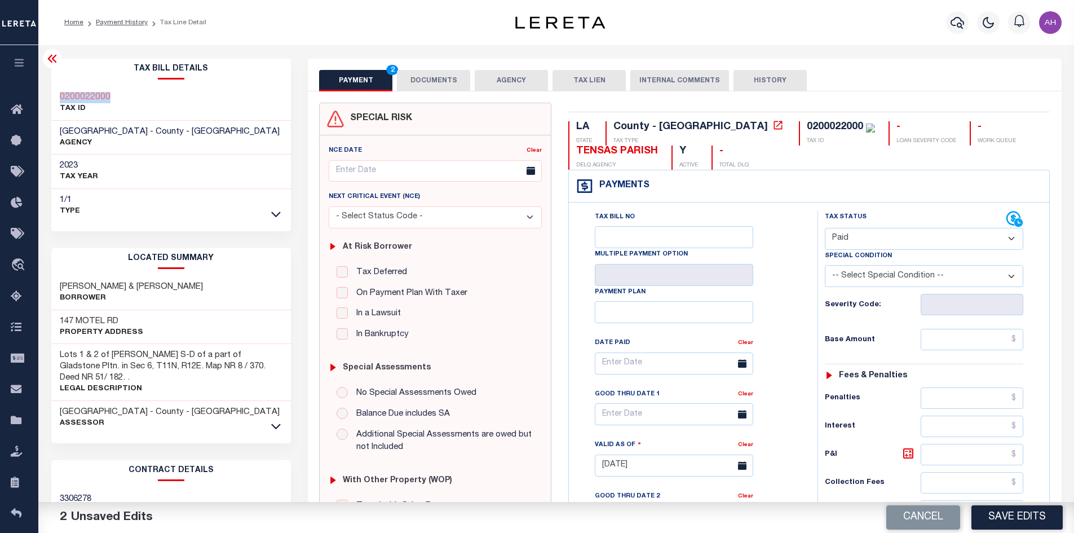
click at [839, 235] on select "- Select Status Code - Open Due/Unpaid Paid Incomplete No Tax Due Internal Refu…" at bounding box center [923, 239] width 198 height 22
select select "NTX"
click at [824, 228] on select "- Select Status Code - Open Due/Unpaid Paid Incomplete No Tax Due Internal Refu…" at bounding box center [923, 239] width 198 height 22
click at [886, 276] on select "-- Select Special Condition -- 3RD PARTY TAX LIEN AGENCY TAX LIEN (A.K.A Inside…" at bounding box center [923, 276] width 198 height 22
select select "7"
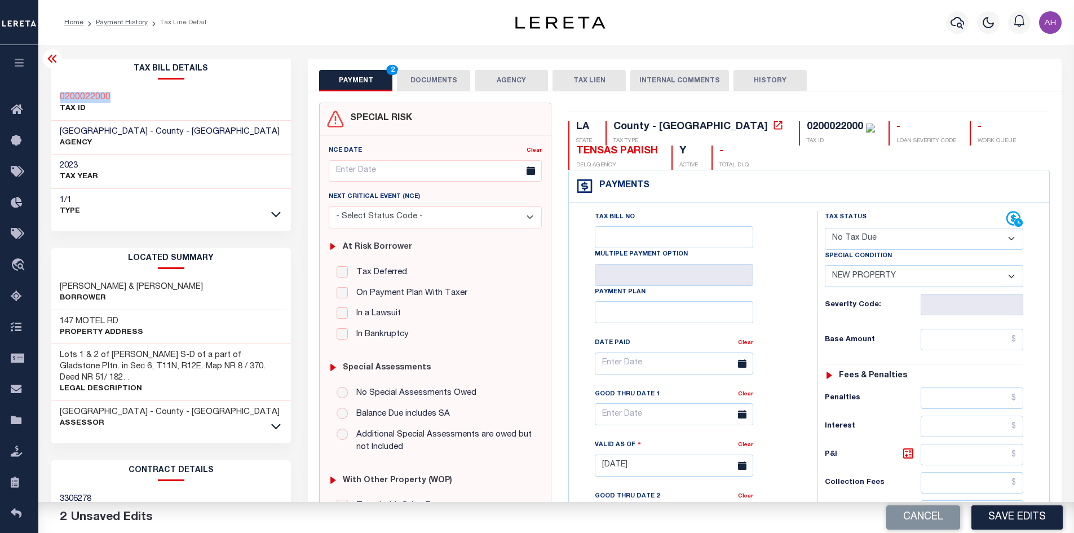
click at [824, 266] on select "-- Select Special Condition -- 3RD PARTY TAX LIEN AGENCY TAX LIEN (A.K.A Inside…" at bounding box center [923, 276] width 198 height 22
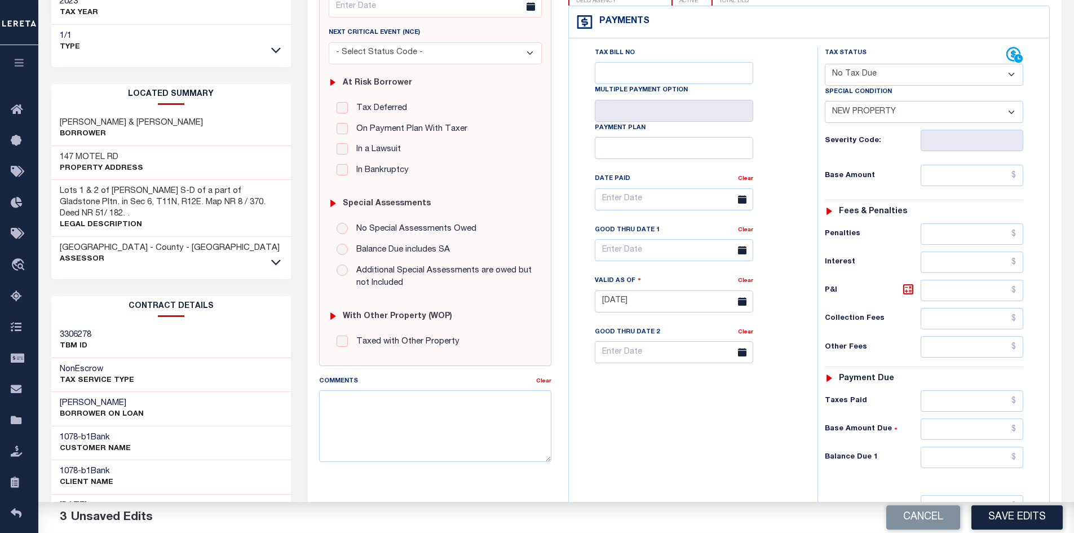
scroll to position [282, 0]
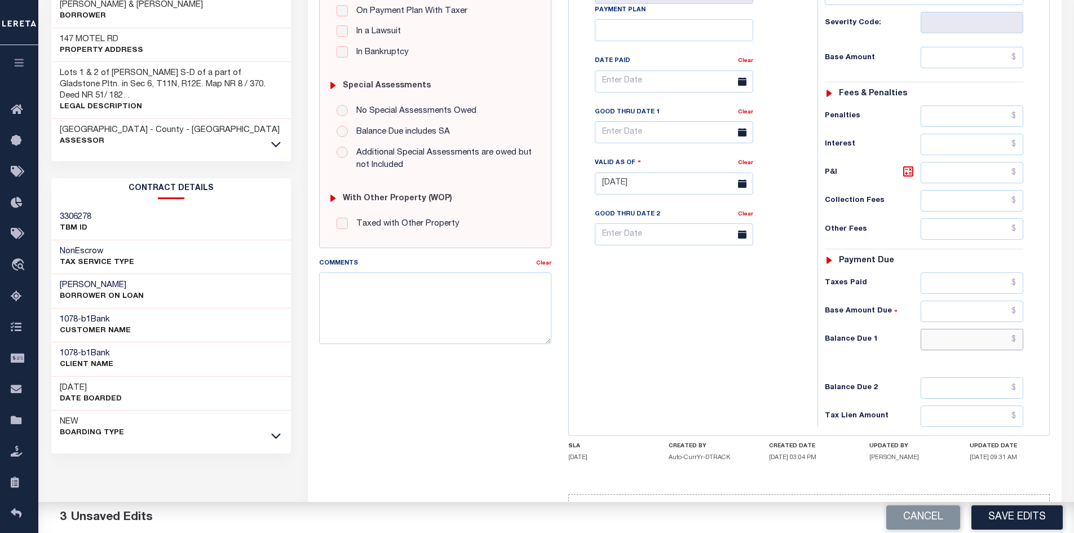
click at [961, 339] on input "text" at bounding box center [971, 339] width 103 height 21
type input "$0.00"
click at [1021, 522] on button "Save Edits" at bounding box center [1016, 517] width 91 height 24
checkbox input "false"
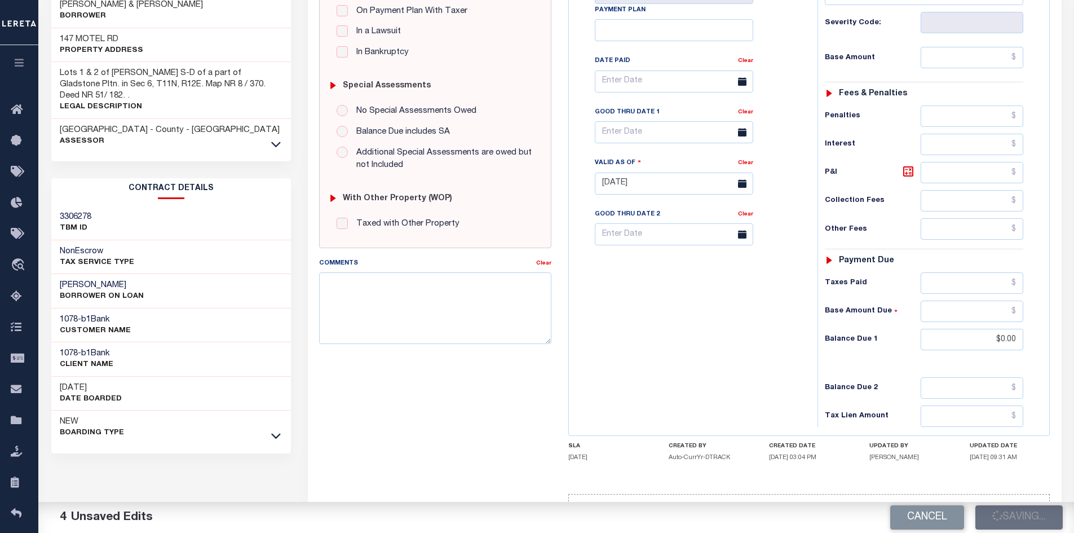
checkbox input "false"
type input "$0"
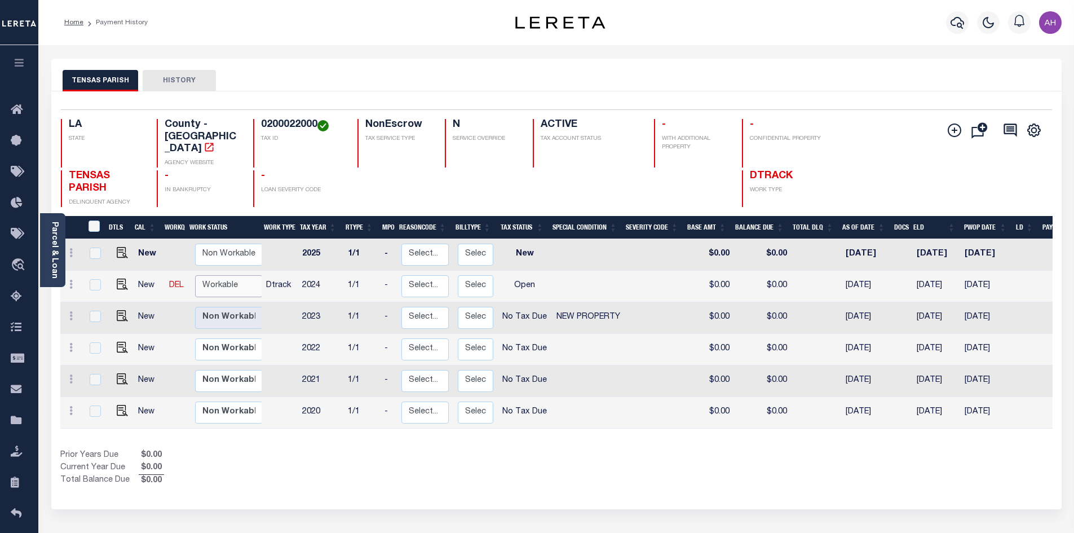
click at [224, 275] on select "Non Workable Workable" at bounding box center [229, 286] width 68 height 22
checkbox input "true"
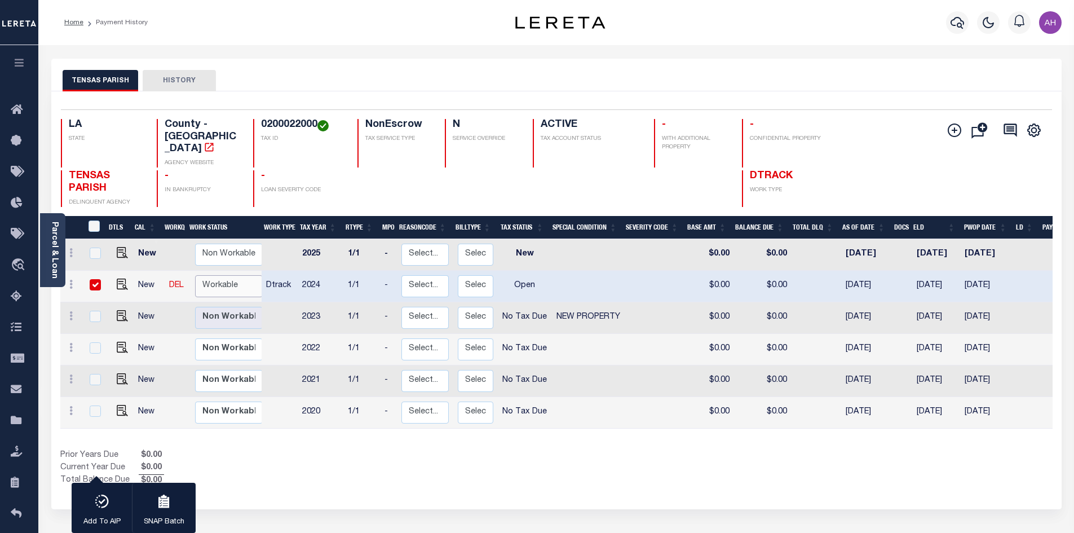
select select "true"
click at [195, 275] on select "Non Workable Workable" at bounding box center [229, 286] width 68 height 22
checkbox input "false"
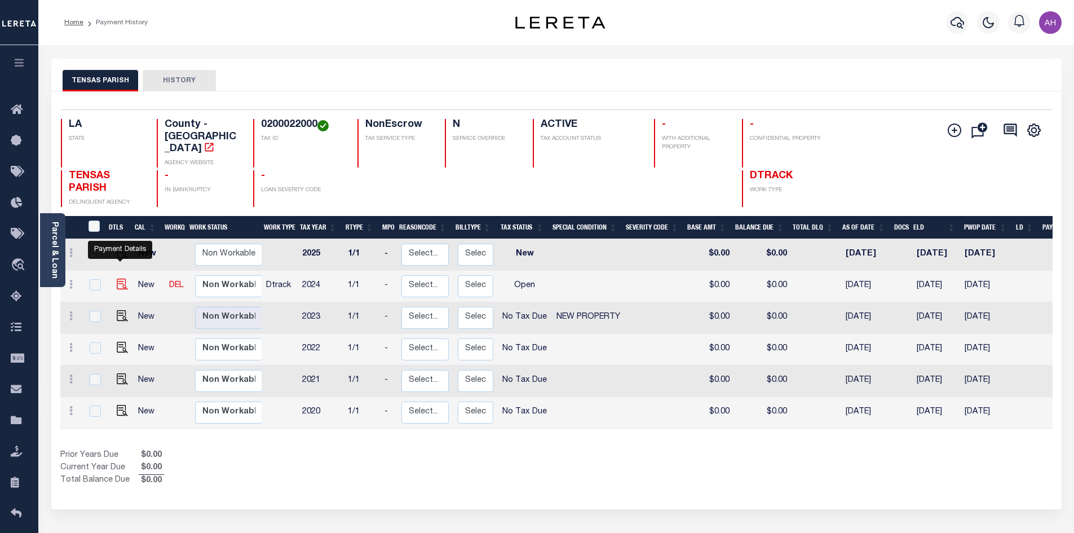
click at [117, 278] on img "" at bounding box center [122, 283] width 11 height 11
checkbox input "true"
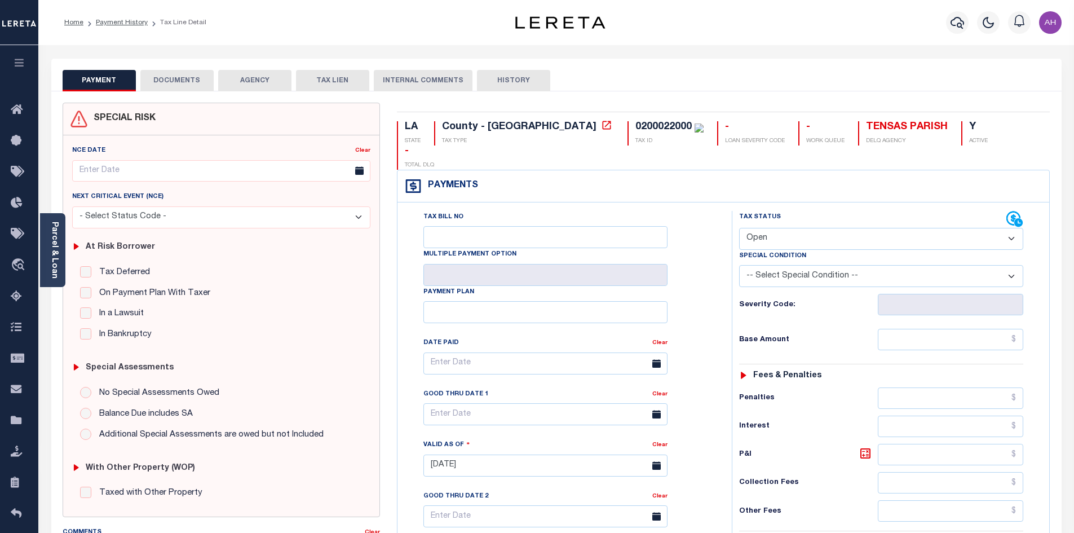
click at [815, 228] on select "- Select Status Code - Open Due/Unpaid Paid Incomplete No Tax Due Internal Refu…" at bounding box center [881, 239] width 284 height 22
select select "DUE"
click at [739, 228] on select "- Select Status Code - Open Due/Unpaid Paid Incomplete No Tax Due Internal Refu…" at bounding box center [881, 239] width 284 height 22
type input "[DATE]"
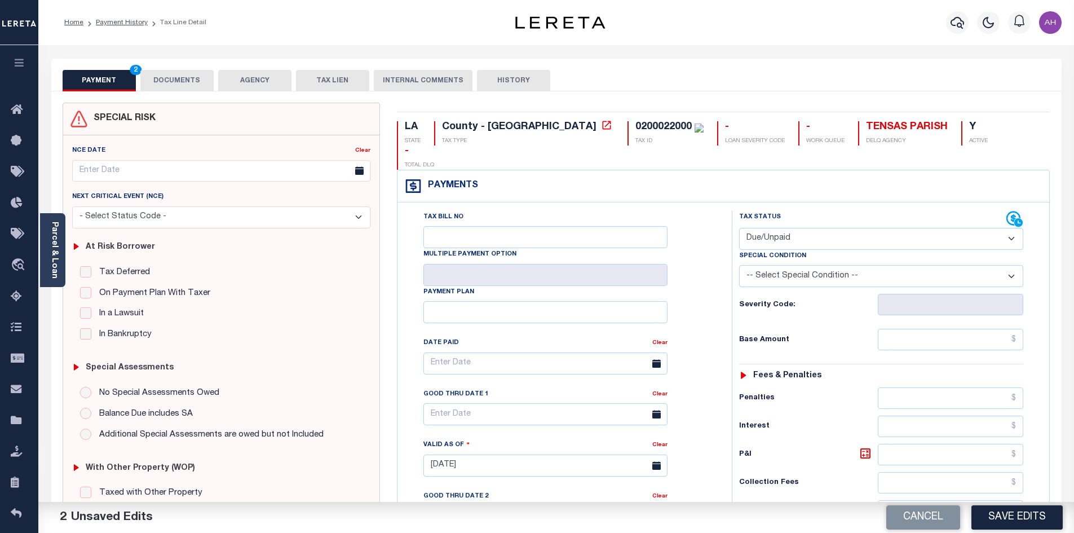
click at [778, 228] on select "- Select Status Code - Open Due/Unpaid Paid Incomplete No Tax Due Internal Refu…" at bounding box center [881, 239] width 284 height 22
select select "PYD"
click at [739, 228] on select "- Select Status Code - Open Due/Unpaid Paid Incomplete No Tax Due Internal Refu…" at bounding box center [881, 239] width 284 height 22
click at [919, 329] on input "text" at bounding box center [950, 339] width 146 height 21
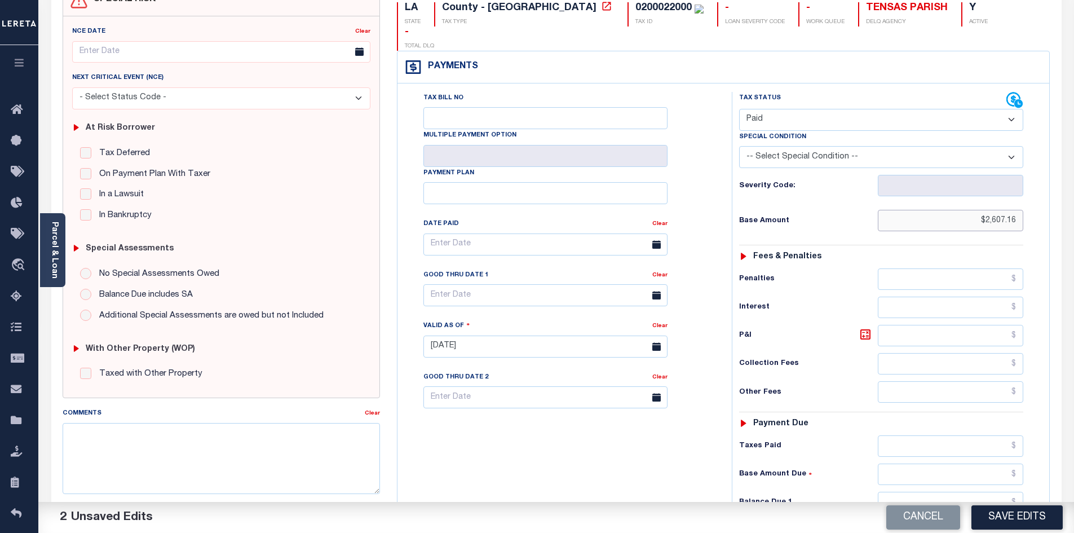
scroll to position [225, 0]
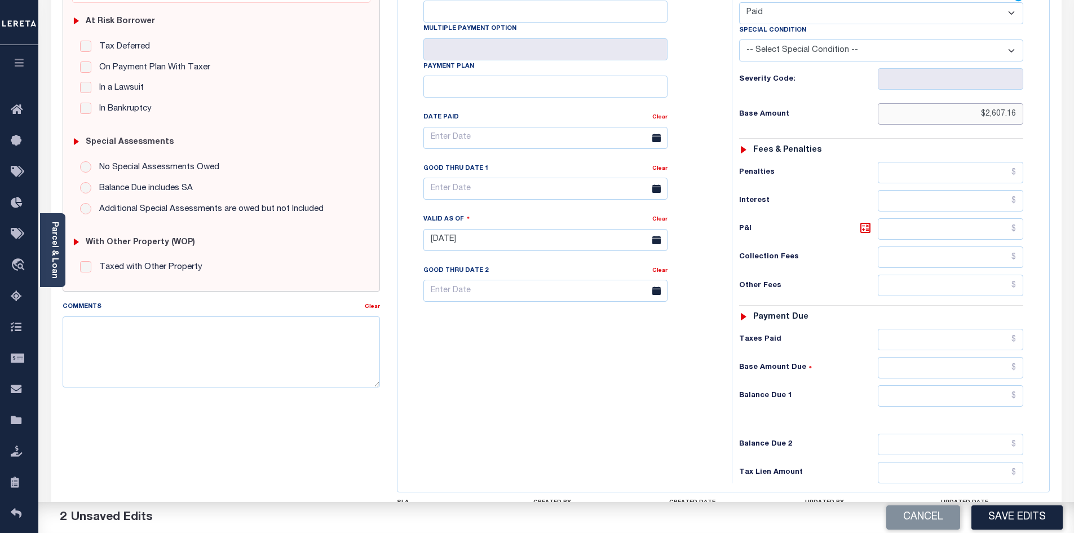
type input "$2,607.16"
click at [926, 385] on input "text" at bounding box center [950, 395] width 146 height 21
type input "$0"
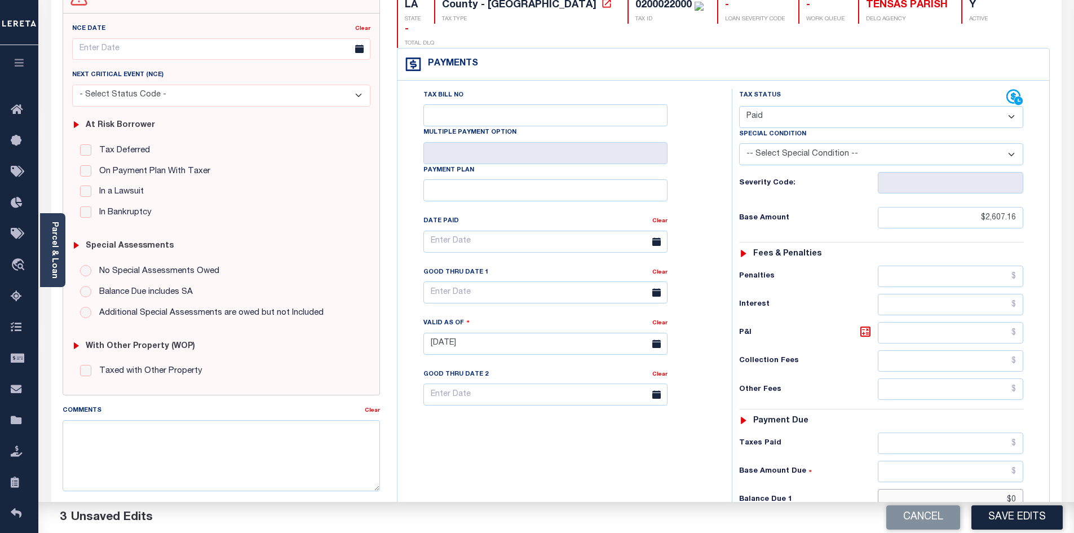
scroll to position [0, 0]
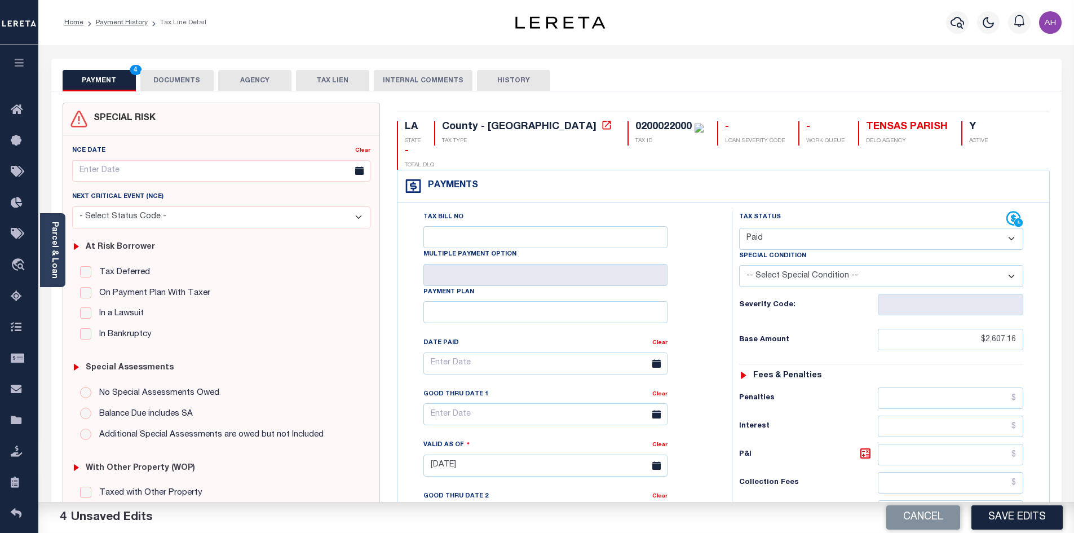
click at [184, 84] on button "DOCUMENTS" at bounding box center [176, 80] width 73 height 21
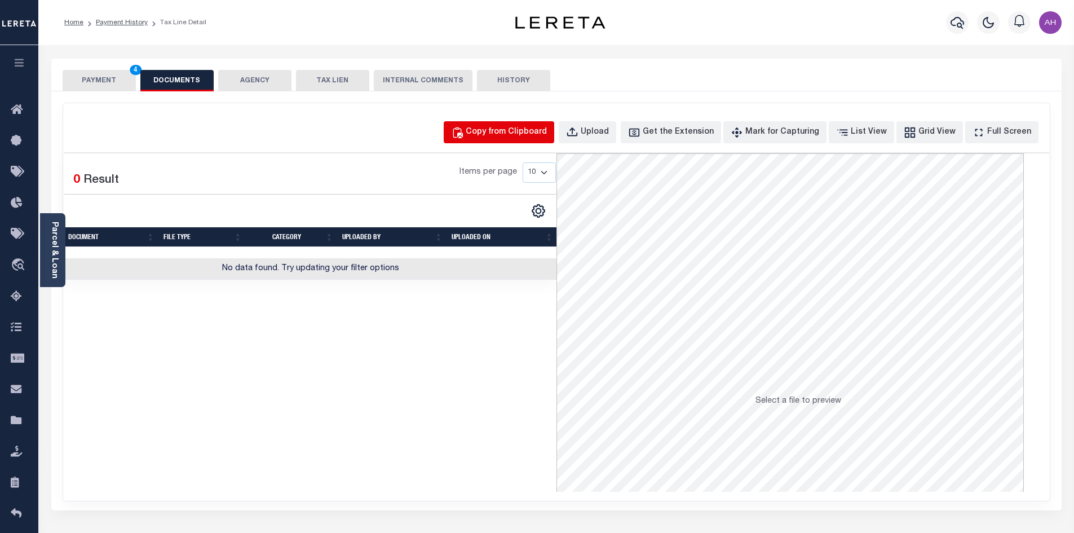
click at [517, 125] on button "Copy from Clipboard" at bounding box center [499, 132] width 110 height 22
select select "POP"
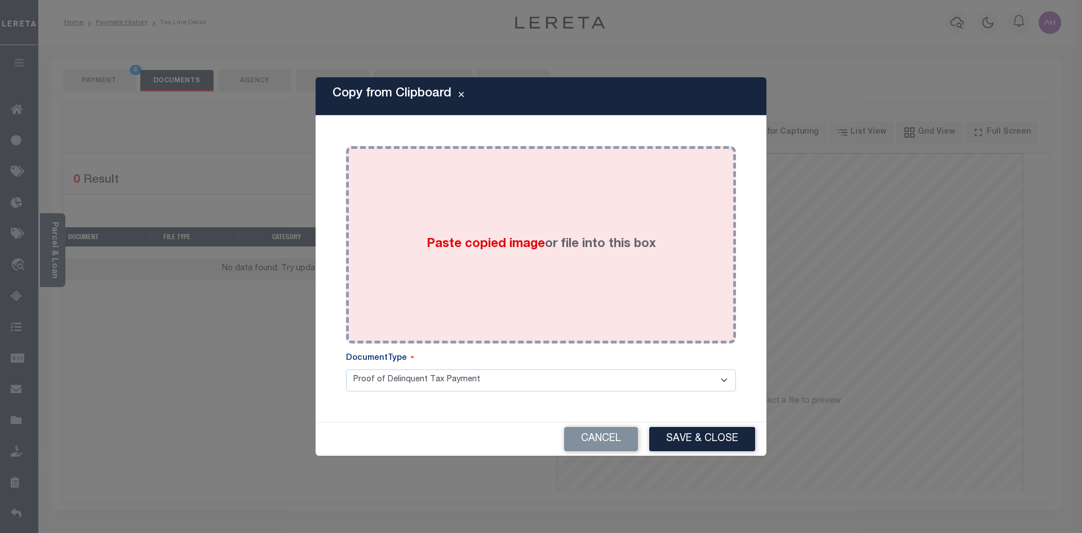
click at [460, 249] on span "Paste copied image" at bounding box center [486, 244] width 118 height 12
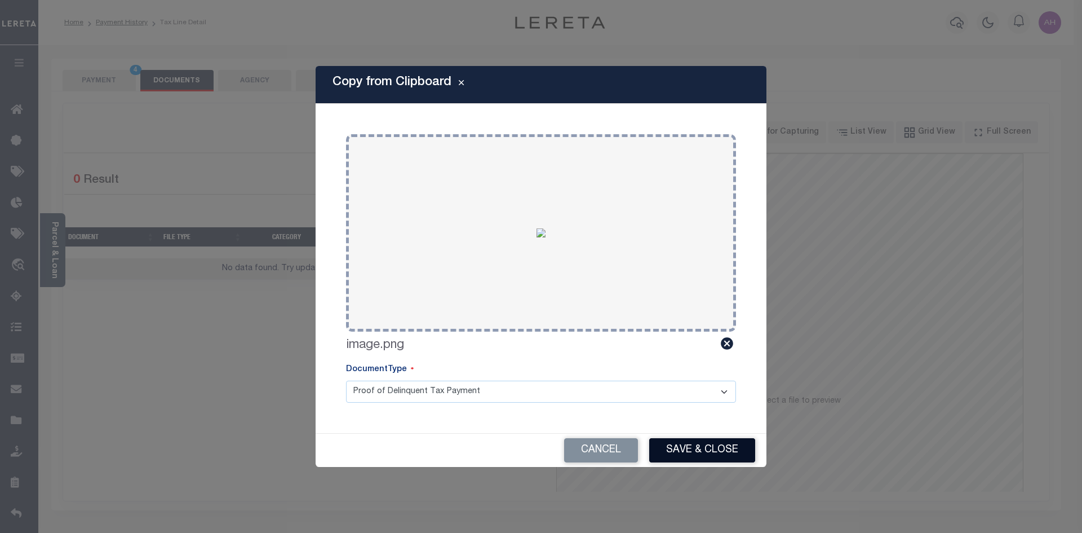
click at [708, 451] on button "Save & Close" at bounding box center [702, 450] width 106 height 24
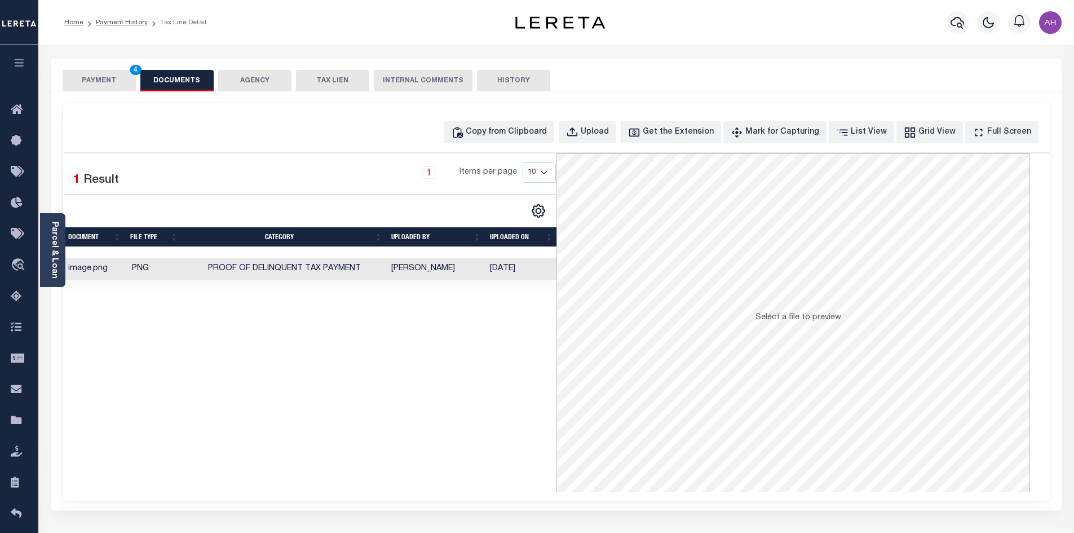
click at [107, 79] on button "PAYMENT 4" at bounding box center [99, 80] width 73 height 21
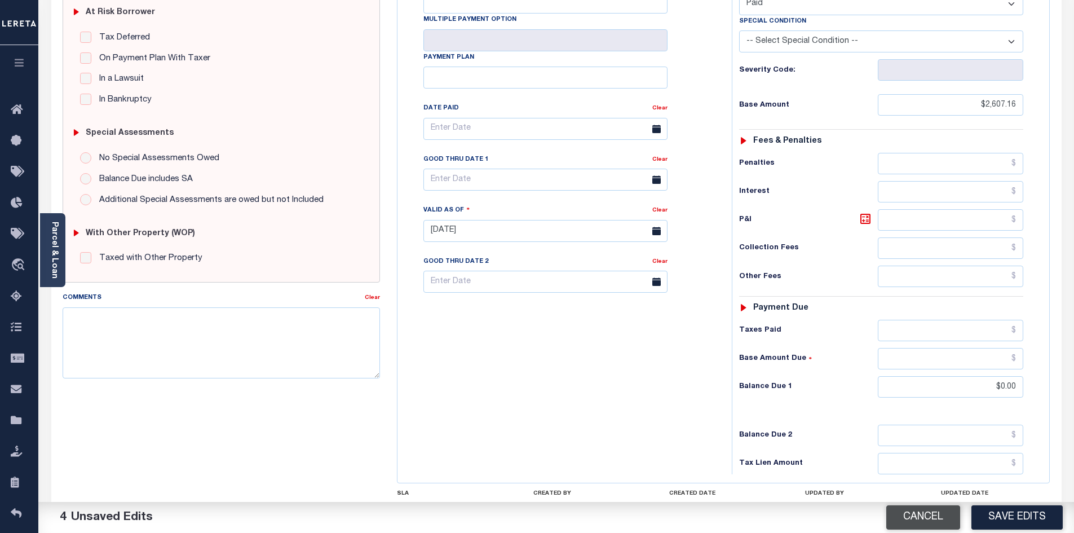
scroll to position [282, 0]
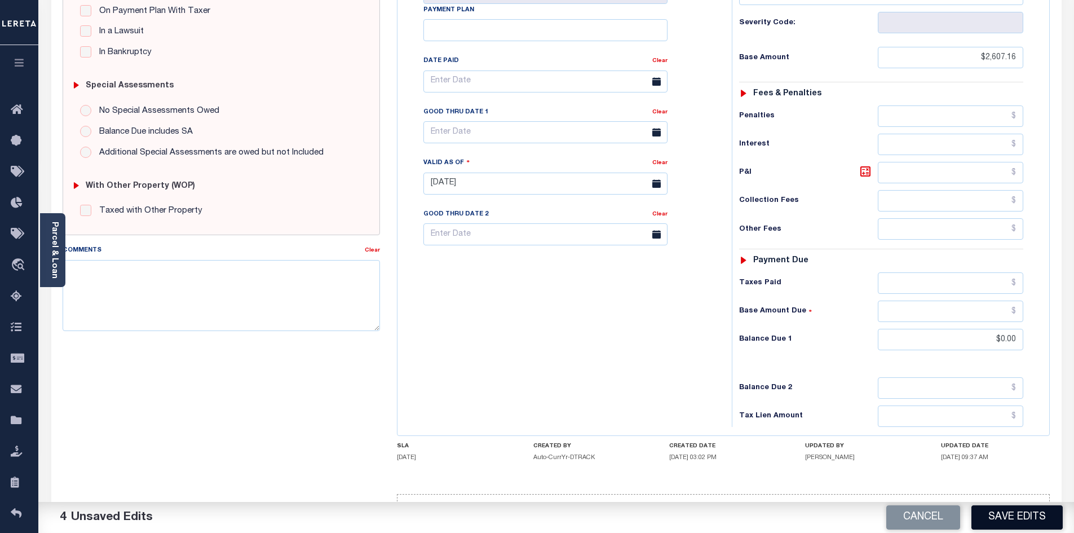
click at [1017, 516] on button "Save Edits" at bounding box center [1016, 517] width 91 height 24
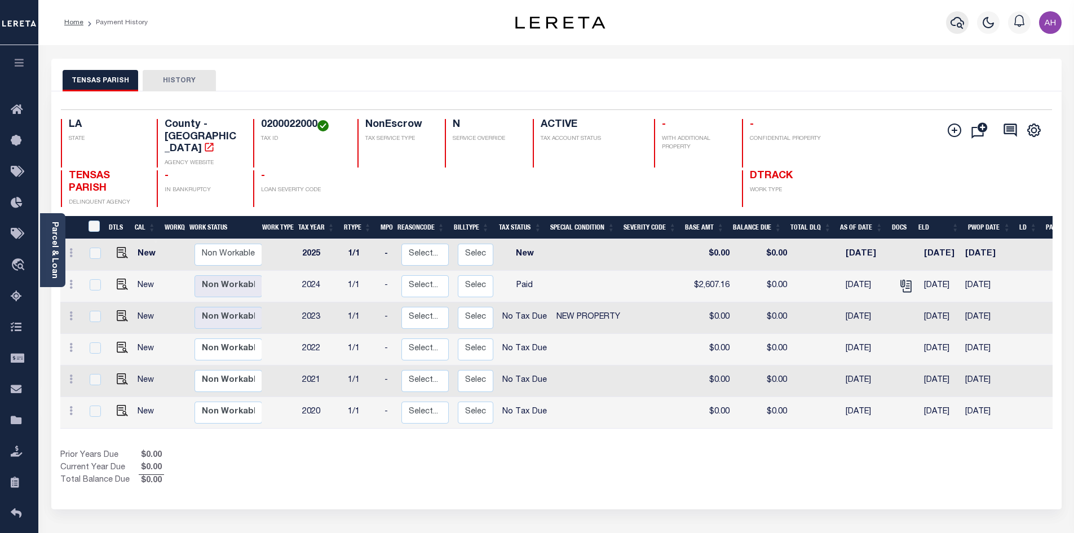
click at [964, 23] on button "button" at bounding box center [957, 22] width 23 height 23
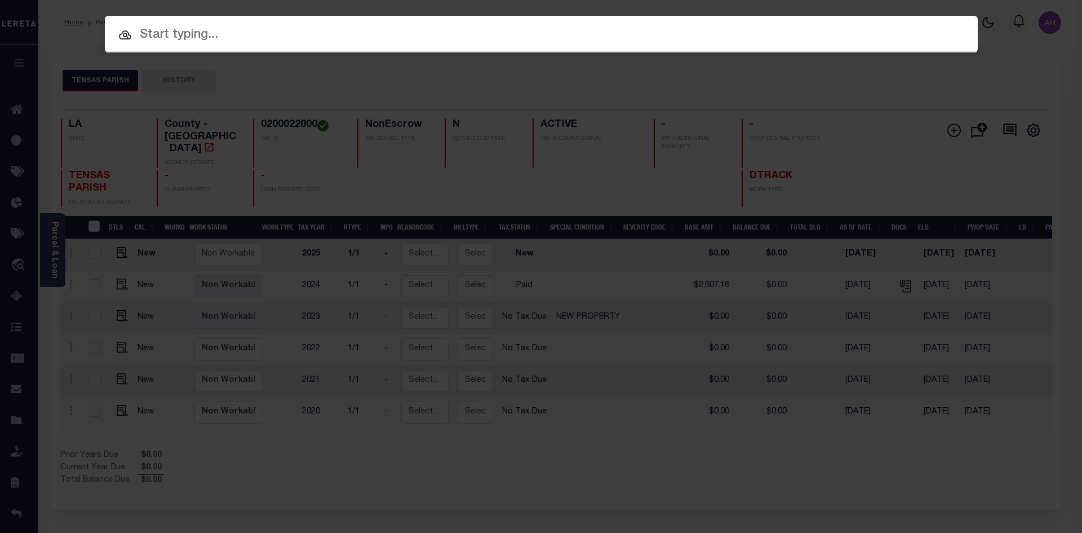
paste input "942300019372"
type input "942300019372"
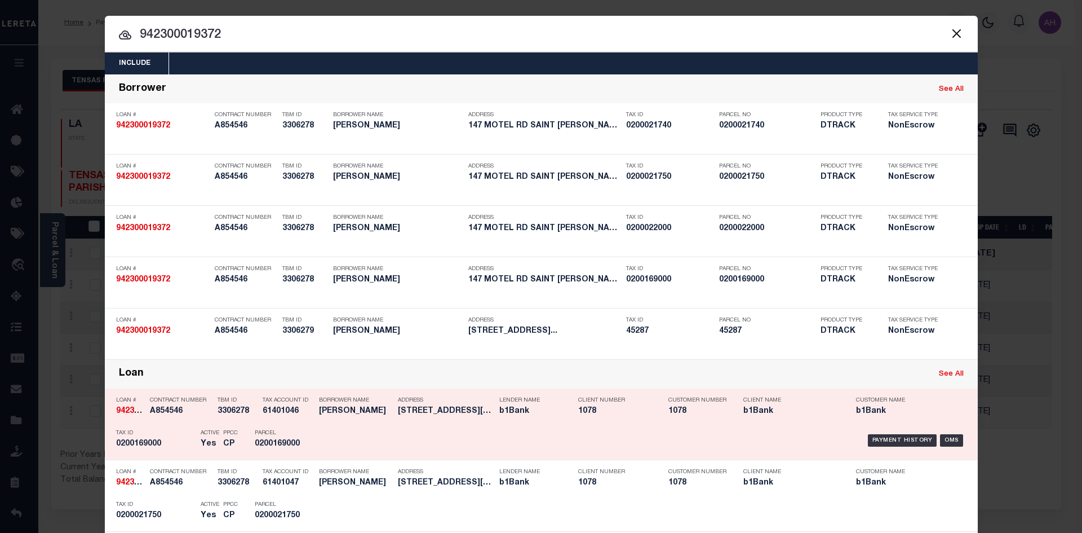
scroll to position [169, 0]
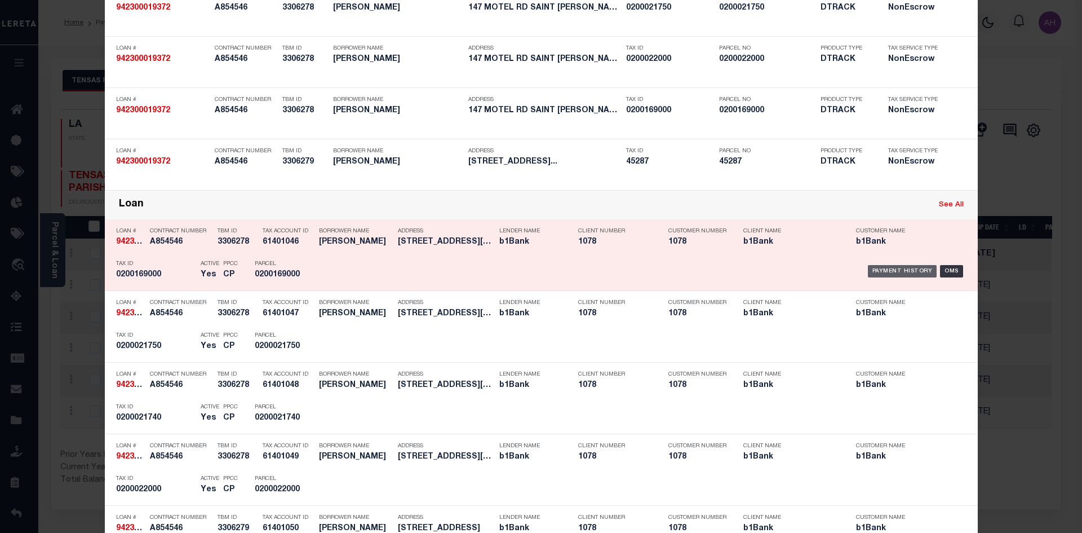
click at [876, 269] on div "Payment History" at bounding box center [902, 271] width 69 height 12
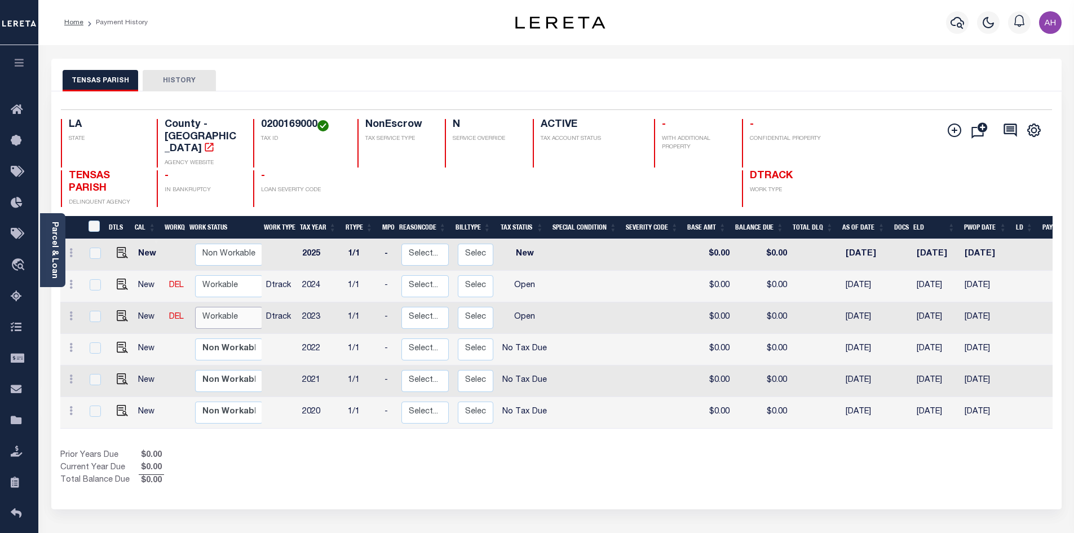
click at [226, 307] on select "Non Workable Workable" at bounding box center [229, 318] width 68 height 22
checkbox input "true"
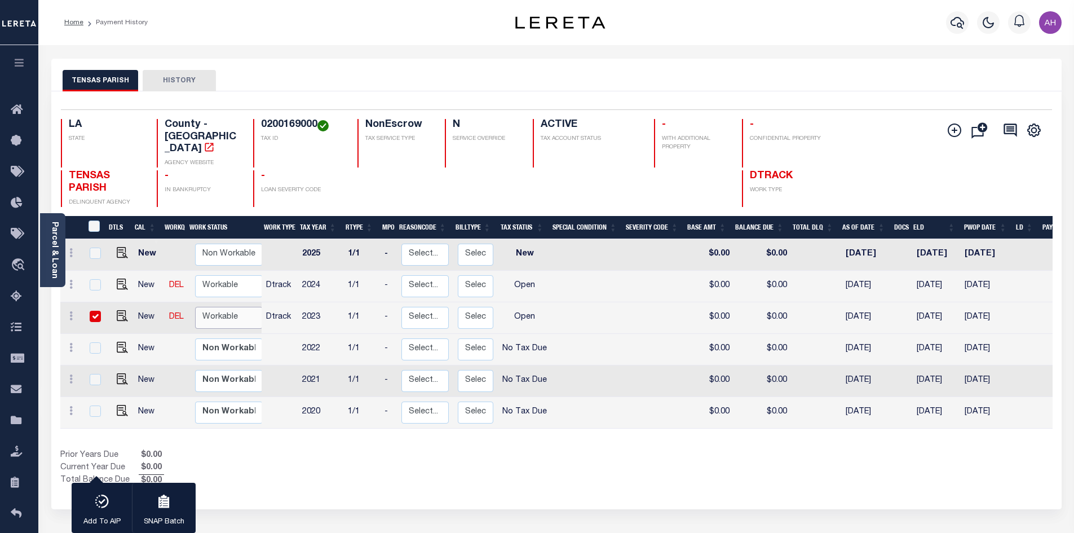
select select "true"
click at [195, 307] on select "Non Workable Workable" at bounding box center [229, 318] width 68 height 22
checkbox input "false"
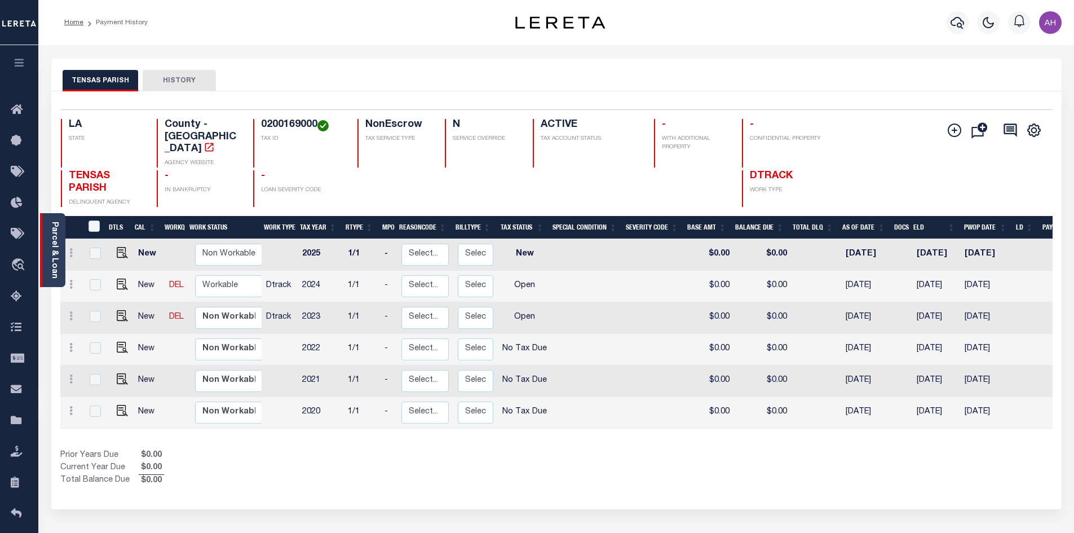
click at [51, 255] on link "Parcel & Loan" at bounding box center [54, 249] width 8 height 57
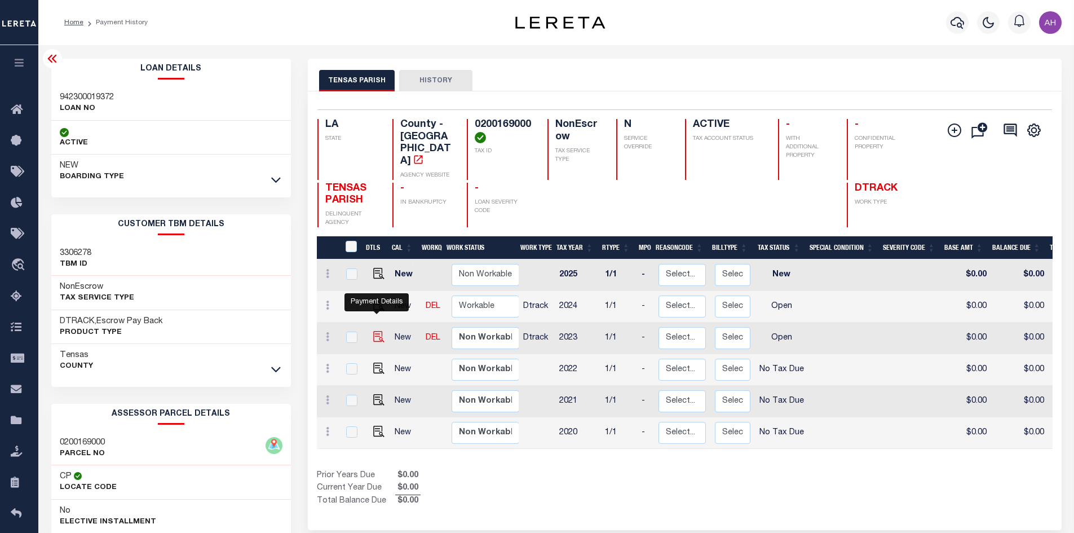
click at [373, 331] on img "" at bounding box center [378, 336] width 11 height 11
checkbox input "true"
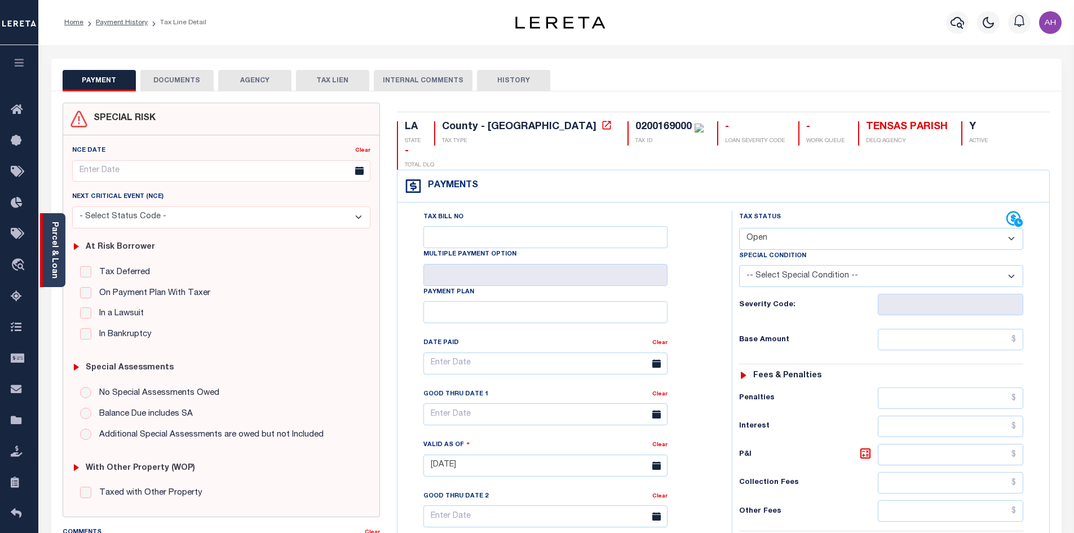
click at [59, 268] on div "Parcel & Loan" at bounding box center [52, 250] width 25 height 74
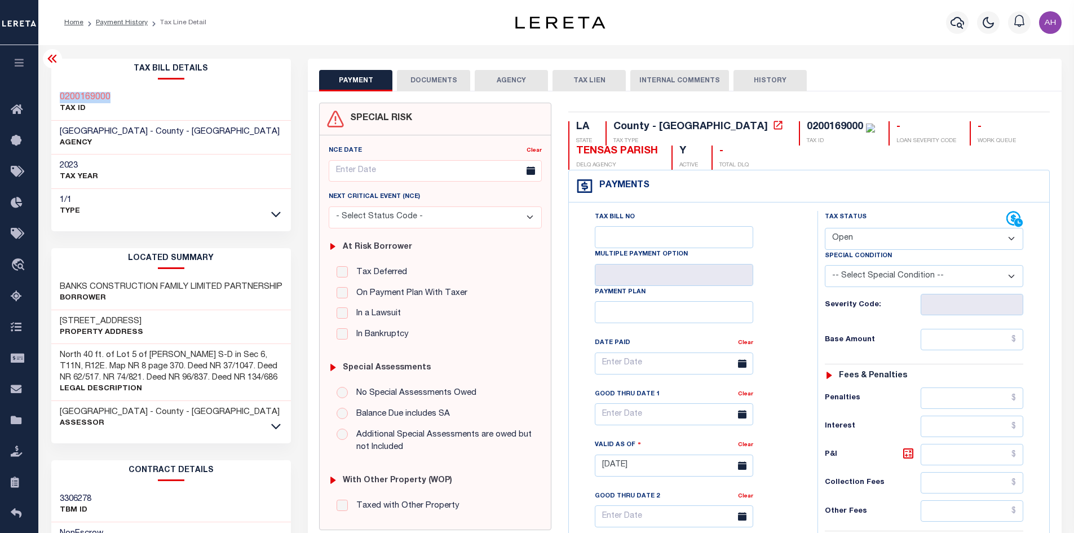
drag, startPoint x: 118, startPoint y: 100, endPoint x: 55, endPoint y: 94, distance: 63.4
click at [55, 94] on div "0200169000 TAX ID" at bounding box center [171, 103] width 240 height 34
copy h3 "0200169000"
click at [913, 238] on select "- Select Status Code - Open Due/Unpaid Paid Incomplete No Tax Due Internal Refu…" at bounding box center [923, 239] width 198 height 22
select select "PYD"
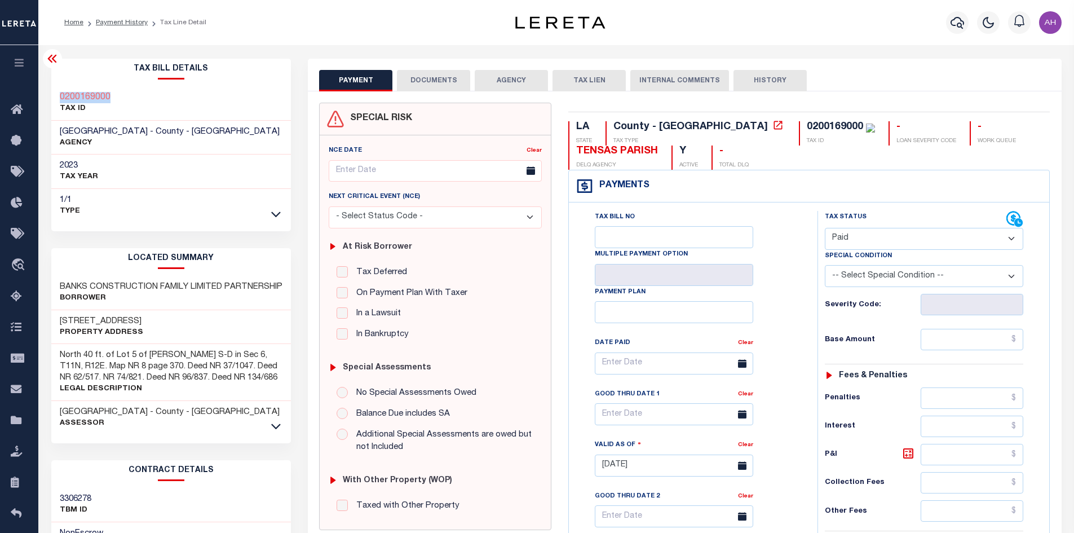
click at [824, 228] on select "- Select Status Code - Open Due/Unpaid Paid Incomplete No Tax Due Internal Refu…" at bounding box center [923, 239] width 198 height 22
type input "[DATE]"
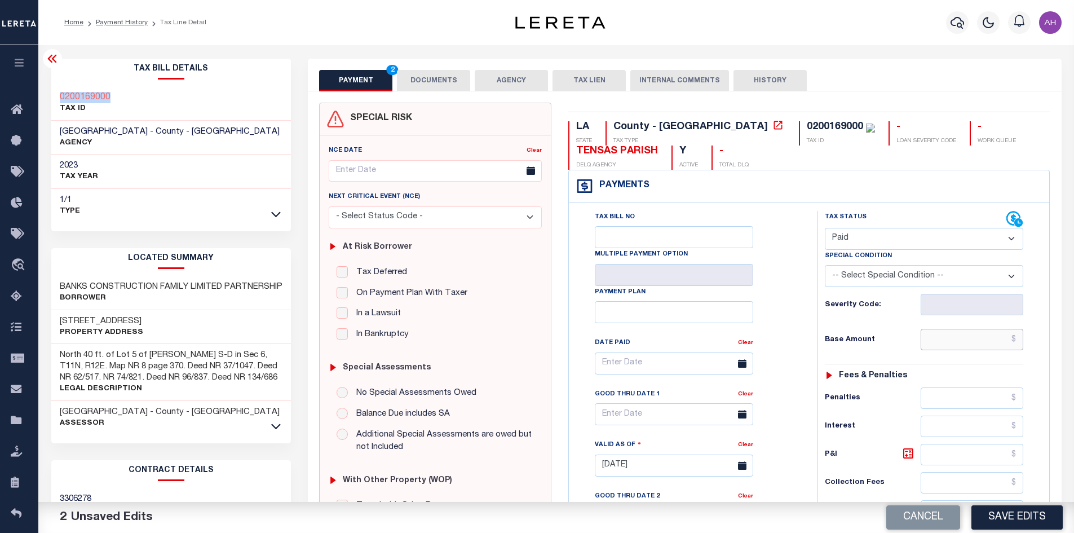
click at [958, 346] on input "text" at bounding box center [971, 339] width 103 height 21
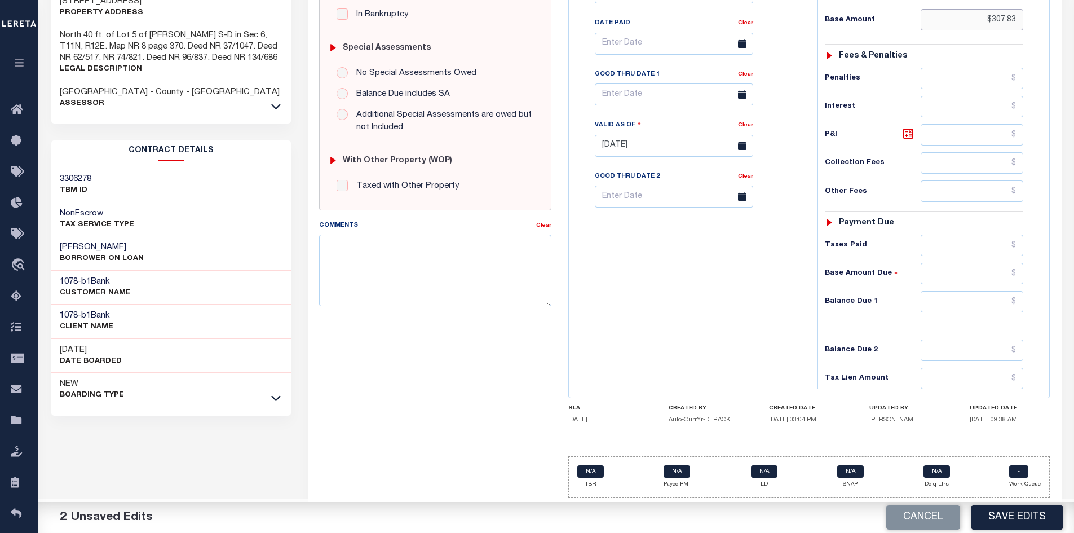
scroll to position [321, 0]
type input "$307.83"
click at [964, 305] on input "text" at bounding box center [971, 301] width 103 height 21
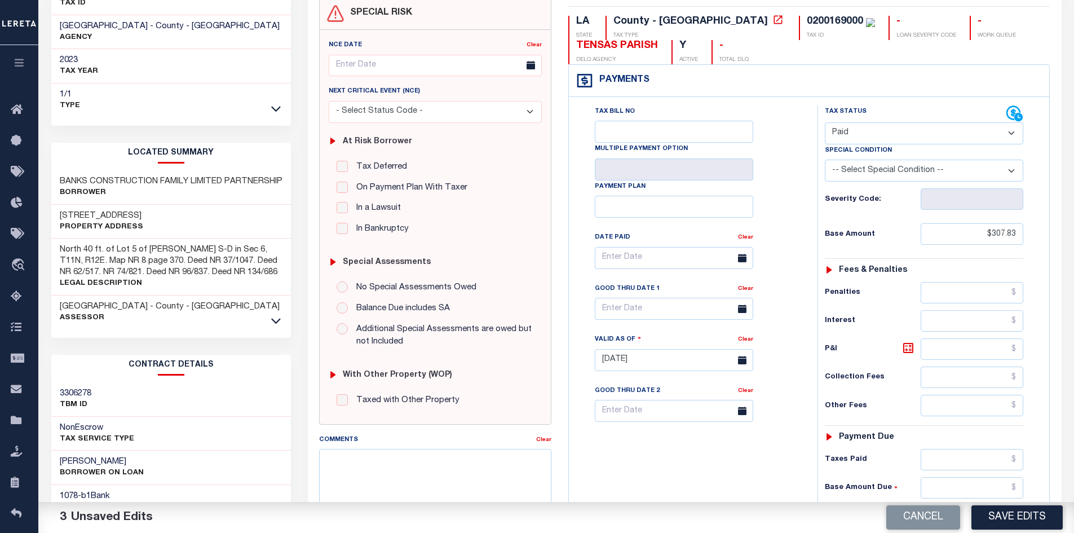
scroll to position [39, 0]
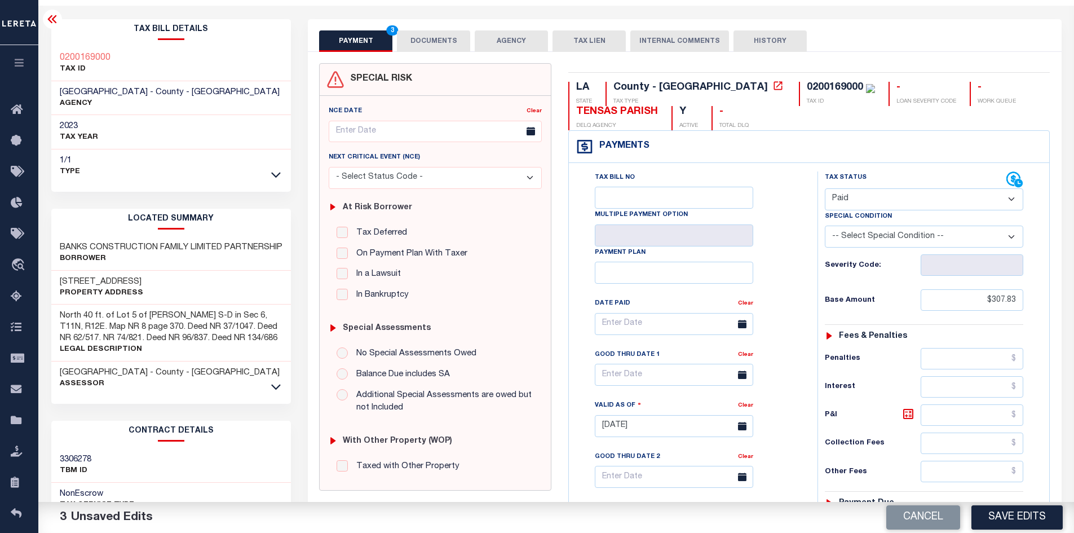
type input "$0.00"
click at [428, 40] on button "DOCUMENTS" at bounding box center [433, 40] width 73 height 21
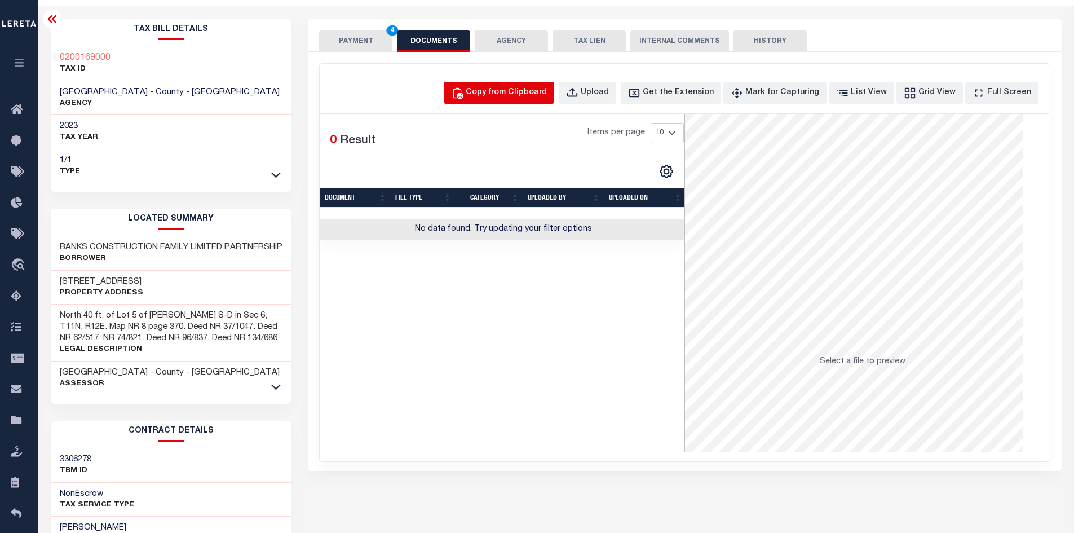
click at [492, 90] on button "Copy from Clipboard" at bounding box center [499, 93] width 110 height 22
select select "POP"
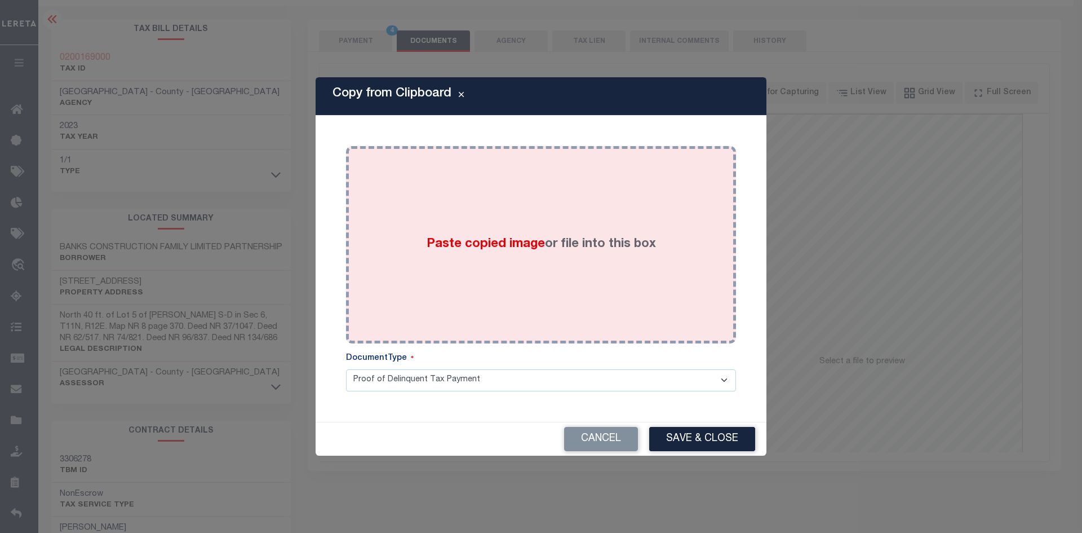
click at [481, 241] on span "Paste copied image" at bounding box center [486, 244] width 118 height 12
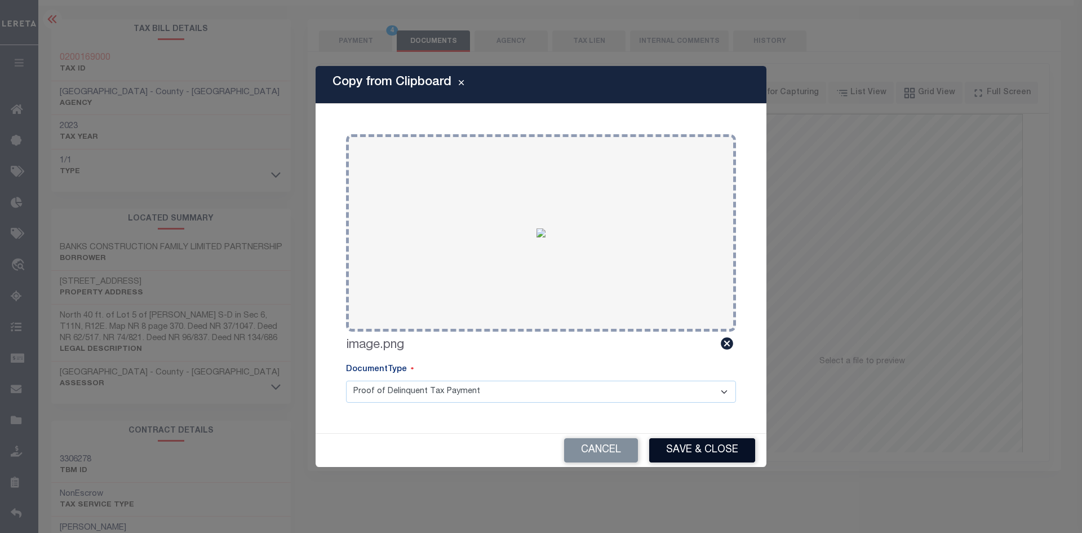
click at [690, 449] on button "Save & Close" at bounding box center [702, 450] width 106 height 24
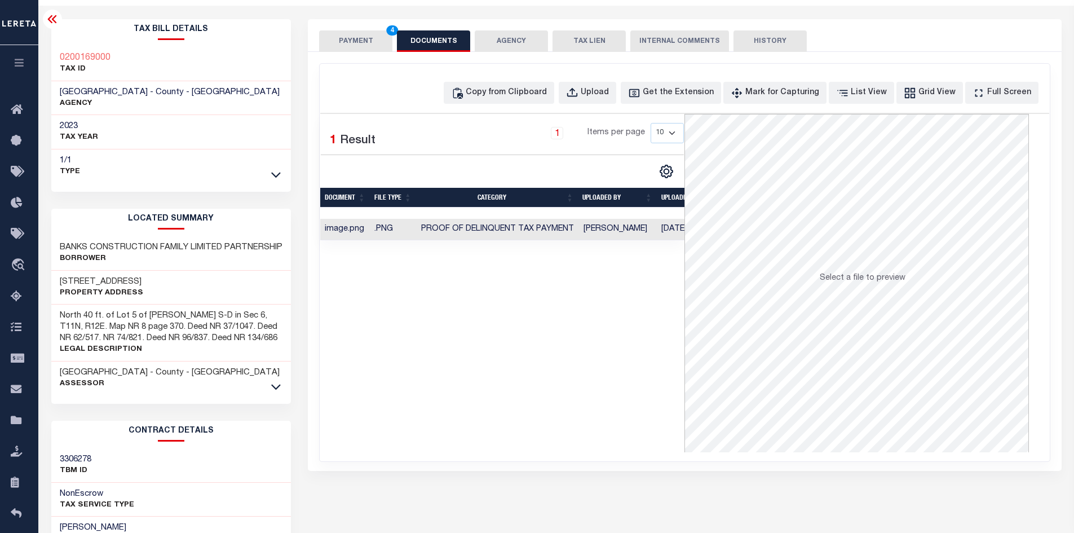
click at [352, 31] on button "PAYMENT 4" at bounding box center [355, 40] width 73 height 21
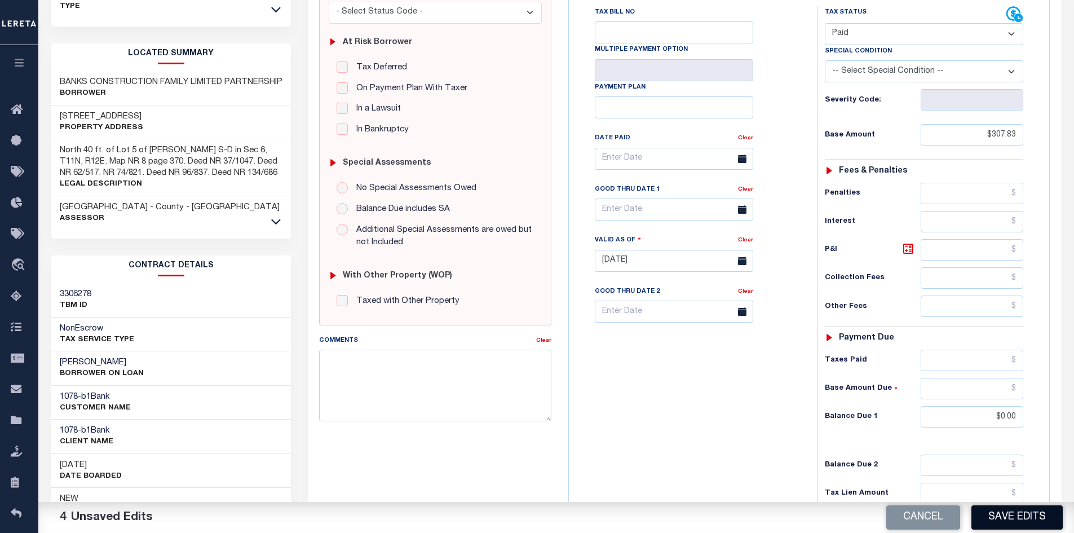
scroll to position [209, 0]
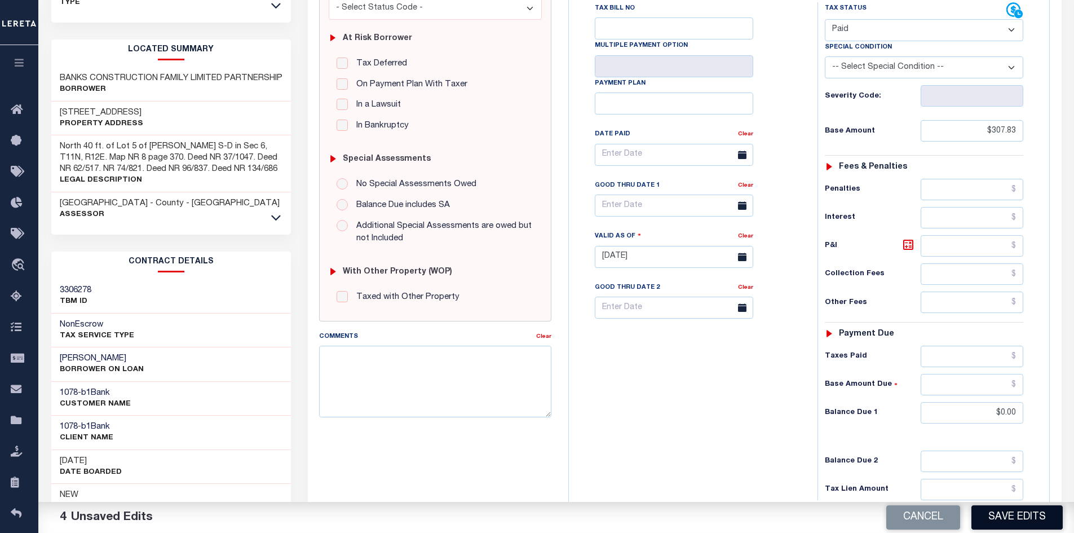
click at [1009, 510] on button "Save Edits" at bounding box center [1016, 517] width 91 height 24
checkbox input "false"
type input "$307.83"
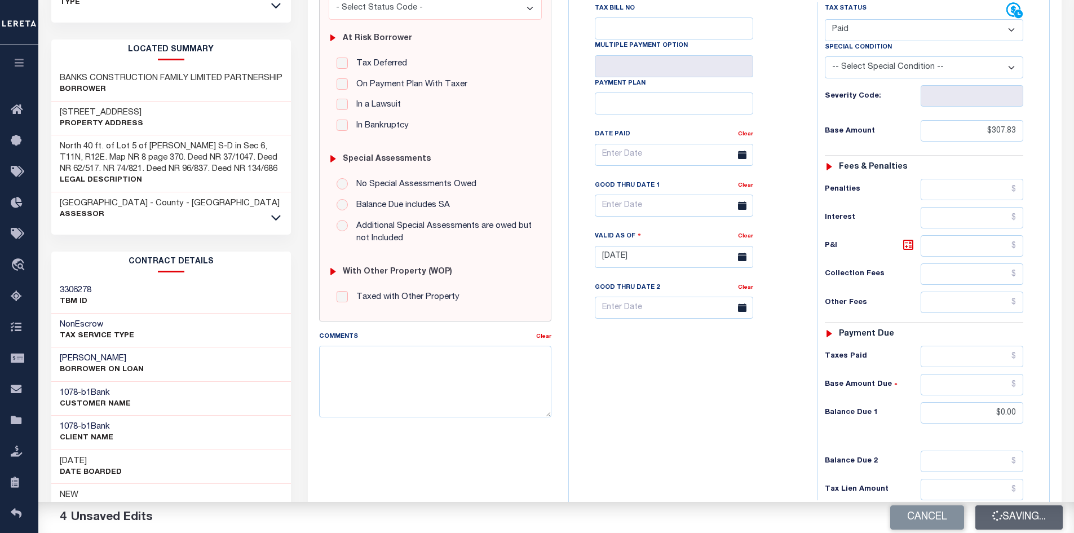
type input "$0"
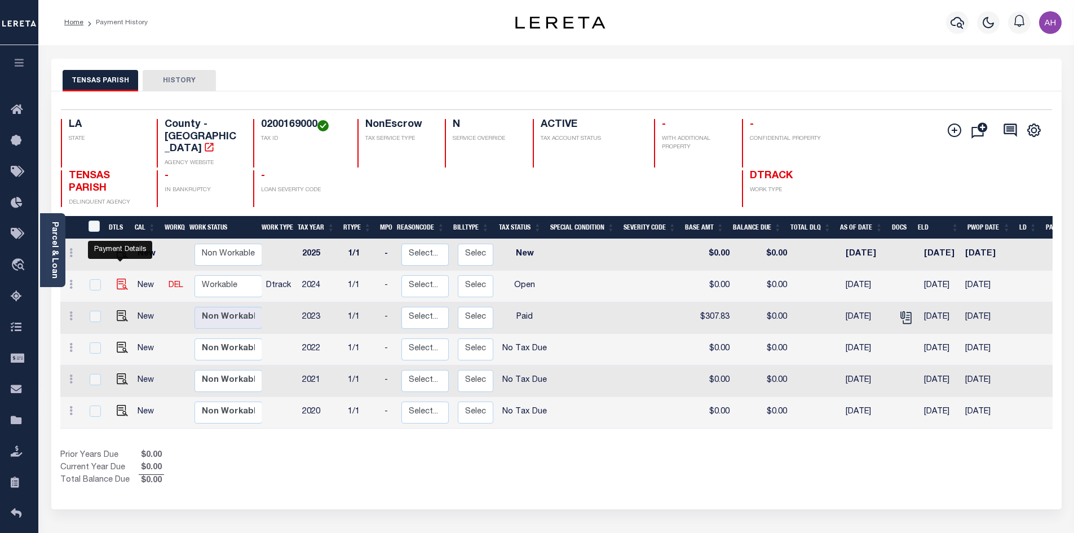
click at [117, 278] on img "" at bounding box center [122, 283] width 11 height 11
checkbox input "true"
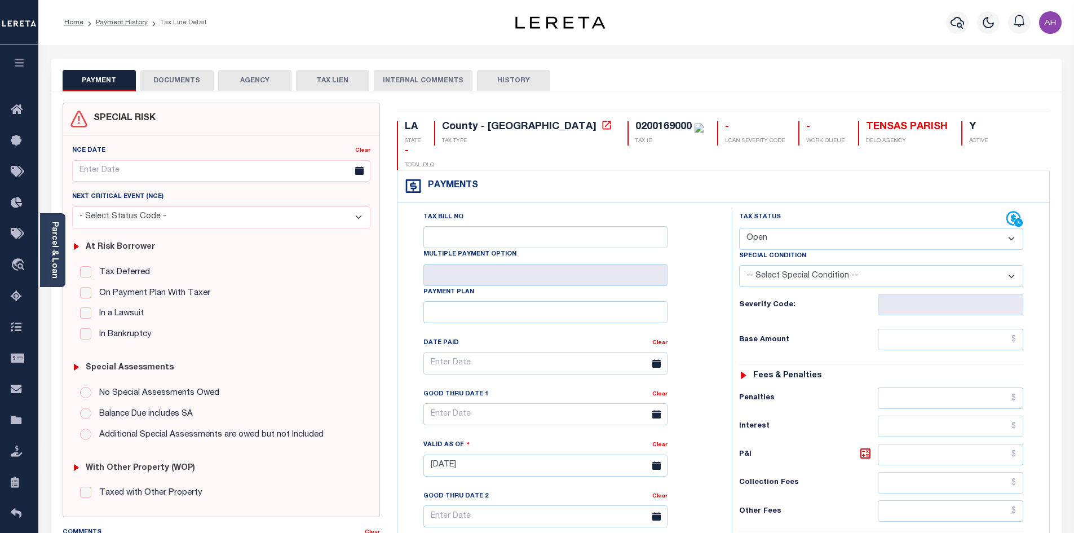
drag, startPoint x: 832, startPoint y: 211, endPoint x: 837, endPoint y: 216, distance: 6.4
click at [832, 228] on select "- Select Status Code - Open Due/Unpaid Paid Incomplete No Tax Due Internal Refu…" at bounding box center [881, 239] width 284 height 22
select select "PYD"
click at [739, 228] on select "- Select Status Code - Open Due/Unpaid Paid Incomplete No Tax Due Internal Refu…" at bounding box center [881, 239] width 284 height 22
type input "[DATE]"
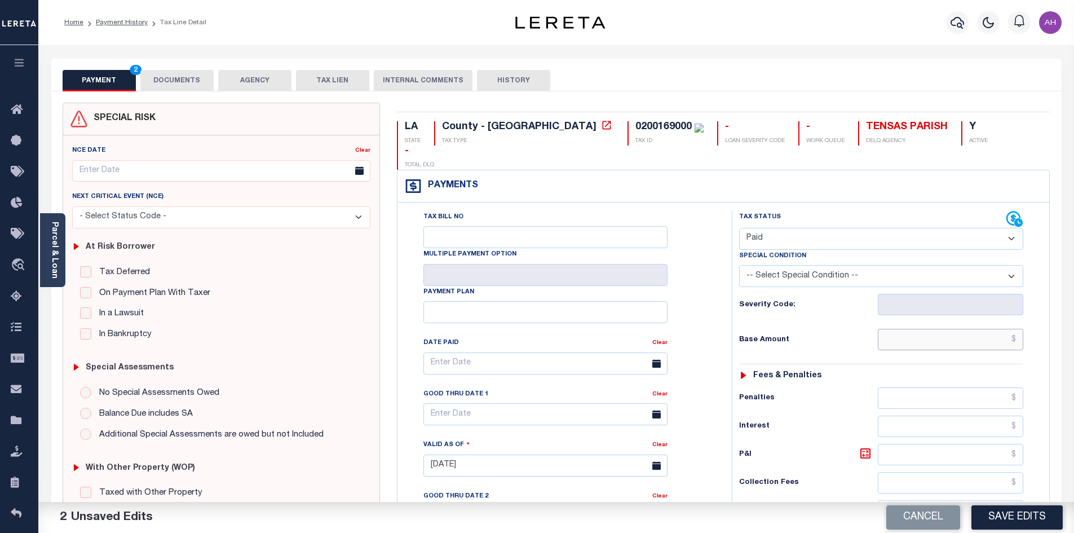
click at [942, 329] on input "text" at bounding box center [950, 339] width 146 height 21
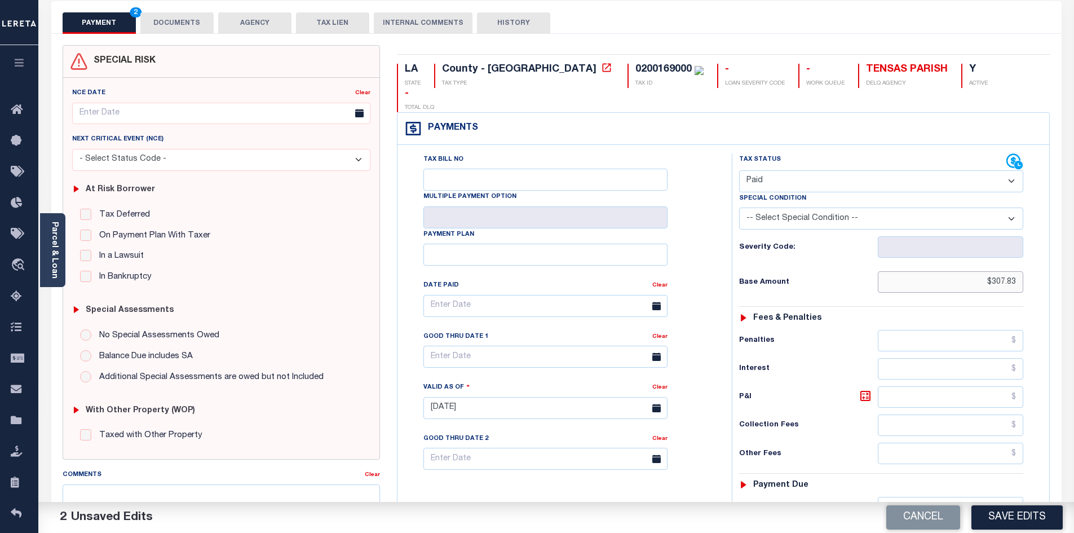
scroll to position [297, 0]
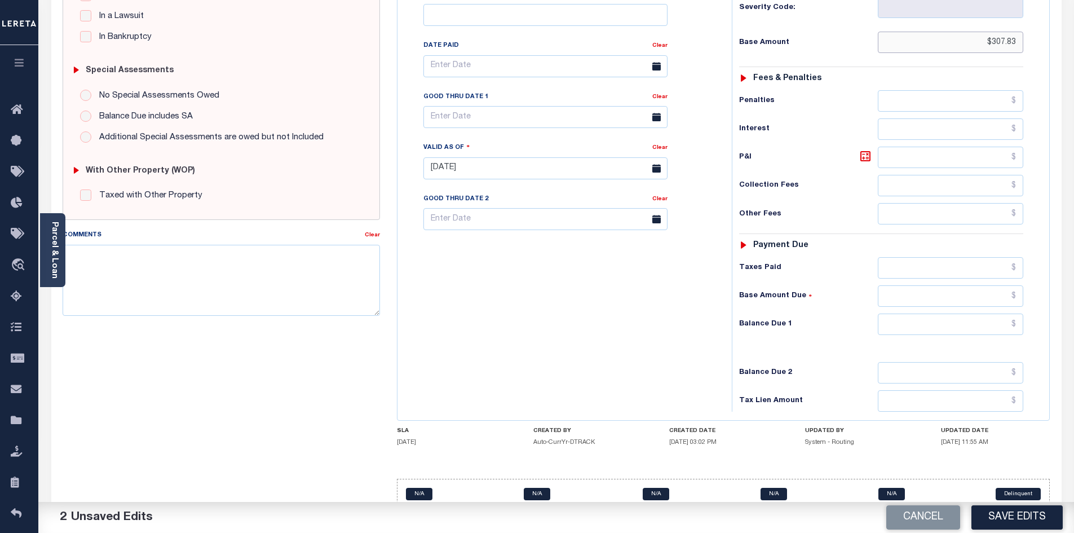
type input "$307.83"
click at [955, 313] on input "text" at bounding box center [950, 323] width 146 height 21
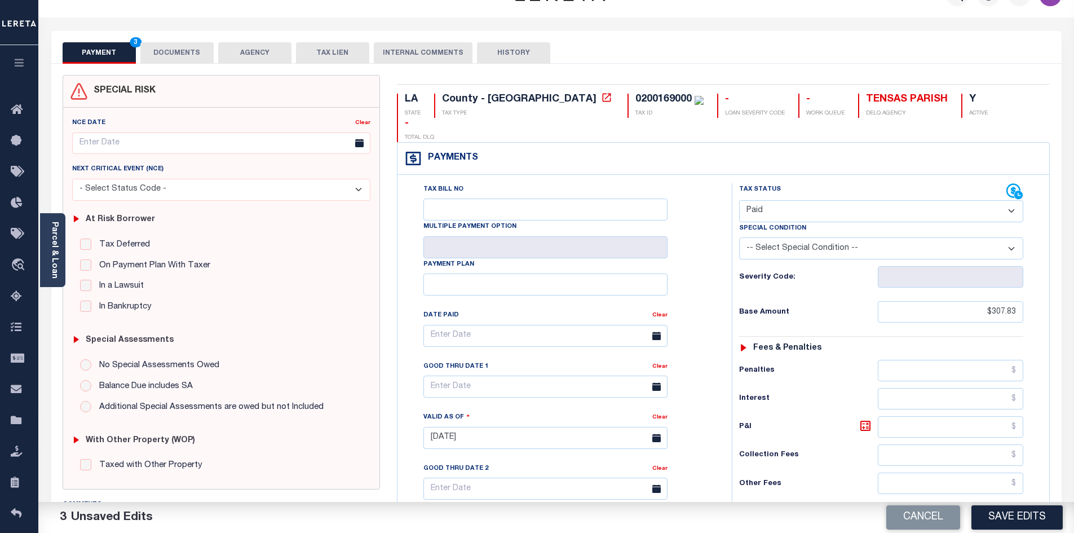
scroll to position [0, 0]
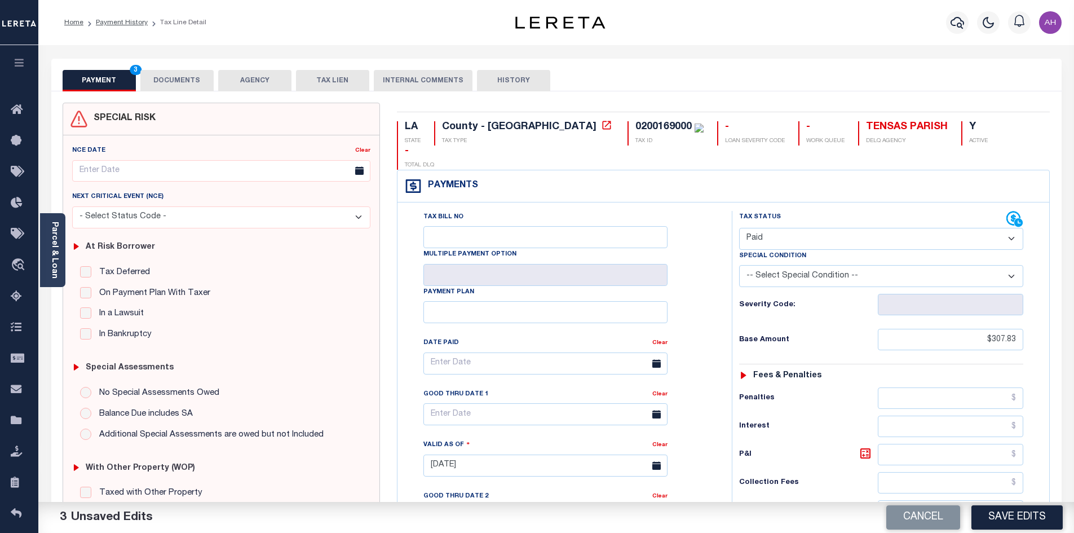
type input "$0.00"
click at [179, 79] on button "DOCUMENTS" at bounding box center [176, 80] width 73 height 21
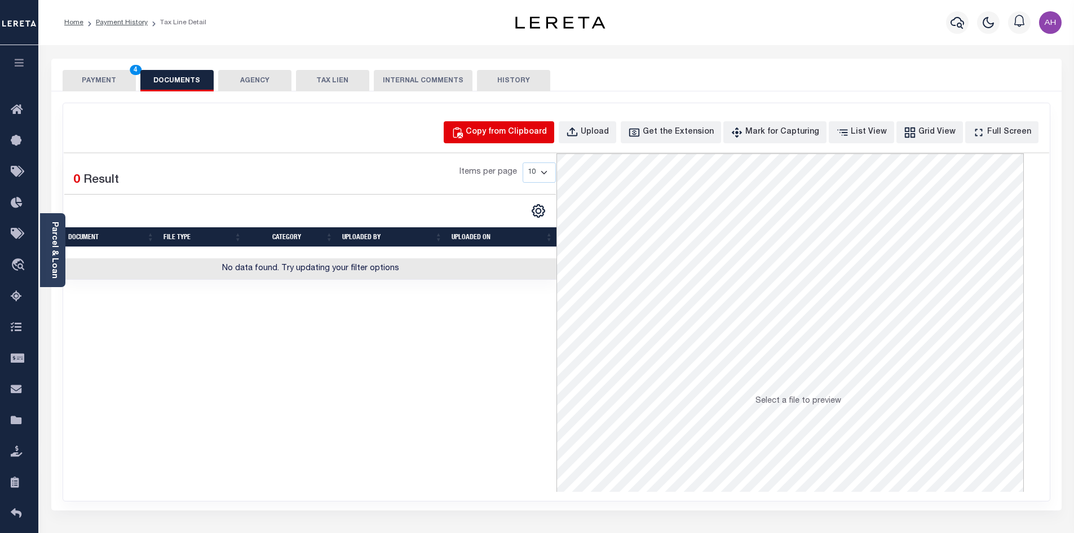
click at [510, 134] on div "Copy from Clipboard" at bounding box center [505, 132] width 81 height 12
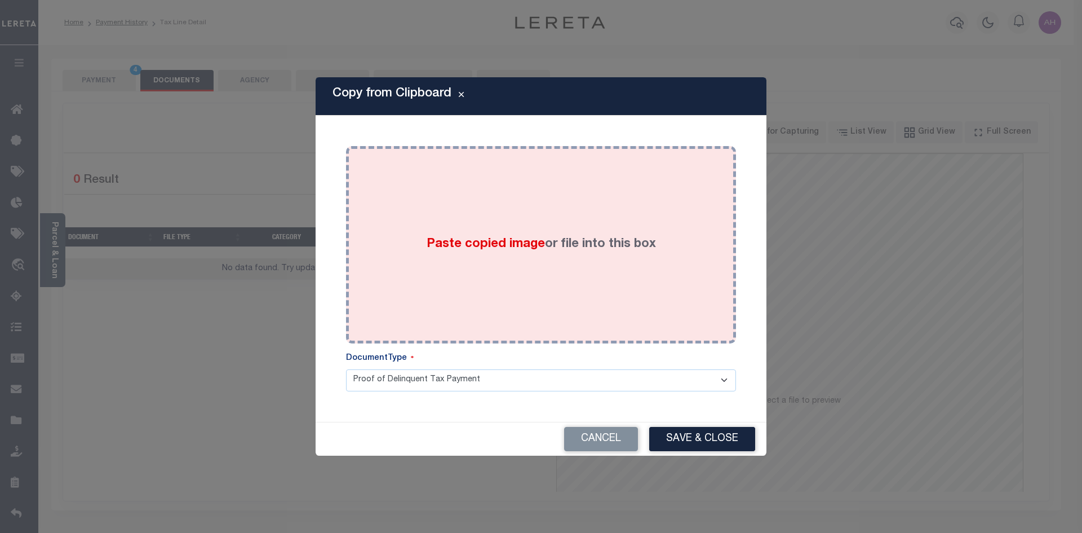
click at [458, 241] on span "Paste copied image" at bounding box center [486, 244] width 118 height 12
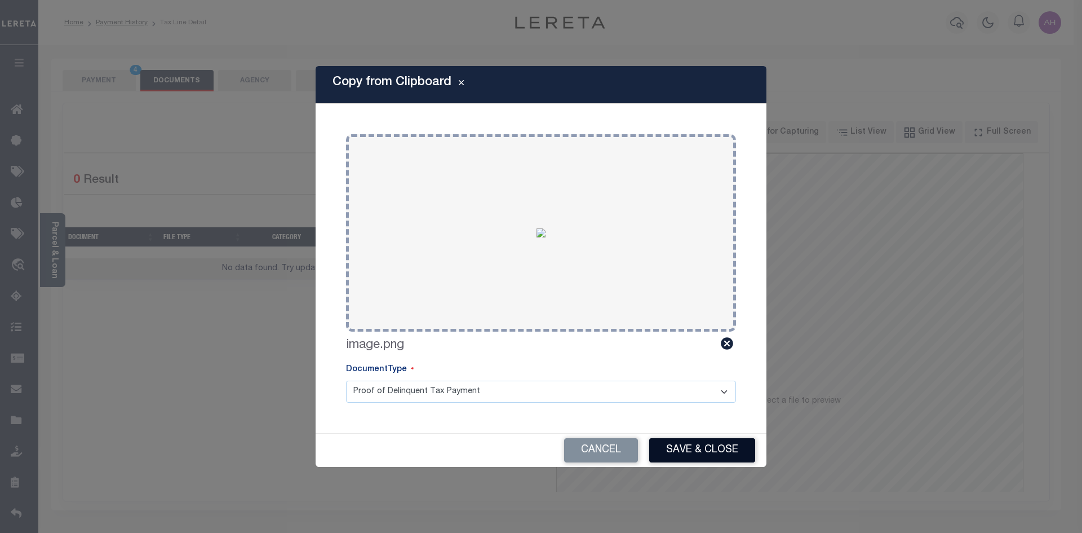
click at [721, 449] on button "Save & Close" at bounding box center [702, 450] width 106 height 24
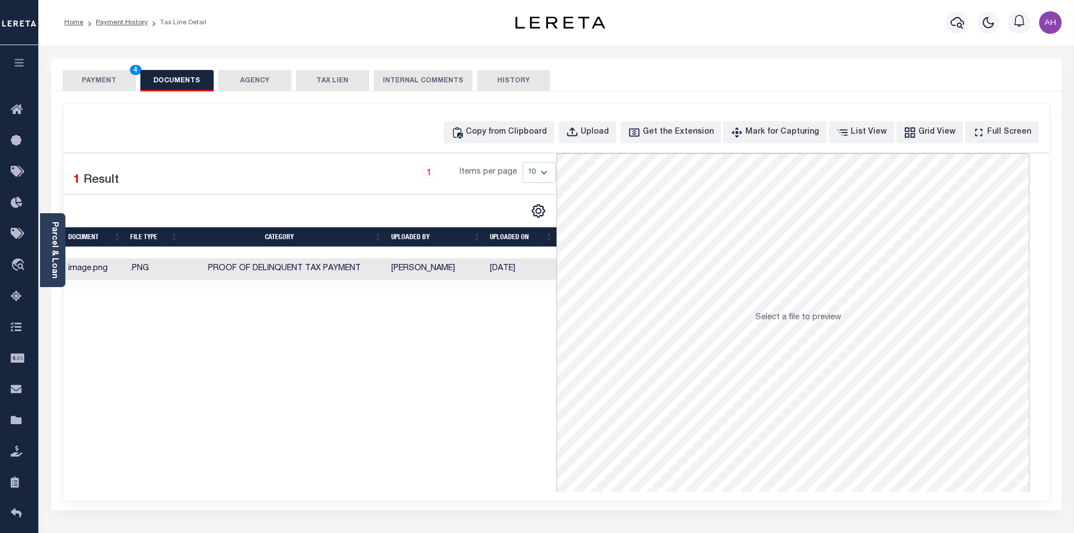
click at [118, 85] on button "PAYMENT 4" at bounding box center [99, 80] width 73 height 21
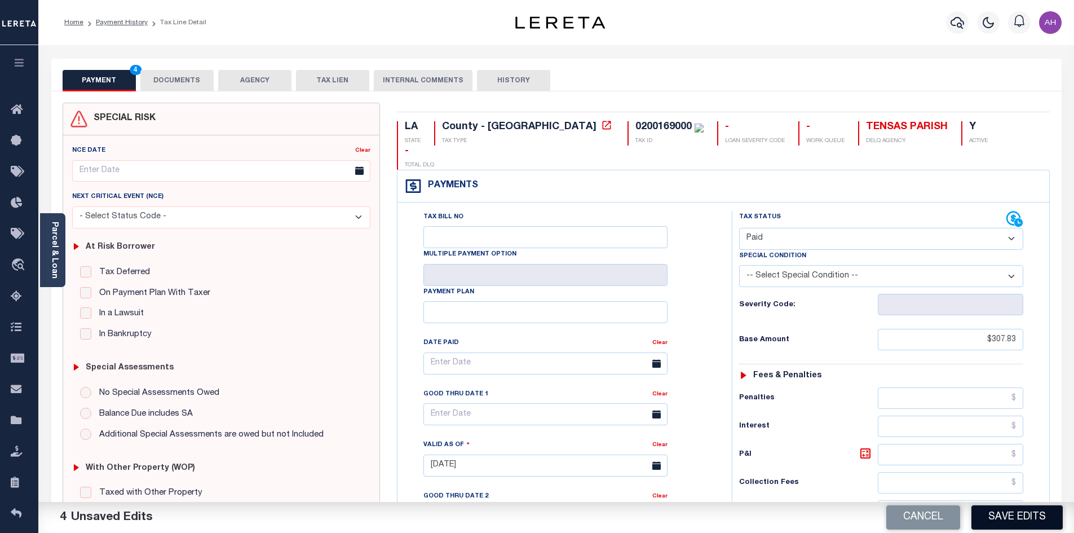
click at [1025, 522] on button "Save Edits" at bounding box center [1016, 517] width 91 height 24
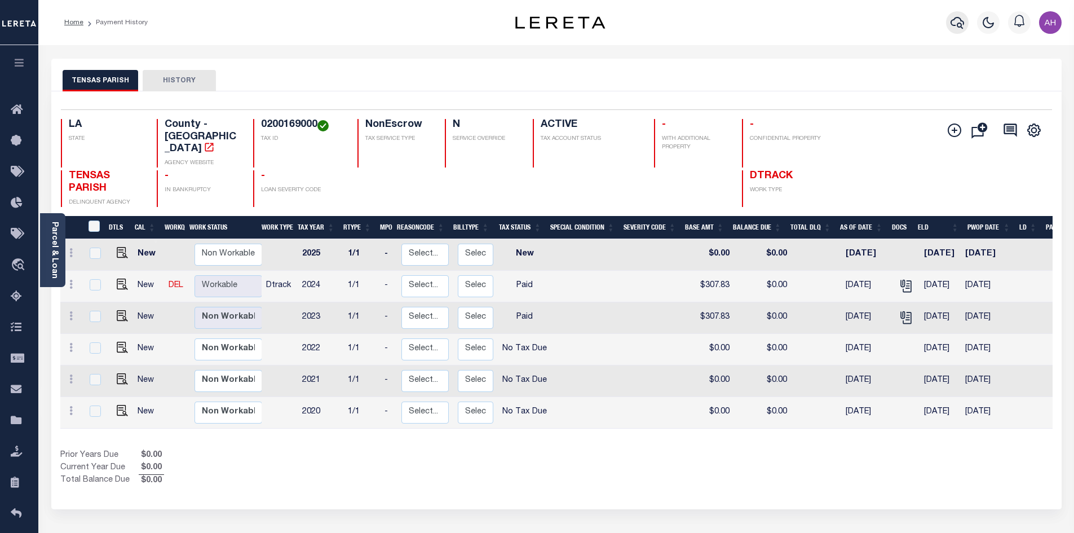
click at [959, 22] on icon "button" at bounding box center [957, 23] width 14 height 14
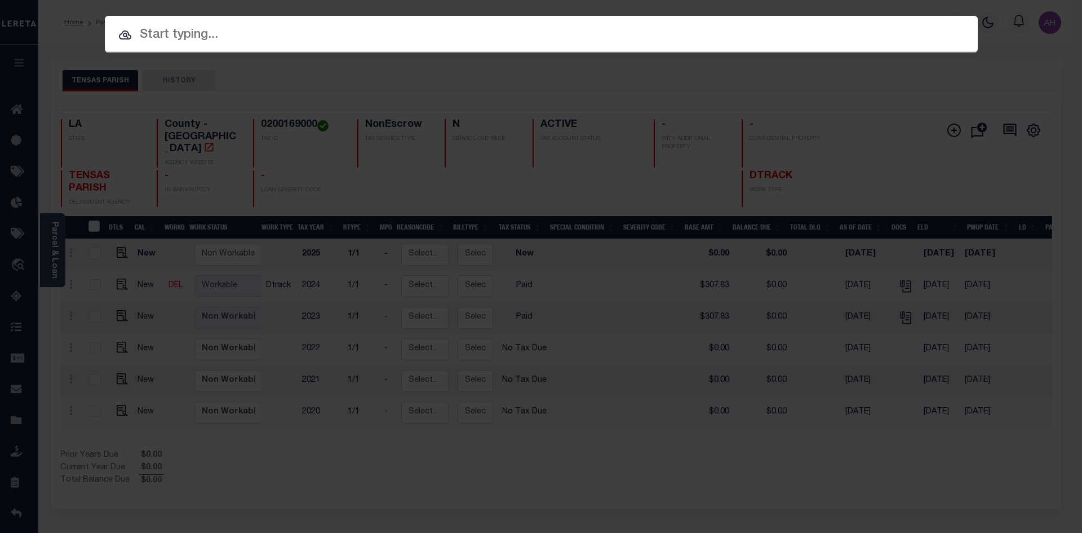
paste input "952100004060"
type input "952100004060"
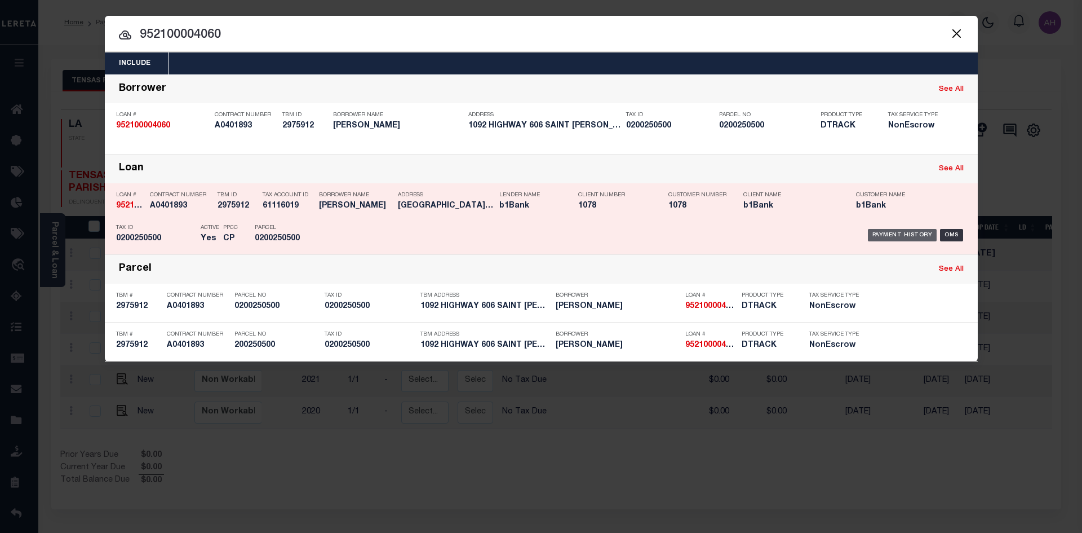
click at [880, 241] on div "Payment History" at bounding box center [902, 235] width 69 height 12
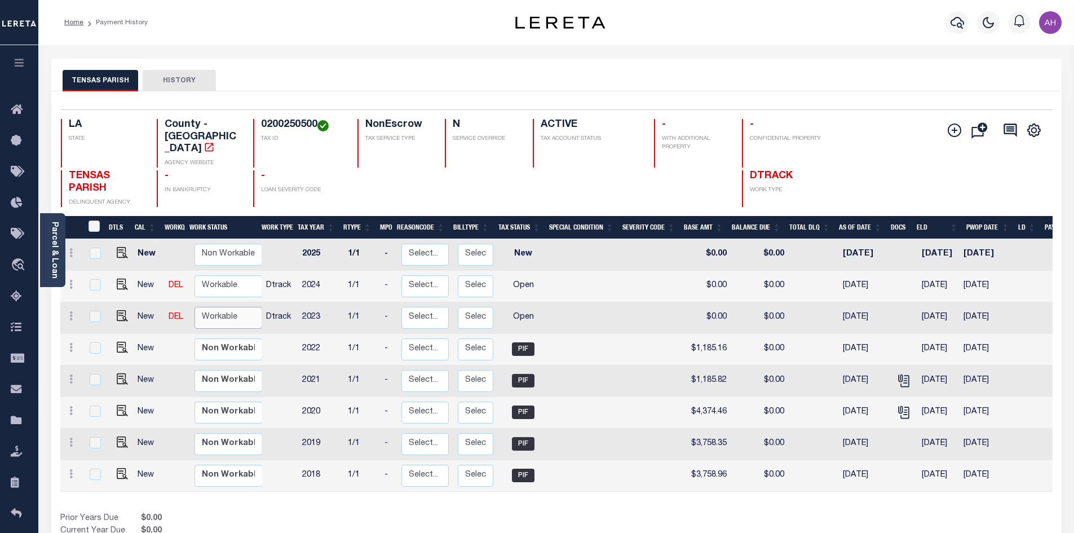
click at [224, 307] on select "Non Workable Workable" at bounding box center [228, 318] width 68 height 22
checkbox input "true"
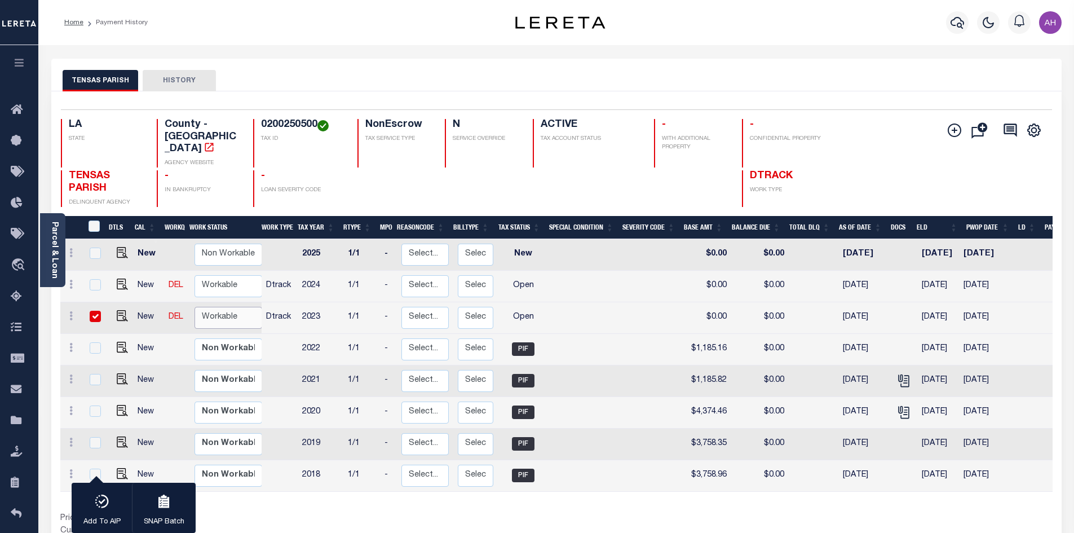
select select "true"
click at [194, 307] on select "Non Workable Workable" at bounding box center [228, 318] width 68 height 22
checkbox input "false"
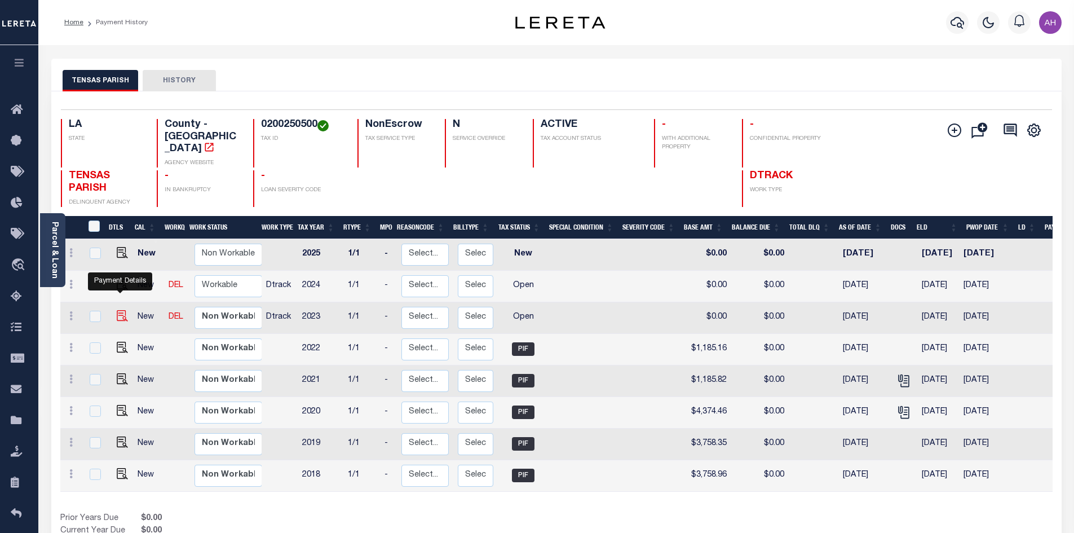
click at [118, 310] on img "" at bounding box center [122, 315] width 11 height 11
checkbox input "true"
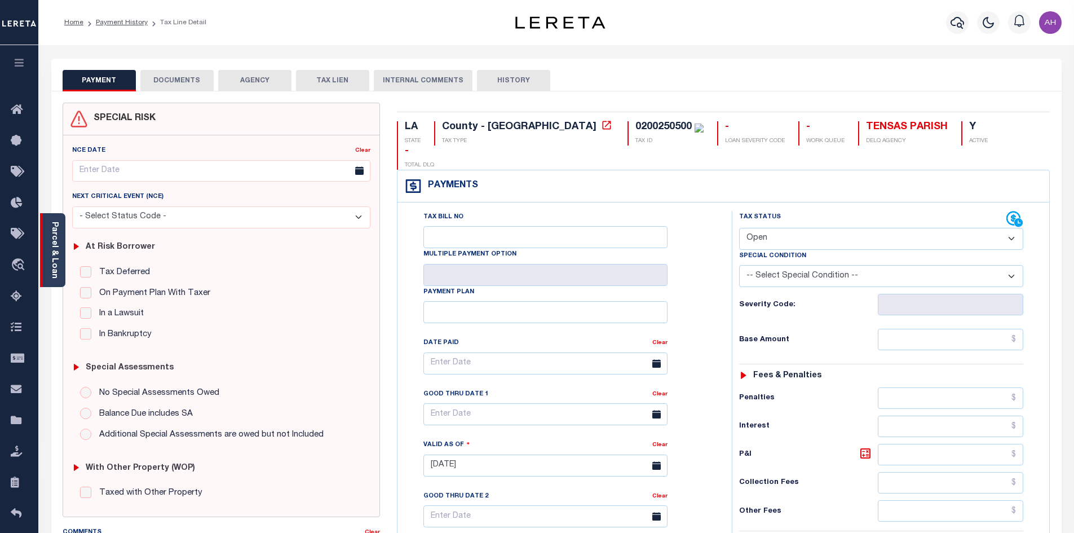
click at [55, 252] on link "Parcel & Loan" at bounding box center [54, 249] width 8 height 57
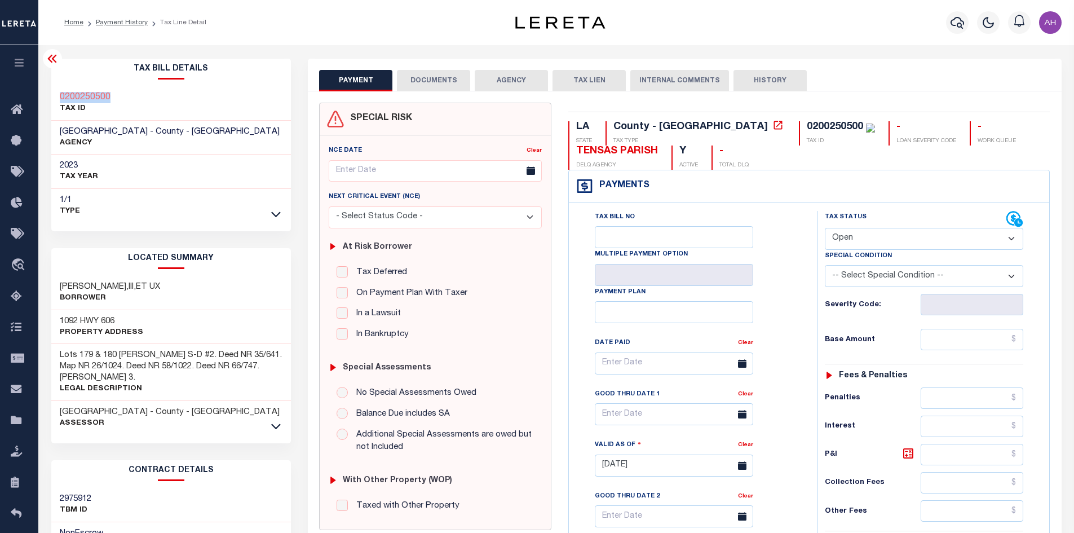
drag, startPoint x: 114, startPoint y: 96, endPoint x: 58, endPoint y: 97, distance: 56.4
click at [58, 97] on div "0200250500 TAX ID" at bounding box center [171, 103] width 240 height 34
copy h3 "0200250500"
click at [847, 236] on select "- Select Status Code - Open Due/Unpaid Paid Incomplete No Tax Due Internal Refu…" at bounding box center [923, 239] width 198 height 22
select select "DUE"
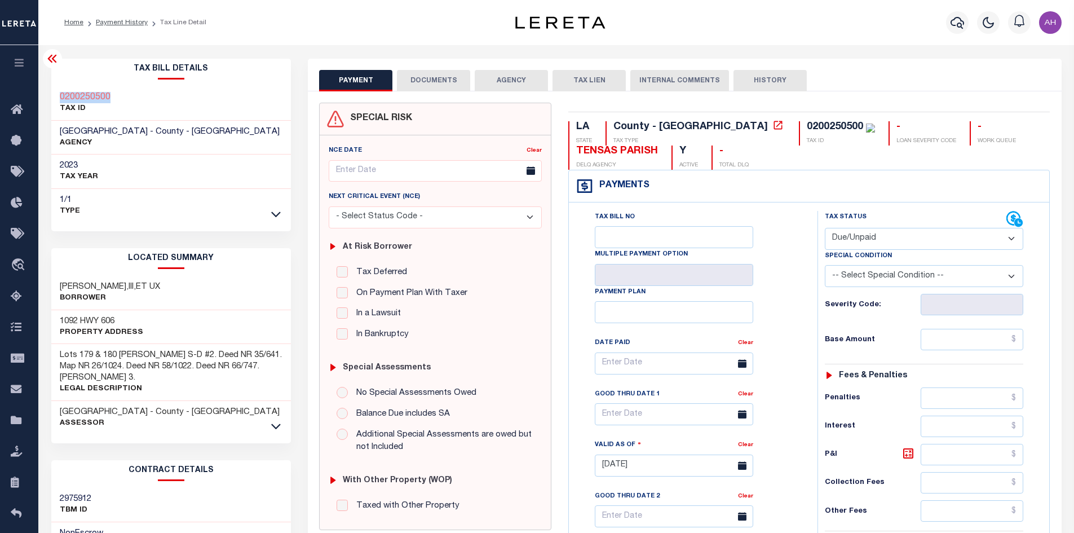
click at [824, 228] on select "- Select Status Code - Open Due/Unpaid Paid Incomplete No Tax Due Internal Refu…" at bounding box center [923, 239] width 198 height 22
type input "[DATE]"
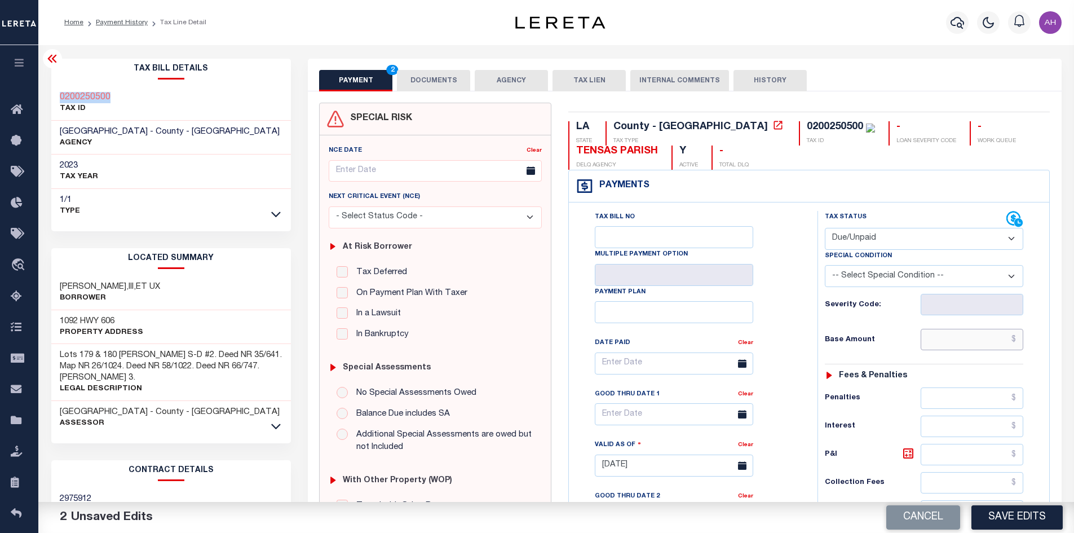
click at [946, 340] on input "text" at bounding box center [971, 339] width 103 height 21
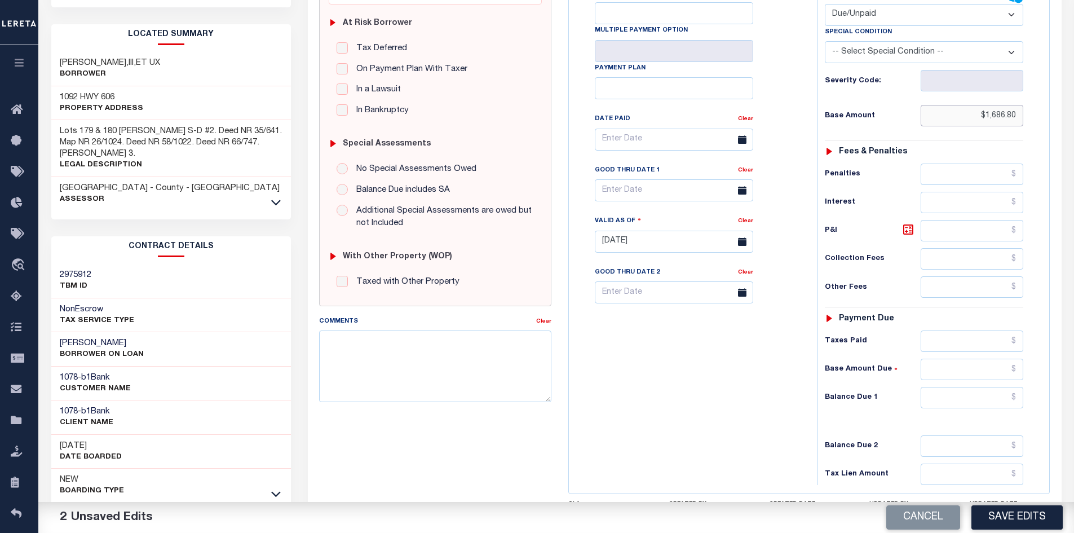
scroll to position [225, 0]
type input "$1,686.80"
click at [970, 402] on input "text" at bounding box center [971, 395] width 103 height 21
type input "$0"
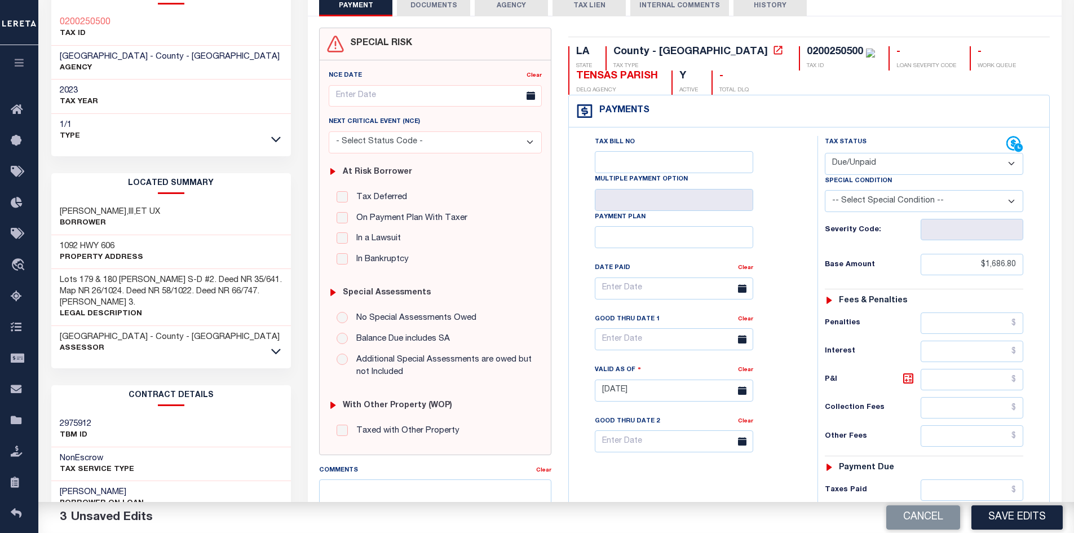
scroll to position [0, 0]
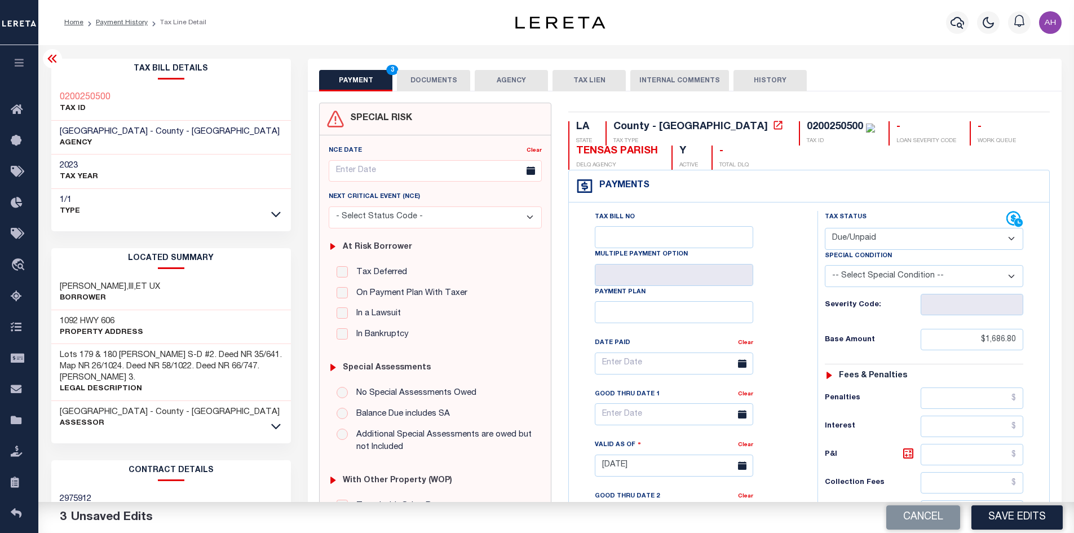
click at [415, 90] on button "DOCUMENTS" at bounding box center [433, 80] width 73 height 21
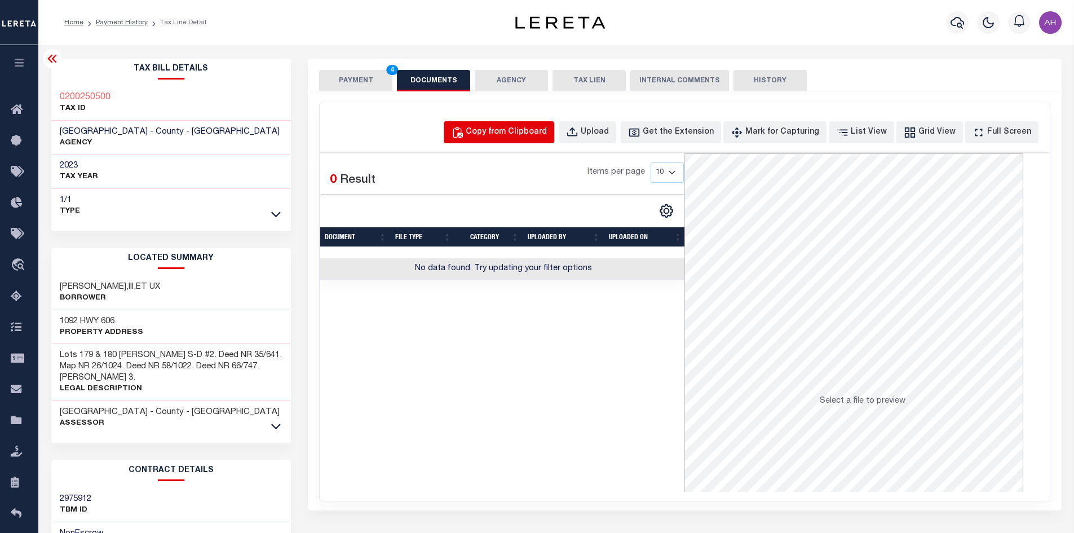
click at [523, 131] on div "Copy from Clipboard" at bounding box center [505, 132] width 81 height 12
select select "POP"
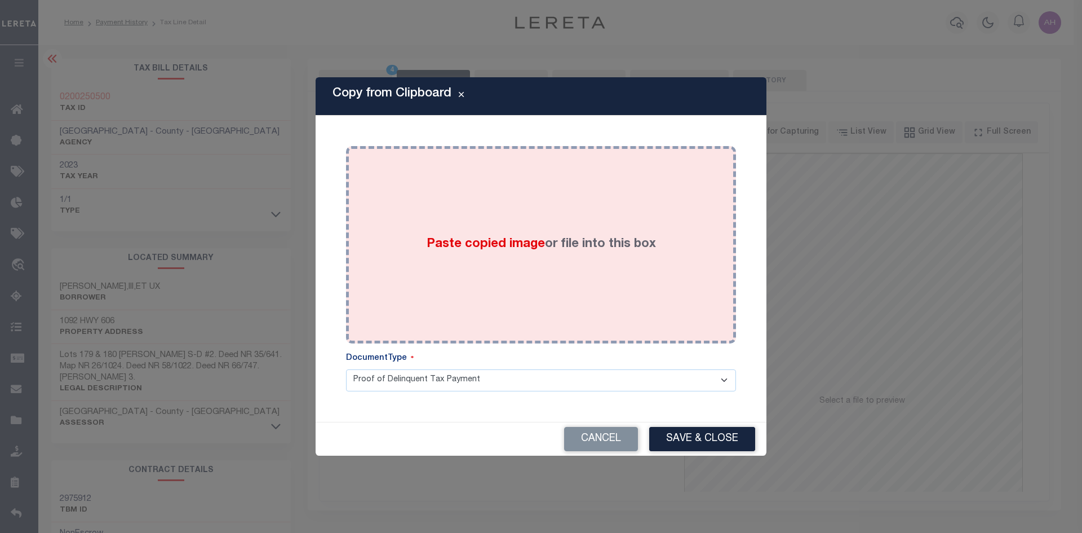
click at [471, 234] on div "Paste copied image or file into this box" at bounding box center [540, 244] width 373 height 180
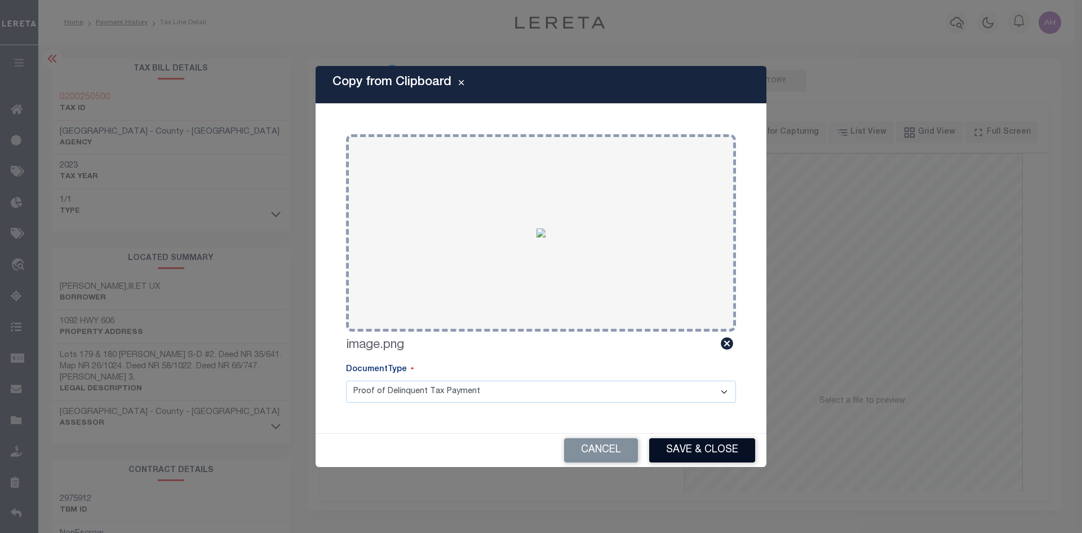
click at [693, 449] on button "Save & Close" at bounding box center [702, 450] width 106 height 24
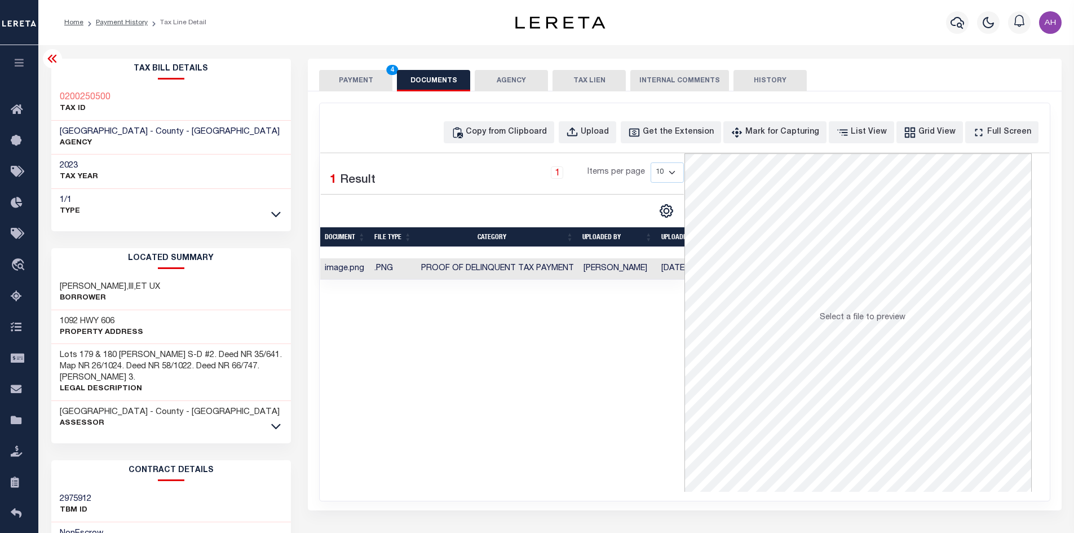
click at [349, 83] on button "PAYMENT 4" at bounding box center [355, 80] width 73 height 21
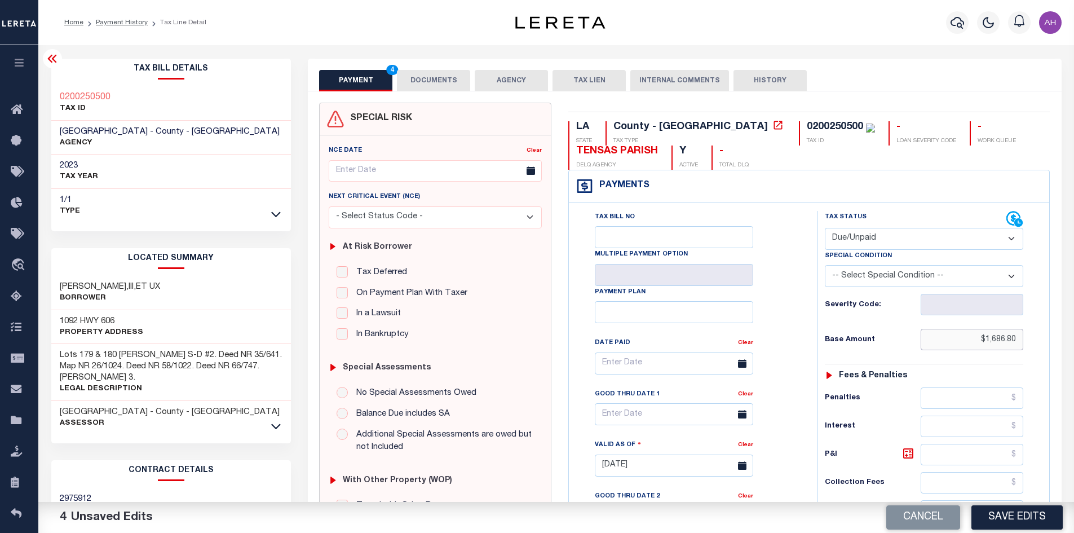
drag, startPoint x: 961, startPoint y: 341, endPoint x: 1081, endPoint y: 342, distance: 120.6
click at [1073, 342] on html "Home Payment History Tax Line Detail" at bounding box center [537, 424] width 1074 height 849
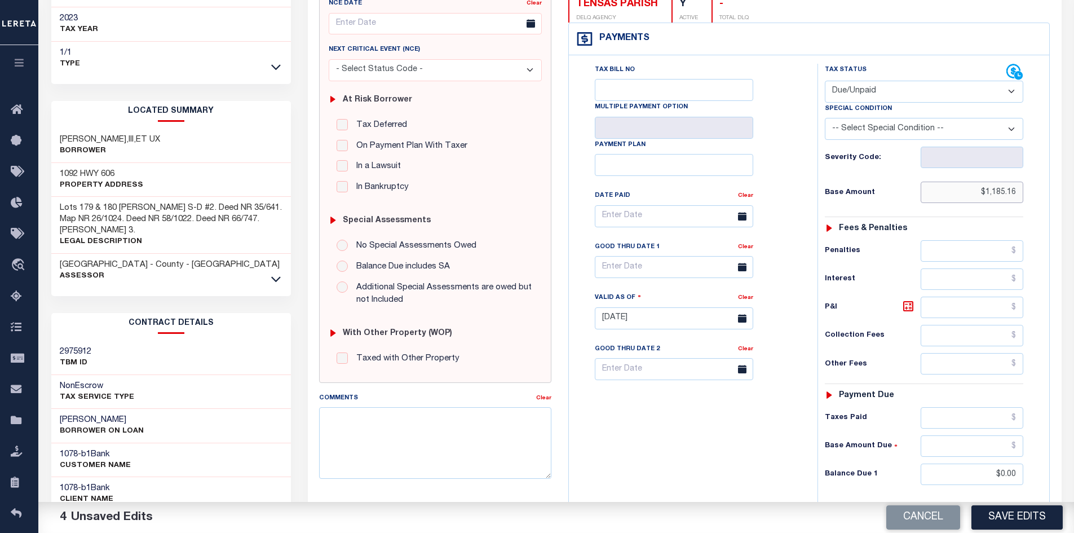
scroll to position [225, 0]
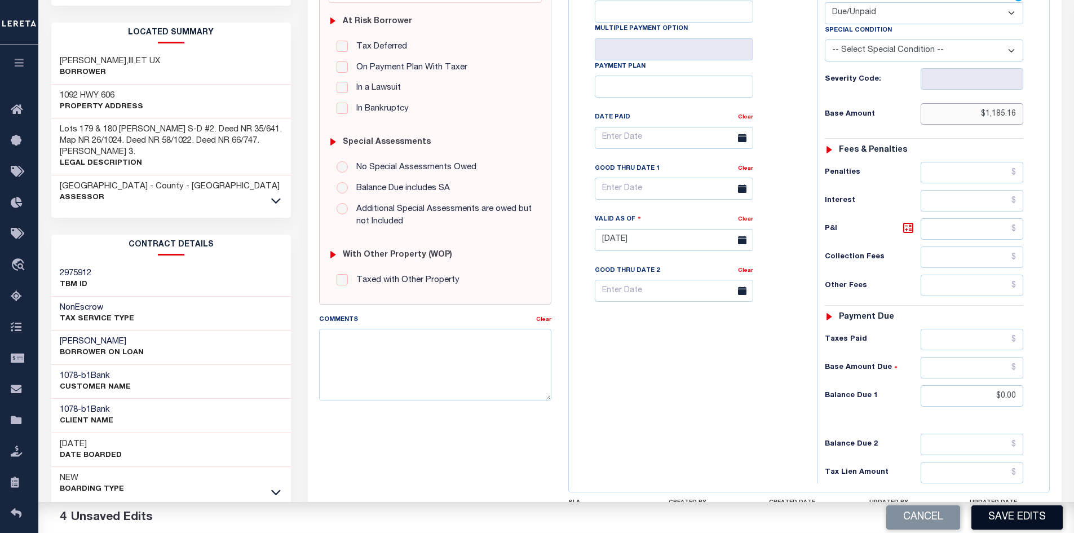
type input "$1,185.16"
click at [1001, 515] on button "Save Edits" at bounding box center [1016, 517] width 91 height 24
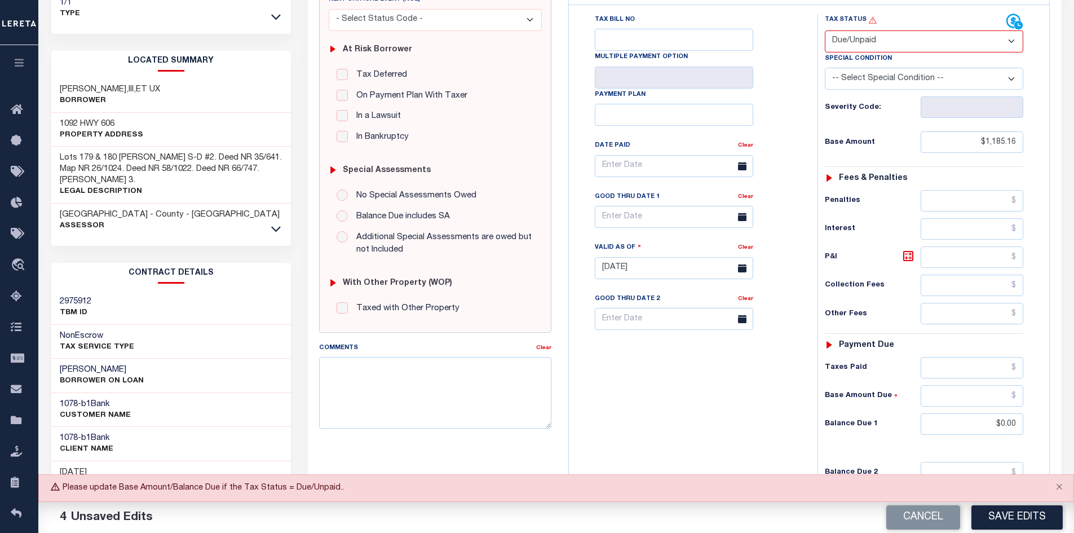
scroll to position [169, 0]
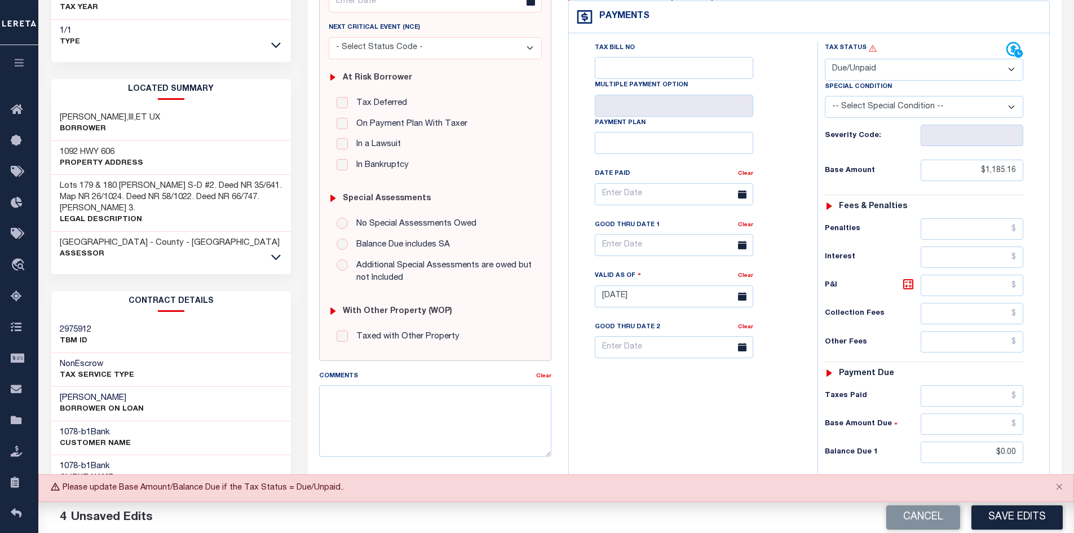
click at [859, 72] on select "- Select Status Code - Open Due/Unpaid Paid Incomplete No Tax Due Internal Refu…" at bounding box center [923, 70] width 198 height 22
select select "PYD"
click at [824, 59] on select "- Select Status Code - Open Due/Unpaid Paid Incomplete No Tax Due Internal Refu…" at bounding box center [923, 70] width 198 height 22
click at [1009, 520] on button "Save Edits" at bounding box center [1016, 517] width 91 height 24
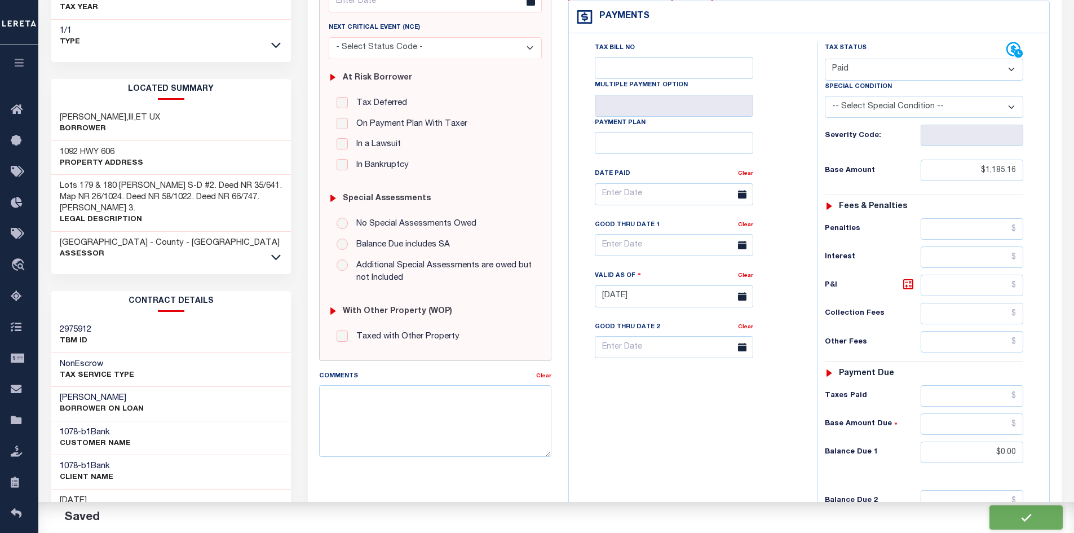
checkbox input "false"
type input "$1,185.16"
type input "$0"
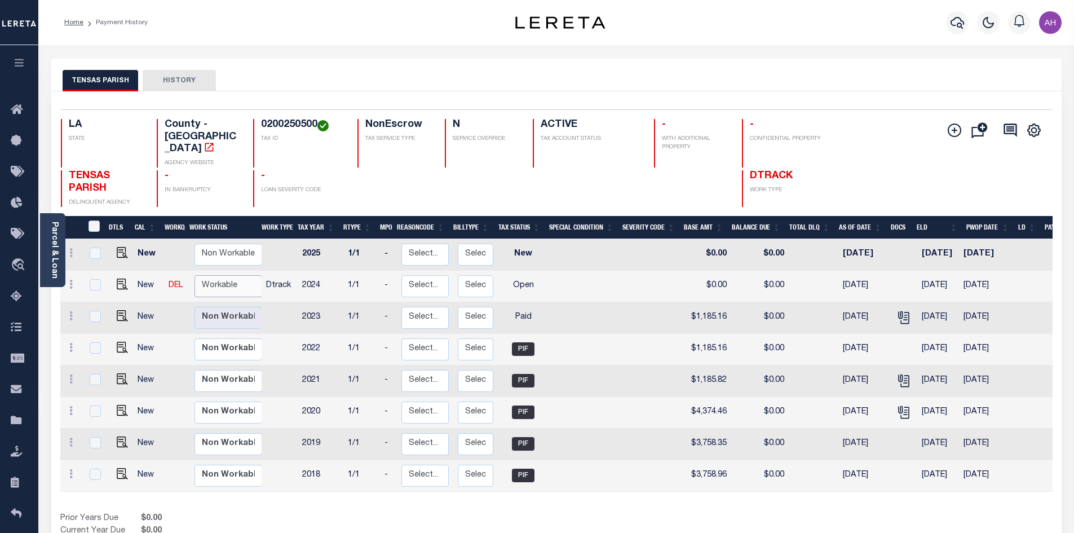
click at [215, 275] on select "Non Workable Workable" at bounding box center [228, 286] width 68 height 22
checkbox input "true"
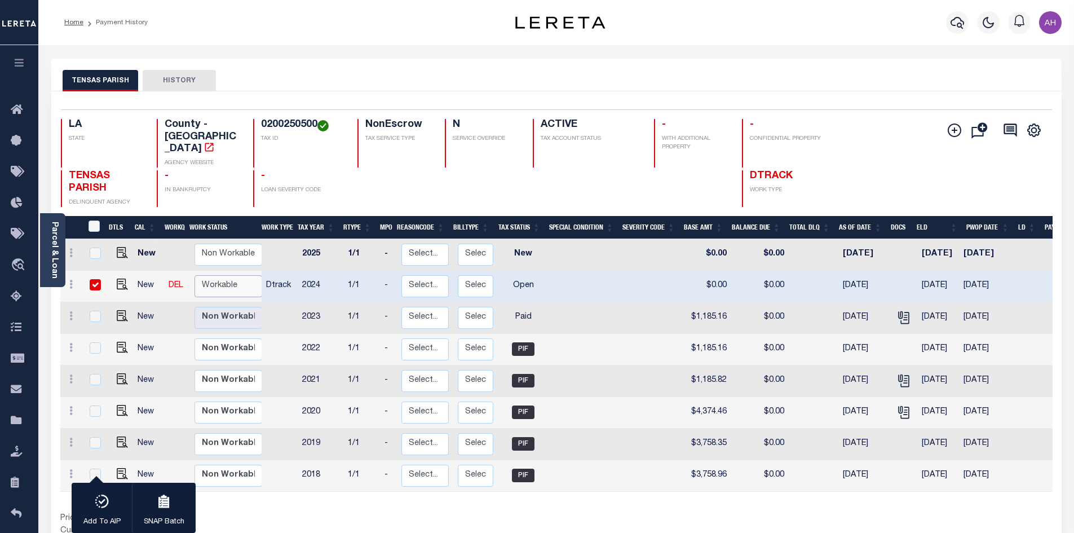
select select "true"
click at [194, 275] on select "Non Workable Workable" at bounding box center [228, 286] width 68 height 22
checkbox input "false"
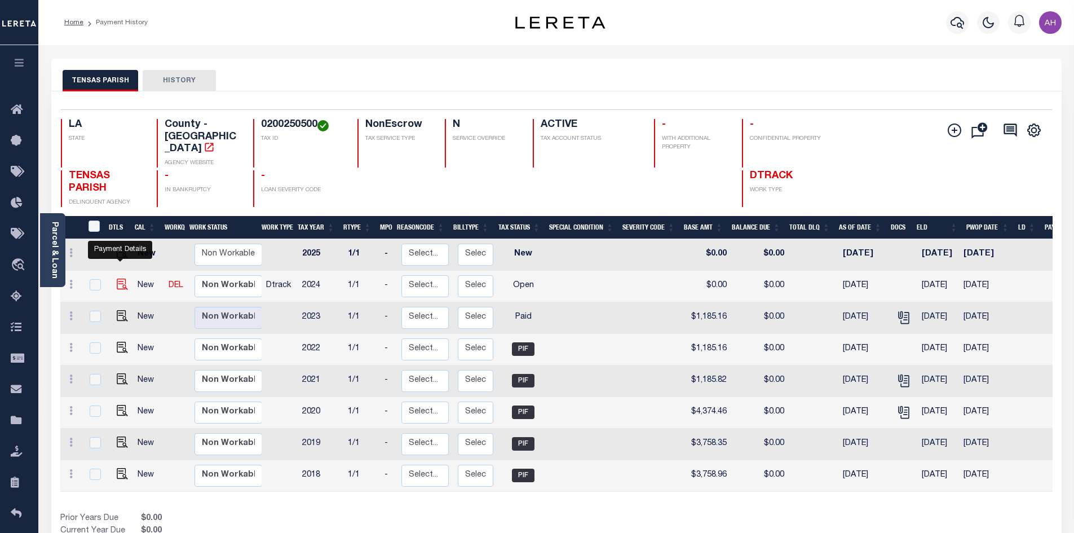
click at [121, 278] on img "" at bounding box center [122, 283] width 11 height 11
checkbox input "true"
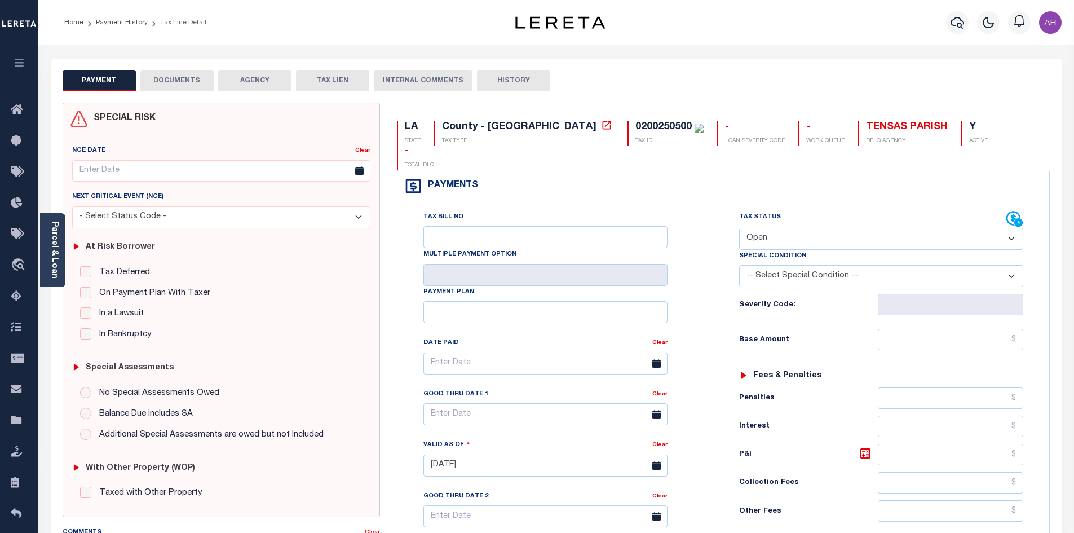
click at [813, 228] on select "- Select Status Code - Open Due/Unpaid Paid Incomplete No Tax Due Internal Refu…" at bounding box center [881, 239] width 284 height 22
select select "PYD"
click at [739, 228] on select "- Select Status Code - Open Due/Unpaid Paid Incomplete No Tax Due Internal Refu…" at bounding box center [881, 239] width 284 height 22
type input "[DATE]"
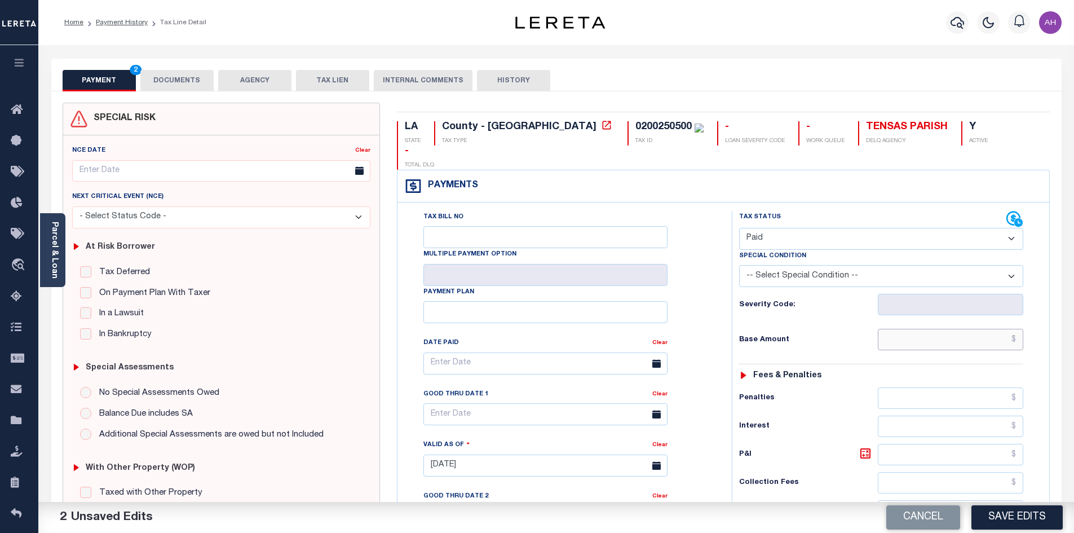
click at [907, 329] on input "text" at bounding box center [950, 339] width 146 height 21
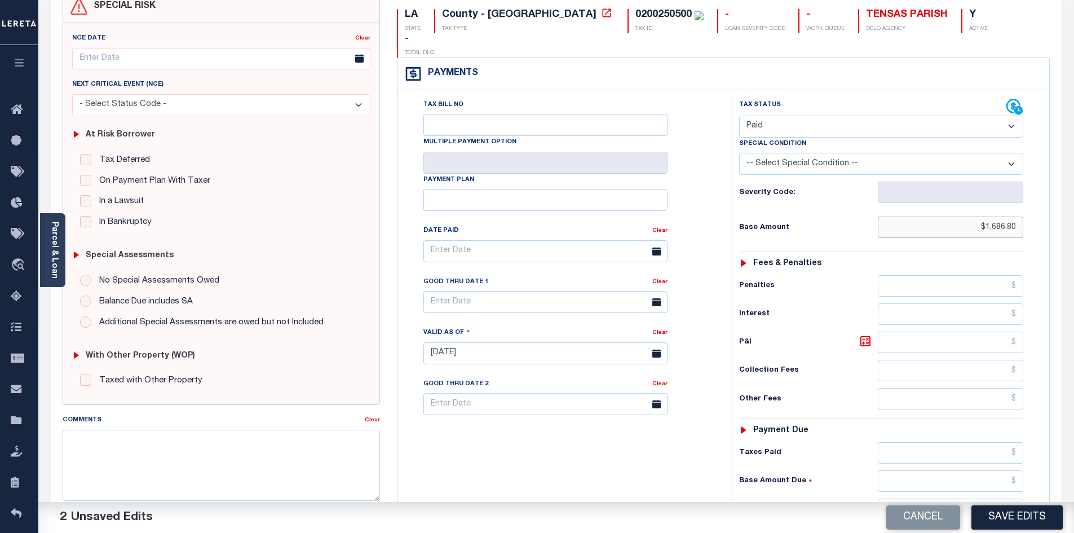
scroll to position [169, 0]
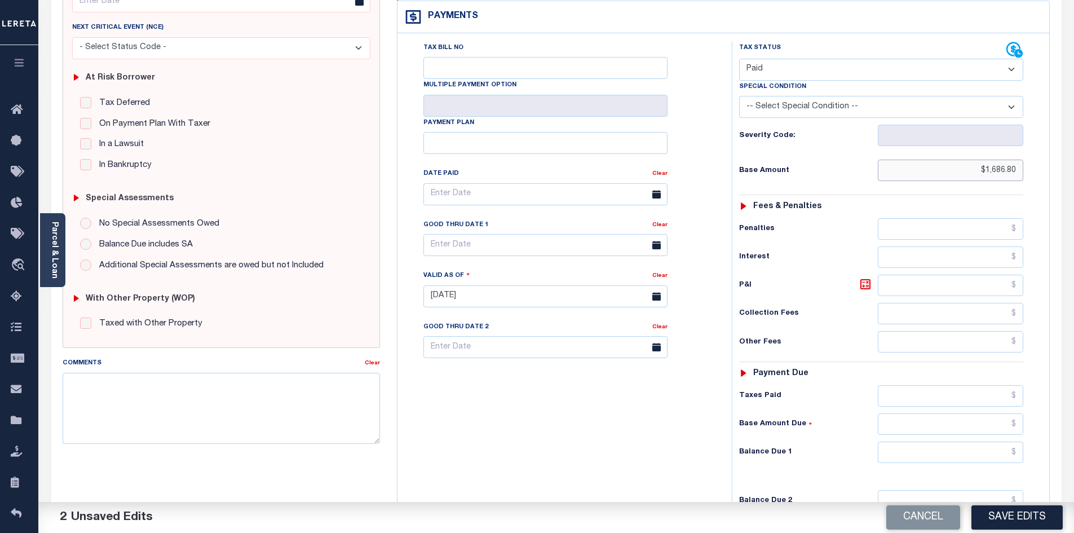
type input "$1,686.80"
click at [970, 441] on input "text" at bounding box center [950, 451] width 146 height 21
type input "$0"
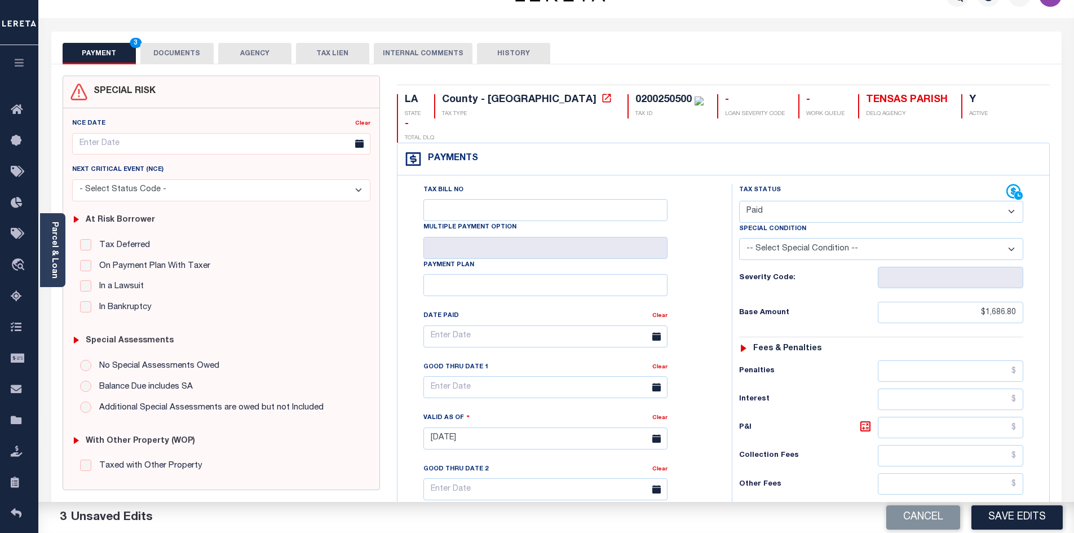
scroll to position [0, 0]
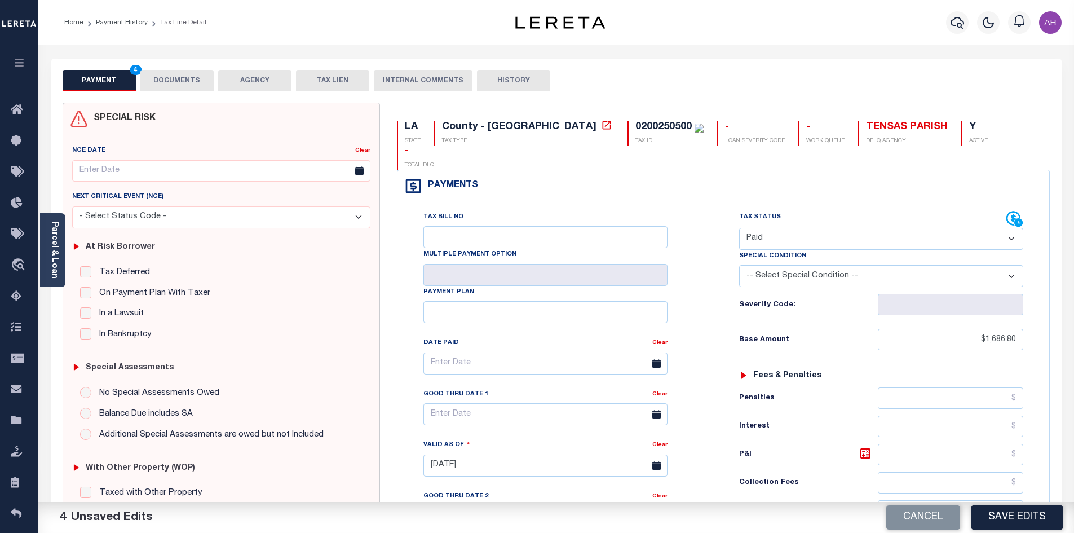
click at [188, 78] on button "DOCUMENTS" at bounding box center [176, 80] width 73 height 21
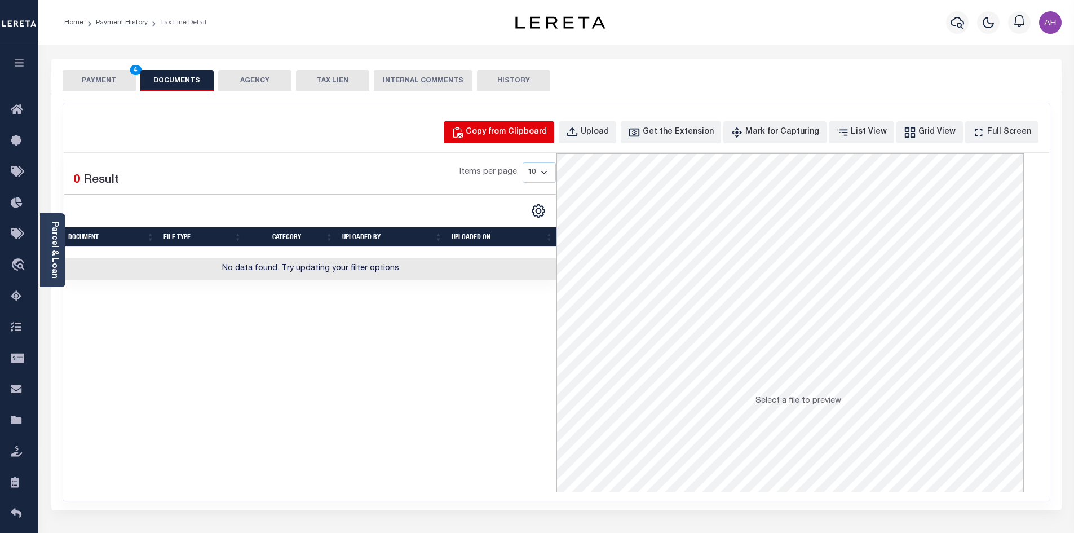
click at [506, 132] on div "Copy from Clipboard" at bounding box center [505, 132] width 81 height 12
select select "POP"
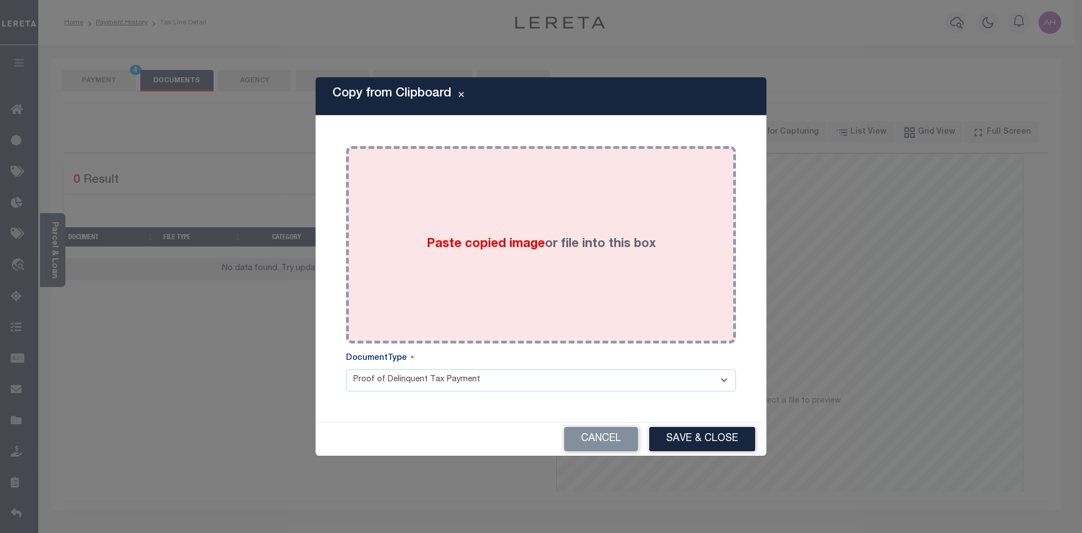
click at [460, 248] on span "Paste copied image" at bounding box center [486, 244] width 118 height 12
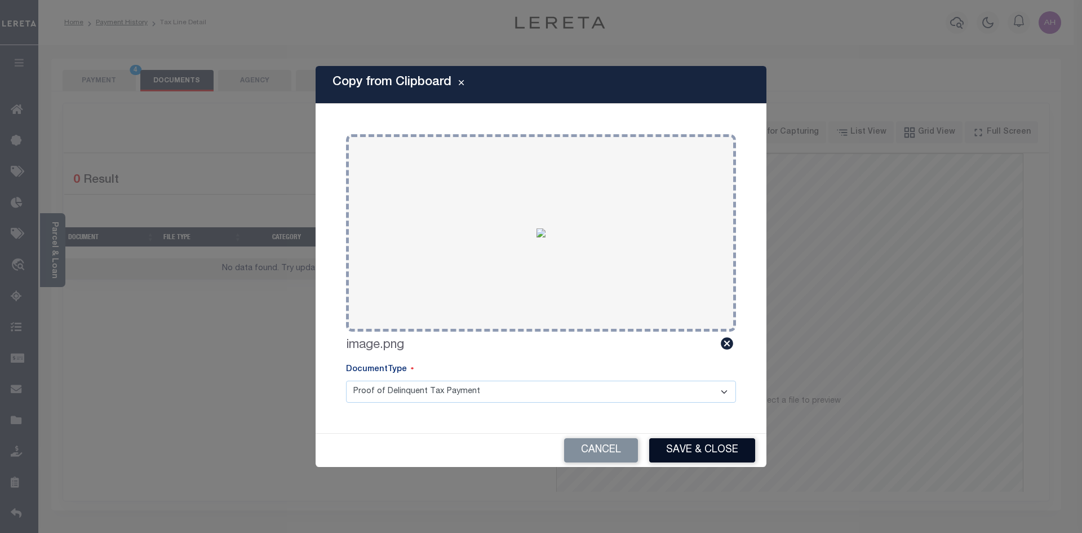
click at [663, 450] on button "Save & Close" at bounding box center [702, 450] width 106 height 24
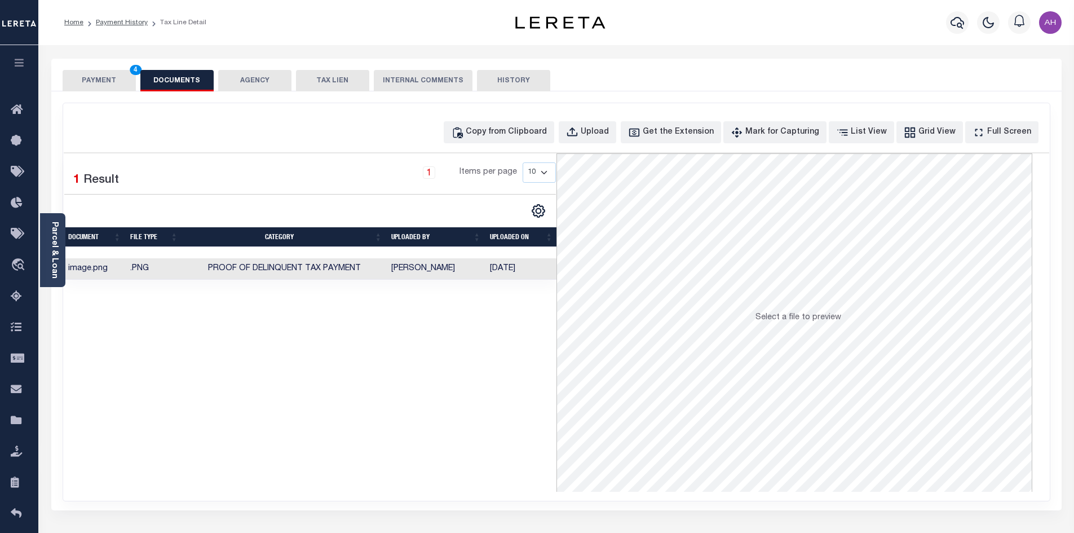
click at [106, 89] on button "PAYMENT 4" at bounding box center [99, 80] width 73 height 21
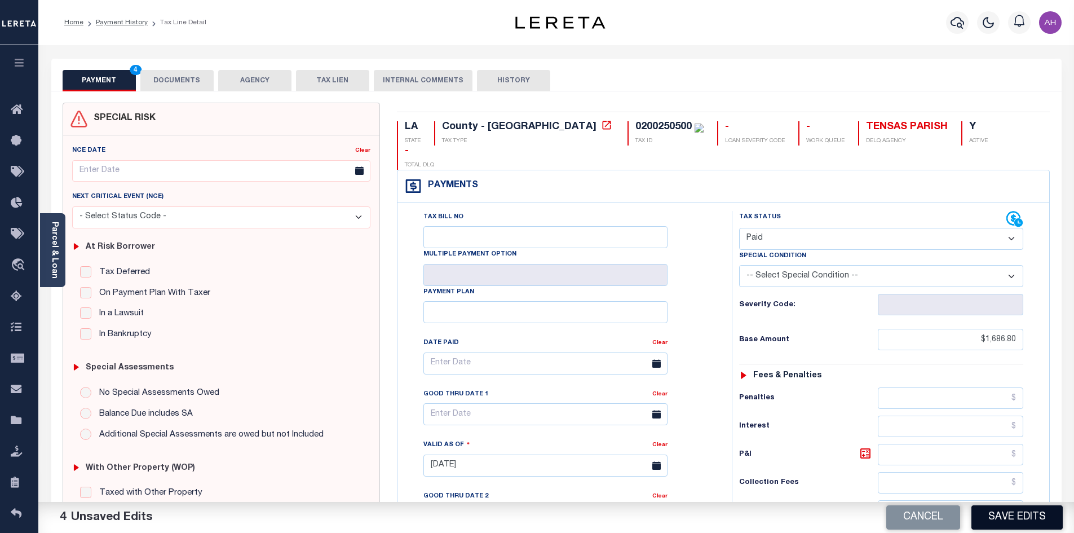
click at [1009, 518] on button "Save Edits" at bounding box center [1016, 517] width 91 height 24
checkbox input "false"
type input "$1,686.8"
type input "$0"
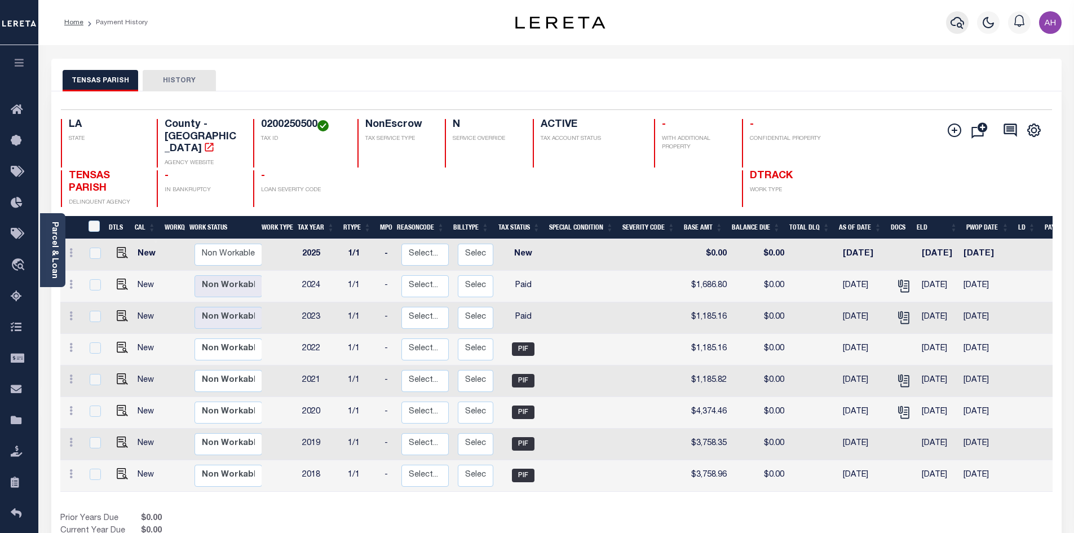
click at [960, 28] on icon "button" at bounding box center [957, 23] width 14 height 12
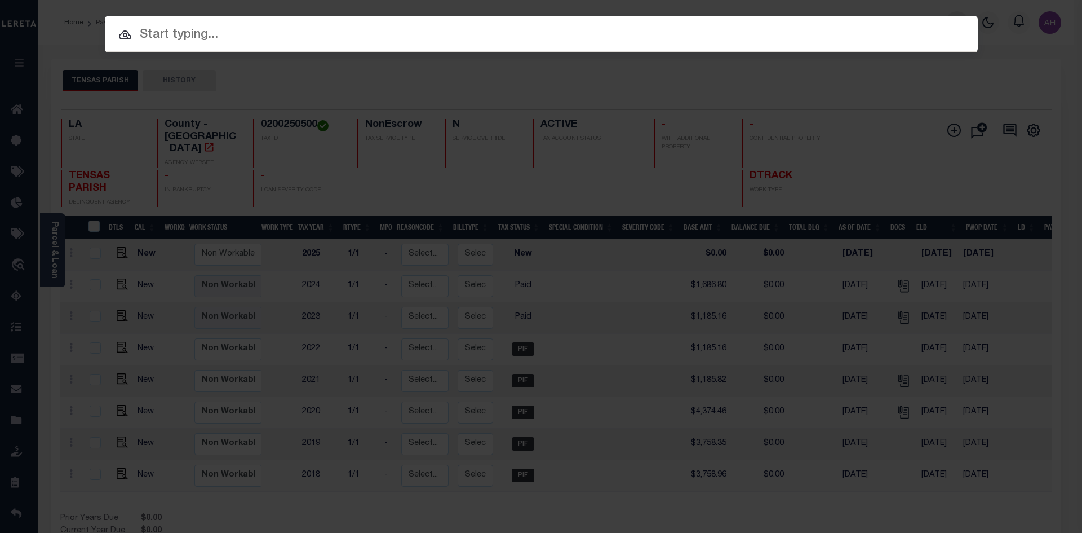
paste input "942100019804"
type input "942100019804"
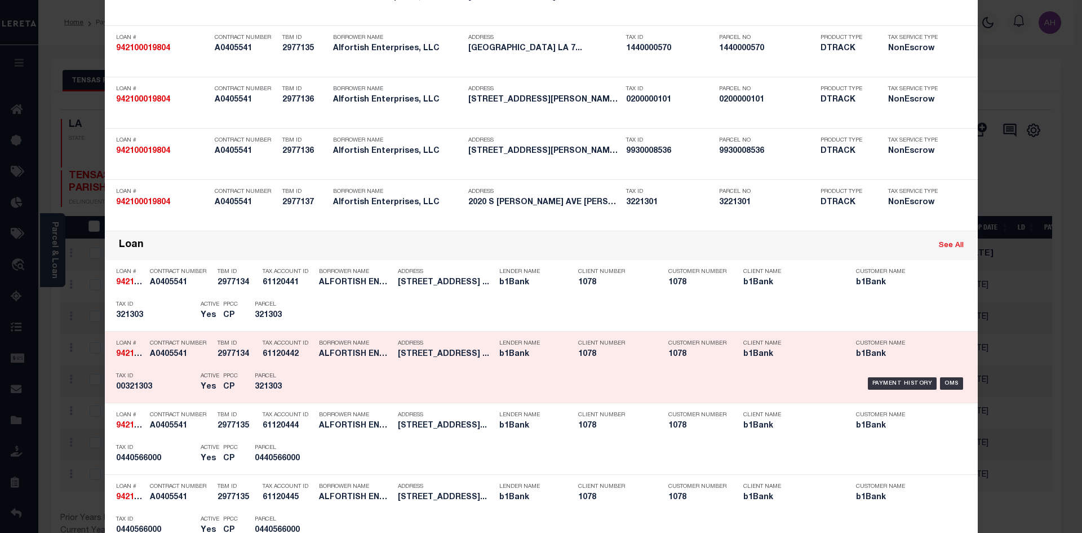
scroll to position [282, 0]
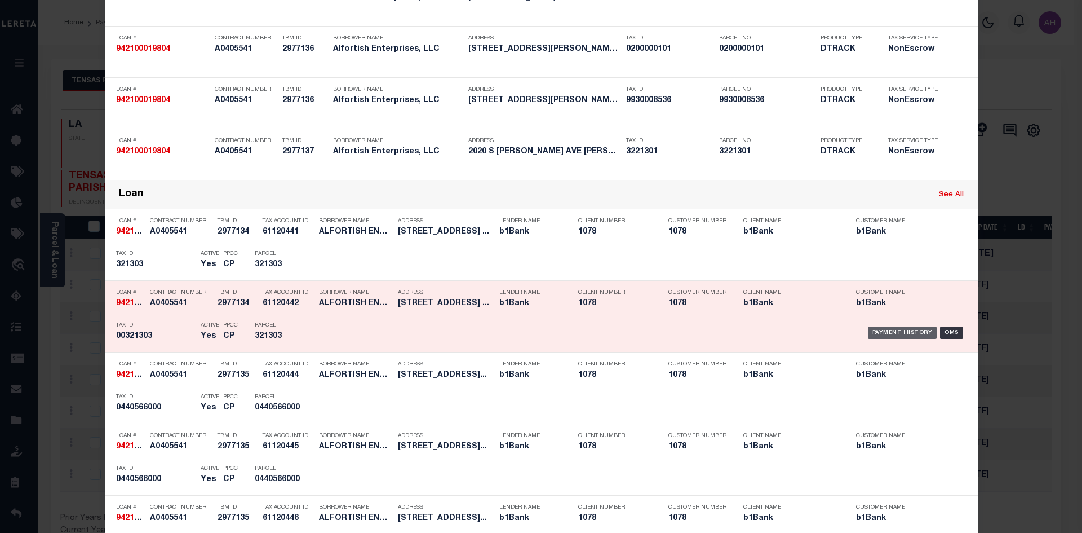
click at [897, 333] on div "Payment History" at bounding box center [902, 332] width 69 height 12
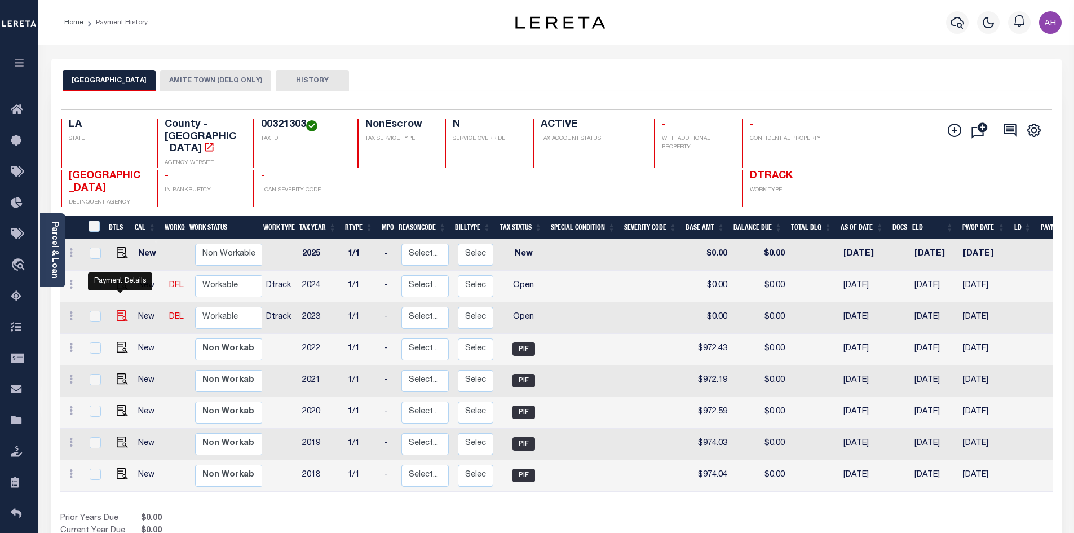
click at [119, 310] on img "" at bounding box center [122, 315] width 11 height 11
checkbox input "true"
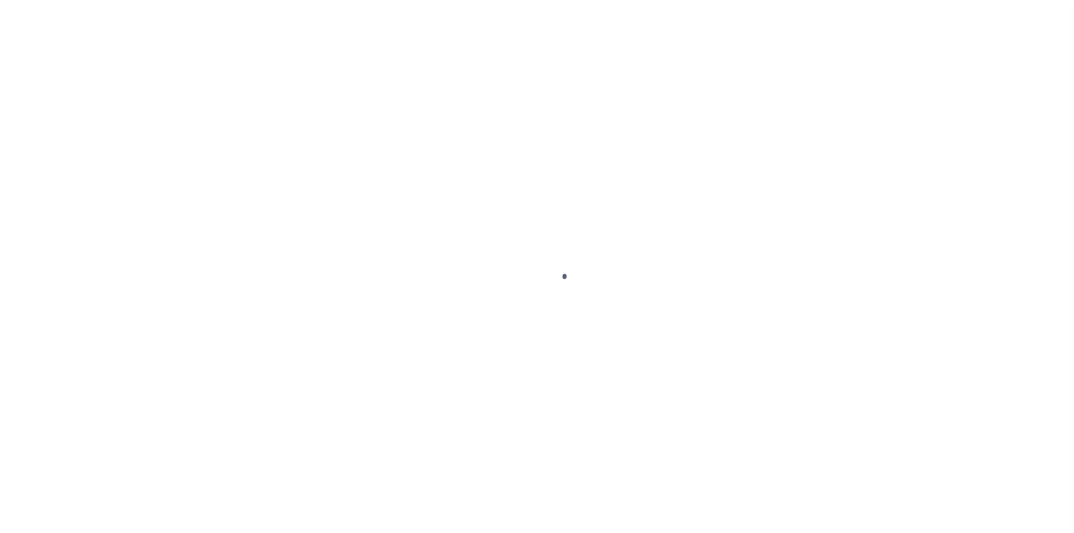
select select "OP2"
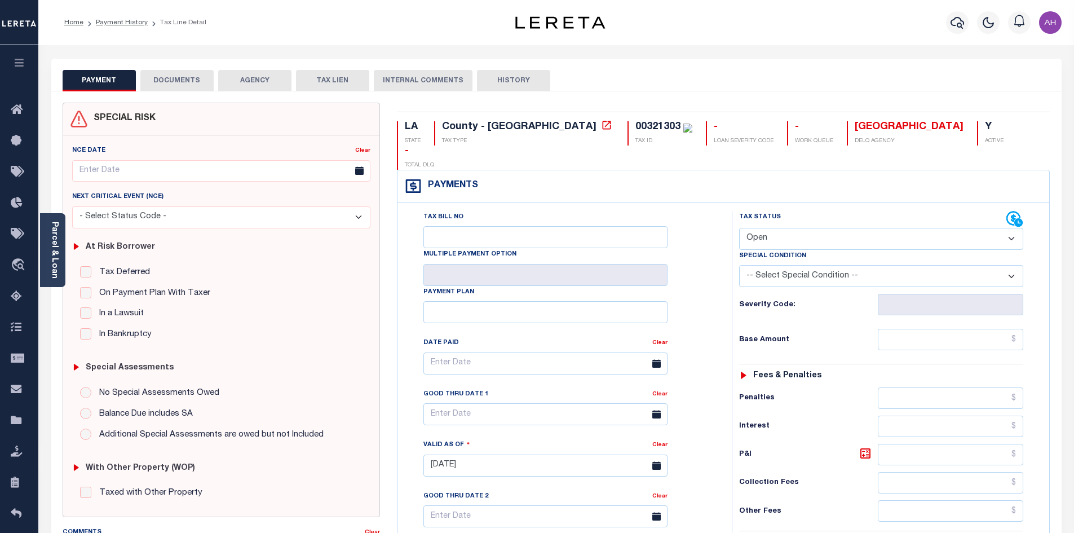
click at [64, 251] on div "Parcel & Loan" at bounding box center [52, 250] width 25 height 74
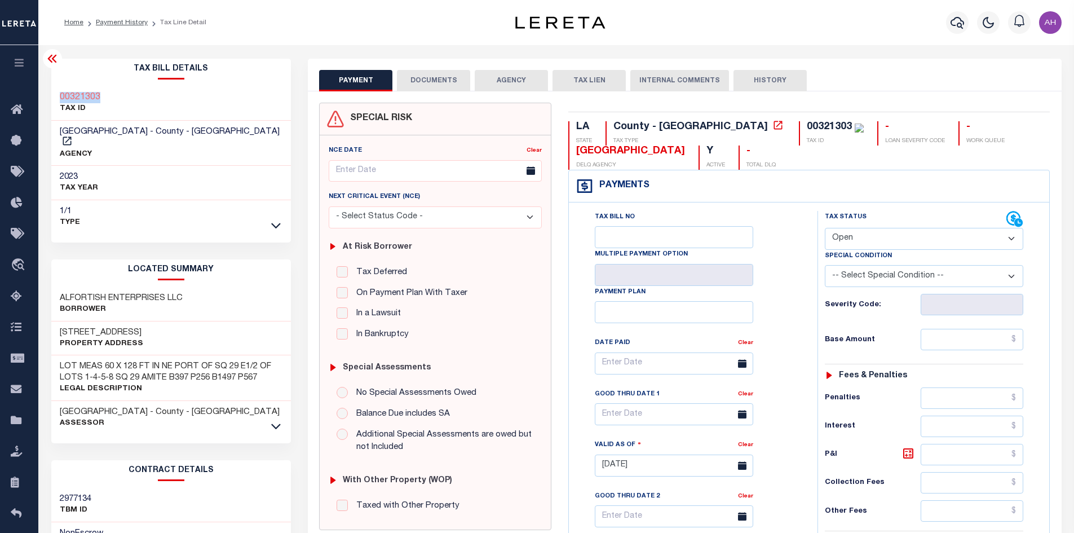
drag, startPoint x: 114, startPoint y: 100, endPoint x: 59, endPoint y: 98, distance: 54.7
click at [59, 98] on div "00321303 TAX ID" at bounding box center [171, 103] width 240 height 34
click at [168, 166] on div "2023 TAX YEAR" at bounding box center [171, 183] width 240 height 34
drag, startPoint x: 209, startPoint y: 127, endPoint x: 237, endPoint y: 94, distance: 42.8
click at [239, 94] on div "00321303 TAX ID" at bounding box center [171, 103] width 240 height 34
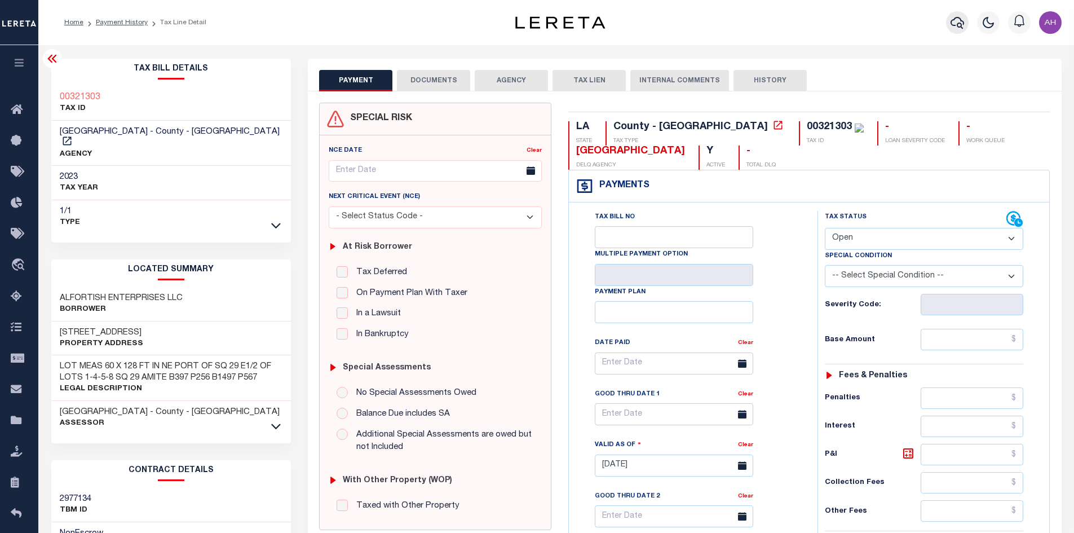
click at [953, 23] on icon "button" at bounding box center [957, 23] width 14 height 14
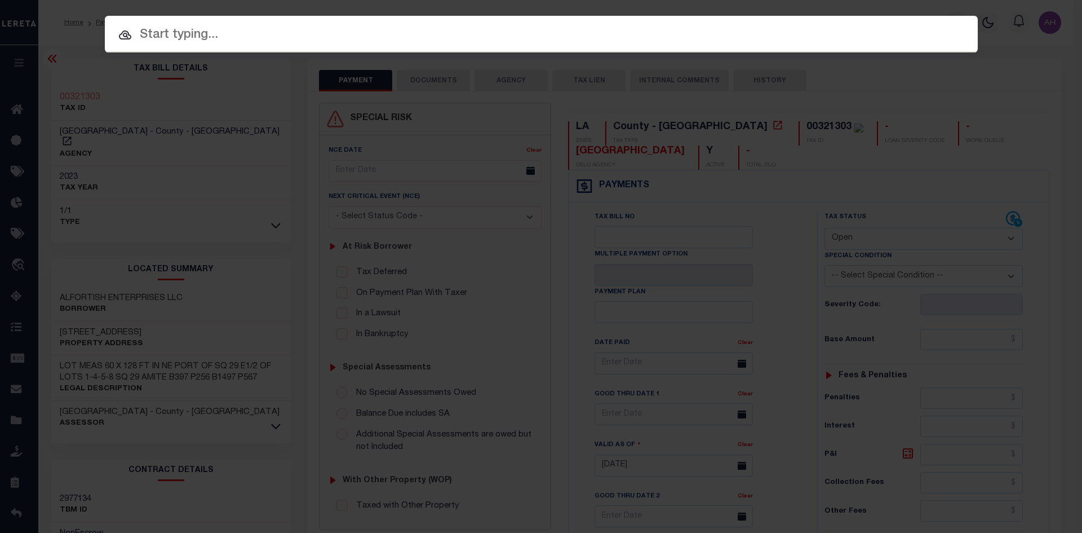
paste input "942100005258"
type input "942100005258"
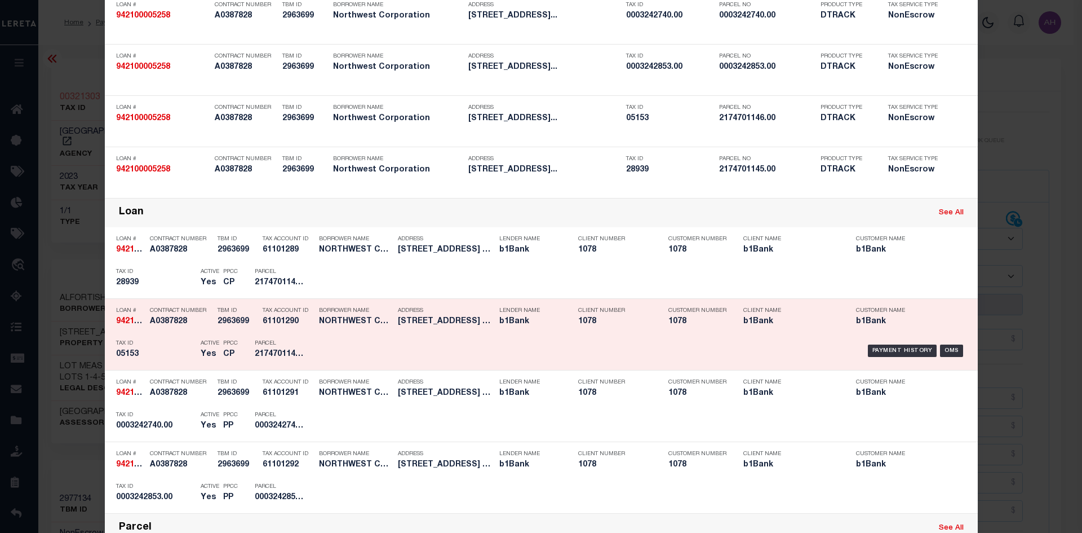
scroll to position [113, 0]
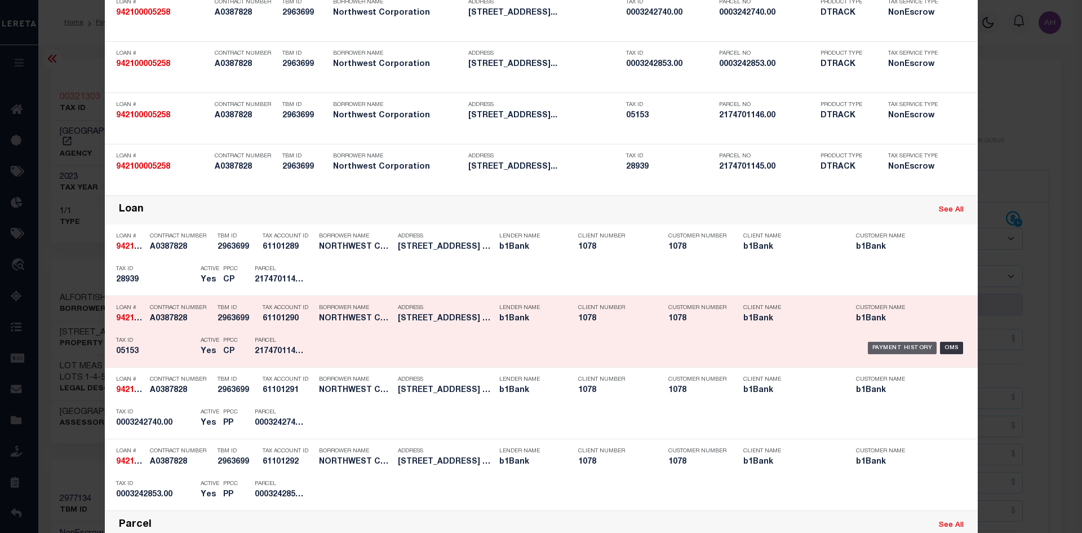
click at [915, 350] on div "Payment History" at bounding box center [902, 348] width 69 height 12
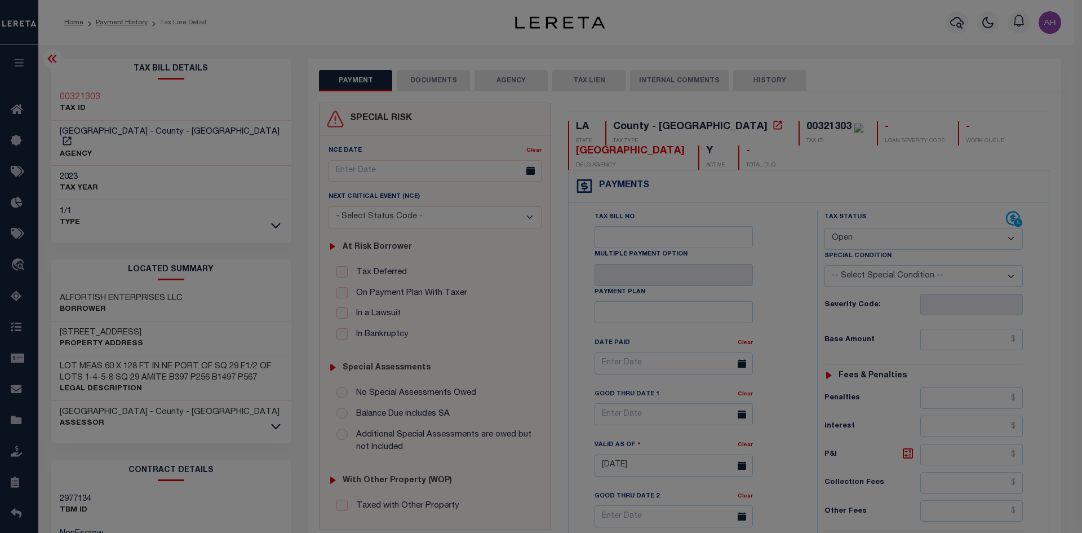
scroll to position [0, 0]
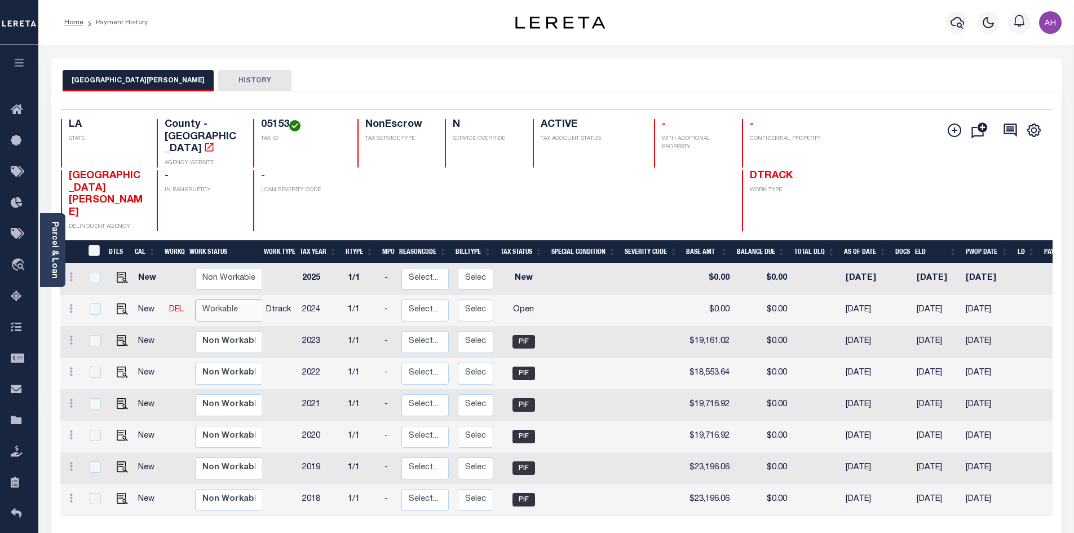
click at [214, 299] on select "Non Workable Workable" at bounding box center [229, 310] width 68 height 22
checkbox input "true"
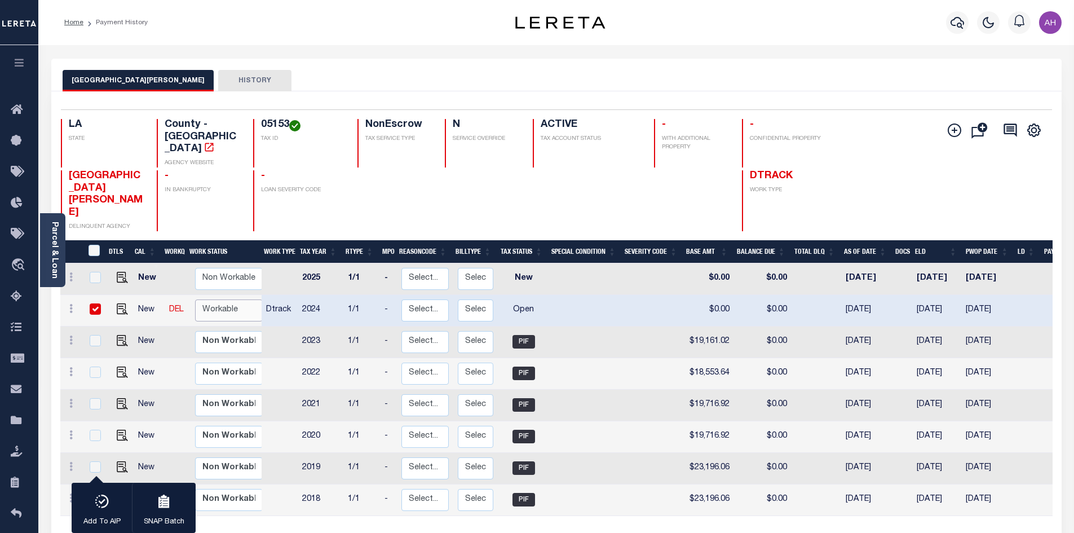
select select "true"
click at [195, 299] on select "Non Workable Workable" at bounding box center [229, 310] width 68 height 22
checkbox input "false"
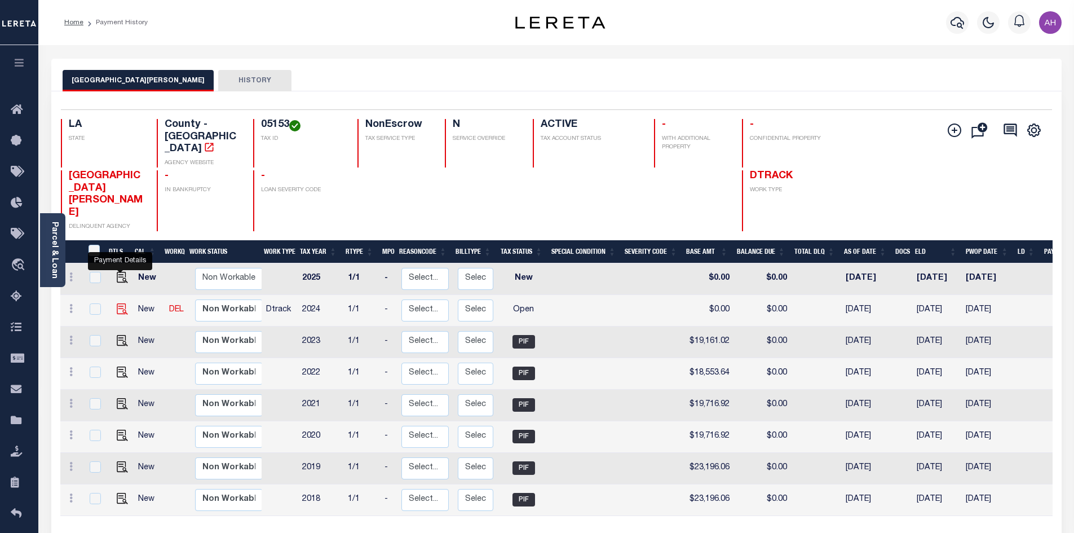
click at [117, 303] on img "" at bounding box center [122, 308] width 11 height 11
checkbox input "true"
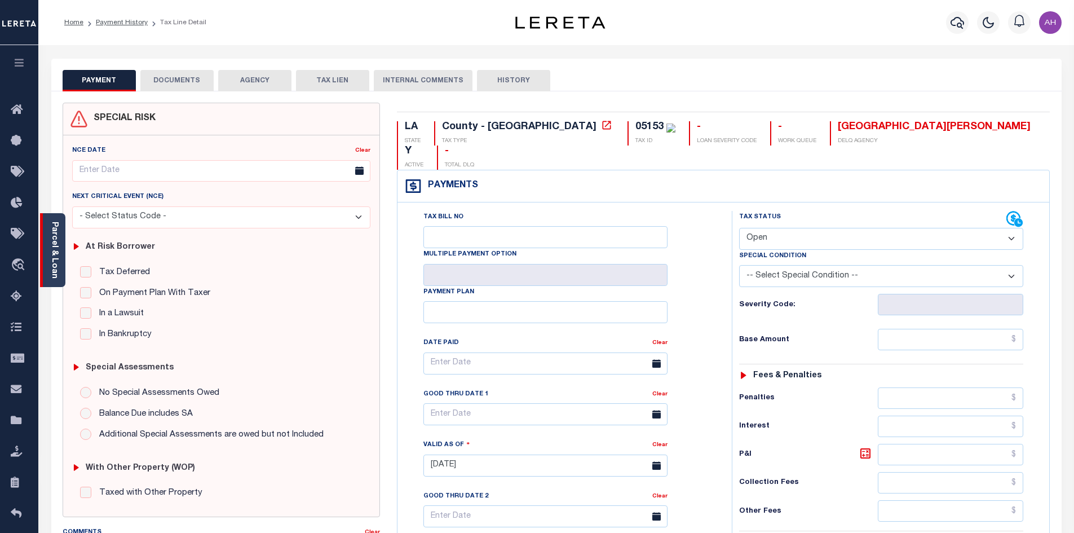
click at [57, 221] on link "Parcel & Loan" at bounding box center [54, 249] width 8 height 57
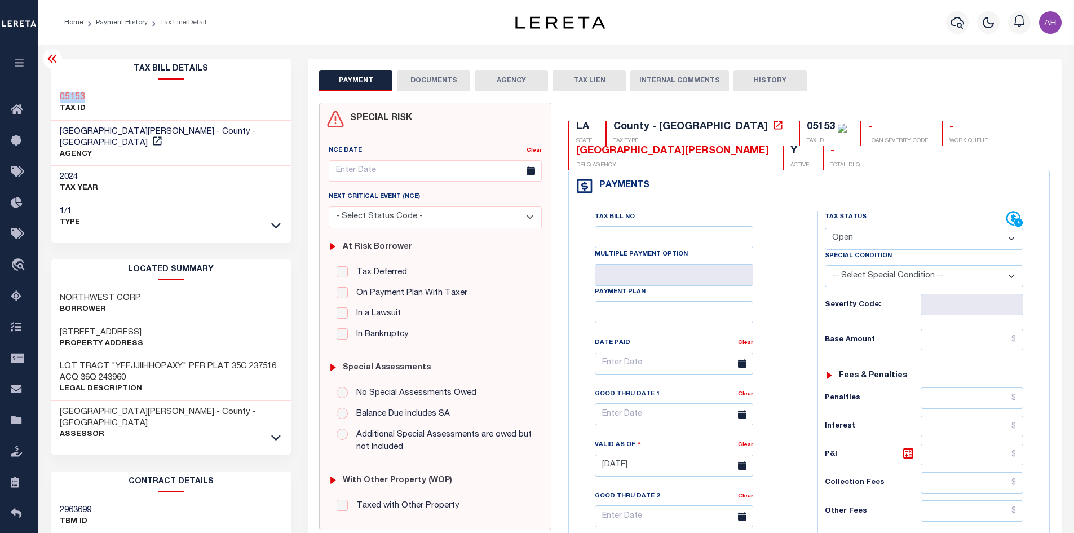
drag, startPoint x: 96, startPoint y: 95, endPoint x: 61, endPoint y: 94, distance: 35.0
click at [61, 94] on div "05153 TAX ID" at bounding box center [171, 103] width 240 height 34
copy h3 "05153"
click at [280, 431] on icon at bounding box center [276, 437] width 10 height 12
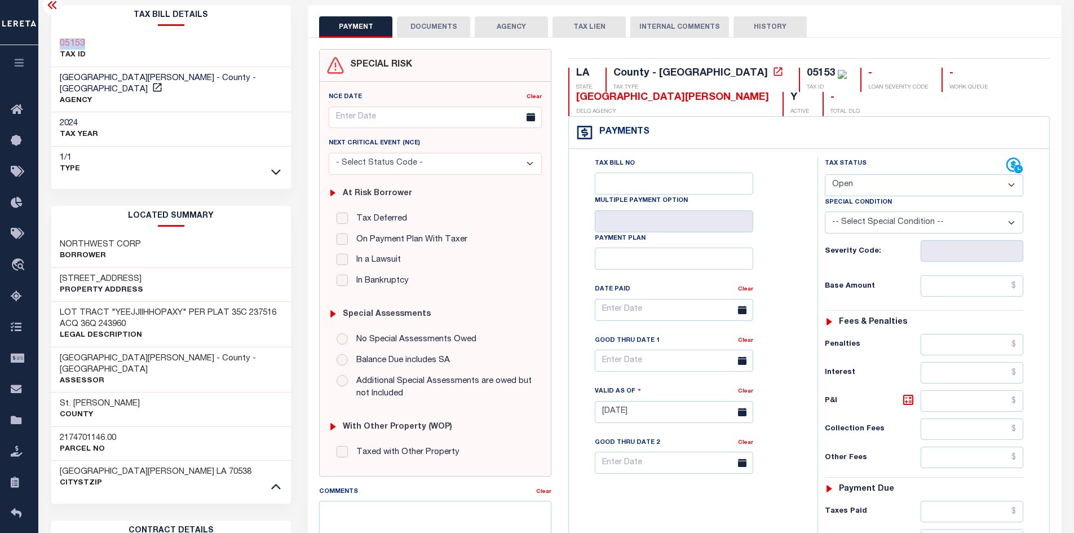
scroll to position [56, 0]
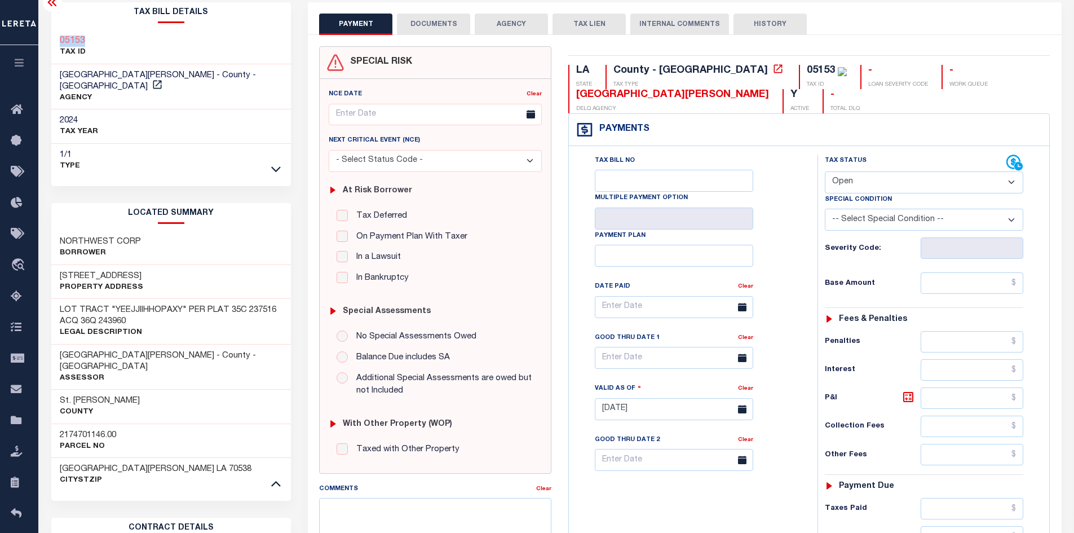
click at [840, 181] on select "- Select Status Code - Open Due/Unpaid Paid Incomplete No Tax Due Internal Refu…" at bounding box center [923, 182] width 198 height 22
select select "PYD"
click at [824, 172] on select "- Select Status Code - Open Due/Unpaid Paid Incomplete No Tax Due Internal Refu…" at bounding box center [923, 182] width 198 height 22
type input "[DATE]"
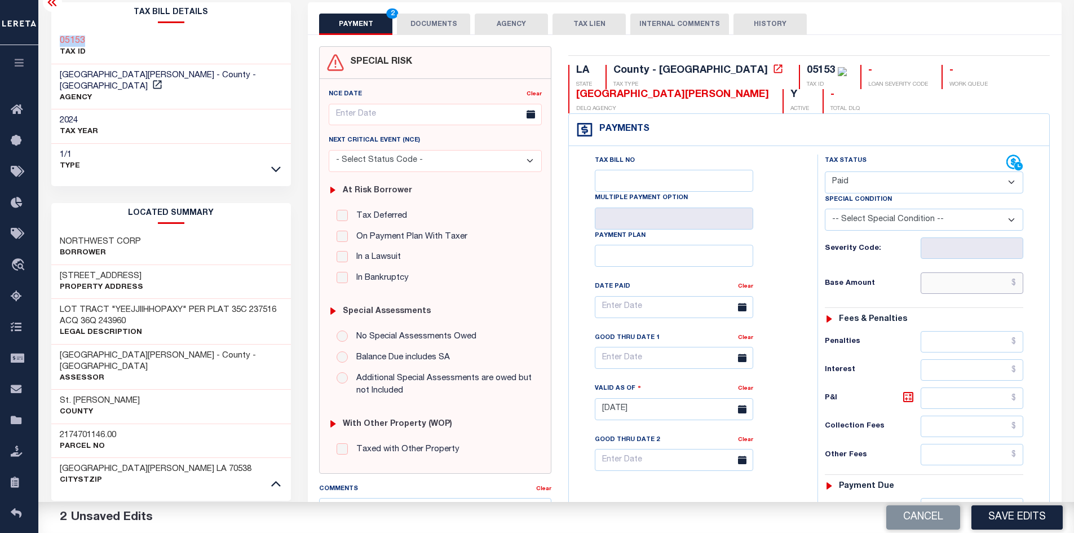
click at [941, 277] on input "text" at bounding box center [971, 282] width 103 height 21
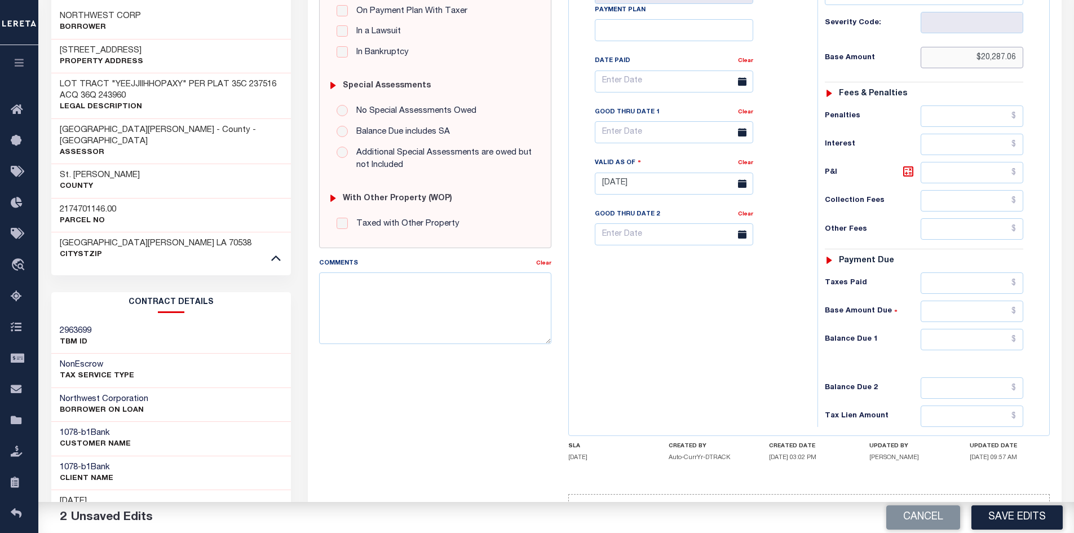
type input "$20,287.06"
click at [950, 342] on input "text" at bounding box center [971, 339] width 103 height 21
type input "$0"
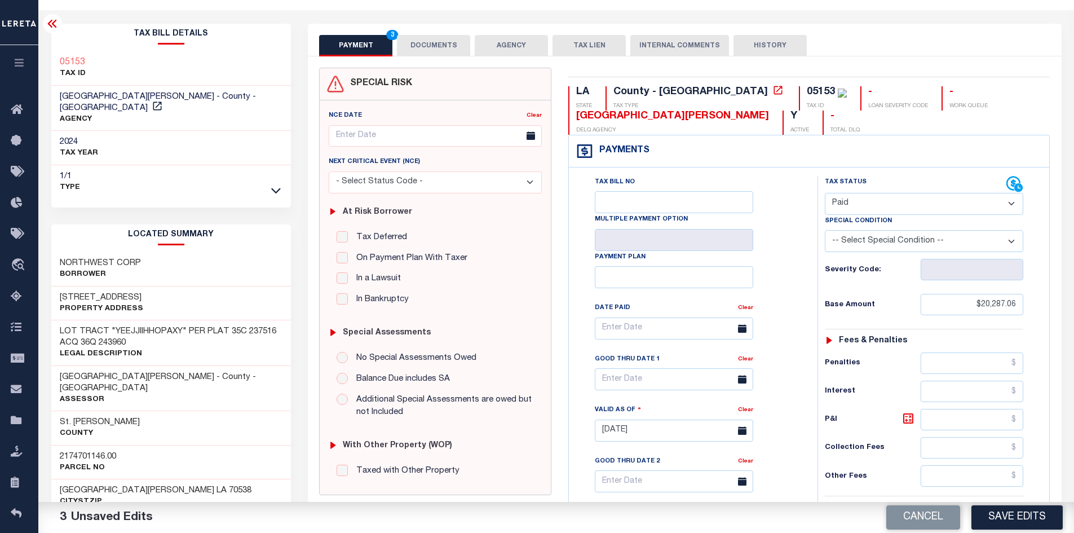
scroll to position [0, 0]
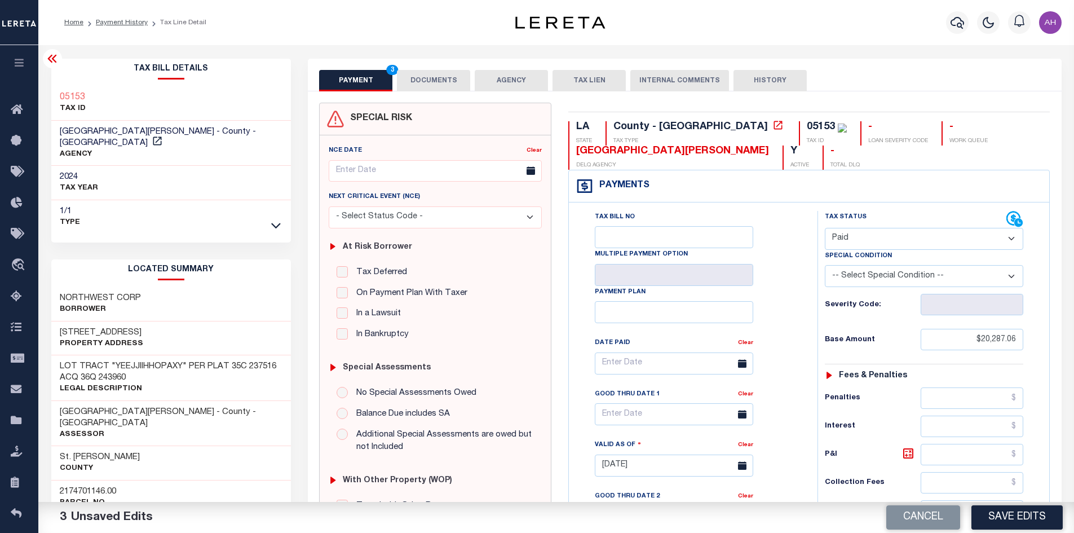
click at [430, 80] on button "DOCUMENTS" at bounding box center [433, 80] width 73 height 21
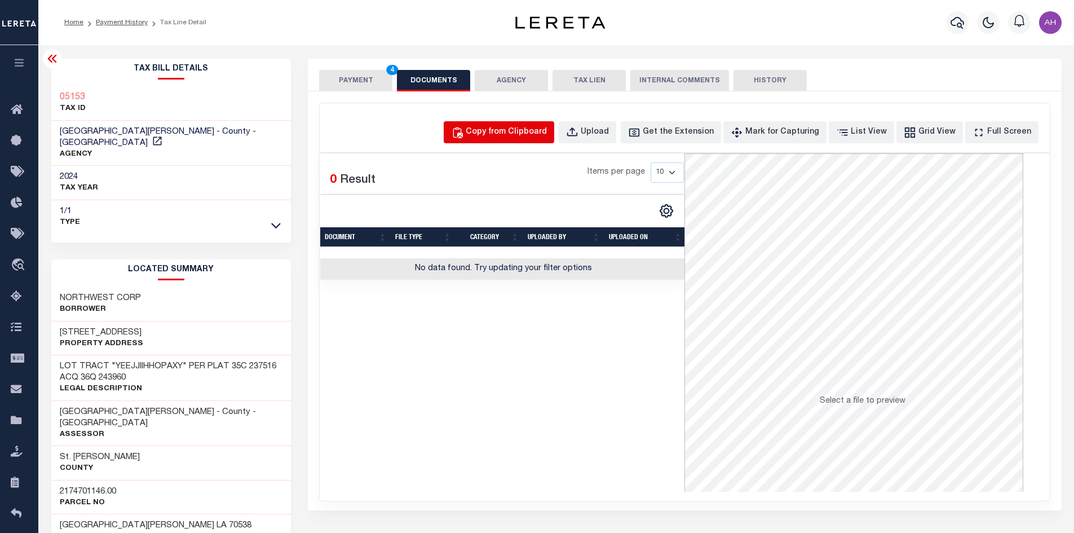
click at [515, 136] on div "Copy from Clipboard" at bounding box center [505, 132] width 81 height 12
select select "POP"
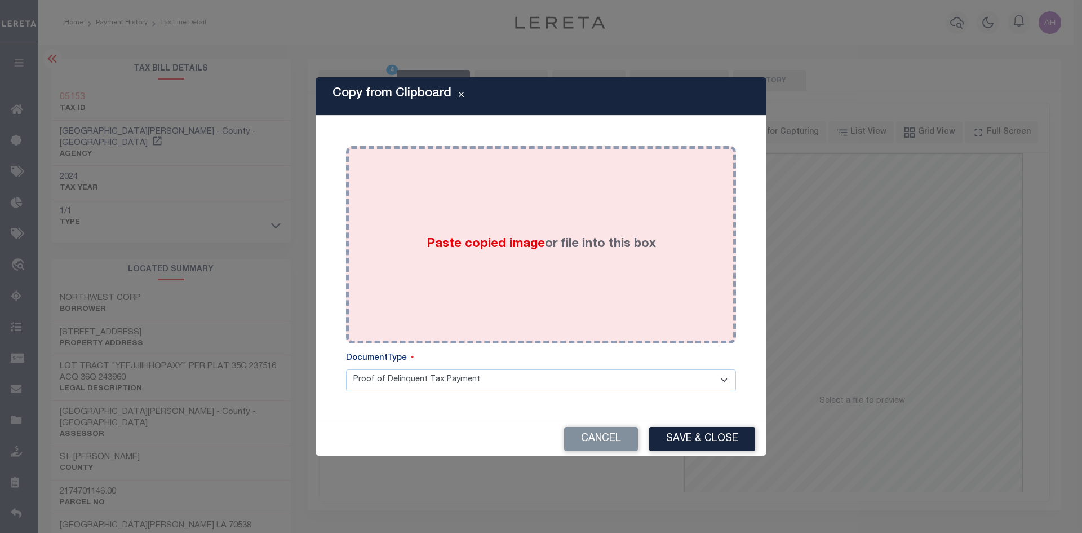
click at [522, 250] on span "Paste copied image" at bounding box center [486, 244] width 118 height 12
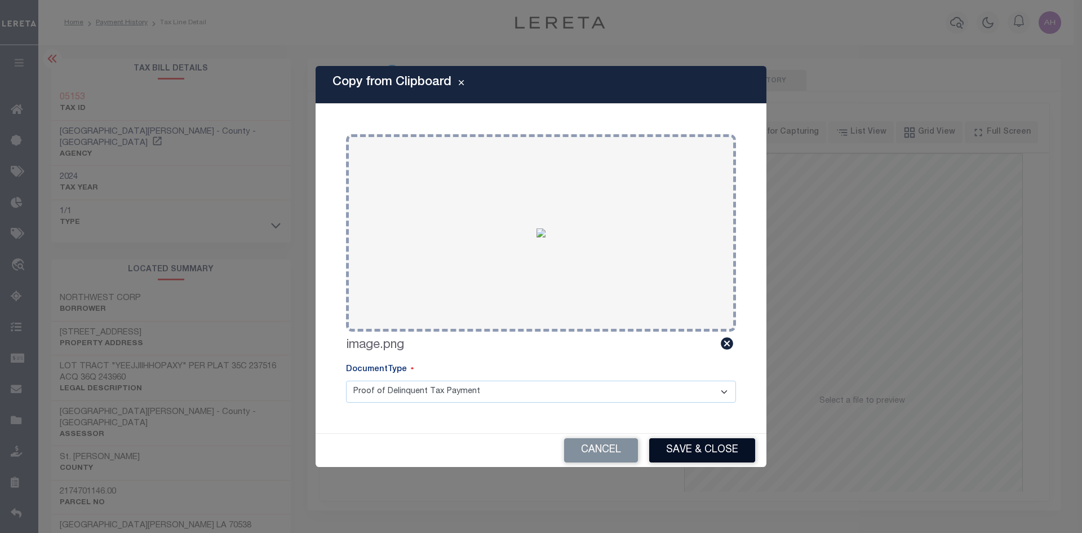
click at [690, 451] on button "Save & Close" at bounding box center [702, 450] width 106 height 24
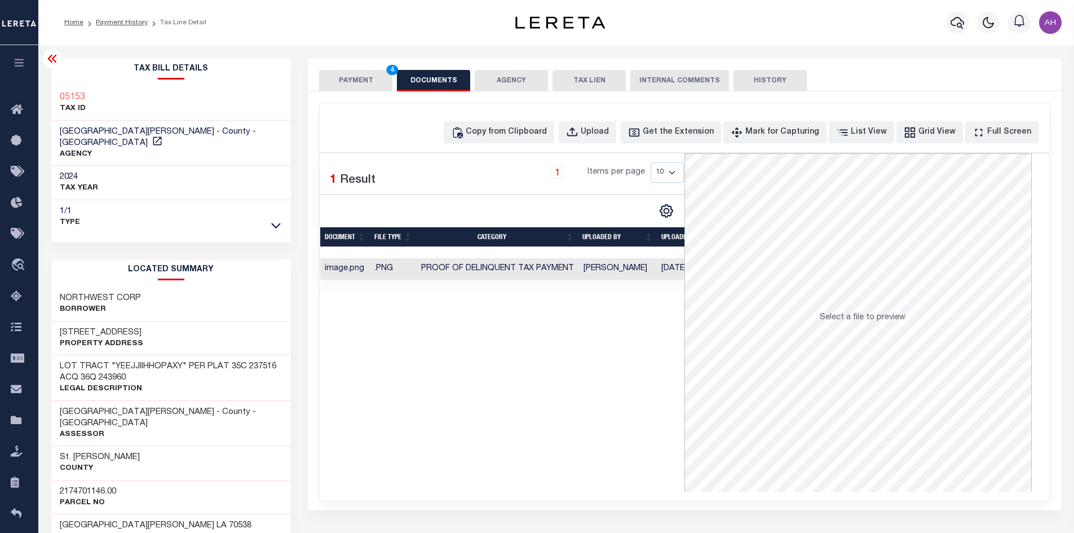
click at [354, 81] on button "PAYMENT 4" at bounding box center [355, 80] width 73 height 21
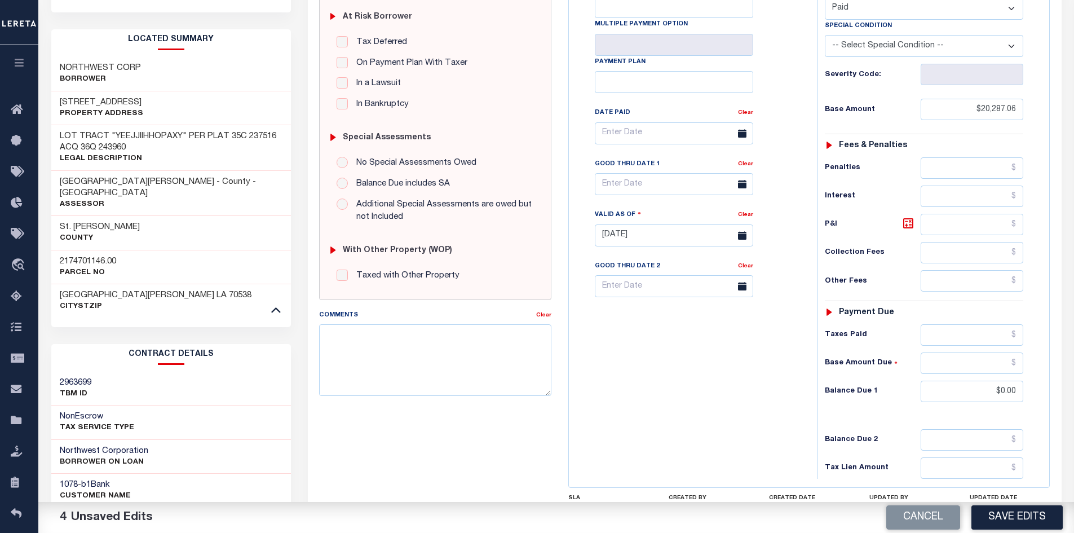
scroll to position [282, 0]
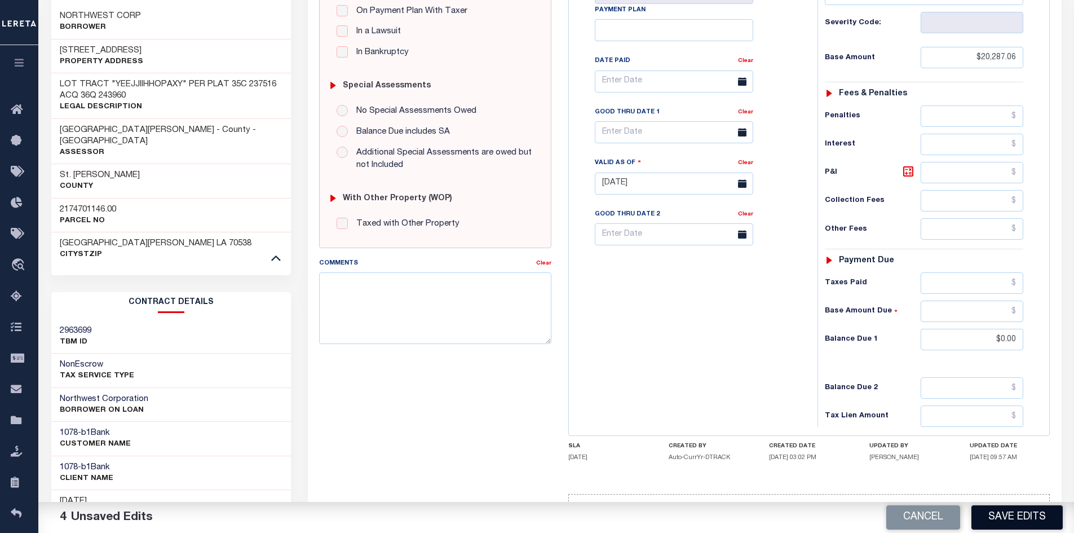
click at [1036, 524] on button "Save Edits" at bounding box center [1016, 517] width 91 height 24
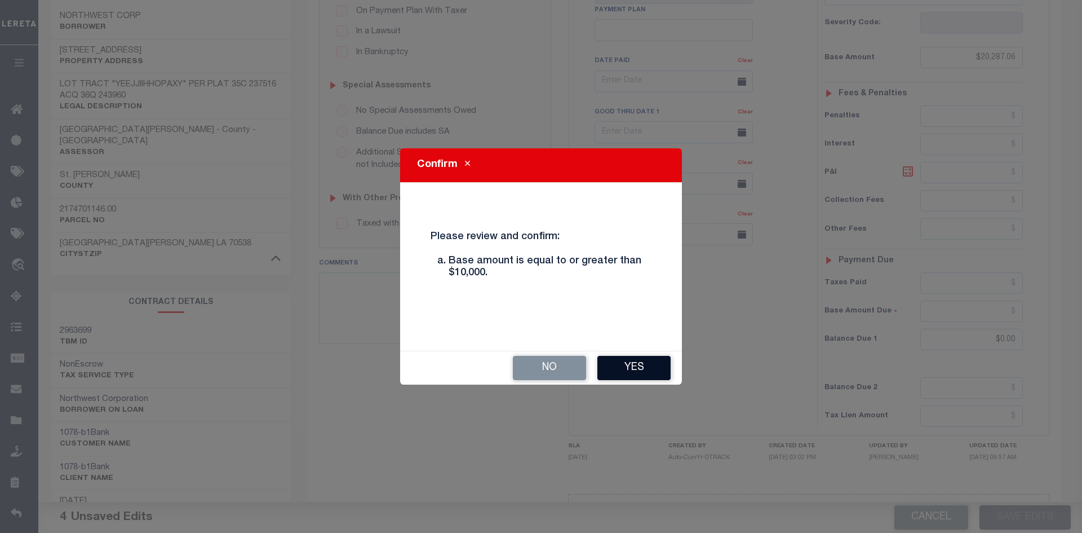
click at [655, 379] on button "Yes" at bounding box center [633, 368] width 73 height 24
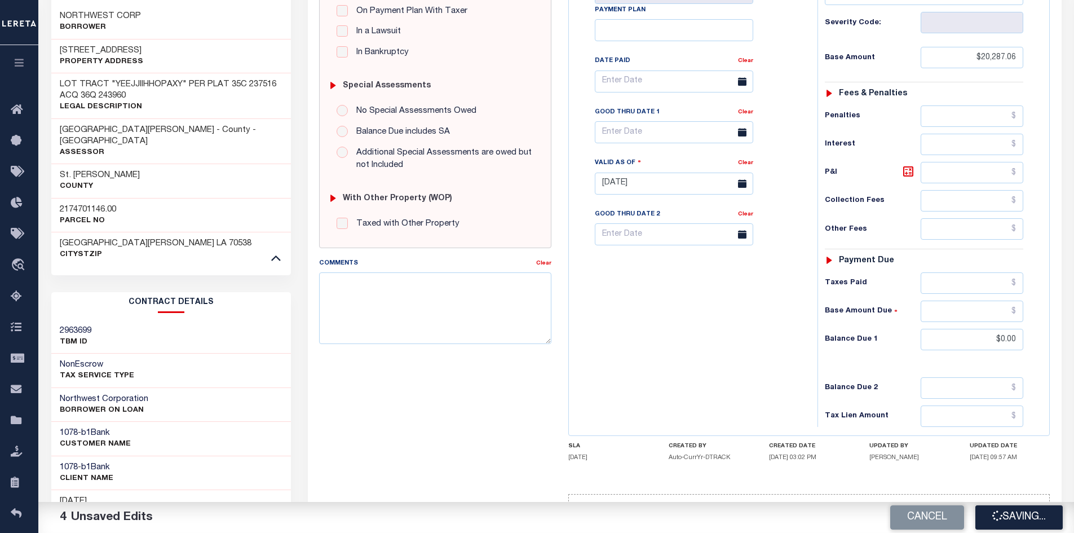
checkbox input "false"
type input "$20,287.06"
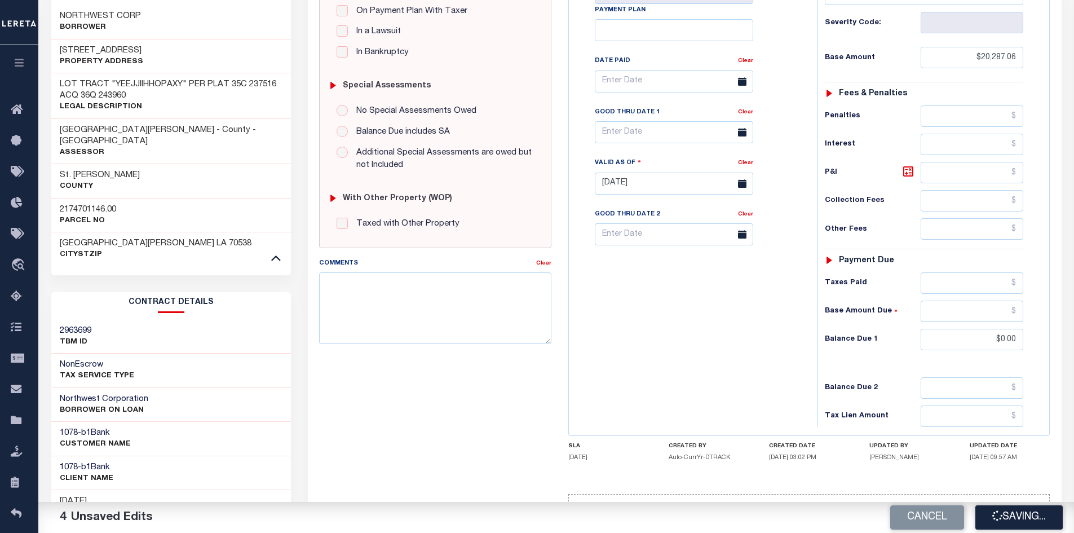
type input "$0"
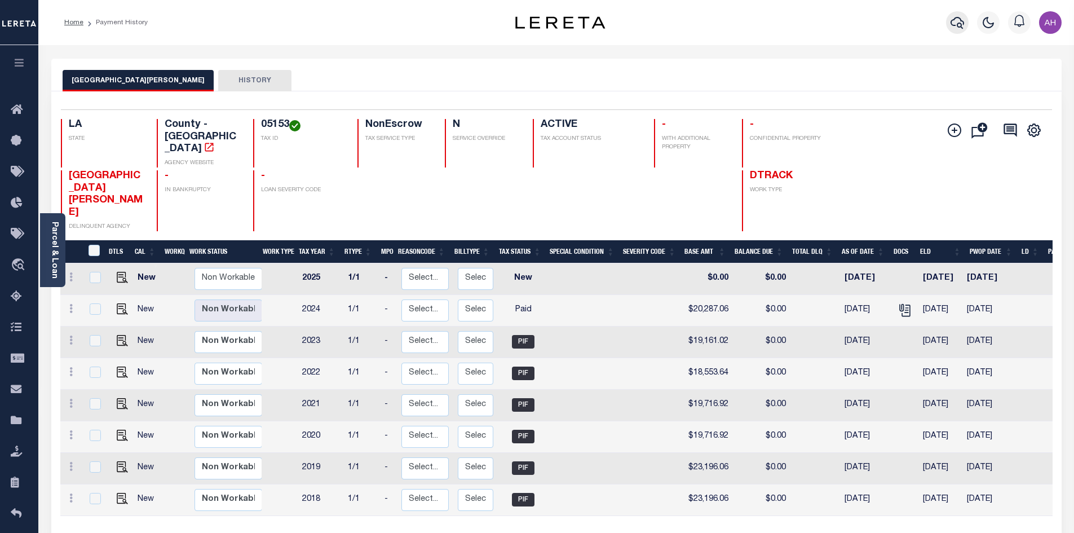
click at [959, 22] on icon "button" at bounding box center [957, 23] width 14 height 14
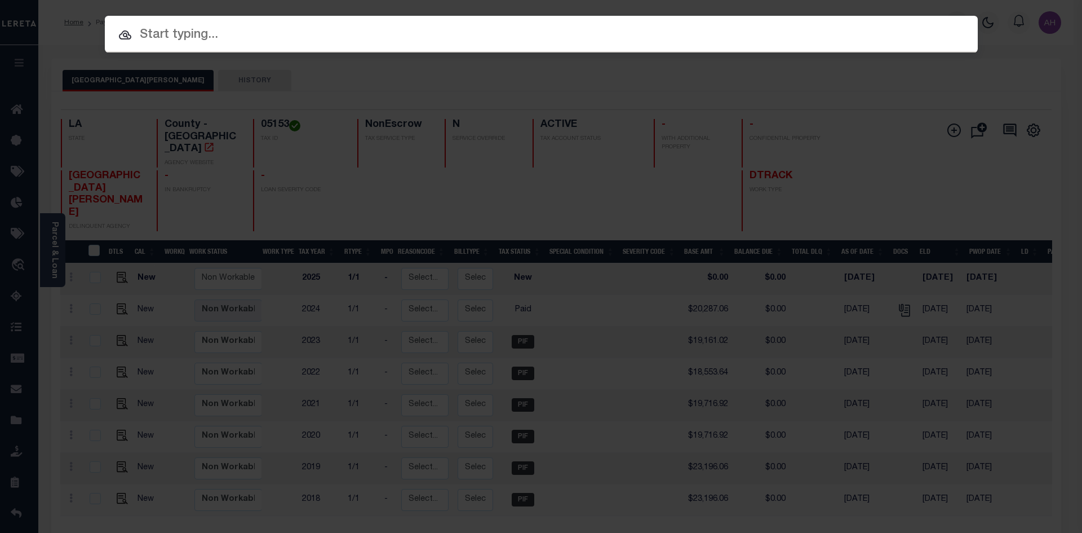
paste input "962400002763"
type input "962400002763"
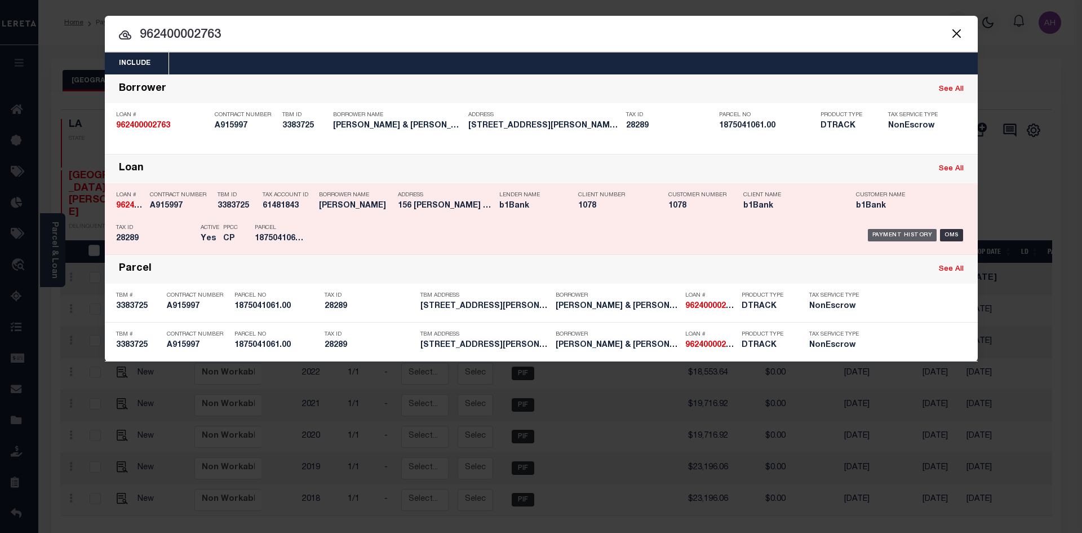
click at [898, 231] on div "Payment History" at bounding box center [902, 235] width 69 height 12
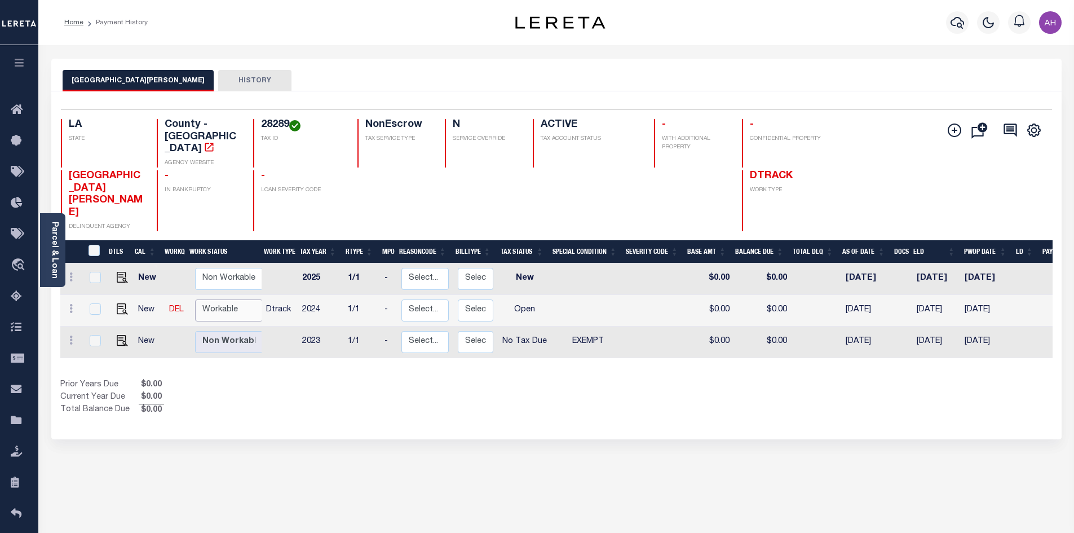
click at [200, 299] on select "Non Workable Workable" at bounding box center [229, 310] width 68 height 22
checkbox input "true"
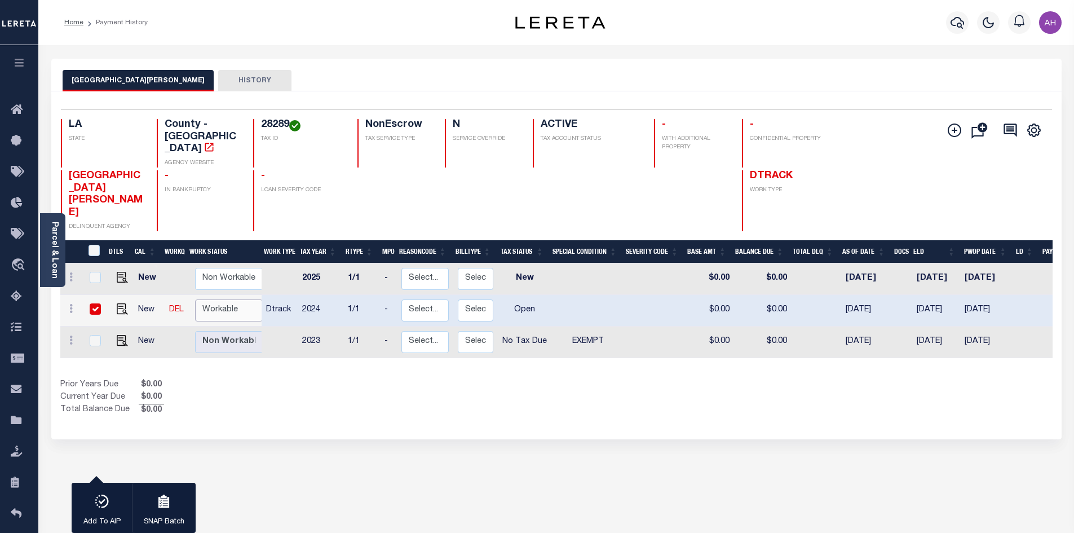
select select "true"
click at [195, 299] on select "Non Workable Workable" at bounding box center [229, 310] width 68 height 22
checkbox input "false"
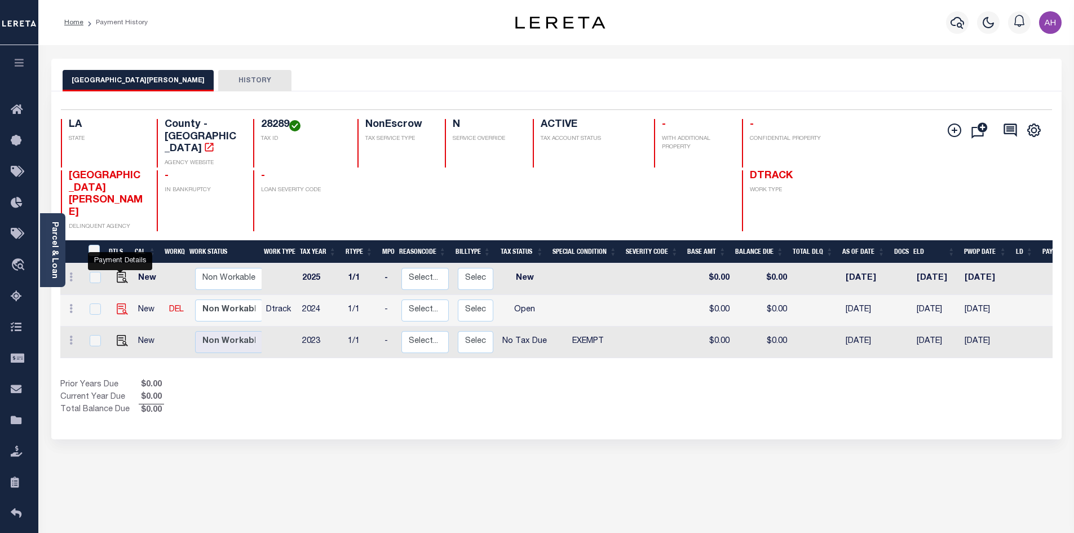
click at [121, 303] on img "" at bounding box center [122, 308] width 11 height 11
checkbox input "true"
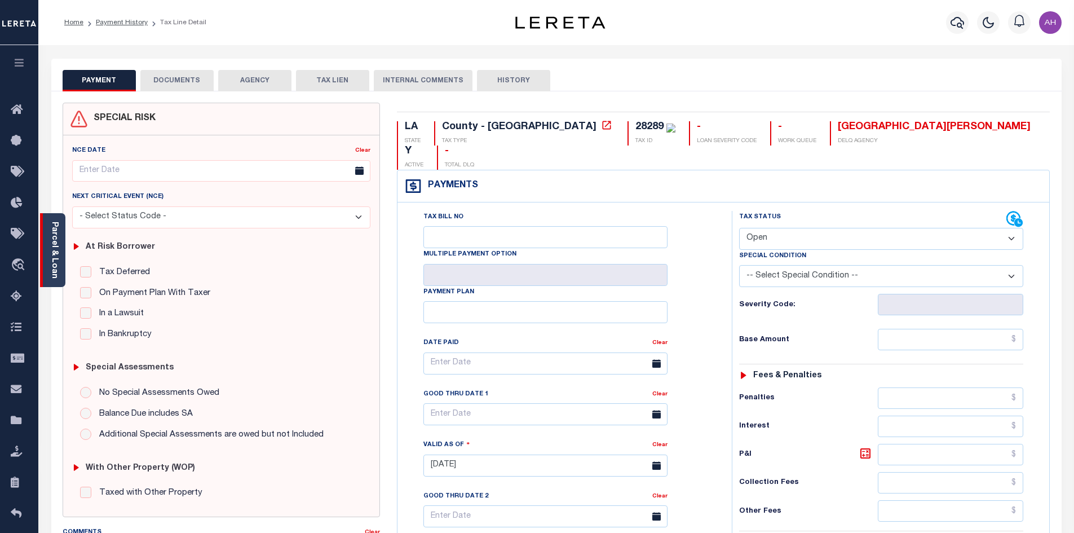
click at [54, 251] on link "Parcel & Loan" at bounding box center [54, 249] width 8 height 57
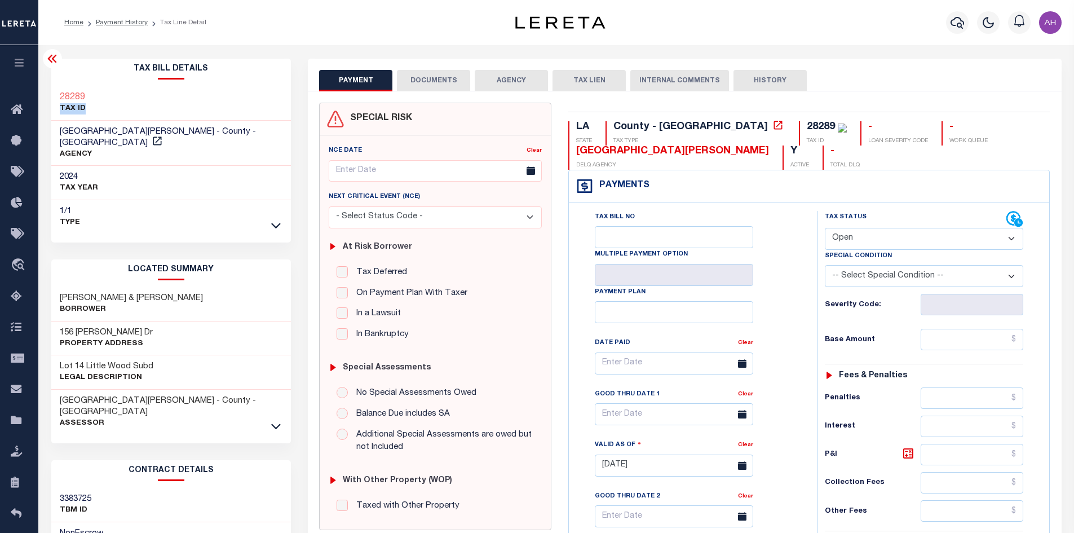
drag, startPoint x: 91, startPoint y: 97, endPoint x: 103, endPoint y: 106, distance: 14.9
click at [103, 106] on div "28289 TAX ID" at bounding box center [171, 103] width 240 height 34
click at [153, 104] on div "28289 TAX ID" at bounding box center [171, 103] width 240 height 34
drag, startPoint x: 98, startPoint y: 102, endPoint x: 64, endPoint y: 102, distance: 34.4
click at [55, 101] on div "28289 TAX ID" at bounding box center [171, 103] width 240 height 34
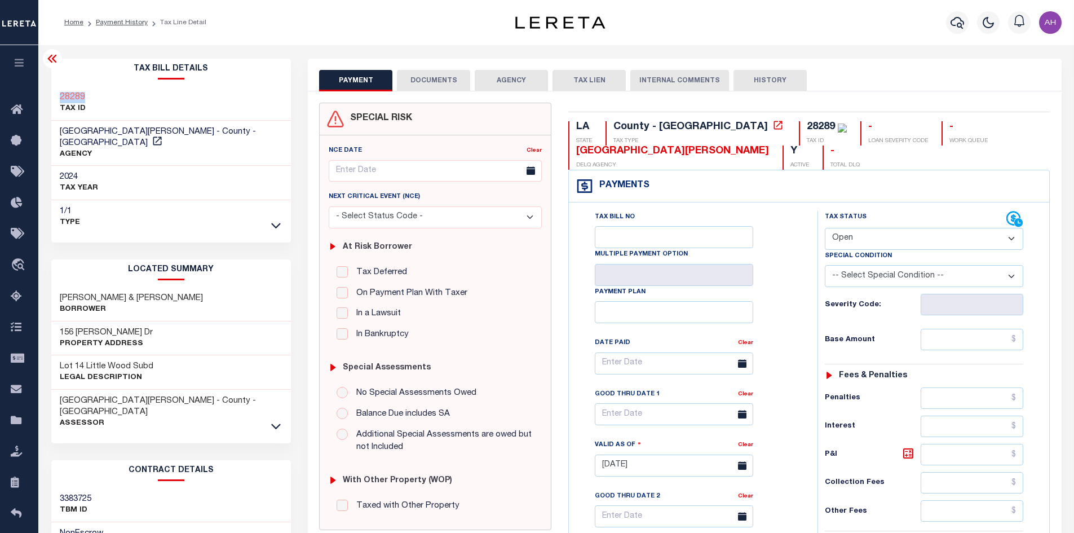
copy h3 "28289"
click at [859, 234] on select "- Select Status Code - Open Due/Unpaid Paid Incomplete No Tax Due Internal Refu…" at bounding box center [923, 239] width 198 height 22
select select "DUE"
click at [824, 228] on select "- Select Status Code - Open Due/Unpaid Paid Incomplete No Tax Due Internal Refu…" at bounding box center [923, 239] width 198 height 22
type input "10/03/2025"
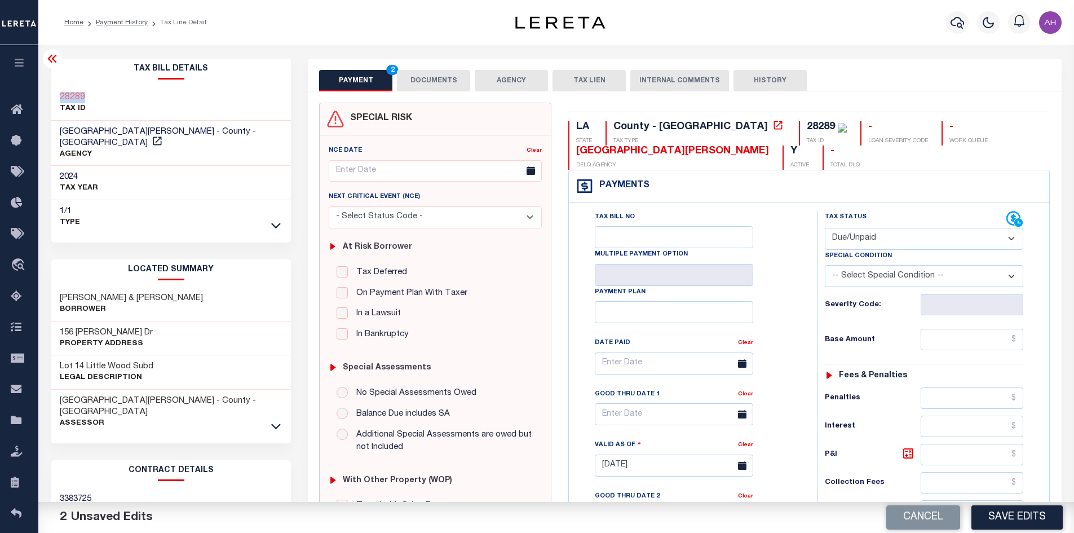
click at [858, 240] on select "- Select Status Code - Open Due/Unpaid Paid Incomplete No Tax Due Internal Refu…" at bounding box center [923, 239] width 198 height 22
select select "NTX"
click at [824, 228] on select "- Select Status Code - Open Due/Unpaid Paid Incomplete No Tax Due Internal Refu…" at bounding box center [923, 239] width 198 height 22
click at [859, 279] on select "-- Select Special Condition -- 3RD PARTY TAX LIEN AGENCY TAX LIEN (A.K.A Inside…" at bounding box center [923, 276] width 198 height 22
select select "5"
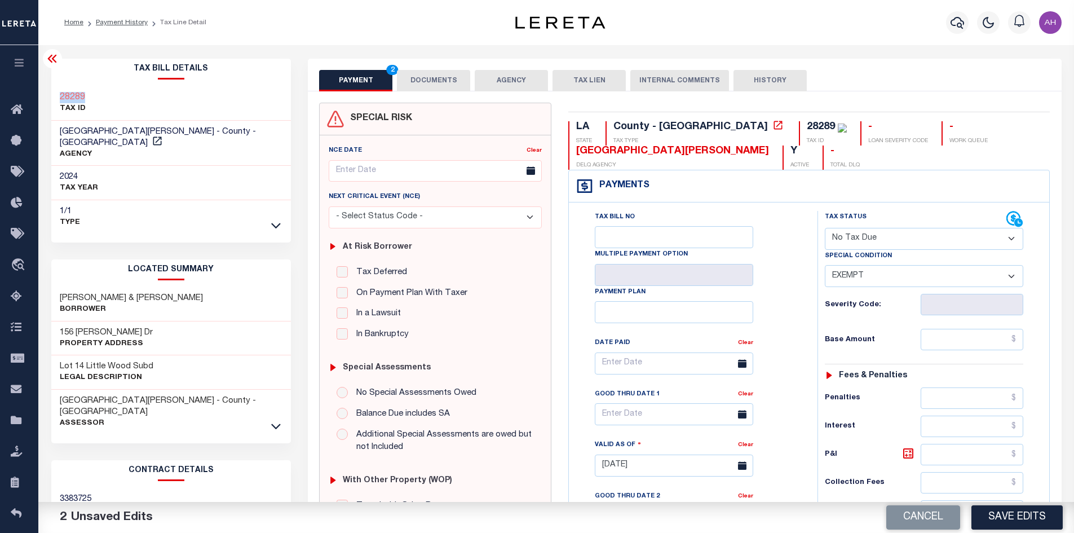
click at [824, 266] on select "-- Select Special Condition -- 3RD PARTY TAX LIEN AGENCY TAX LIEN (A.K.A Inside…" at bounding box center [923, 276] width 198 height 22
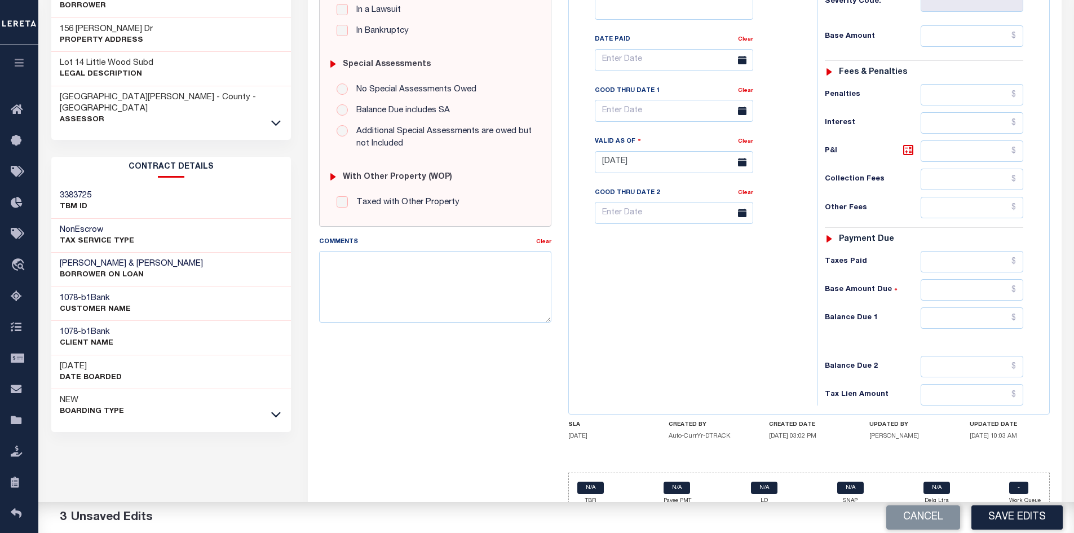
scroll to position [321, 0]
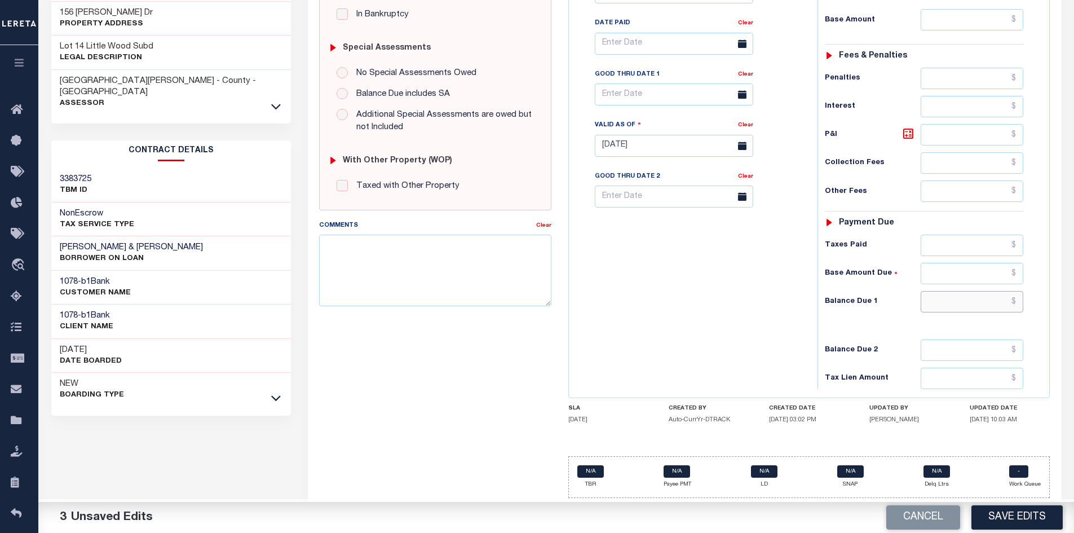
click at [965, 304] on input "text" at bounding box center [971, 301] width 103 height 21
type input "$0"
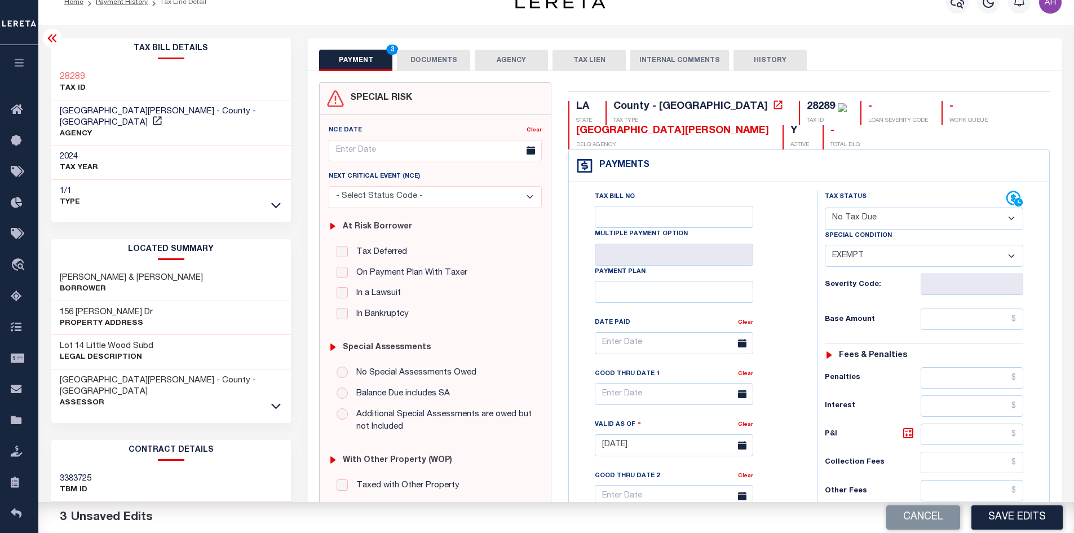
scroll to position [0, 0]
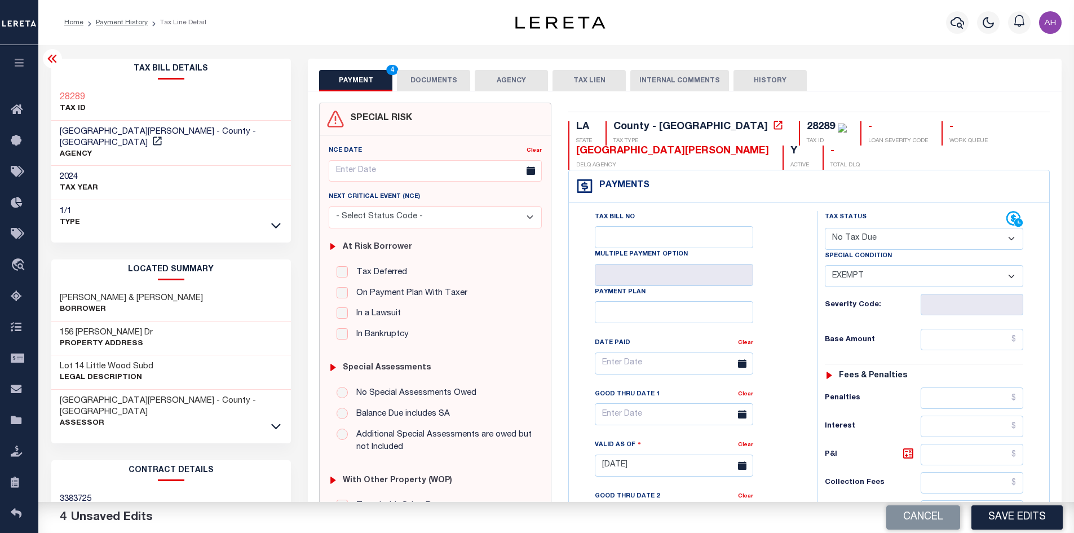
click at [427, 76] on button "DOCUMENTS" at bounding box center [433, 80] width 73 height 21
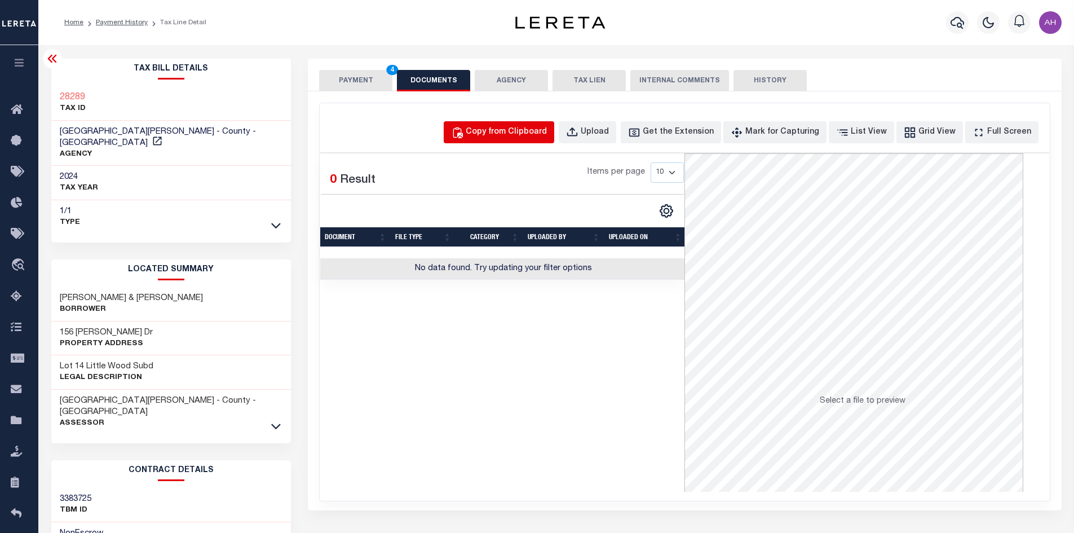
click at [522, 130] on div "Copy from Clipboard" at bounding box center [505, 132] width 81 height 12
select select "POP"
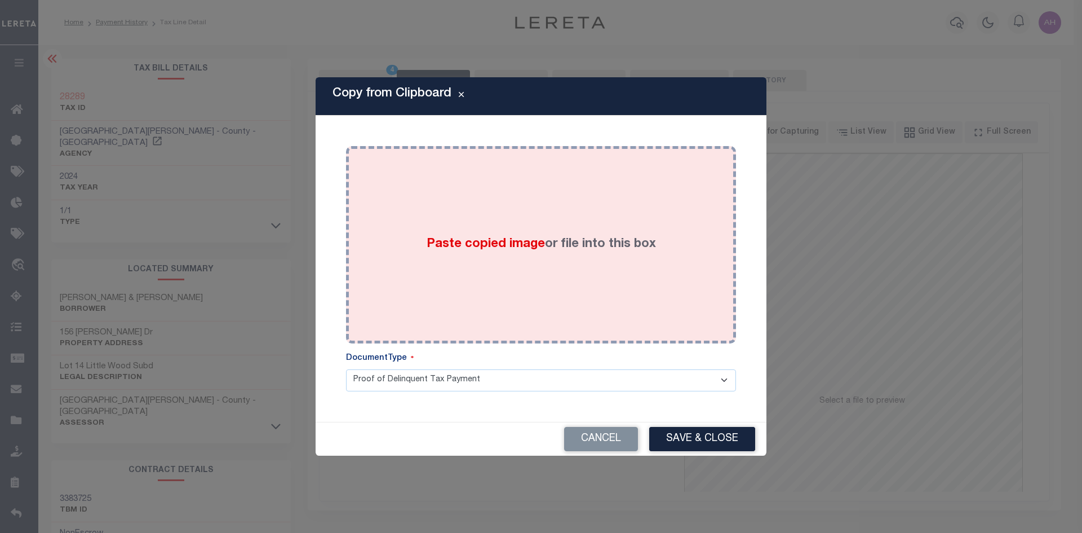
click at [514, 250] on span "Paste copied image" at bounding box center [486, 244] width 118 height 12
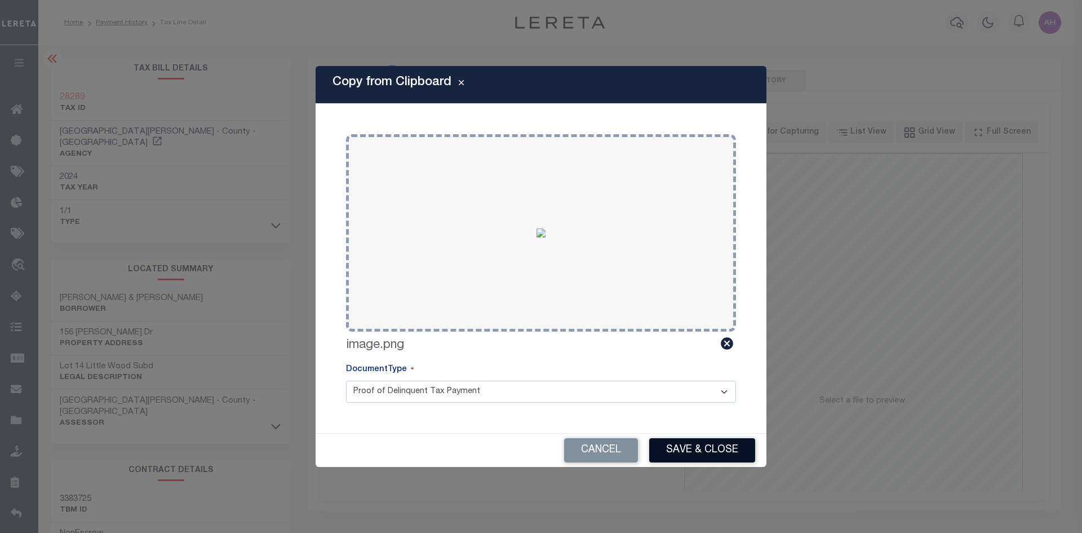
click at [676, 448] on button "Save & Close" at bounding box center [702, 450] width 106 height 24
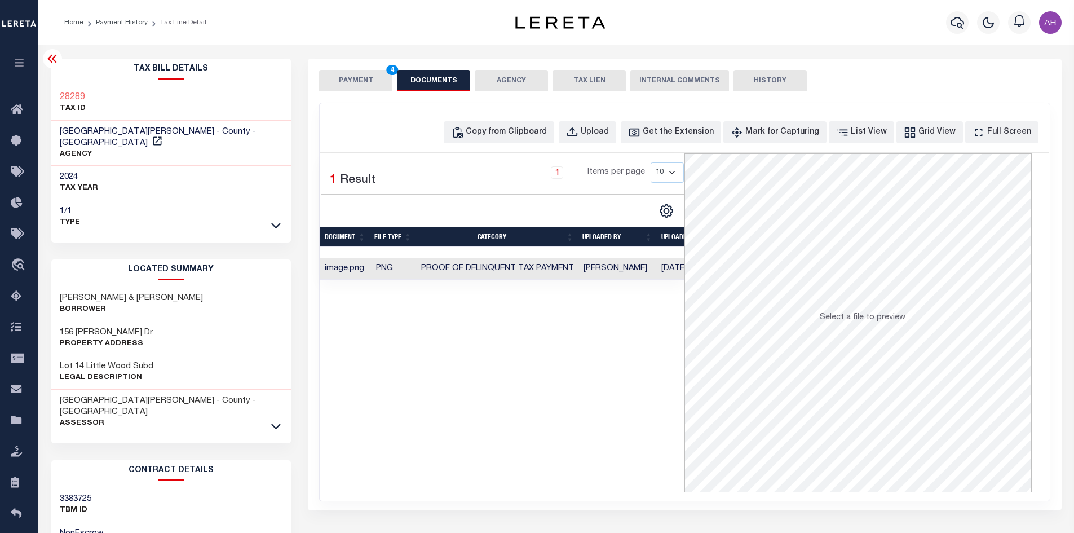
click at [370, 80] on button "PAYMENT 4" at bounding box center [355, 80] width 73 height 21
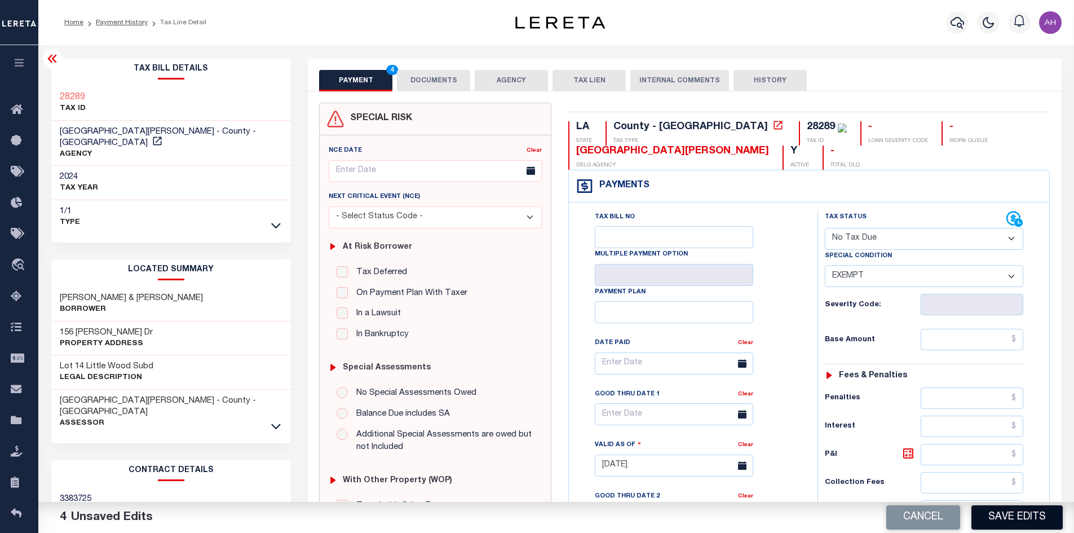
click at [1027, 527] on button "Save Edits" at bounding box center [1016, 517] width 91 height 24
checkbox input "false"
type input "$0"
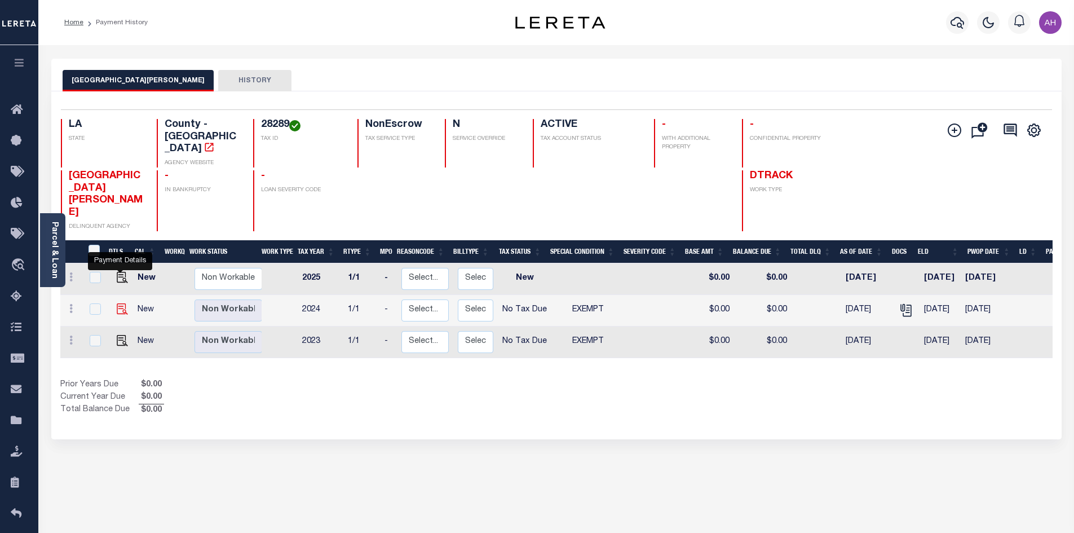
click at [117, 303] on img "" at bounding box center [122, 308] width 11 height 11
checkbox input "true"
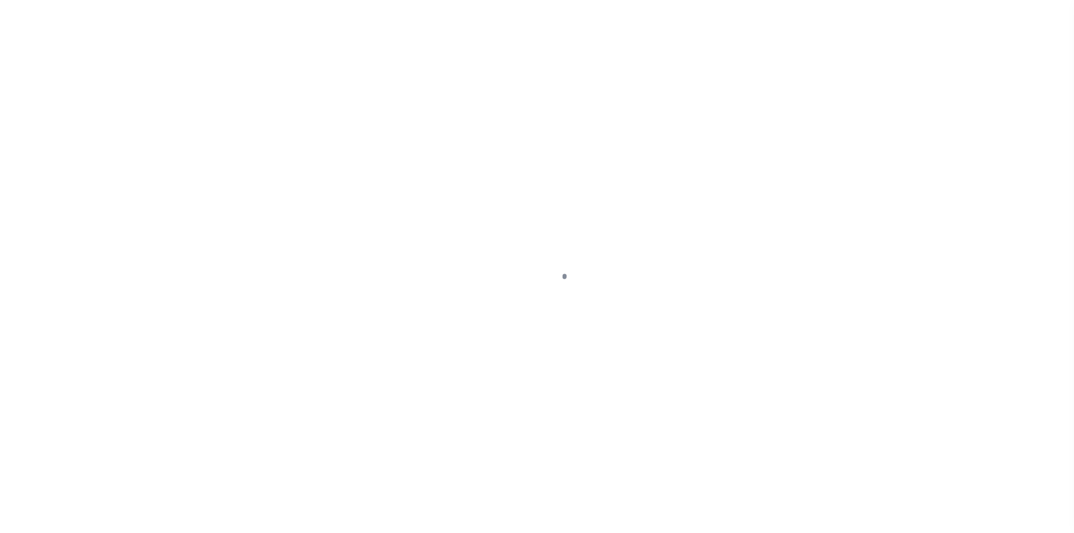
select select "NTX"
select select "5"
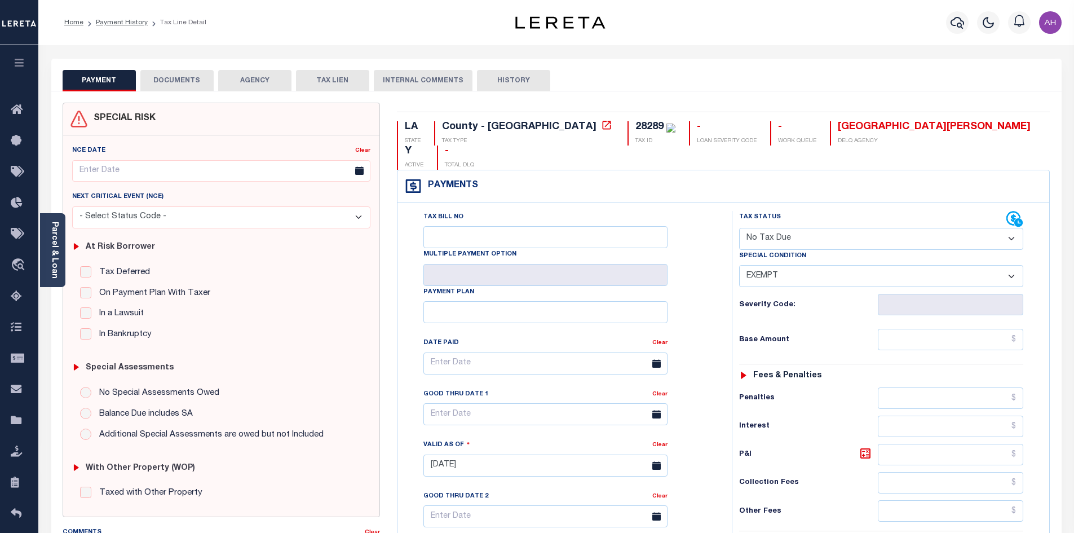
click at [823, 228] on select "- Select Status Code - Open Due/Unpaid Paid Incomplete No Tax Due Internal Refu…" at bounding box center [881, 239] width 284 height 22
select select "PYD"
click at [739, 228] on select "- Select Status Code - Open Due/Unpaid Paid Incomplete No Tax Due Internal Refu…" at bounding box center [881, 239] width 284 height 22
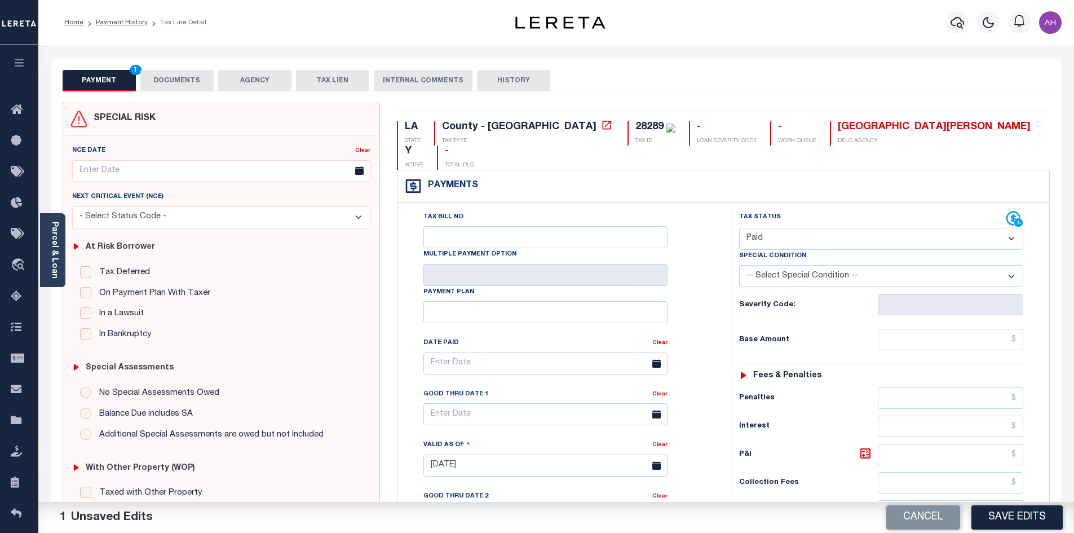
click at [777, 265] on select "-- Select Special Condition -- 3RD PARTY TAX LIEN AGENCY TAX LIEN (A.K.A Inside…" at bounding box center [881, 276] width 284 height 22
select select "5"
click at [739, 265] on select "-- Select Special Condition -- 3RD PARTY TAX LIEN AGENCY TAX LIEN (A.K.A Inside…" at bounding box center [881, 276] width 284 height 22
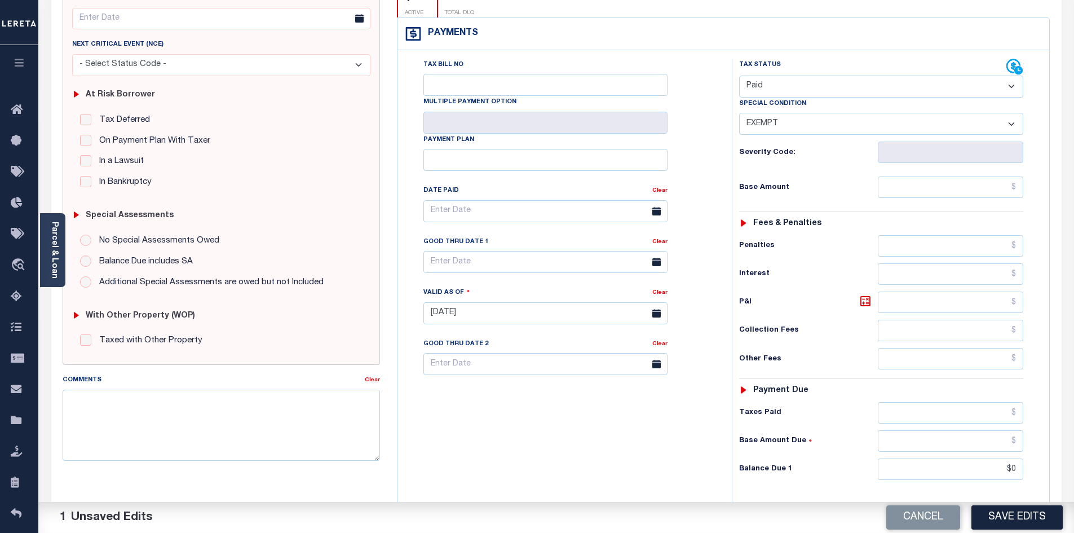
scroll to position [225, 0]
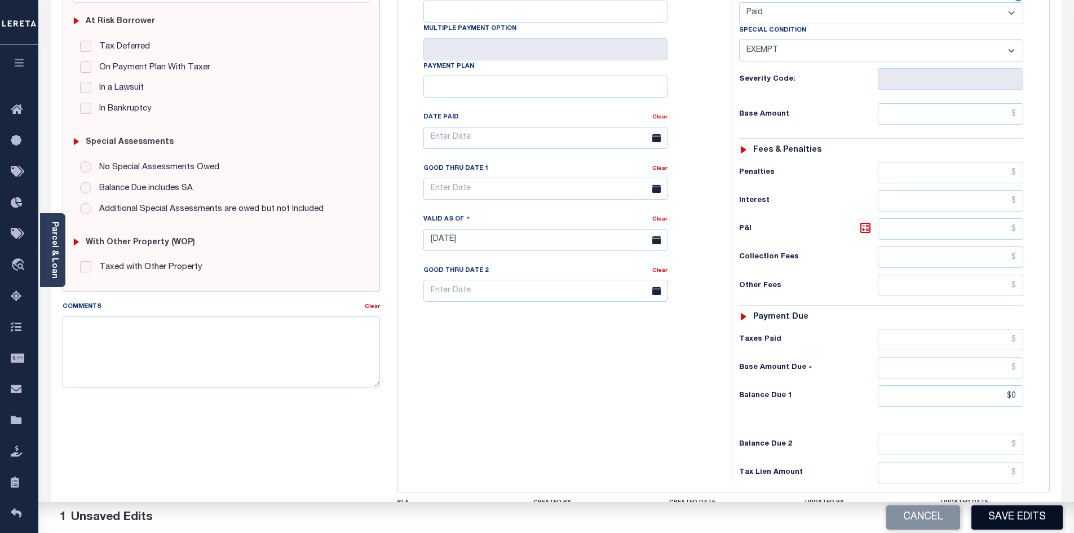
click at [1015, 522] on button "Save Edits" at bounding box center [1016, 517] width 91 height 24
checkbox input "false"
type input "$0"
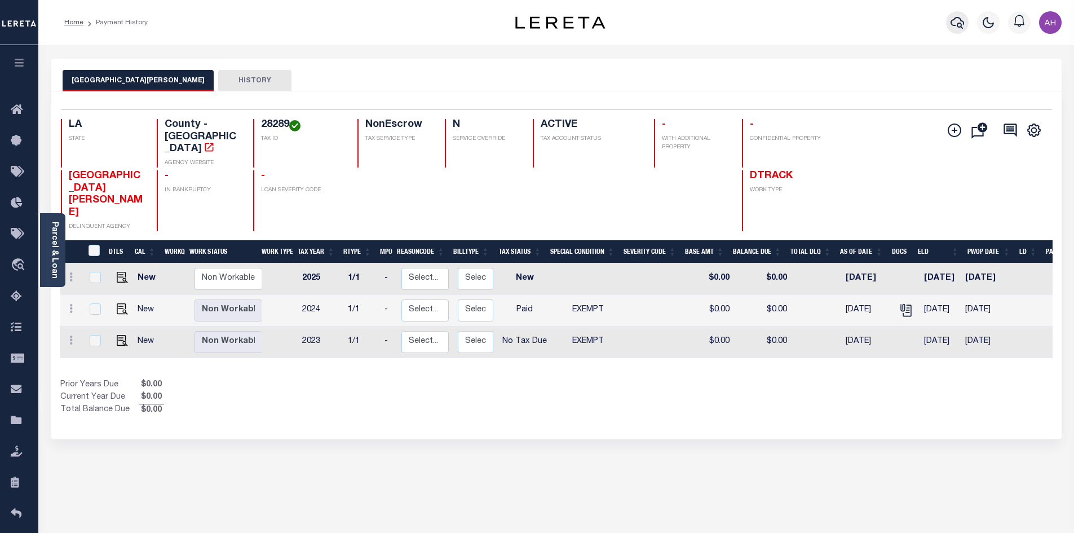
click at [963, 25] on icon "button" at bounding box center [957, 23] width 14 height 12
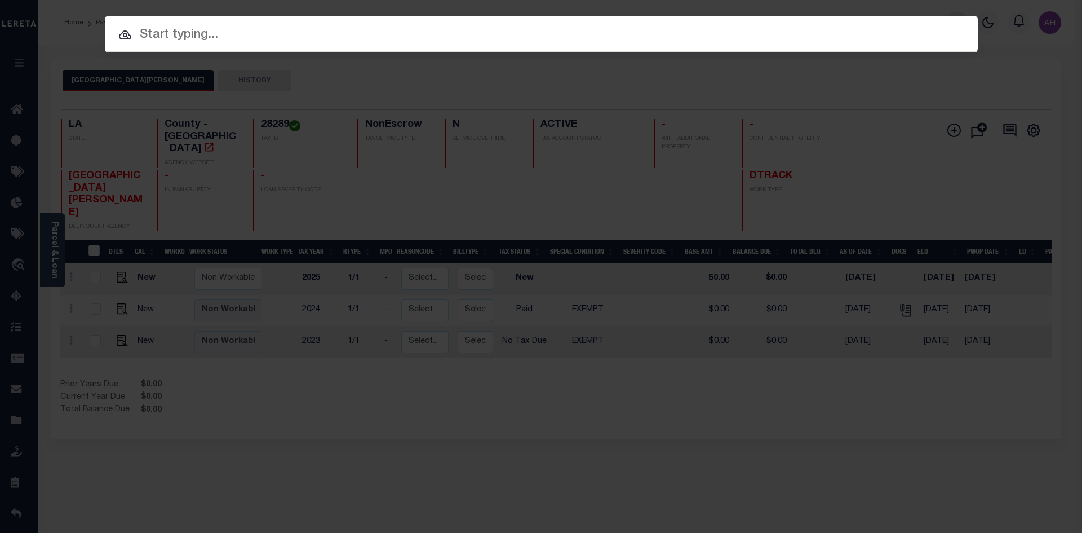
paste input "942100005258"
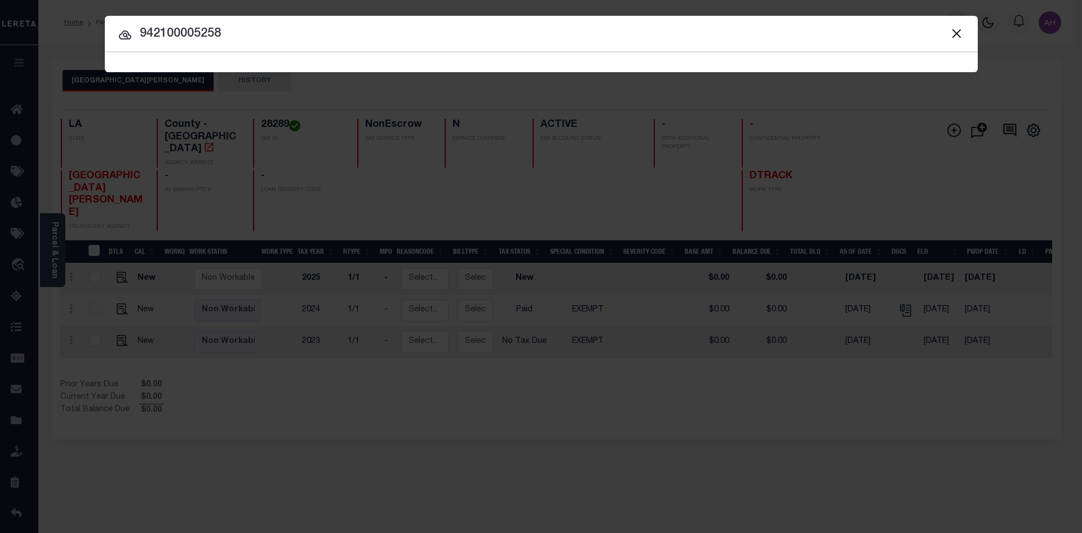
type input "942100005258"
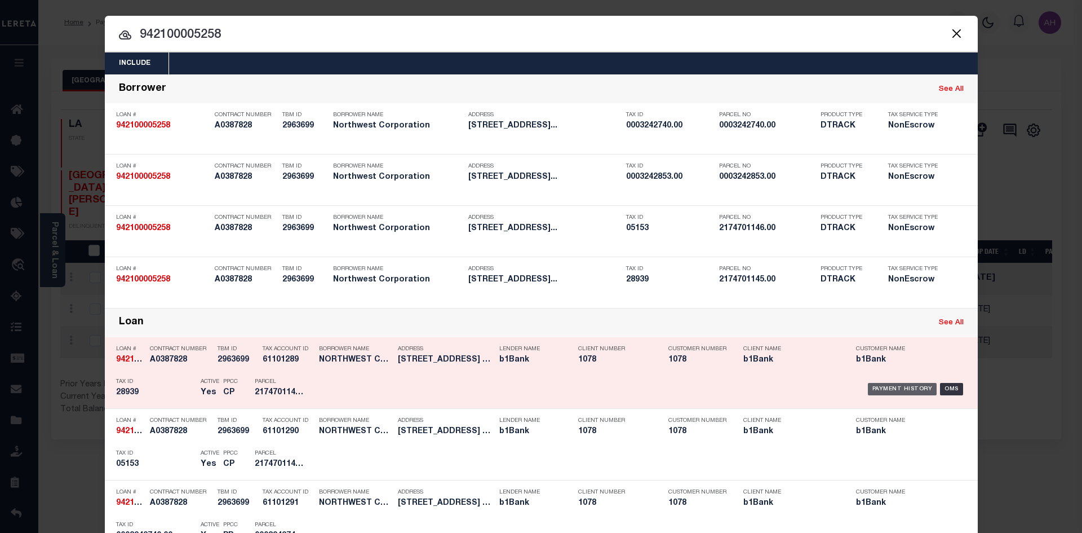
click at [911, 391] on div "Payment History" at bounding box center [902, 389] width 69 height 12
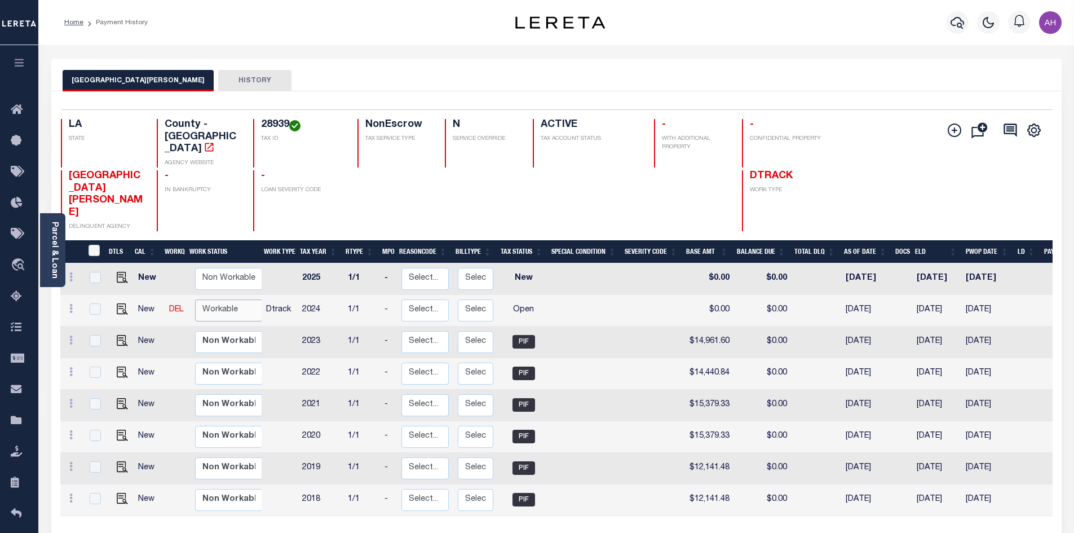
click at [222, 299] on select "Non Workable Workable" at bounding box center [229, 310] width 68 height 22
checkbox input "true"
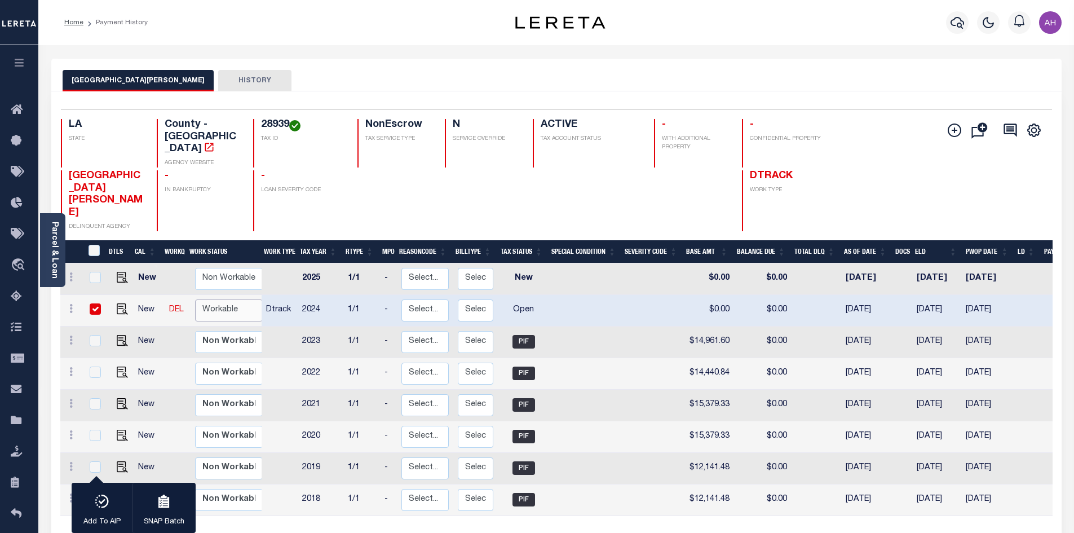
select select "true"
click at [195, 299] on select "Non Workable Workable" at bounding box center [229, 310] width 68 height 22
checkbox input "false"
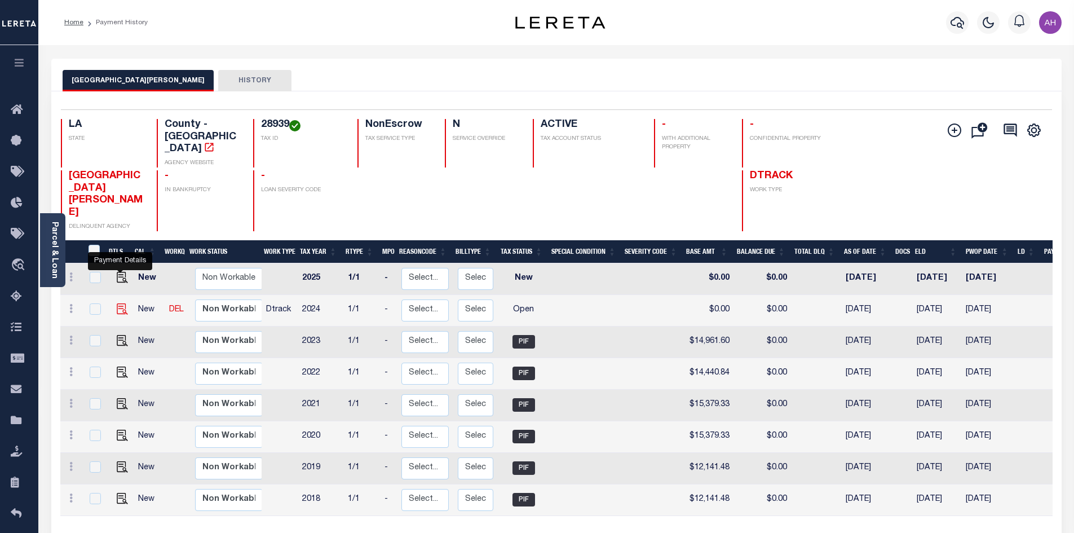
click at [117, 303] on img "" at bounding box center [122, 308] width 11 height 11
checkbox input "true"
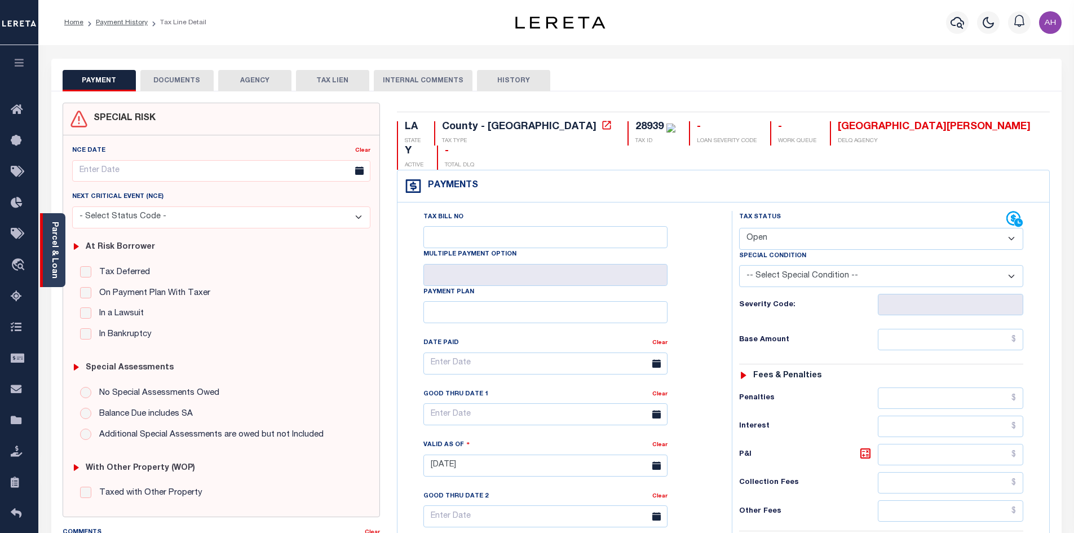
click at [55, 254] on link "Parcel & Loan" at bounding box center [54, 249] width 8 height 57
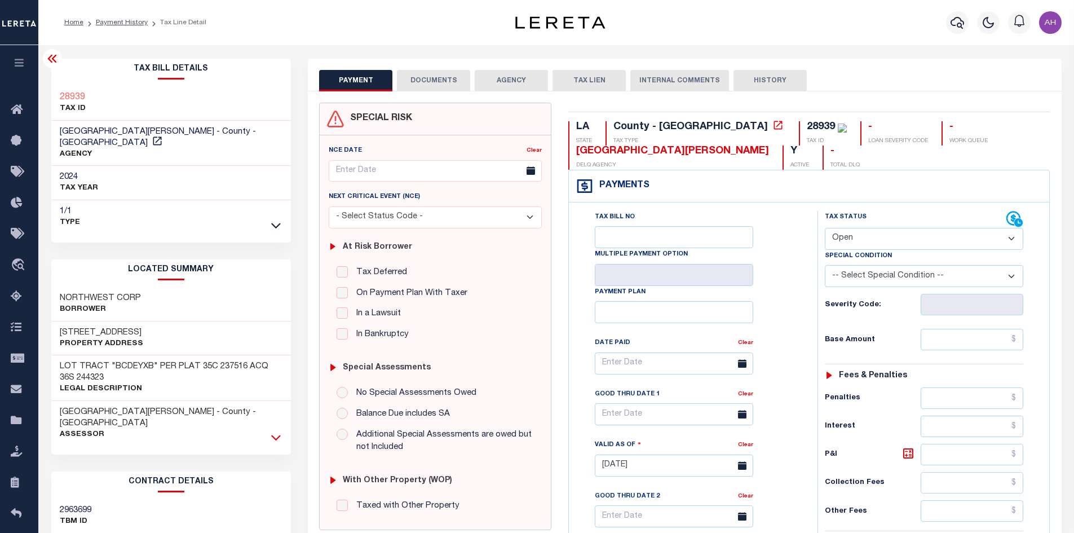
click at [276, 434] on icon at bounding box center [276, 437] width 10 height 6
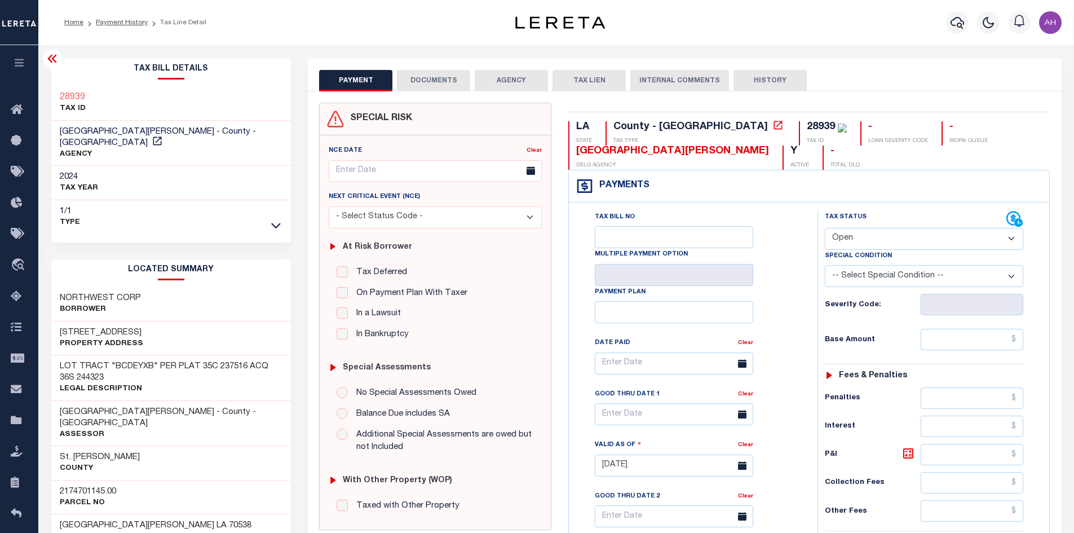
click at [850, 241] on select "- Select Status Code - Open Due/Unpaid Paid Incomplete No Tax Due Internal Refu…" at bounding box center [923, 239] width 198 height 22
select select "PYD"
click at [824, 228] on select "- Select Status Code - Open Due/Unpaid Paid Incomplete No Tax Due Internal Refu…" at bounding box center [923, 239] width 198 height 22
type input "[DATE]"
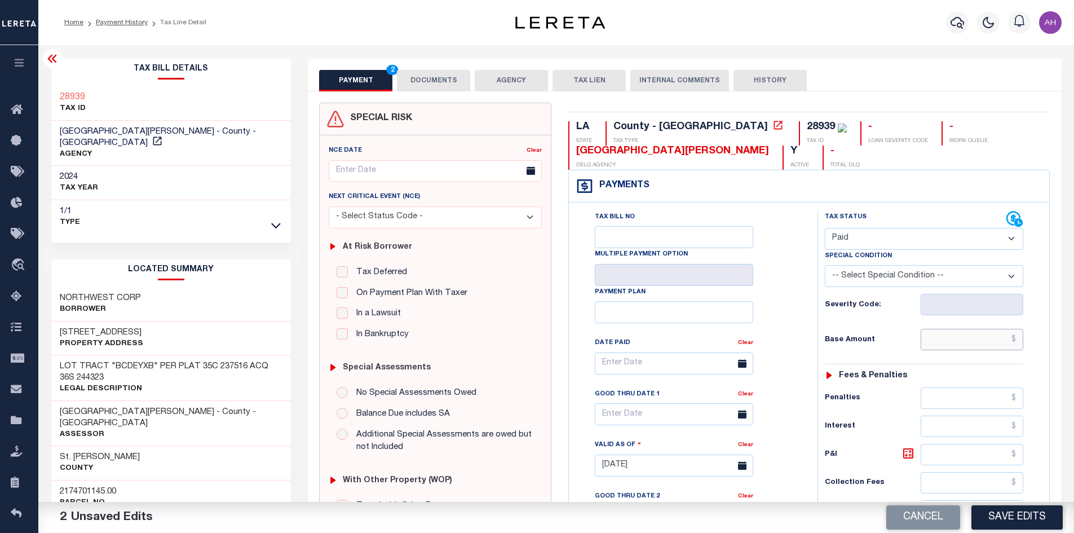
click at [955, 344] on input "text" at bounding box center [971, 339] width 103 height 21
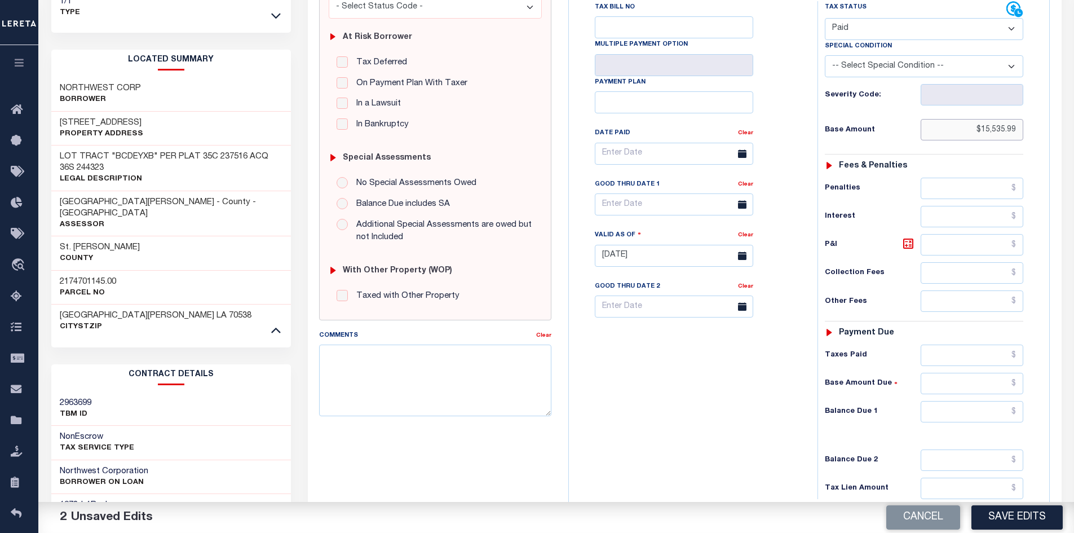
scroll to position [225, 0]
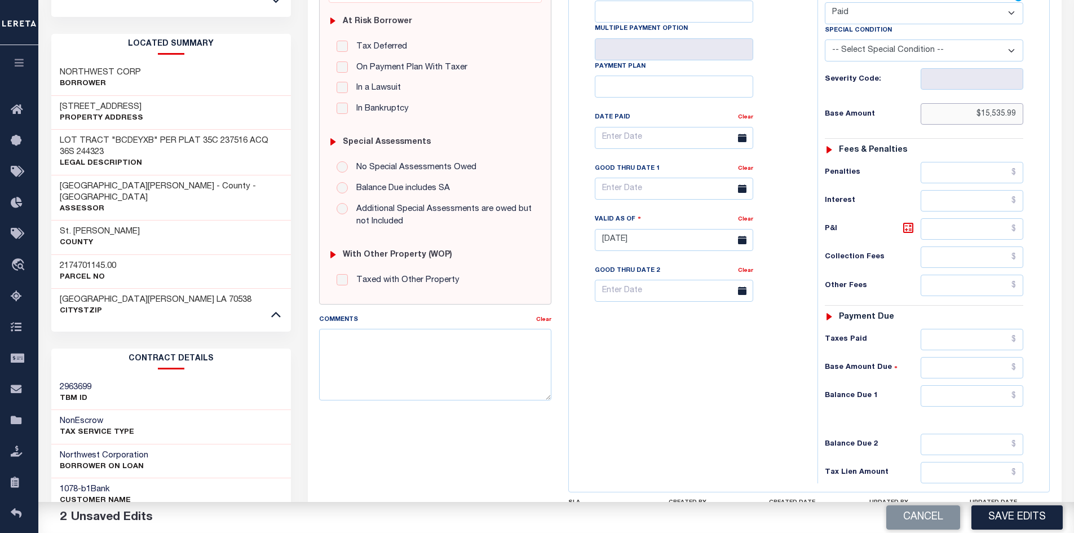
type input "$15,535.99"
click at [955, 392] on input "text" at bounding box center [971, 395] width 103 height 21
type input "$0"
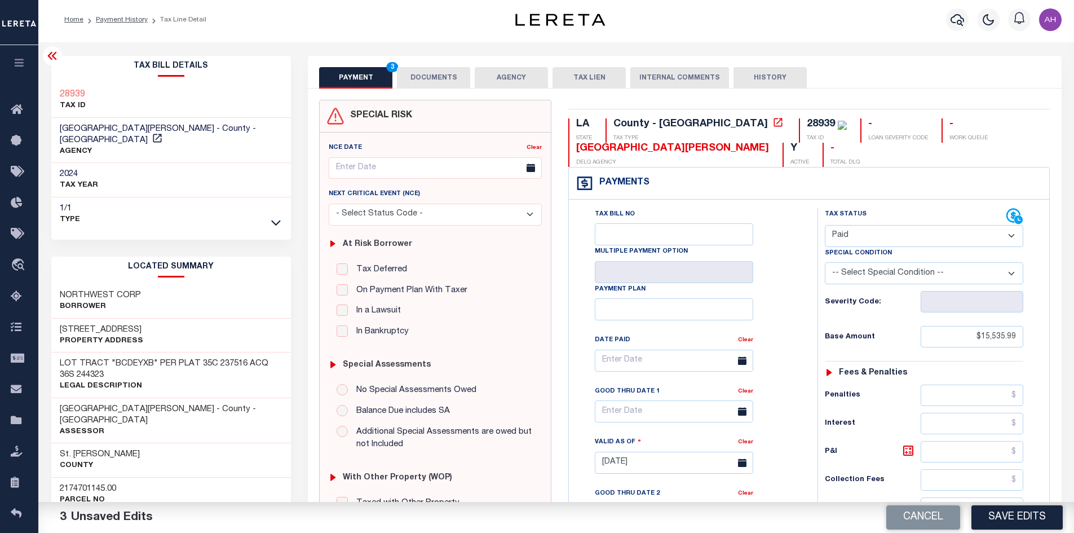
scroll to position [0, 0]
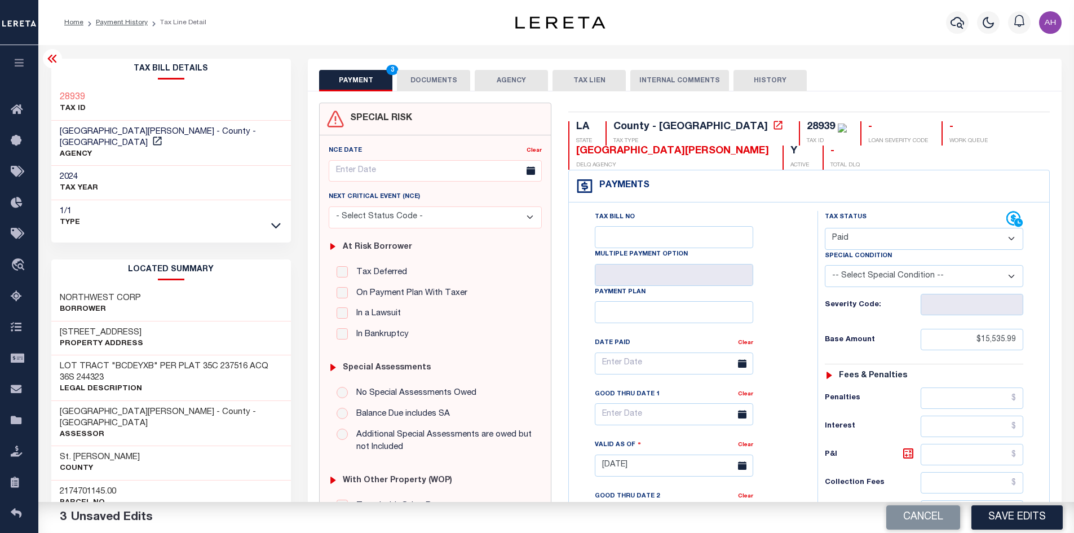
click at [436, 81] on button "DOCUMENTS" at bounding box center [433, 80] width 73 height 21
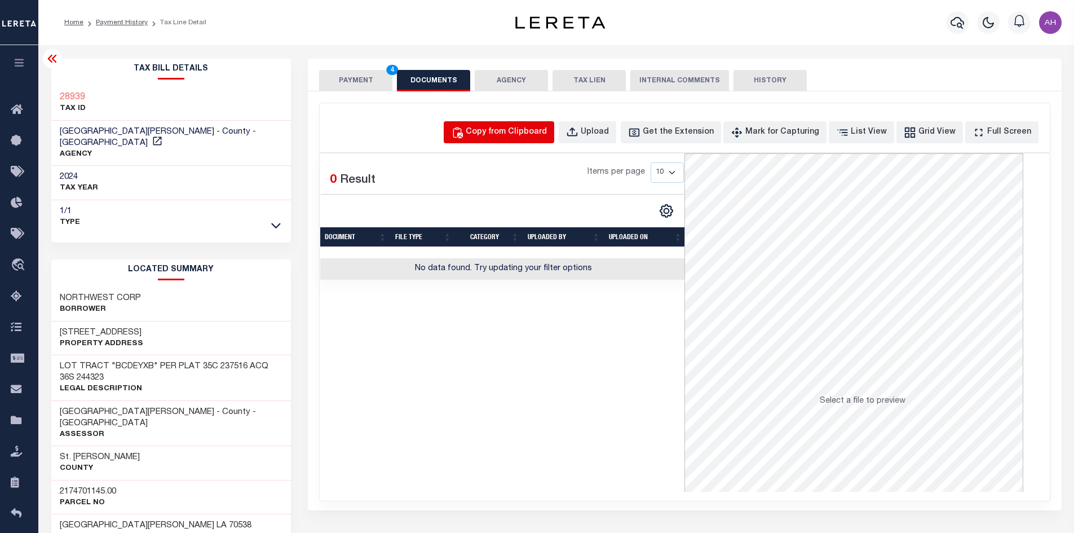
click at [527, 137] on div "Copy from Clipboard" at bounding box center [505, 132] width 81 height 12
select select "POP"
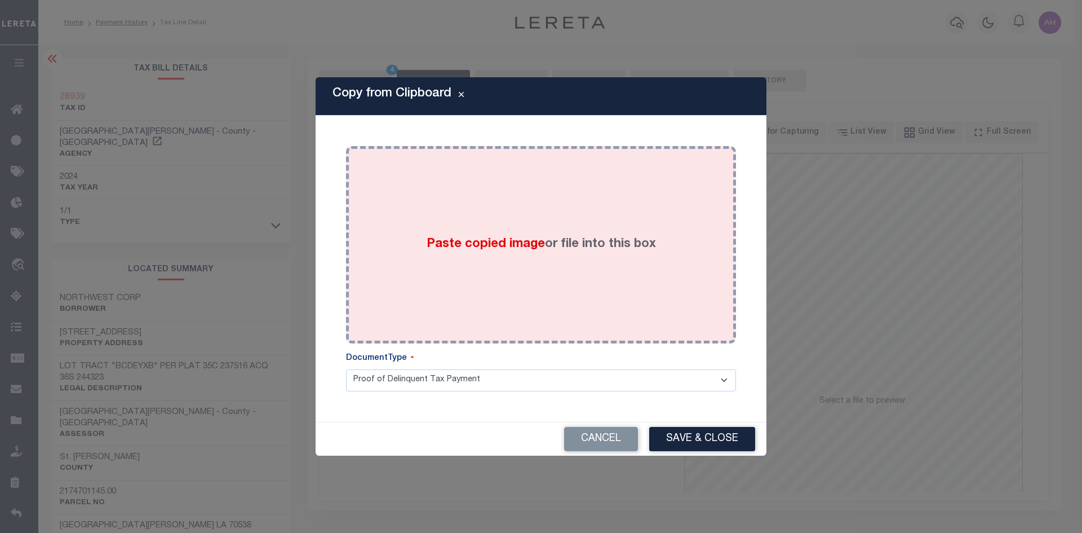
click at [478, 241] on span "Paste copied image" at bounding box center [486, 244] width 118 height 12
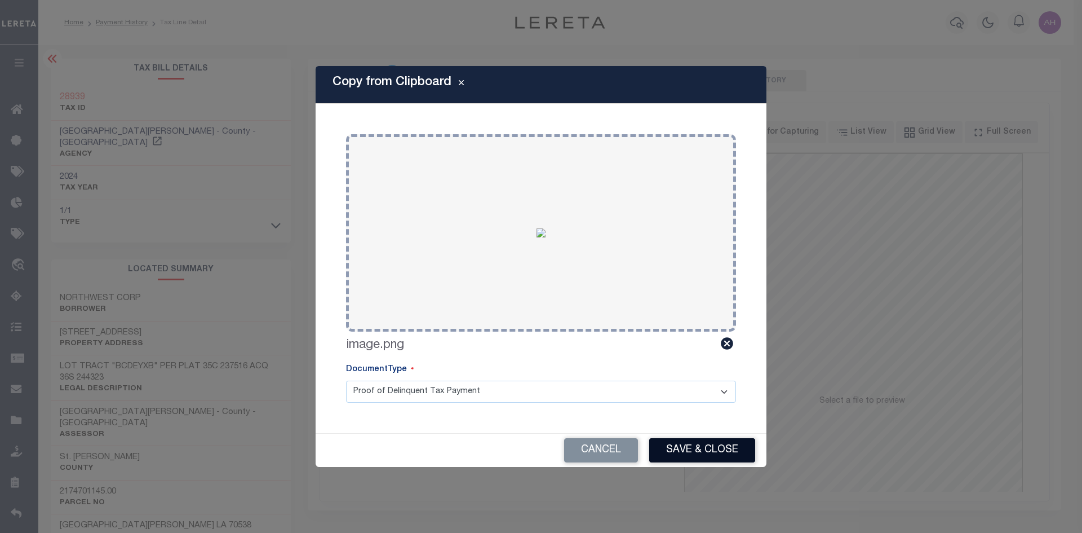
click at [717, 451] on button "Save & Close" at bounding box center [702, 450] width 106 height 24
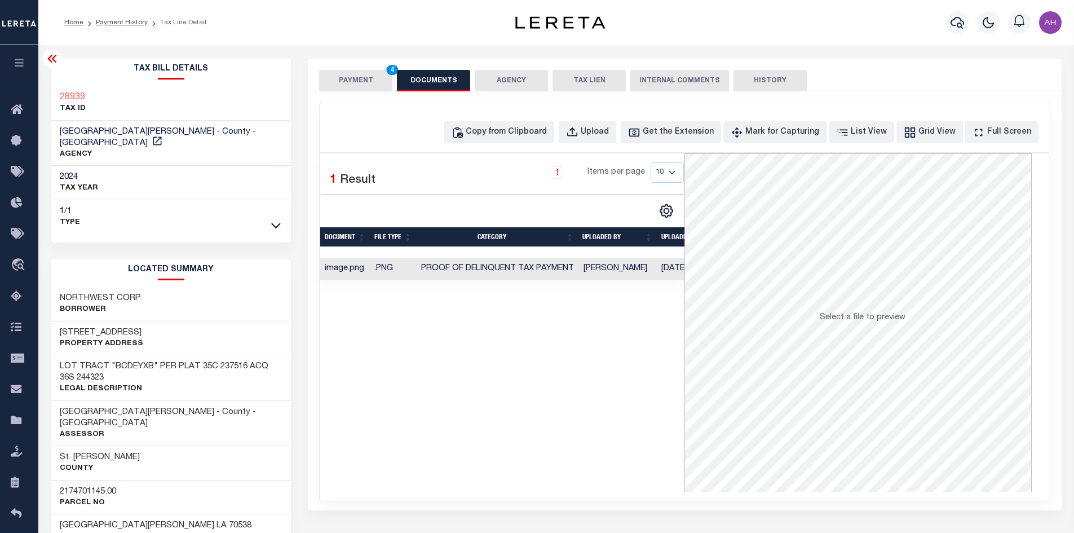
click at [357, 85] on button "PAYMENT 4" at bounding box center [355, 80] width 73 height 21
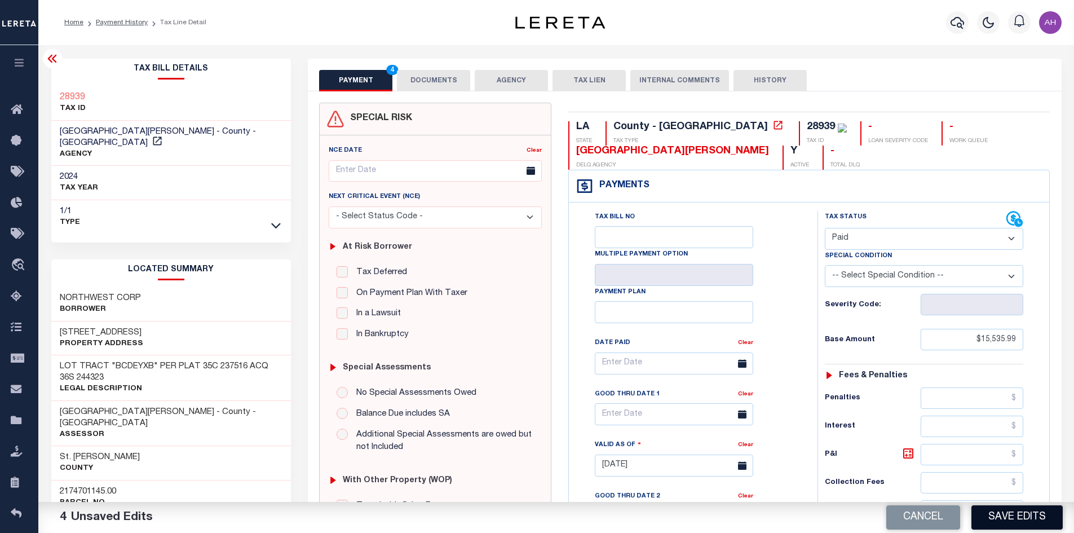
click at [1003, 512] on button "Save Edits" at bounding box center [1016, 517] width 91 height 24
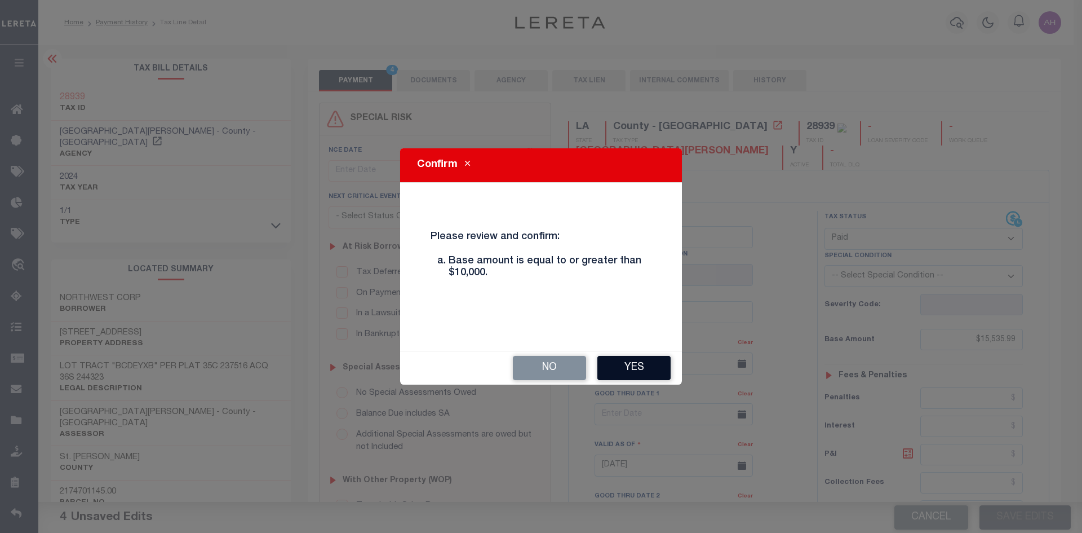
click at [631, 358] on button "Yes" at bounding box center [633, 368] width 73 height 24
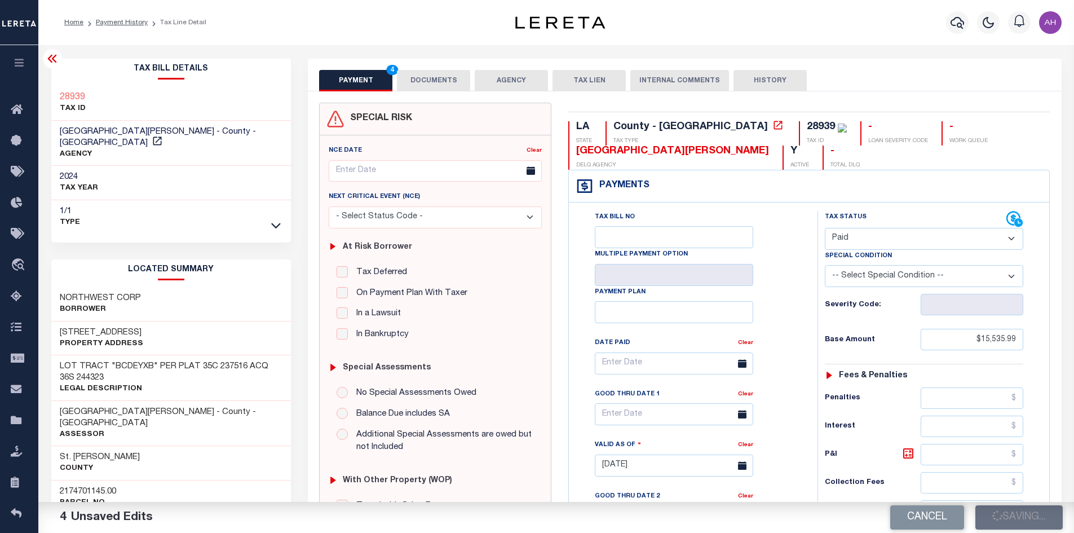
checkbox input "false"
type input "$15,535.99"
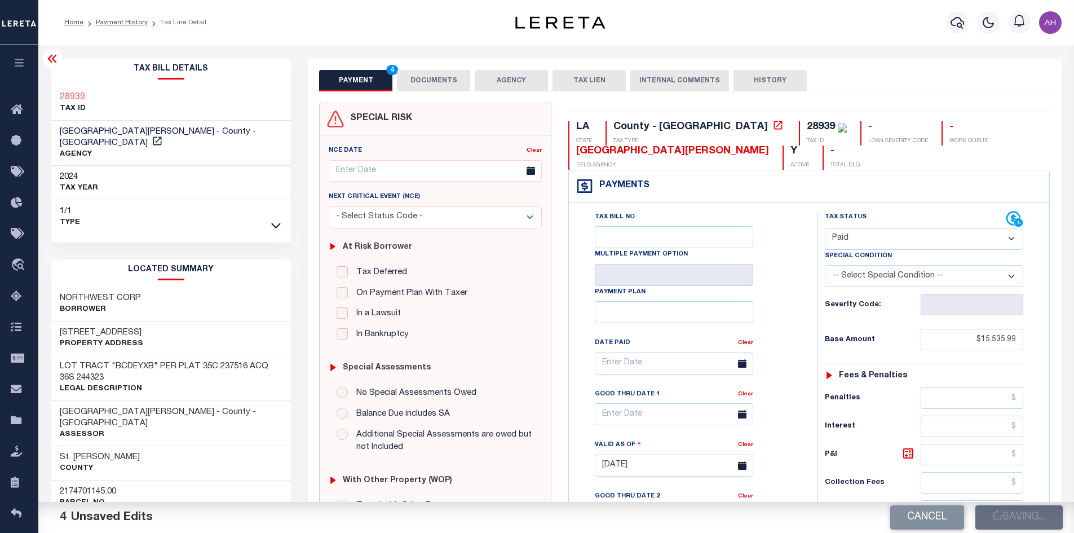
type input "$0"
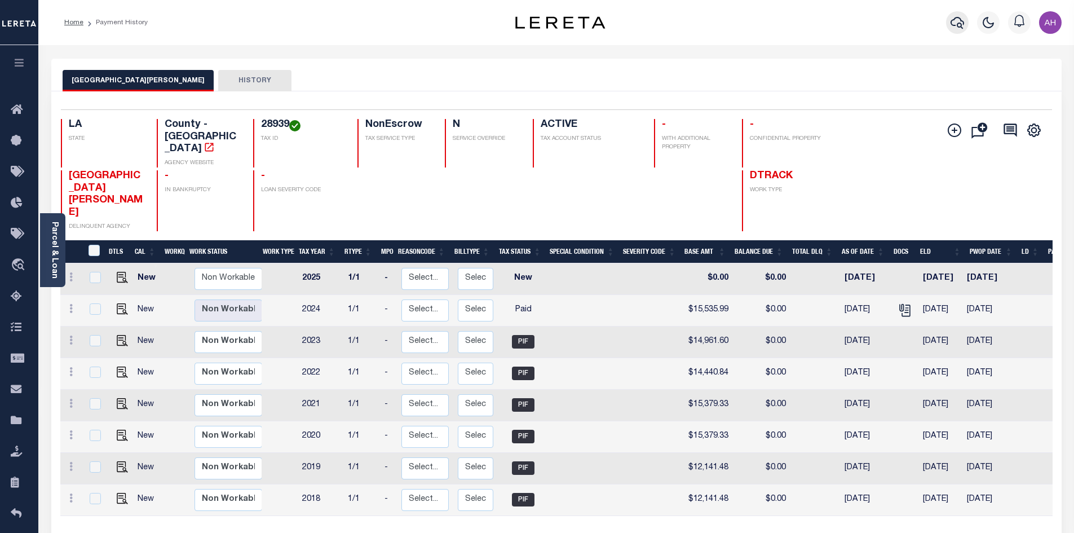
click at [951, 25] on icon "button" at bounding box center [957, 23] width 14 height 12
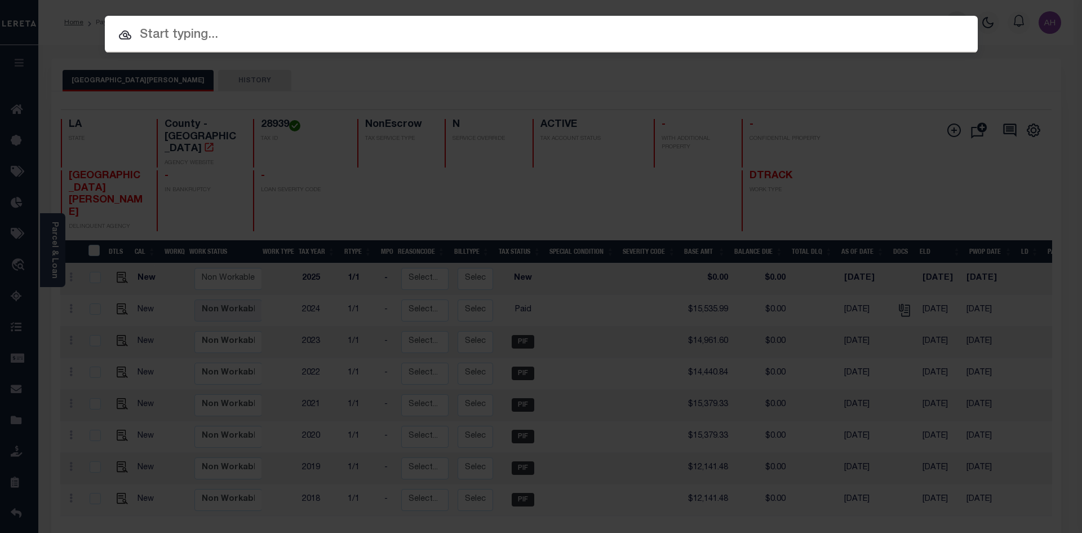
paste input "942300014969"
type input "942300014969"
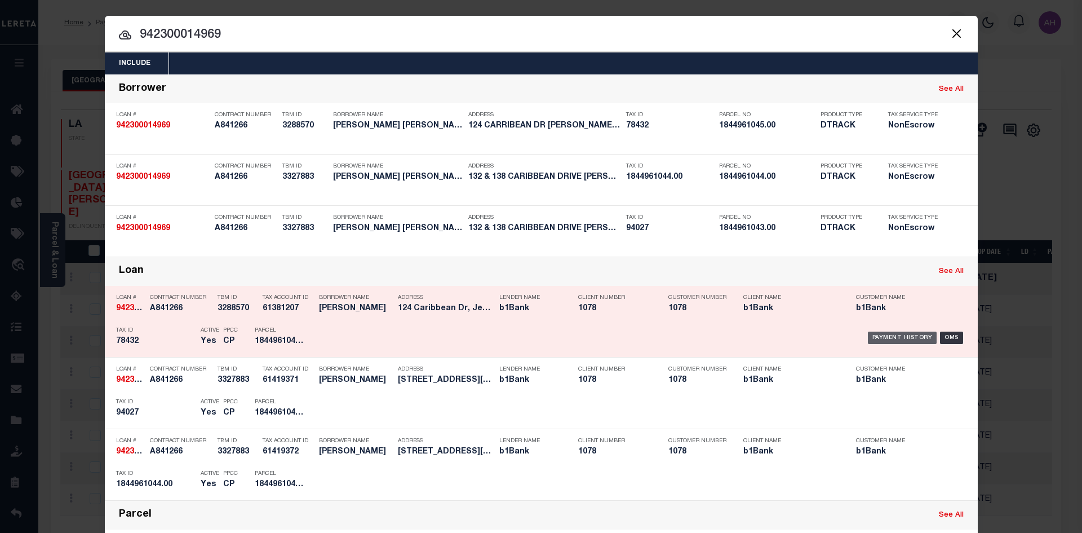
click at [875, 334] on div "Payment History" at bounding box center [902, 337] width 69 height 12
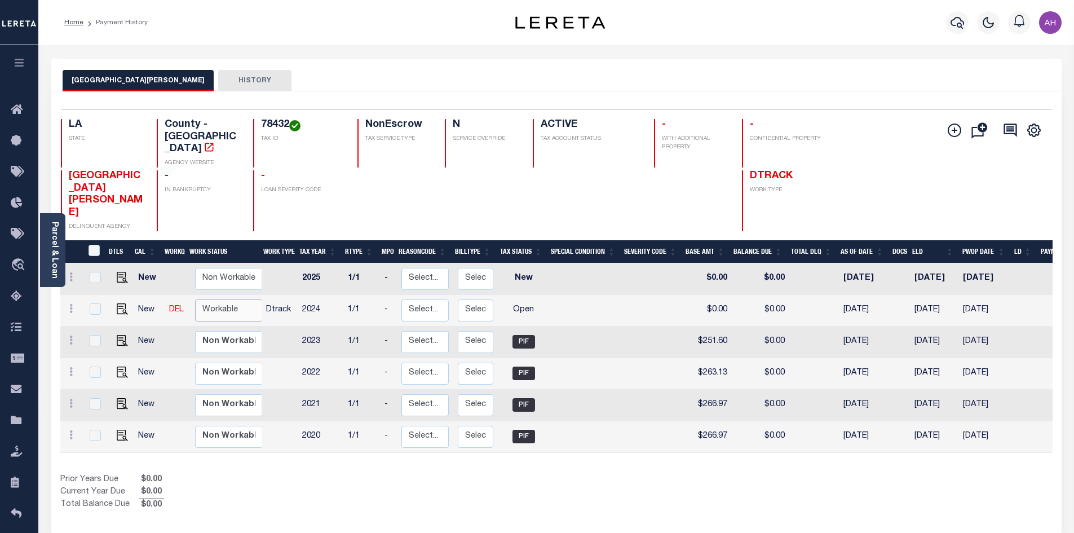
click at [206, 299] on select "Non Workable Workable" at bounding box center [229, 310] width 68 height 22
checkbox input "true"
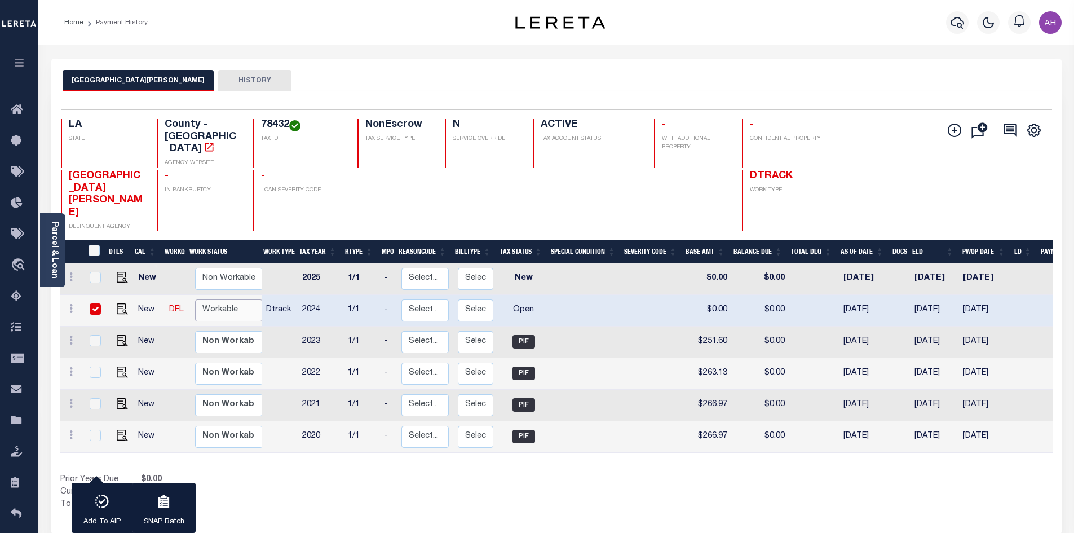
select select "true"
click at [195, 299] on select "Non Workable Workable" at bounding box center [229, 310] width 68 height 22
checkbox input "false"
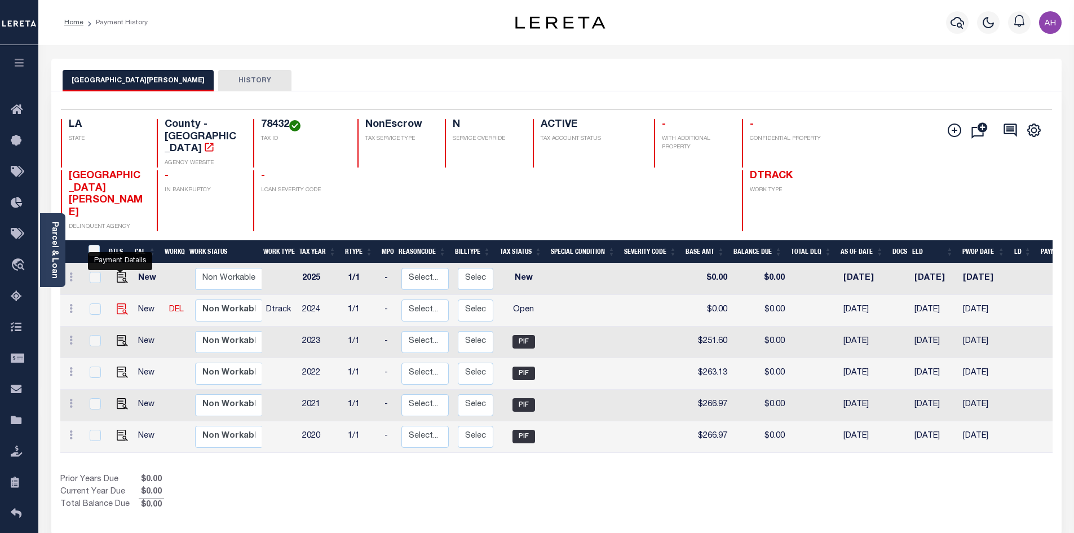
click at [119, 303] on img "" at bounding box center [122, 308] width 11 height 11
checkbox input "true"
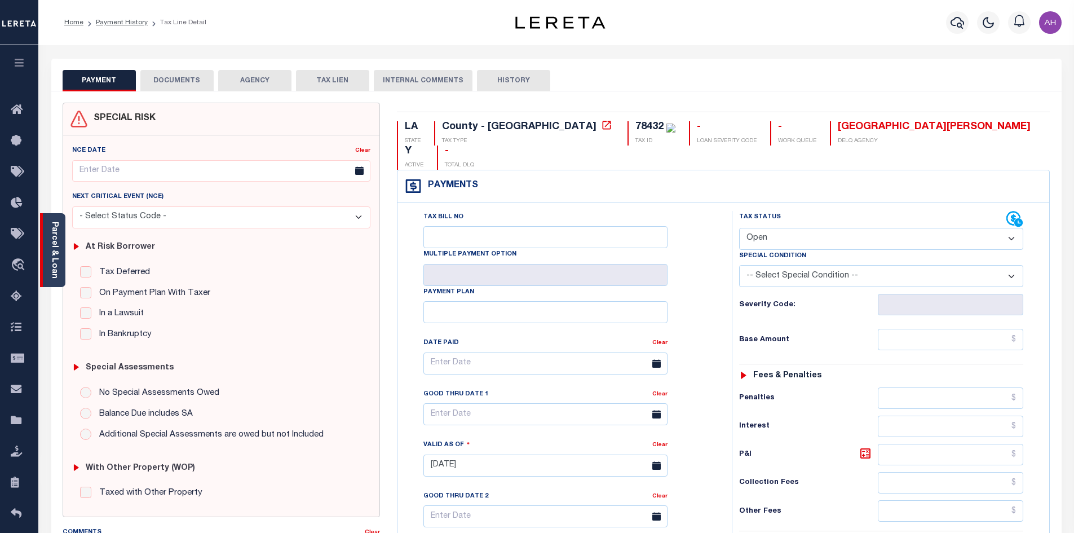
click at [58, 252] on link "Parcel & Loan" at bounding box center [54, 249] width 8 height 57
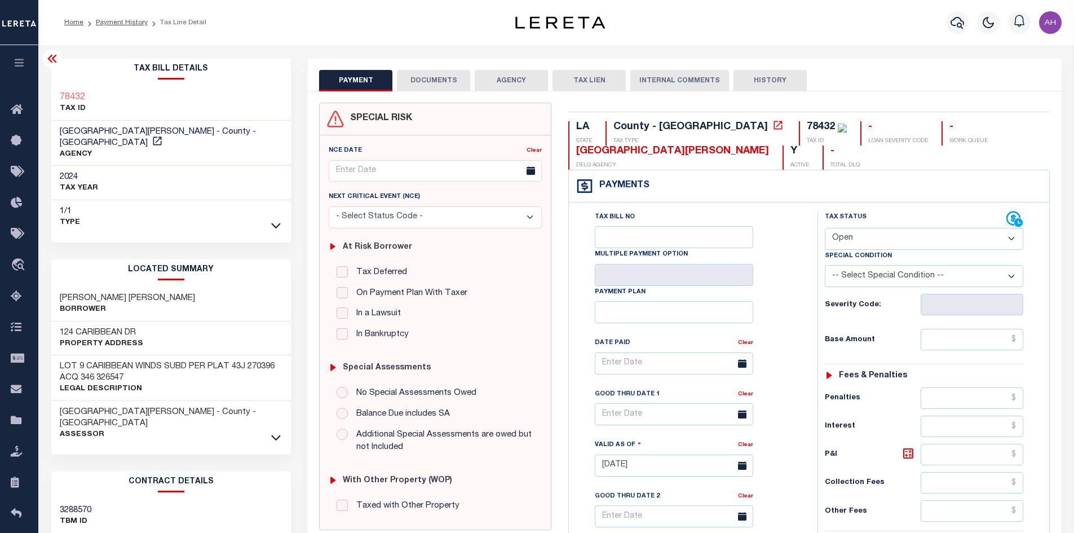
click at [278, 431] on icon at bounding box center [276, 437] width 10 height 12
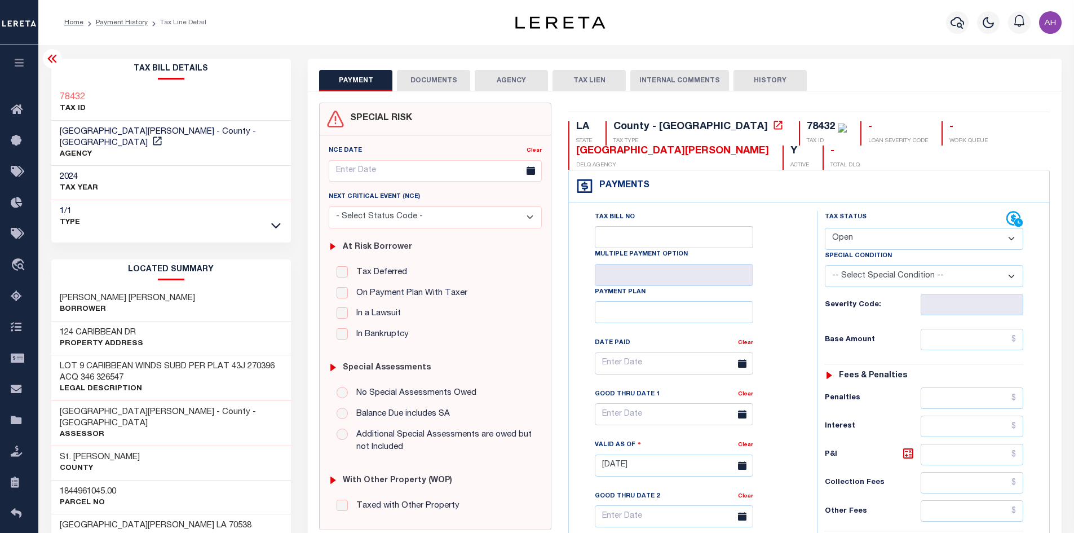
drag, startPoint x: 864, startPoint y: 234, endPoint x: 868, endPoint y: 239, distance: 6.0
click at [864, 234] on select "- Select Status Code - Open Due/Unpaid Paid Incomplete No Tax Due Internal Refu…" at bounding box center [923, 239] width 198 height 22
select select "PYD"
click at [824, 228] on select "- Select Status Code - Open Due/Unpaid Paid Incomplete No Tax Due Internal Refu…" at bounding box center [923, 239] width 198 height 22
type input "[DATE]"
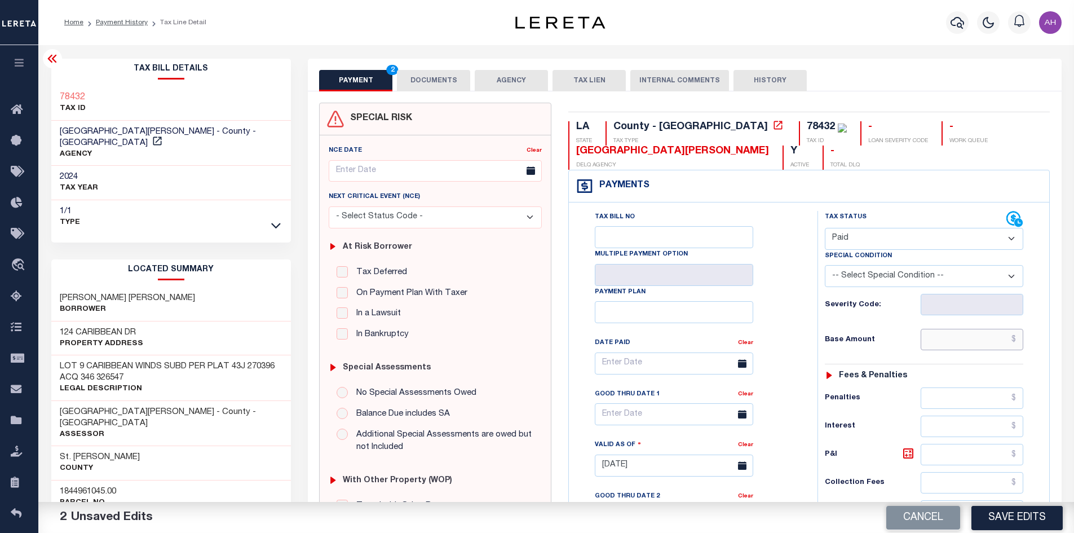
click at [977, 342] on input "text" at bounding box center [971, 339] width 103 height 21
type input "$354.63"
click at [433, 76] on button "DOCUMENTS" at bounding box center [433, 80] width 73 height 21
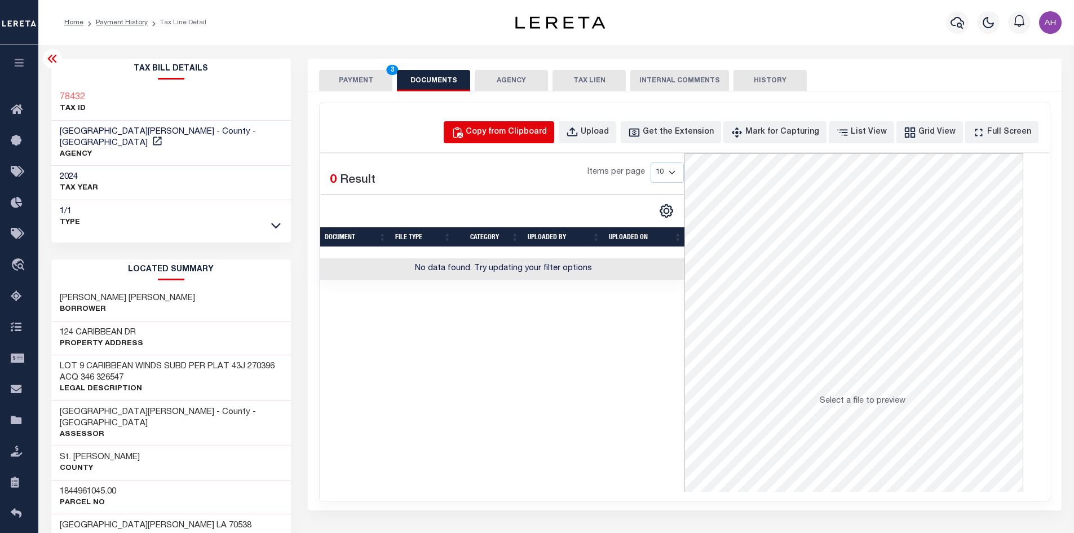
click at [519, 132] on div "Copy from Clipboard" at bounding box center [505, 132] width 81 height 12
select select "POP"
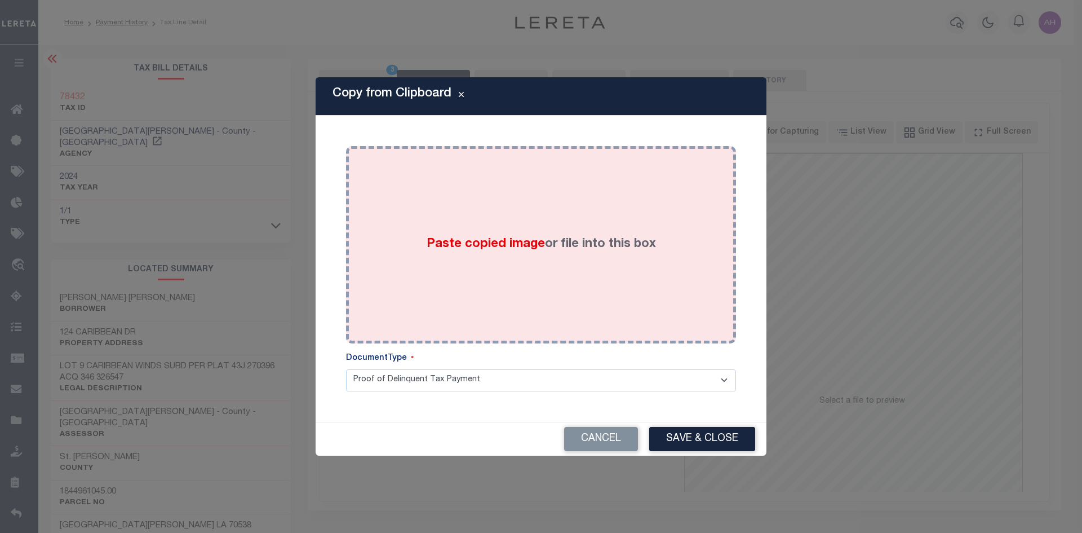
click at [482, 247] on span "Paste copied image" at bounding box center [486, 244] width 118 height 12
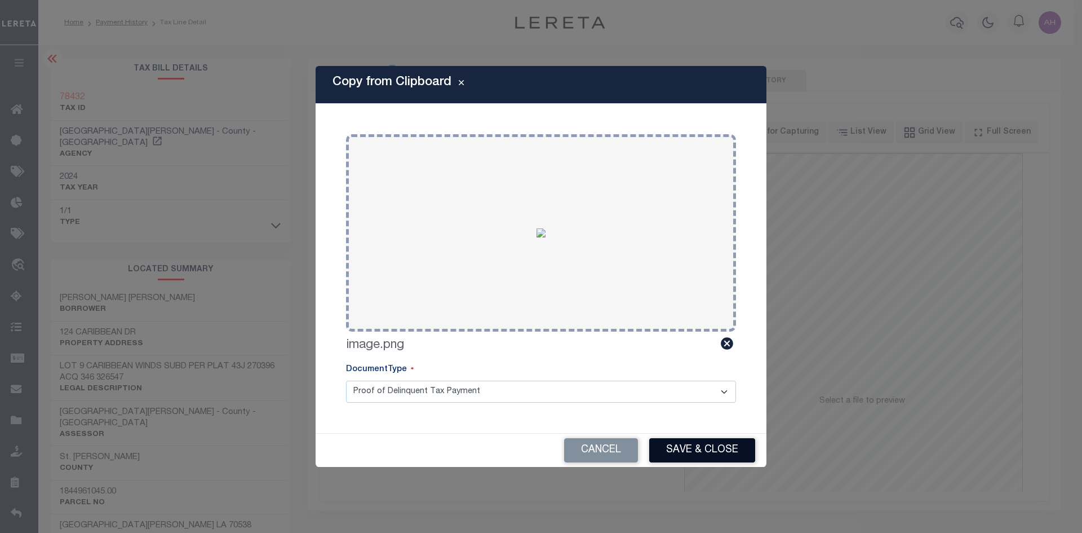
click at [721, 447] on button "Save & Close" at bounding box center [702, 450] width 106 height 24
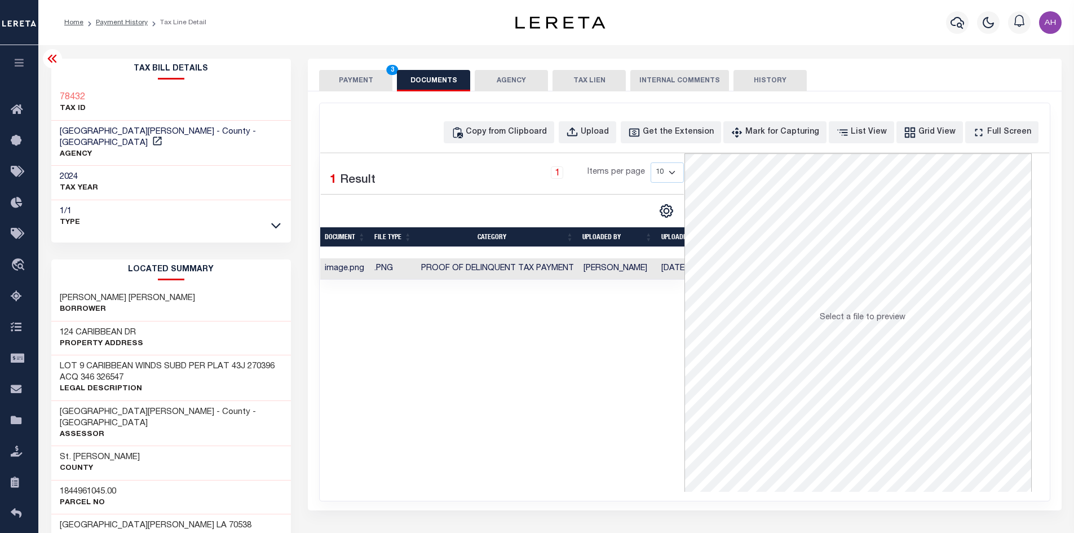
click at [361, 79] on button "PAYMENT 3" at bounding box center [355, 80] width 73 height 21
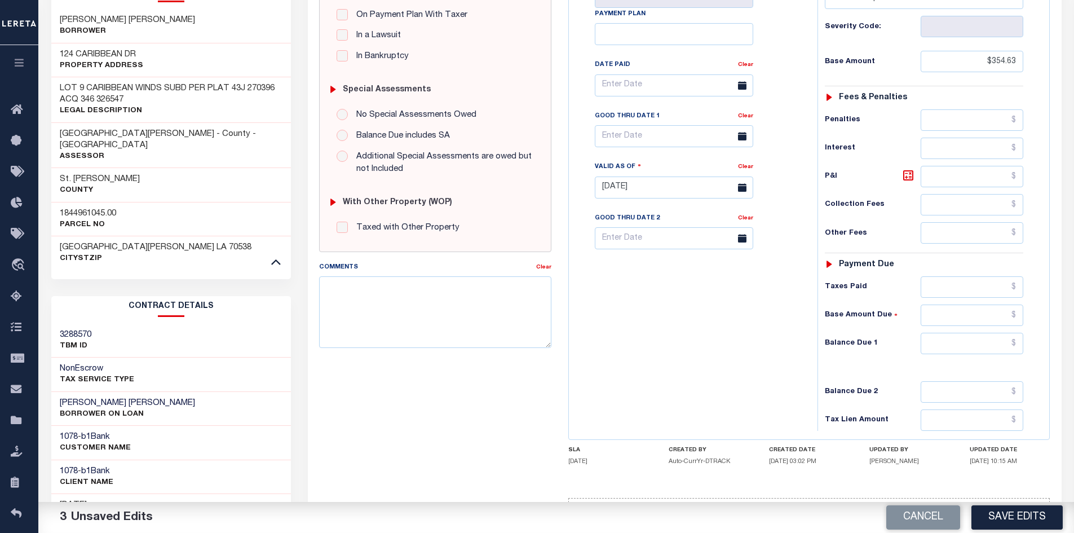
scroll to position [282, 0]
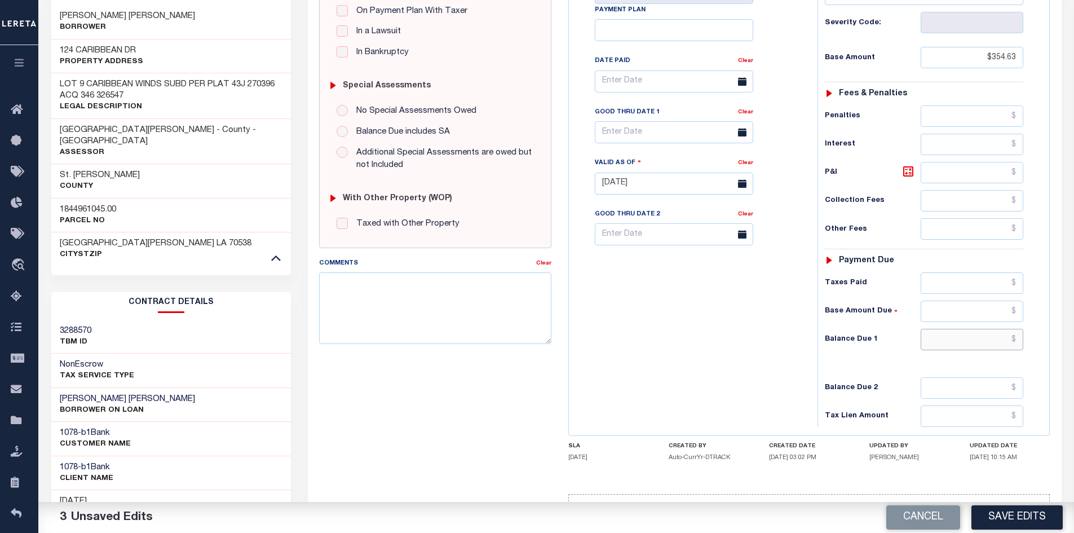
click at [972, 332] on input "text" at bounding box center [971, 339] width 103 height 21
type input "$0.00"
click at [1003, 515] on button "Save Edits" at bounding box center [1016, 517] width 91 height 24
checkbox input "false"
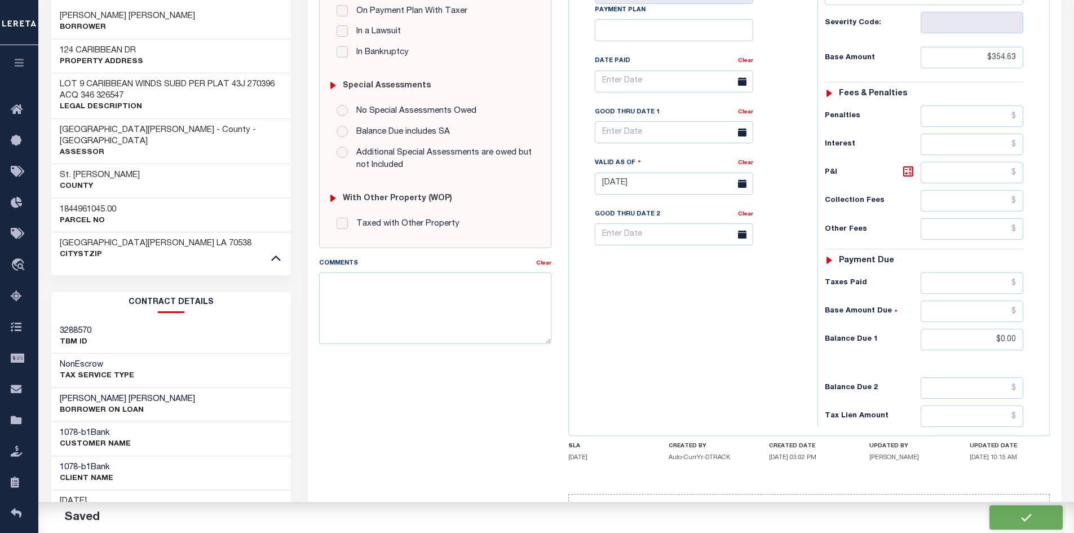
checkbox input "false"
type input "$354.63"
type input "$0"
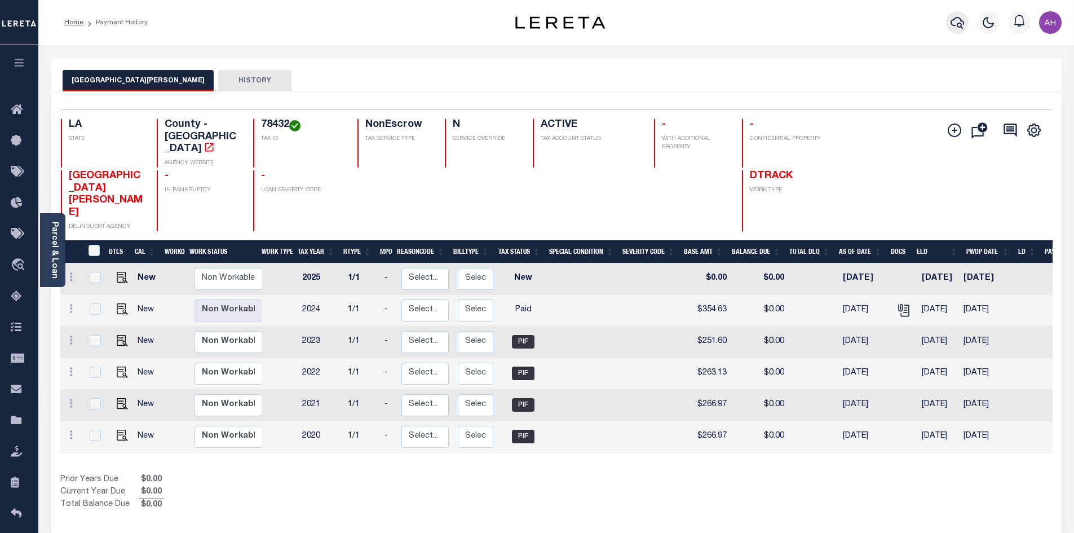
click at [957, 20] on icon "button" at bounding box center [957, 23] width 14 height 14
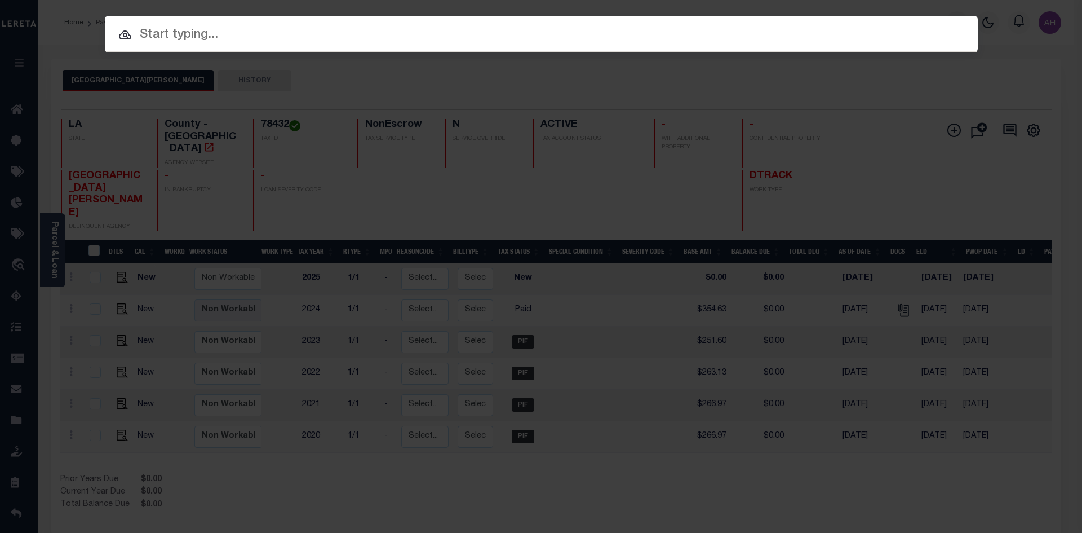
paste input "942300023382"
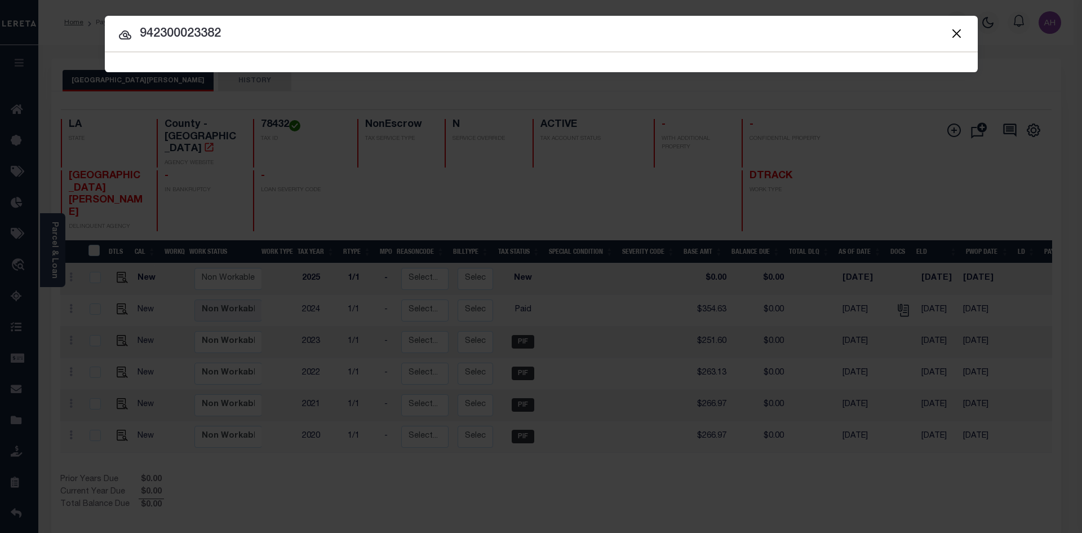
type input "942300023382"
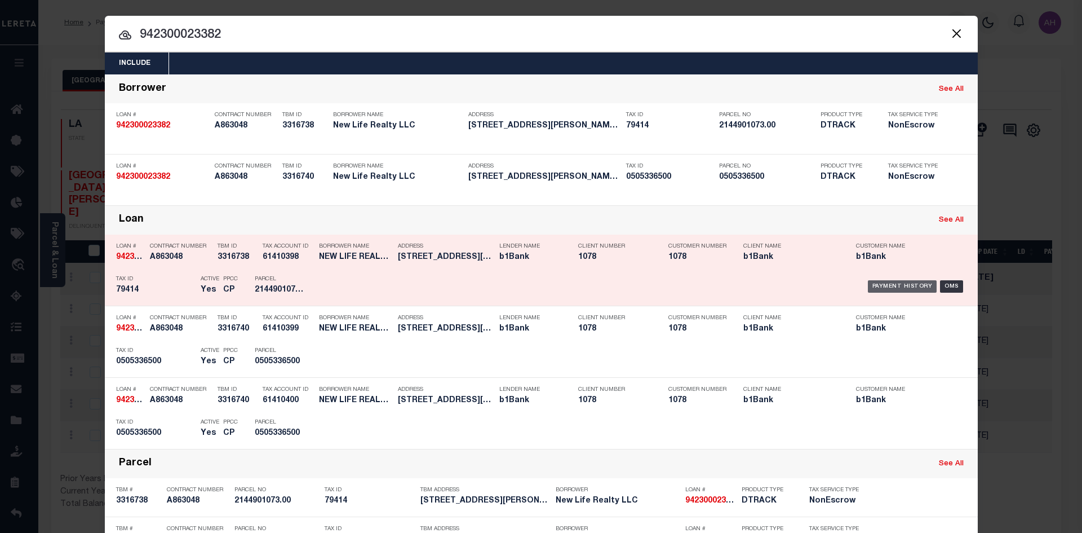
click at [897, 291] on div "Payment History" at bounding box center [902, 286] width 69 height 12
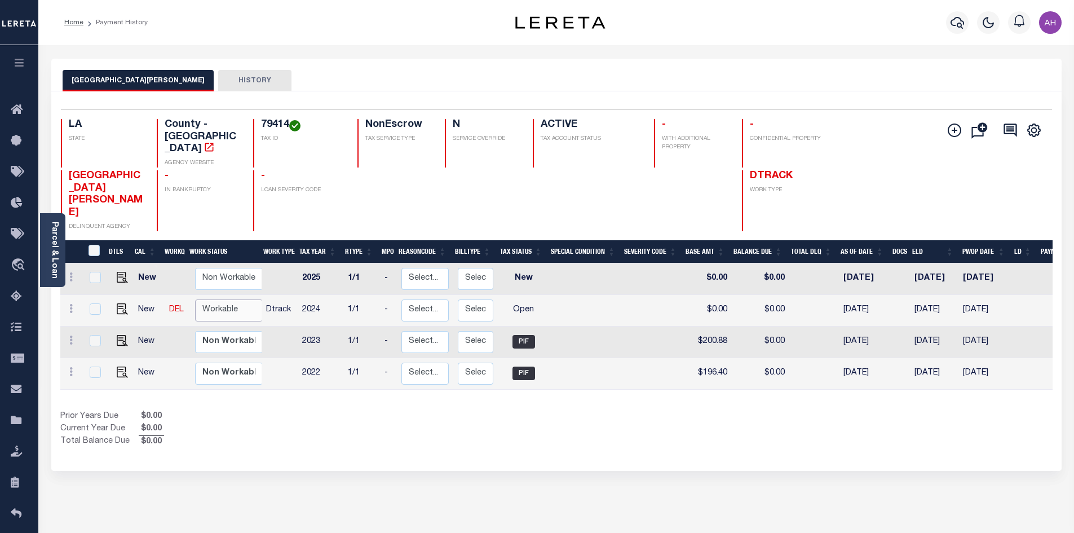
click at [243, 299] on select "Non Workable Workable" at bounding box center [229, 310] width 68 height 22
checkbox input "true"
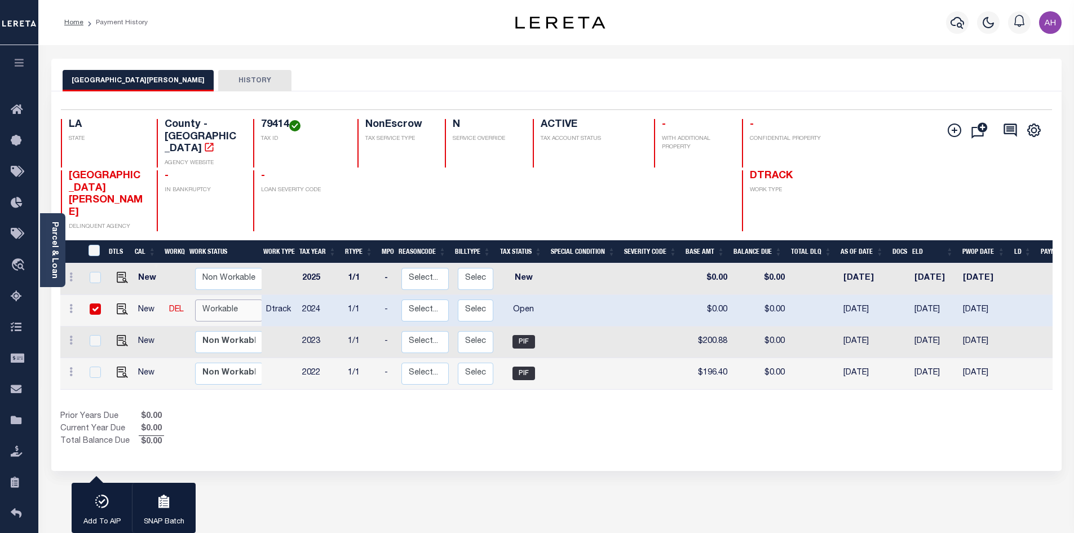
select select "true"
click at [195, 299] on select "Non Workable Workable" at bounding box center [229, 310] width 68 height 22
checkbox input "false"
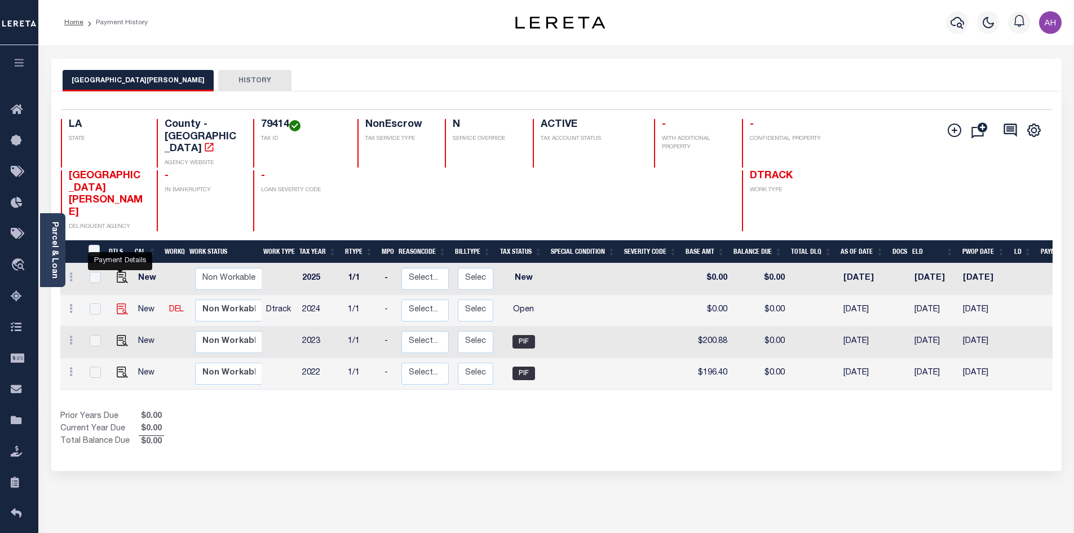
click at [121, 303] on img "" at bounding box center [122, 308] width 11 height 11
checkbox input "true"
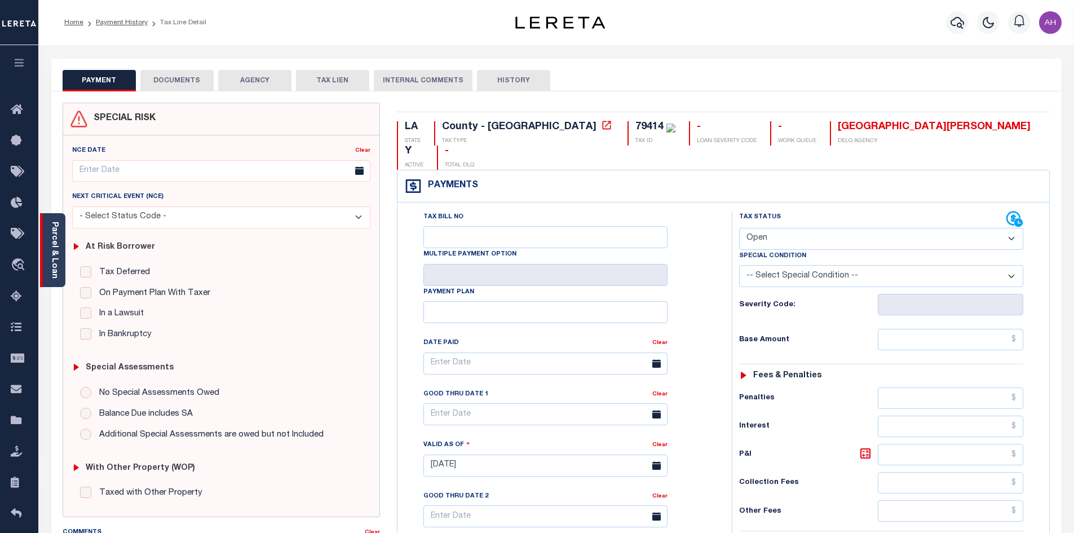
click at [62, 247] on div "Parcel & Loan" at bounding box center [52, 250] width 25 height 74
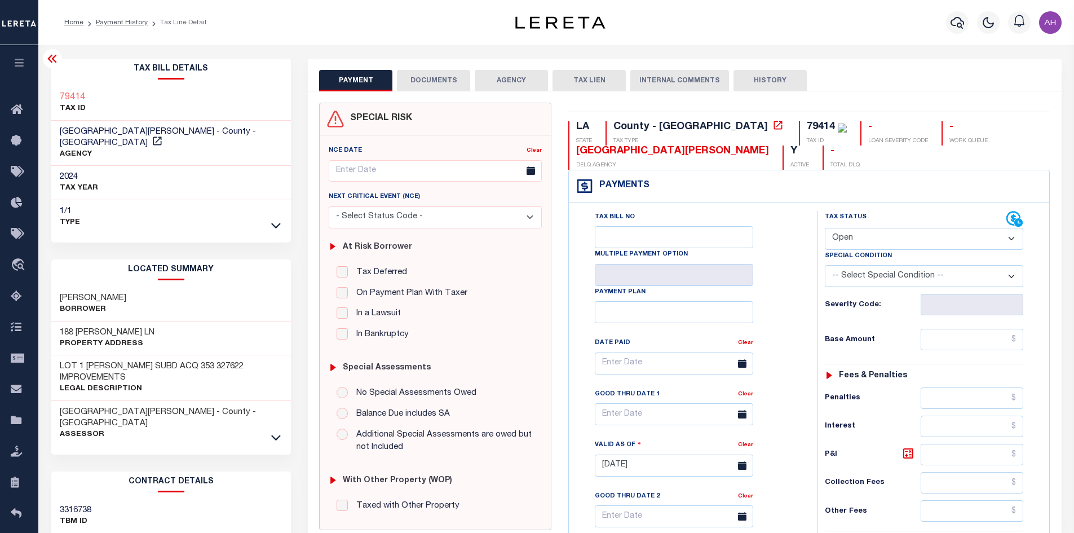
click at [94, 99] on div "79414 TAX ID" at bounding box center [171, 103] width 240 height 34
click at [846, 236] on select "- Select Status Code - Open Due/Unpaid Paid Incomplete No Tax Due Internal Refu…" at bounding box center [923, 239] width 198 height 22
select select "PYD"
click at [824, 228] on select "- Select Status Code - Open Due/Unpaid Paid Incomplete No Tax Due Internal Refu…" at bounding box center [923, 239] width 198 height 22
type input "[DATE]"
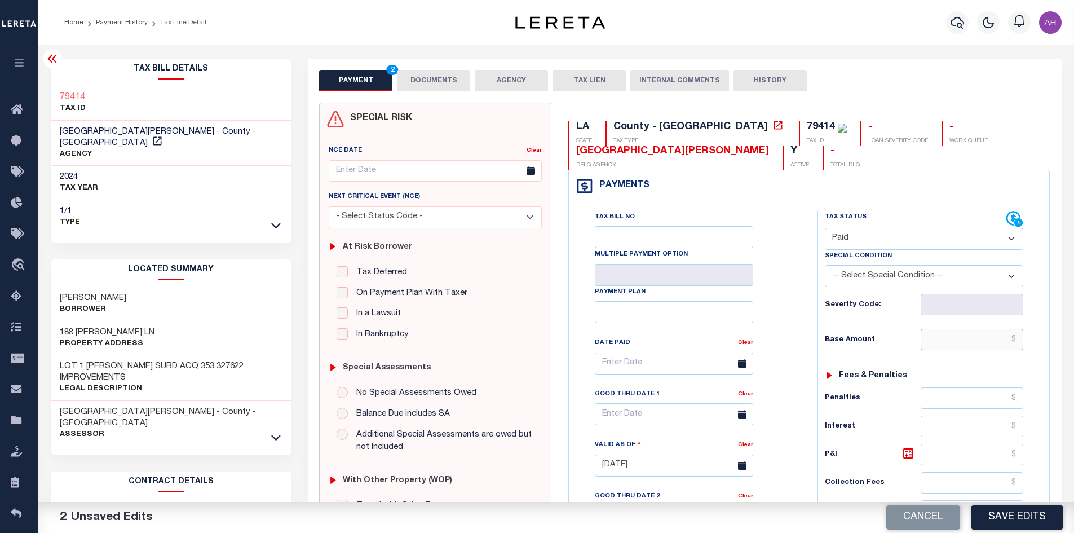
click at [963, 343] on input "text" at bounding box center [971, 339] width 103 height 21
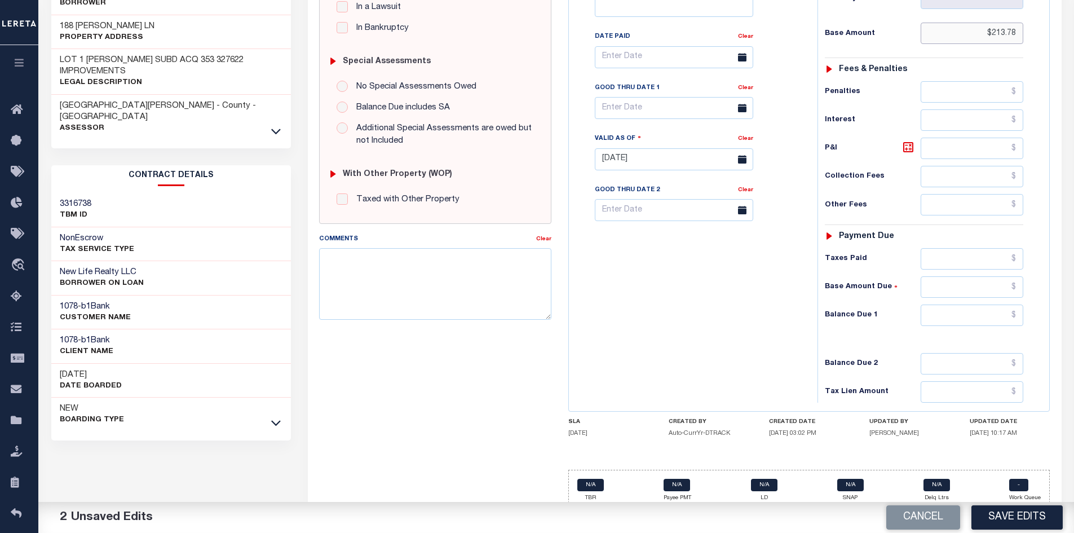
scroll to position [321, 0]
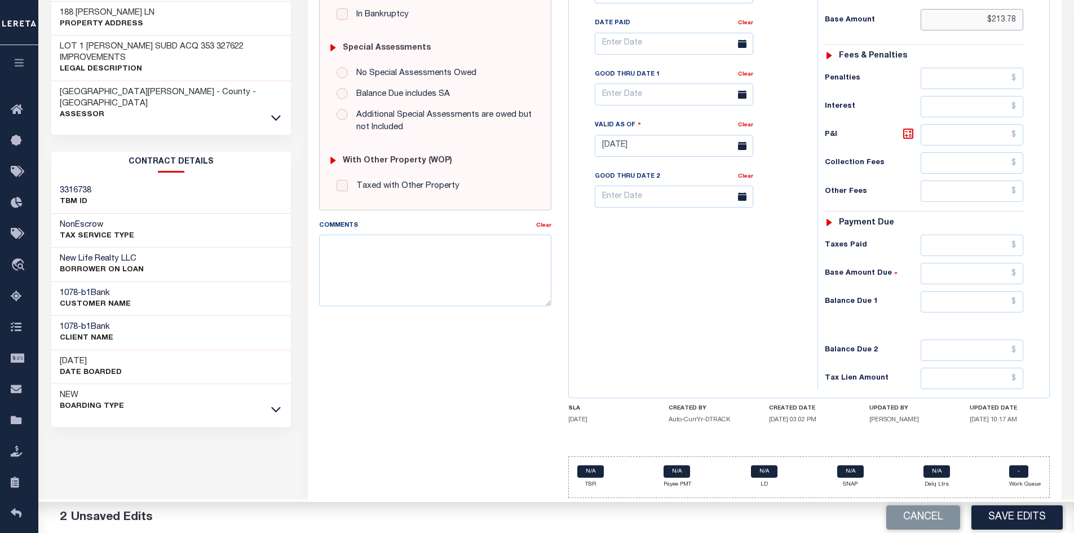
type input "$213.78"
click at [963, 301] on input "text" at bounding box center [971, 301] width 103 height 21
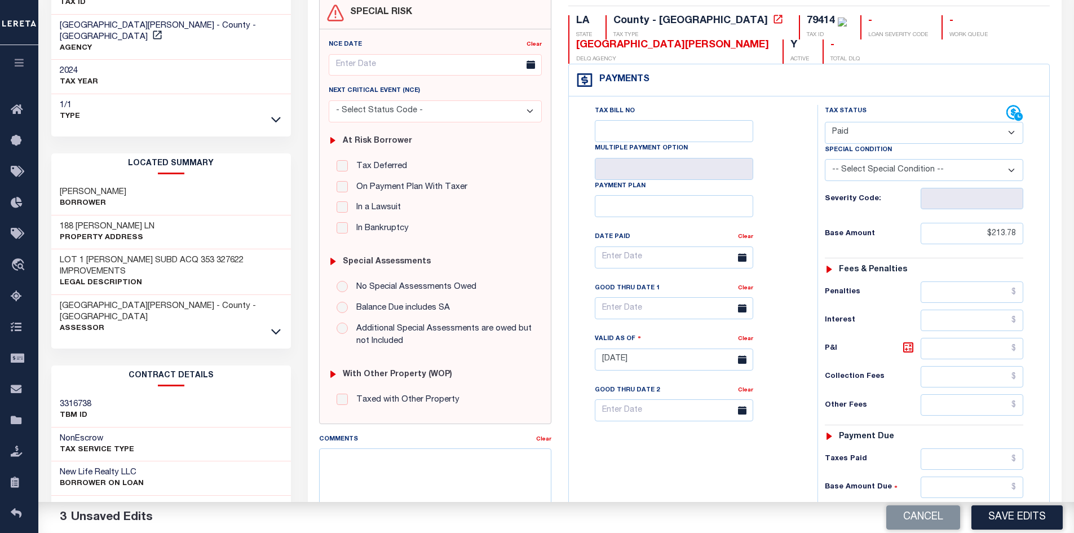
scroll to position [39, 0]
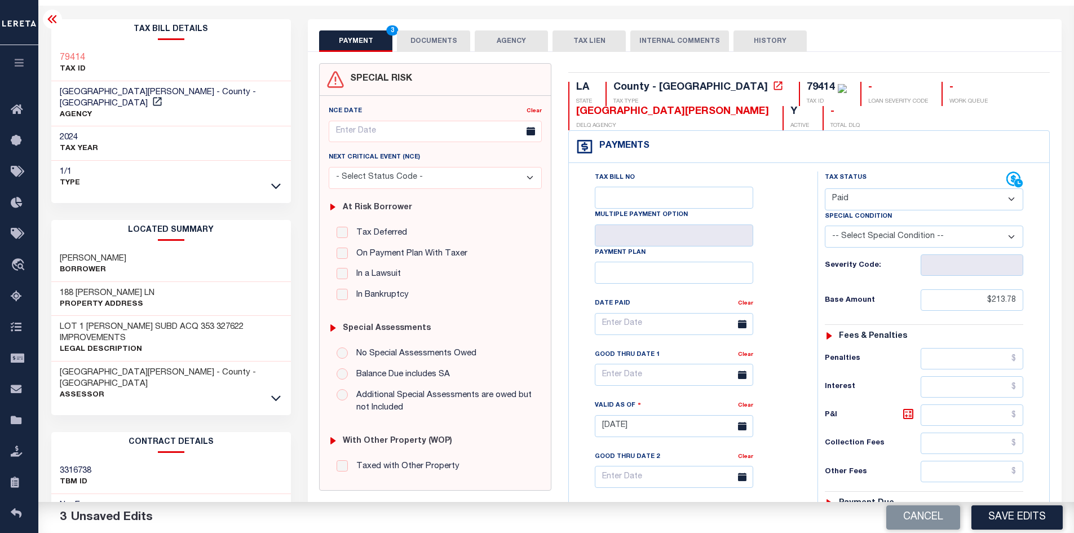
type input "$0.00"
click at [421, 44] on button "DOCUMENTS" at bounding box center [433, 40] width 73 height 21
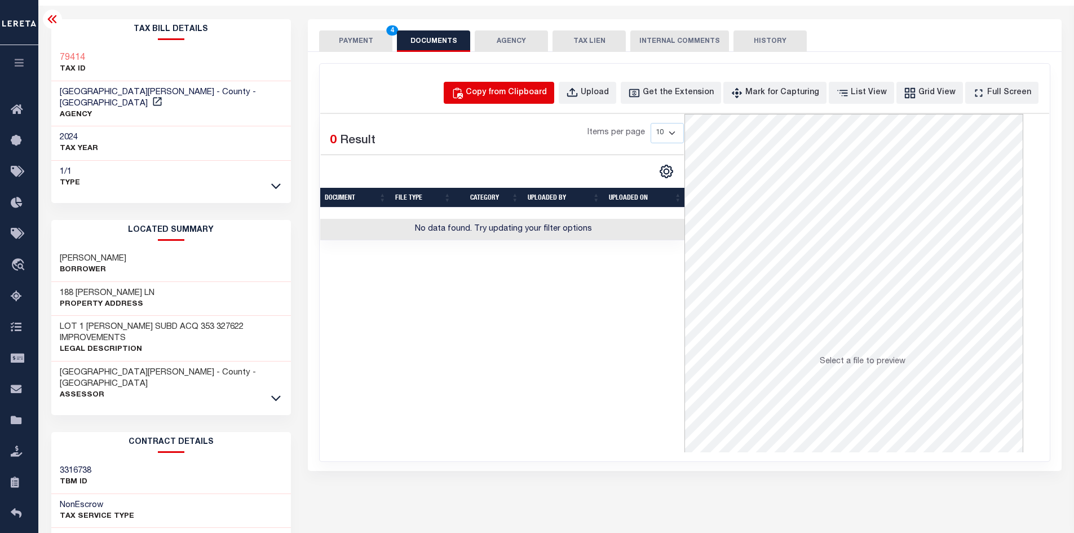
click at [503, 101] on button "Copy from Clipboard" at bounding box center [499, 93] width 110 height 22
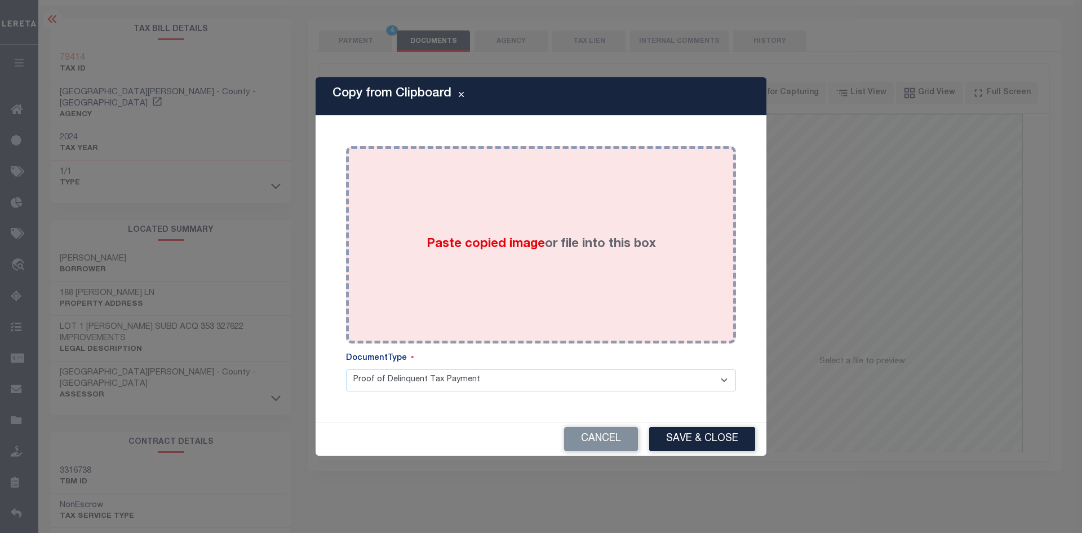
click at [492, 237] on label "Paste copied image or file into this box" at bounding box center [541, 244] width 229 height 19
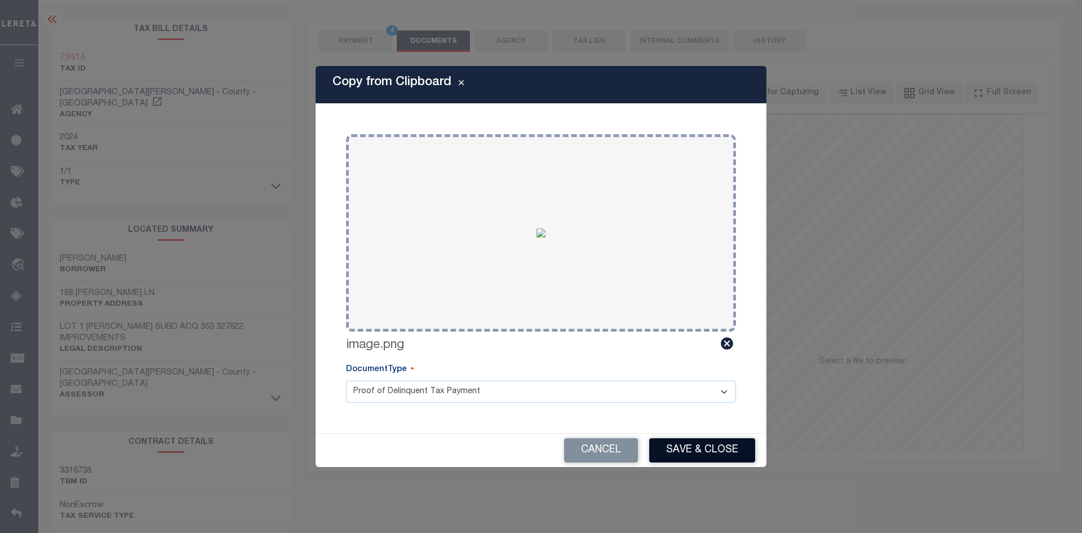
click at [679, 449] on button "Save & Close" at bounding box center [702, 450] width 106 height 24
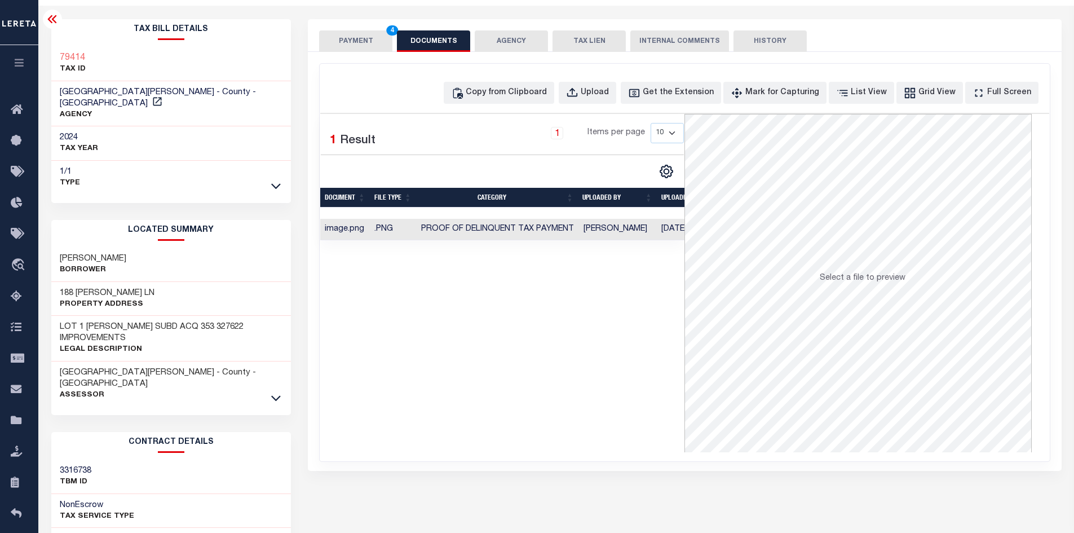
click at [362, 36] on button "PAYMENT 4" at bounding box center [355, 40] width 73 height 21
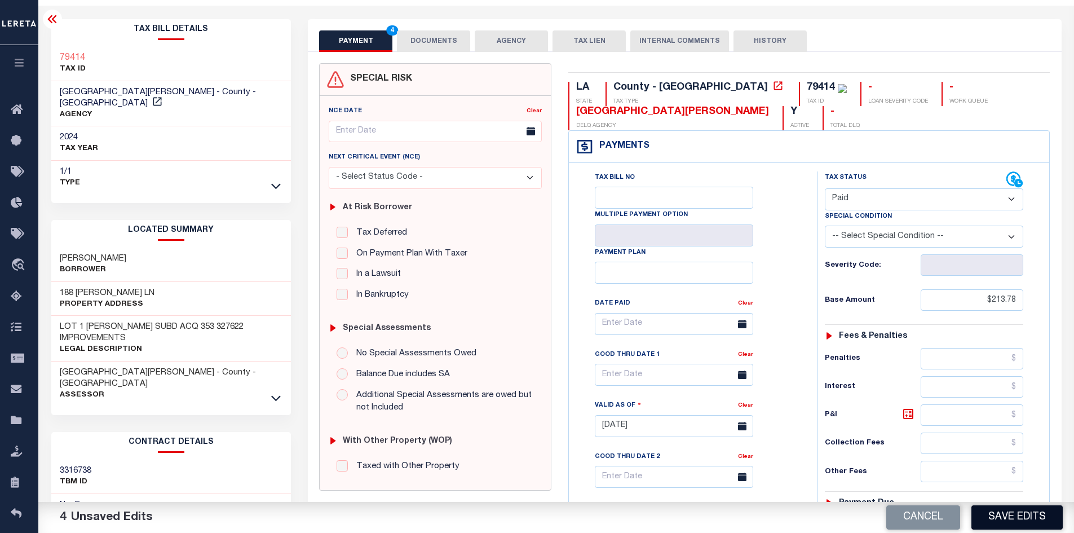
click at [1006, 520] on button "Save Edits" at bounding box center [1016, 517] width 91 height 24
checkbox input "false"
type input "$213.78"
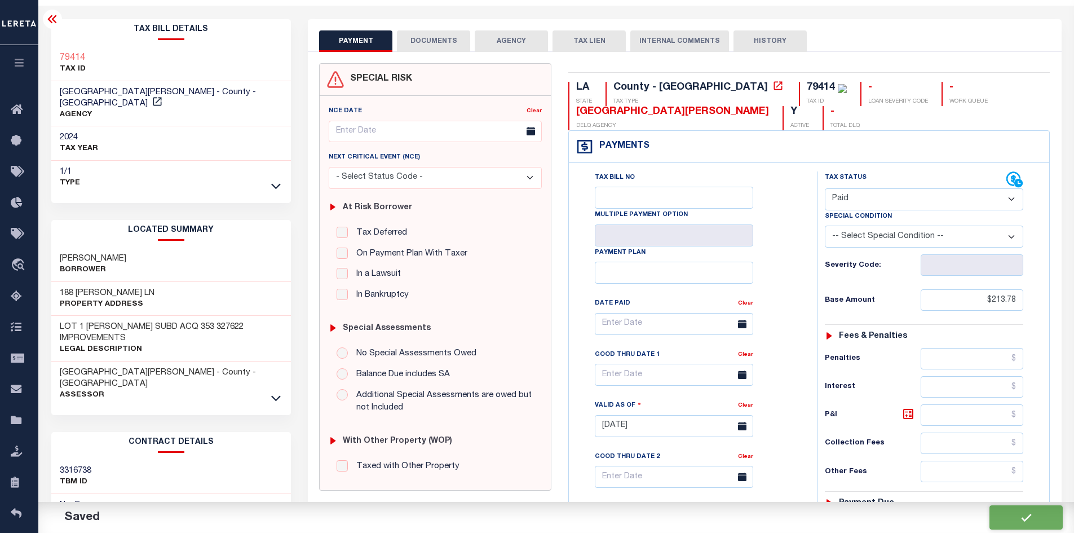
type input "$0"
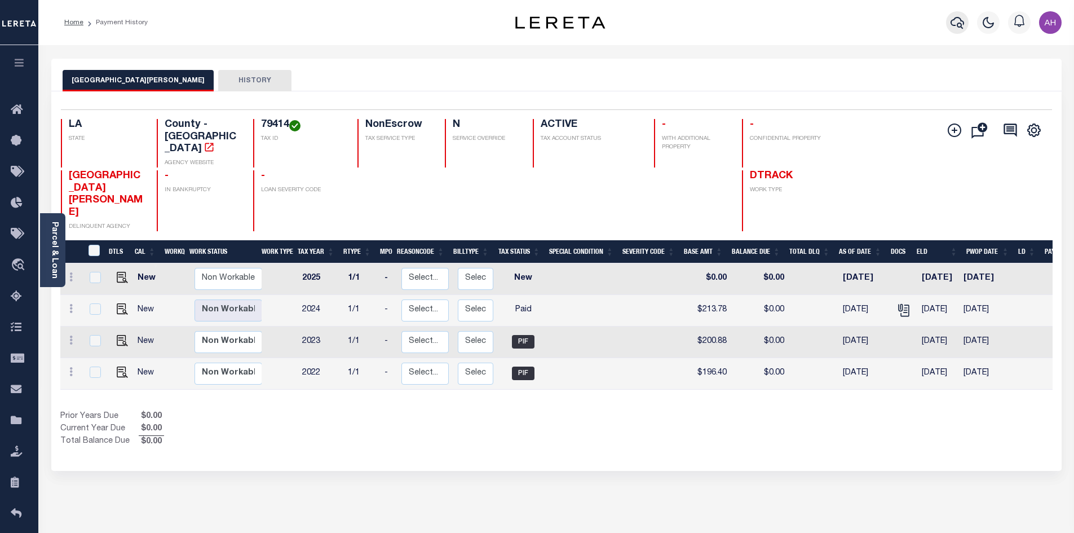
click at [951, 24] on icon "button" at bounding box center [957, 23] width 14 height 14
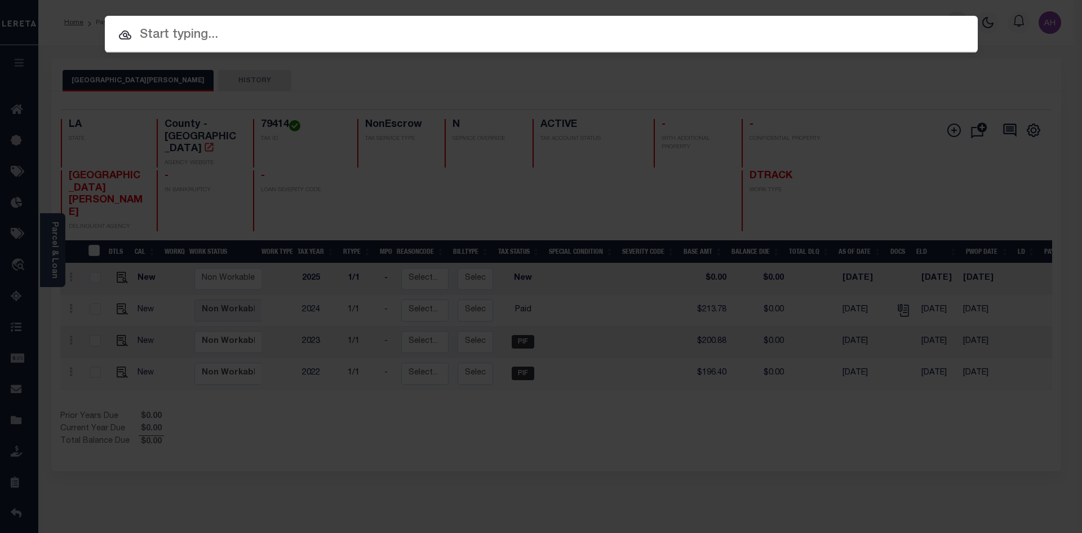
paste input "17031084"
type input "17031084"
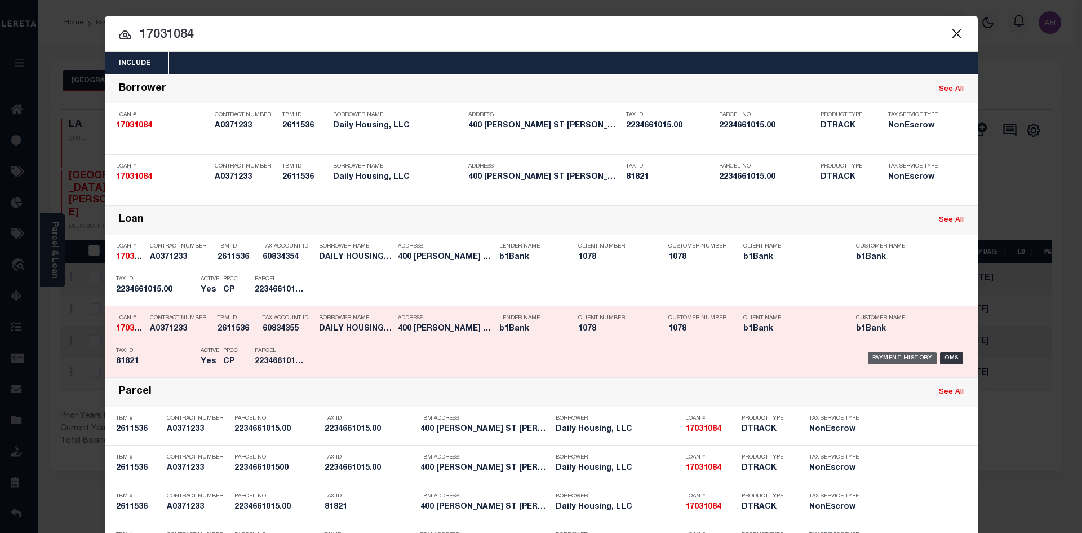
click at [897, 355] on div "Payment History" at bounding box center [902, 358] width 69 height 12
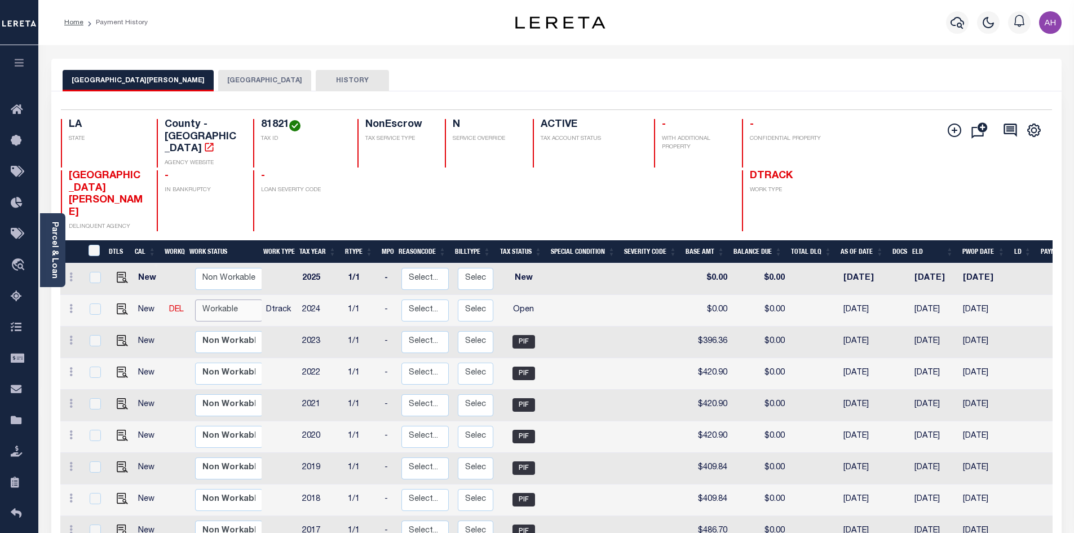
click at [228, 299] on select "Non Workable Workable" at bounding box center [229, 310] width 68 height 22
checkbox input "true"
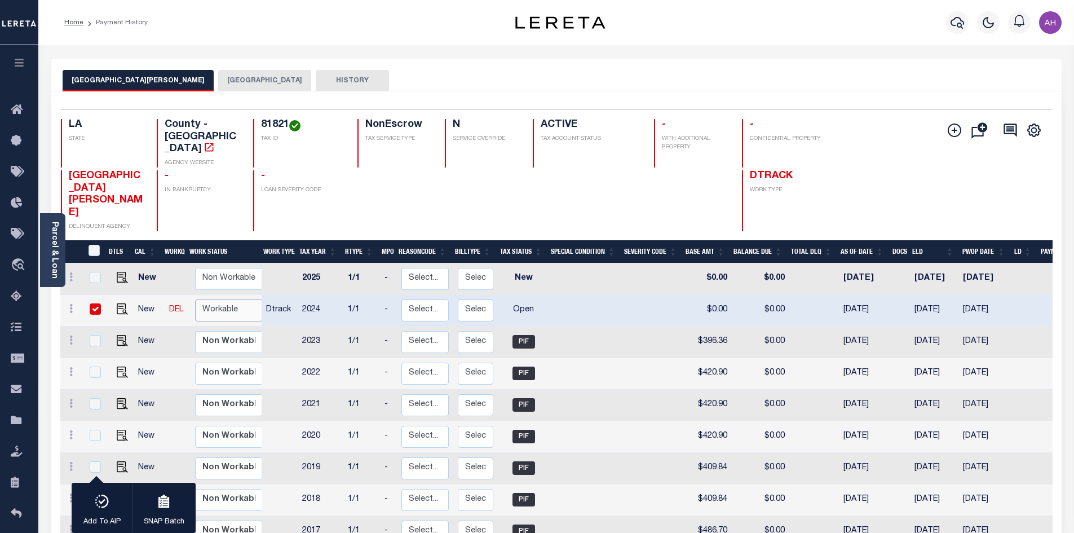
select select "true"
click at [195, 299] on select "Non Workable Workable" at bounding box center [229, 310] width 68 height 22
checkbox input "false"
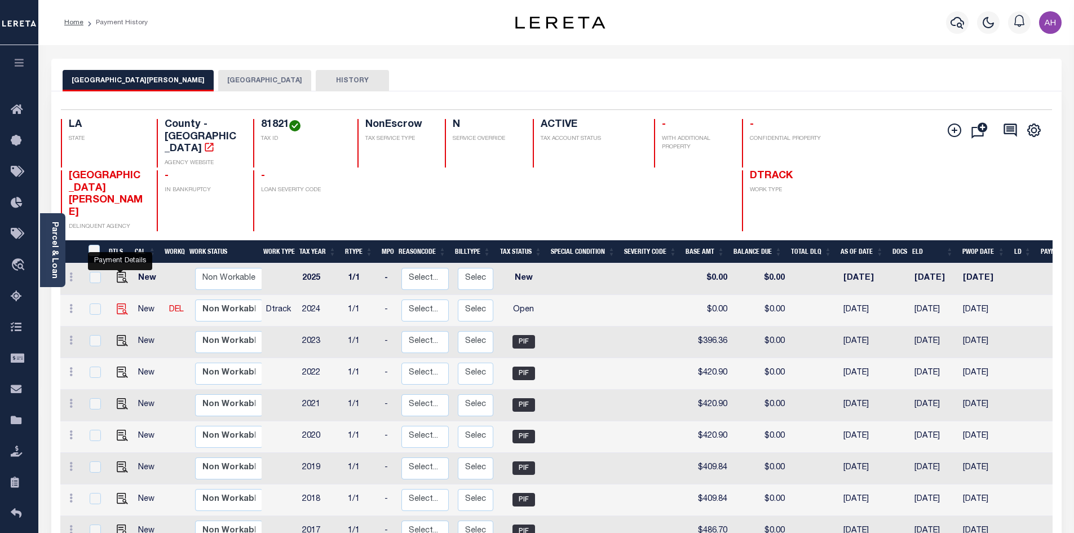
click at [118, 303] on img "" at bounding box center [122, 308] width 11 height 11
checkbox input "true"
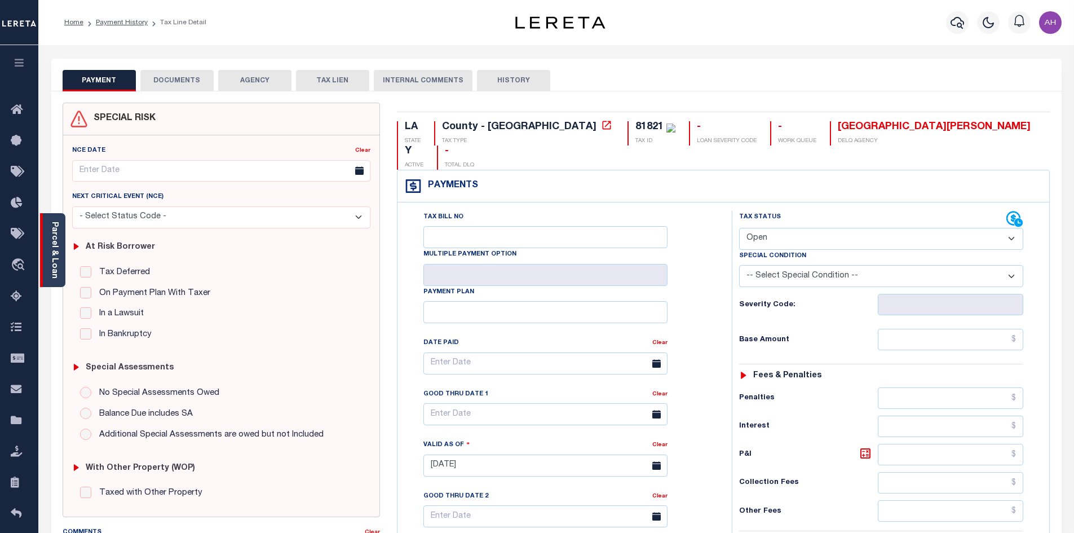
click at [55, 253] on link "Parcel & Loan" at bounding box center [54, 249] width 8 height 57
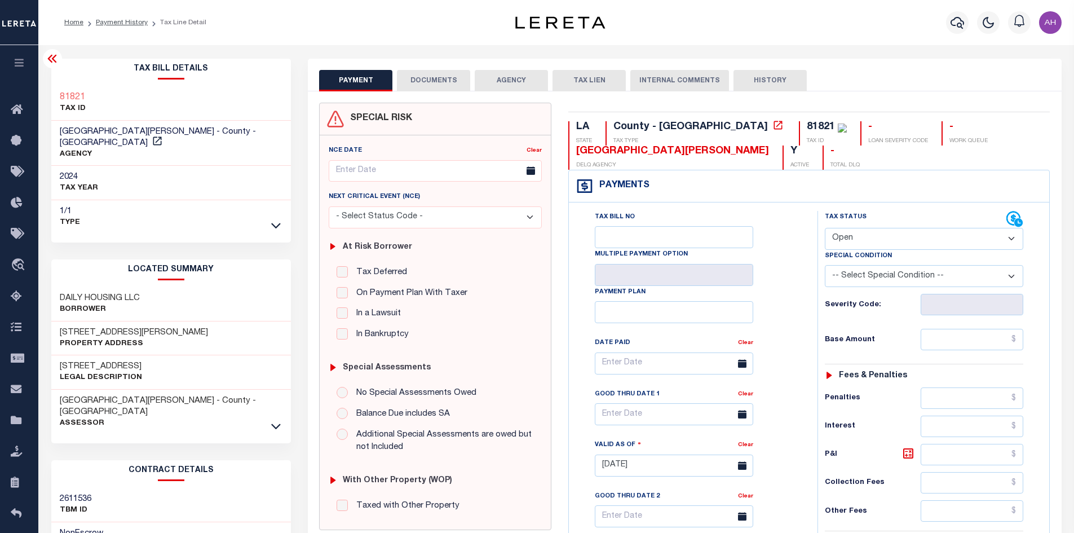
click at [848, 237] on select "- Select Status Code - Open Due/Unpaid Paid Incomplete No Tax Due Internal Refu…" at bounding box center [923, 239] width 198 height 22
select select "PYD"
click at [824, 228] on select "- Select Status Code - Open Due/Unpaid Paid Incomplete No Tax Due Internal Refu…" at bounding box center [923, 239] width 198 height 22
type input "10/03/2025"
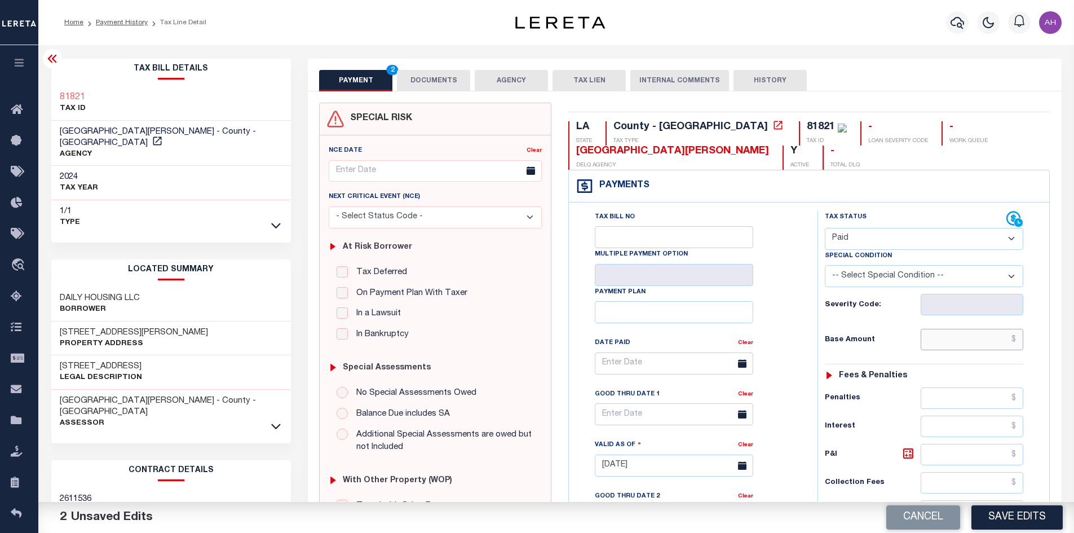
click at [945, 344] on input "text" at bounding box center [971, 339] width 103 height 21
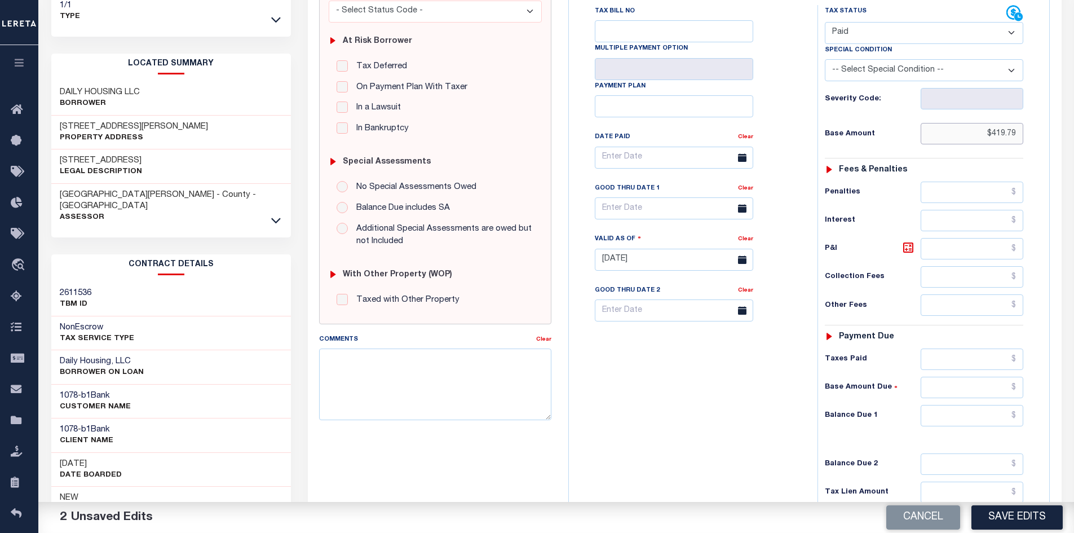
scroll to position [225, 0]
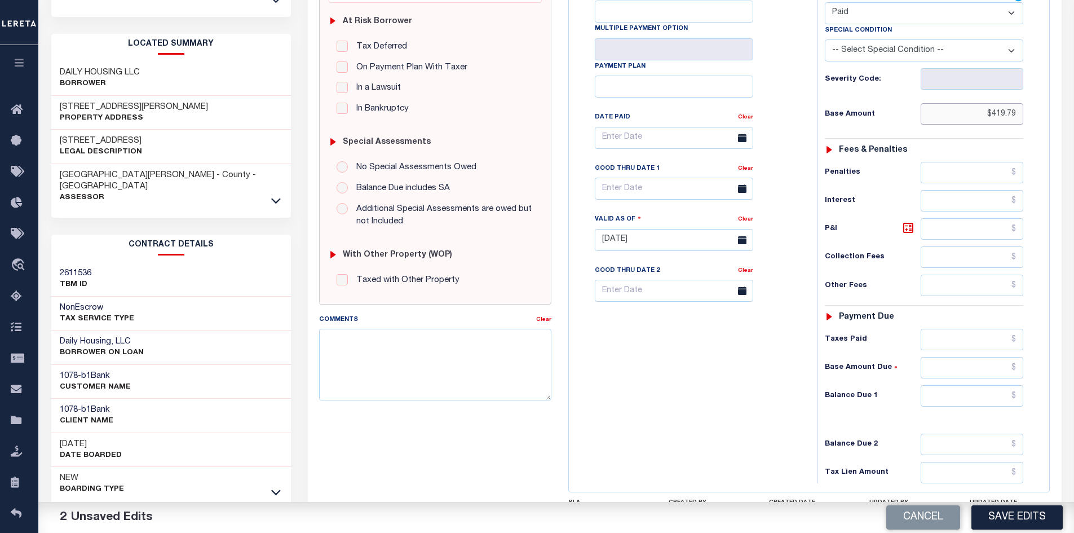
type input "$419.79"
click at [955, 392] on input "text" at bounding box center [971, 395] width 103 height 21
type input "$0"
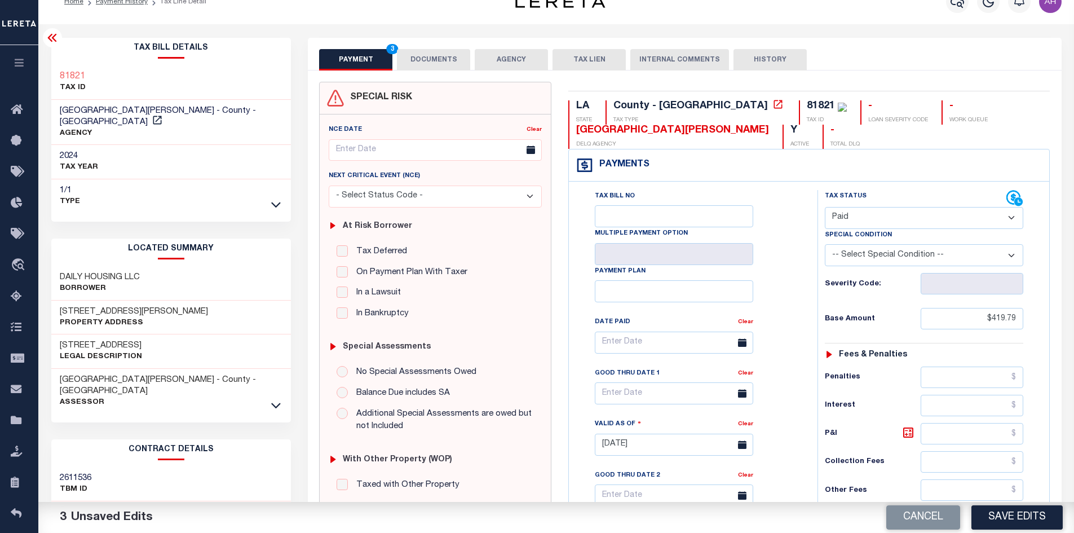
scroll to position [0, 0]
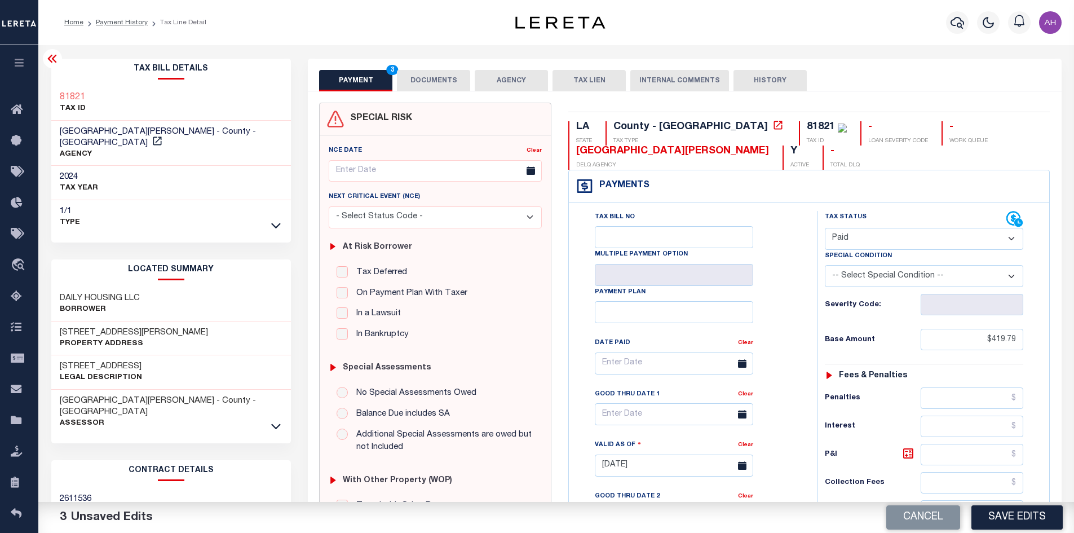
click at [443, 79] on button "DOCUMENTS" at bounding box center [433, 80] width 73 height 21
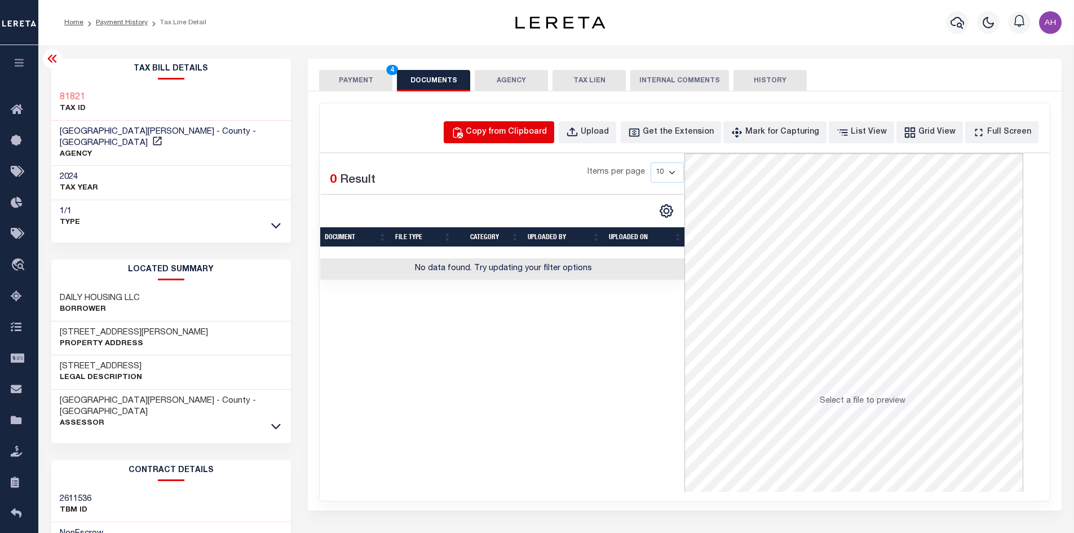
click at [515, 127] on div "Copy from Clipboard" at bounding box center [505, 132] width 81 height 12
select select "POP"
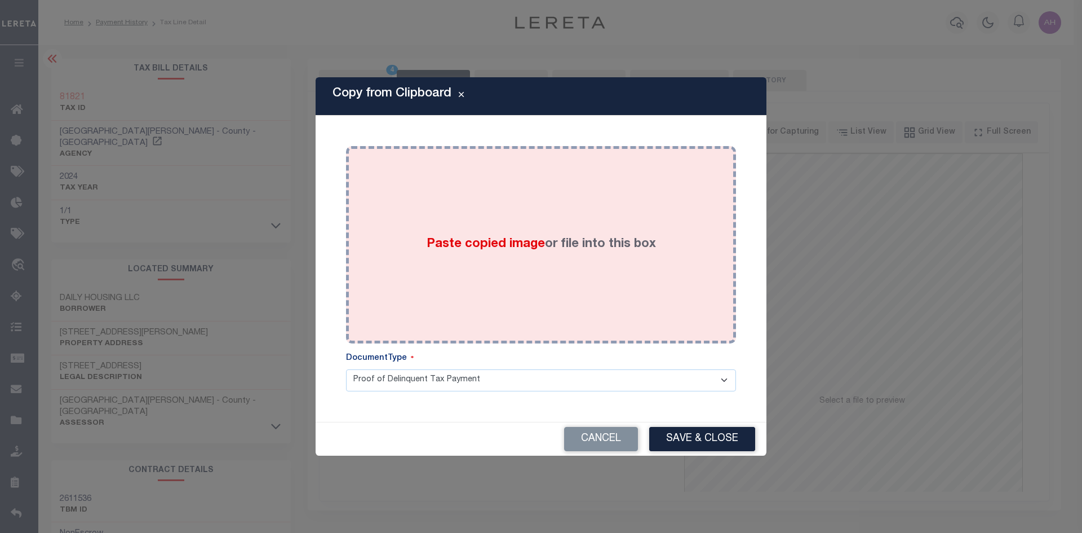
click at [474, 250] on span "Paste copied image" at bounding box center [486, 244] width 118 height 12
click at [473, 247] on span "Paste copied image" at bounding box center [486, 244] width 118 height 12
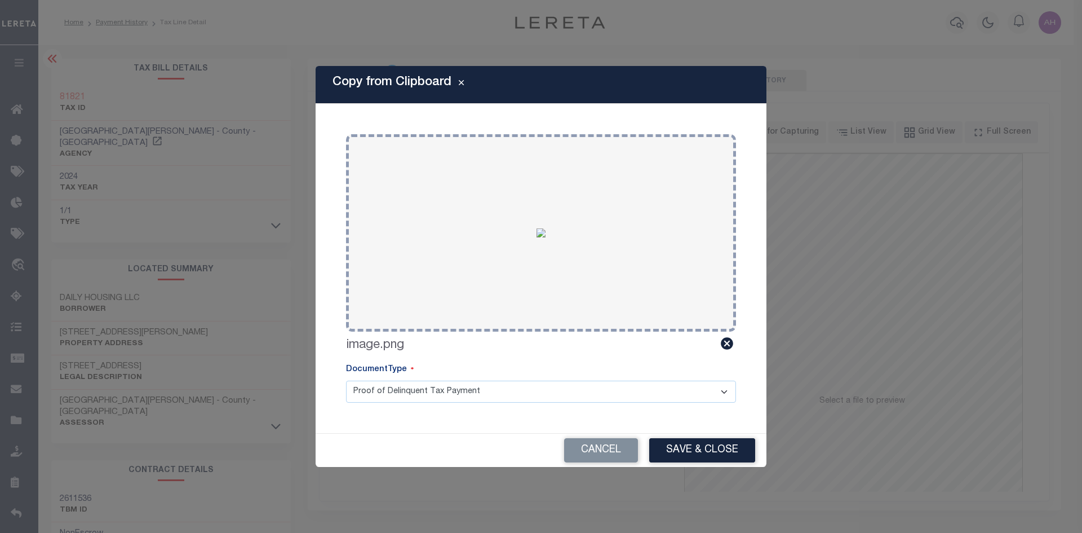
click at [688, 431] on div "Copy from Clipboard Paste copied image or file into this box Select file or dra…" at bounding box center [541, 266] width 451 height 401
click at [695, 447] on button "Save & Close" at bounding box center [702, 450] width 106 height 24
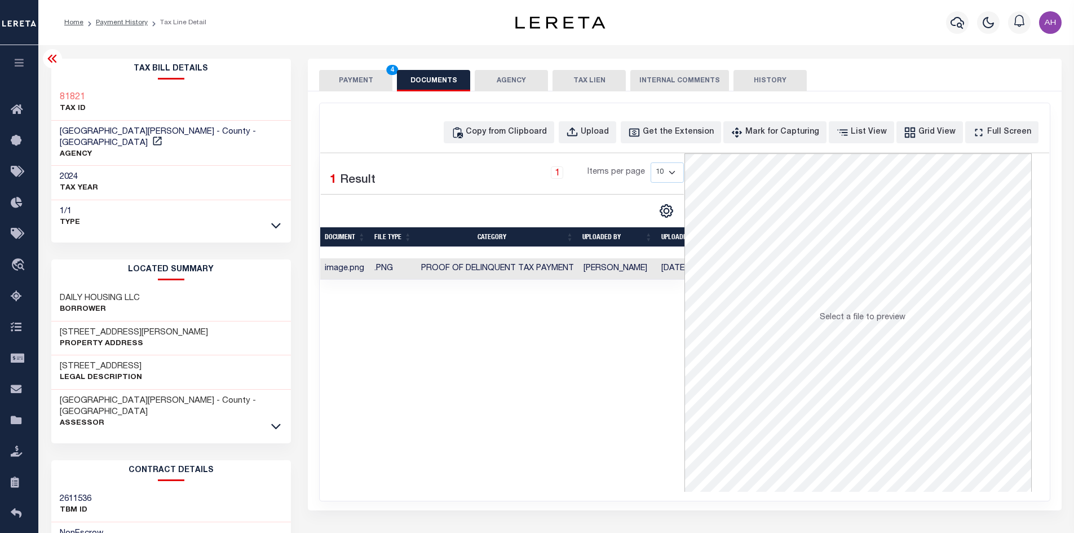
click at [352, 81] on button "PAYMENT 4" at bounding box center [355, 80] width 73 height 21
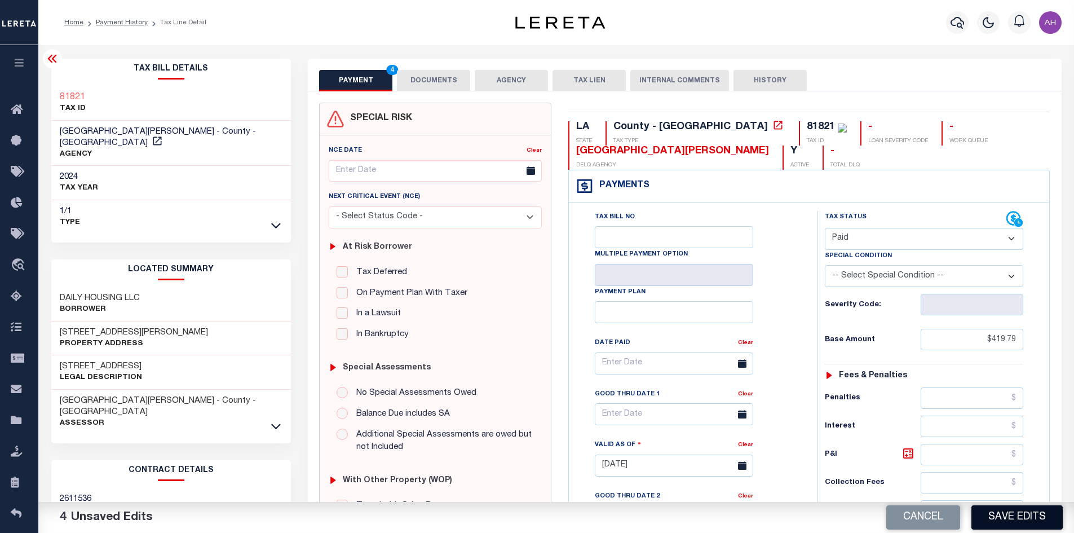
click at [1025, 512] on button "Save Edits" at bounding box center [1016, 517] width 91 height 24
checkbox input "false"
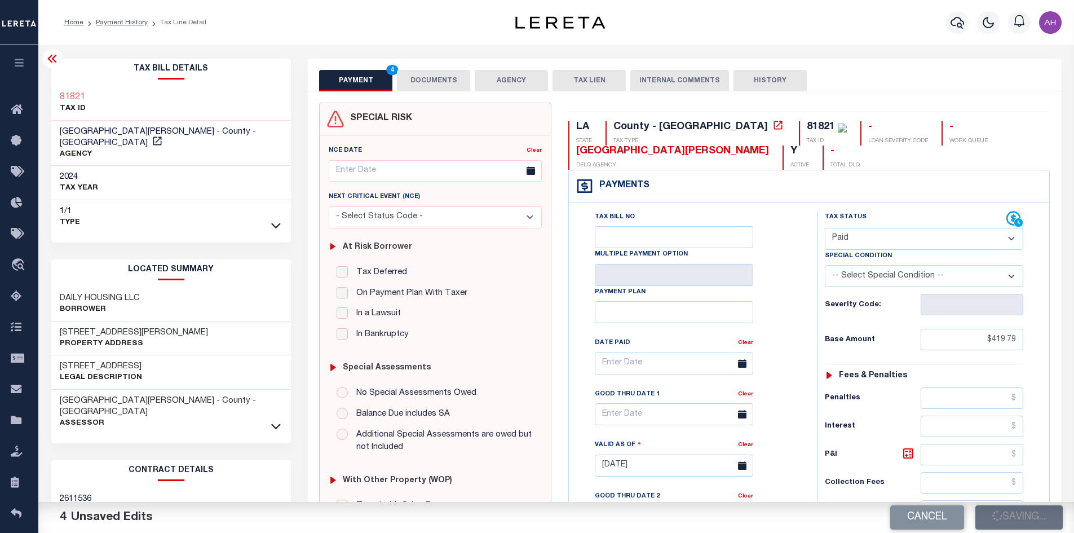
type input "$419.79"
type input "$0"
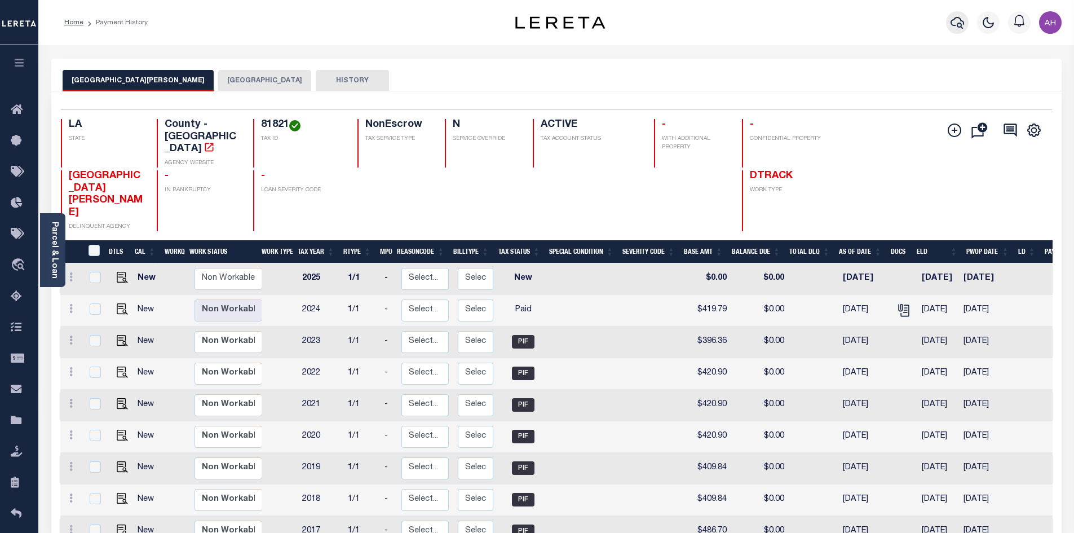
click at [958, 29] on icon "button" at bounding box center [957, 23] width 14 height 14
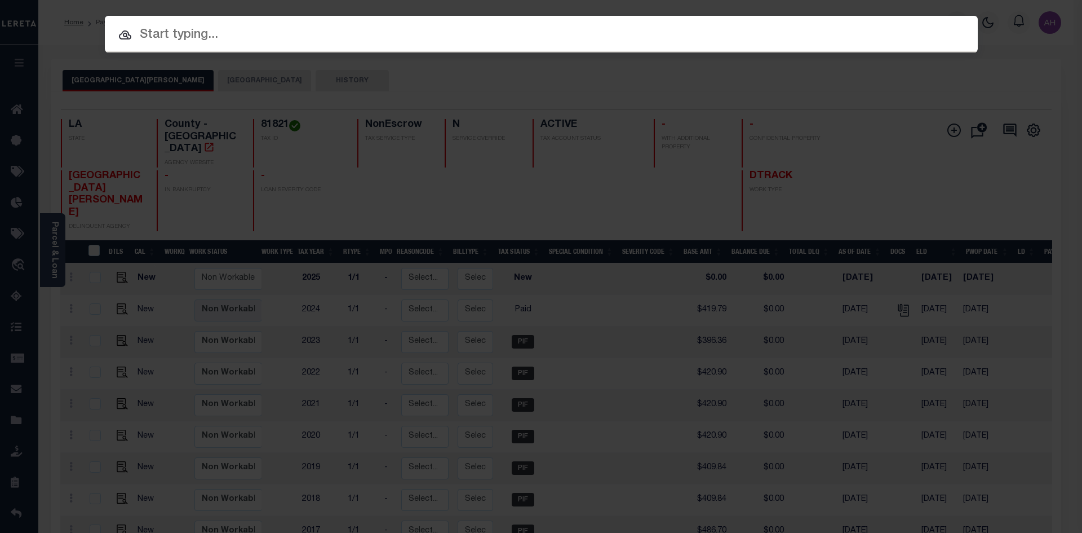
paste input "942200006008"
type input "942200006008"
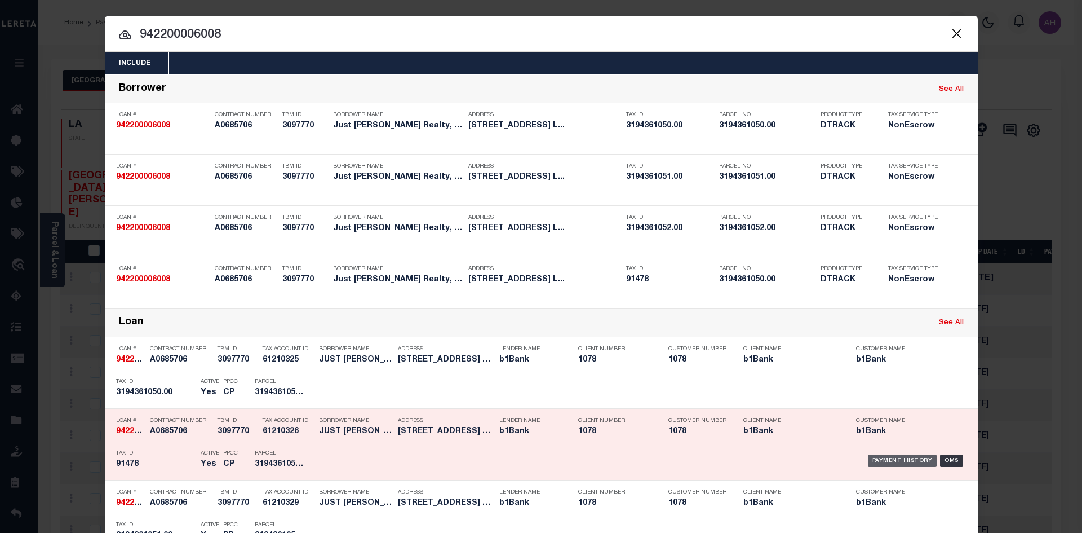
click at [898, 467] on div "Payment History" at bounding box center [902, 460] width 69 height 12
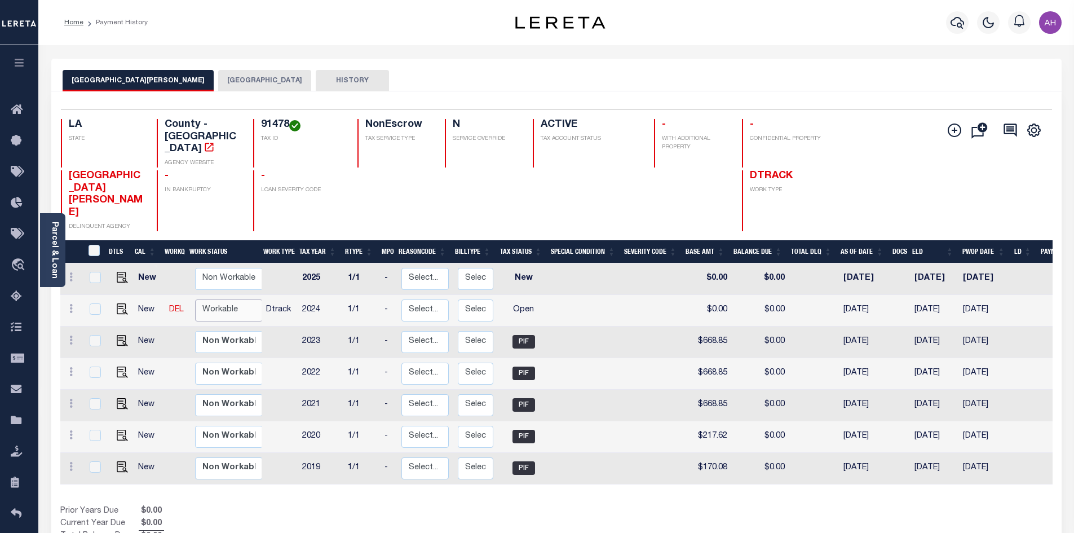
click at [215, 299] on select "Non Workable Workable" at bounding box center [229, 310] width 68 height 22
checkbox input "true"
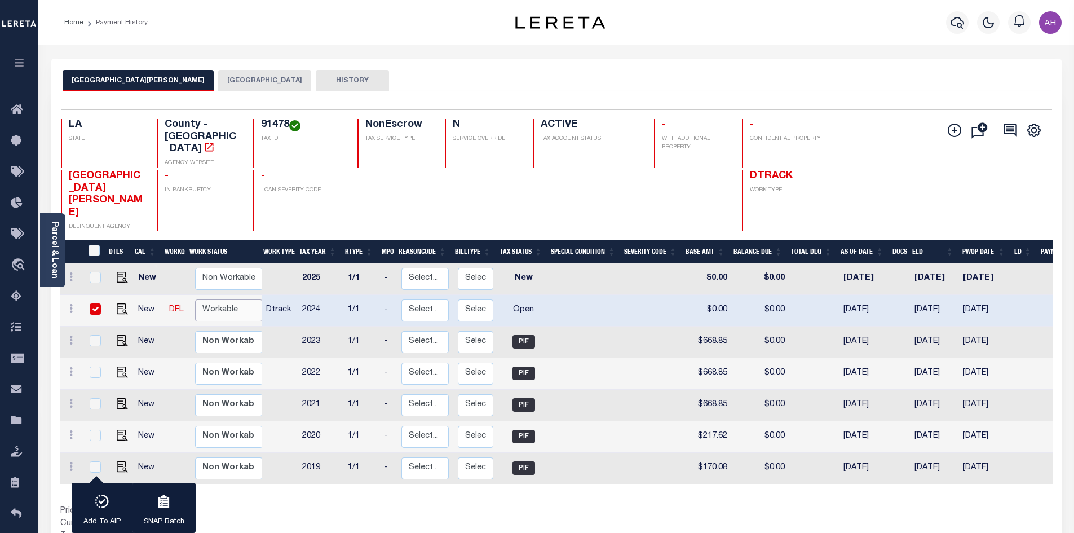
select select "true"
click at [195, 299] on select "Non Workable Workable" at bounding box center [229, 310] width 68 height 22
checkbox input "false"
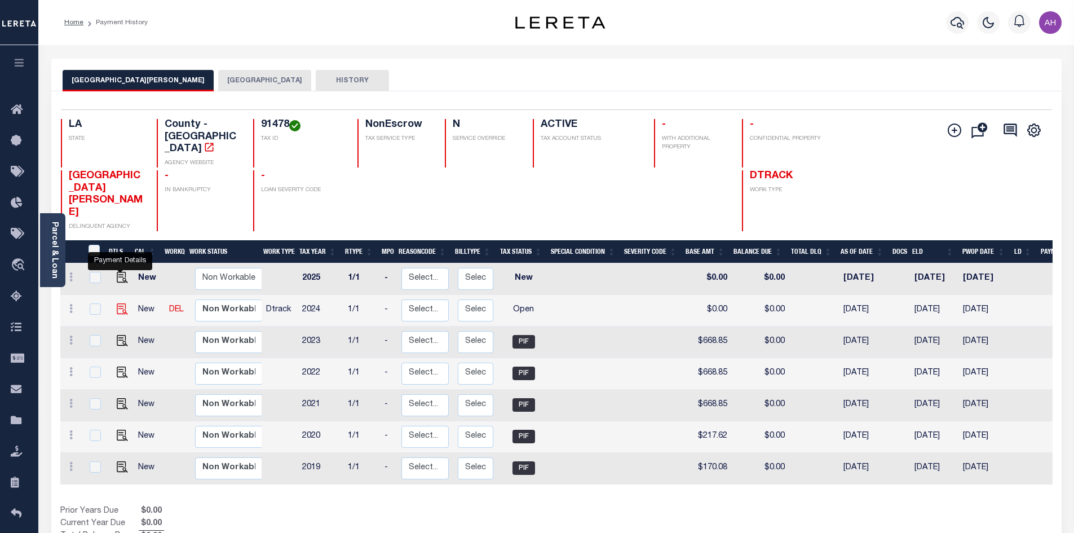
click at [118, 303] on img "" at bounding box center [122, 308] width 11 height 11
checkbox input "true"
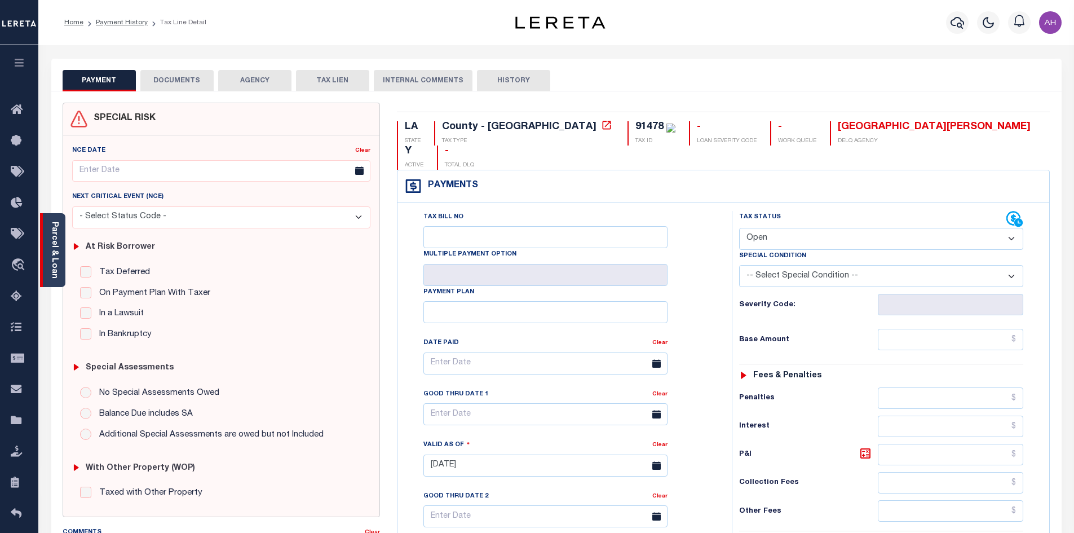
click at [60, 258] on div "Parcel & Loan" at bounding box center [52, 250] width 25 height 74
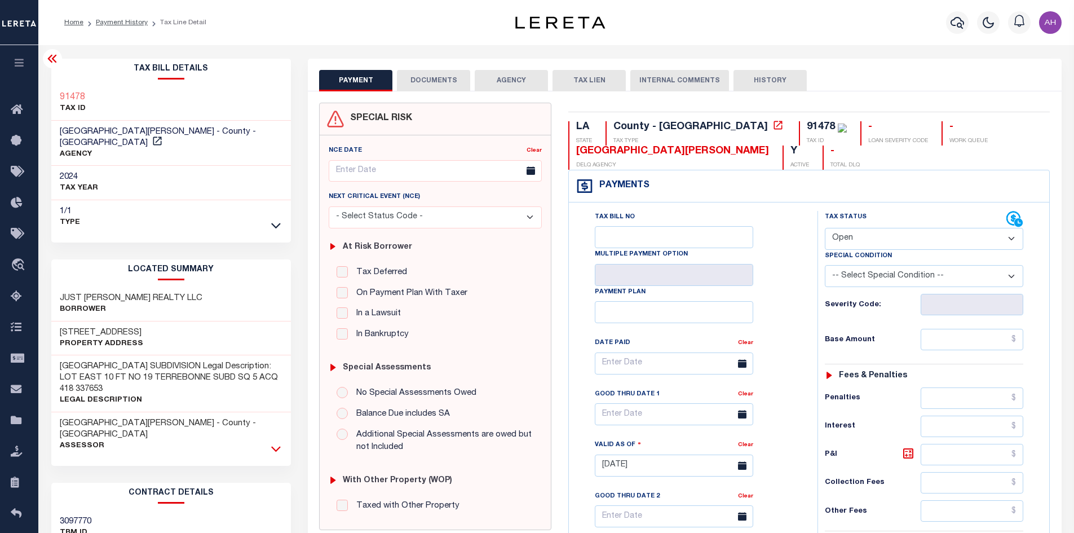
click at [273, 442] on icon at bounding box center [276, 448] width 10 height 12
click at [908, 240] on select "- Select Status Code - Open Due/Unpaid Paid Incomplete No Tax Due Internal Refu…" at bounding box center [923, 239] width 198 height 22
select select "PYD"
click at [824, 228] on select "- Select Status Code - Open Due/Unpaid Paid Incomplete No Tax Due Internal Refu…" at bounding box center [923, 239] width 198 height 22
type input "[DATE]"
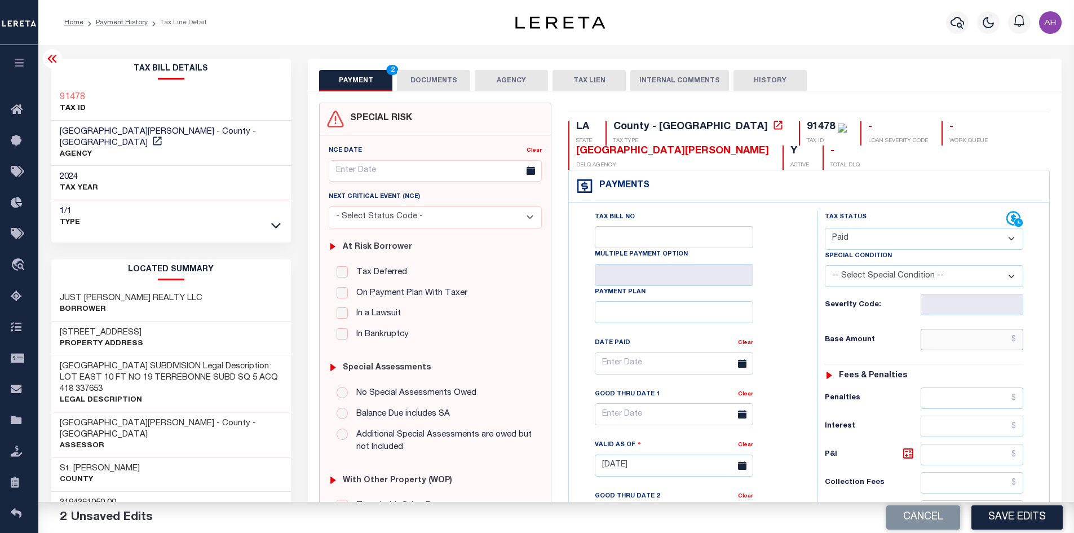
click at [966, 345] on input "text" at bounding box center [971, 339] width 103 height 21
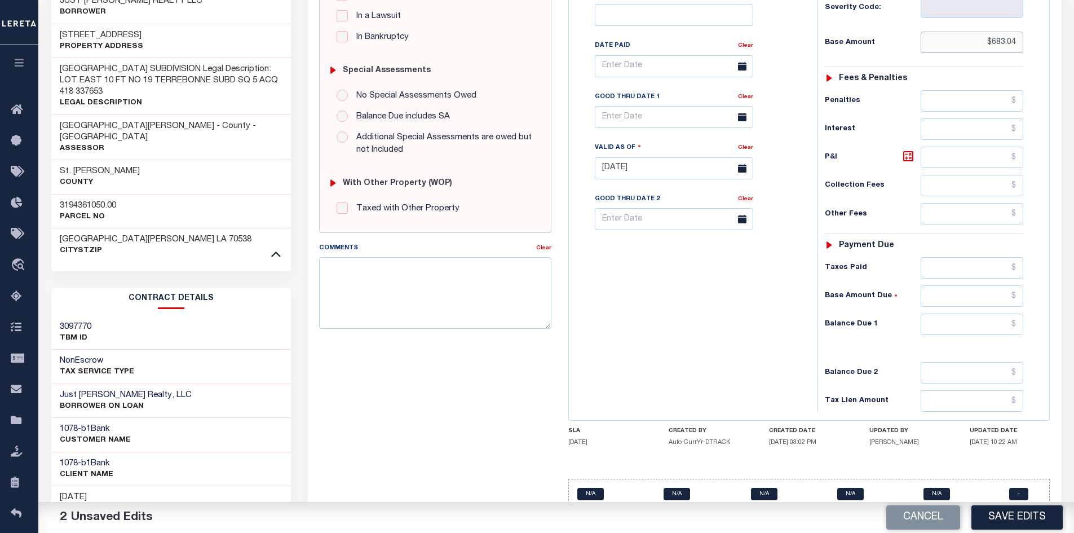
scroll to position [338, 0]
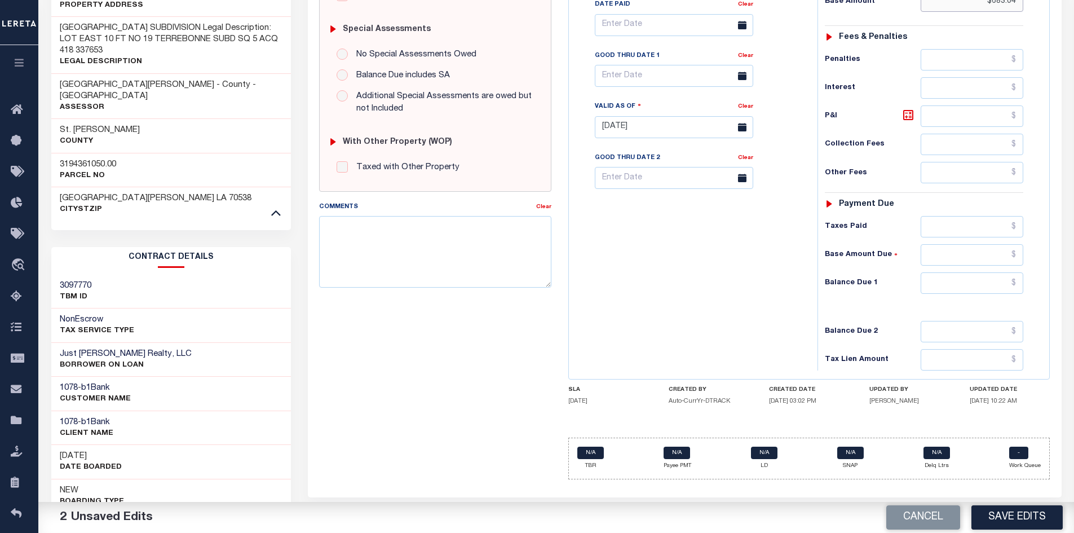
type input "$683.04"
click at [964, 289] on input "text" at bounding box center [971, 282] width 103 height 21
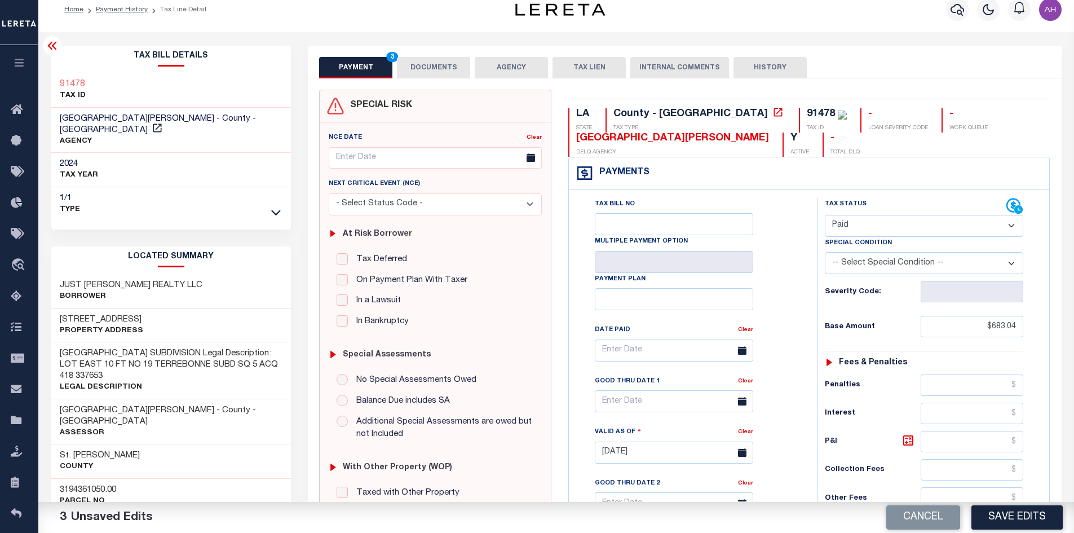
scroll to position [0, 0]
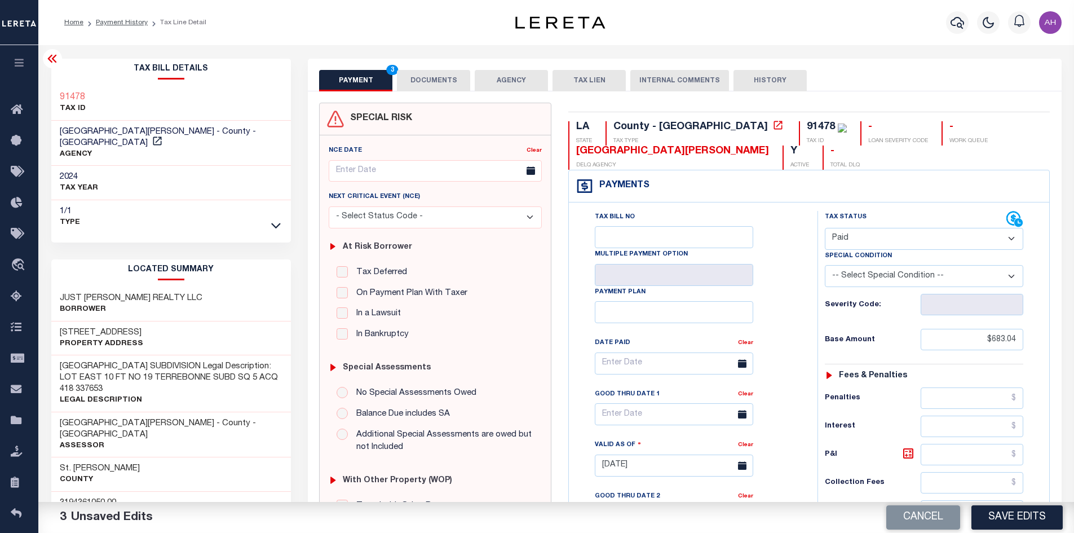
type input "$0.00"
click at [429, 82] on button "DOCUMENTS" at bounding box center [433, 80] width 73 height 21
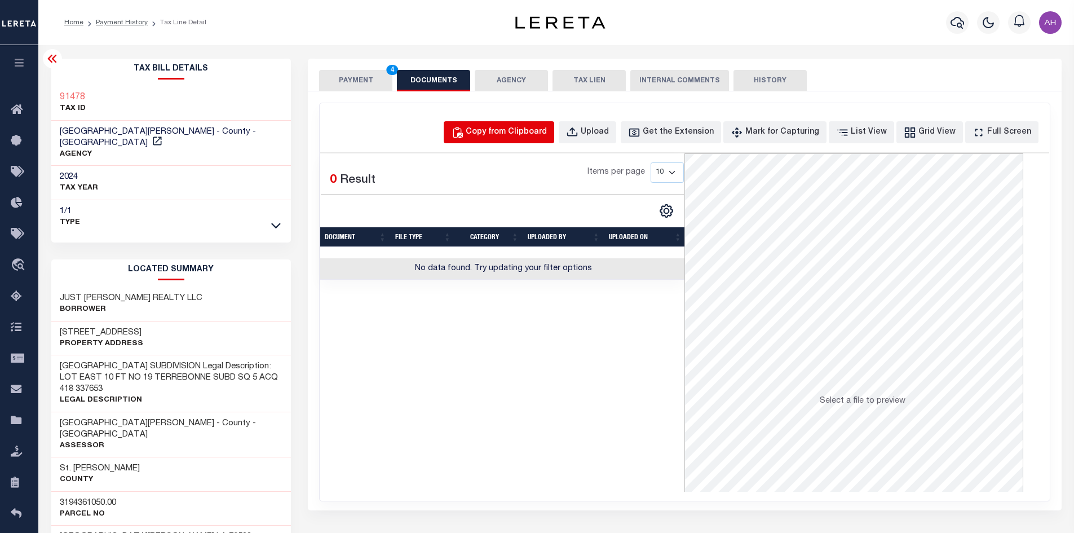
click at [512, 130] on div "Copy from Clipboard" at bounding box center [505, 132] width 81 height 12
select select "POP"
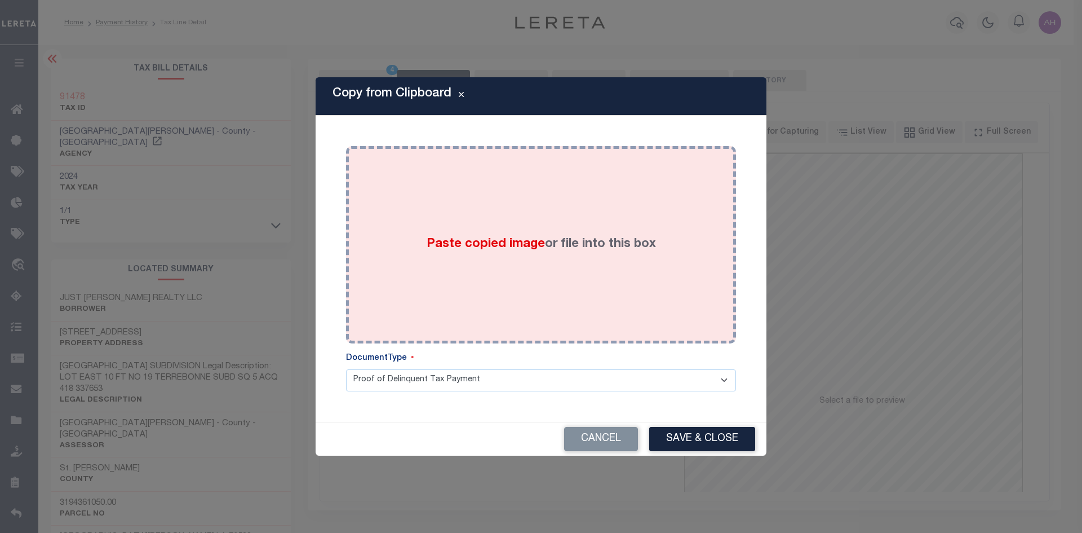
click at [496, 238] on span "Paste copied image" at bounding box center [486, 244] width 118 height 12
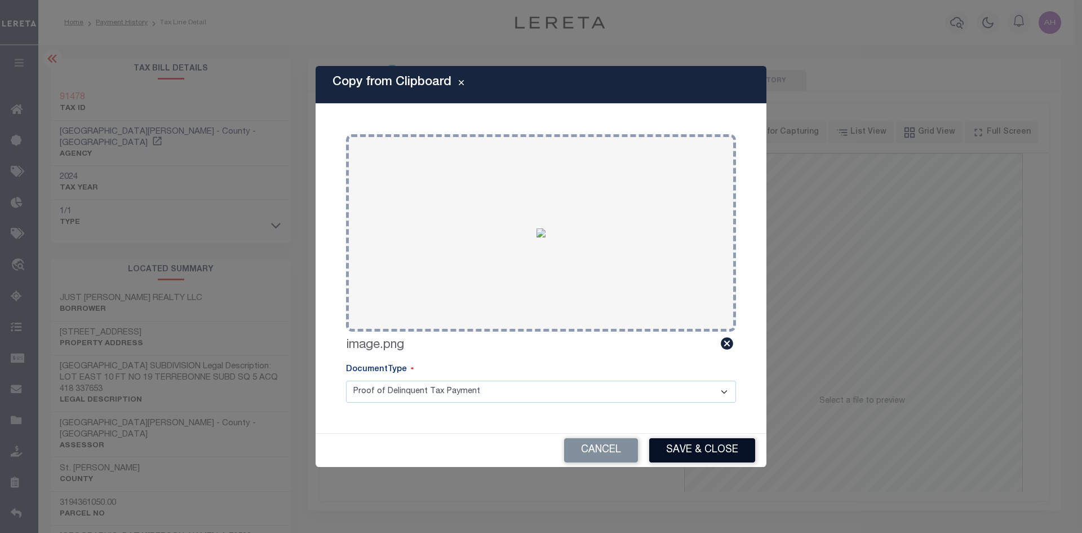
click at [694, 450] on button "Save & Close" at bounding box center [702, 450] width 106 height 24
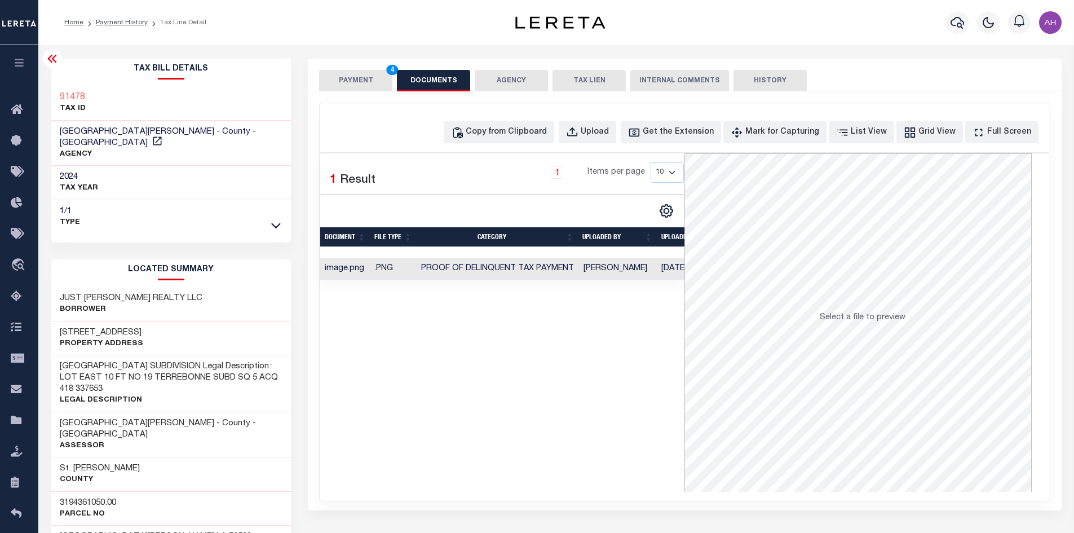
click at [357, 86] on button "PAYMENT 4" at bounding box center [355, 80] width 73 height 21
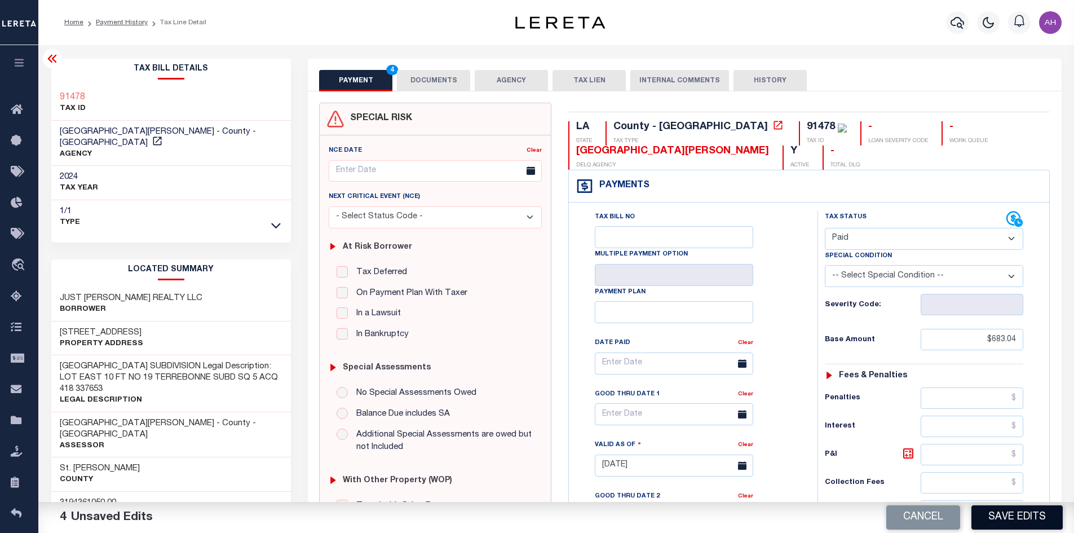
click at [1004, 517] on button "Save Edits" at bounding box center [1016, 517] width 91 height 24
checkbox input "false"
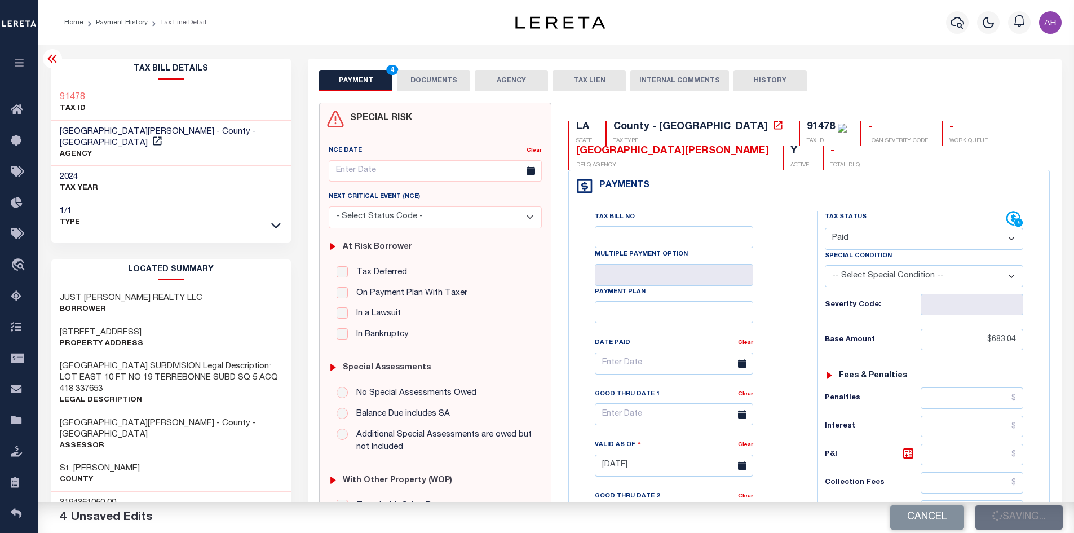
type input "$683.04"
type input "$0"
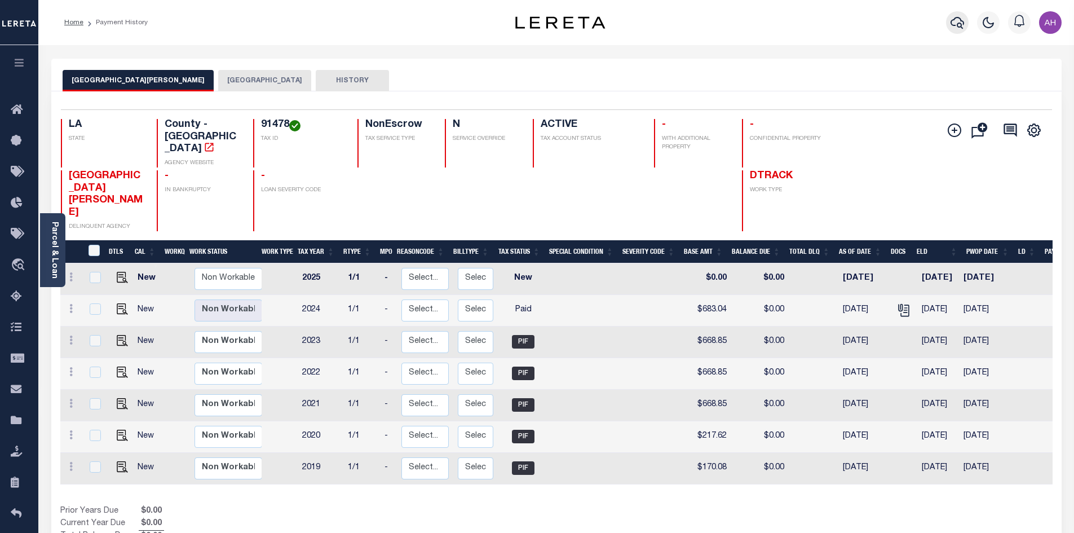
click at [956, 19] on icon "button" at bounding box center [957, 23] width 14 height 12
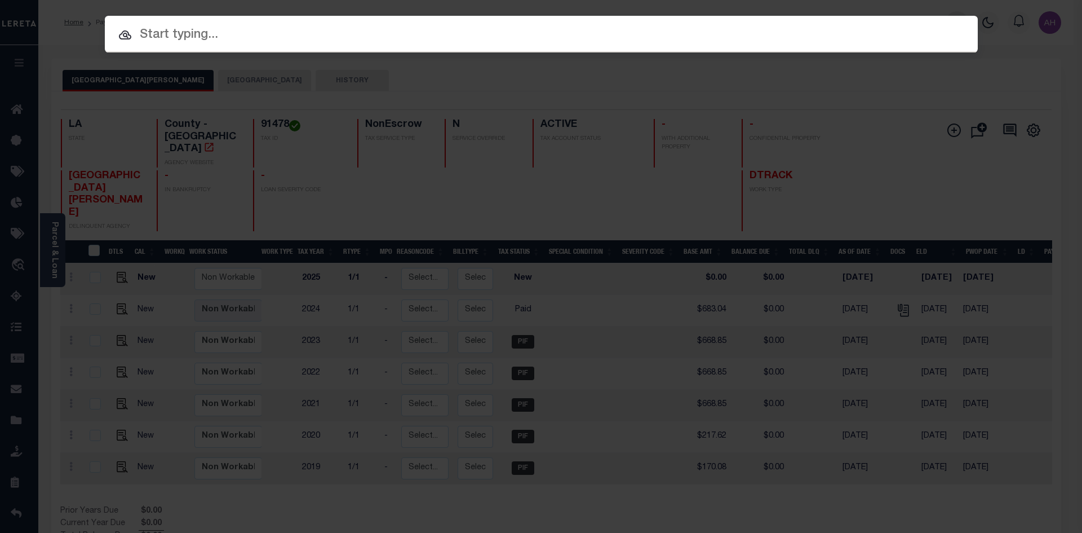
paste input "972100001783"
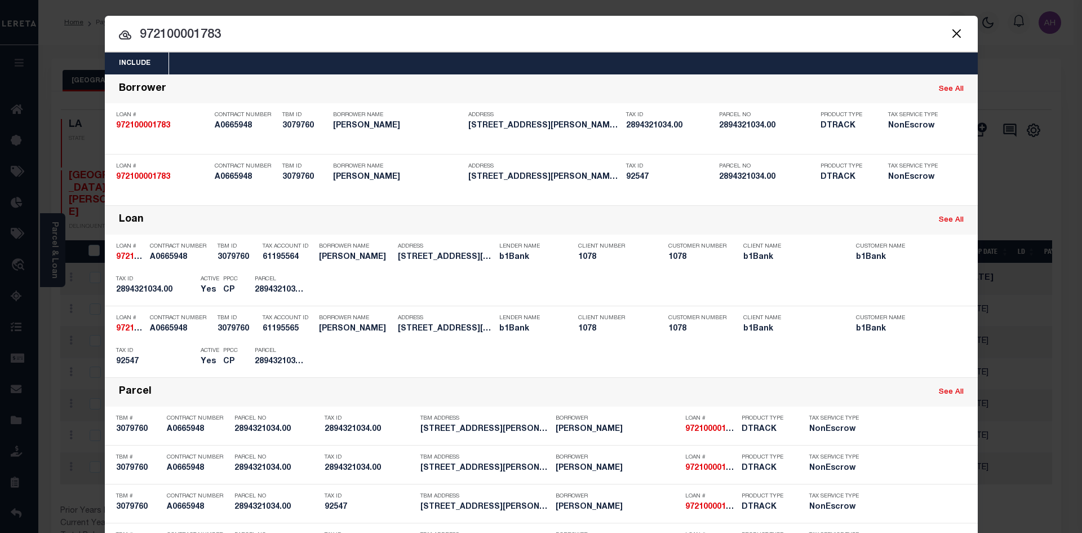
drag, startPoint x: 255, startPoint y: 32, endPoint x: 136, endPoint y: 32, distance: 119.5
click at [136, 32] on input "972100001783" at bounding box center [541, 35] width 873 height 20
paste input "3709050377"
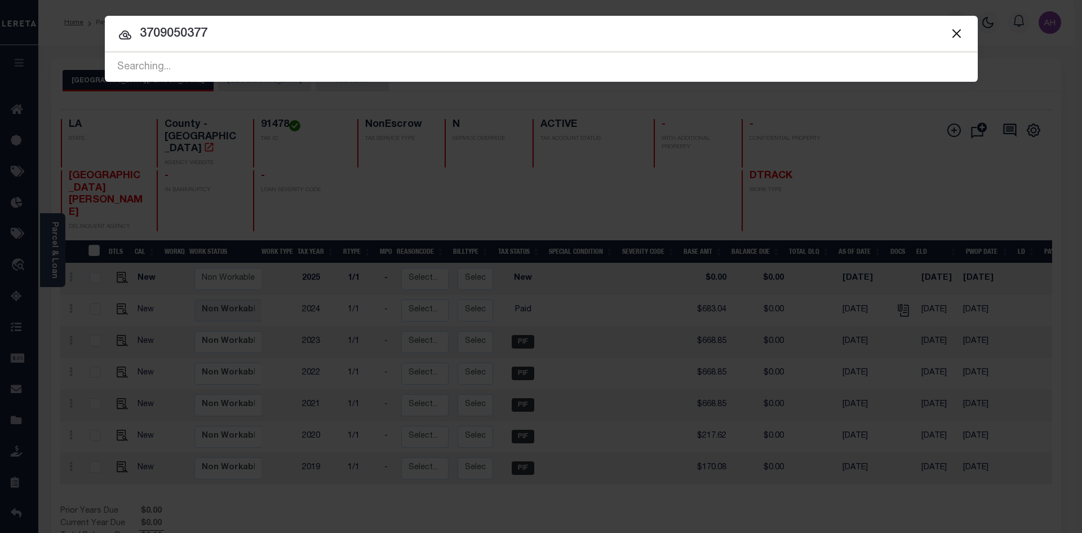
type input "3709050377"
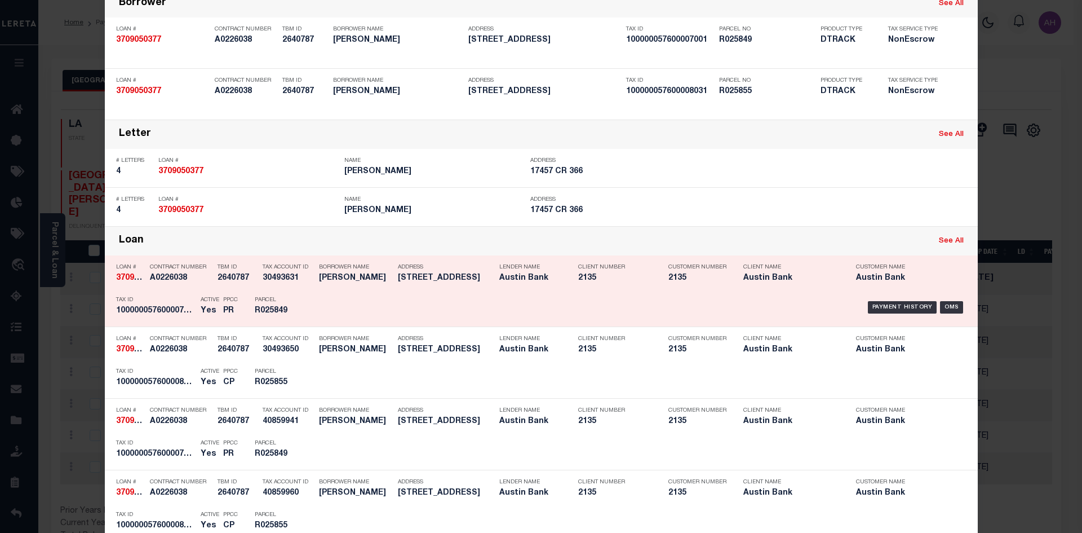
scroll to position [113, 0]
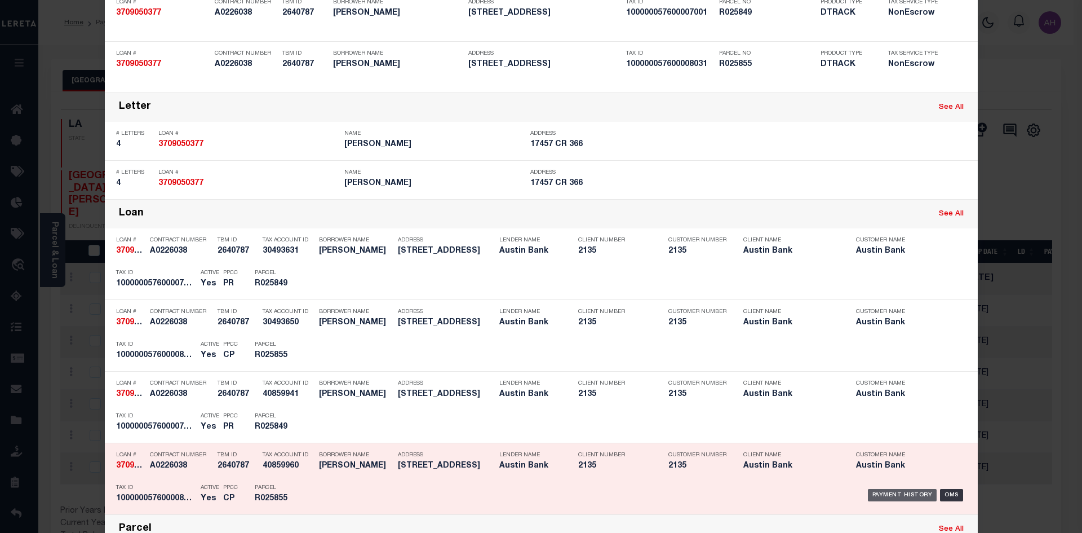
click at [907, 492] on div "Payment History" at bounding box center [902, 495] width 69 height 12
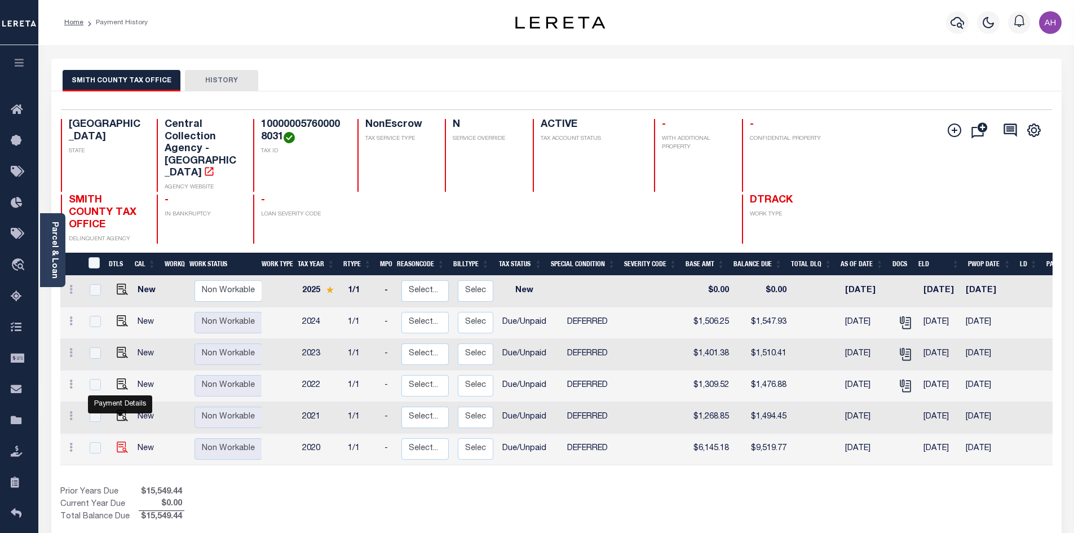
click at [118, 441] on img "" at bounding box center [122, 446] width 11 height 11
checkbox input "true"
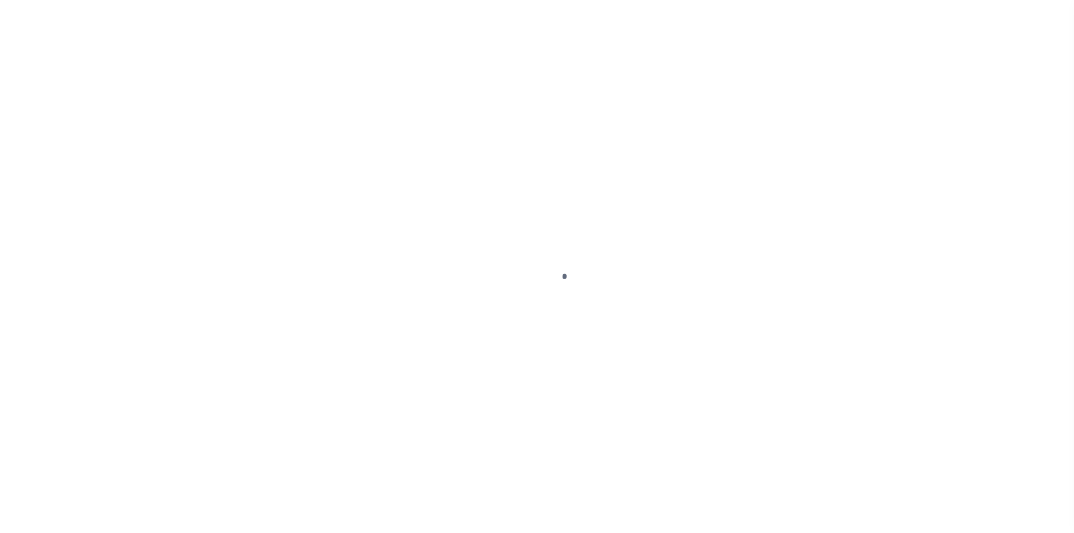
select select "DUE"
select select "6"
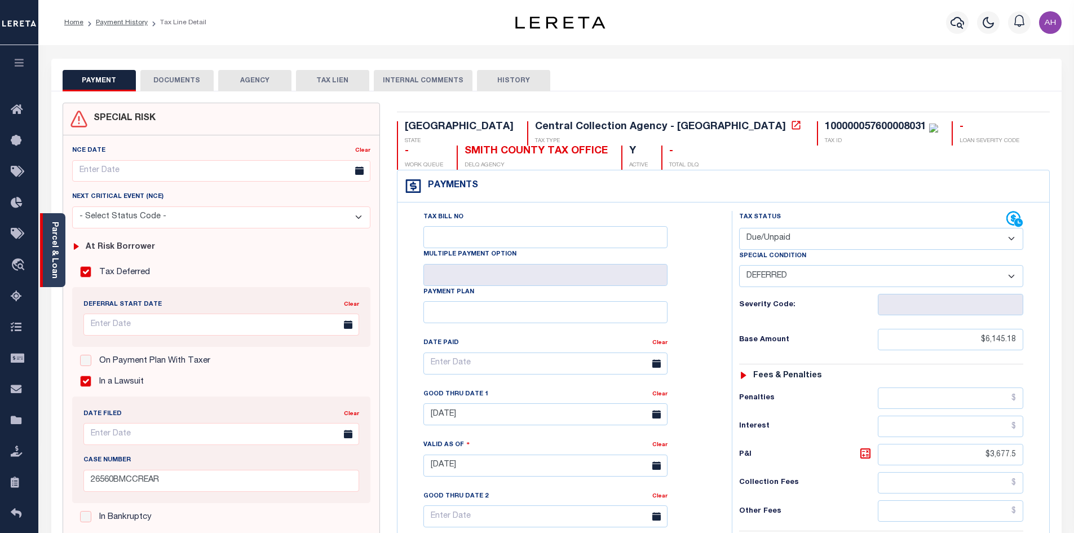
click at [55, 267] on link "Parcel & Loan" at bounding box center [54, 249] width 8 height 57
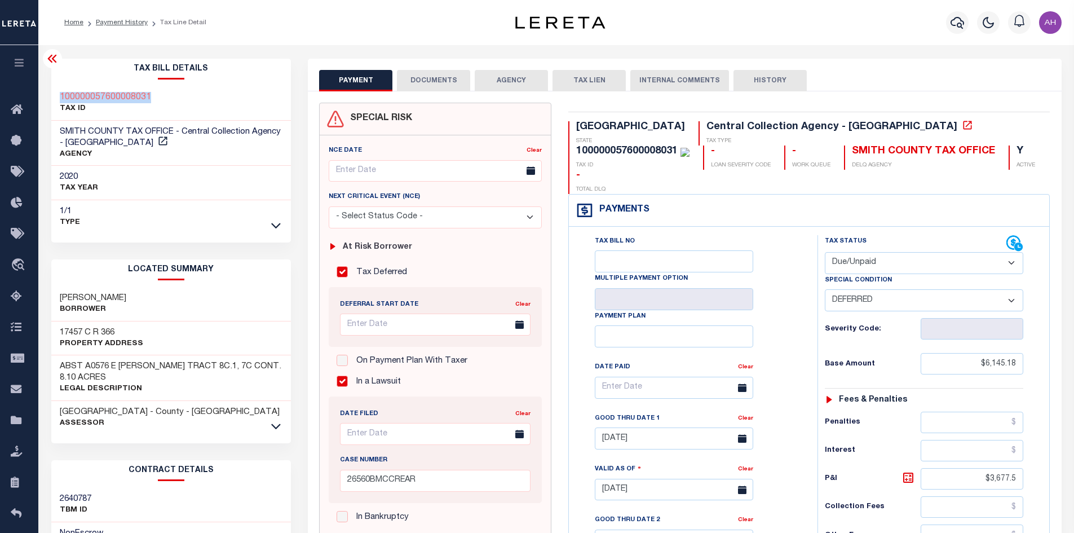
drag, startPoint x: 178, startPoint y: 95, endPoint x: 54, endPoint y: 95, distance: 124.0
click at [54, 95] on div "100000057600008031 TAX ID" at bounding box center [171, 103] width 240 height 34
copy h3 "100000057600008031"
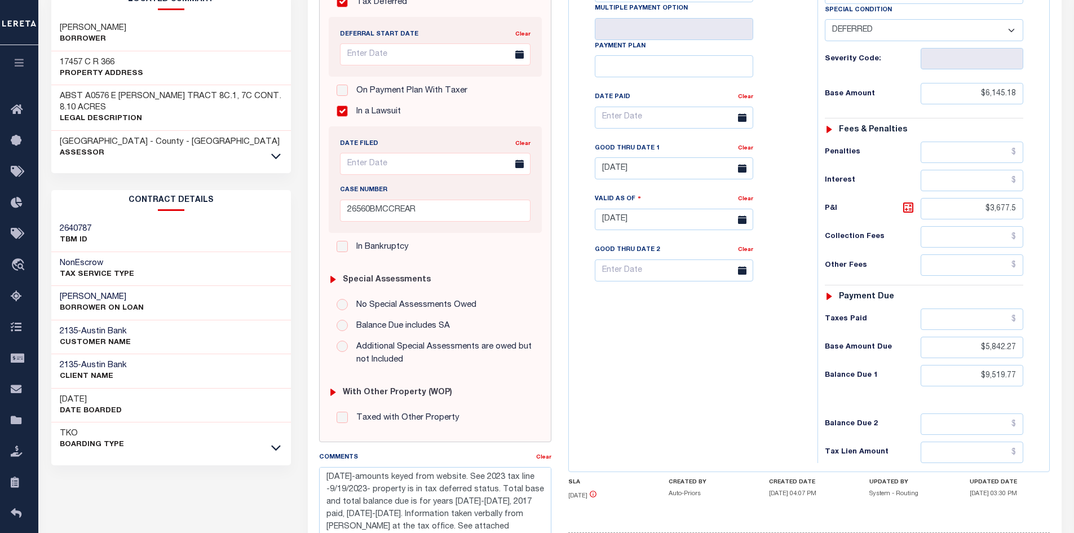
scroll to position [323, 0]
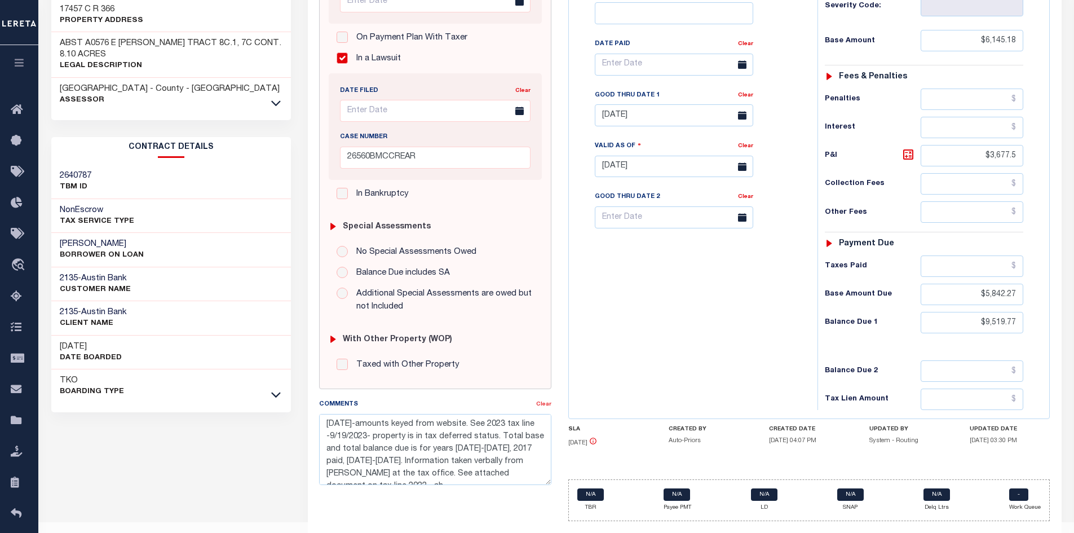
click at [543, 407] on link "Clear" at bounding box center [543, 404] width 15 height 6
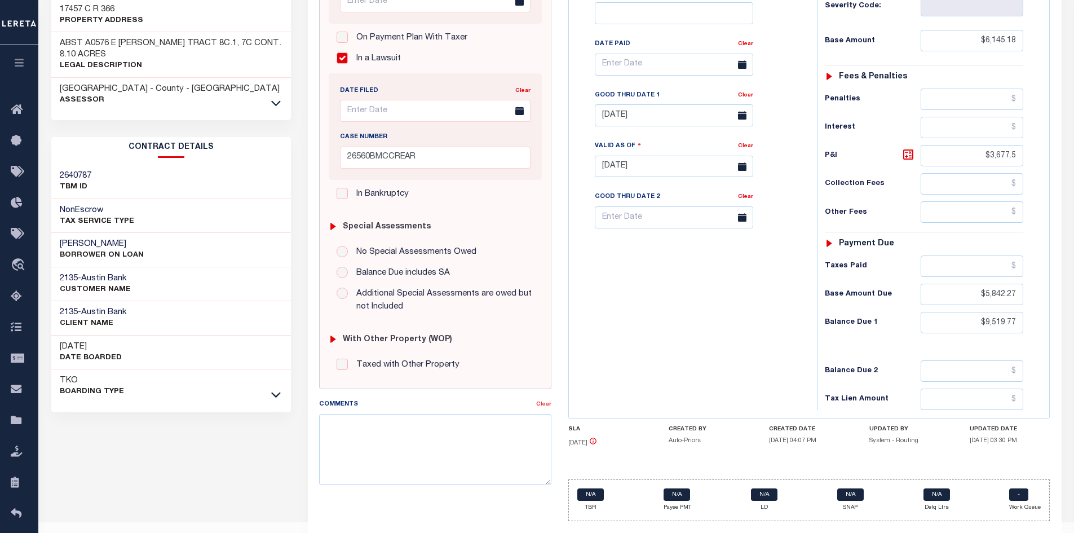
type input "[DATE]"
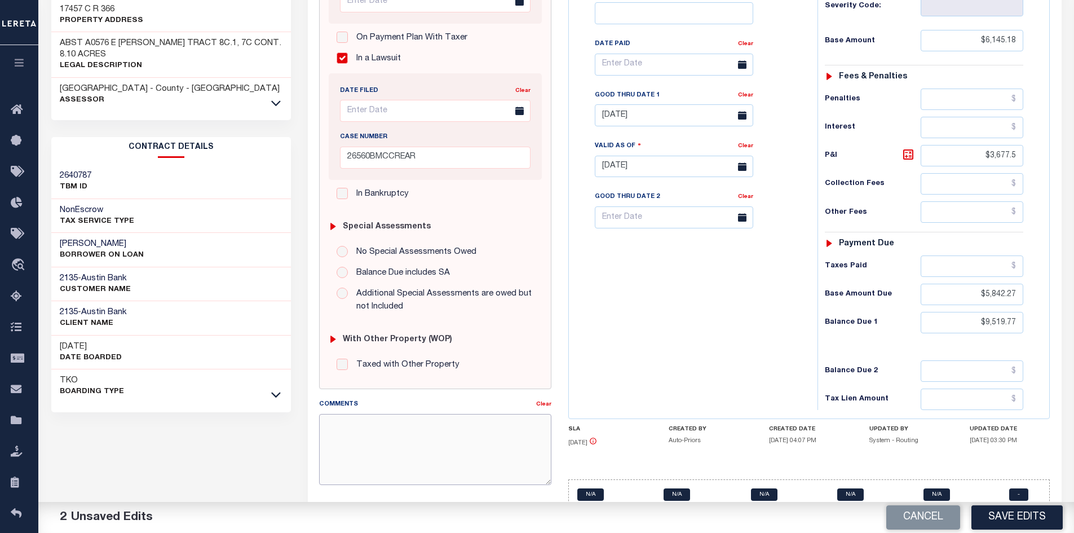
click at [337, 425] on textarea "Comments" at bounding box center [435, 449] width 232 height 71
click at [401, 437] on textarea "2017 is paid the years included in tax line 2020 balance due 1 are 2013-2018 & 2" at bounding box center [435, 449] width 232 height 71
click at [419, 440] on textarea "2017 is paid the years included in tax line 2020 balance due 1 are 2013-2016 & 2" at bounding box center [435, 449] width 232 height 71
type textarea "2017 is paid the years included in tax line 2020 balance due 1 are 2013-2016 & …"
drag, startPoint x: 957, startPoint y: 294, endPoint x: 1028, endPoint y: 295, distance: 70.5
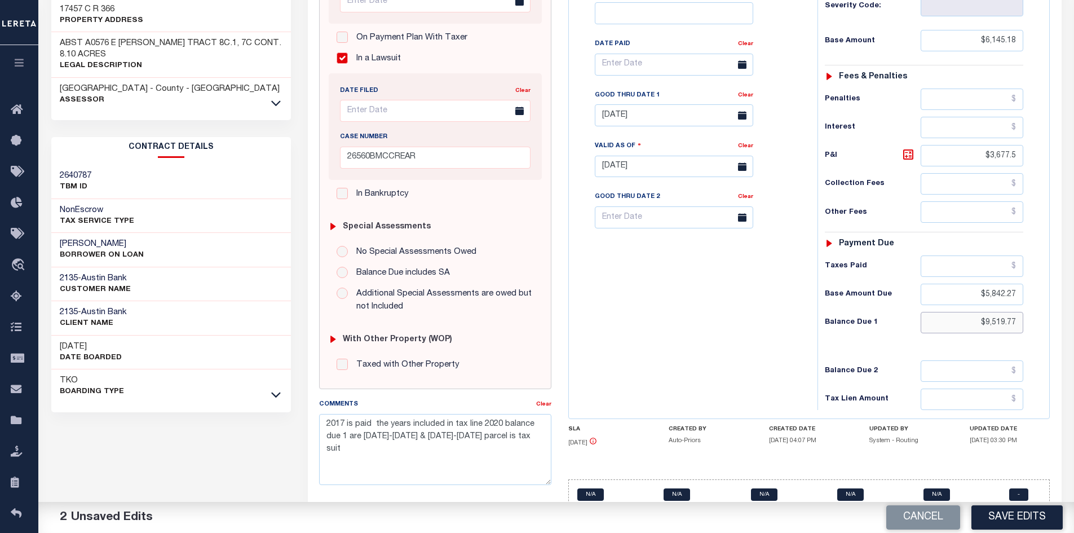
click at [1028, 295] on div "Tax Status Status - Select Status Code -" at bounding box center [927, 161] width 220 height 498
drag, startPoint x: 968, startPoint y: 304, endPoint x: 1056, endPoint y: 301, distance: 87.9
click at [1056, 301] on div "TX STATE Central Collection Agency - TX TAX TYPE 100000057600008031 TAX ID - LO…" at bounding box center [809, 155] width 498 height 750
type input "$9,556.44"
drag, startPoint x: 520, startPoint y: 438, endPoint x: 308, endPoint y: 415, distance: 213.1
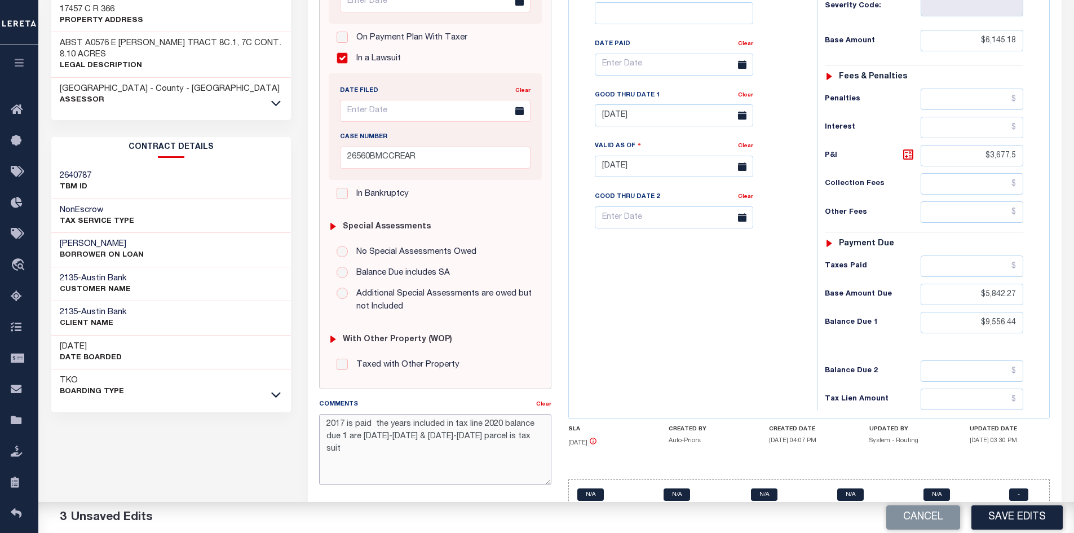
click at [308, 415] on div "SPECIAL RISK NCE Date Clear" at bounding box center [684, 153] width 753 height 770
click at [916, 516] on button "Cancel" at bounding box center [923, 517] width 74 height 24
type textarea "3/8/2024-amounts keyed from website. See 2023 tax line -9/19/2023- property is …"
type input "[DATE]"
type input "$9,519.77"
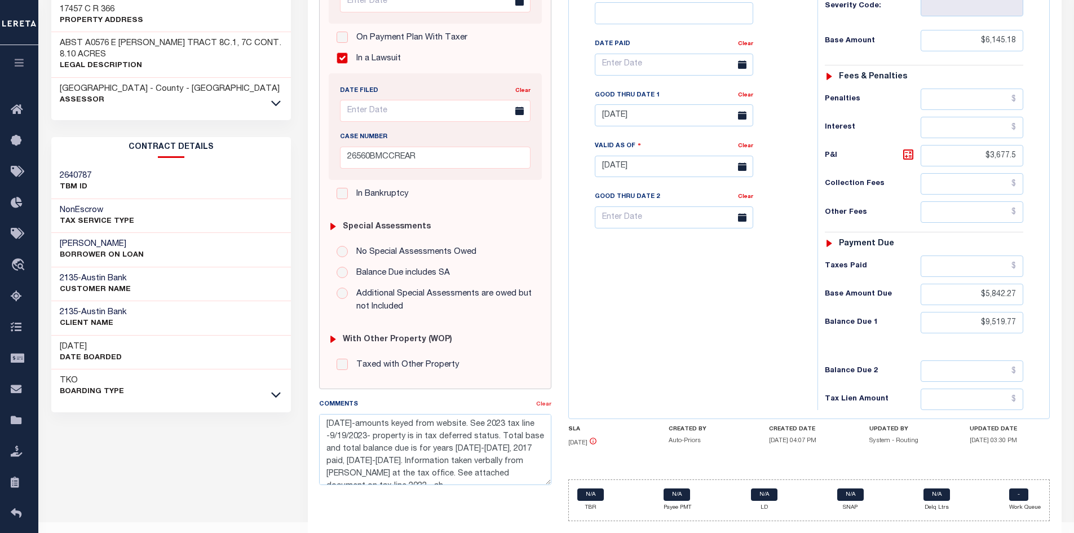
click at [545, 405] on link "Clear" at bounding box center [543, 404] width 15 height 6
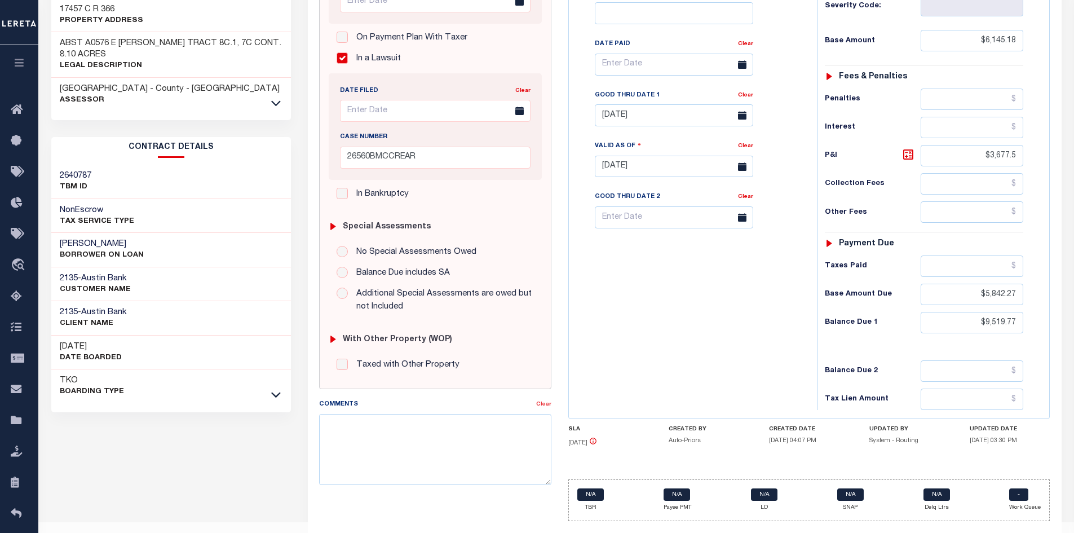
type input "[DATE]"
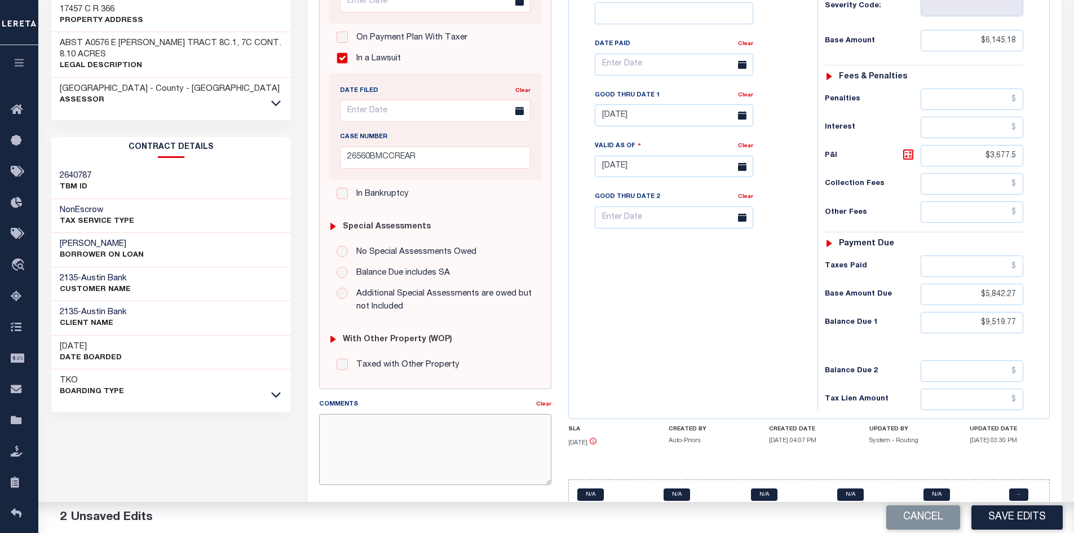
paste textarea "2017 is paid the years included in tax line 2020 balance due 1 are 2013-2016 & …"
type textarea "2017 is paid the years included in tax line 2020 balance due 1 are 2013-2016 & …"
drag, startPoint x: 964, startPoint y: 299, endPoint x: 1068, endPoint y: 303, distance: 104.3
click at [1068, 303] on div "PAYMENT 2 DOCUMENTS AGENCY DELINQUENT PAYEE" at bounding box center [684, 146] width 770 height 820
type input "$9,556.44"
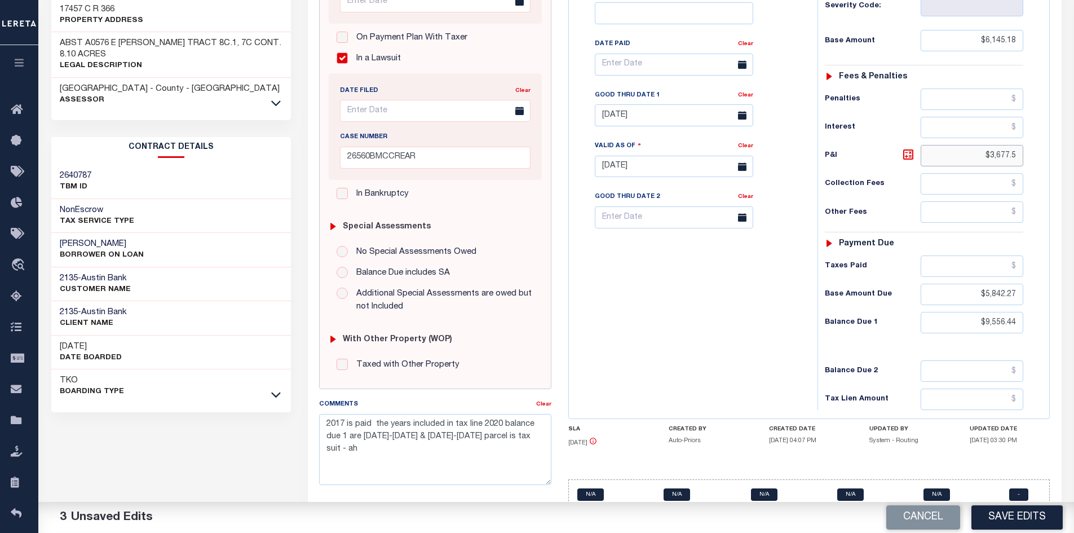
drag, startPoint x: 969, startPoint y: 130, endPoint x: 1062, endPoint y: 138, distance: 92.8
click at [1062, 138] on div "PAYMENT 3 DOCUMENTS AGENCY DELINQUENT PAYEE" at bounding box center [684, 146] width 770 height 820
drag, startPoint x: 966, startPoint y: 128, endPoint x: 1026, endPoint y: 127, distance: 59.2
click at [1026, 127] on div "Tax Status Status - Select Status Code -" at bounding box center [927, 161] width 220 height 498
type input "$3,714.17"
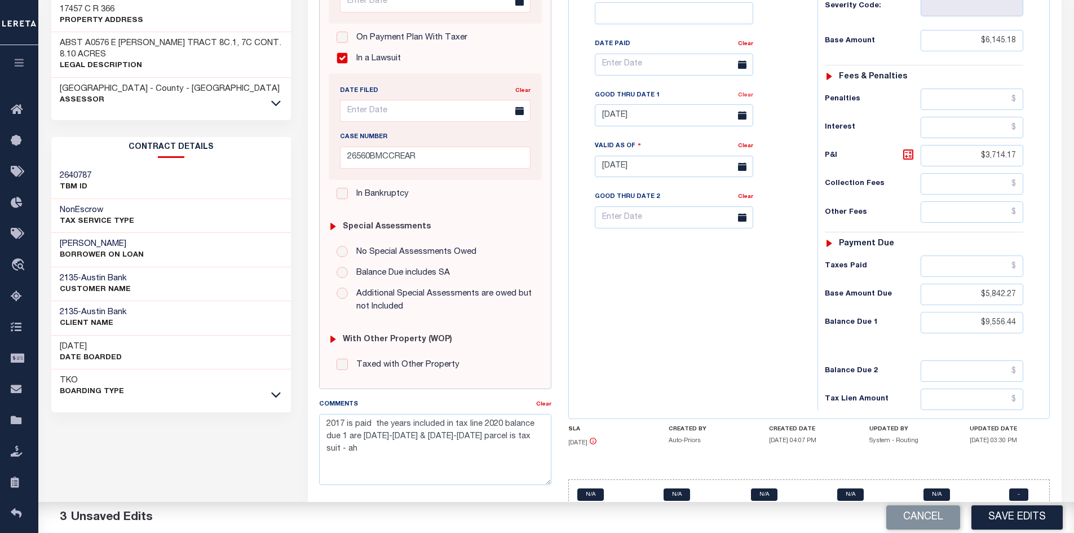
click at [753, 92] on link "Clear" at bounding box center [745, 95] width 15 height 6
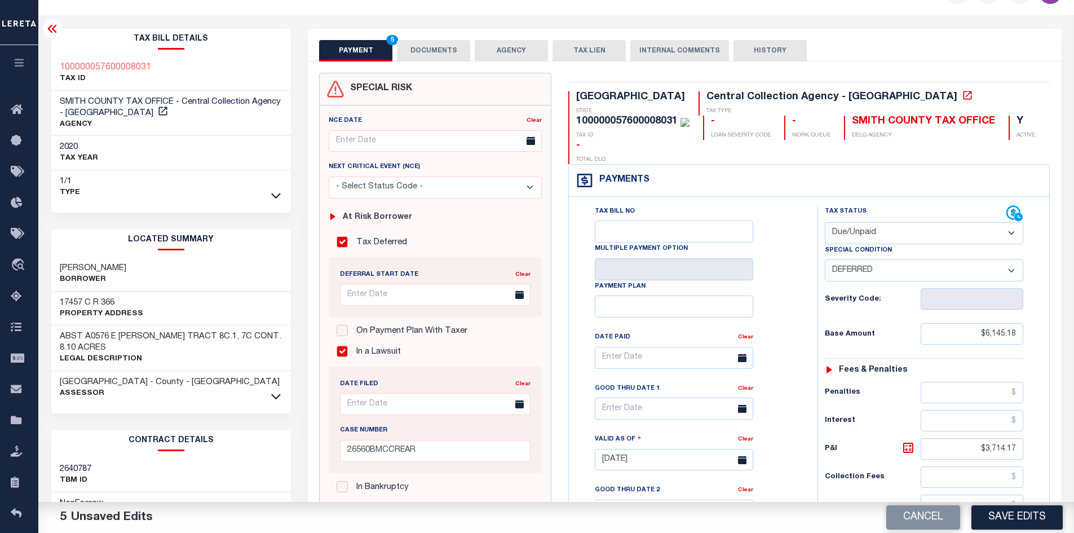
scroll to position [0, 0]
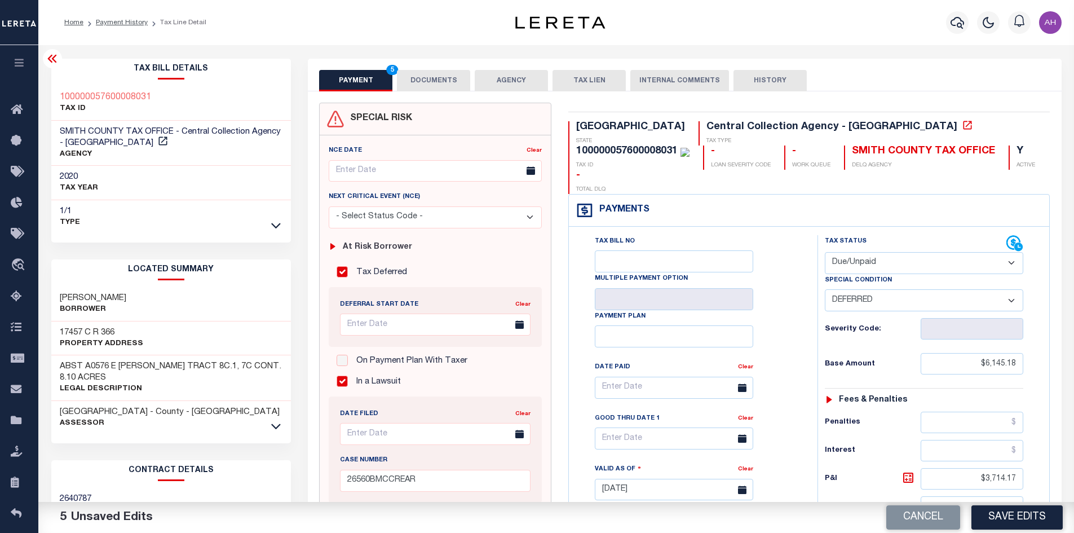
click at [880, 289] on select "-- Select Special Condition -- 3RD PARTY TAX LIEN AGENCY TAX LIEN (A.K.A Inside…" at bounding box center [923, 300] width 198 height 22
select select "20"
click at [824, 289] on select "-- Select Special Condition -- 3RD PARTY TAX LIEN AGENCY TAX LIEN (A.K.A Inside…" at bounding box center [923, 300] width 198 height 22
click at [1030, 515] on button "Save Edits" at bounding box center [1016, 517] width 91 height 24
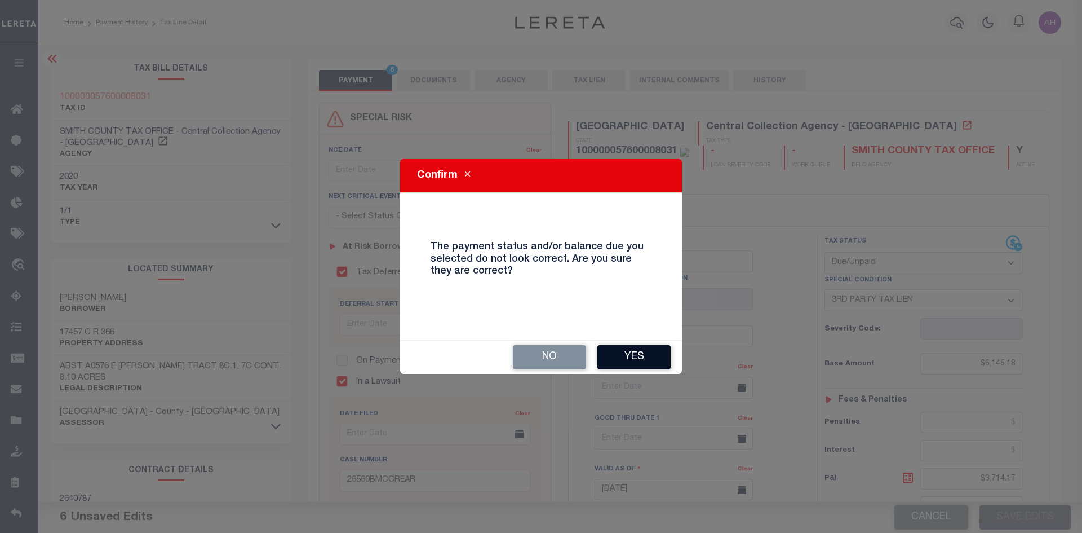
click at [630, 360] on button "Yes" at bounding box center [633, 357] width 73 height 24
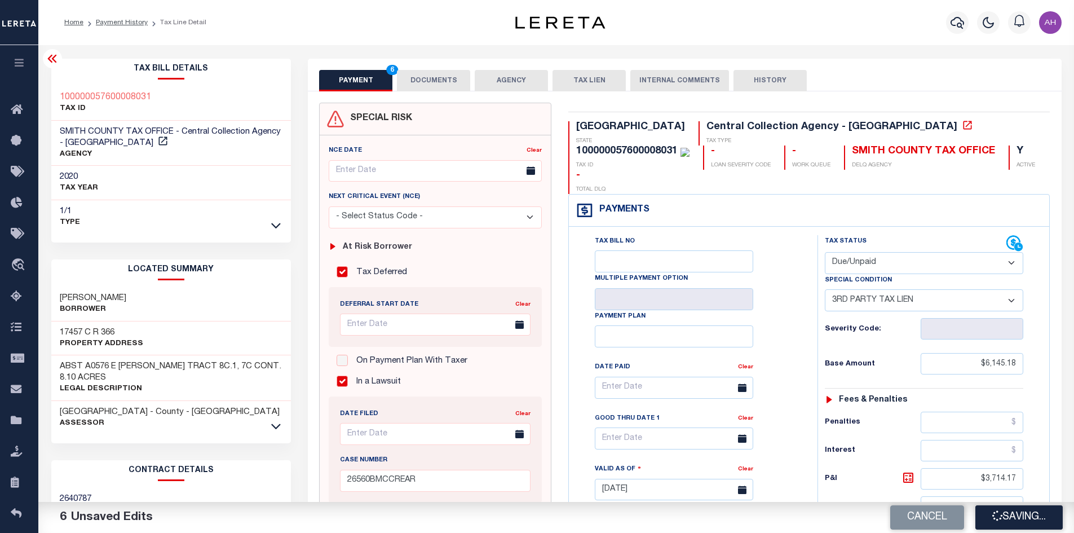
checkbox input "false"
type input "0"
type input "$6,145.18"
type input "$3,714.17"
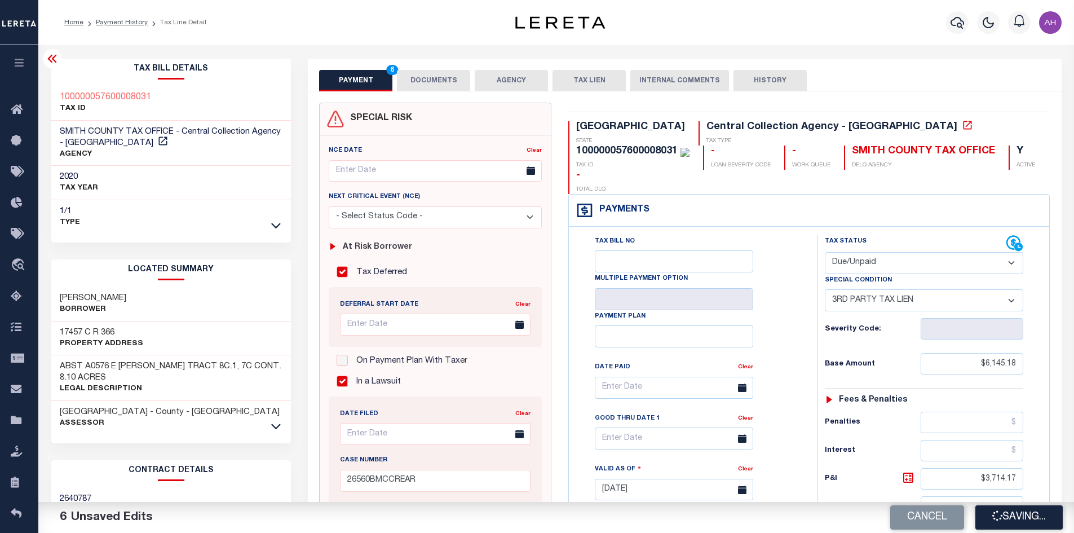
type input "$5,842.27"
type input "$9,556.44"
